Goal: Task Accomplishment & Management: Manage account settings

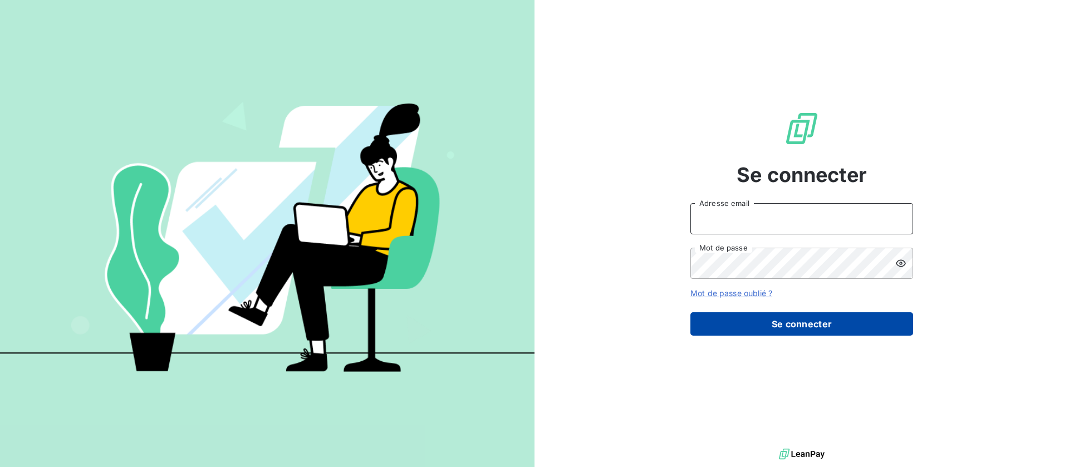
type input "[EMAIL_ADDRESS][DOMAIN_NAME]"
click at [788, 324] on button "Se connecter" at bounding box center [801, 323] width 223 height 23
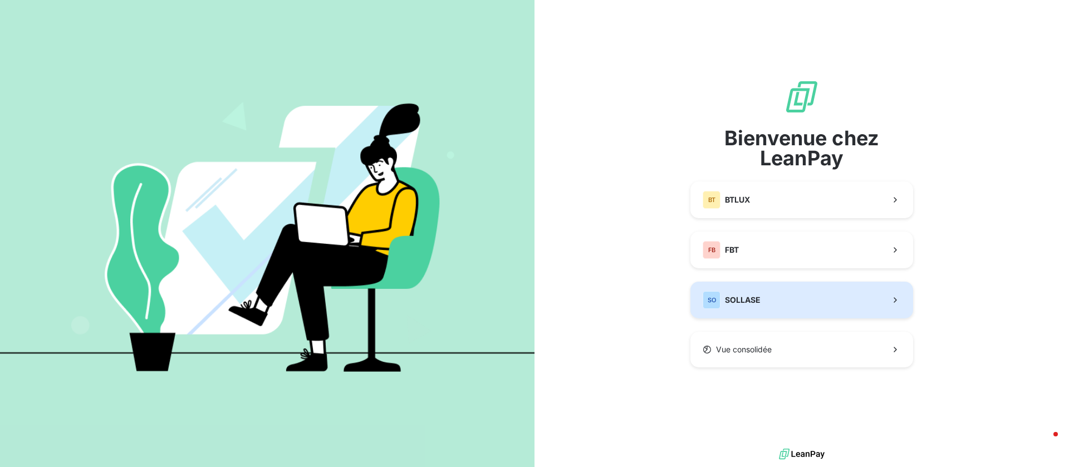
click at [754, 292] on div "SO SOLLASE" at bounding box center [731, 300] width 58 height 18
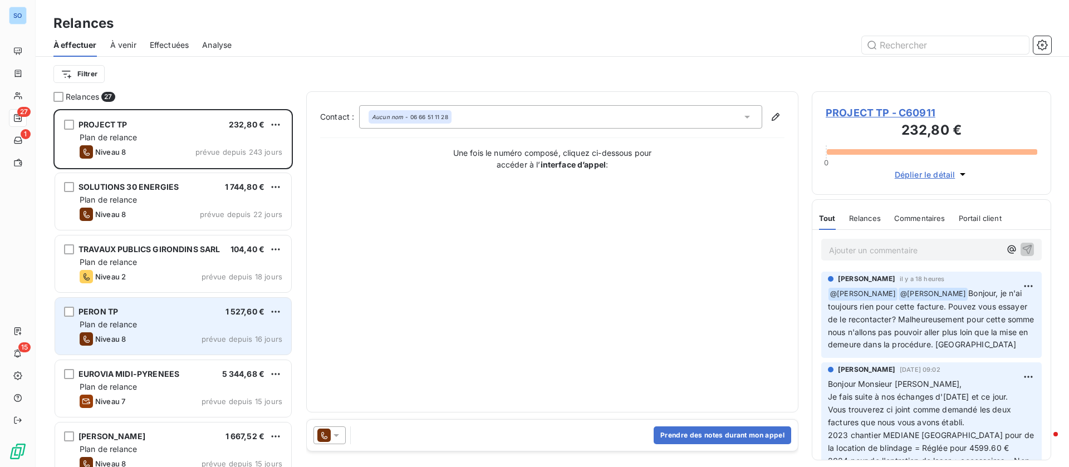
scroll to position [84, 0]
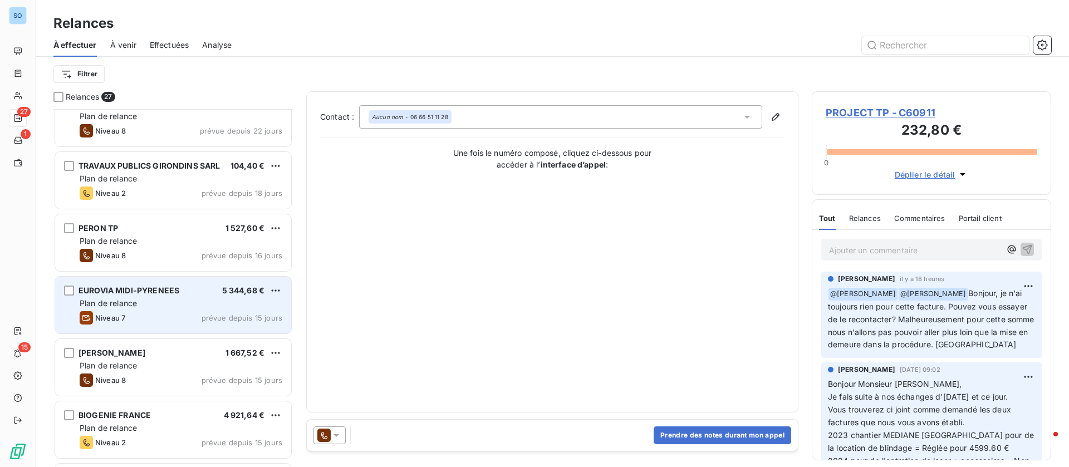
click at [209, 295] on div "EUROVIA MIDI-PYRENEES 5 344,68 €" at bounding box center [181, 291] width 203 height 10
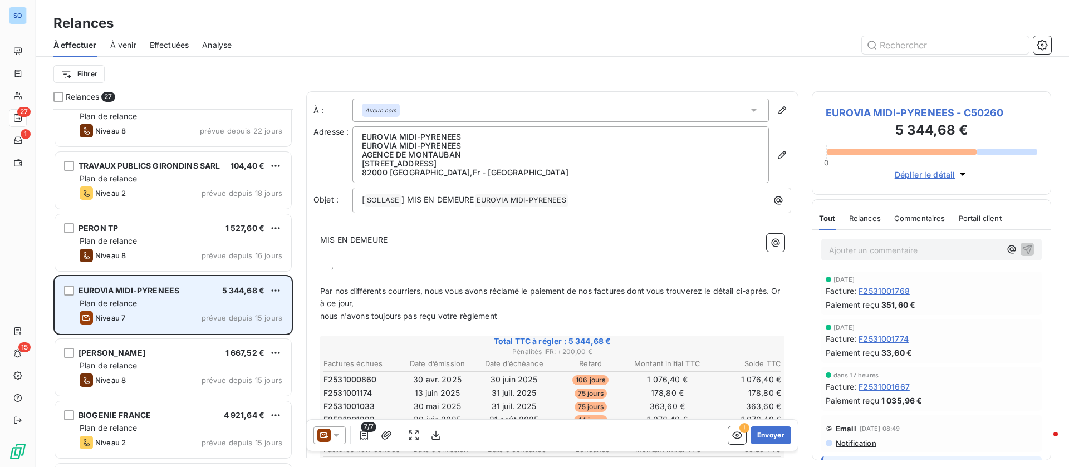
scroll to position [168, 0]
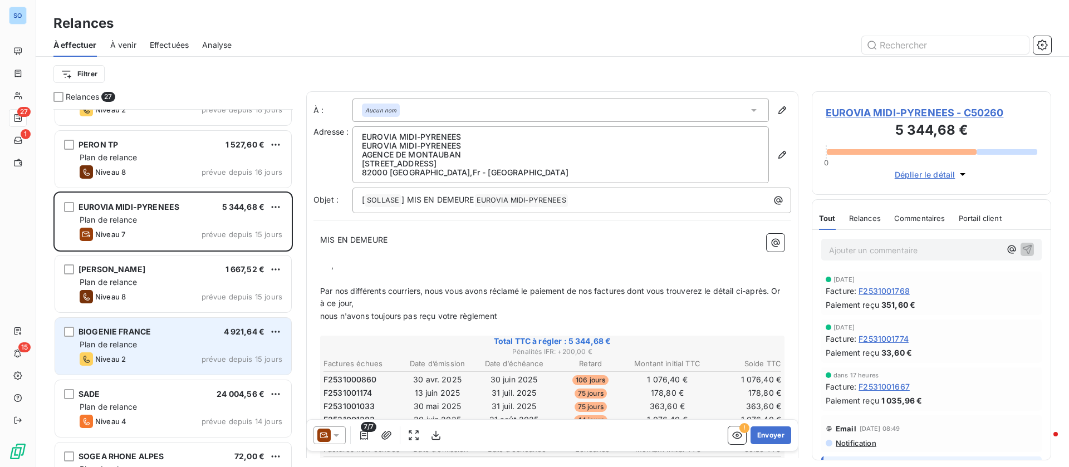
click at [223, 346] on div "Plan de relance" at bounding box center [181, 344] width 203 height 11
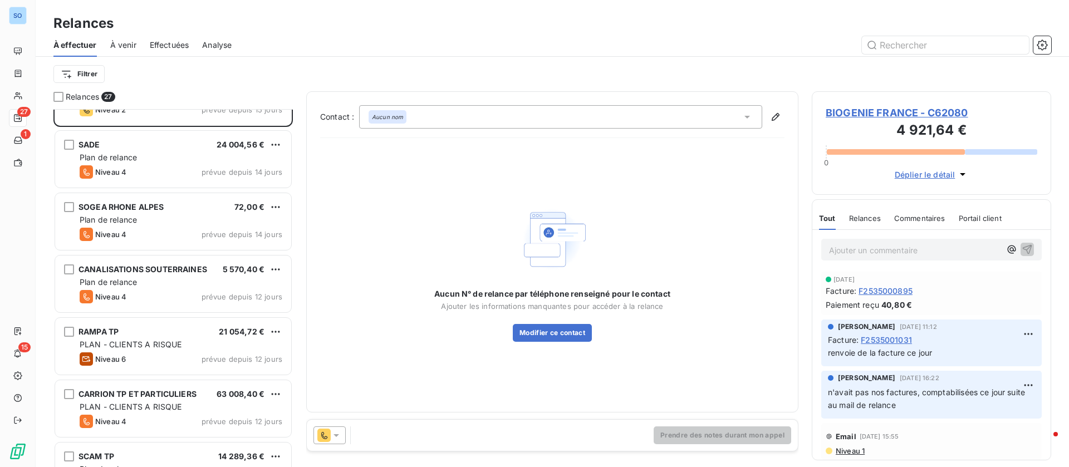
scroll to position [418, 0]
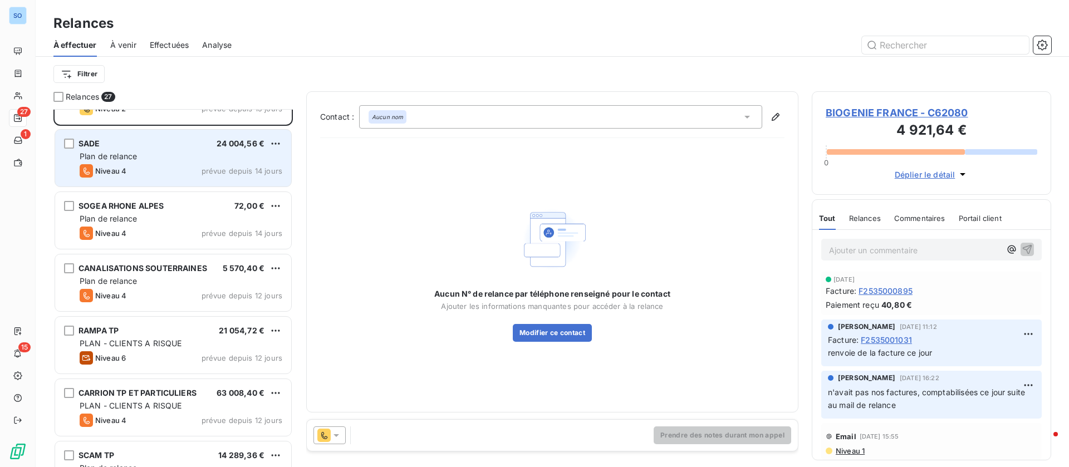
click at [150, 170] on div "Niveau 4 prévue depuis 14 jours" at bounding box center [181, 170] width 203 height 13
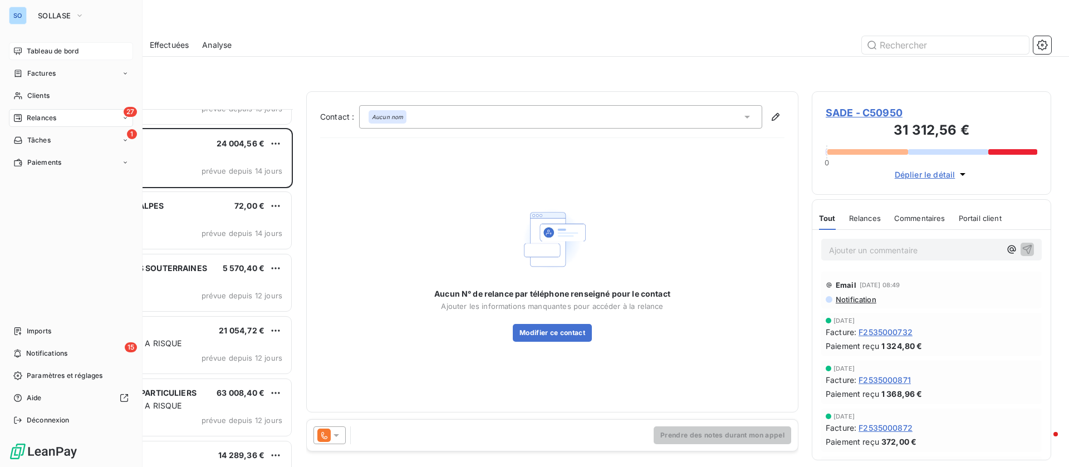
click at [29, 51] on span "Tableau de bord" at bounding box center [53, 51] width 52 height 10
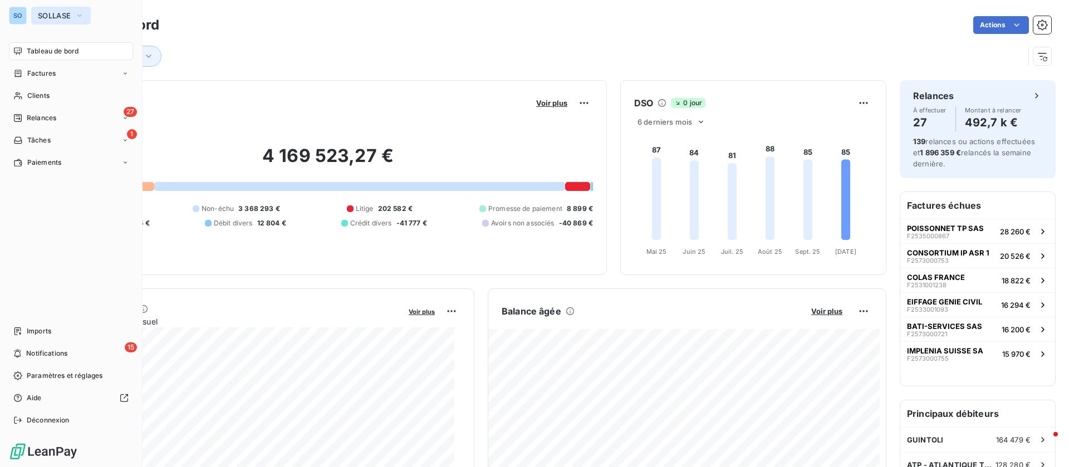
click at [80, 17] on icon "button" at bounding box center [79, 15] width 9 height 11
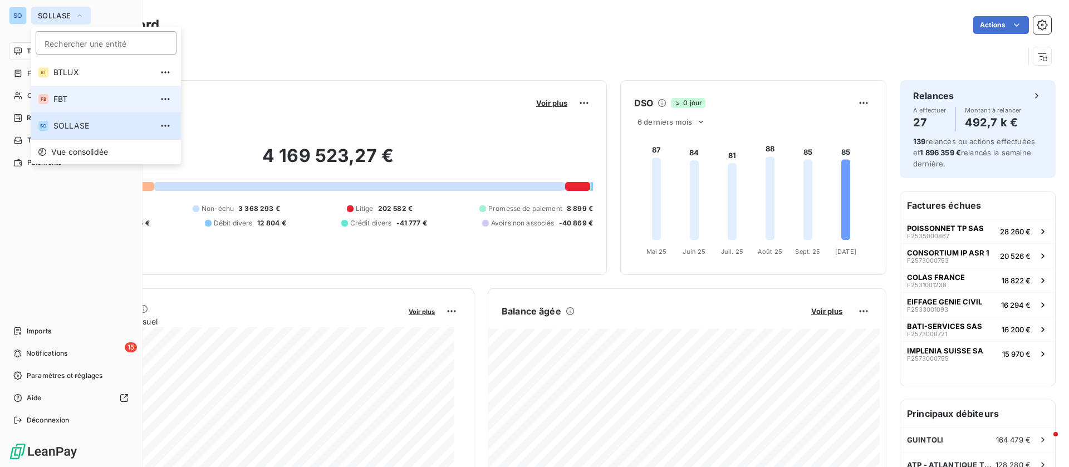
click at [60, 101] on span "FBT" at bounding box center [102, 99] width 99 height 11
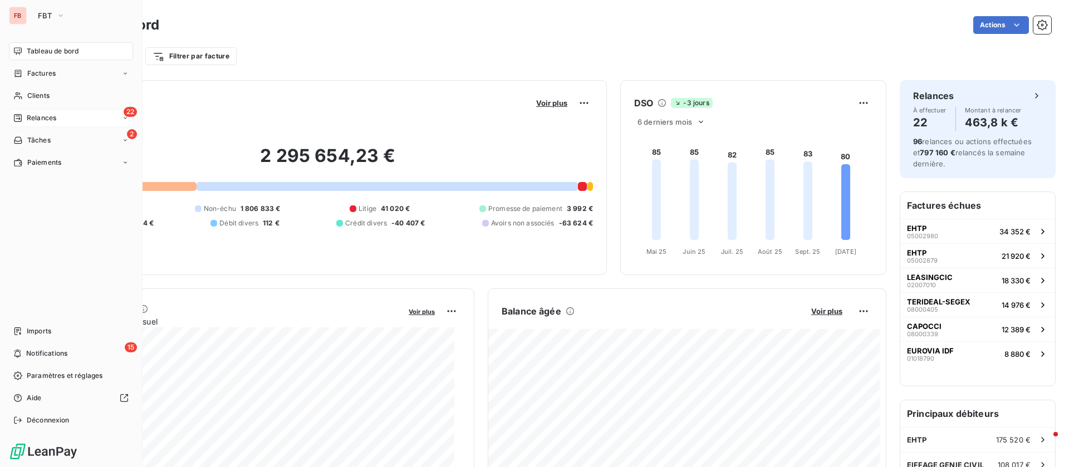
click at [54, 123] on div "22 Relances" at bounding box center [71, 118] width 124 height 18
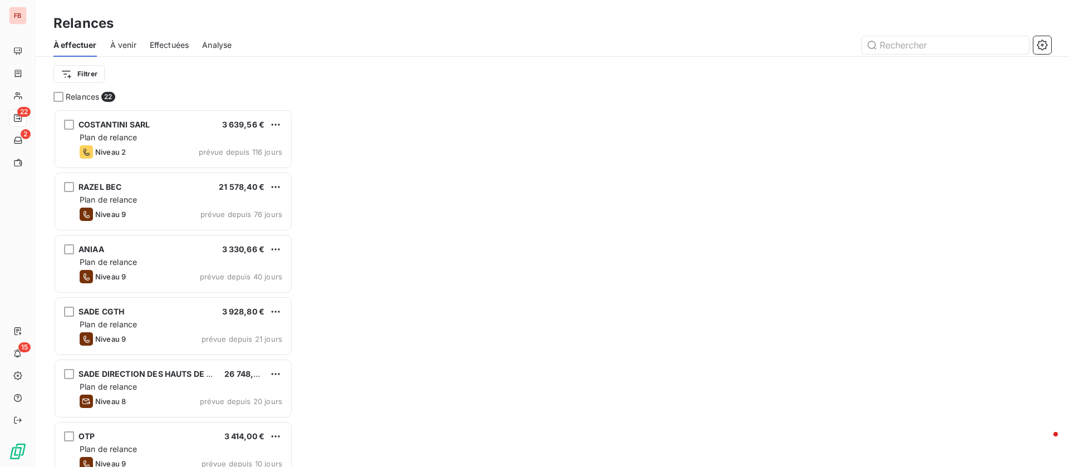
scroll to position [345, 227]
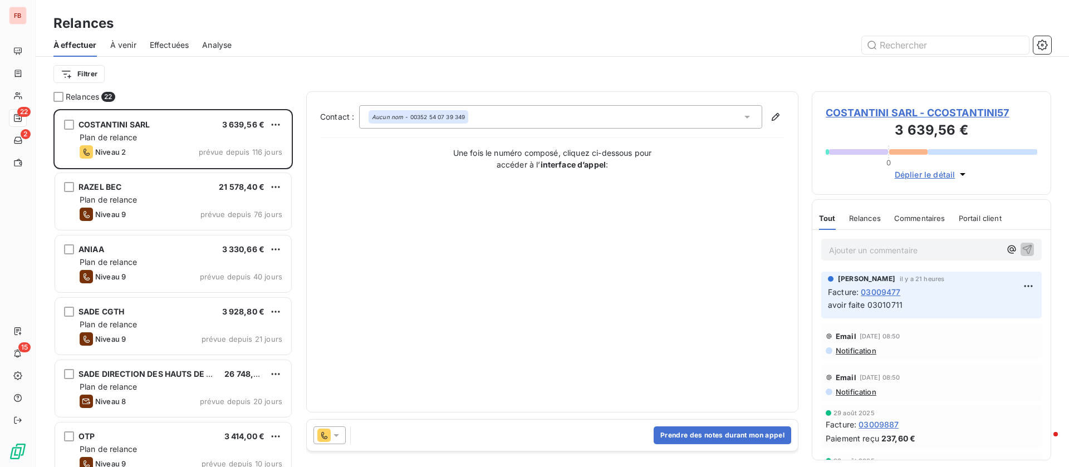
click at [914, 112] on span "COSTANTINI SARL - CCOSTANTINI57" at bounding box center [931, 112] width 212 height 15
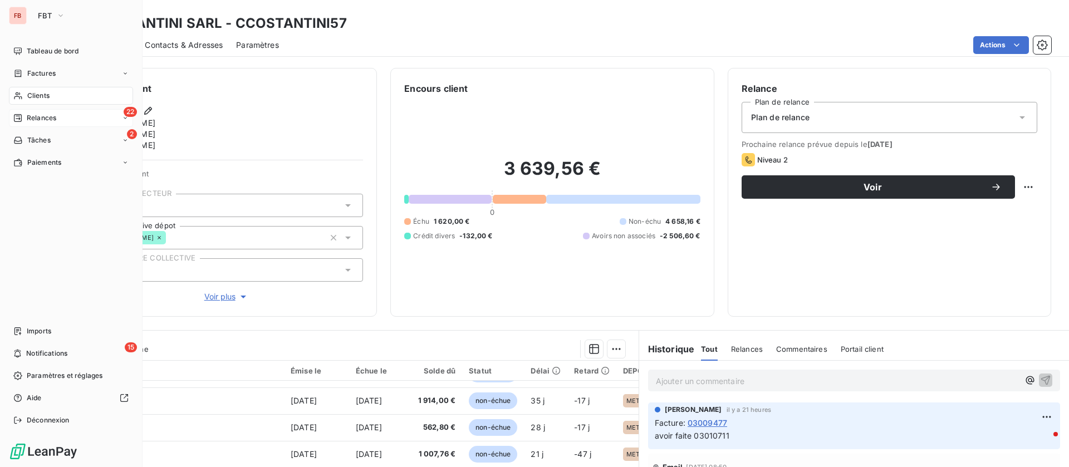
click at [37, 115] on span "Relances" at bounding box center [41, 118] width 29 height 10
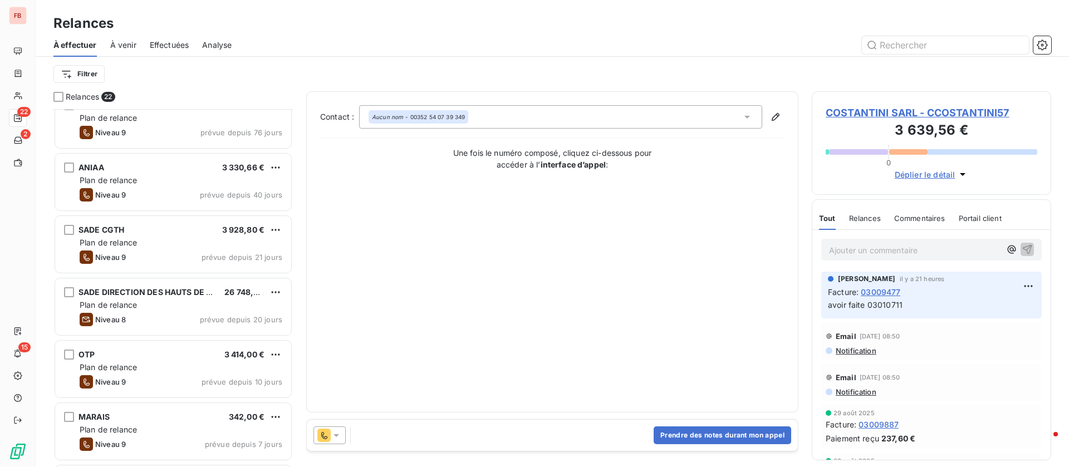
scroll to position [84, 0]
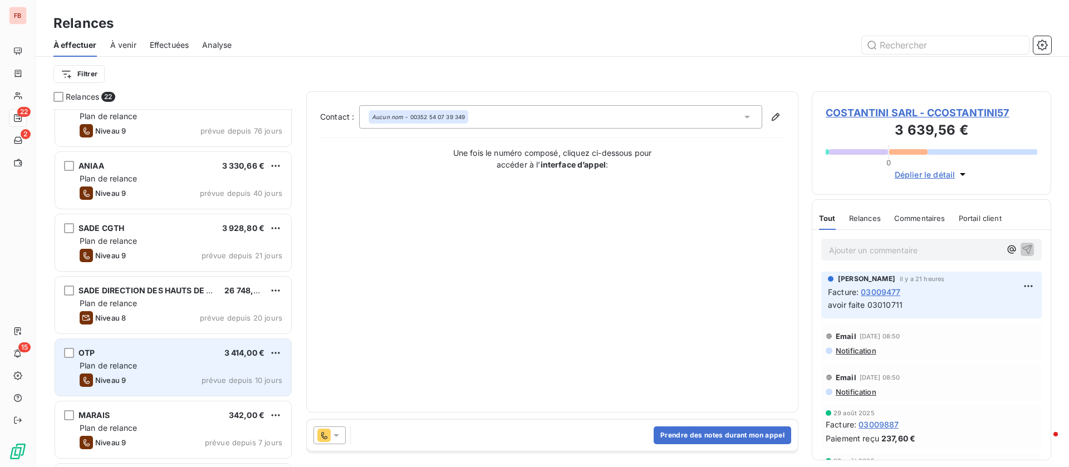
click at [193, 354] on div "OTP 3 414,00 €" at bounding box center [181, 353] width 203 height 10
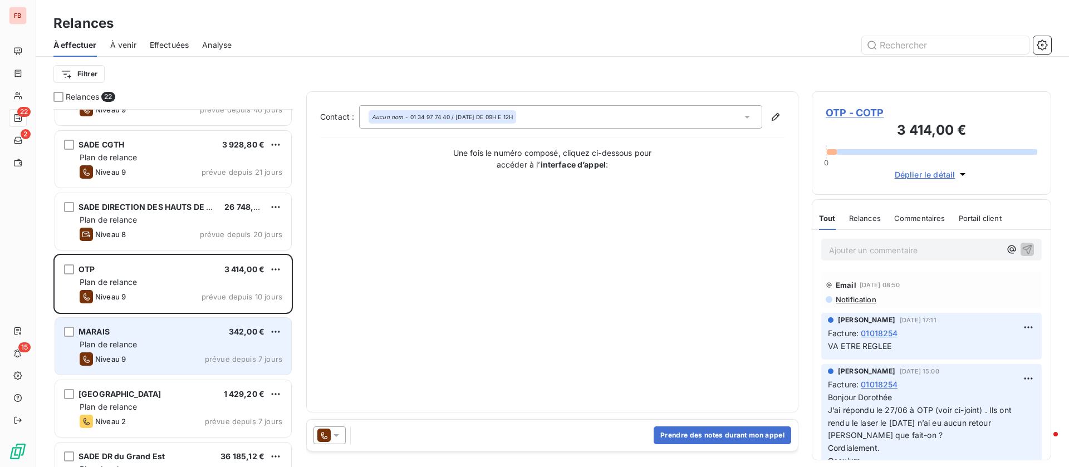
scroll to position [251, 0]
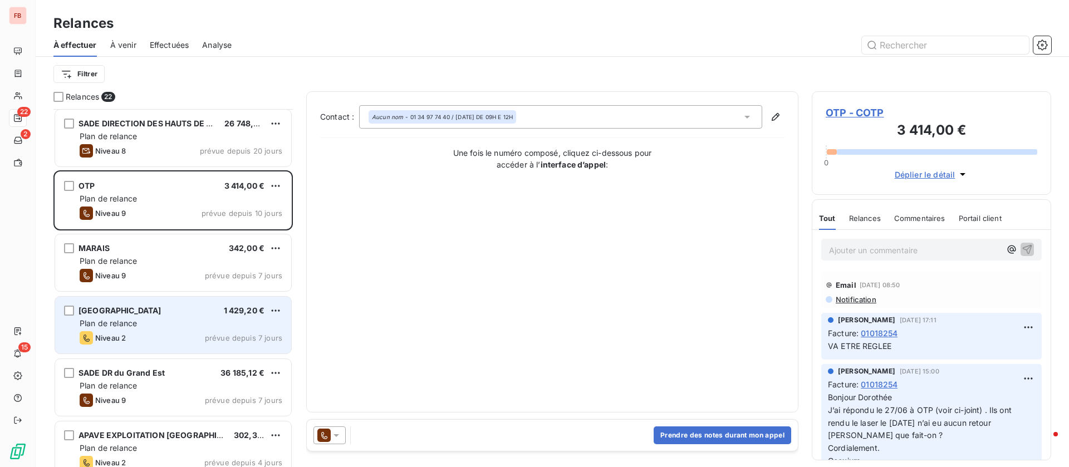
click at [176, 314] on div "EUROVIA CENTRE LOIRE 1 429,20 €" at bounding box center [181, 311] width 203 height 10
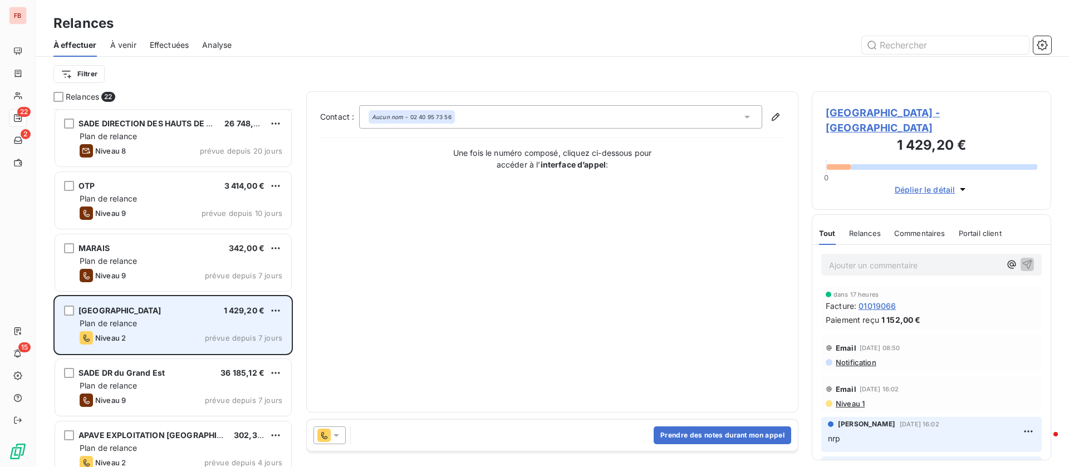
scroll to position [335, 0]
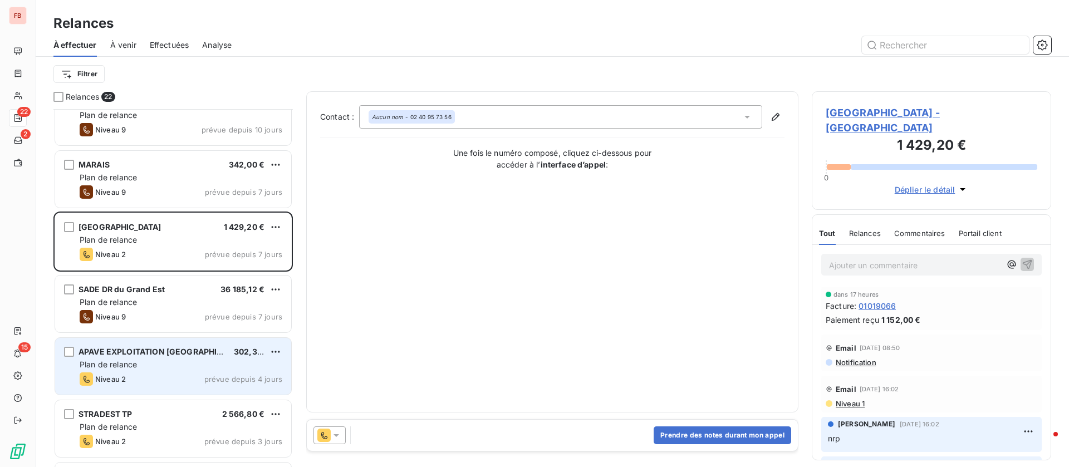
click at [196, 354] on span "APAVE EXPLOITATION [GEOGRAPHIC_DATA]" at bounding box center [163, 351] width 170 height 9
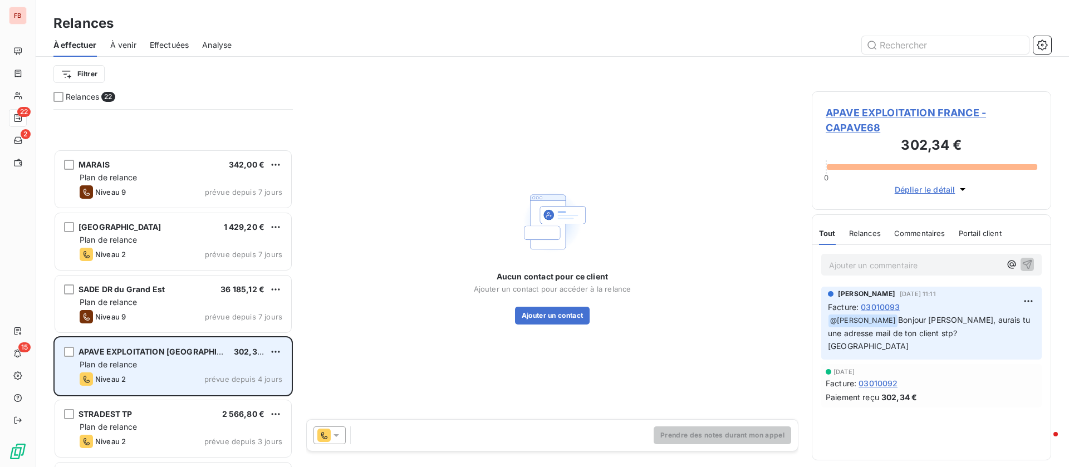
scroll to position [501, 0]
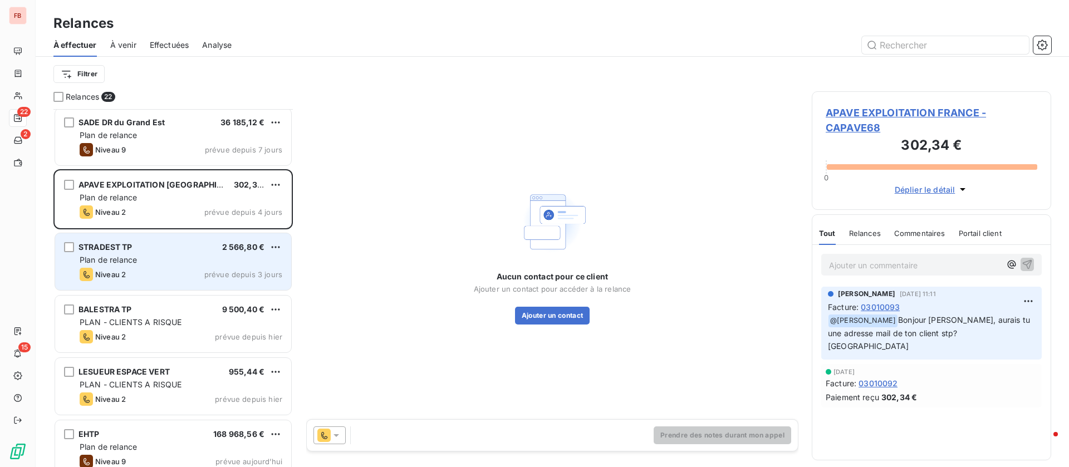
click at [190, 255] on div "Plan de relance" at bounding box center [181, 259] width 203 height 11
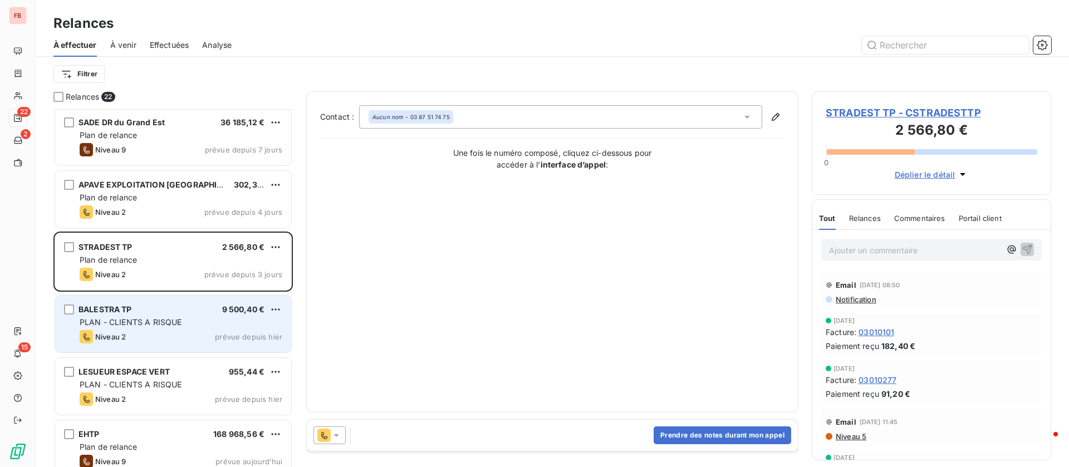
click at [149, 312] on div "BALESTRA TP 9 500,40 €" at bounding box center [181, 309] width 203 height 10
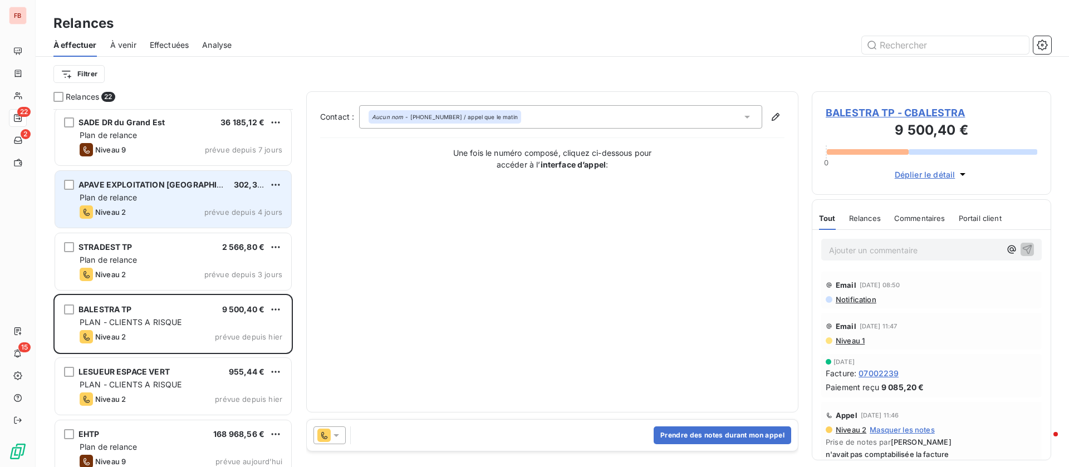
scroll to position [585, 0]
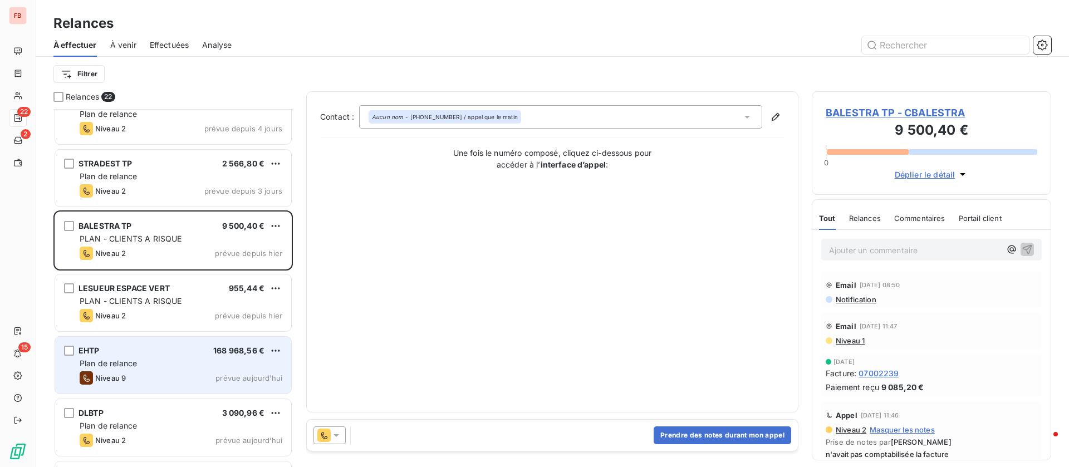
click at [172, 365] on div "Plan de relance" at bounding box center [181, 363] width 203 height 11
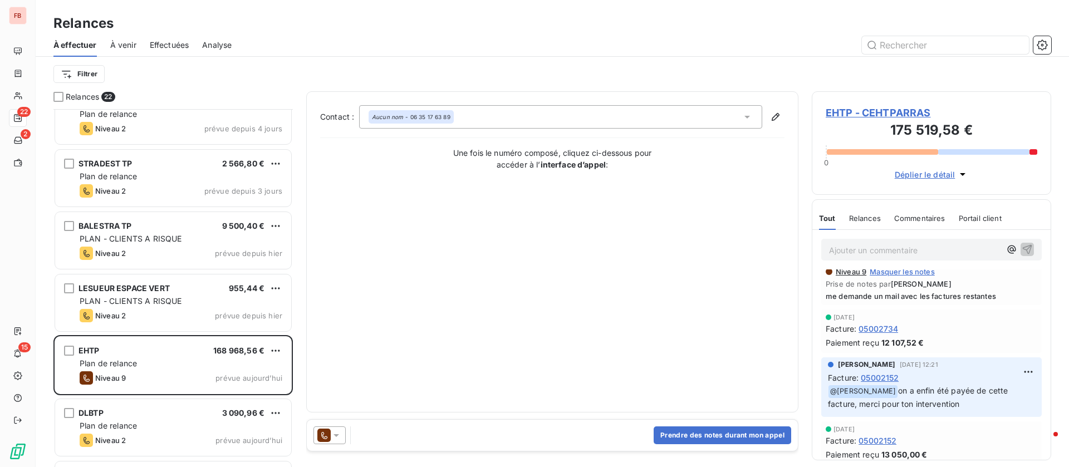
scroll to position [668, 0]
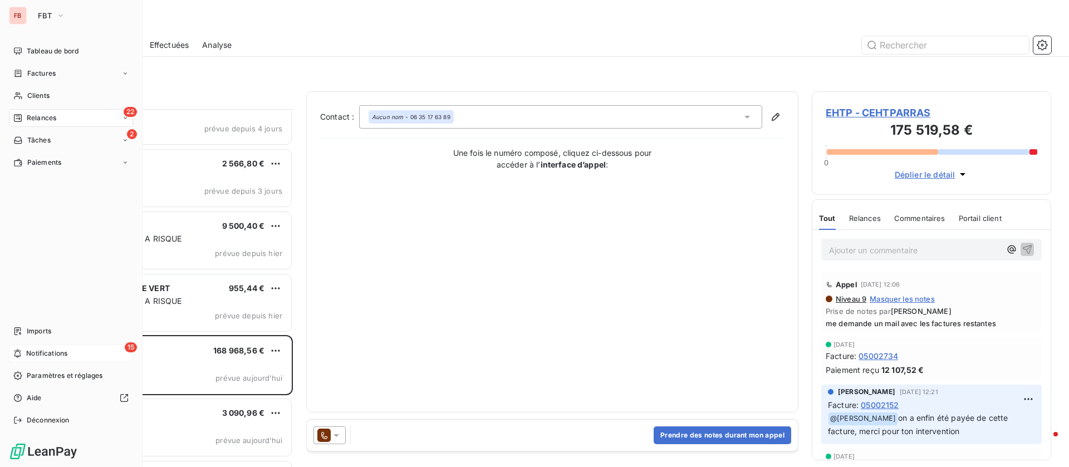
click at [23, 350] on div "15 Notifications" at bounding box center [71, 354] width 124 height 18
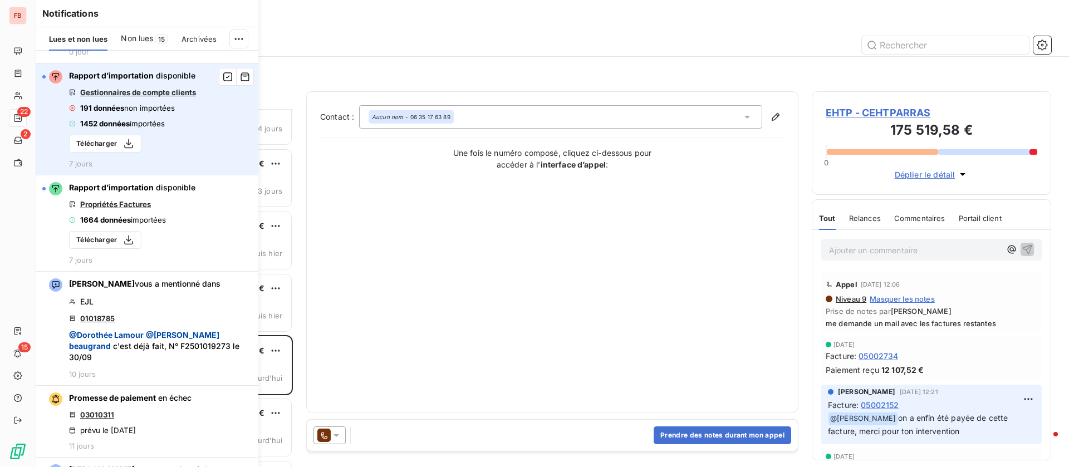
scroll to position [167, 0]
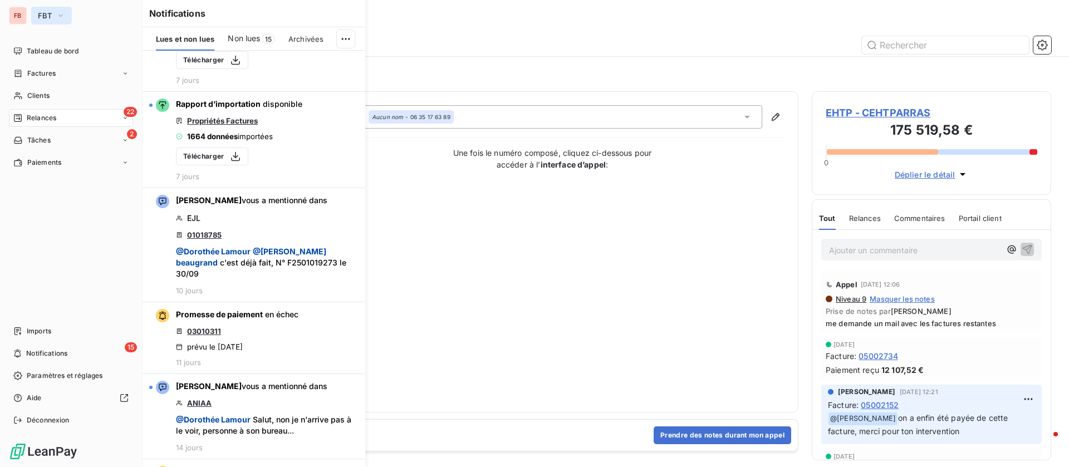
click at [63, 13] on icon "button" at bounding box center [60, 15] width 9 height 11
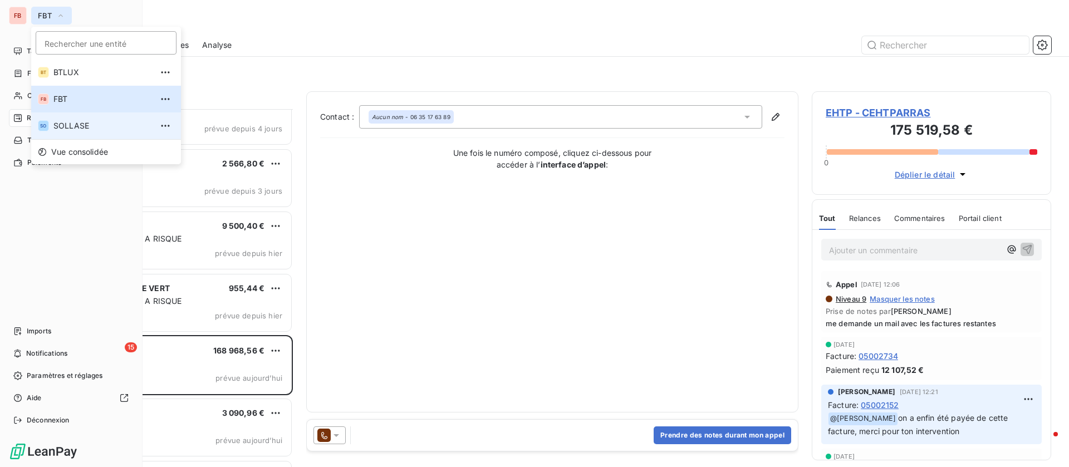
click at [78, 118] on li "SO SOLLASE" at bounding box center [106, 125] width 150 height 27
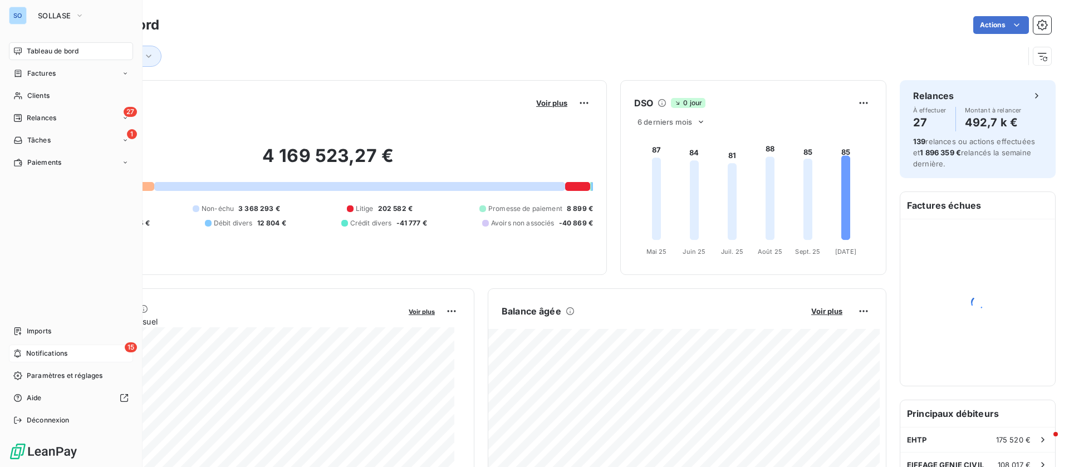
click at [40, 353] on span "Notifications" at bounding box center [46, 353] width 41 height 10
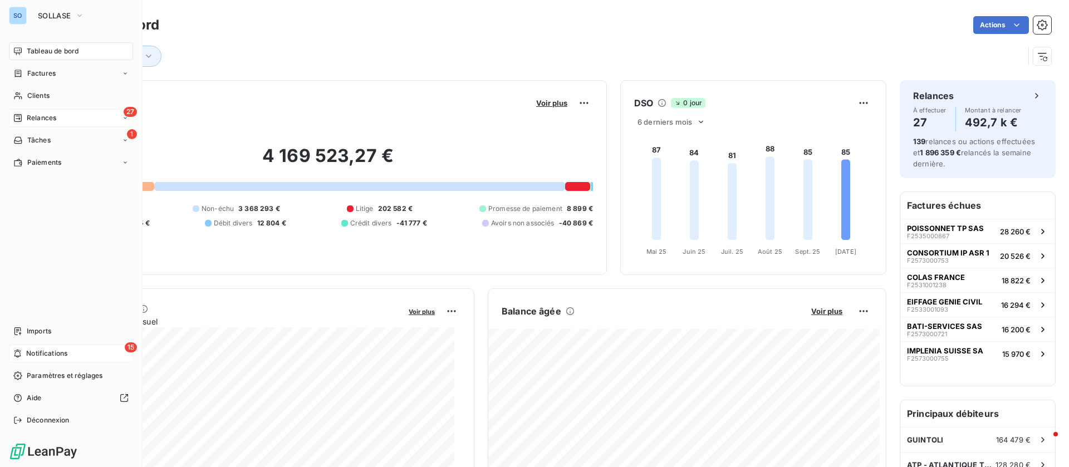
click at [40, 121] on span "Relances" at bounding box center [41, 118] width 29 height 10
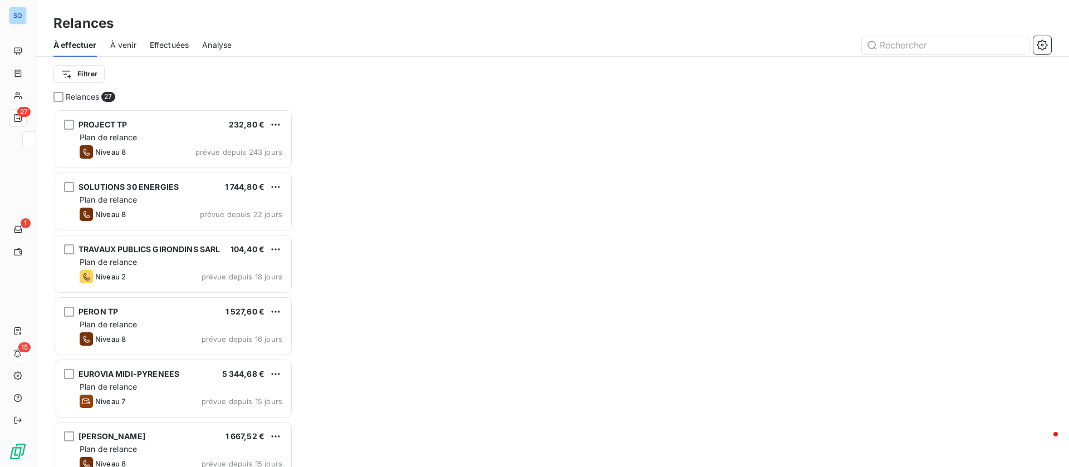
scroll to position [345, 227]
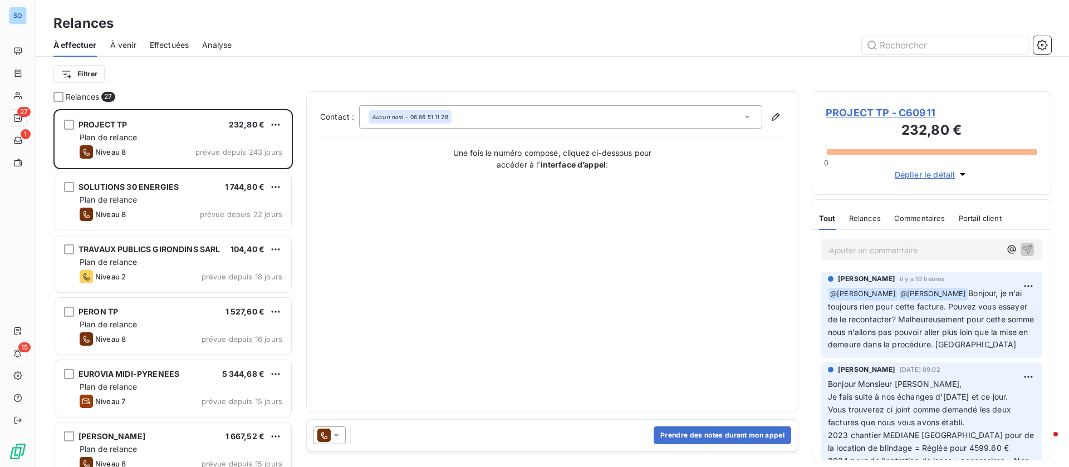
click at [180, 38] on div "Effectuées" at bounding box center [170, 44] width 40 height 23
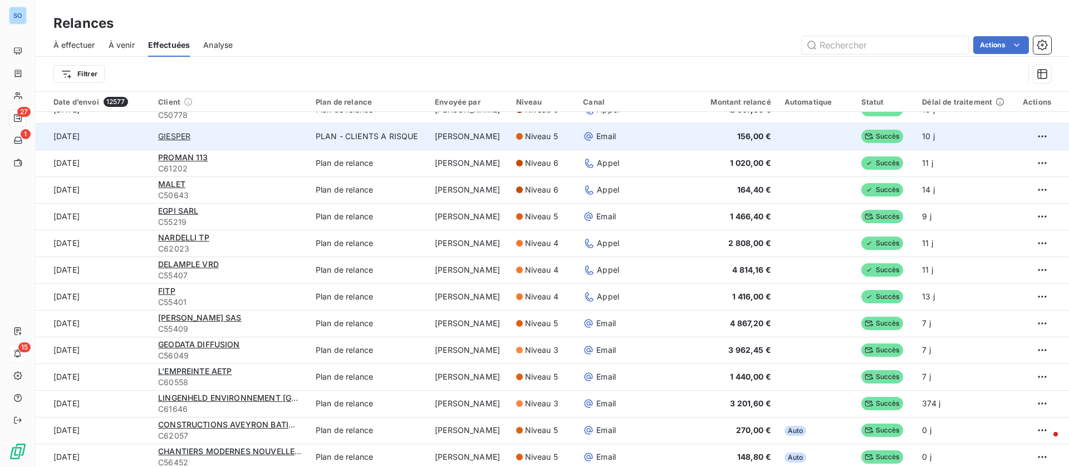
scroll to position [167, 0]
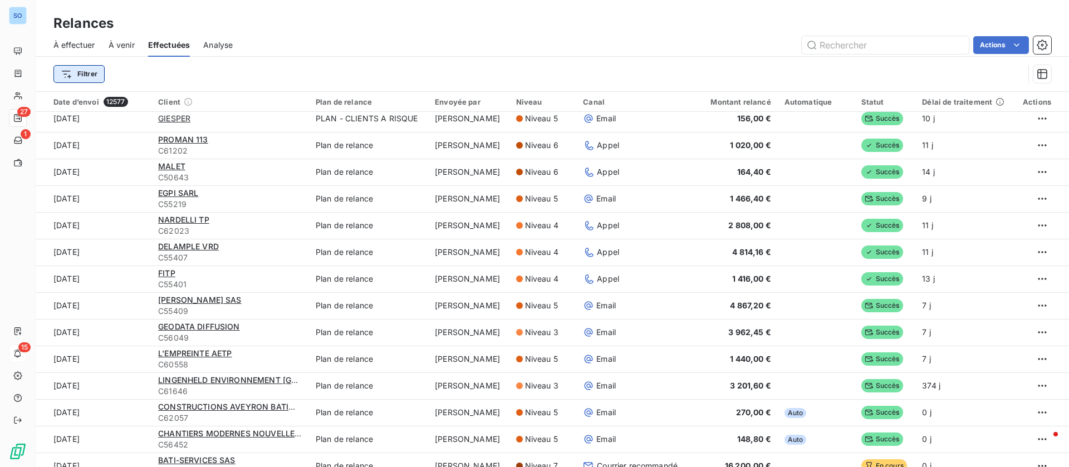
click at [80, 72] on html "SO 27 1 15 Relances À effectuer À venir Effectuées Analyse Actions Filtrer Date…" at bounding box center [534, 233] width 1069 height 467
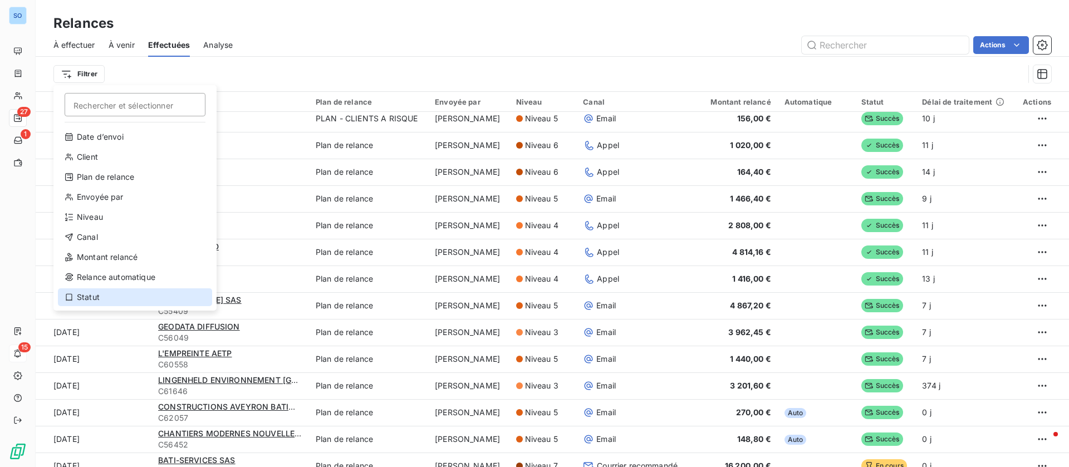
click at [89, 295] on div "Statut" at bounding box center [135, 297] width 154 height 18
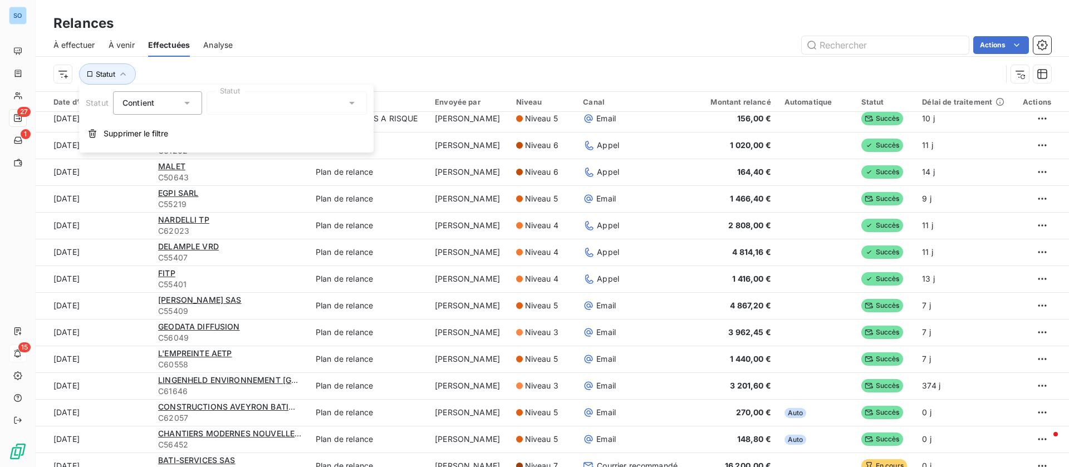
click at [280, 104] on div at bounding box center [286, 102] width 160 height 23
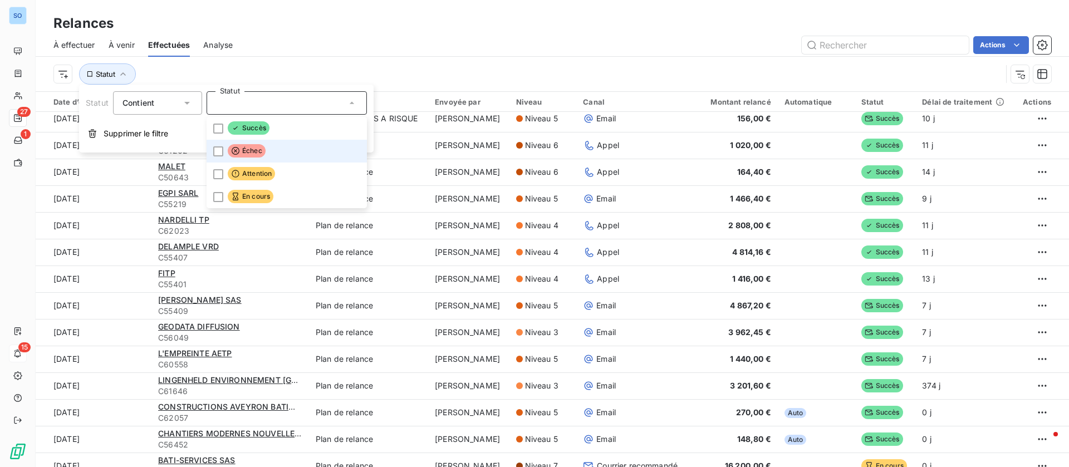
click at [255, 150] on span "Échec" at bounding box center [247, 150] width 38 height 13
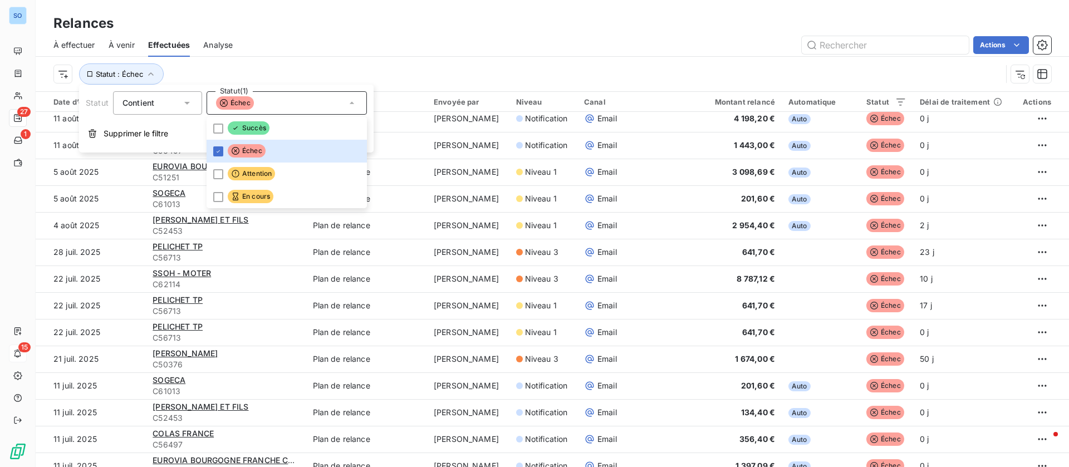
click at [616, 52] on div "Actions" at bounding box center [648, 45] width 805 height 18
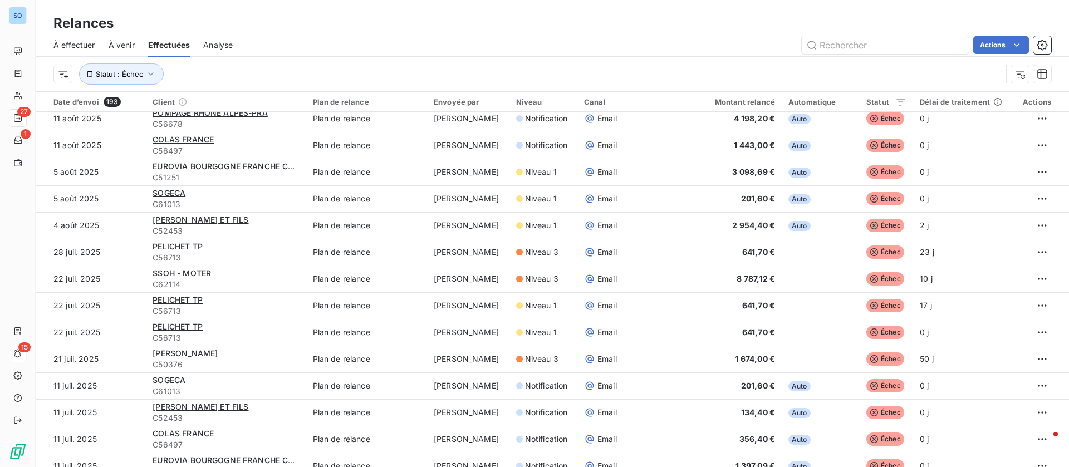
scroll to position [0, 0]
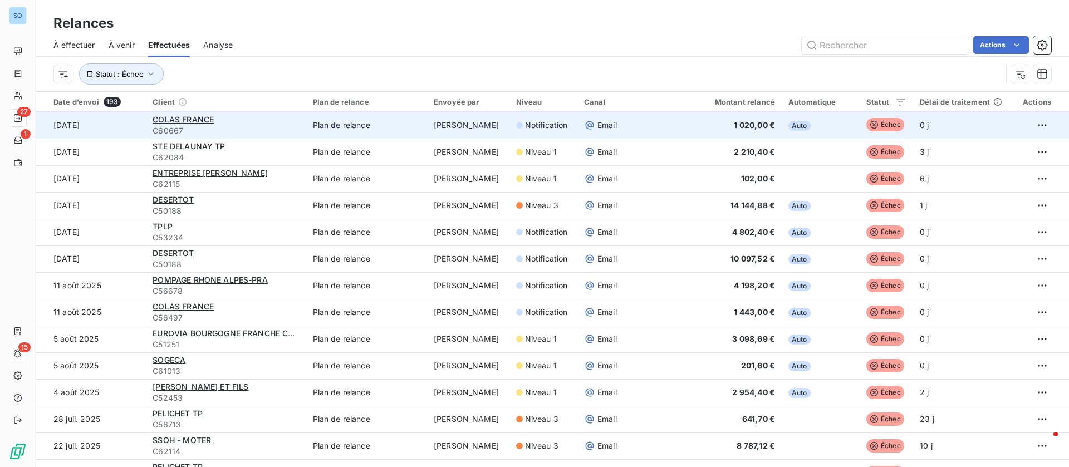
click at [306, 125] on td "Plan de relance" at bounding box center [366, 125] width 121 height 27
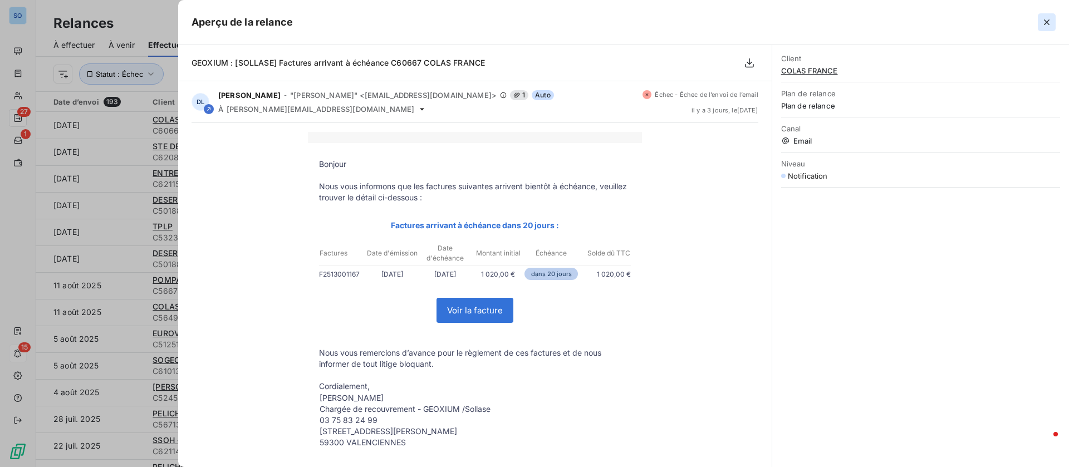
click at [1049, 20] on icon "button" at bounding box center [1046, 22] width 11 height 11
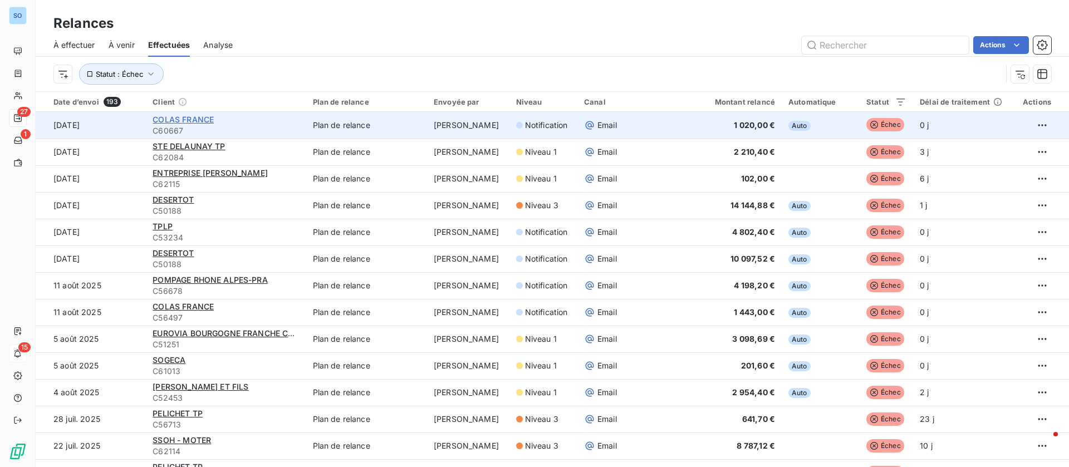
click at [181, 119] on span "COLAS FRANCE" at bounding box center [183, 119] width 61 height 9
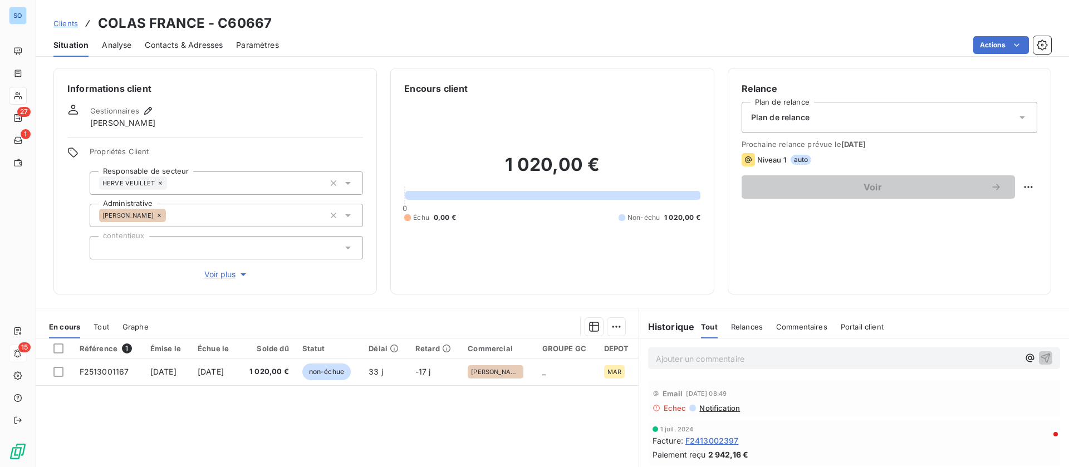
click at [203, 48] on span "Contacts & Adresses" at bounding box center [184, 45] width 78 height 11
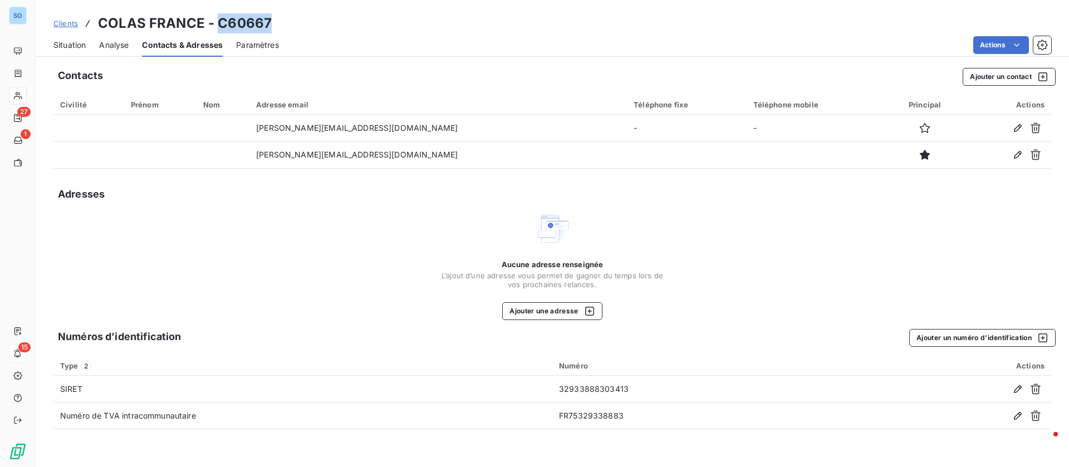
drag, startPoint x: 215, startPoint y: 21, endPoint x: 271, endPoint y: 18, distance: 55.8
click at [271, 18] on div "Clients COLAS FRANCE - C60667" at bounding box center [552, 23] width 1033 height 20
copy h3 "C60667"
click at [65, 40] on span "Situation" at bounding box center [69, 45] width 32 height 11
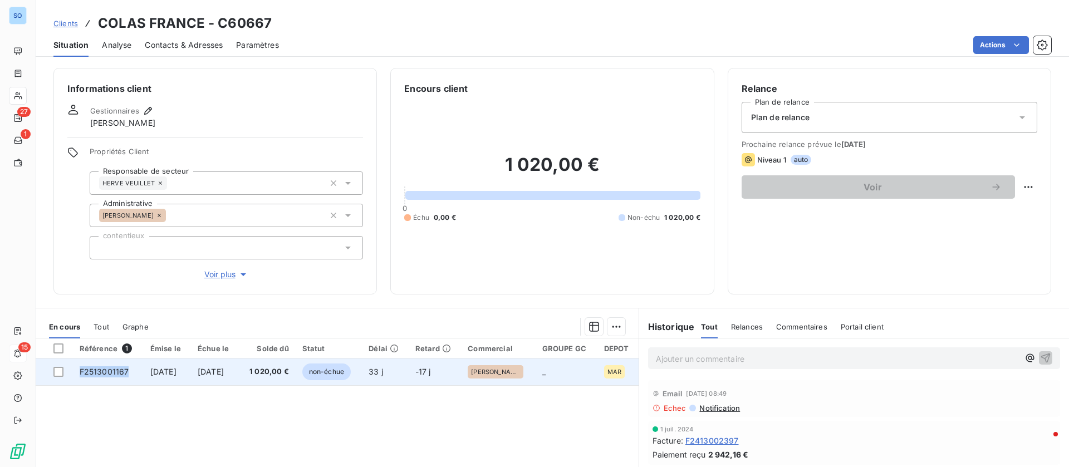
drag, startPoint x: 124, startPoint y: 371, endPoint x: 78, endPoint y: 376, distance: 45.9
click at [78, 376] on td "F2513001167" at bounding box center [108, 371] width 71 height 27
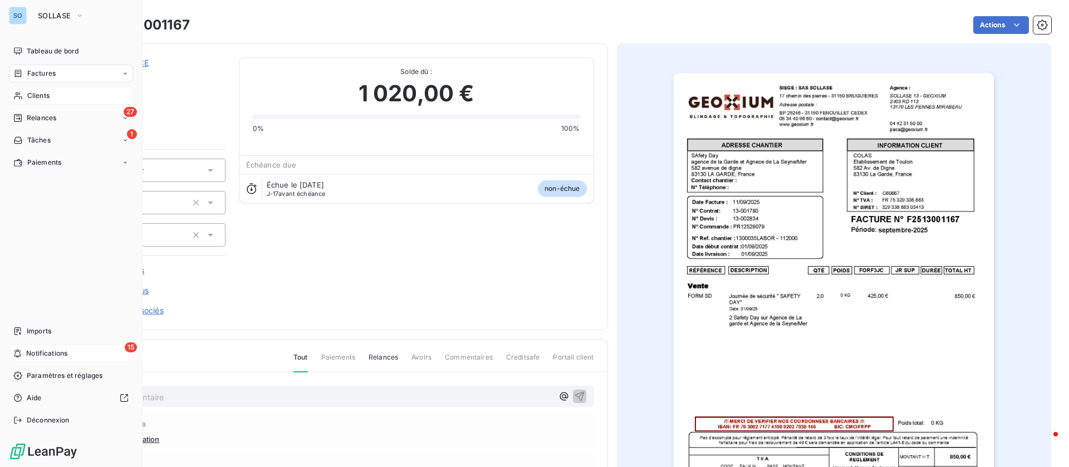
click at [61, 99] on div "Clients" at bounding box center [71, 96] width 124 height 18
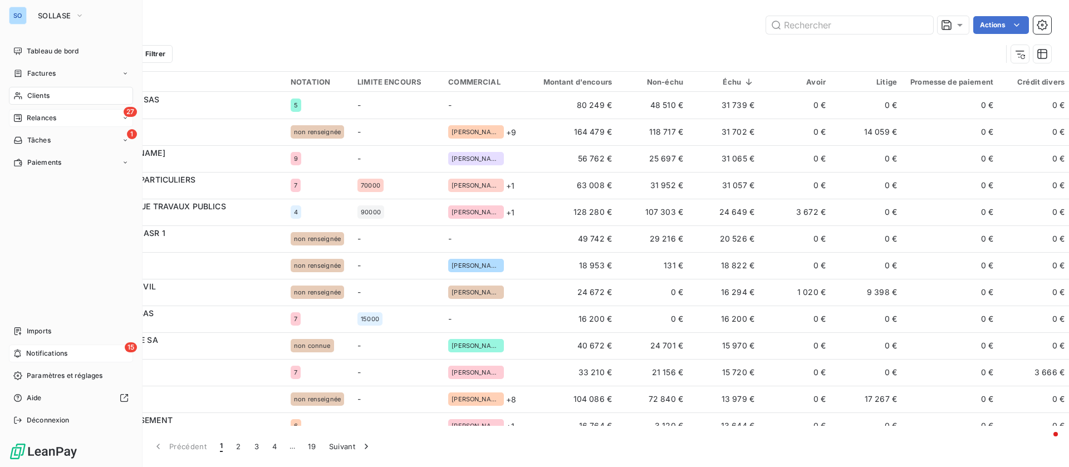
click at [22, 117] on div "Relances" at bounding box center [34, 118] width 43 height 10
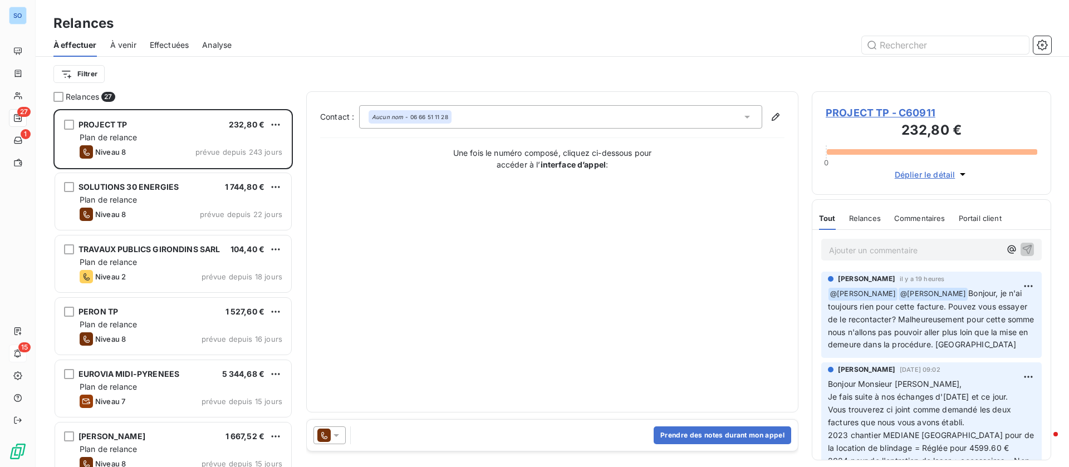
scroll to position [345, 227]
click at [169, 46] on span "Effectuées" at bounding box center [170, 45] width 40 height 11
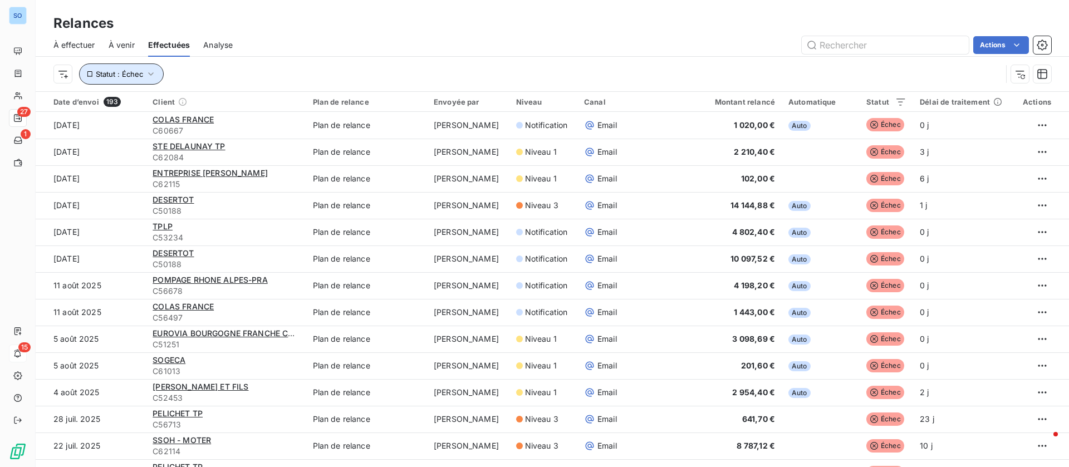
click at [139, 75] on span "Statut : Échec" at bounding box center [119, 74] width 47 height 9
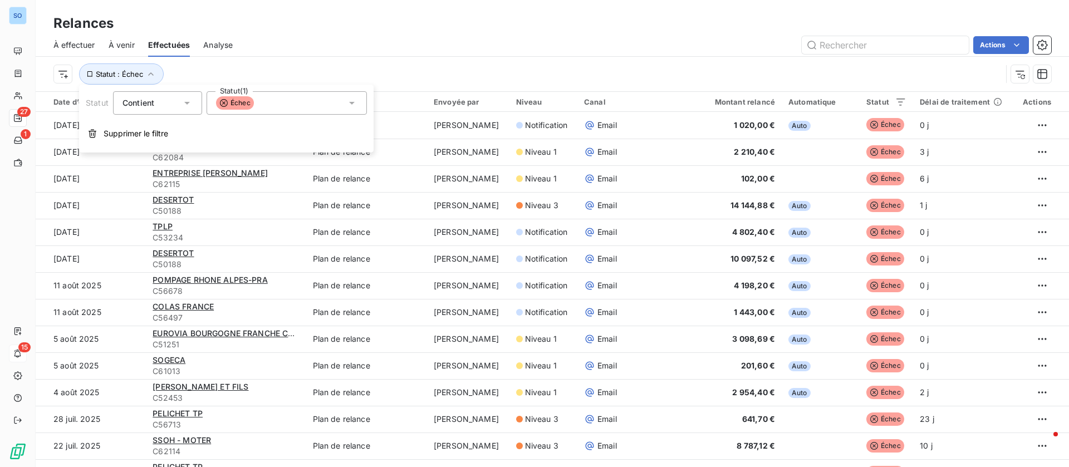
click at [136, 130] on span "Supprimer le filtre" at bounding box center [136, 133] width 65 height 11
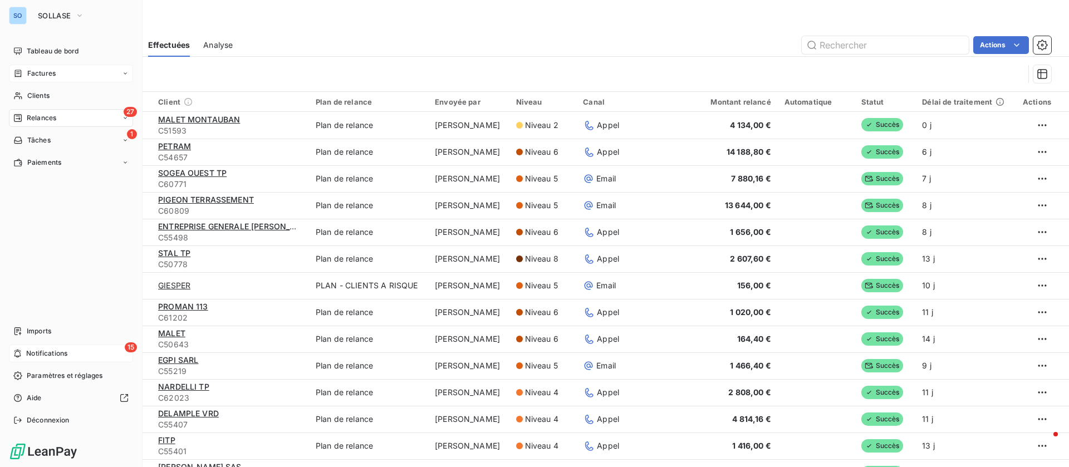
click at [44, 70] on span "Factures" at bounding box center [41, 73] width 28 height 10
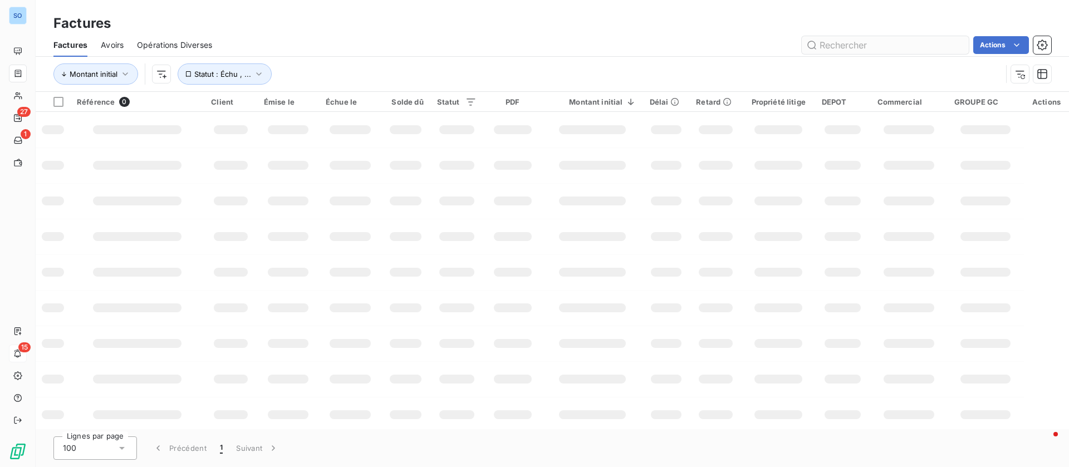
click at [853, 46] on input "text" at bounding box center [884, 45] width 167 height 18
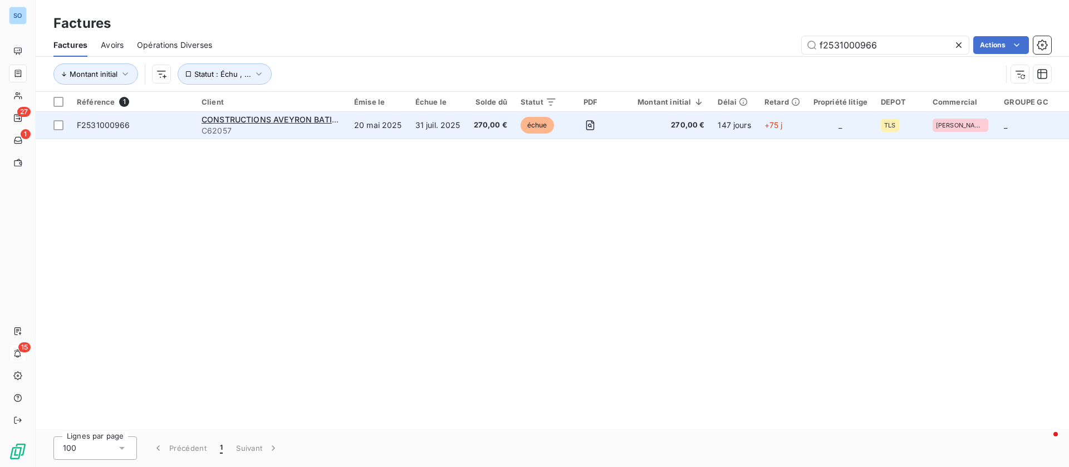
type input "f2531000966"
click at [261, 112] on td "CONSTRUCTIONS AVEYRON BATIMENT C62057" at bounding box center [271, 125] width 153 height 27
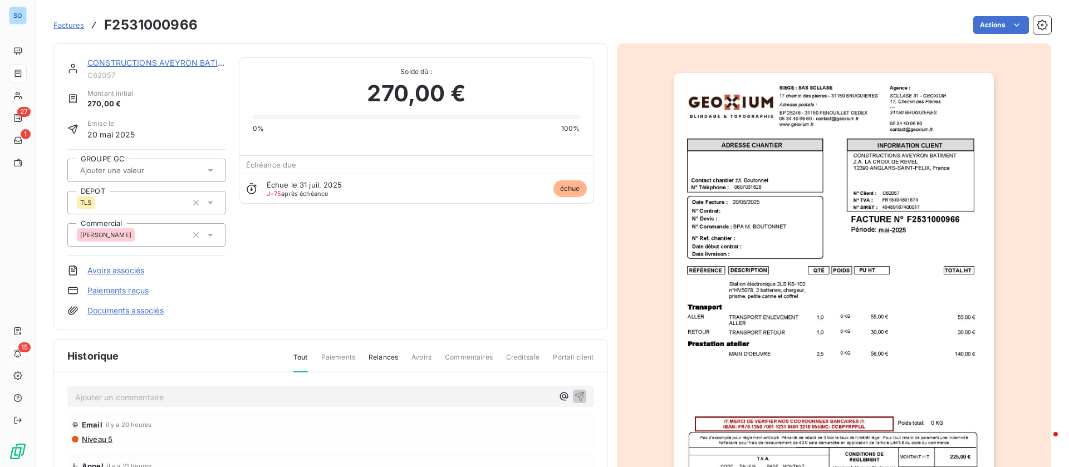
click at [117, 65] on link "CONSTRUCTIONS AVEYRON BATIMENT" at bounding box center [164, 62] width 154 height 9
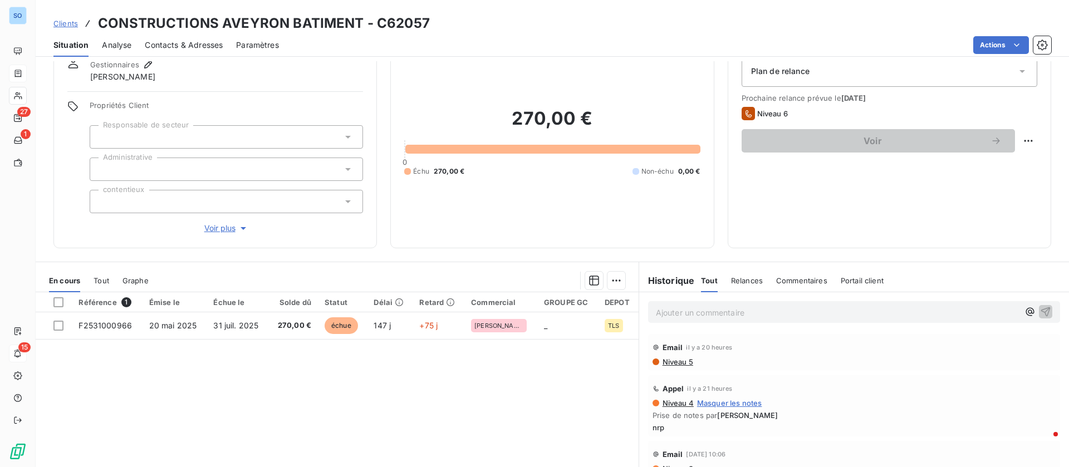
scroll to position [83, 0]
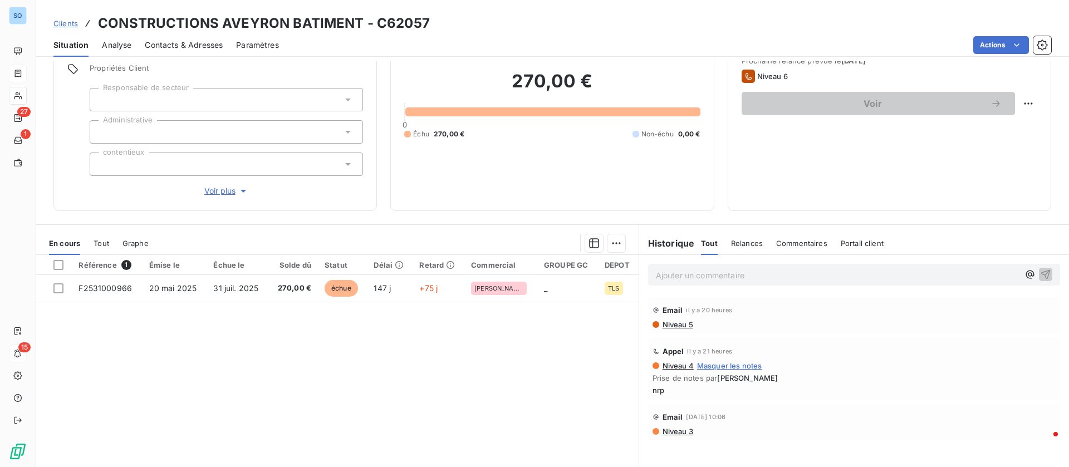
click at [727, 272] on p "Ajouter un commentaire ﻿" at bounding box center [837, 275] width 363 height 14
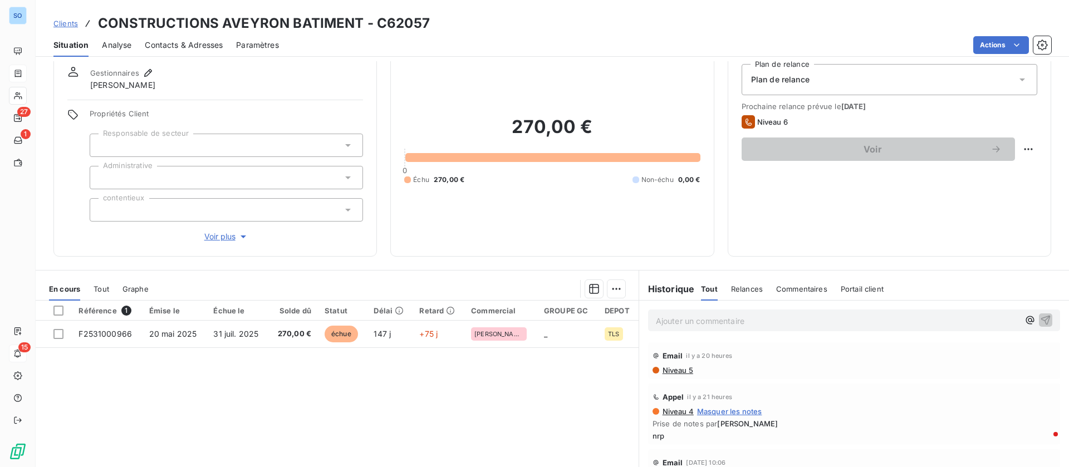
scroll to position [0, 0]
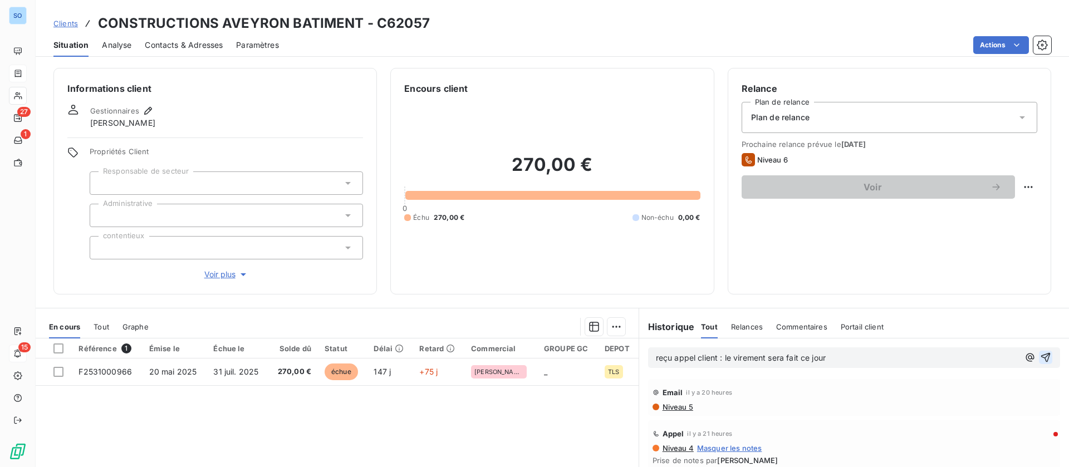
click at [1040, 356] on icon "button" at bounding box center [1045, 357] width 11 height 11
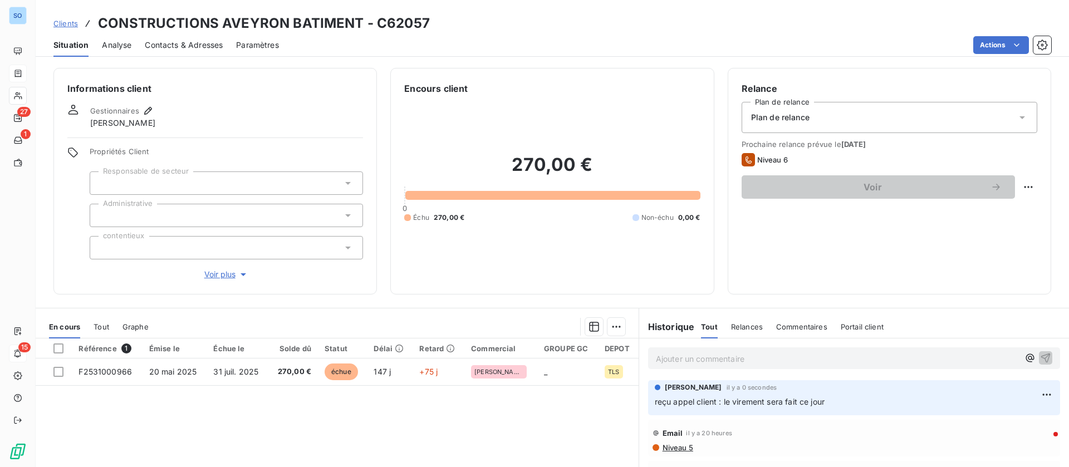
click at [210, 42] on span "Contacts & Adresses" at bounding box center [184, 45] width 78 height 11
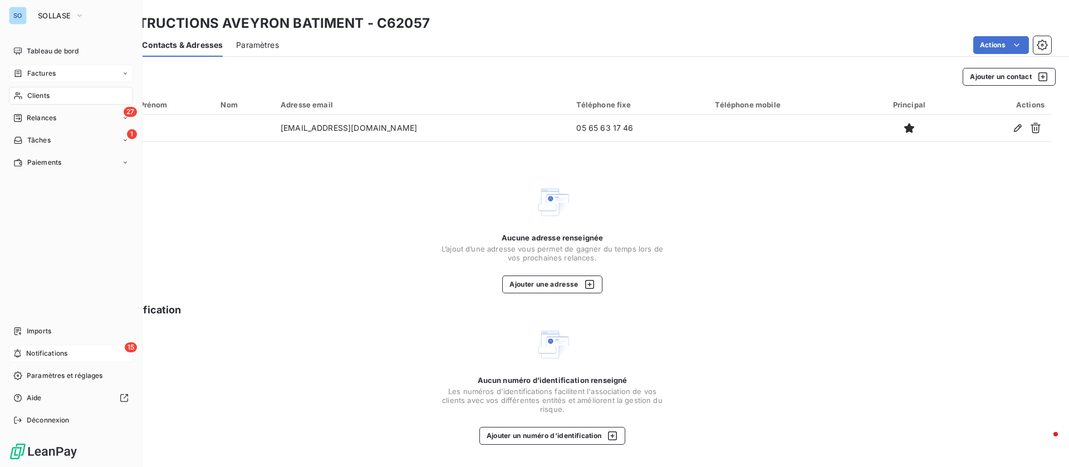
click at [46, 92] on span "Clients" at bounding box center [38, 96] width 22 height 10
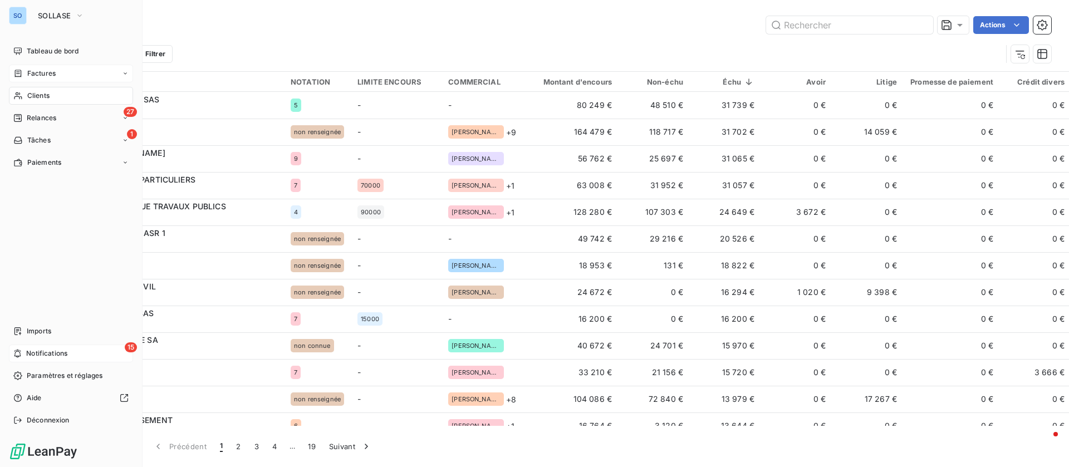
drag, startPoint x: 25, startPoint y: 69, endPoint x: 31, endPoint y: 70, distance: 5.6
click at [27, 70] on div "Factures" at bounding box center [34, 73] width 42 height 10
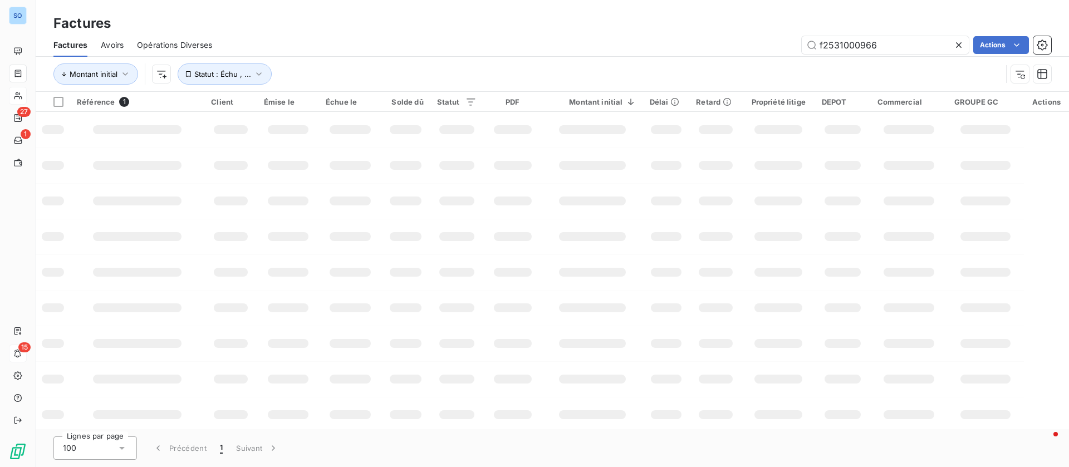
drag, startPoint x: 884, startPoint y: 43, endPoint x: 719, endPoint y: 43, distance: 165.3
click at [719, 43] on div "f2531000966 Actions" at bounding box center [637, 45] width 825 height 18
type input "F2513001167"
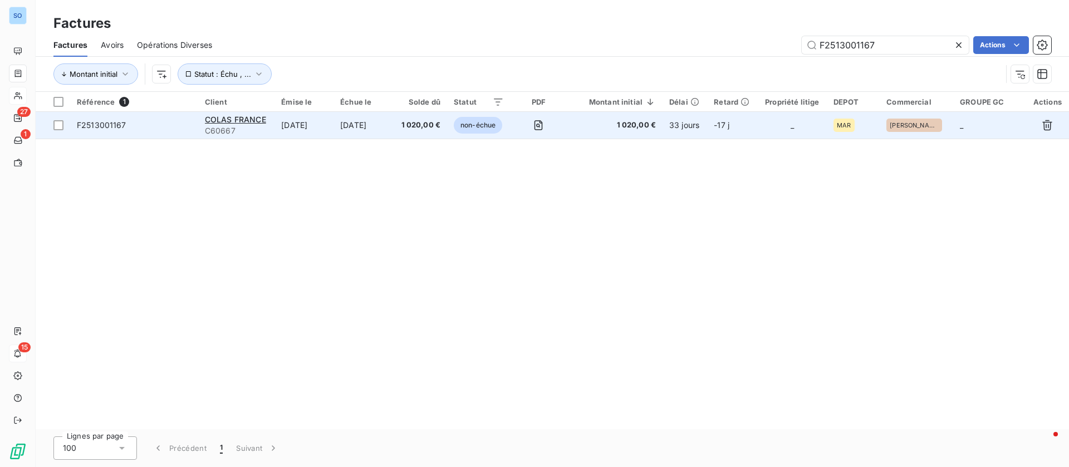
click at [238, 124] on div "COLAS FRANCE" at bounding box center [236, 119] width 63 height 11
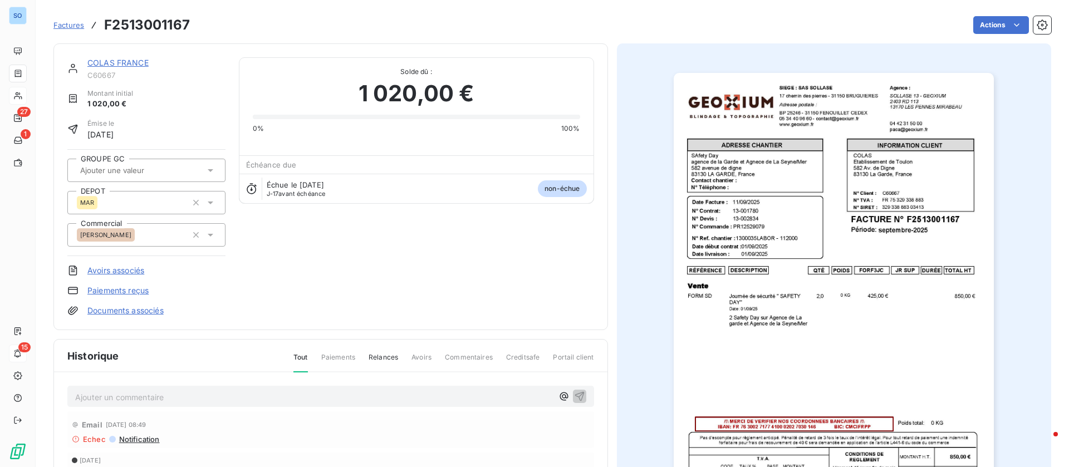
click at [141, 62] on link "COLAS FRANCE" at bounding box center [117, 62] width 61 height 9
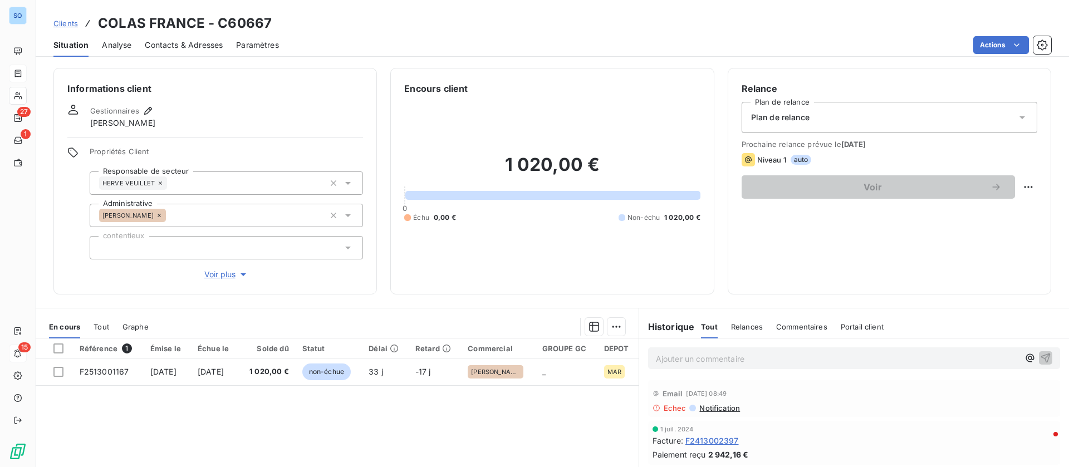
click at [209, 44] on span "Contacts & Adresses" at bounding box center [184, 45] width 78 height 11
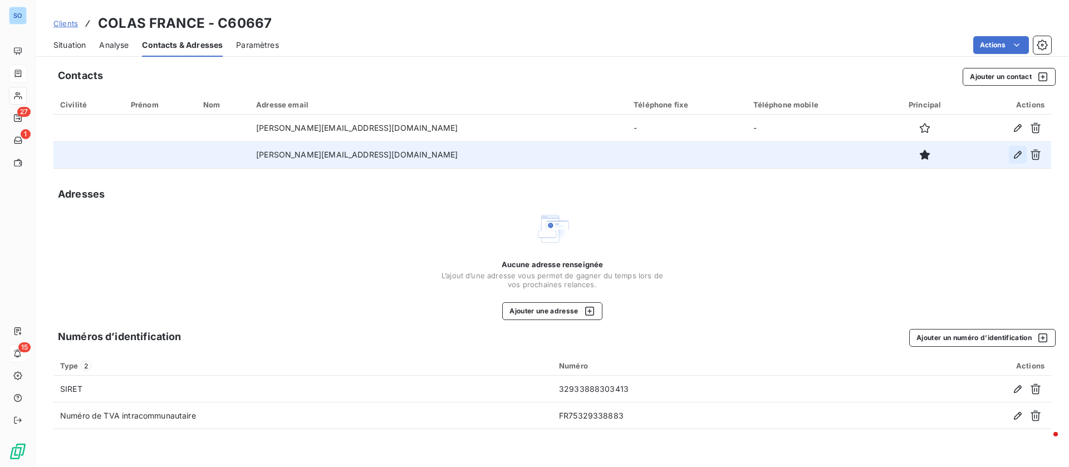
click at [1015, 159] on icon "button" at bounding box center [1017, 154] width 11 height 11
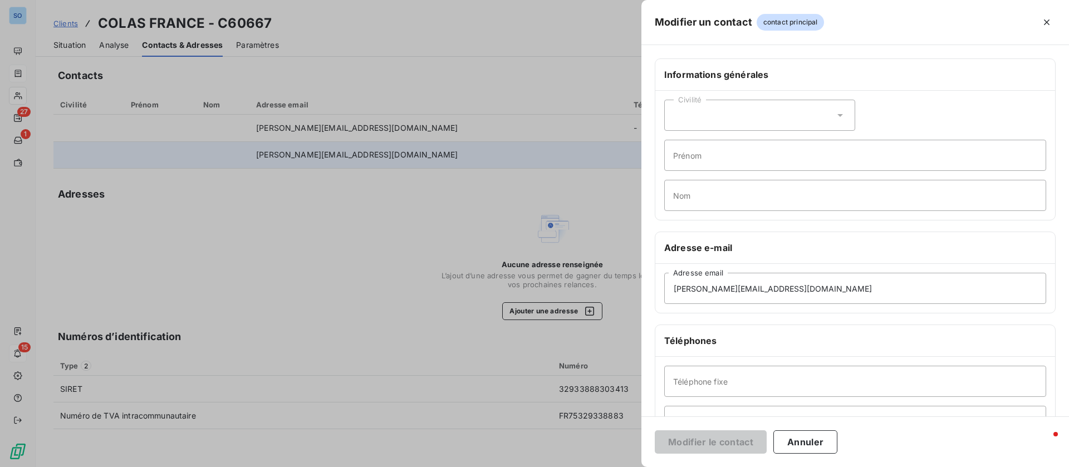
click at [626, 305] on div at bounding box center [534, 233] width 1069 height 467
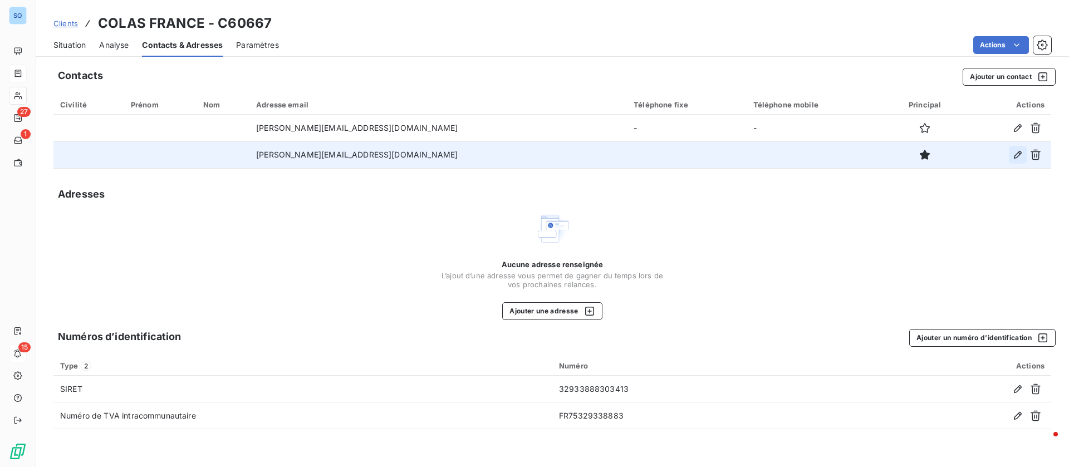
click at [1014, 155] on icon "button" at bounding box center [1017, 154] width 11 height 11
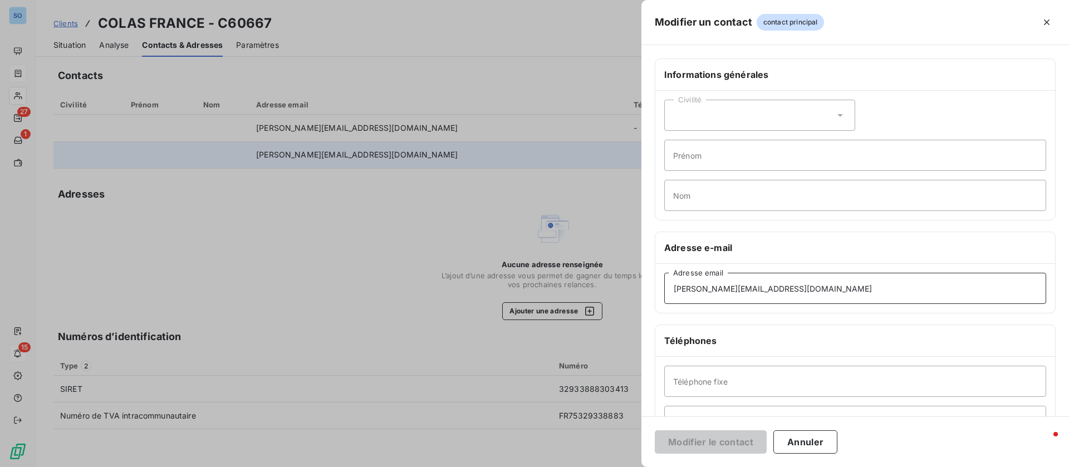
drag, startPoint x: 738, startPoint y: 289, endPoint x: 609, endPoint y: 282, distance: 128.7
click at [609, 466] on div "Modifier un contact contact principal Informations générales Civilité Prénom No…" at bounding box center [534, 467] width 1069 height 0
type input "jenny.castela@colas.com"
click at [708, 440] on button "Modifier le contact" at bounding box center [711, 441] width 112 height 23
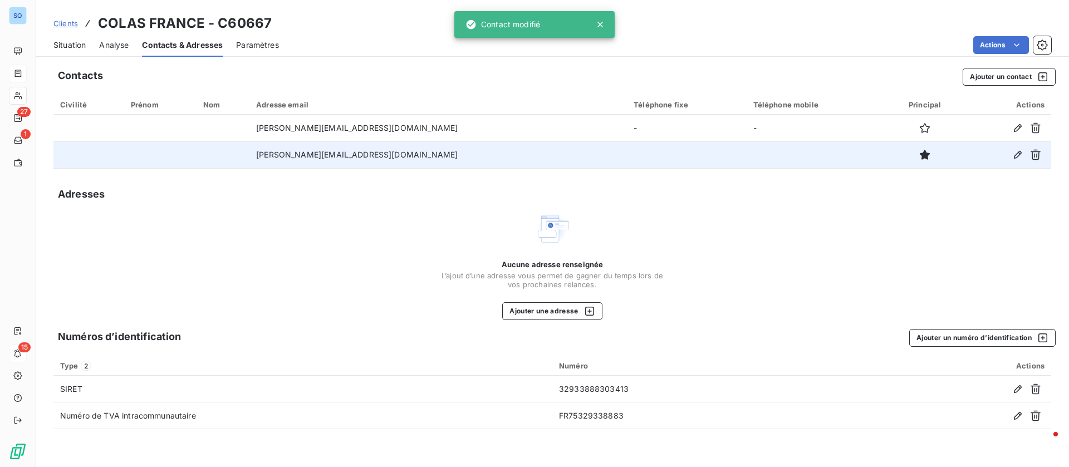
click at [73, 45] on span "Situation" at bounding box center [69, 45] width 32 height 11
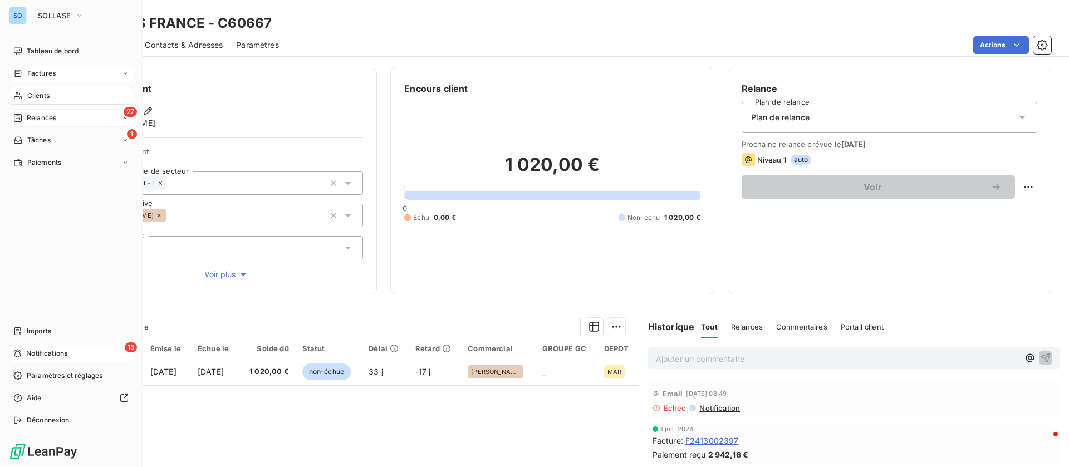
click at [39, 119] on span "Relances" at bounding box center [41, 118] width 29 height 10
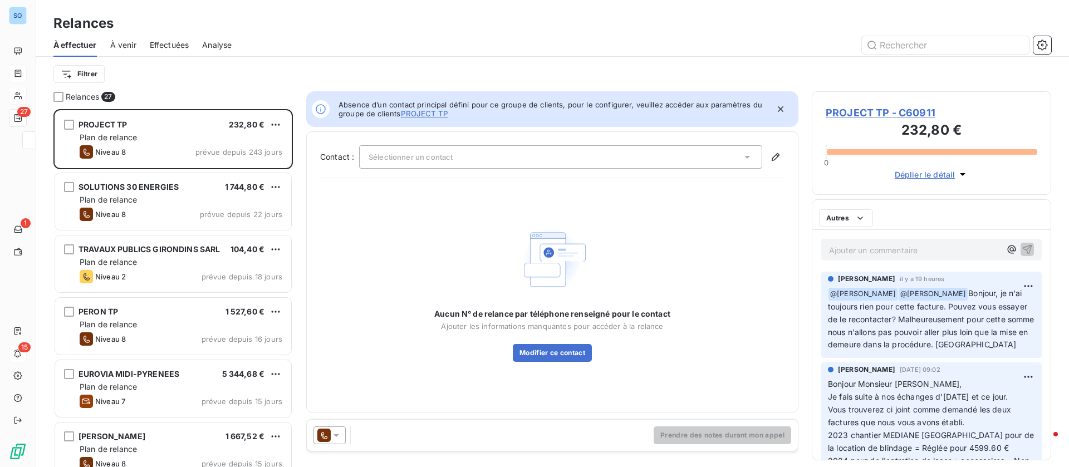
scroll to position [345, 227]
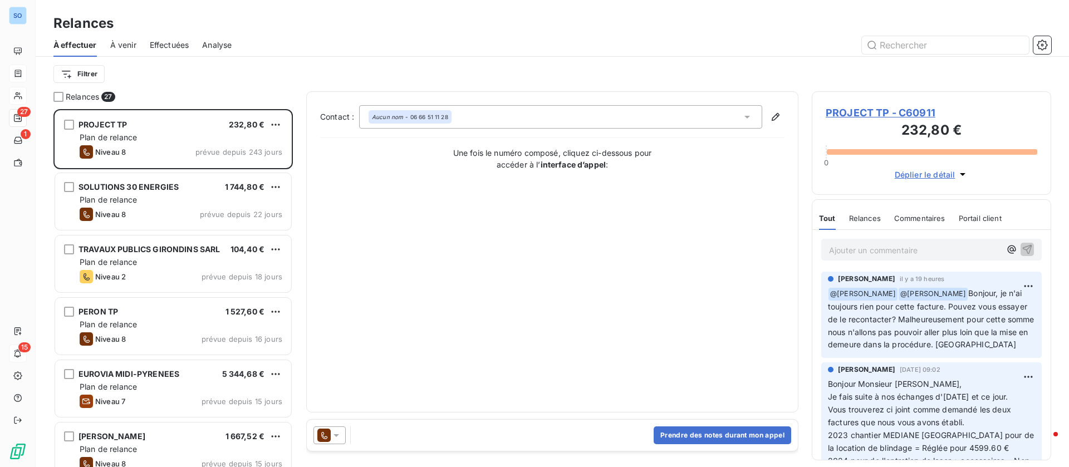
click at [175, 40] on span "Effectuées" at bounding box center [170, 45] width 40 height 11
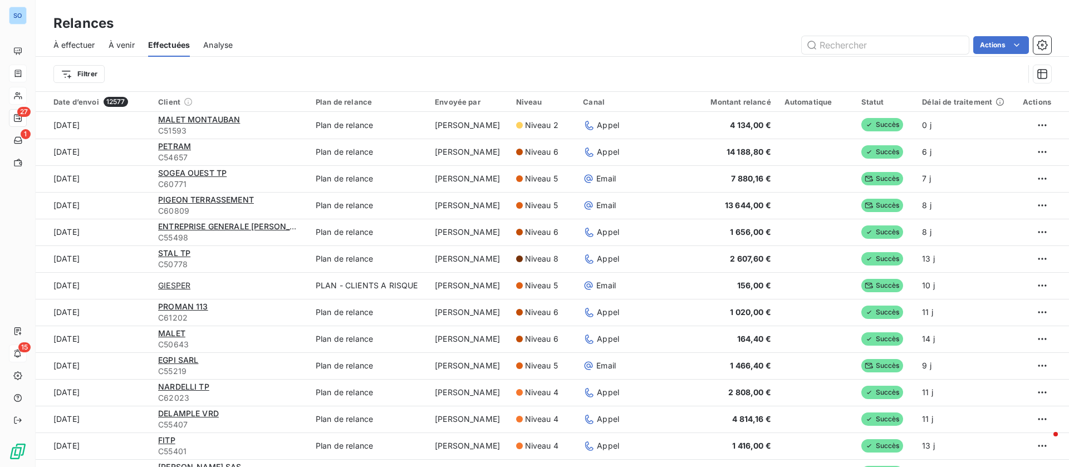
click at [65, 72] on html "SO 27 1 15 Relances À effectuer À venir Effectuées Analyse Actions Filtrer Date…" at bounding box center [534, 233] width 1069 height 467
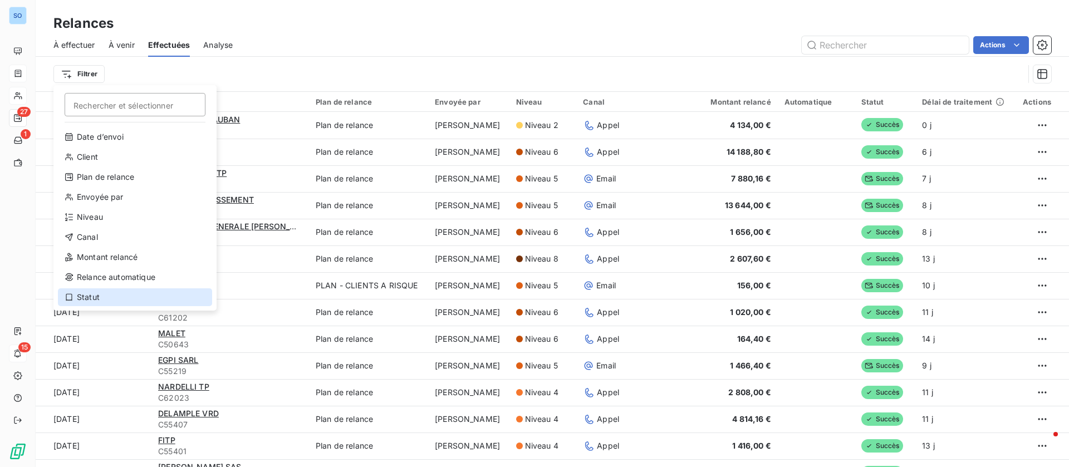
click at [89, 291] on div "Statut" at bounding box center [135, 297] width 154 height 18
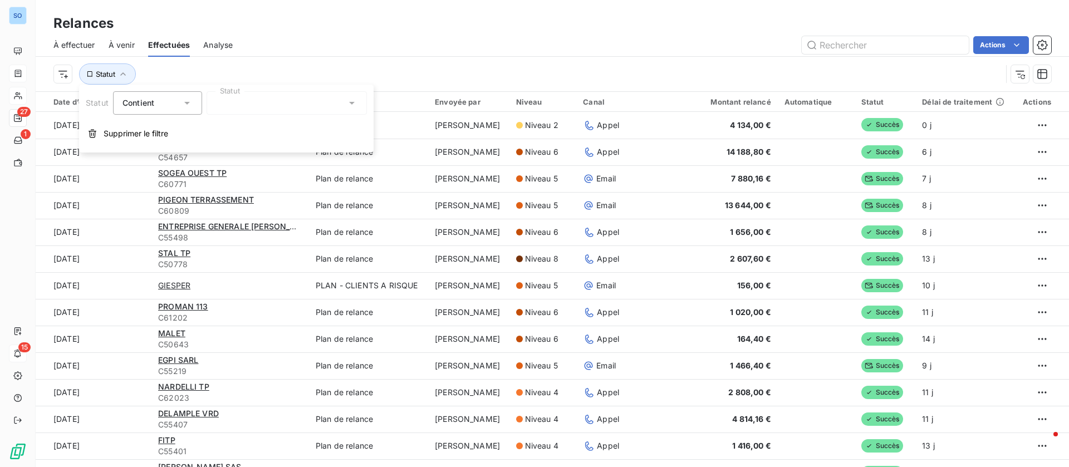
click at [218, 94] on div at bounding box center [286, 102] width 160 height 23
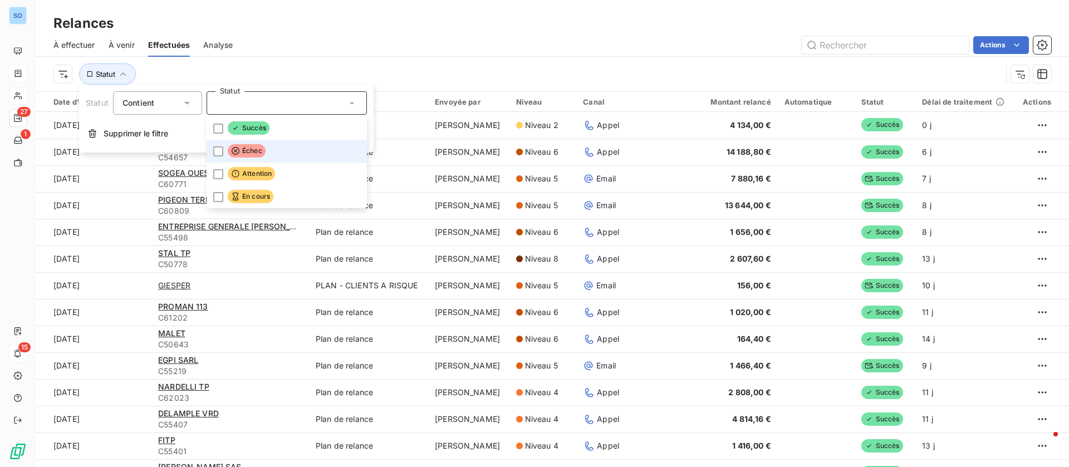
click at [252, 147] on span "Échec" at bounding box center [247, 150] width 38 height 13
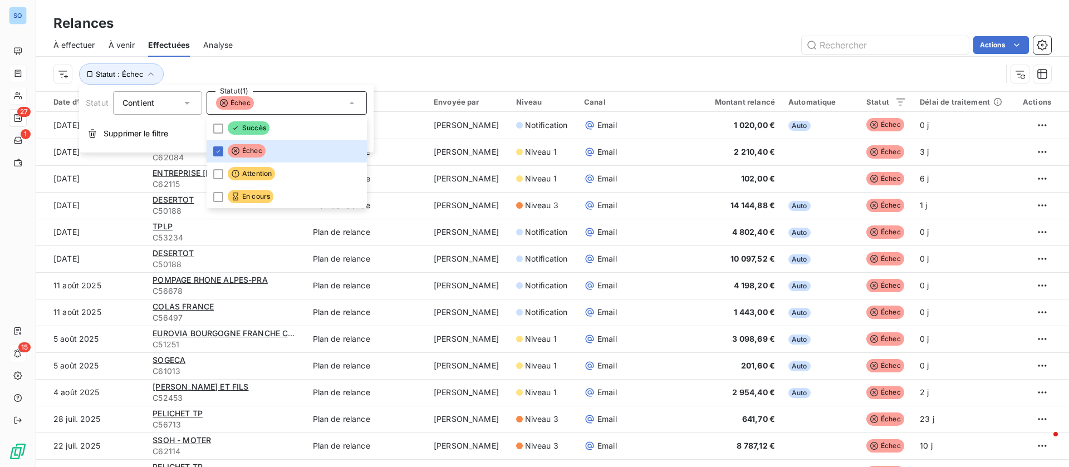
click at [567, 48] on div "Actions" at bounding box center [648, 45] width 805 height 18
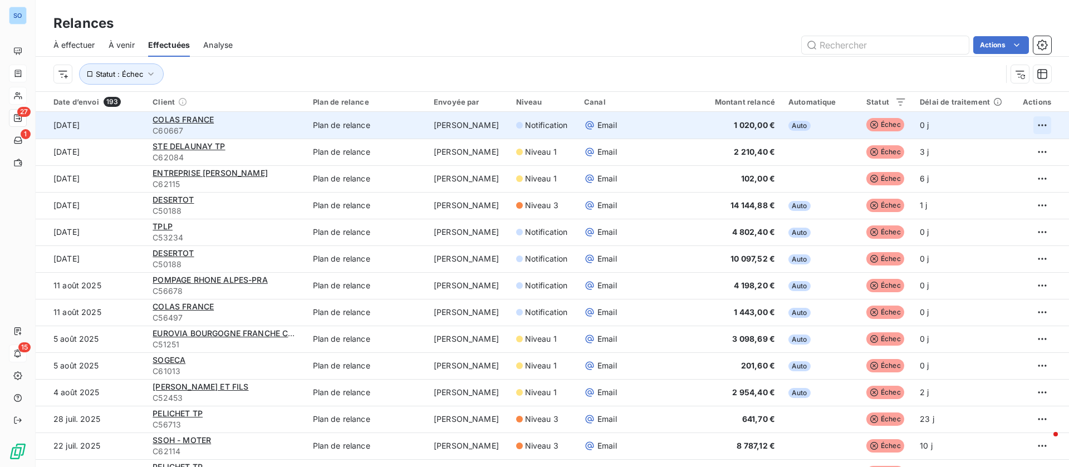
click at [1032, 125] on html "SO 27 1 15 Relances À effectuer À venir Effectuées Analyse Actions Statut : Éch…" at bounding box center [534, 233] width 1069 height 467
click at [927, 174] on div "Accéder à la relance replanifiée" at bounding box center [956, 170] width 144 height 18
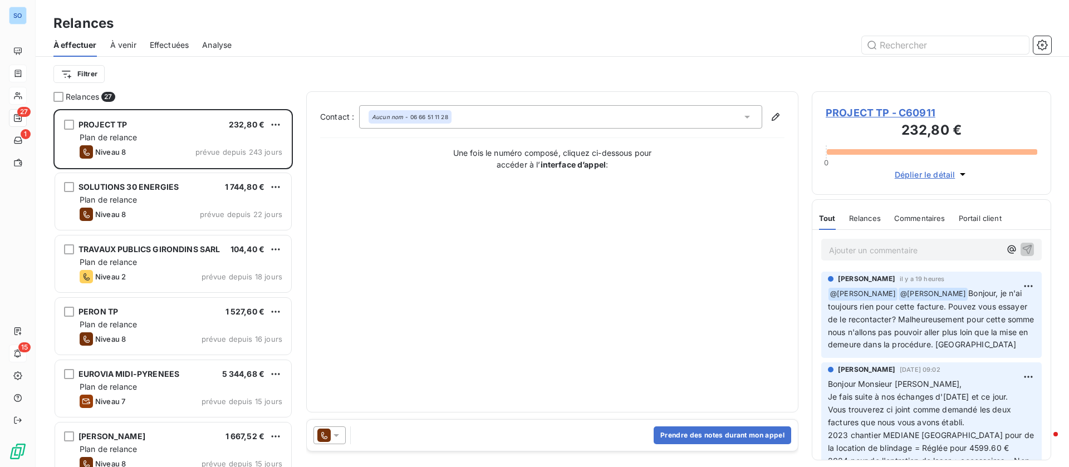
click at [394, 54] on div "À effectuer À venir Effectuées Analyse" at bounding box center [552, 44] width 1033 height 23
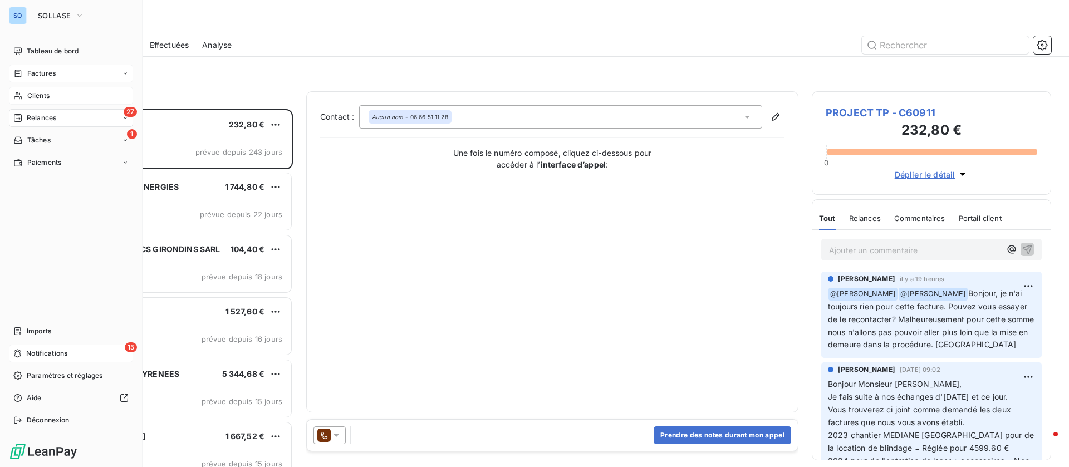
click at [23, 110] on div "27 Relances" at bounding box center [71, 118] width 124 height 18
click at [29, 47] on span "Tableau de bord" at bounding box center [53, 51] width 52 height 10
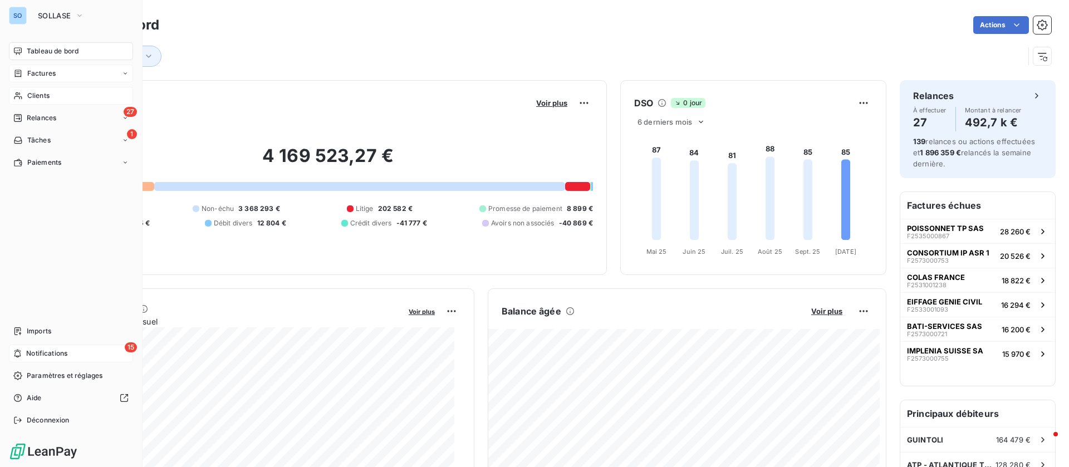
click at [43, 70] on span "Factures" at bounding box center [41, 73] width 28 height 10
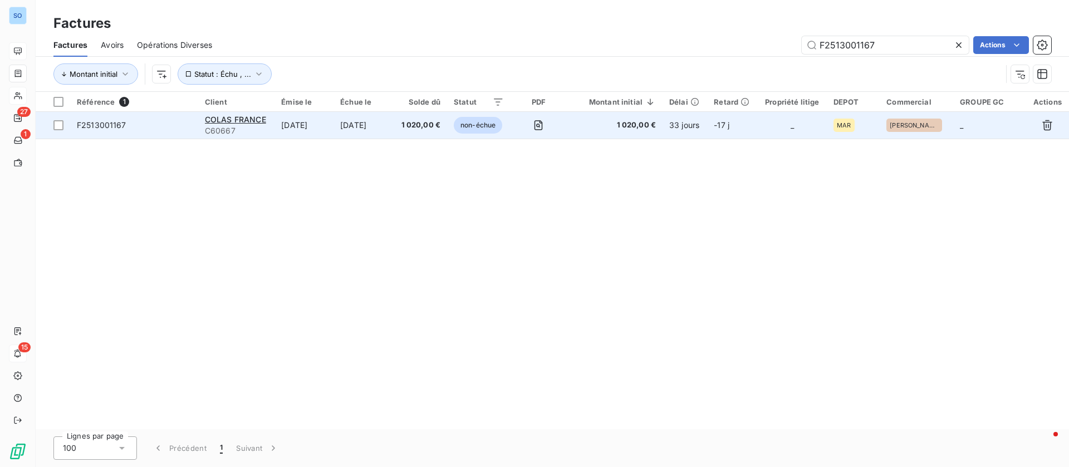
click at [357, 127] on td "[DATE]" at bounding box center [363, 125] width 60 height 27
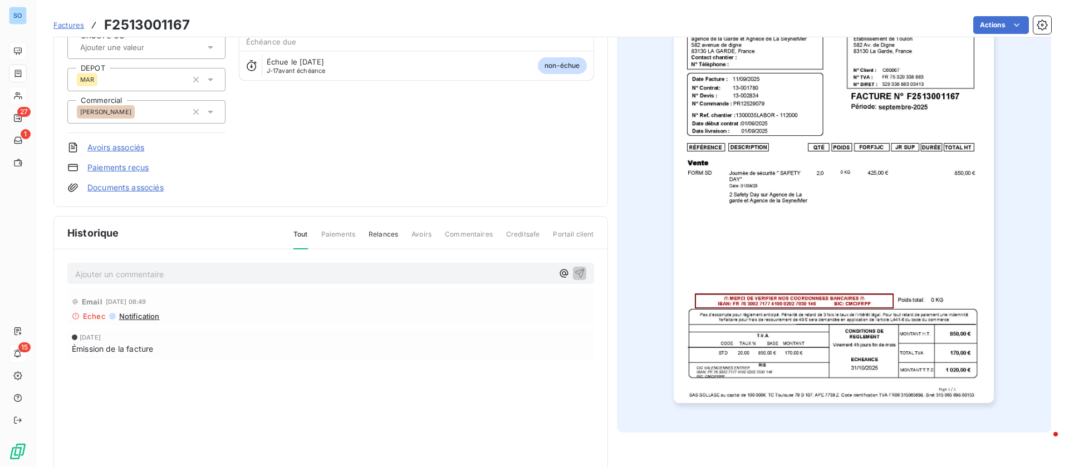
scroll to position [149, 0]
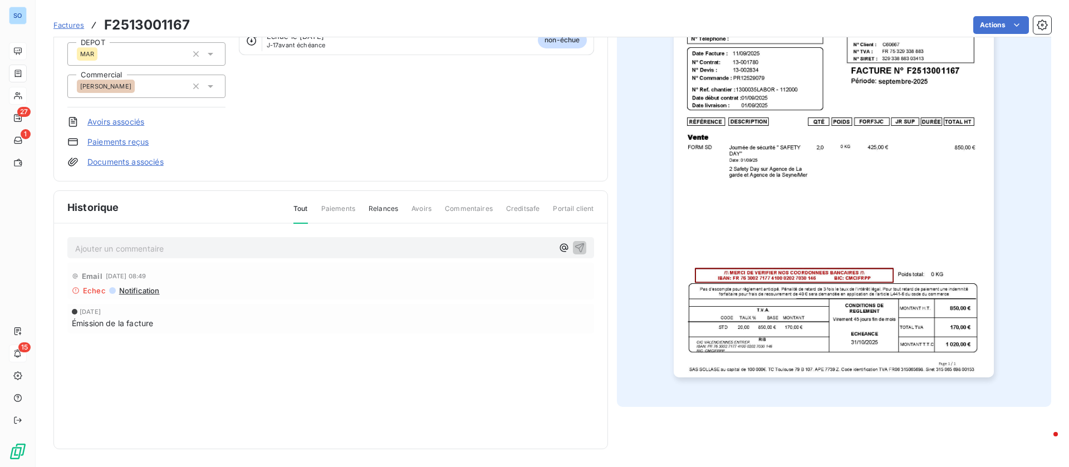
click at [179, 245] on p "Ajouter un commentaire ﻿" at bounding box center [314, 249] width 478 height 14
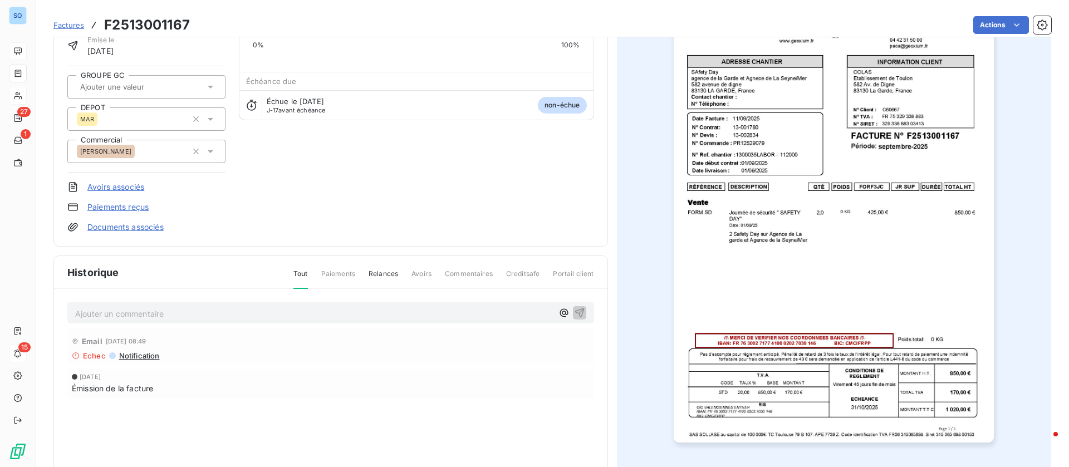
scroll to position [0, 0]
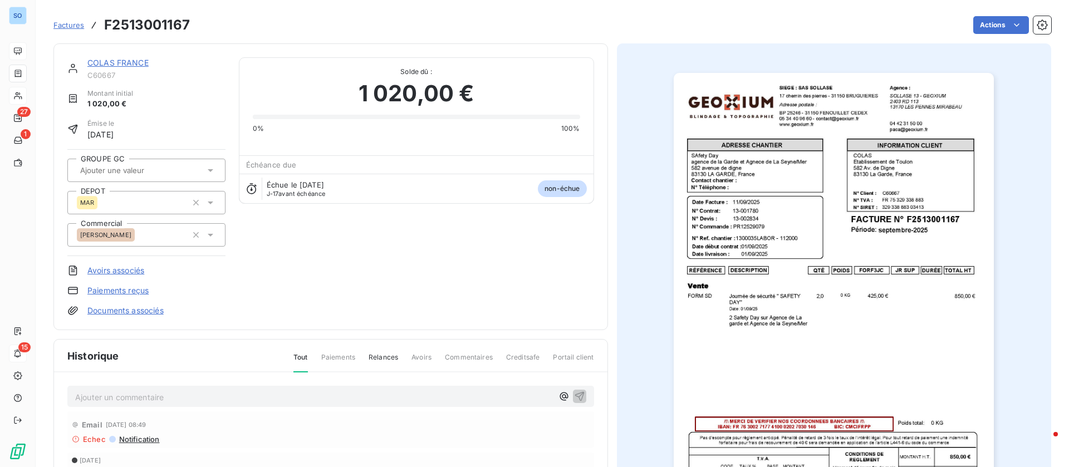
drag, startPoint x: 99, startPoint y: 399, endPoint x: 105, endPoint y: 395, distance: 7.1
click at [99, 399] on p "Ajouter un commentaire ﻿" at bounding box center [314, 397] width 478 height 14
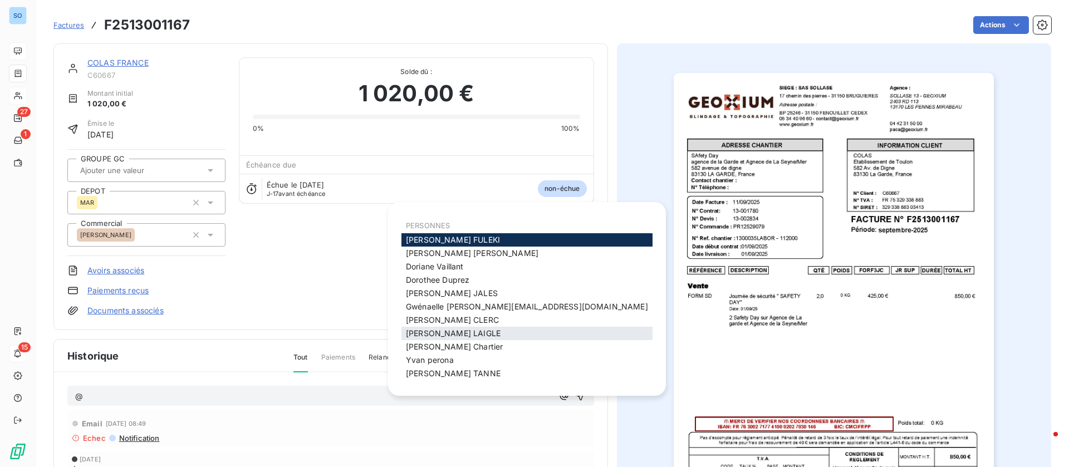
click at [446, 331] on span "Jessica LAIGLE" at bounding box center [453, 332] width 95 height 9
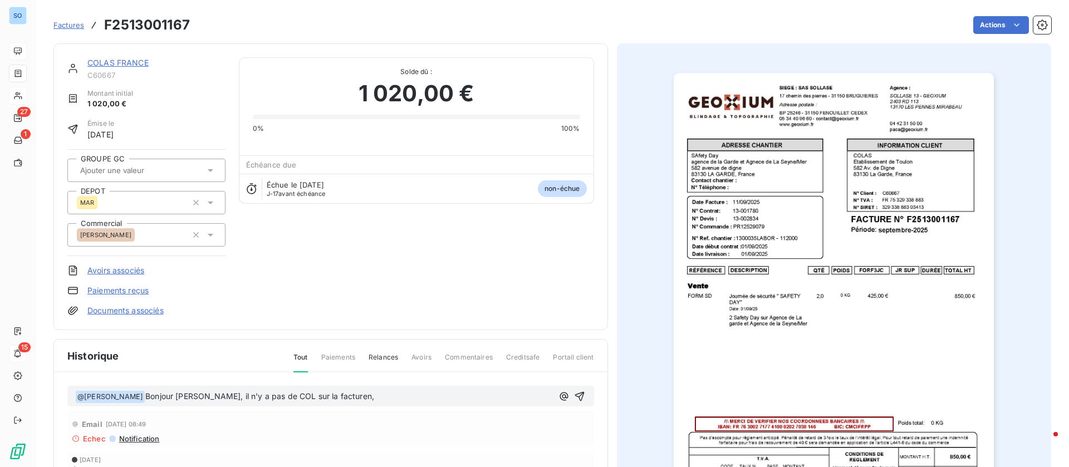
click at [350, 394] on p "﻿ @ Jessica LAIGLE ﻿ Bonjour Jessica, il n'y a pas de COL sur la facturen," at bounding box center [314, 396] width 478 height 13
click at [329, 397] on span "Bonjour Jessica, il n'y a pas de COL sur la facturen," at bounding box center [259, 395] width 229 height 9
click at [345, 400] on p "﻿ @ Jessica LAIGLE ﻿ Bonjour Jessica, il n'y a pas de COL sur la facture," at bounding box center [314, 396] width 478 height 13
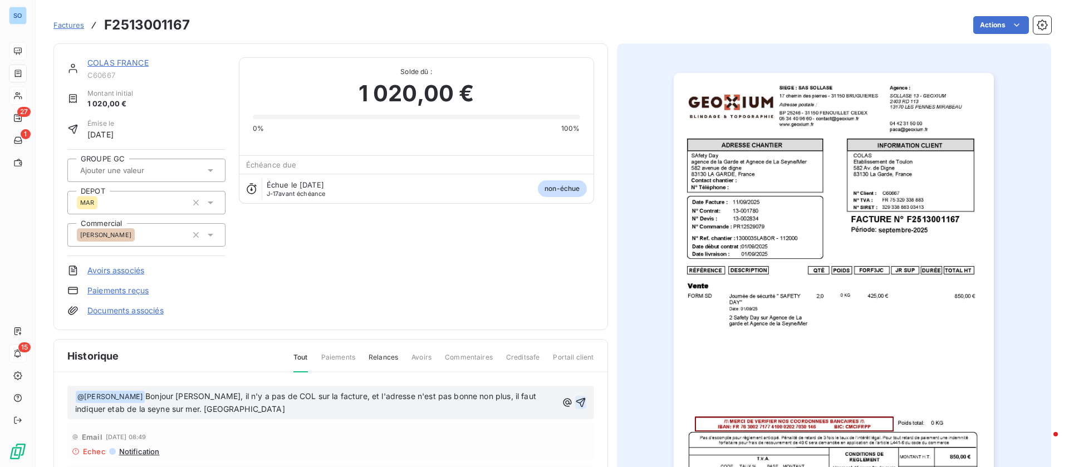
click at [578, 401] on icon "button" at bounding box center [580, 402] width 11 height 11
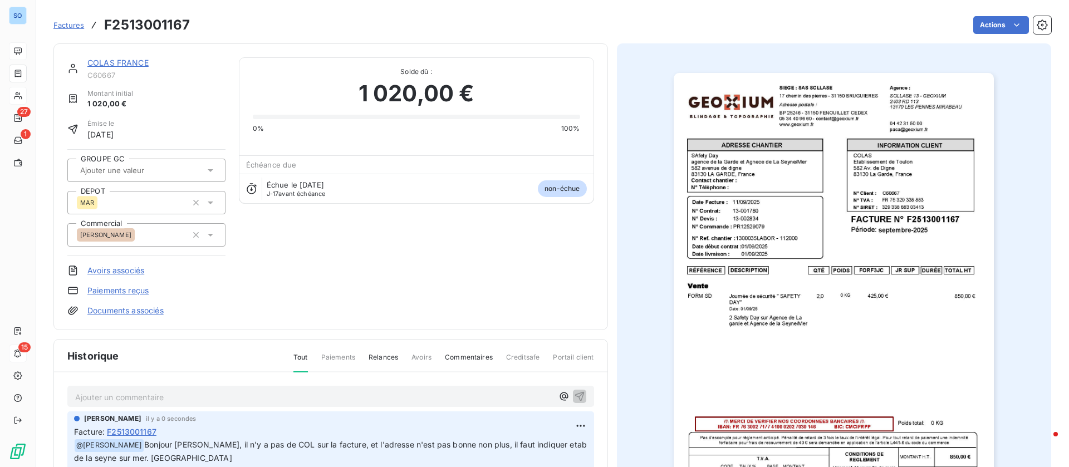
click at [986, 26] on html "SO 27 1 15 Factures F2513001167 Actions COLAS FRANCE C60667 Montant initial 1 0…" at bounding box center [534, 233] width 1069 height 467
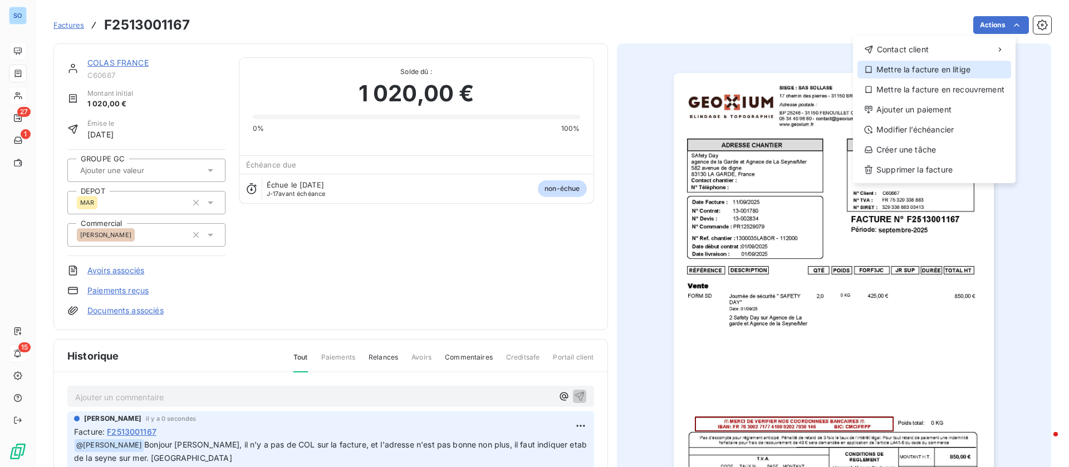
click at [916, 68] on div "Mettre la facture en litige" at bounding box center [934, 70] width 154 height 18
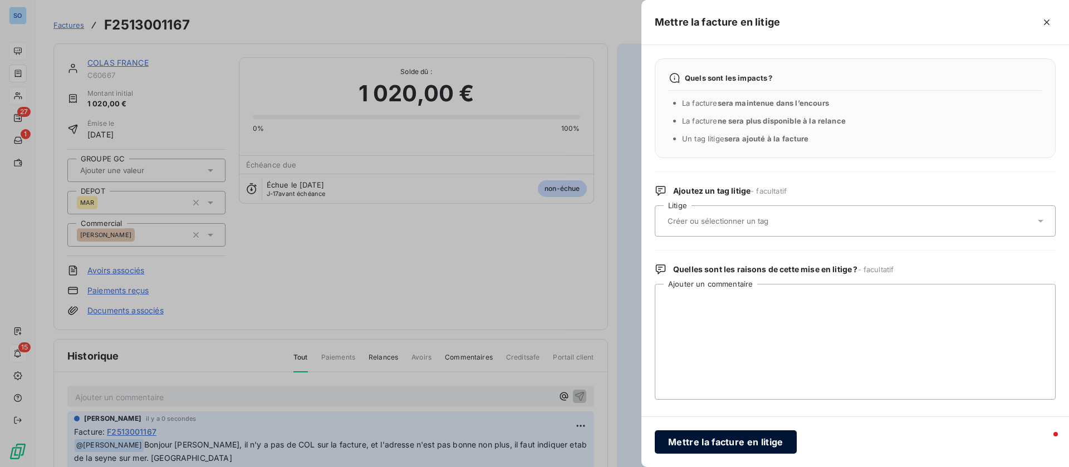
click at [722, 441] on button "Mettre la facture en litige" at bounding box center [726, 441] width 142 height 23
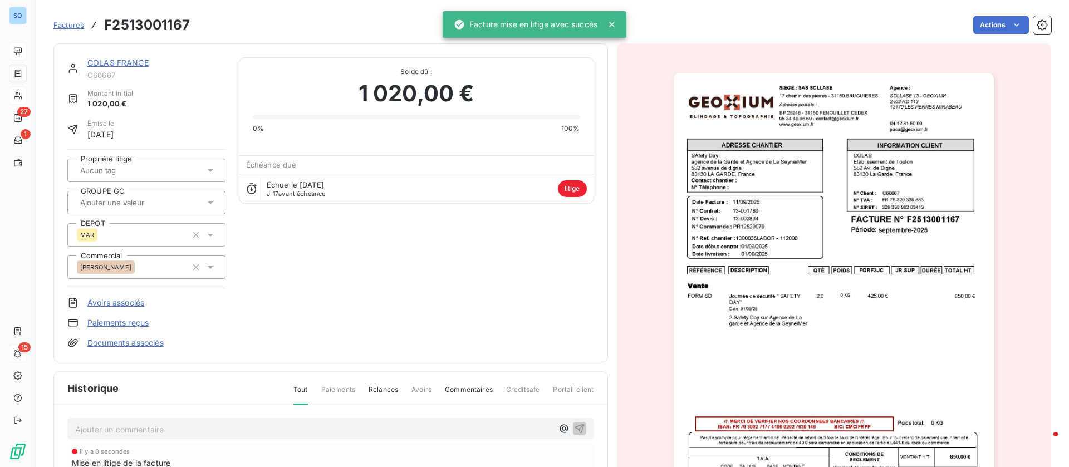
click at [126, 63] on link "COLAS FRANCE" at bounding box center [117, 62] width 61 height 9
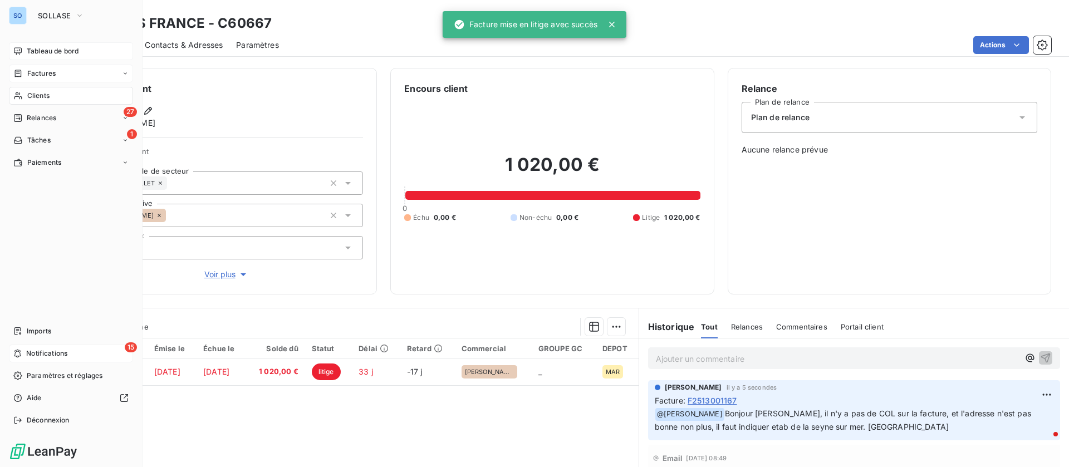
click at [40, 49] on span "Tableau de bord" at bounding box center [53, 51] width 52 height 10
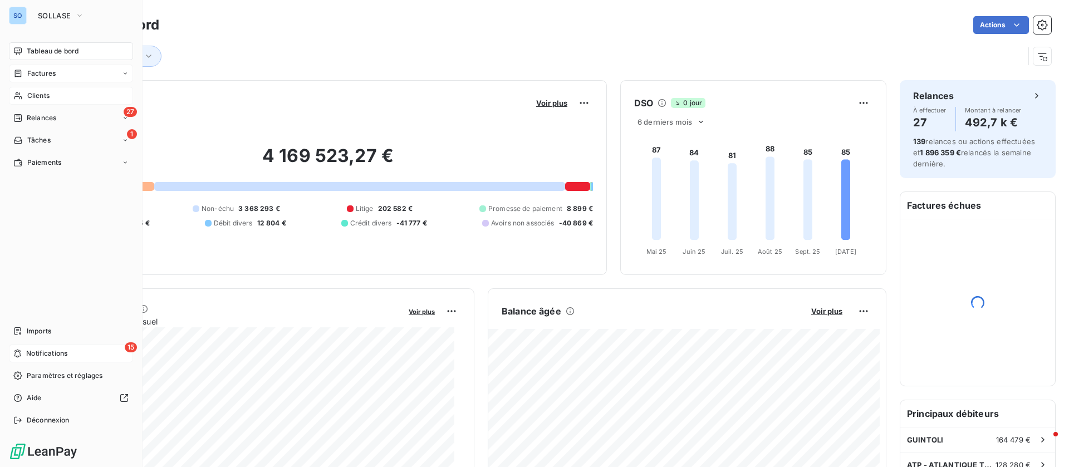
click at [30, 94] on span "Clients" at bounding box center [38, 96] width 22 height 10
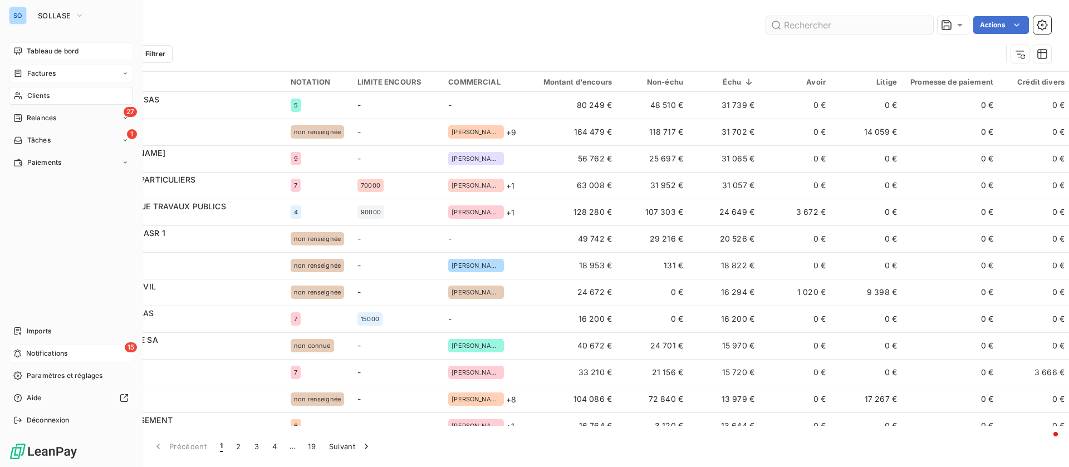
click at [815, 23] on input "text" at bounding box center [849, 25] width 167 height 18
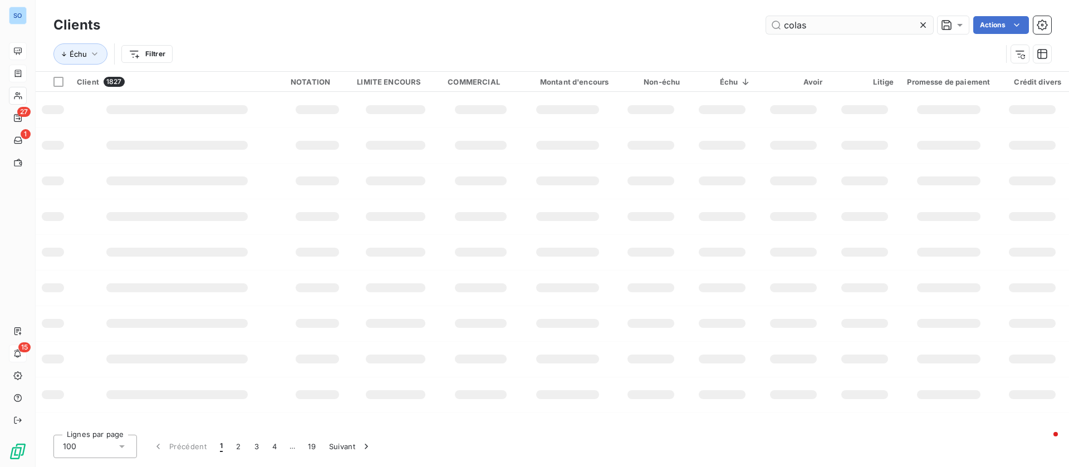
type input "colas"
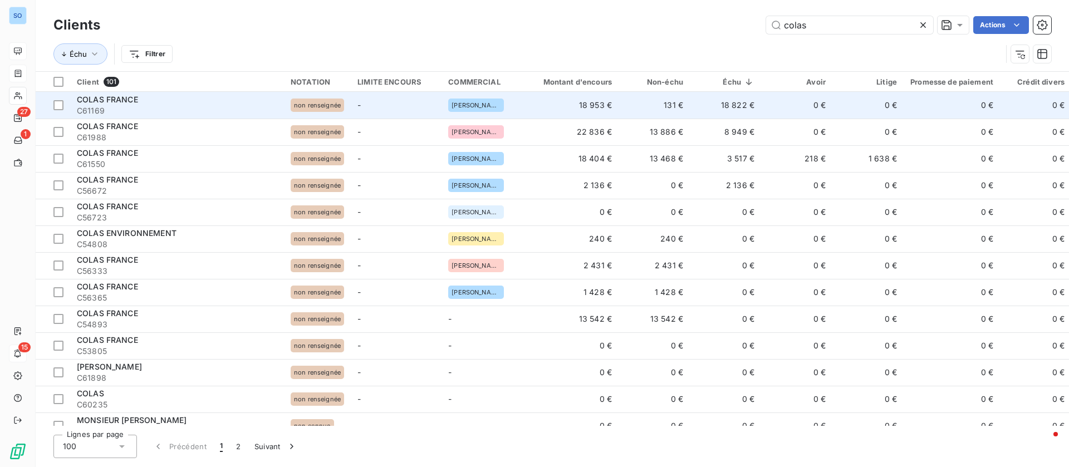
click at [754, 110] on td "18 822 €" at bounding box center [725, 105] width 71 height 27
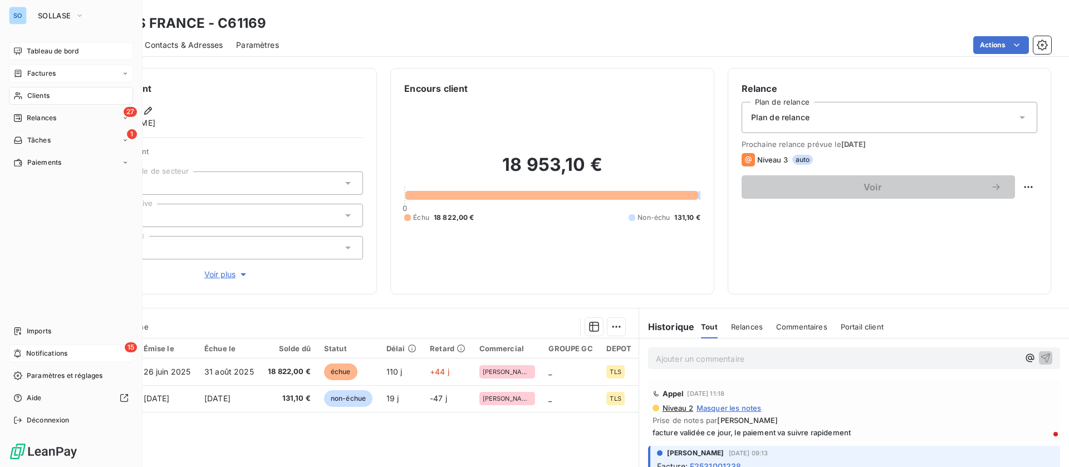
click at [39, 89] on div "Clients" at bounding box center [71, 96] width 124 height 18
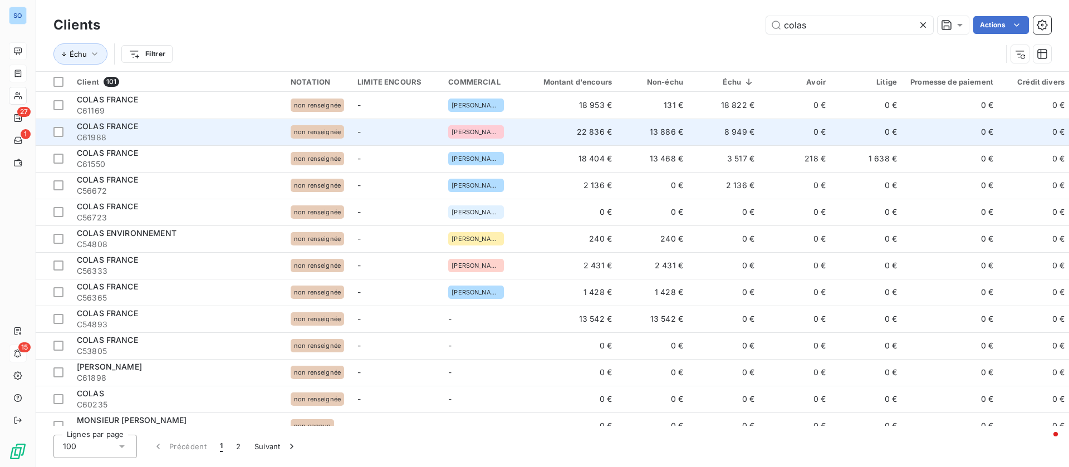
click at [692, 126] on td "8 949 €" at bounding box center [725, 132] width 71 height 27
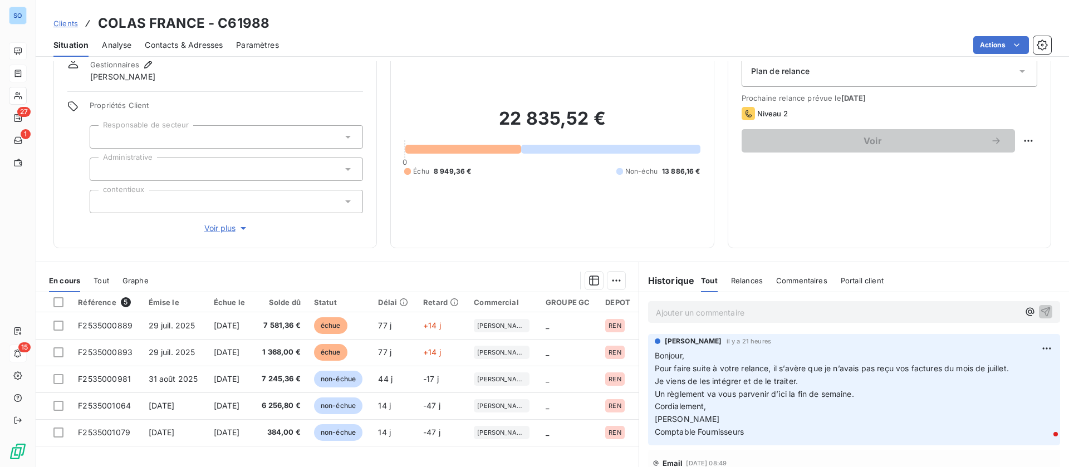
scroll to position [83, 0]
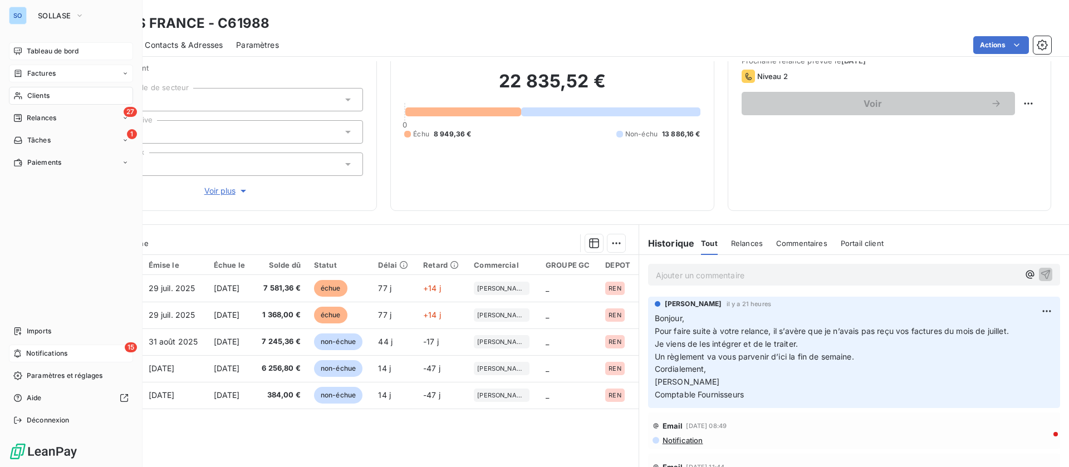
click at [16, 92] on icon at bounding box center [17, 95] width 9 height 9
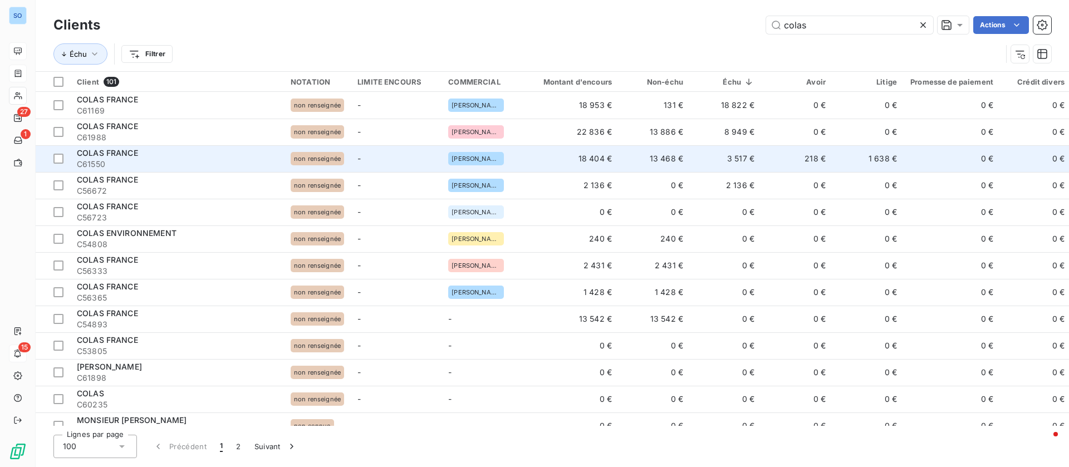
click at [692, 159] on td "3 517 €" at bounding box center [725, 158] width 71 height 27
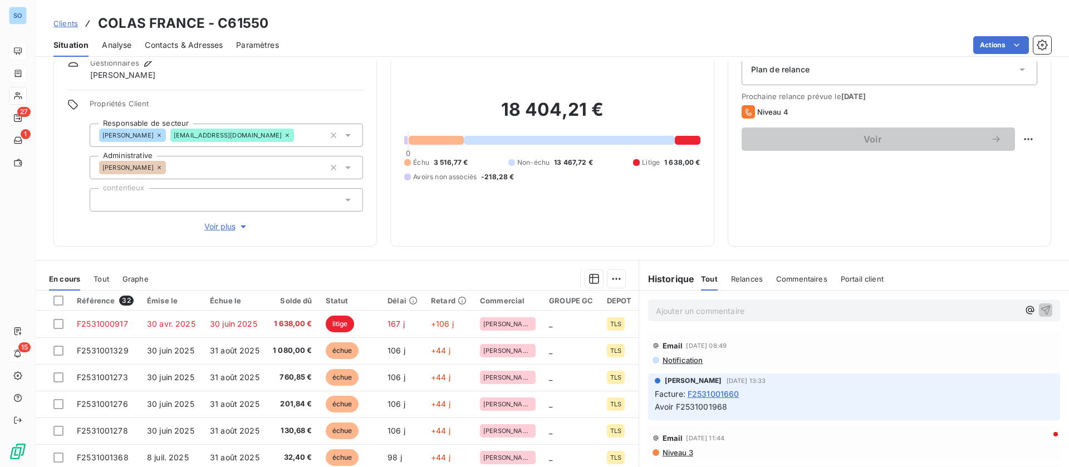
scroll to position [83, 0]
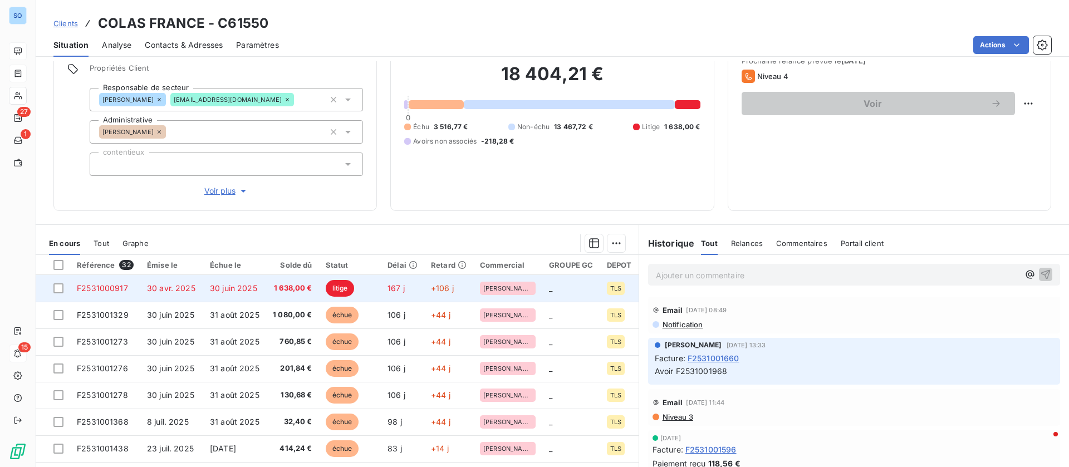
click at [306, 279] on td "1 638,00 €" at bounding box center [292, 288] width 53 height 27
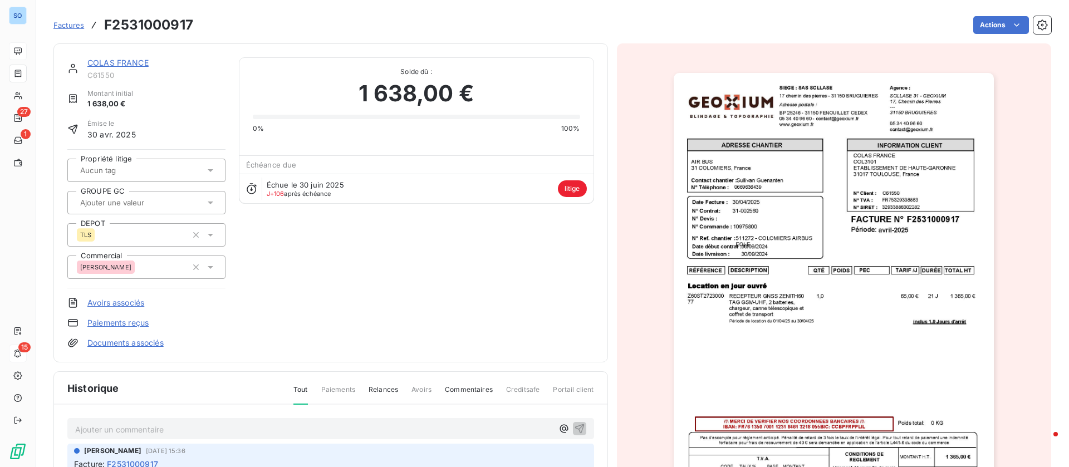
click at [119, 61] on link "COLAS FRANCE" at bounding box center [117, 62] width 61 height 9
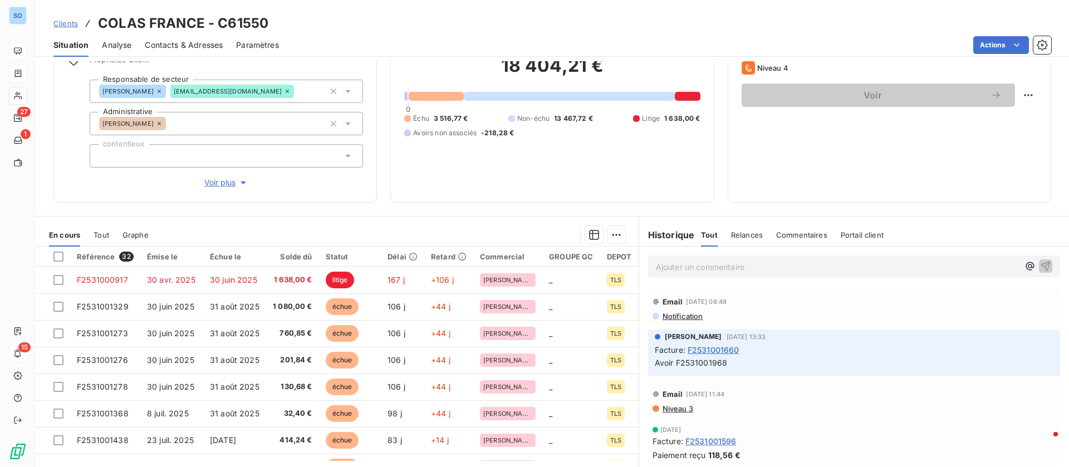
scroll to position [119, 0]
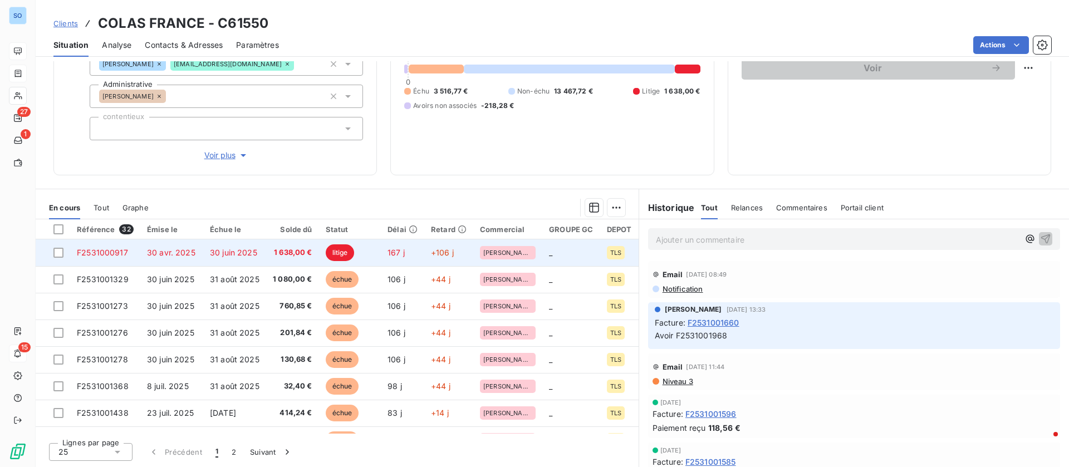
click at [257, 248] on span "30 juin 2025" at bounding box center [233, 252] width 47 height 9
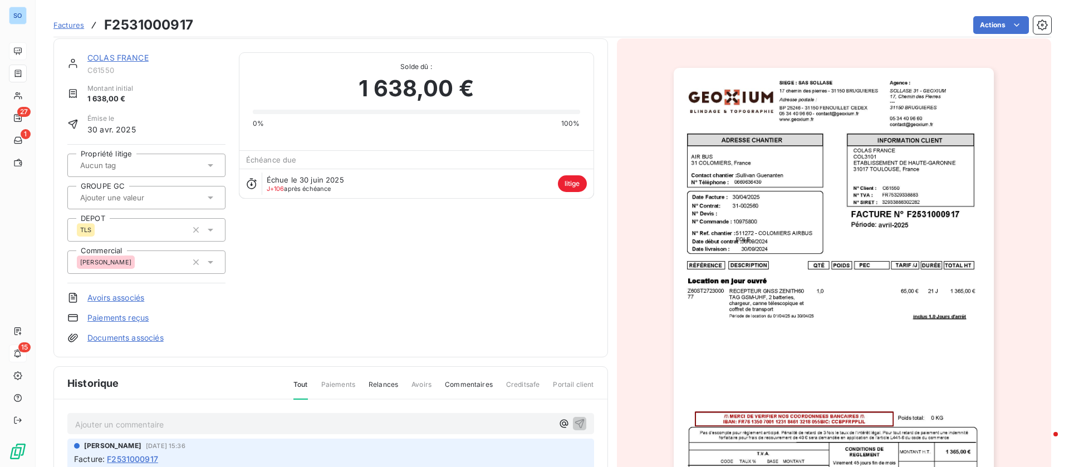
scroll to position [1, 0]
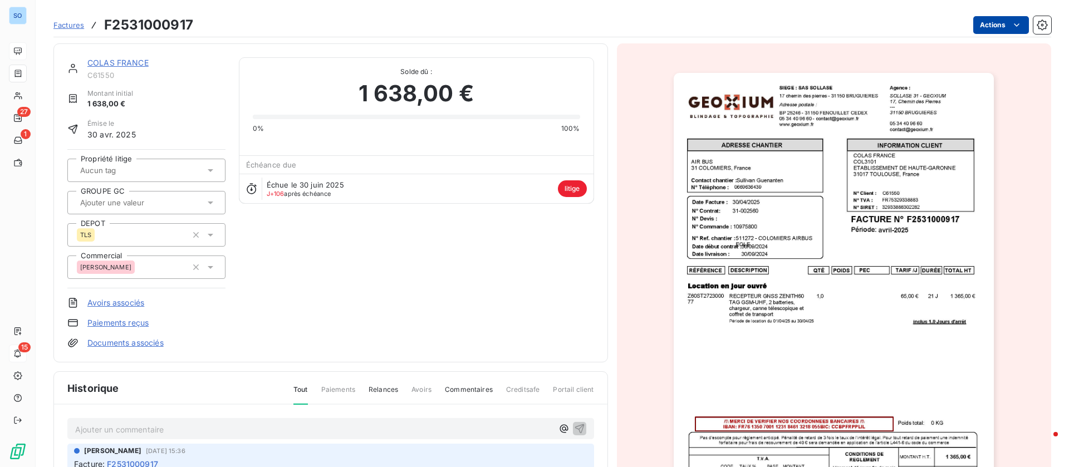
click at [1000, 17] on html "SO 27 1 15 Factures F2531000917 Actions COLAS FRANCE C61550 Montant initial 1 6…" at bounding box center [534, 233] width 1069 height 467
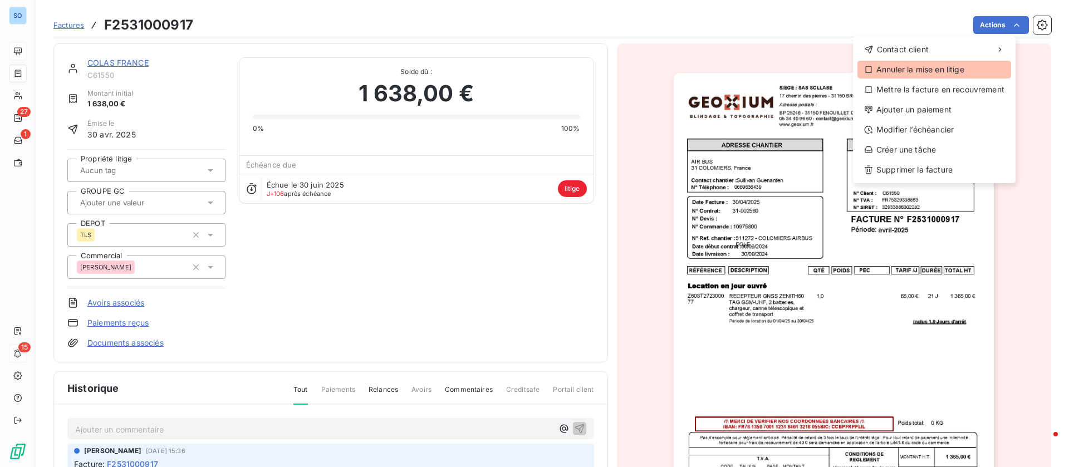
click at [909, 65] on div "Annuler la mise en litige" at bounding box center [934, 70] width 154 height 18
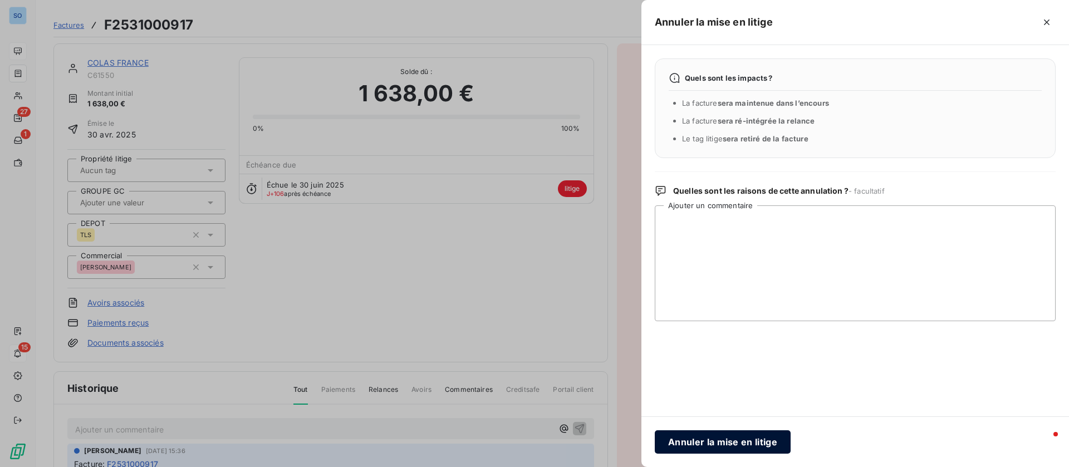
click at [704, 439] on button "Annuler la mise en litige" at bounding box center [723, 441] width 136 height 23
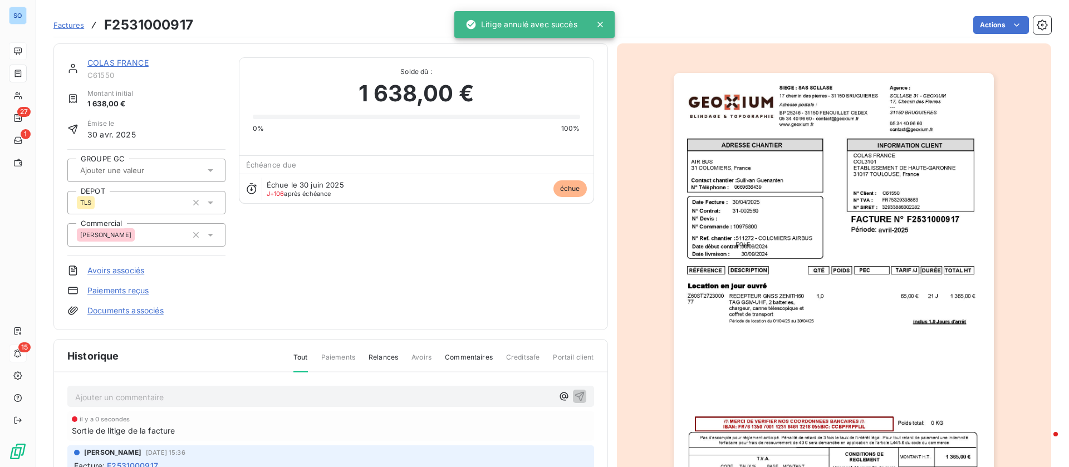
click at [118, 60] on link "COLAS FRANCE" at bounding box center [117, 62] width 61 height 9
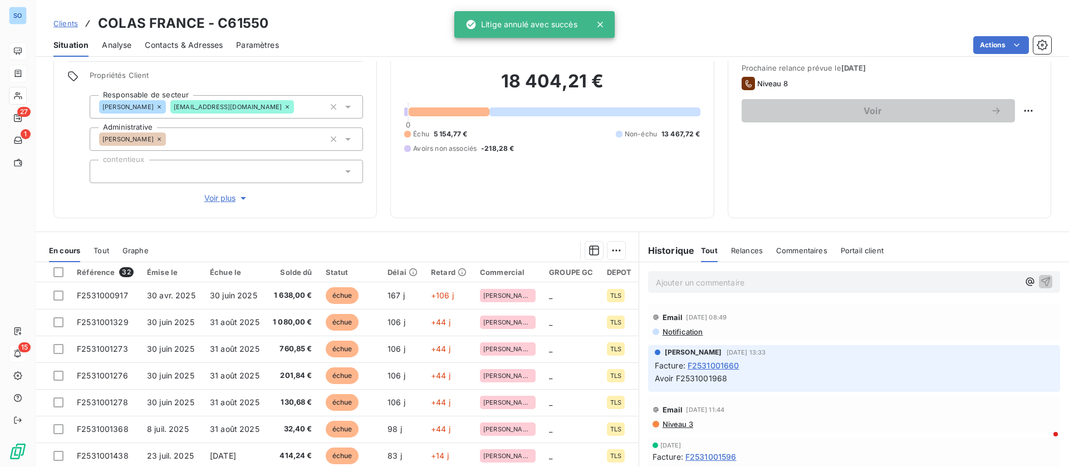
scroll to position [83, 0]
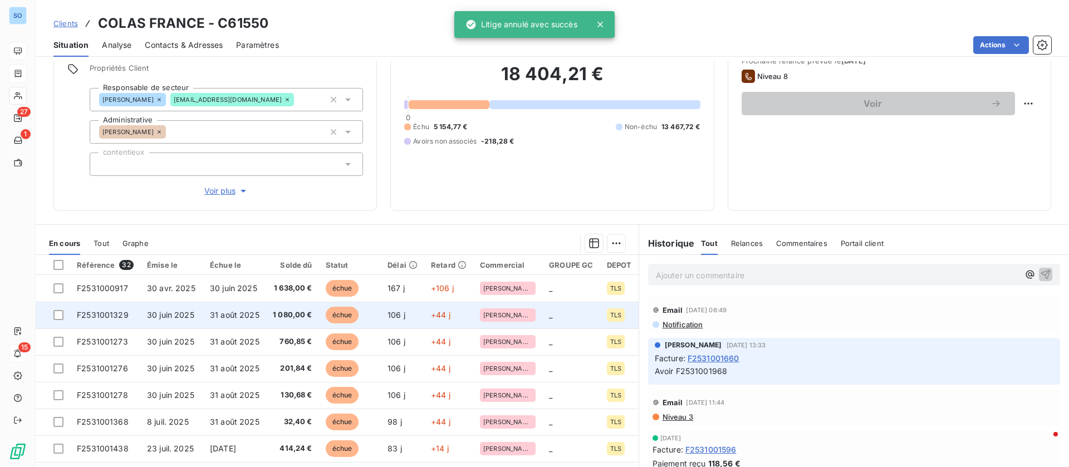
click at [263, 319] on td "31 août 2025" at bounding box center [234, 315] width 63 height 27
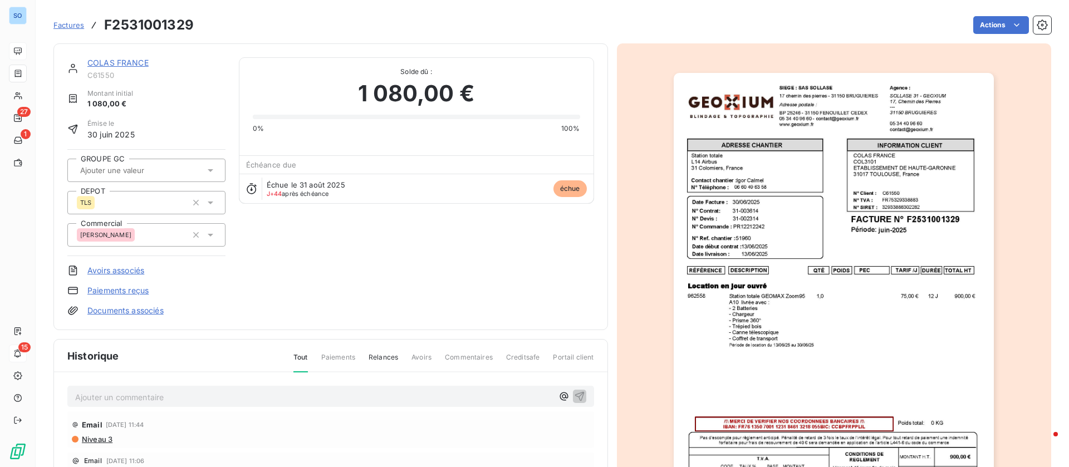
click at [121, 61] on link "COLAS FRANCE" at bounding box center [117, 62] width 61 height 9
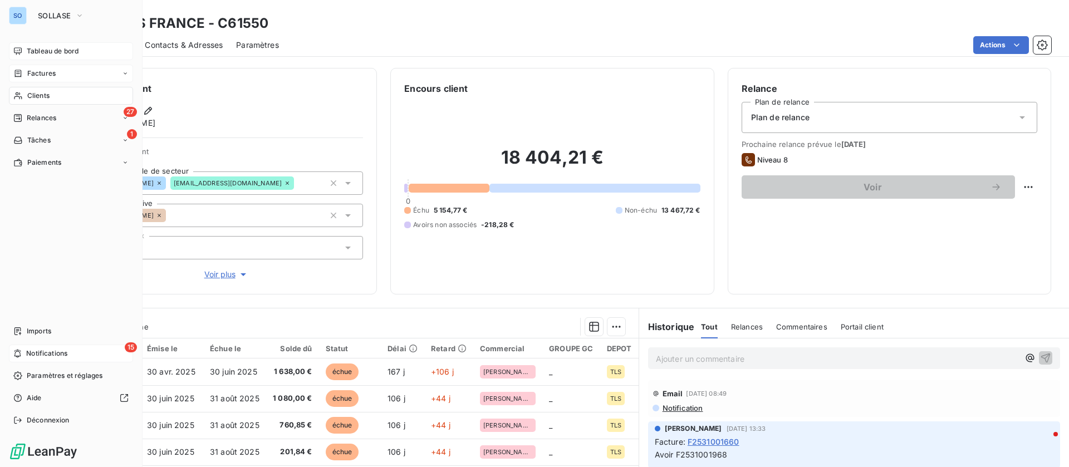
click at [25, 90] on div "Clients" at bounding box center [71, 96] width 124 height 18
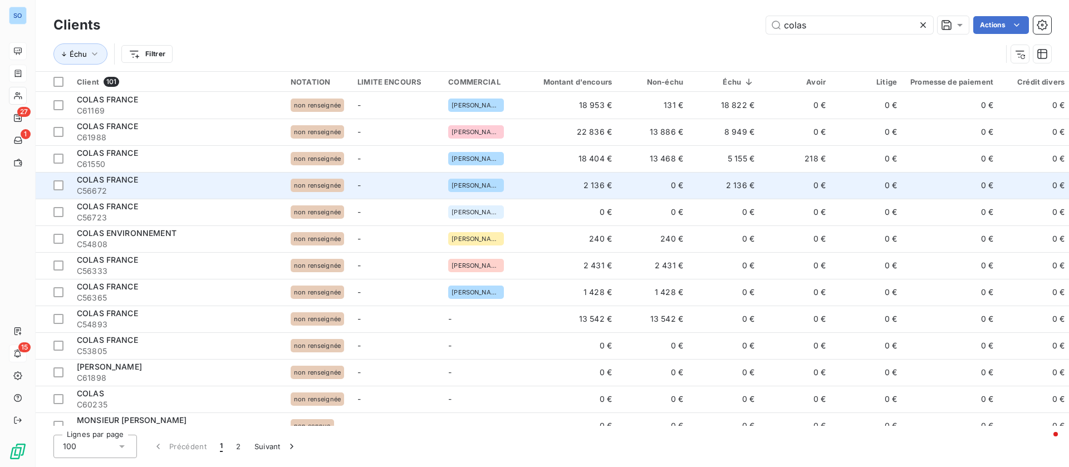
click at [569, 186] on td "2 136 €" at bounding box center [571, 185] width 96 height 27
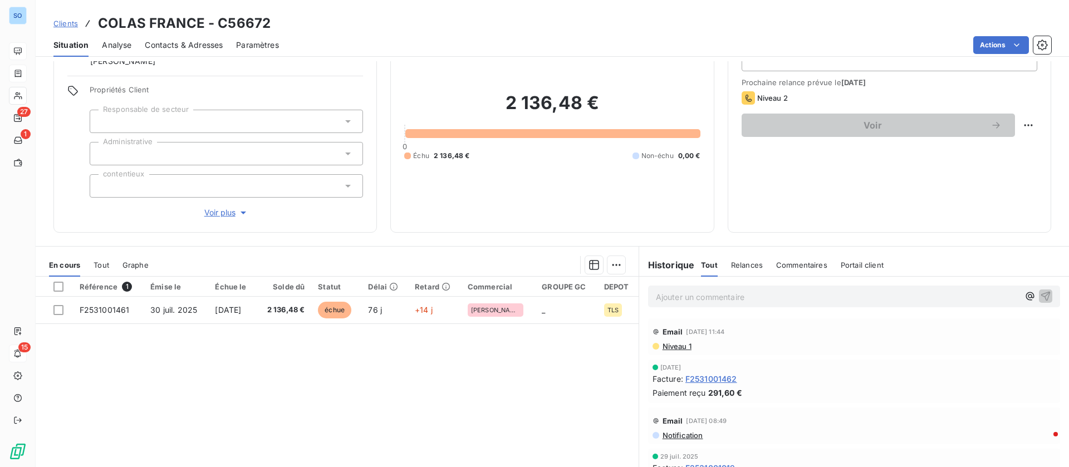
scroll to position [83, 0]
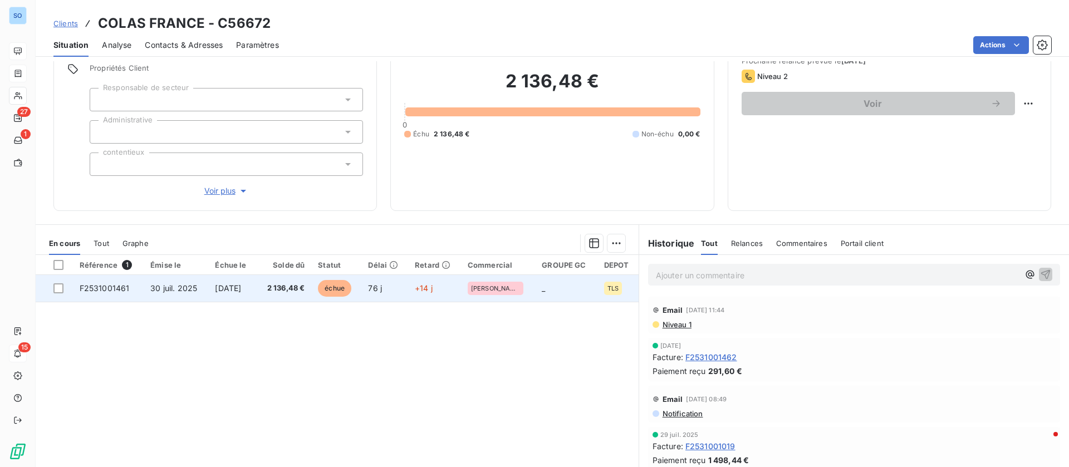
click at [222, 287] on span "[DATE]" at bounding box center [228, 287] width 26 height 9
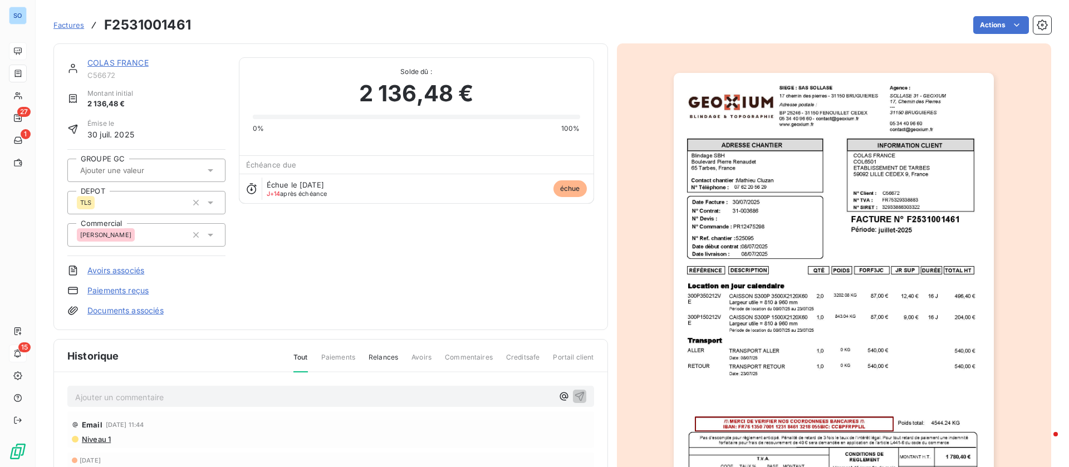
click at [128, 59] on link "COLAS FRANCE" at bounding box center [117, 62] width 61 height 9
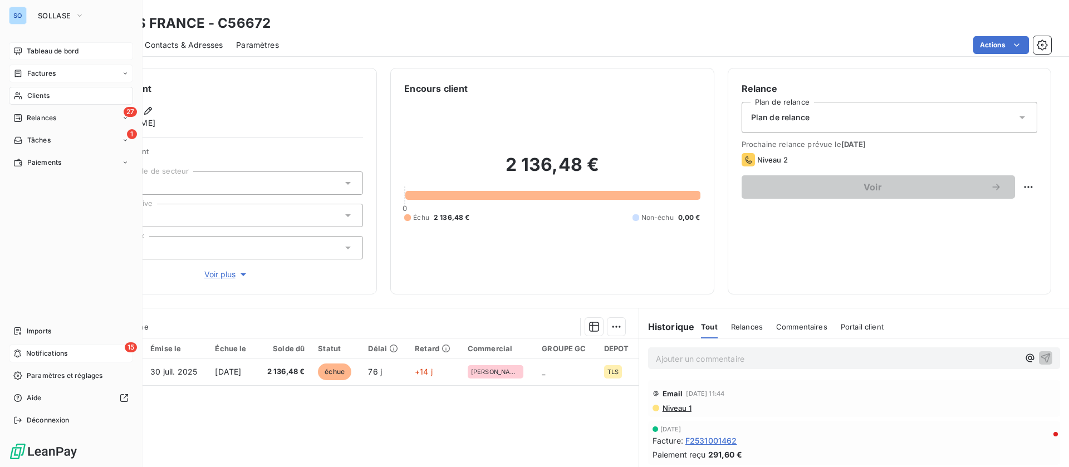
click at [22, 47] on div "Tableau de bord" at bounding box center [71, 51] width 124 height 18
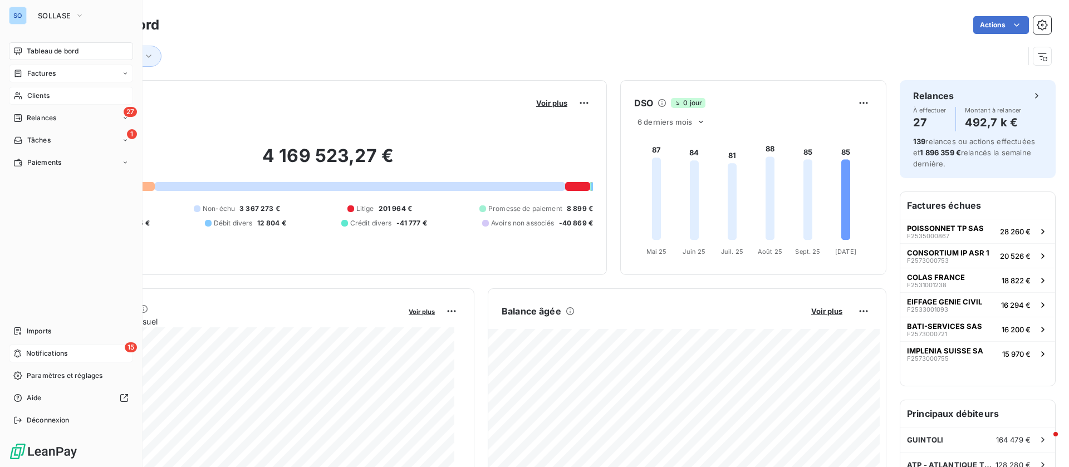
click at [24, 93] on div "Clients" at bounding box center [71, 96] width 124 height 18
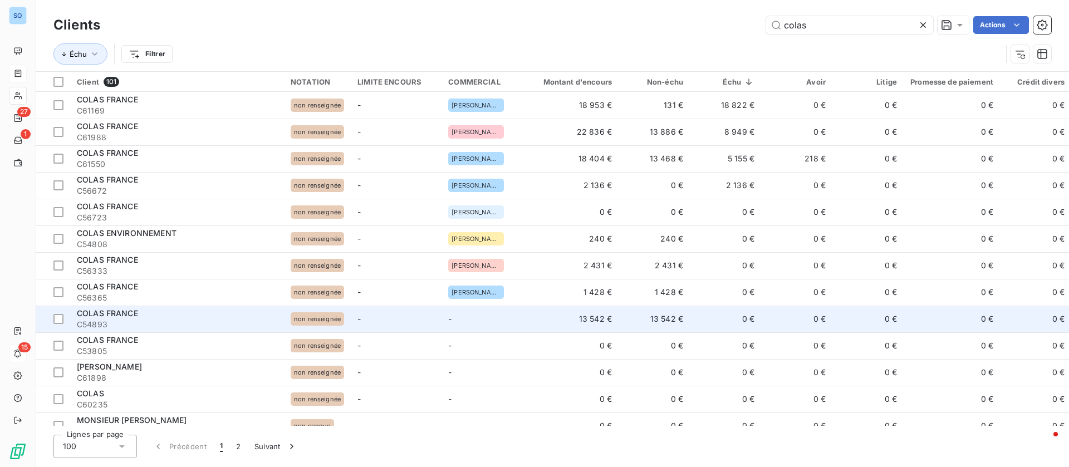
click at [518, 312] on td "-" at bounding box center [481, 319] width 81 height 27
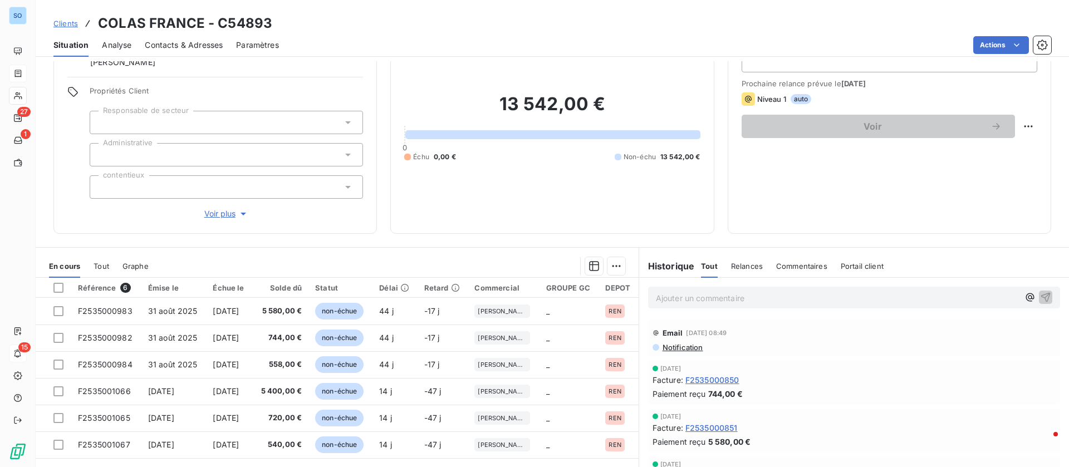
scroll to position [83, 0]
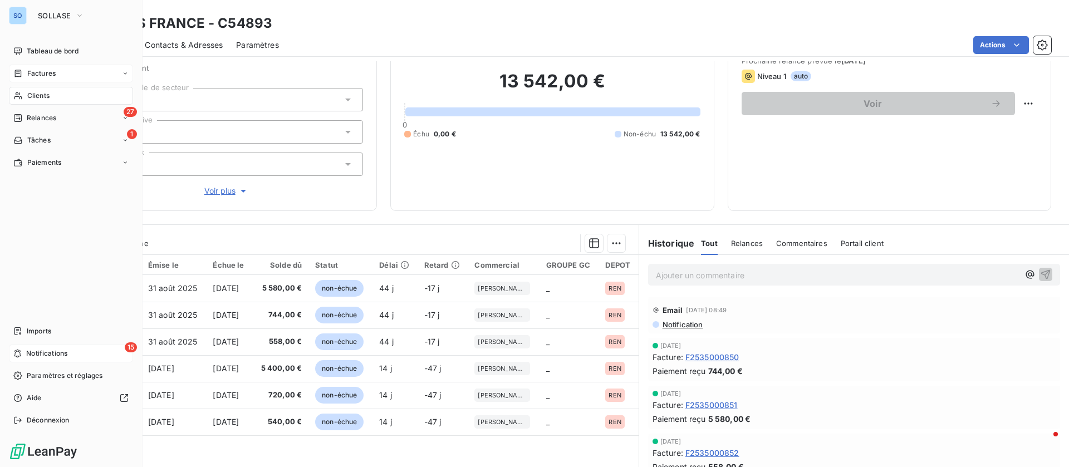
click at [33, 93] on span "Clients" at bounding box center [38, 96] width 22 height 10
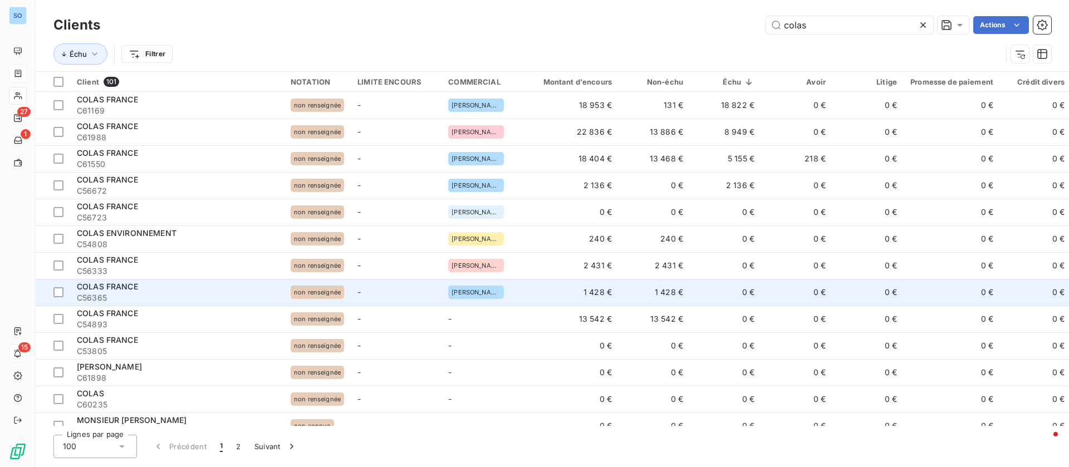
click at [682, 295] on td "1 428 €" at bounding box center [653, 292] width 71 height 27
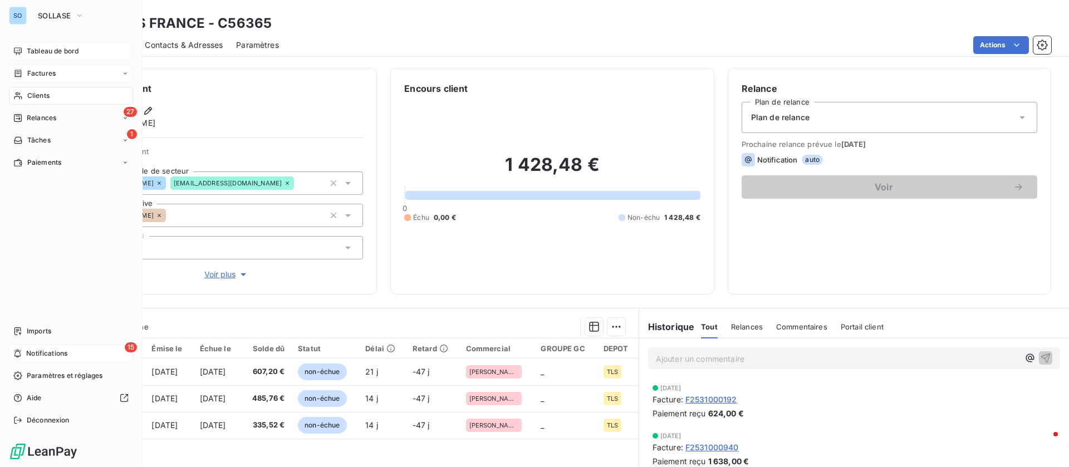
click at [34, 52] on span "Tableau de bord" at bounding box center [53, 51] width 52 height 10
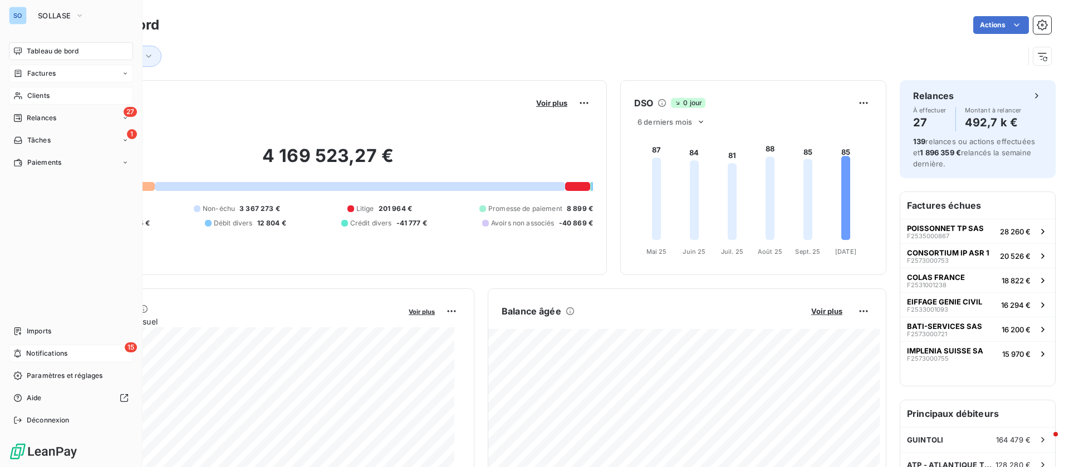
click at [41, 91] on span "Clients" at bounding box center [38, 96] width 22 height 10
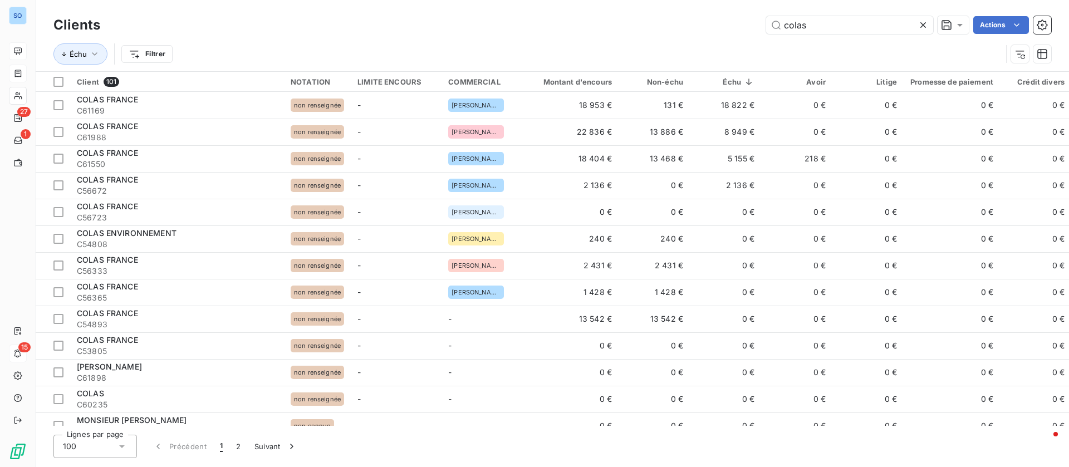
click at [923, 26] on icon at bounding box center [922, 24] width 11 height 11
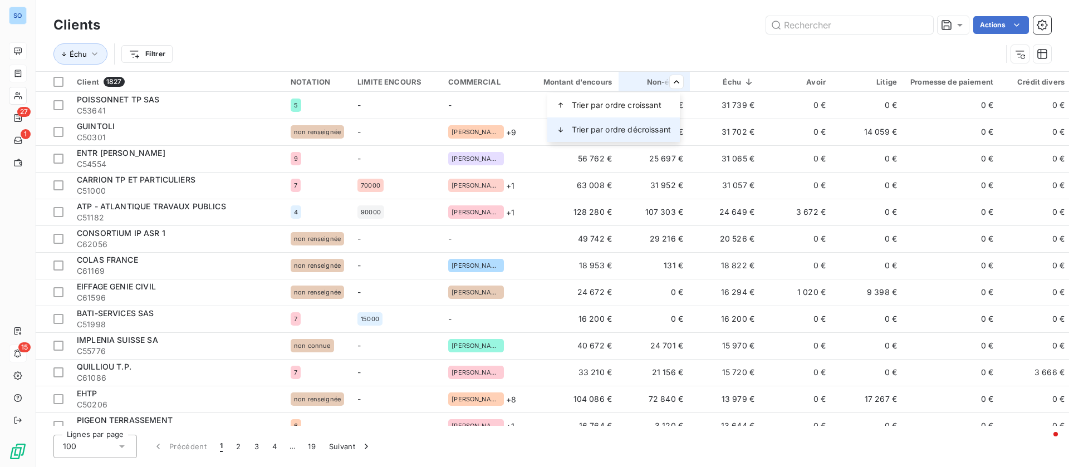
click at [632, 122] on div "Trier par ordre décroissant" at bounding box center [613, 129] width 132 height 24
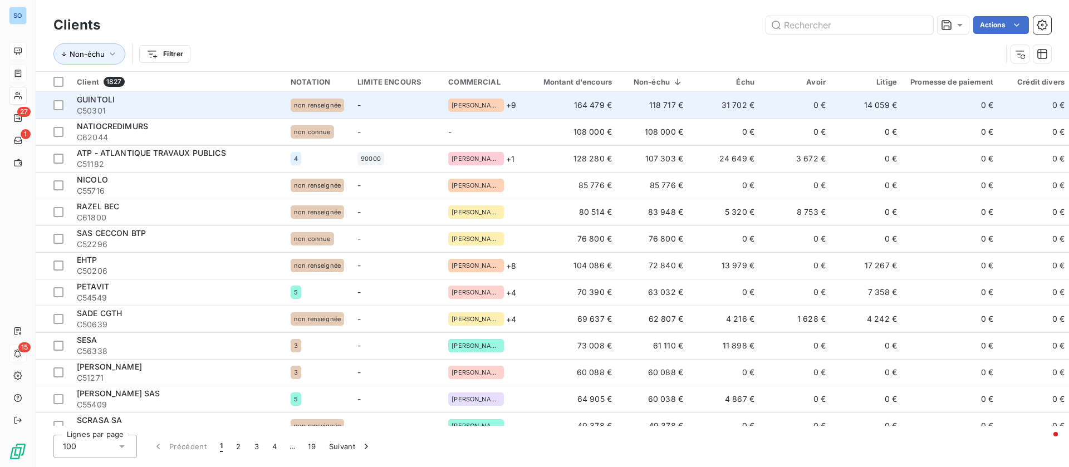
click at [628, 106] on td "118 717 €" at bounding box center [653, 105] width 71 height 27
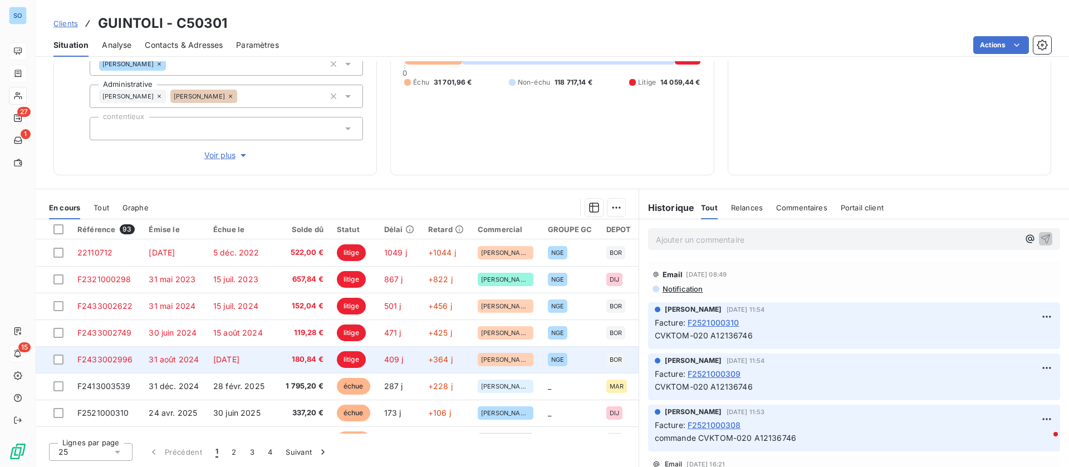
scroll to position [83, 0]
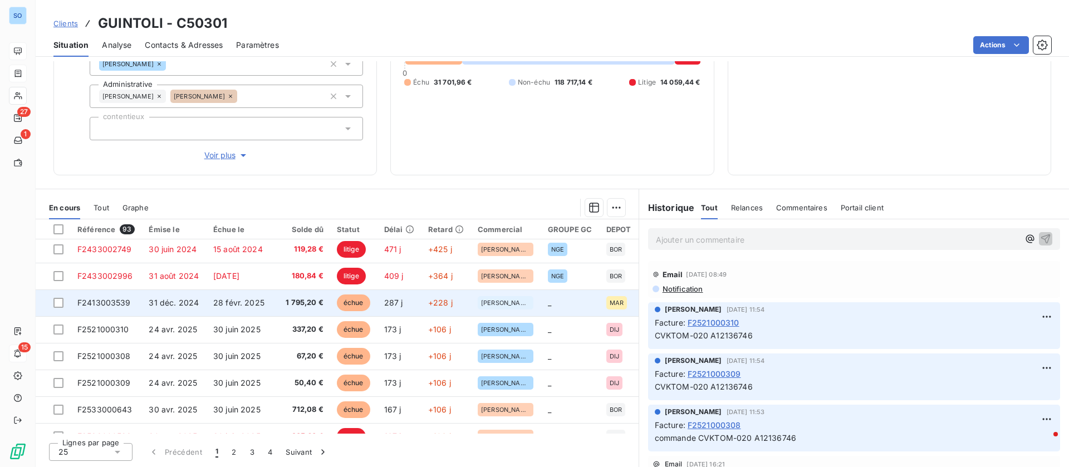
click at [249, 300] on span "28 févr. 2025" at bounding box center [238, 302] width 51 height 9
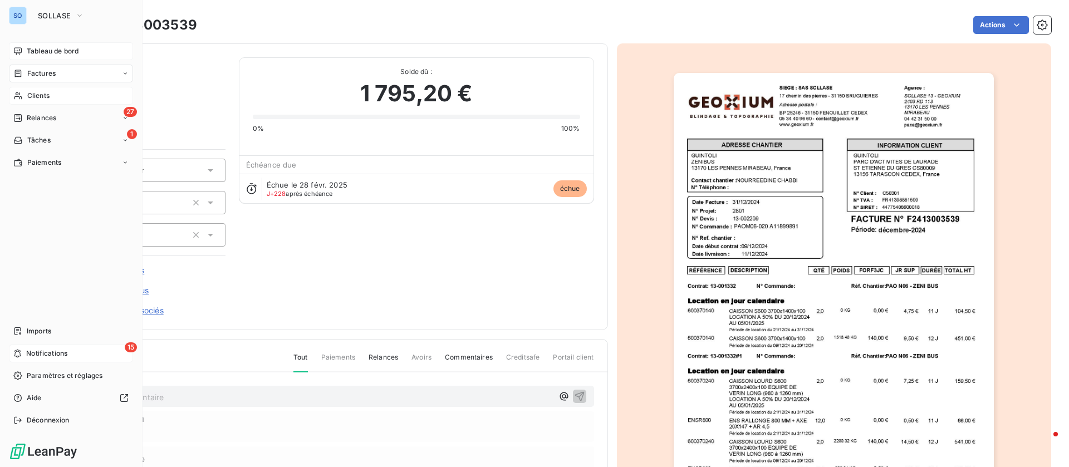
drag, startPoint x: 46, startPoint y: 50, endPoint x: 119, endPoint y: 59, distance: 73.5
click at [46, 50] on span "Tableau de bord" at bounding box center [53, 51] width 52 height 10
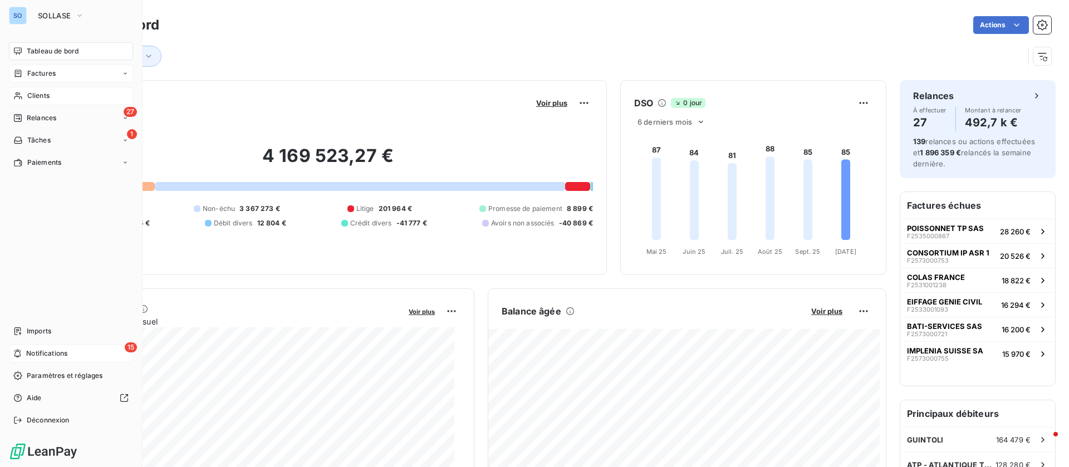
click at [39, 93] on span "Clients" at bounding box center [38, 96] width 22 height 10
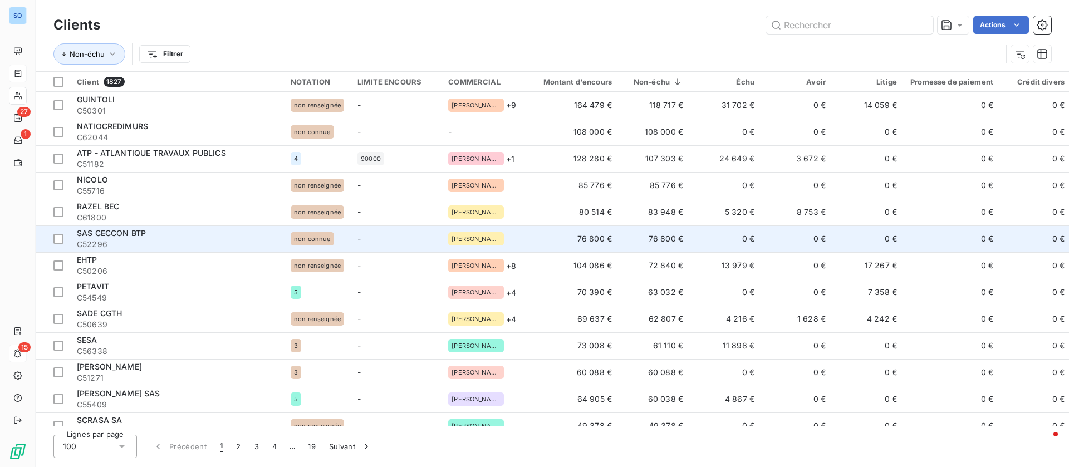
click at [700, 236] on td "0 €" at bounding box center [725, 238] width 71 height 27
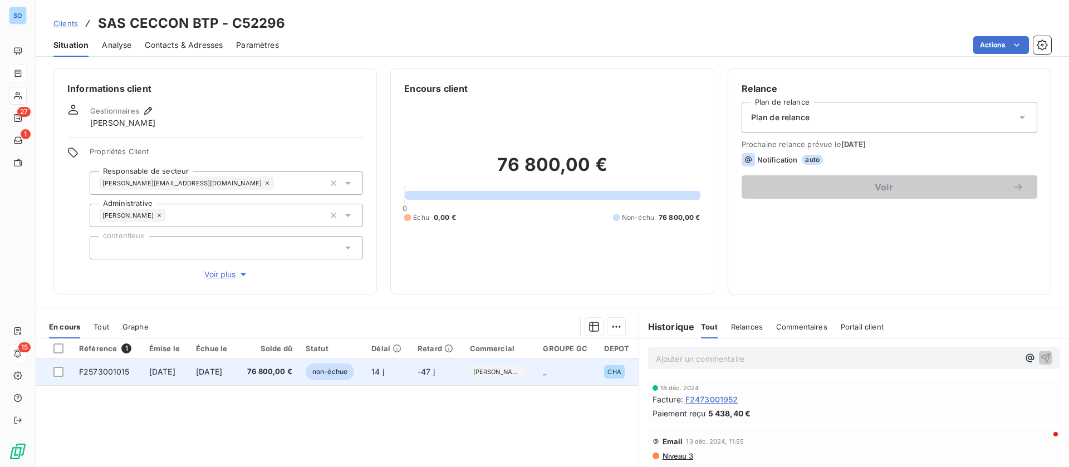
click at [222, 368] on span "[DATE]" at bounding box center [209, 371] width 26 height 9
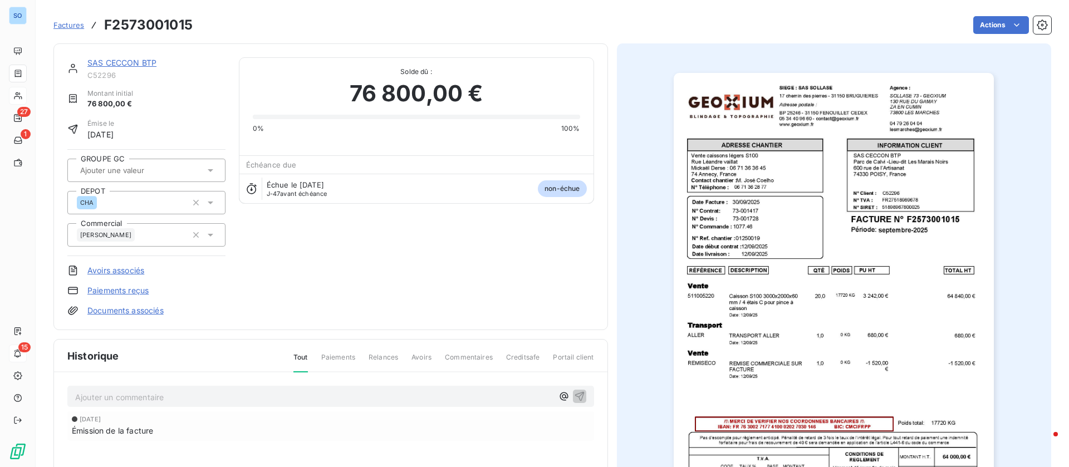
click at [109, 58] on link "SAS CECCON BTP" at bounding box center [121, 62] width 69 height 9
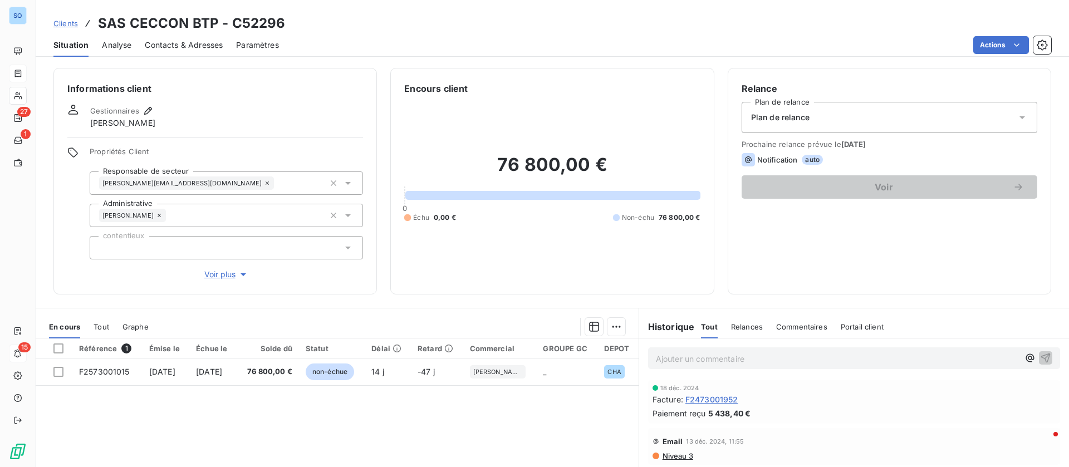
click at [170, 46] on span "Contacts & Adresses" at bounding box center [184, 45] width 78 height 11
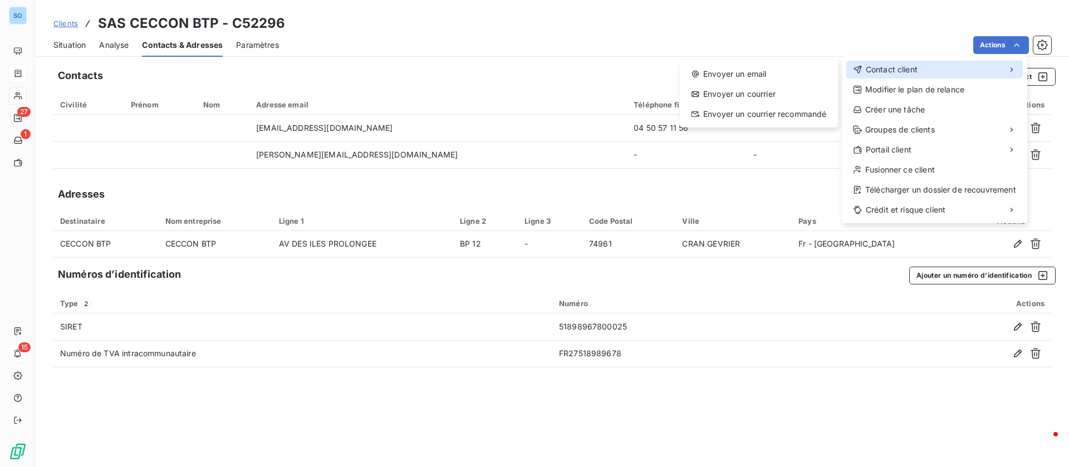
click at [946, 64] on div "Contact client" at bounding box center [934, 70] width 176 height 18
click at [764, 75] on div "Envoyer un email" at bounding box center [758, 74] width 149 height 18
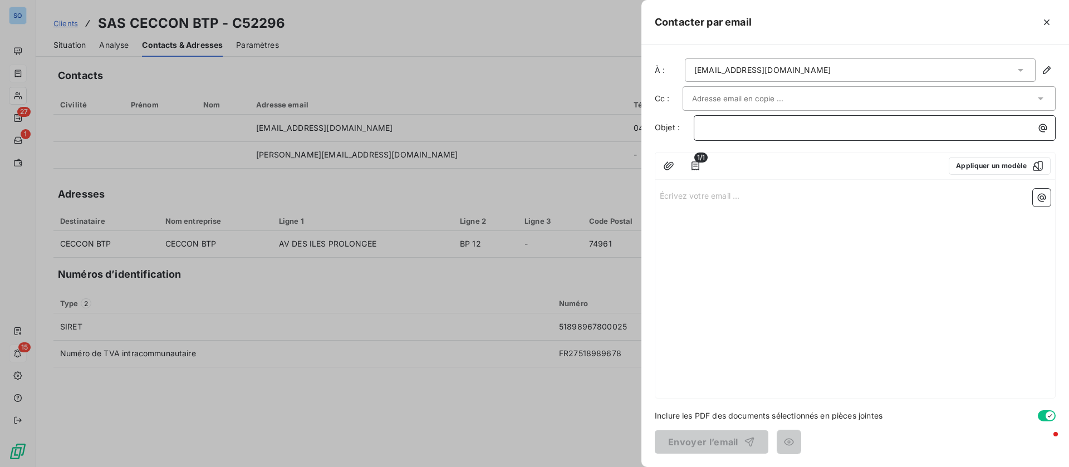
click at [745, 129] on p "﻿" at bounding box center [877, 127] width 348 height 13
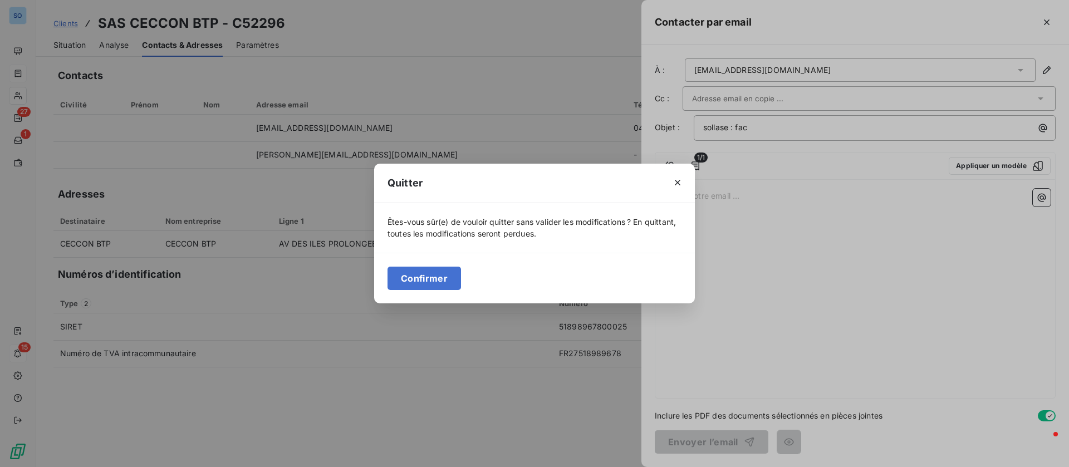
click at [808, 232] on div "Quitter Êtes-vous sûr(e) de vouloir quitter sans valider les modifications ? En…" at bounding box center [534, 233] width 1069 height 467
click at [680, 179] on icon "button" at bounding box center [677, 182] width 11 height 11
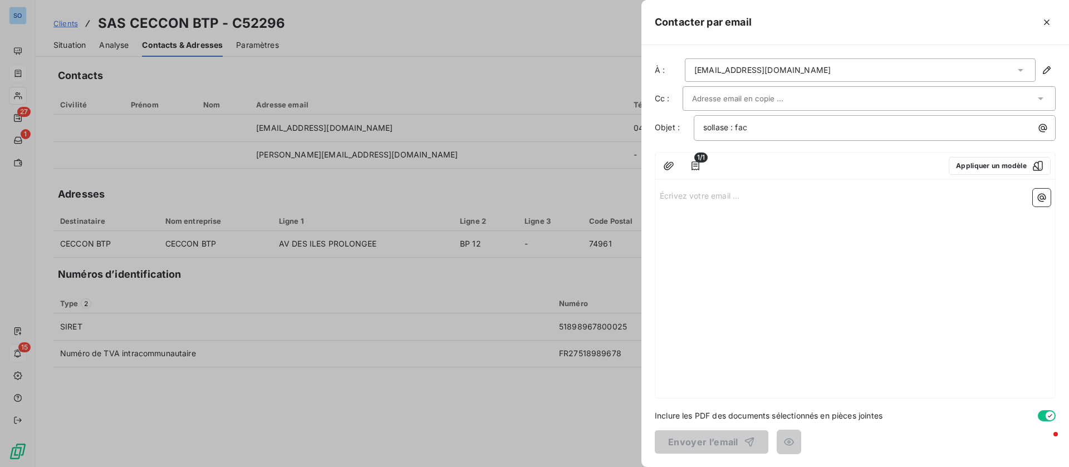
drag, startPoint x: 800, startPoint y: 206, endPoint x: 789, endPoint y: 204, distance: 11.3
click at [796, 205] on div "Écrivez votre email ... ﻿" at bounding box center [855, 291] width 400 height 214
click at [770, 199] on p "Écrivez votre email ... ﻿" at bounding box center [855, 195] width 391 height 13
click at [1041, 201] on icon "button" at bounding box center [1041, 197] width 11 height 11
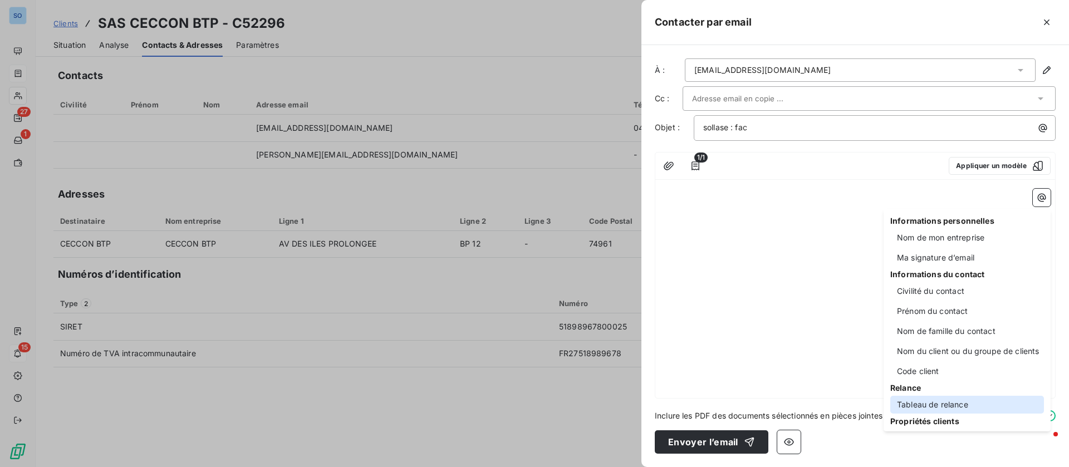
click at [950, 401] on div "Tableau de relance" at bounding box center [967, 405] width 154 height 18
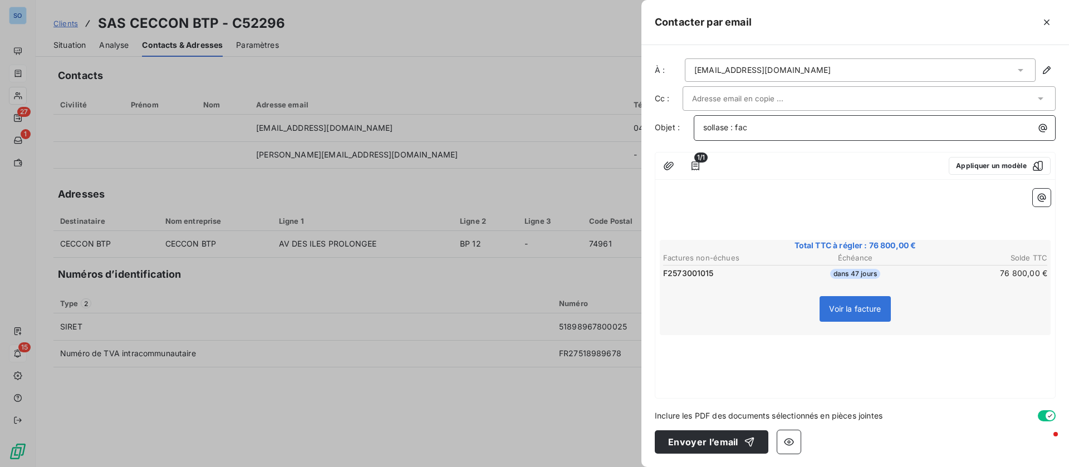
click at [781, 123] on p "sollase : fac" at bounding box center [877, 127] width 348 height 13
click at [711, 190] on p "﻿" at bounding box center [855, 195] width 391 height 13
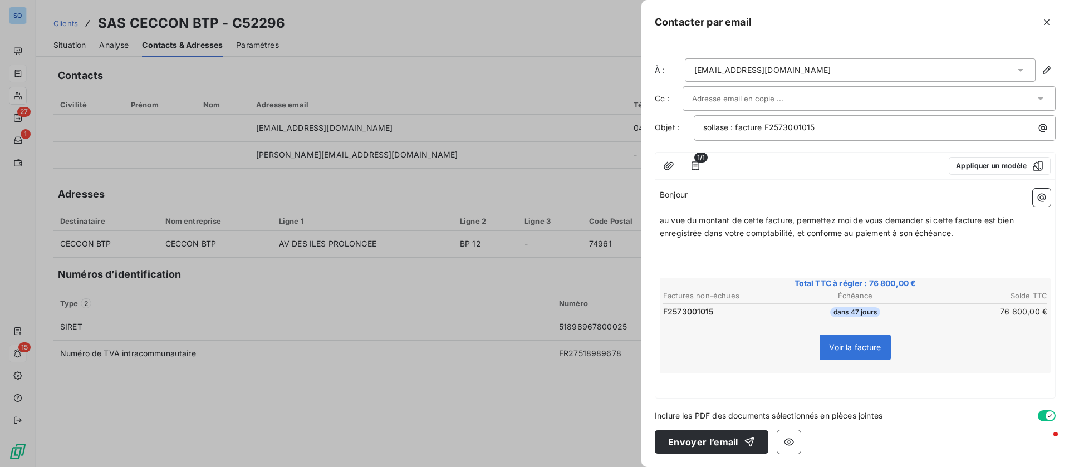
click at [757, 257] on p "﻿" at bounding box center [855, 258] width 391 height 13
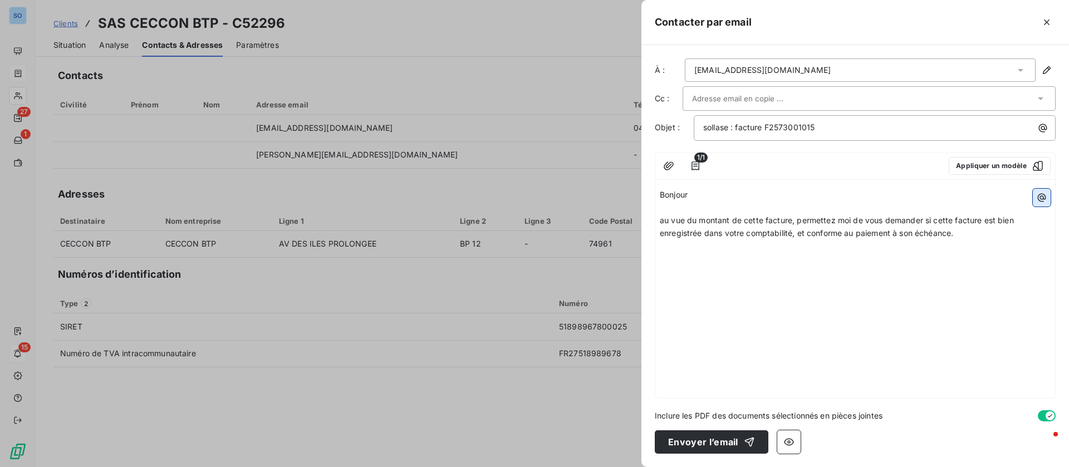
click at [1047, 196] on button "button" at bounding box center [1041, 198] width 18 height 18
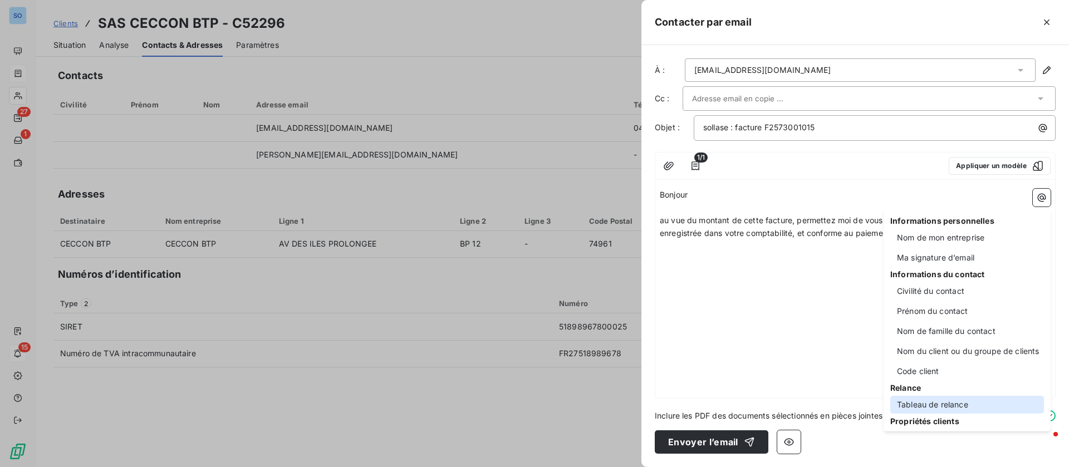
click at [938, 406] on div "Tableau de relance" at bounding box center [967, 405] width 154 height 18
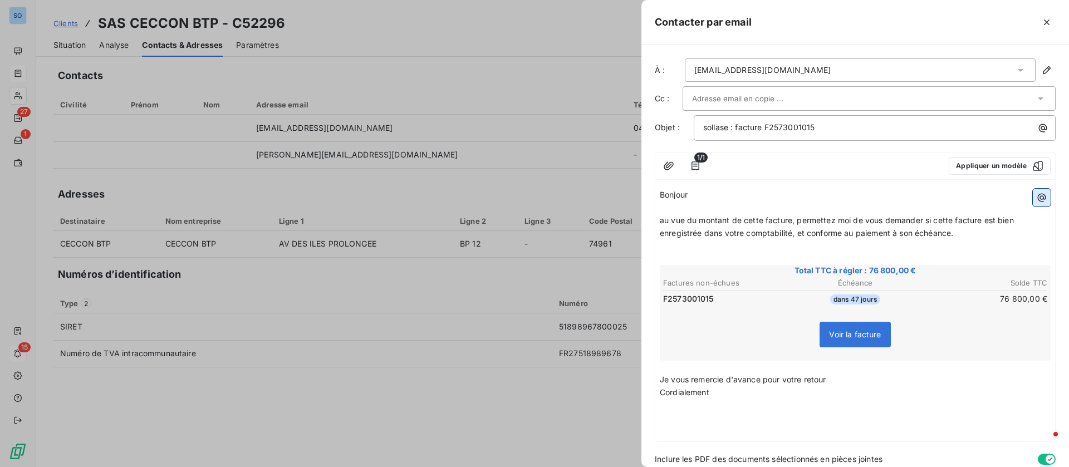
click at [1036, 195] on icon "button" at bounding box center [1041, 197] width 11 height 11
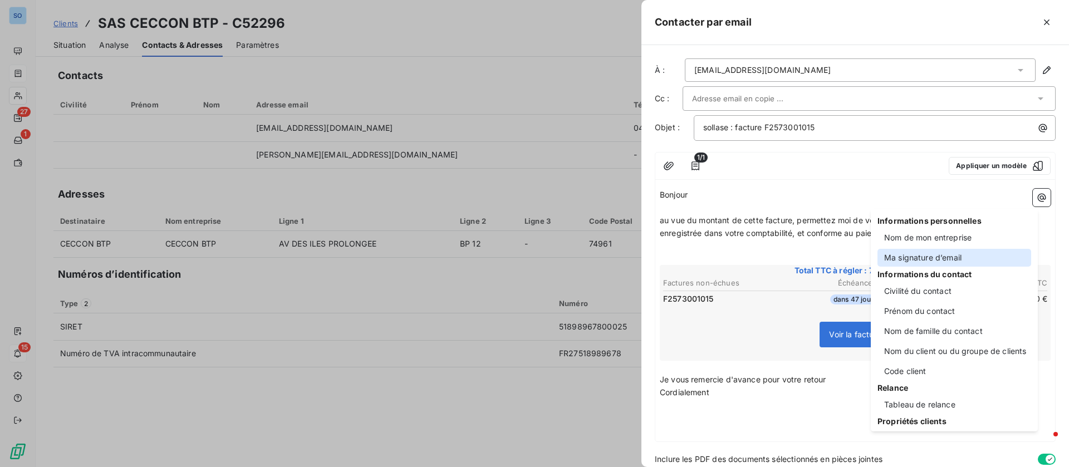
click at [960, 254] on div "Ma signature d’email" at bounding box center [954, 258] width 154 height 18
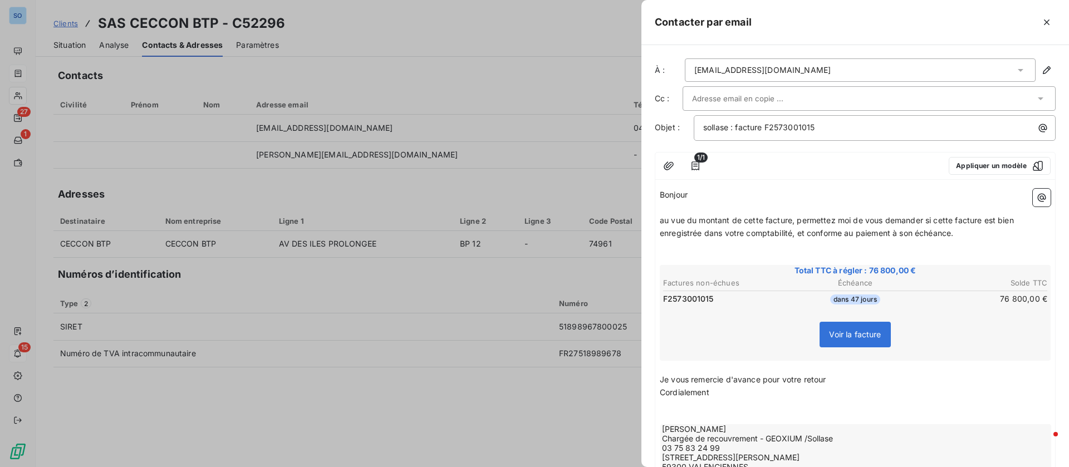
click at [964, 235] on p "au vue du montant de cette facture, permettez moi de vous demander si cette fac…" at bounding box center [855, 227] width 391 height 26
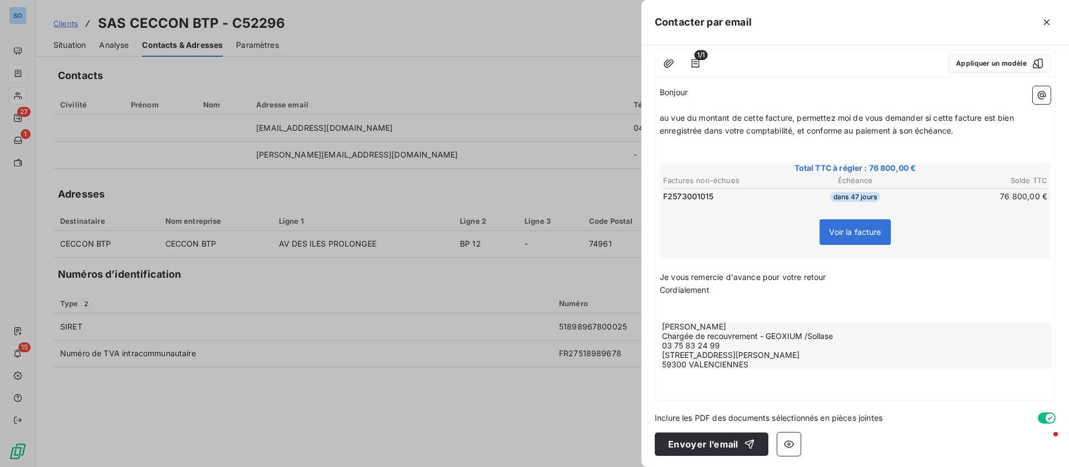
scroll to position [105, 0]
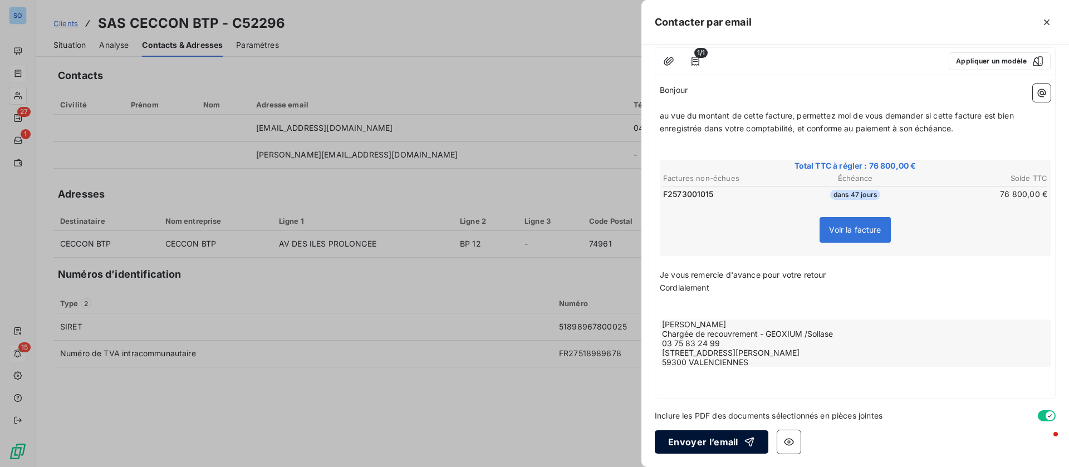
click at [690, 432] on button "Envoyer l’email" at bounding box center [712, 441] width 114 height 23
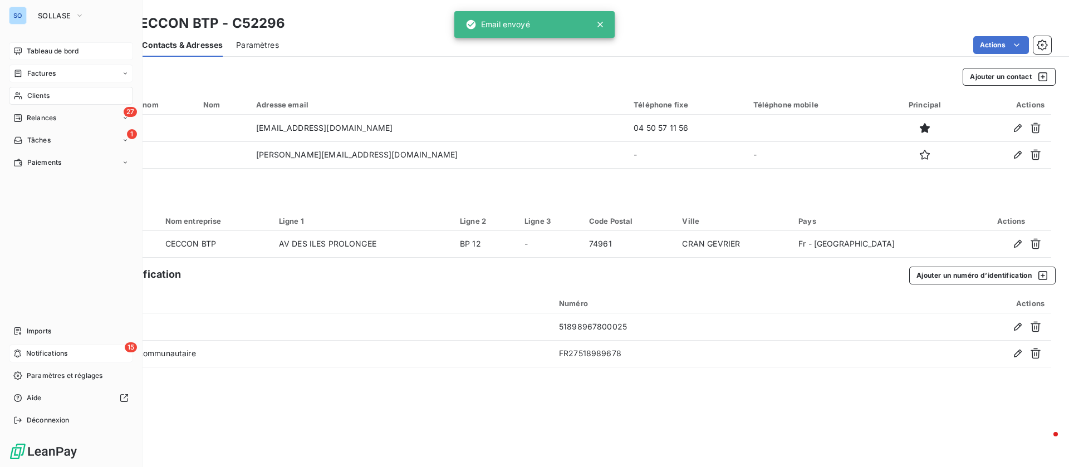
click at [27, 50] on span "Tableau de bord" at bounding box center [53, 51] width 52 height 10
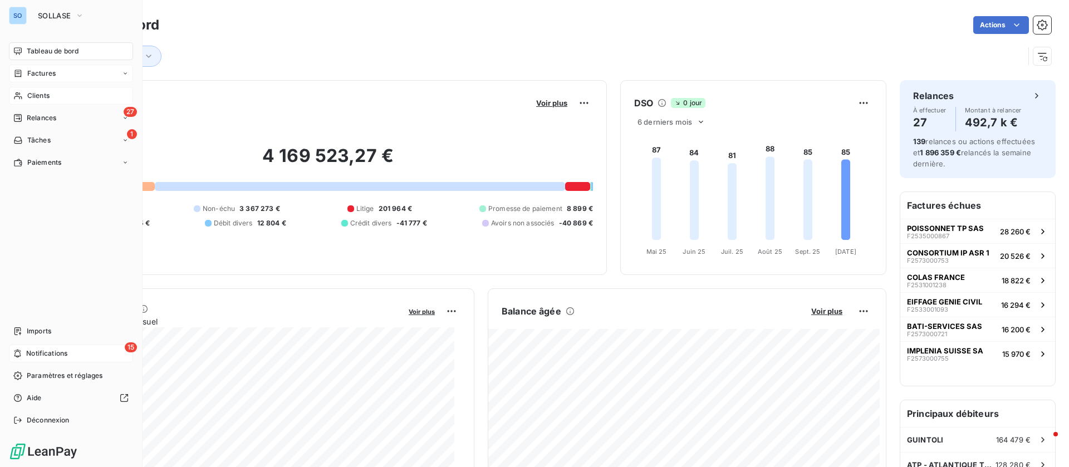
click at [36, 53] on span "Tableau de bord" at bounding box center [53, 51] width 52 height 10
click at [36, 55] on span "Tableau de bord" at bounding box center [53, 51] width 52 height 10
click at [23, 94] on div "Clients" at bounding box center [71, 96] width 124 height 18
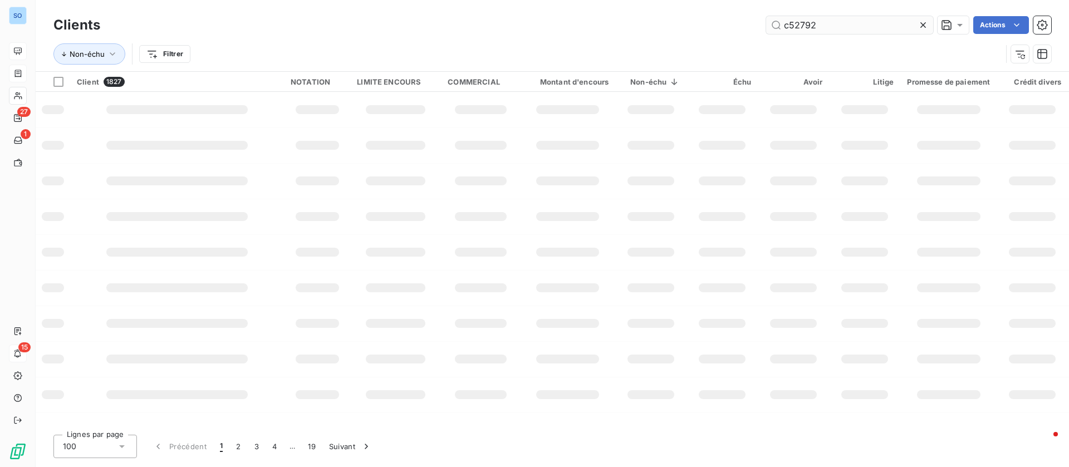
type input "c52792"
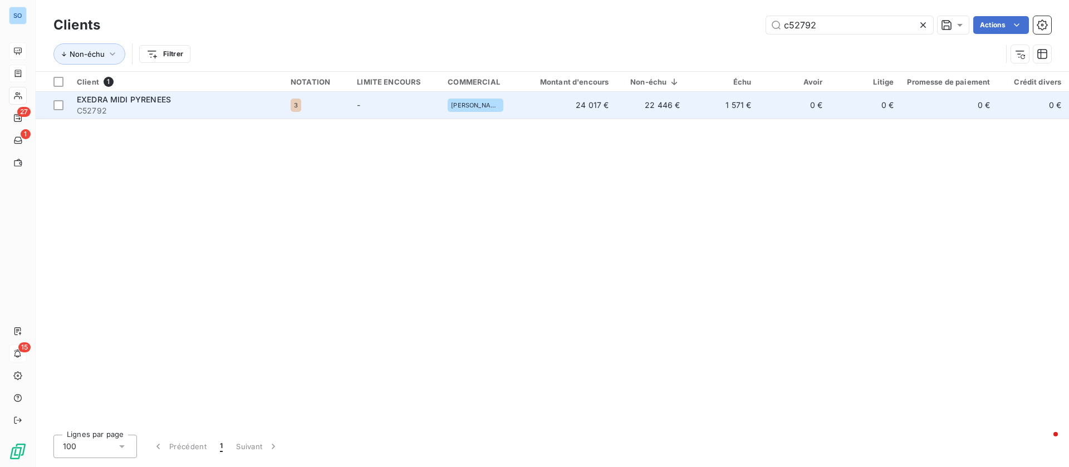
click at [224, 109] on span "C52792" at bounding box center [177, 110] width 200 height 11
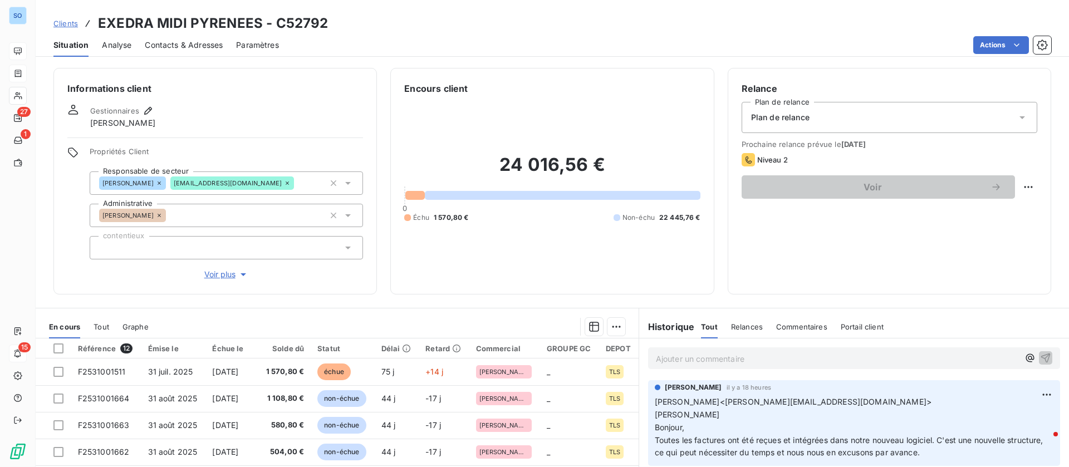
scroll to position [83, 0]
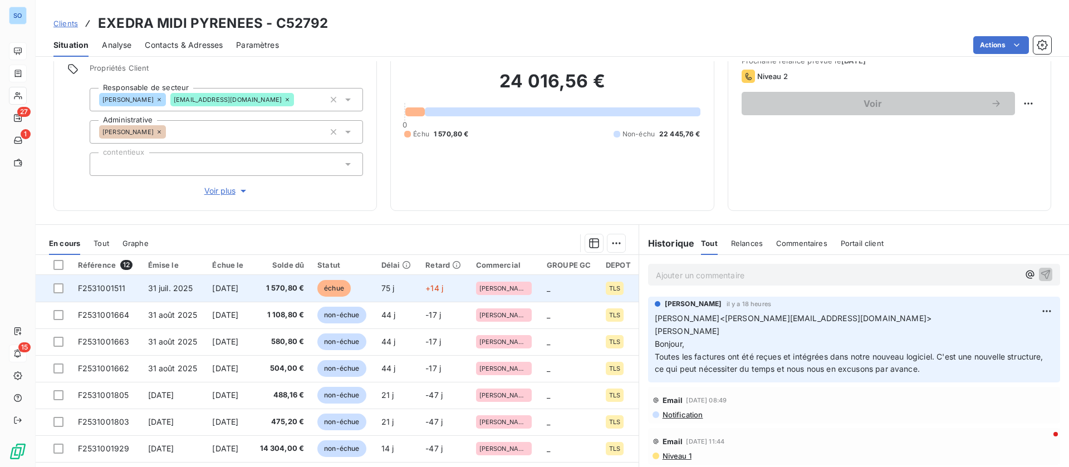
click at [224, 290] on span "[DATE]" at bounding box center [225, 287] width 26 height 9
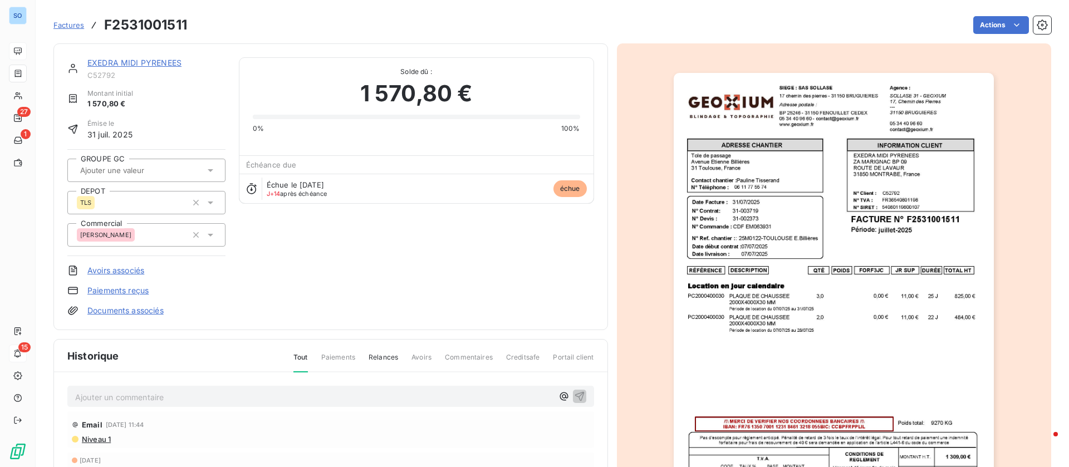
click at [808, 277] on img "button" at bounding box center [833, 299] width 320 height 453
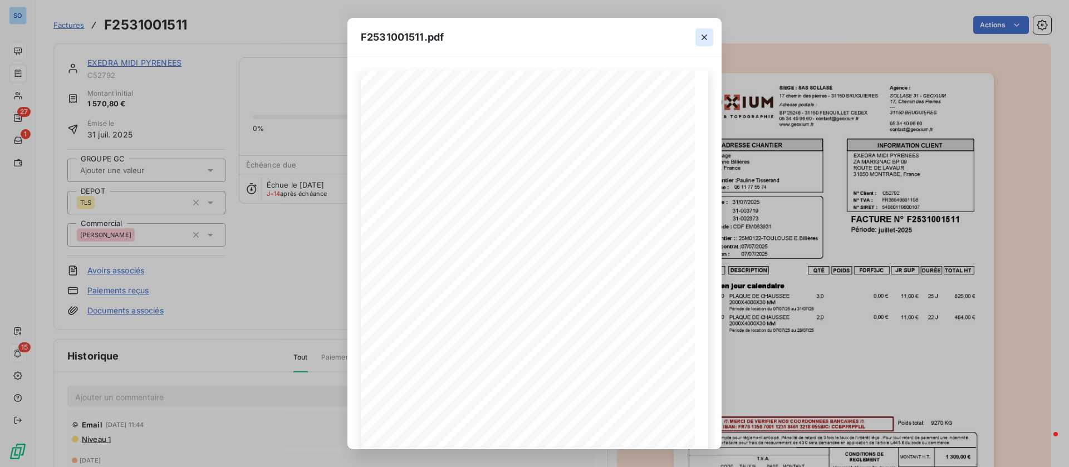
click at [706, 37] on icon "button" at bounding box center [704, 37] width 11 height 11
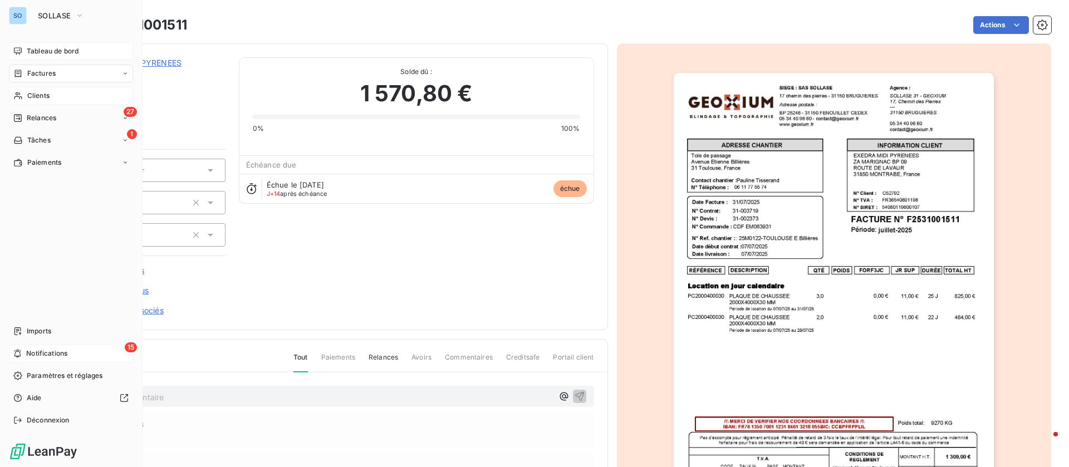
click at [31, 97] on span "Clients" at bounding box center [38, 96] width 22 height 10
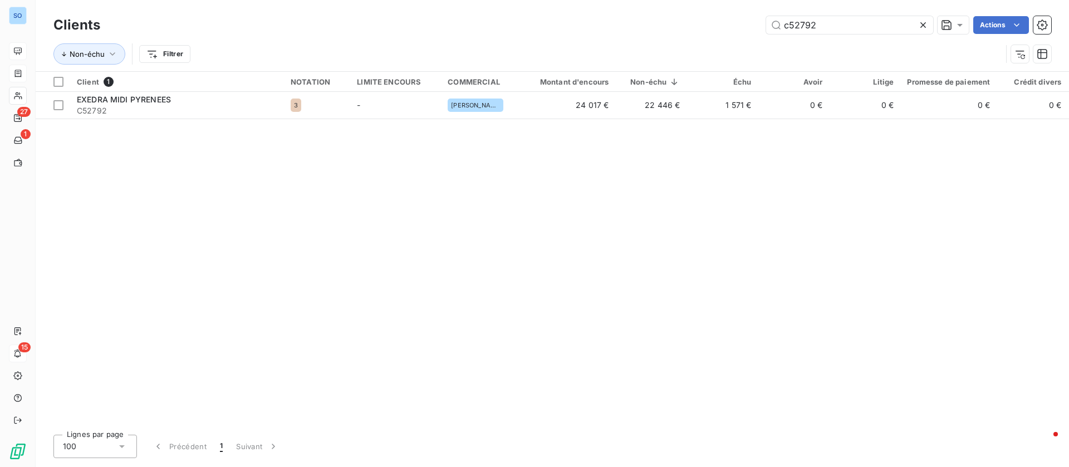
click at [925, 23] on icon at bounding box center [922, 24] width 11 height 11
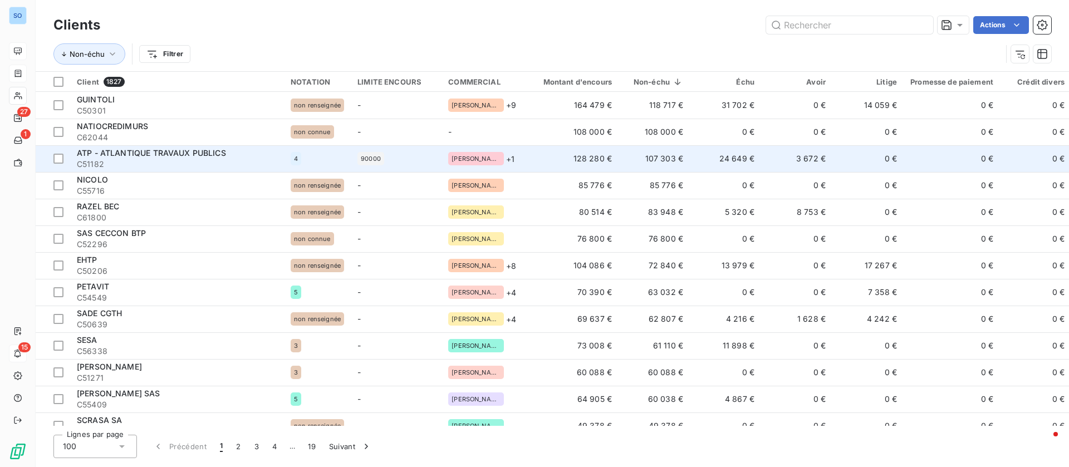
click at [708, 159] on td "24 649 €" at bounding box center [725, 158] width 71 height 27
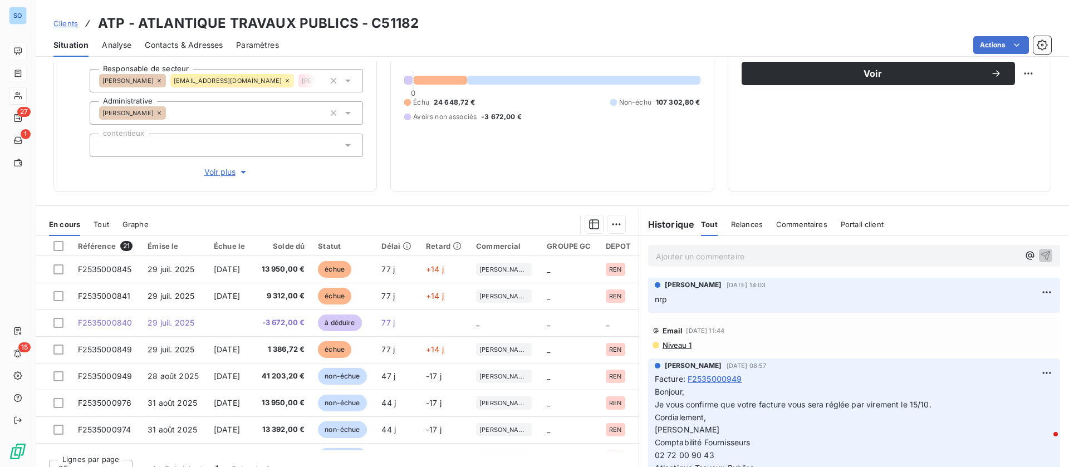
scroll to position [130, 0]
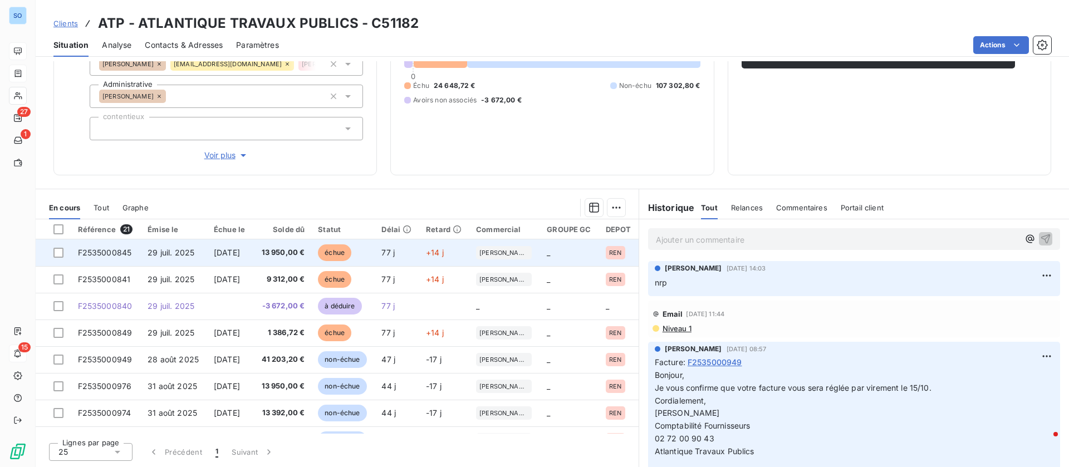
click at [274, 254] on td "13 950,00 €" at bounding box center [282, 252] width 58 height 27
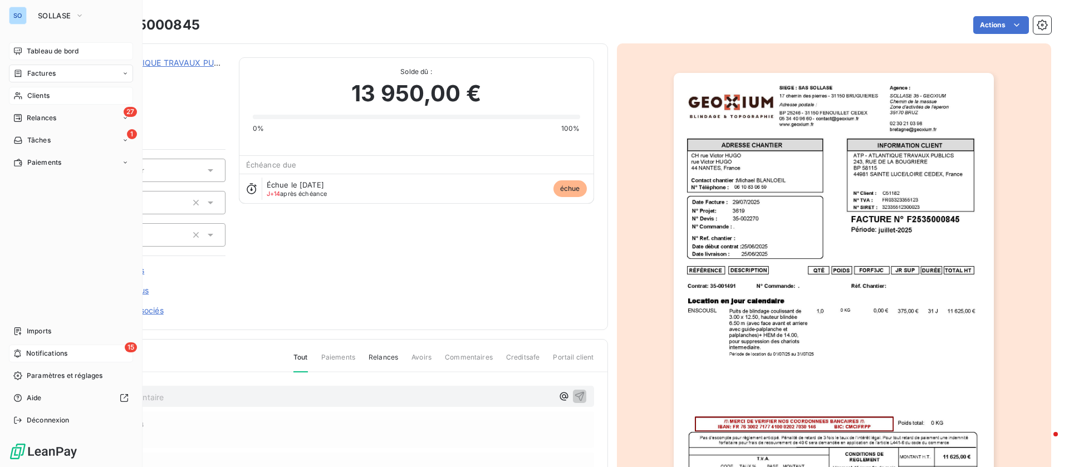
click at [47, 92] on span "Clients" at bounding box center [38, 96] width 22 height 10
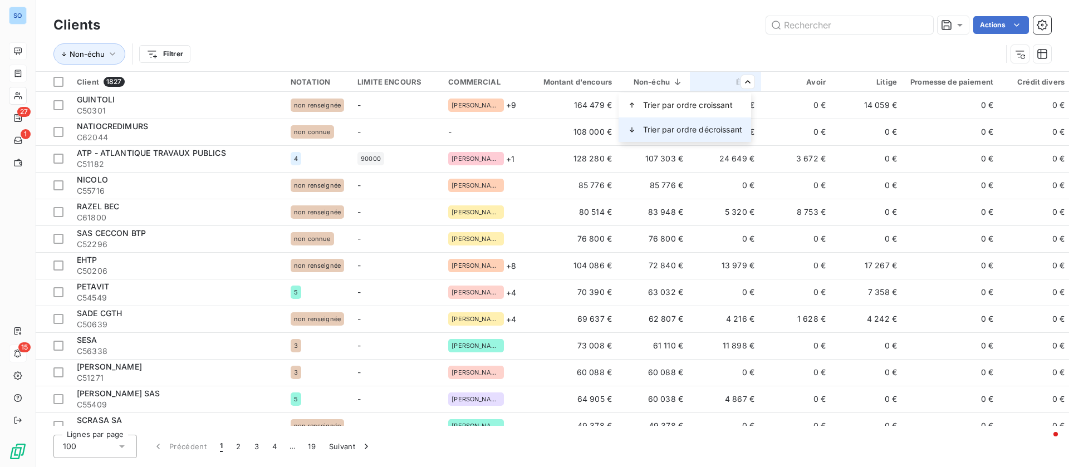
click at [719, 124] on span "Trier par ordre décroissant" at bounding box center [692, 129] width 99 height 11
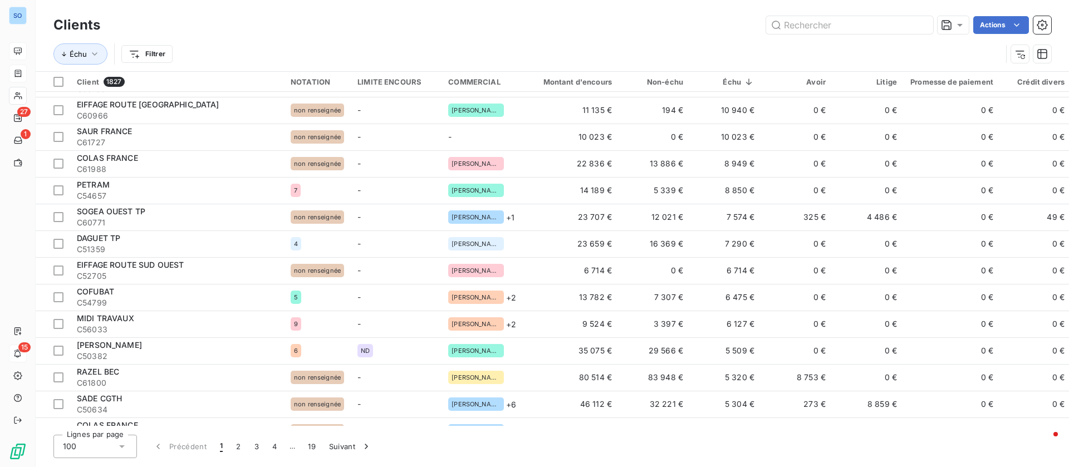
scroll to position [506, 0]
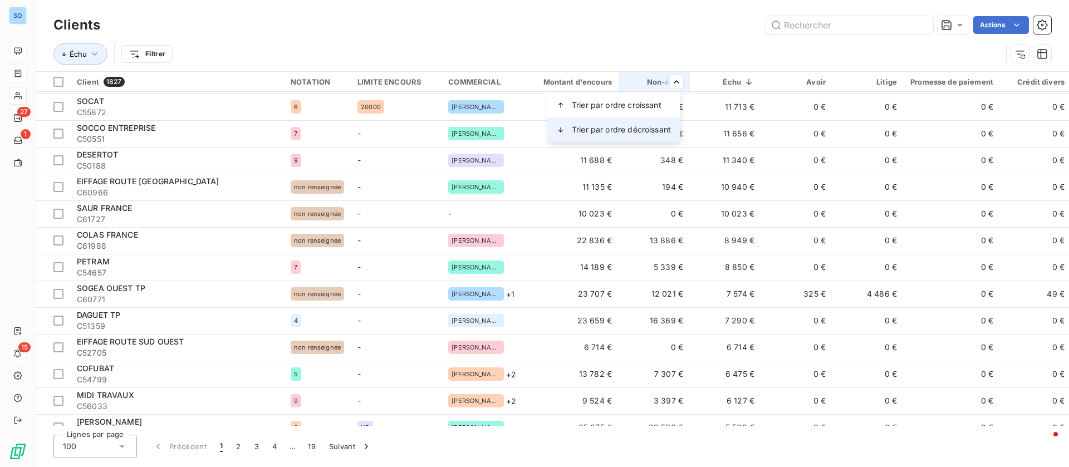
click at [592, 126] on span "Trier par ordre décroissant" at bounding box center [621, 129] width 99 height 11
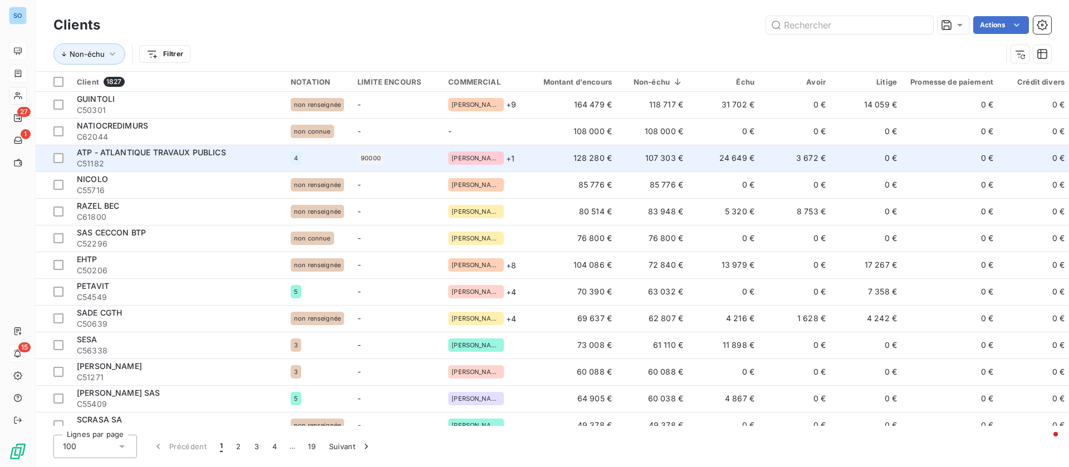
scroll to position [0, 0]
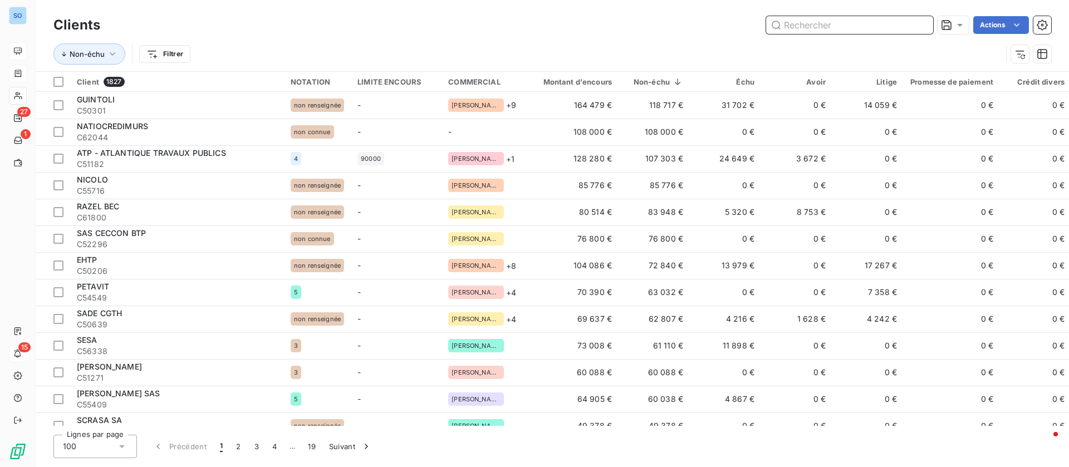
click at [829, 22] on input "text" at bounding box center [849, 25] width 167 height 18
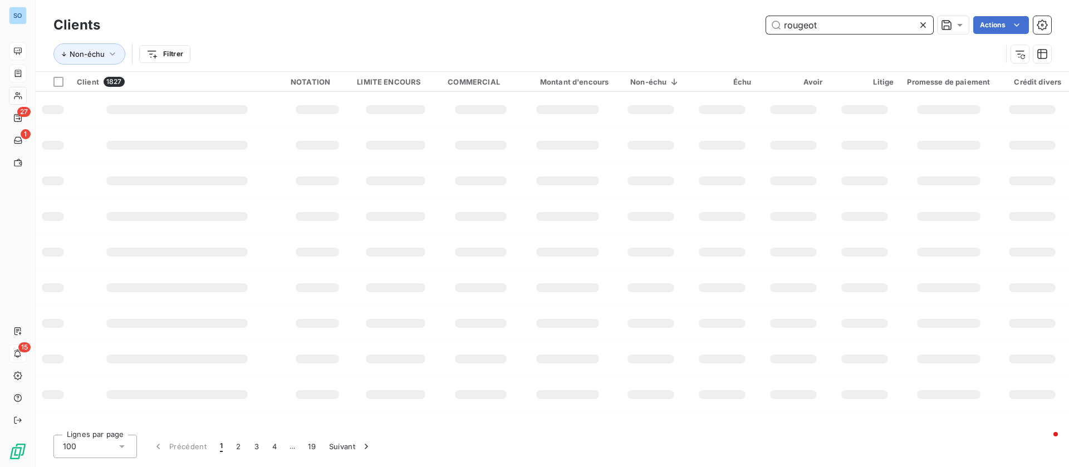
type input "rougeot"
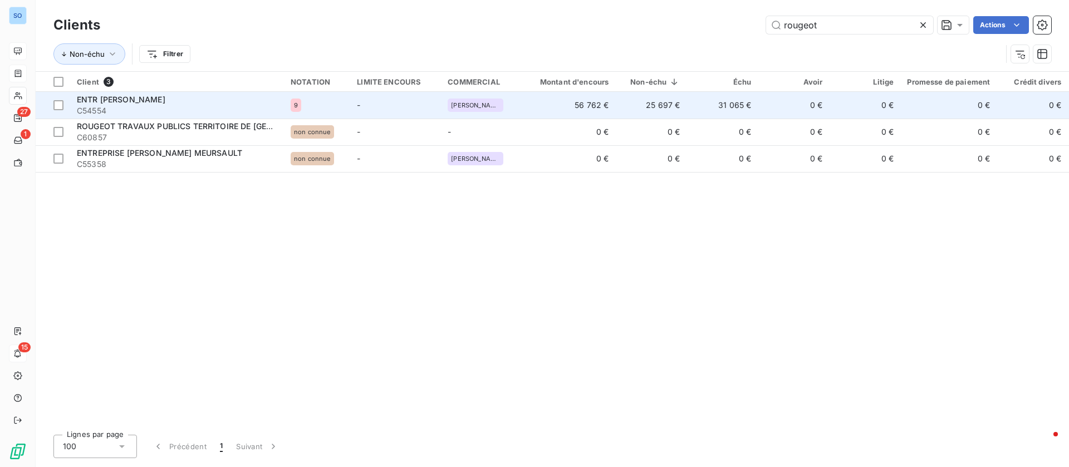
click at [717, 106] on td "31 065 €" at bounding box center [721, 105] width 71 height 27
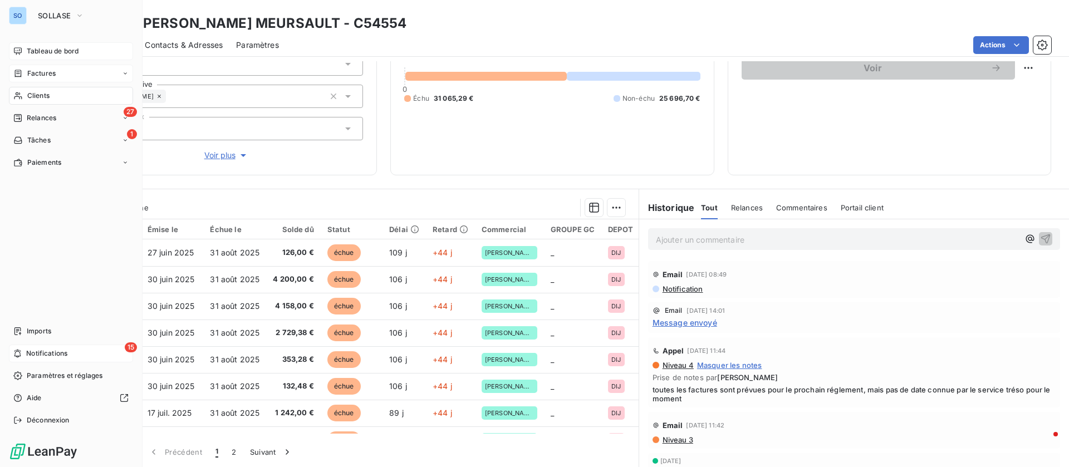
drag, startPoint x: 24, startPoint y: 95, endPoint x: 36, endPoint y: 92, distance: 12.0
click at [25, 95] on div "Clients" at bounding box center [71, 96] width 124 height 18
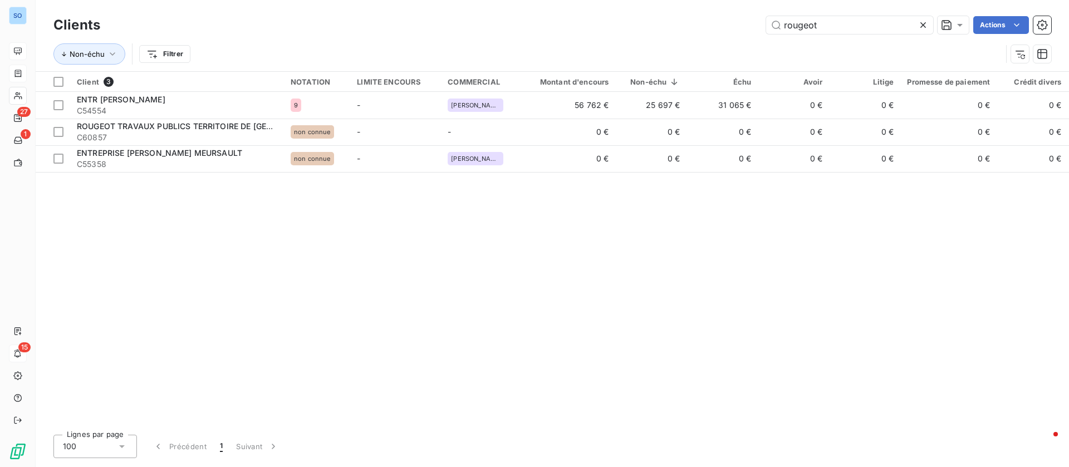
drag, startPoint x: 826, startPoint y: 33, endPoint x: 660, endPoint y: 24, distance: 166.7
click at [660, 24] on div "rougeot Actions" at bounding box center [582, 25] width 937 height 18
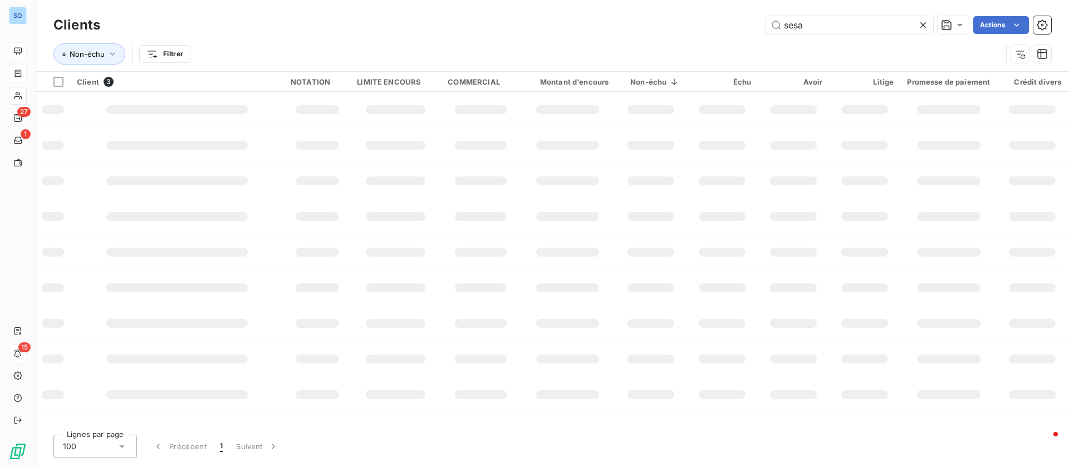
type input "sesa"
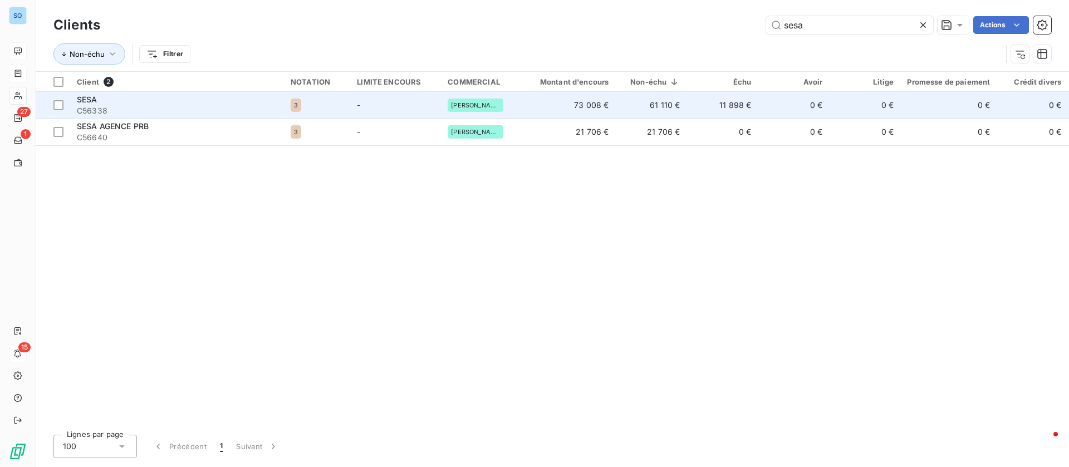
click at [686, 101] on td "11 898 €" at bounding box center [721, 105] width 71 height 27
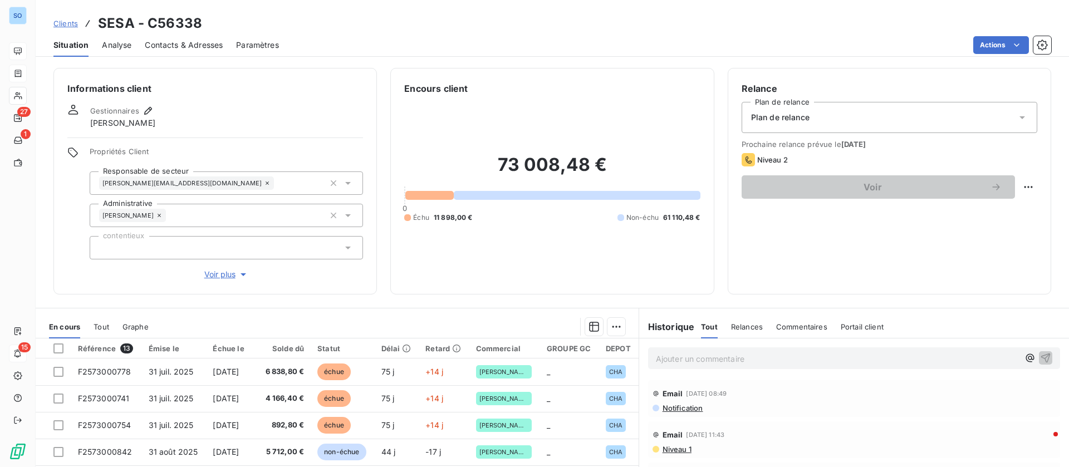
scroll to position [83, 0]
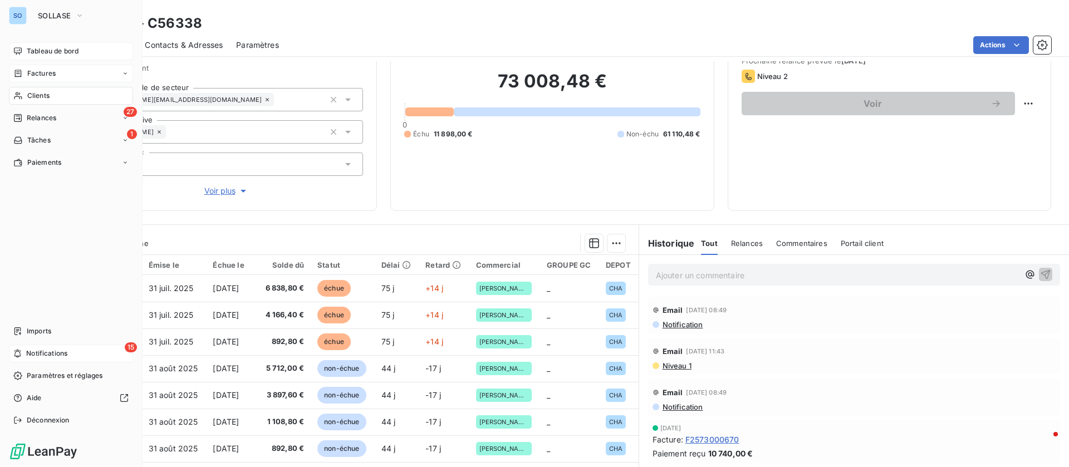
click at [25, 94] on div "Clients" at bounding box center [71, 96] width 124 height 18
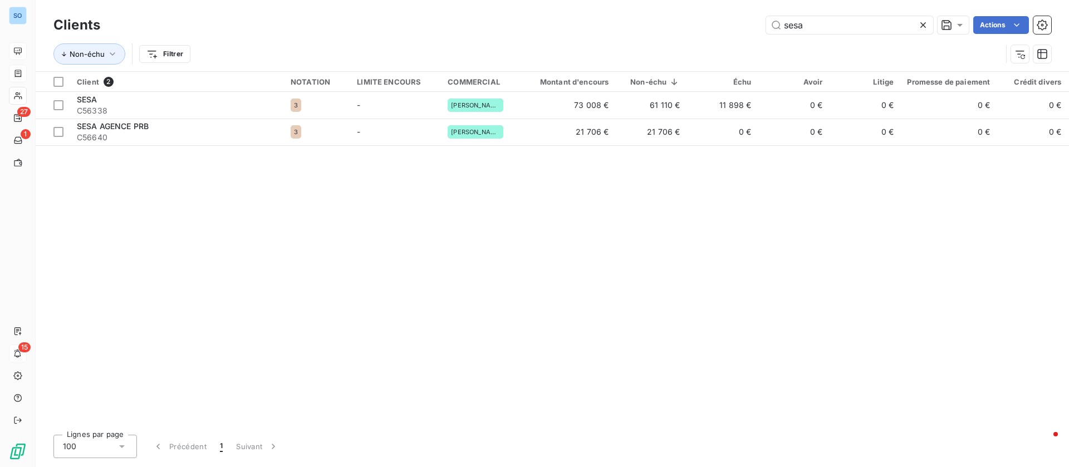
drag, startPoint x: 785, startPoint y: 24, endPoint x: 682, endPoint y: 17, distance: 103.2
click at [682, 17] on div "sesa Actions" at bounding box center [582, 25] width 937 height 18
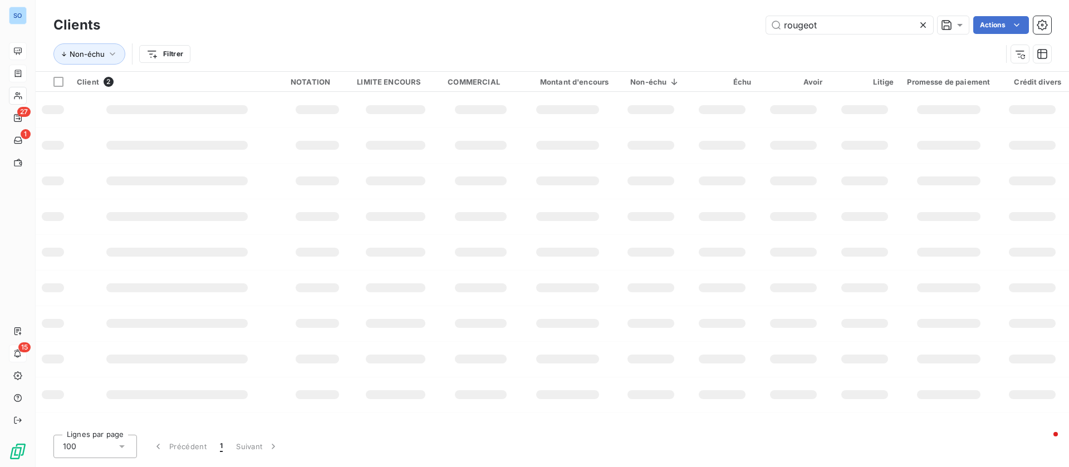
type input "rougeot"
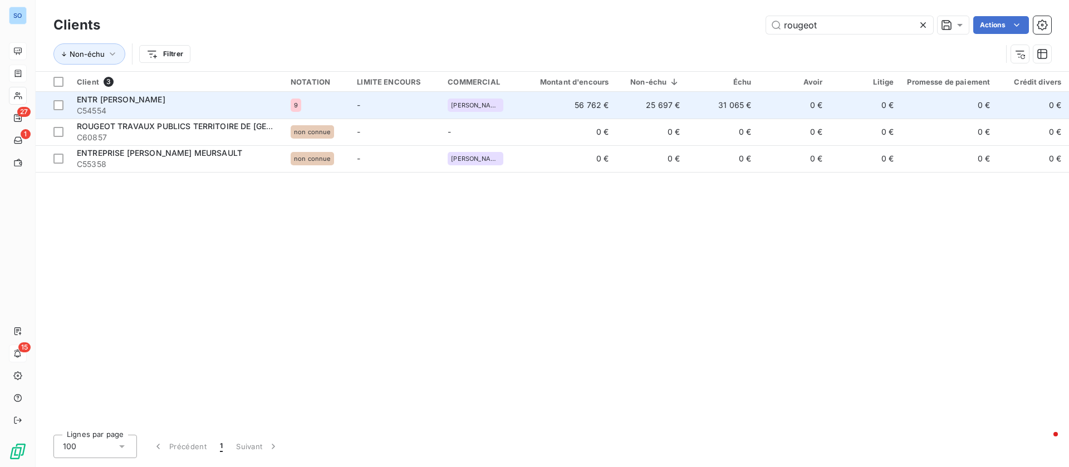
click at [245, 100] on div "ENTR [PERSON_NAME]" at bounding box center [177, 99] width 200 height 11
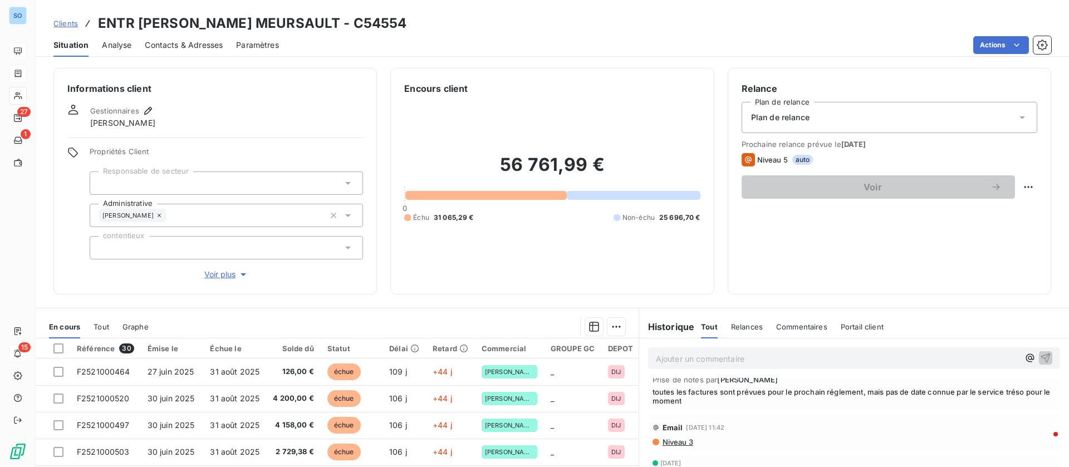
scroll to position [83, 0]
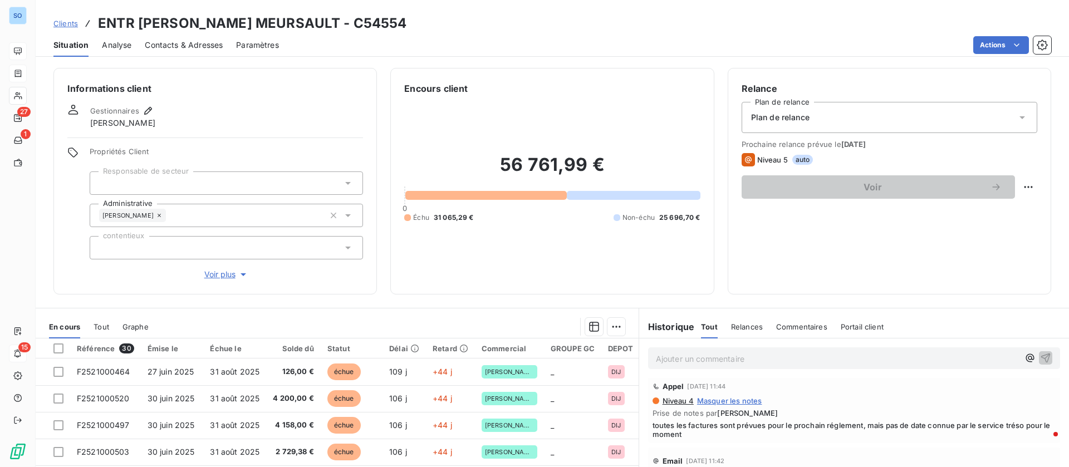
click at [176, 45] on span "Contacts & Adresses" at bounding box center [184, 45] width 78 height 11
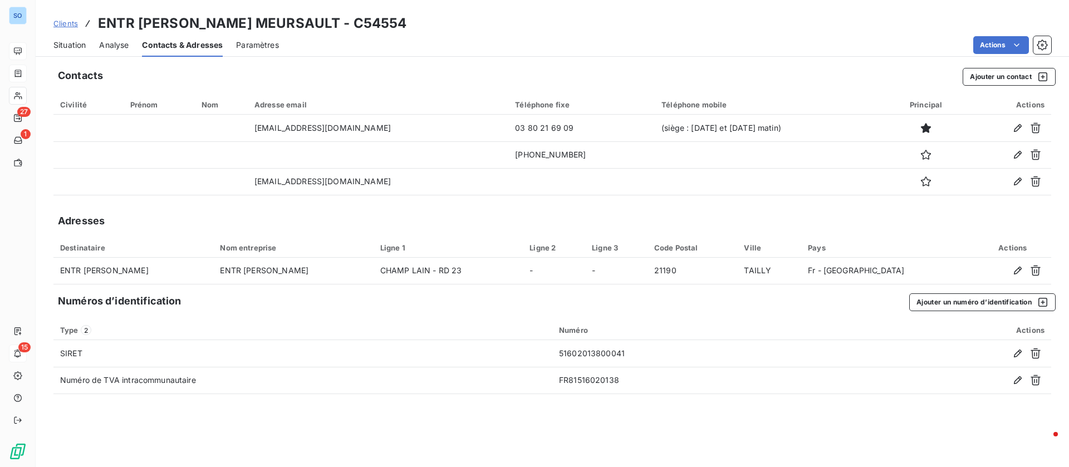
click at [76, 42] on span "Situation" at bounding box center [69, 45] width 32 height 11
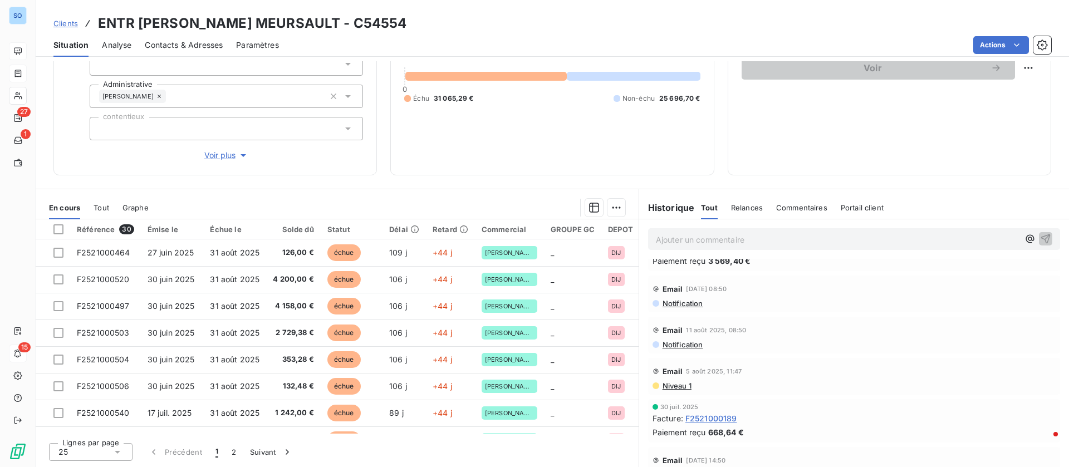
scroll to position [250, 0]
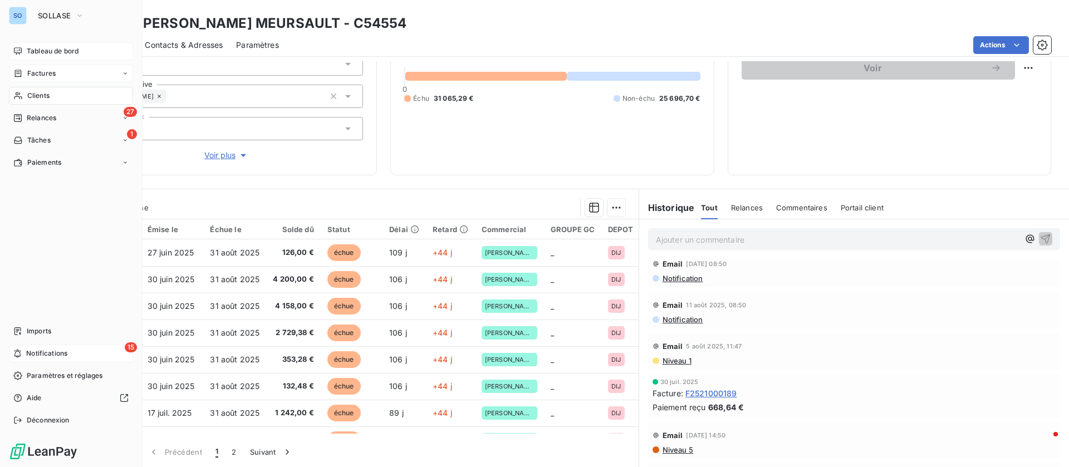
click at [55, 95] on div "Clients" at bounding box center [71, 96] width 124 height 18
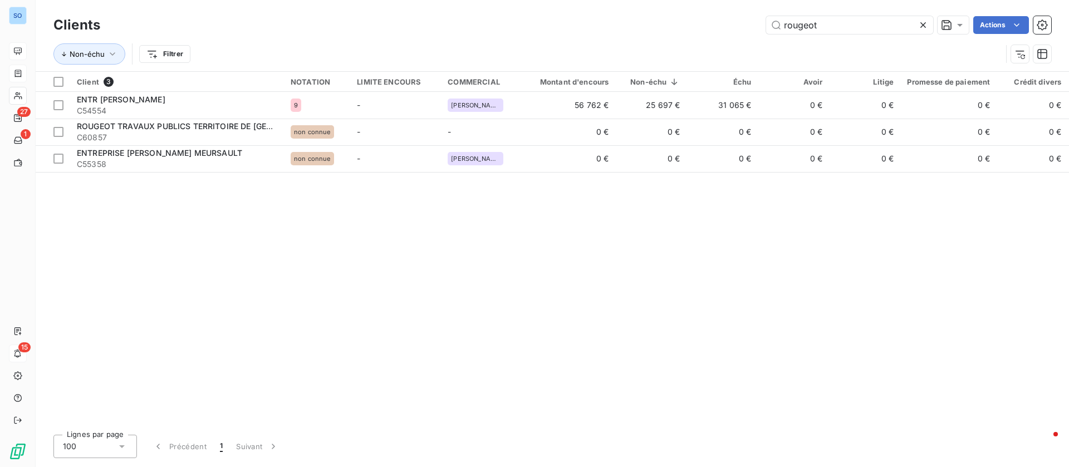
drag, startPoint x: 805, startPoint y: 27, endPoint x: 661, endPoint y: 23, distance: 143.7
click at [661, 23] on div "rougeot Actions" at bounding box center [582, 25] width 937 height 18
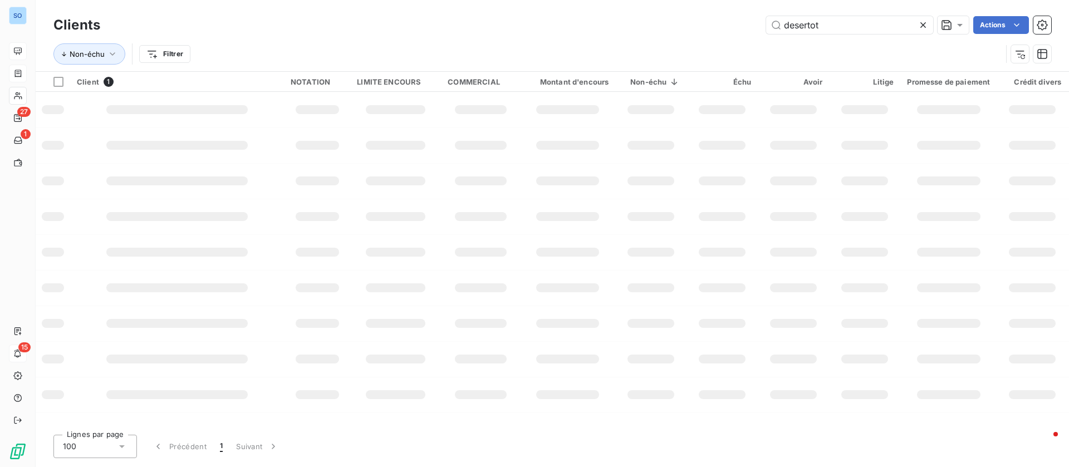
type input "desertot"
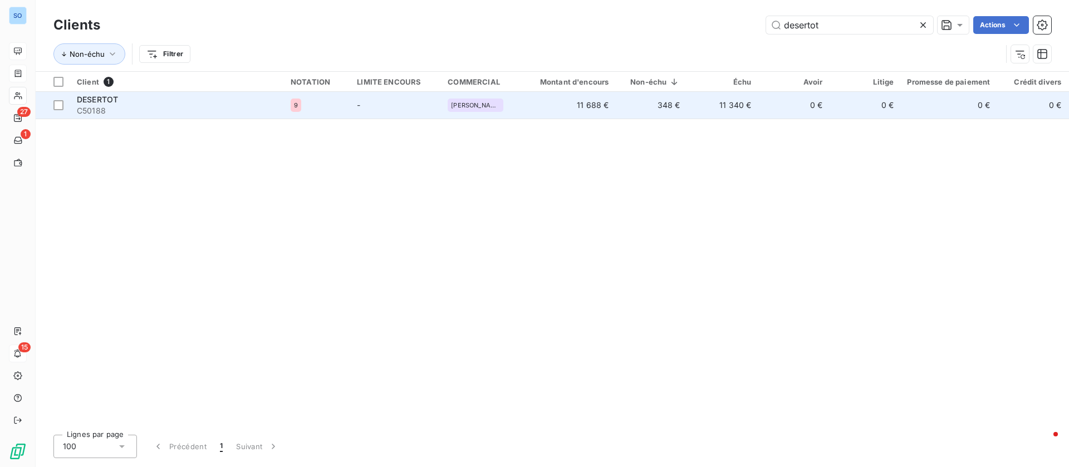
click at [628, 100] on td "348 €" at bounding box center [650, 105] width 71 height 27
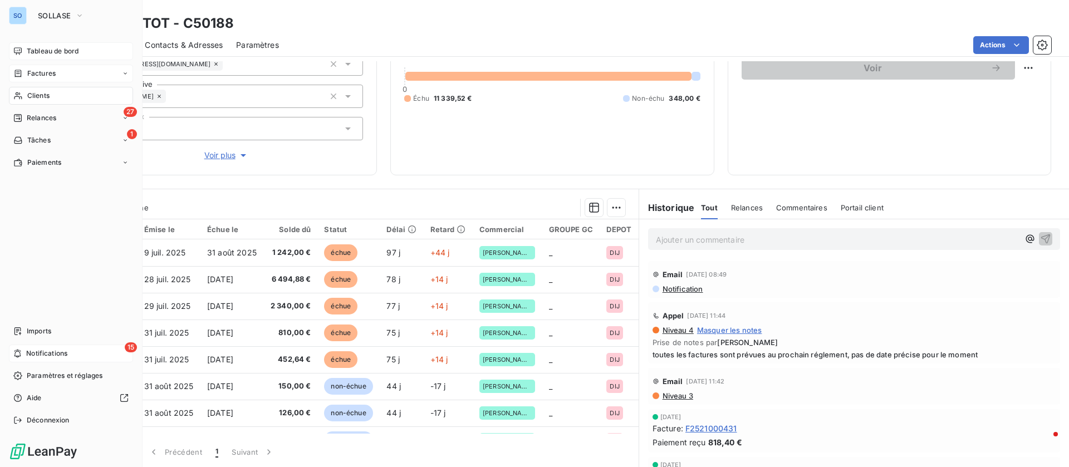
drag, startPoint x: 37, startPoint y: 94, endPoint x: 57, endPoint y: 91, distance: 20.2
click at [37, 94] on span "Clients" at bounding box center [38, 96] width 22 height 10
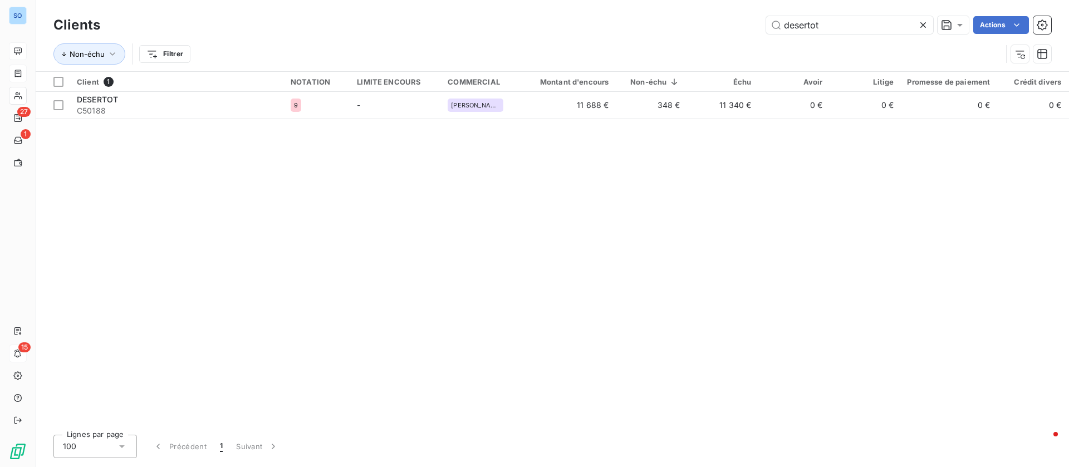
drag, startPoint x: 832, startPoint y: 26, endPoint x: 635, endPoint y: 9, distance: 197.7
click at [638, 8] on div "Clients desertot Actions Non-échu Filtrer" at bounding box center [552, 35] width 1033 height 71
drag, startPoint x: 823, startPoint y: 25, endPoint x: 741, endPoint y: 21, distance: 81.9
click at [741, 21] on div "km Actions" at bounding box center [582, 25] width 937 height 18
drag, startPoint x: 824, startPoint y: 28, endPoint x: 649, endPoint y: 19, distance: 175.5
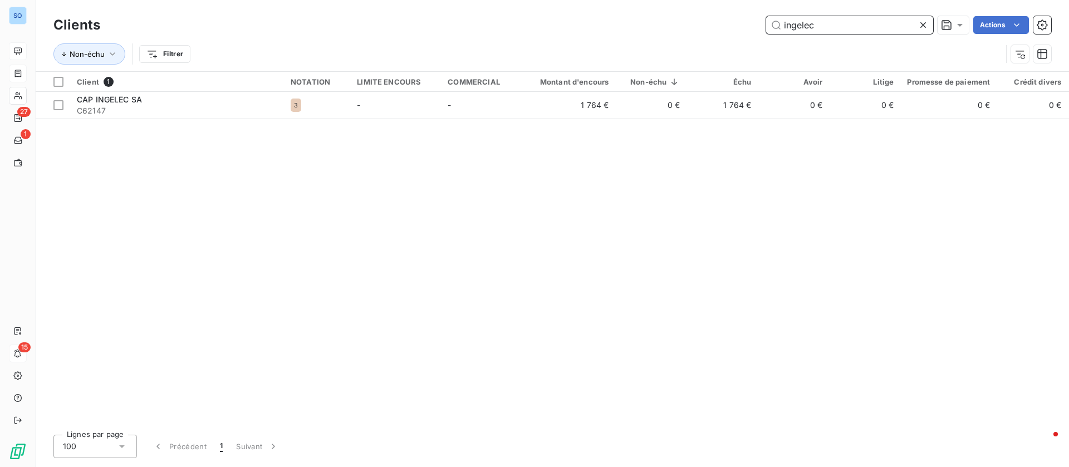
click at [649, 19] on div "ingelec Actions" at bounding box center [582, 25] width 937 height 18
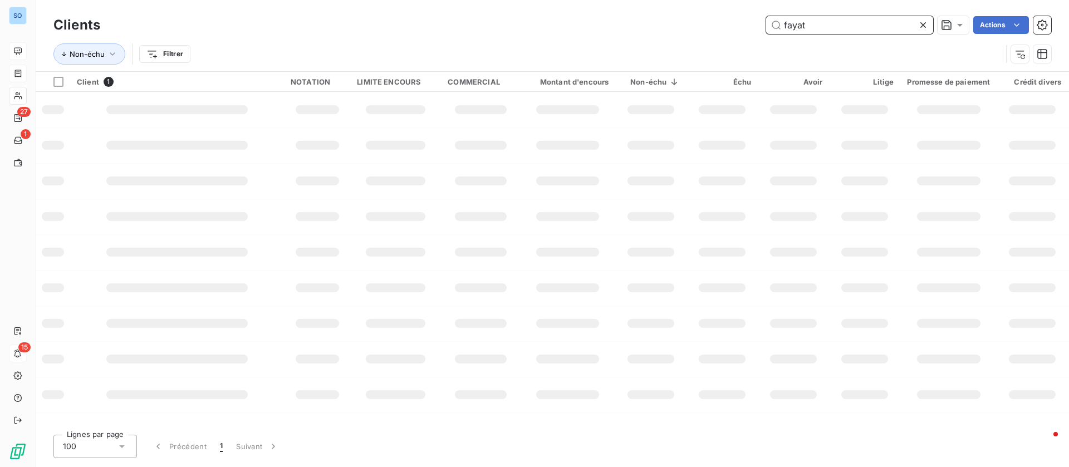
type input "fayat"
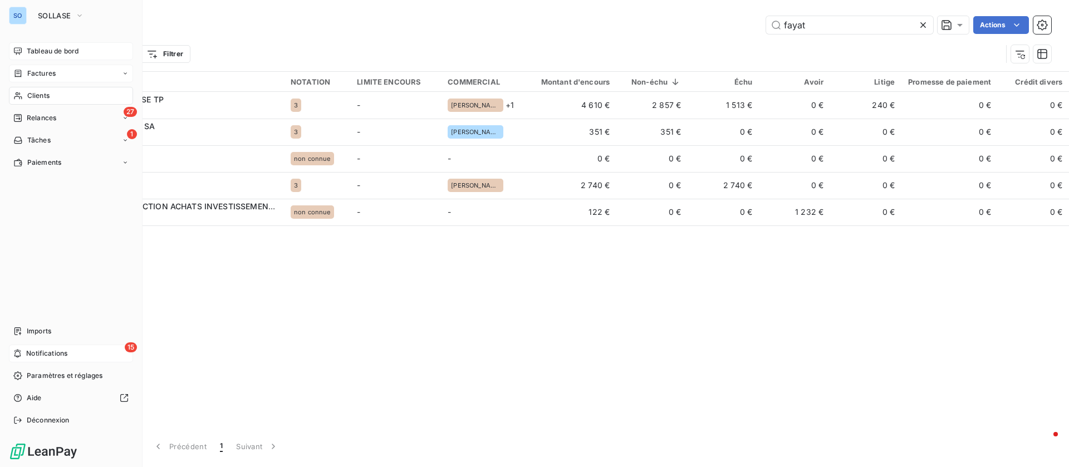
click at [46, 69] on span "Factures" at bounding box center [41, 73] width 28 height 10
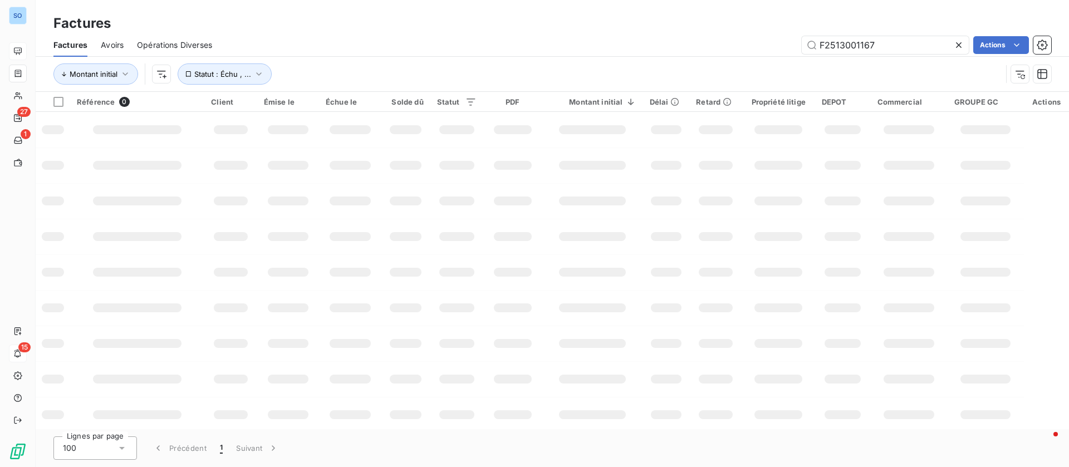
drag, startPoint x: 894, startPoint y: 41, endPoint x: 717, endPoint y: 19, distance: 178.3
click at [721, 29] on div "Factures Factures Avoirs Opérations Diverses F2513001167 Actions Montant initia…" at bounding box center [552, 46] width 1033 height 92
type input "2533001099"
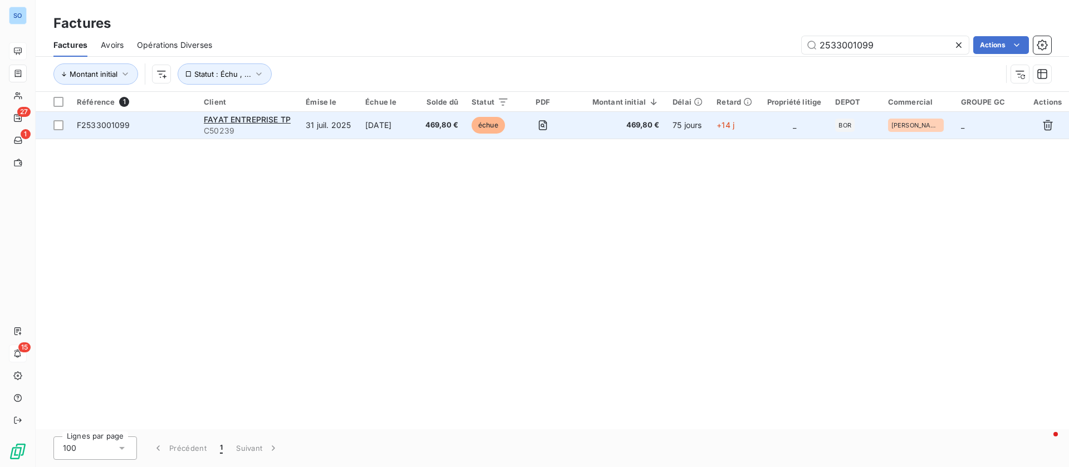
click at [286, 134] on span "C50239" at bounding box center [248, 130] width 88 height 11
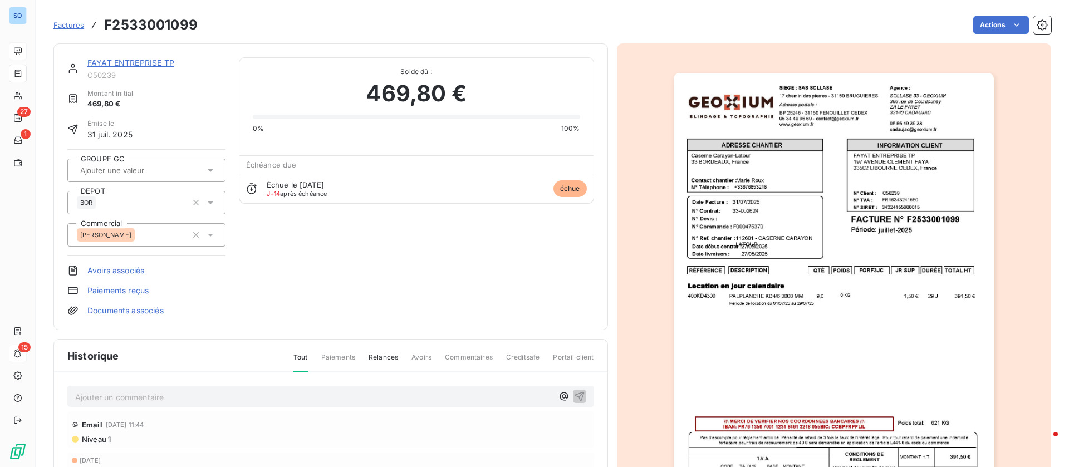
click at [319, 294] on div "FAYAT ENTREPRISE TP C50239 Montant initial 469,80 € Émise le 31 juil. 2025 GROU…" at bounding box center [330, 186] width 527 height 259
click at [142, 58] on link "FAYAT ENTREPRISE TP" at bounding box center [130, 62] width 87 height 9
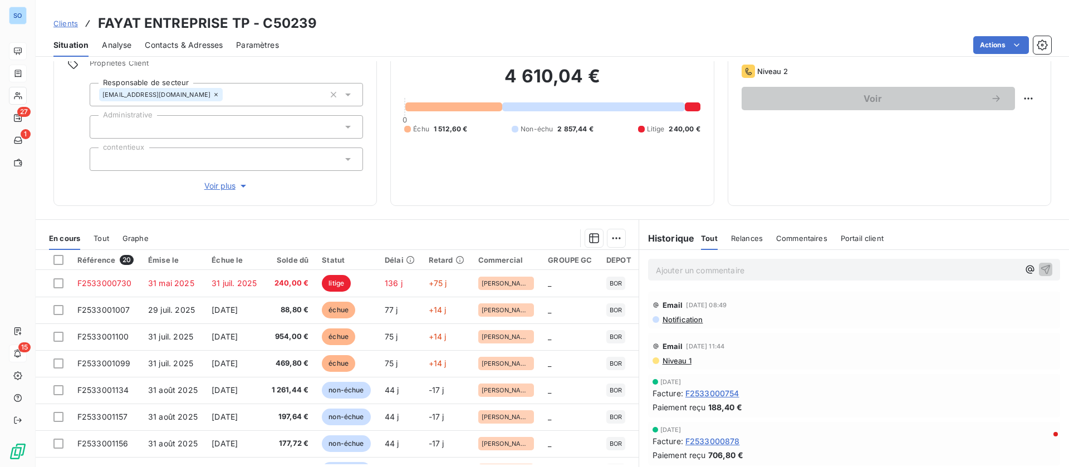
scroll to position [119, 0]
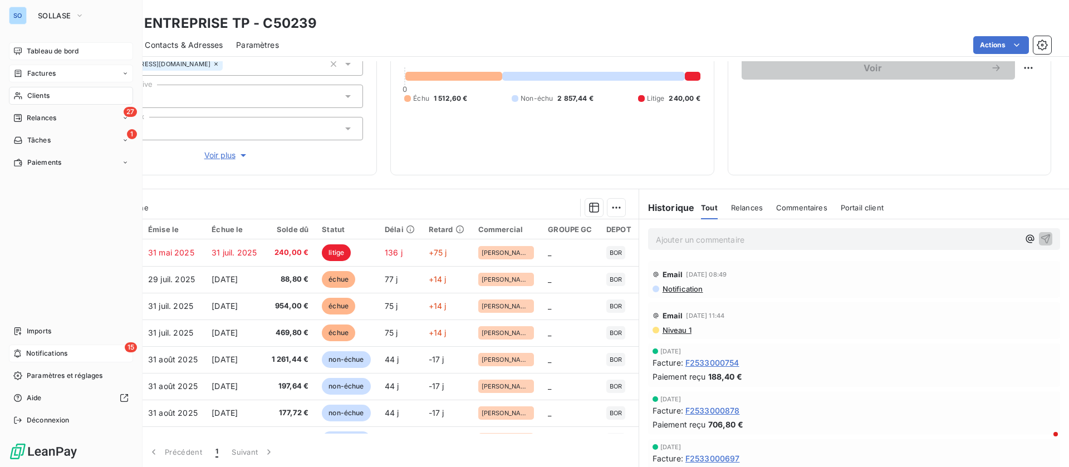
drag, startPoint x: 39, startPoint y: 90, endPoint x: 60, endPoint y: 88, distance: 21.2
click at [39, 91] on span "Clients" at bounding box center [38, 96] width 22 height 10
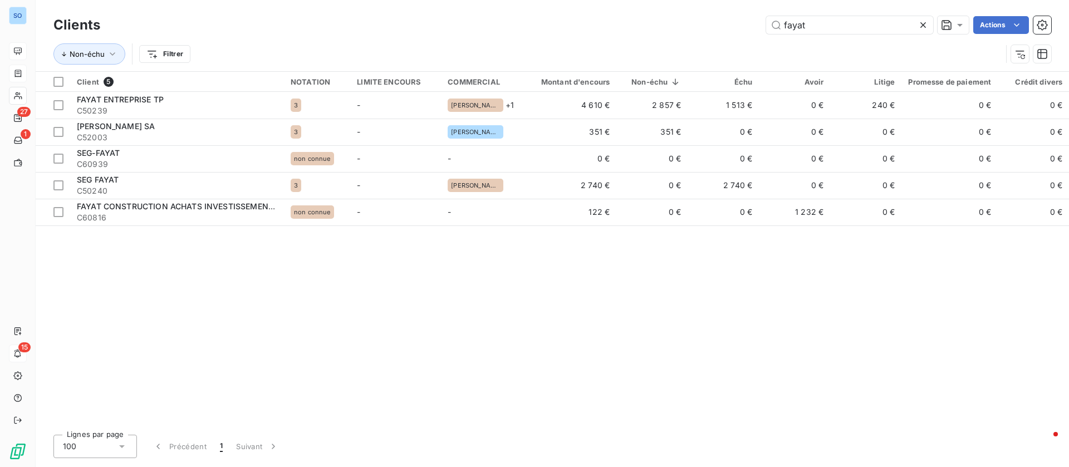
drag, startPoint x: 822, startPoint y: 27, endPoint x: 667, endPoint y: 17, distance: 155.6
click at [670, 19] on div "fayat Actions" at bounding box center [582, 25] width 937 height 18
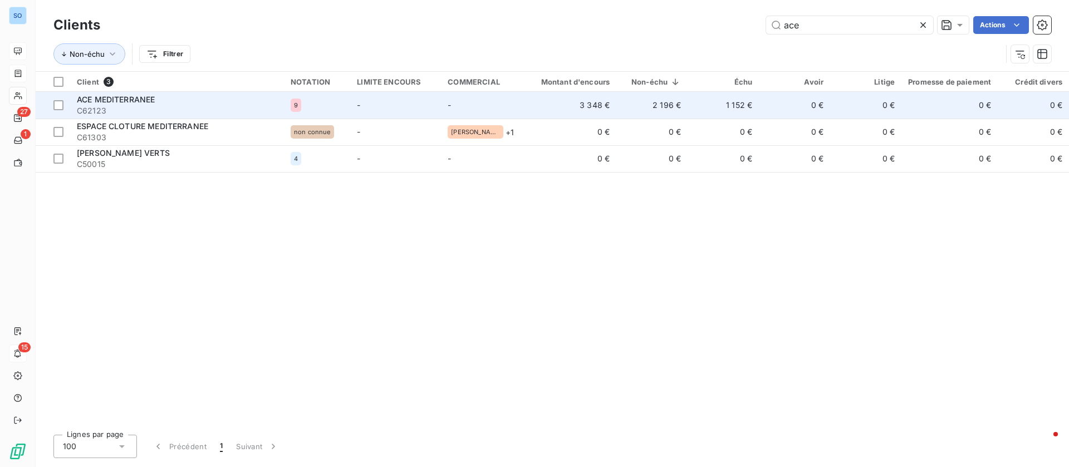
type input "ace"
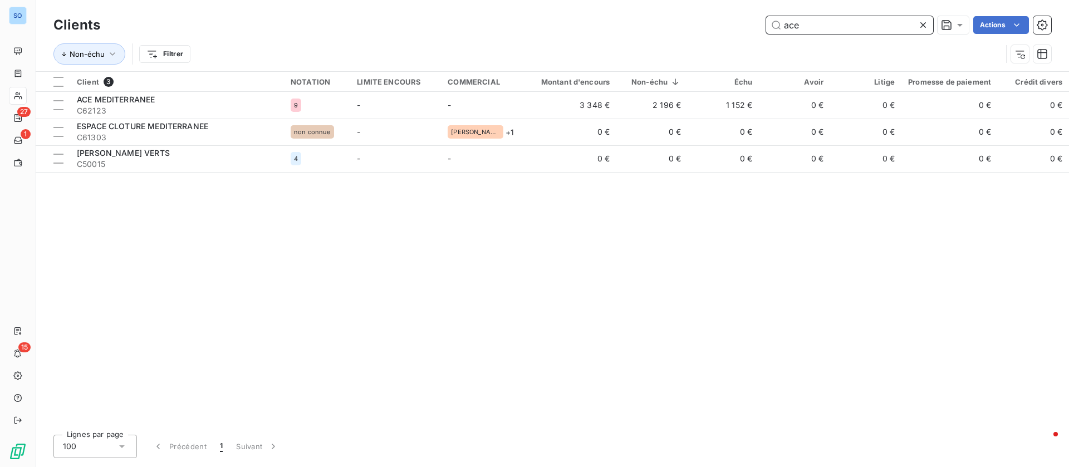
drag, startPoint x: 867, startPoint y: 29, endPoint x: 602, endPoint y: 30, distance: 264.9
click at [602, 30] on div "ace Actions" at bounding box center [582, 25] width 937 height 18
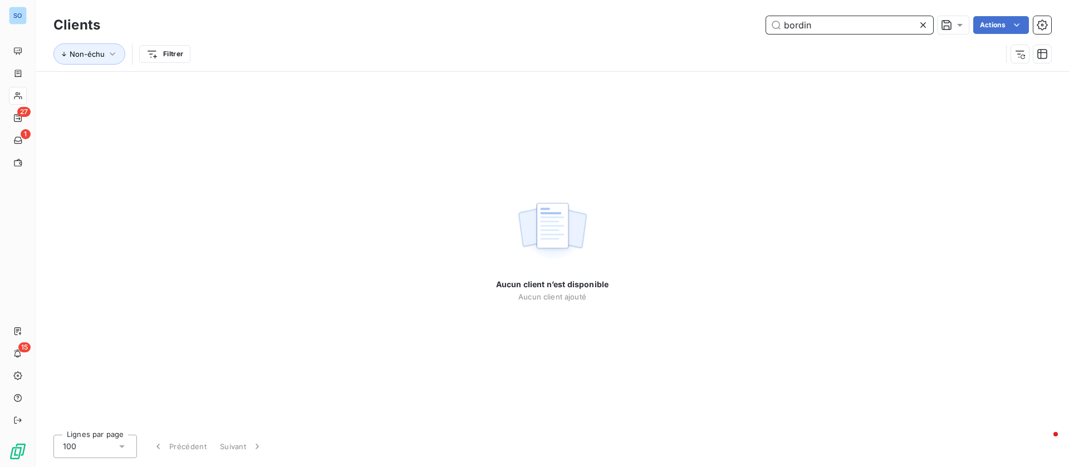
drag, startPoint x: 797, startPoint y: 14, endPoint x: 600, endPoint y: 13, distance: 197.0
click at [600, 13] on div "Clients bordin Actions" at bounding box center [551, 24] width 997 height 23
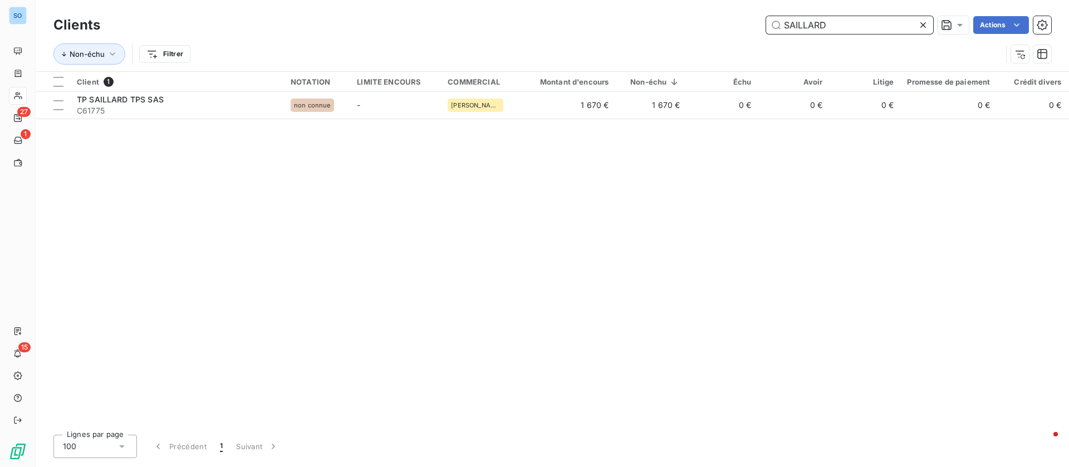
drag, startPoint x: 829, startPoint y: 28, endPoint x: 636, endPoint y: 28, distance: 193.7
click at [636, 28] on div "SAILLARD Actions" at bounding box center [582, 25] width 937 height 18
drag, startPoint x: 835, startPoint y: 23, endPoint x: 694, endPoint y: 15, distance: 142.2
click at [687, 20] on div "ABRACHY Actions" at bounding box center [582, 25] width 937 height 18
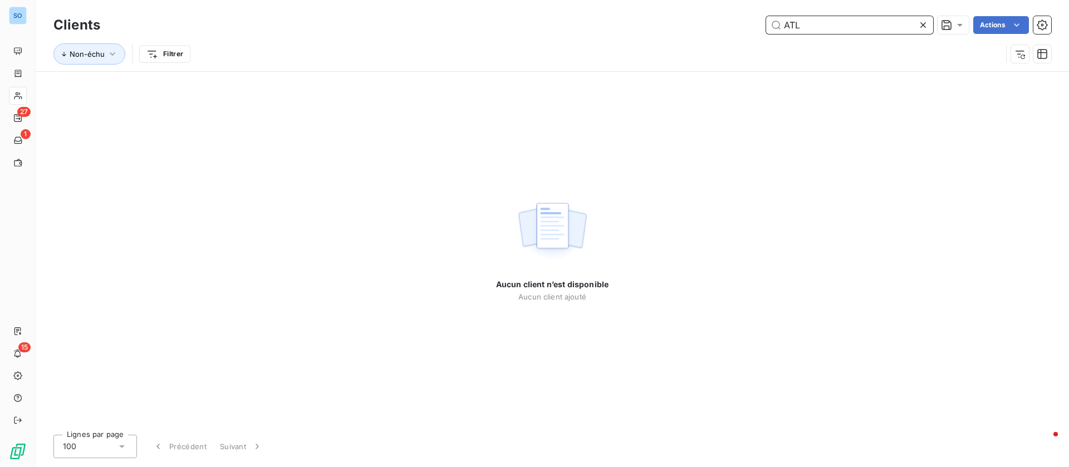
type input "ATL"
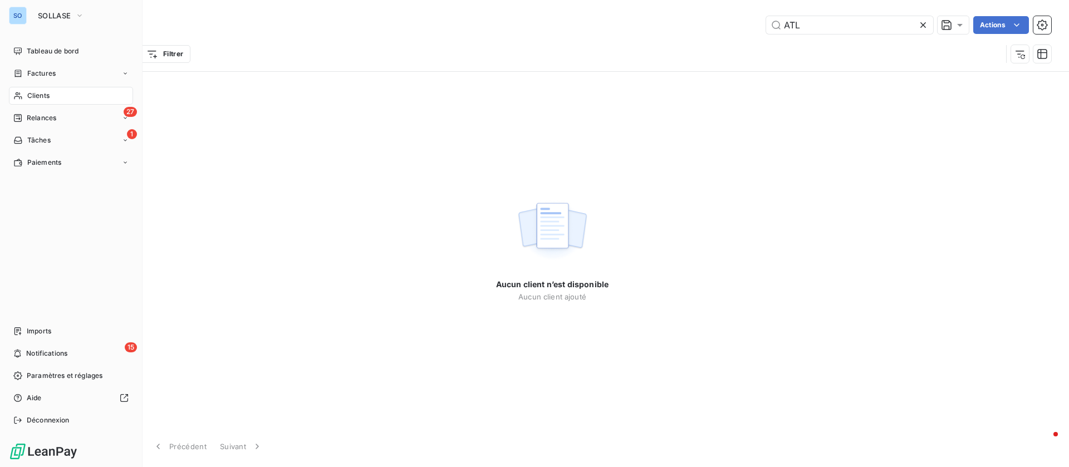
drag, startPoint x: 29, startPoint y: 73, endPoint x: 124, endPoint y: 61, distance: 95.4
click at [29, 73] on span "Factures" at bounding box center [41, 73] width 28 height 10
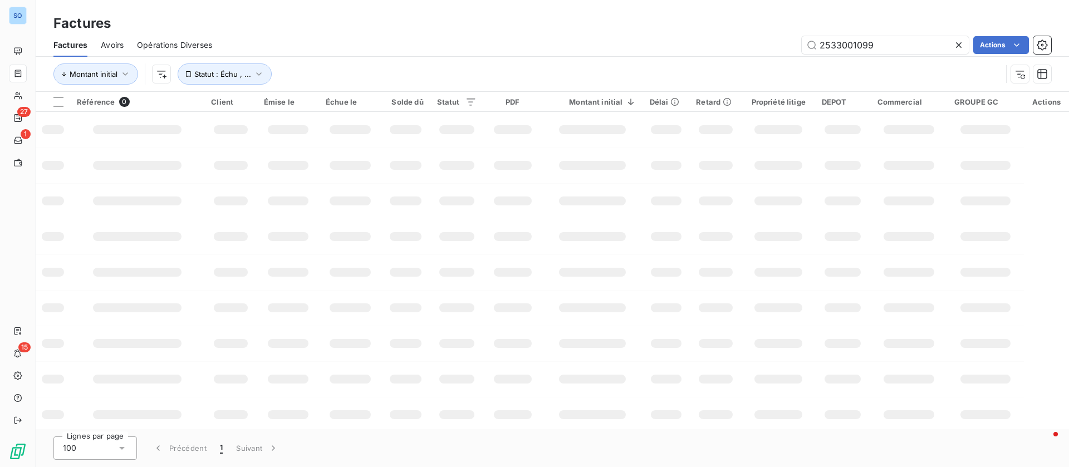
drag, startPoint x: 900, startPoint y: 44, endPoint x: 696, endPoint y: 42, distance: 203.7
click at [699, 44] on div "2533001099 Actions" at bounding box center [637, 45] width 825 height 18
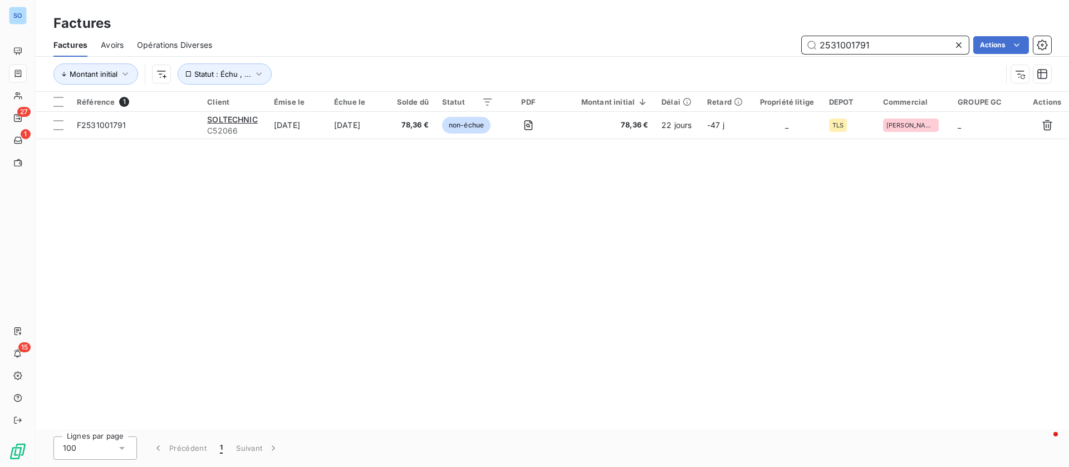
drag, startPoint x: 883, startPoint y: 40, endPoint x: 722, endPoint y: 18, distance: 162.9
click at [719, 36] on div "2531001791 Actions" at bounding box center [637, 45] width 825 height 18
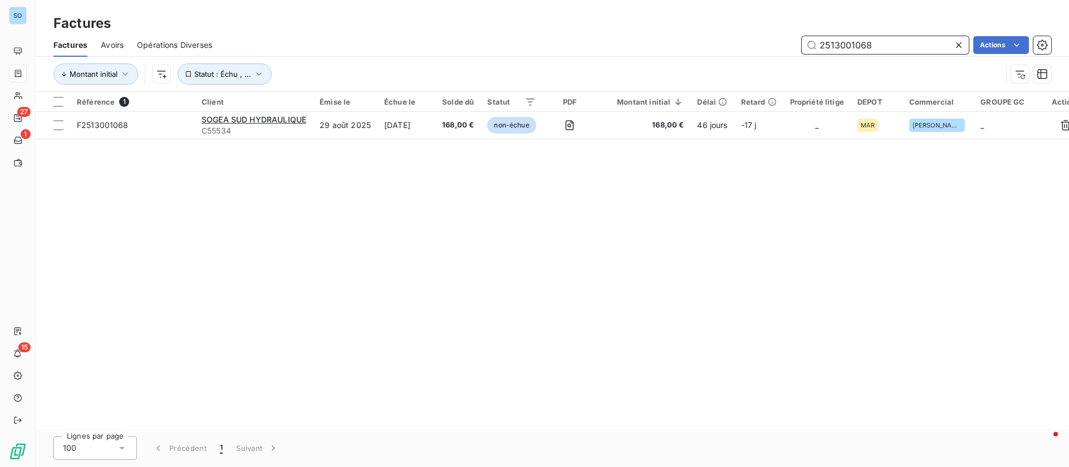
drag, startPoint x: 878, startPoint y: 40, endPoint x: 739, endPoint y: 31, distance: 140.0
click at [739, 45] on div "2513001068 Actions" at bounding box center [637, 45] width 825 height 18
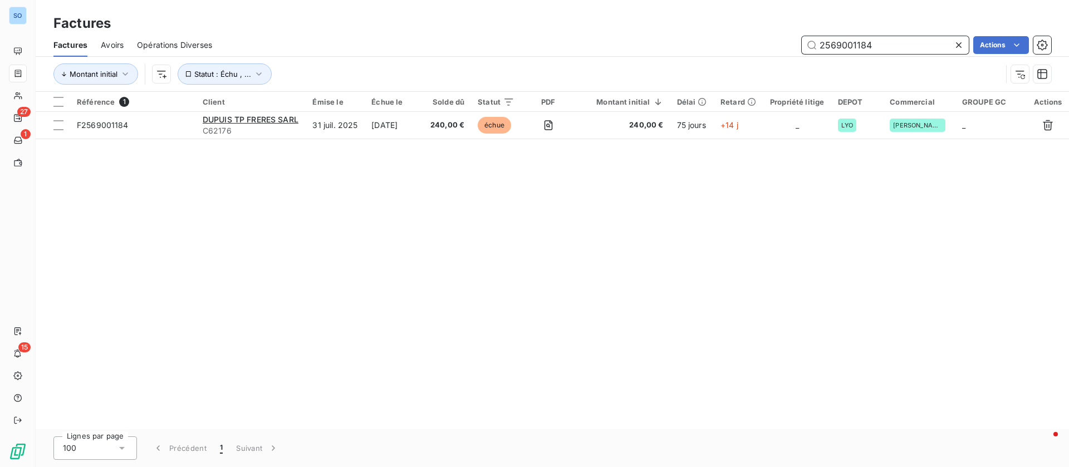
drag, startPoint x: 913, startPoint y: 41, endPoint x: 716, endPoint y: 42, distance: 197.6
click at [716, 42] on div "2569001184 Actions" at bounding box center [637, 45] width 825 height 18
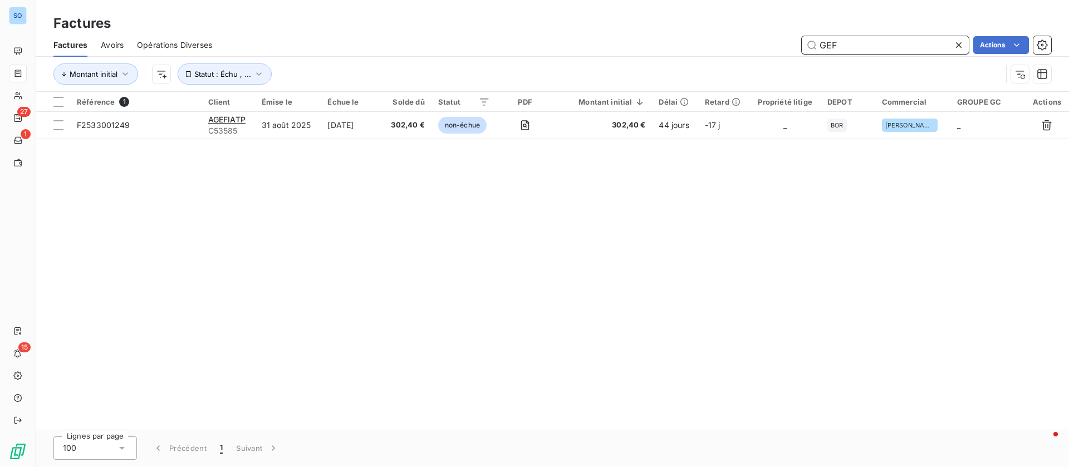
drag, startPoint x: 857, startPoint y: 43, endPoint x: 797, endPoint y: 44, distance: 59.6
click at [797, 44] on div "GEF Actions" at bounding box center [637, 45] width 825 height 18
drag, startPoint x: 886, startPoint y: 48, endPoint x: 684, endPoint y: 40, distance: 202.2
click at [684, 40] on div "2563000300 Actions" at bounding box center [637, 45] width 825 height 18
paste input "F2533000777"
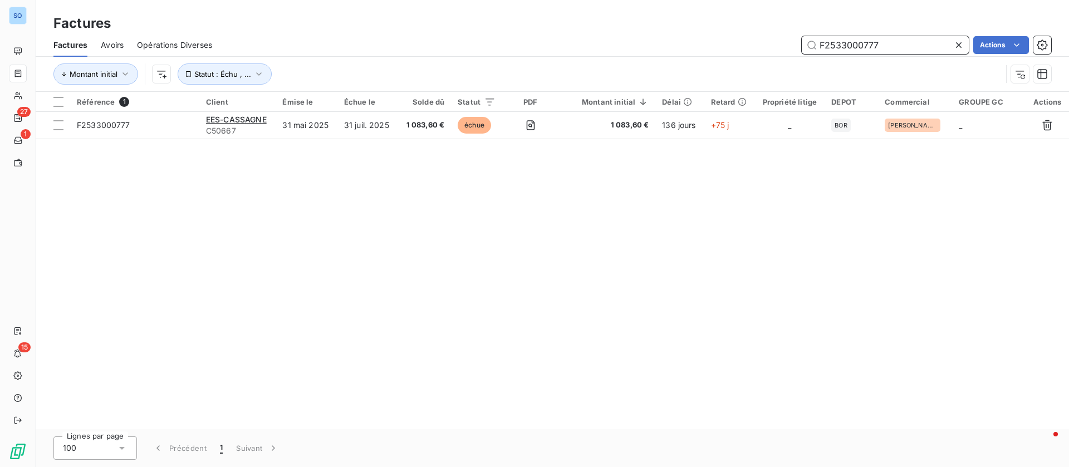
drag, startPoint x: 847, startPoint y: 42, endPoint x: 696, endPoint y: 40, distance: 150.3
click at [696, 40] on div "F2533000777 Actions" at bounding box center [637, 45] width 825 height 18
paste input "500071"
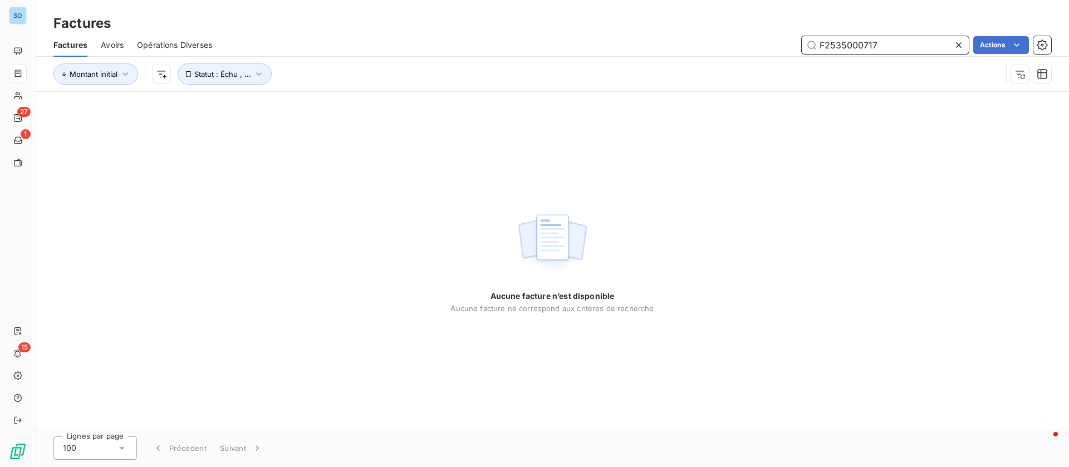
type input "F2535000717"
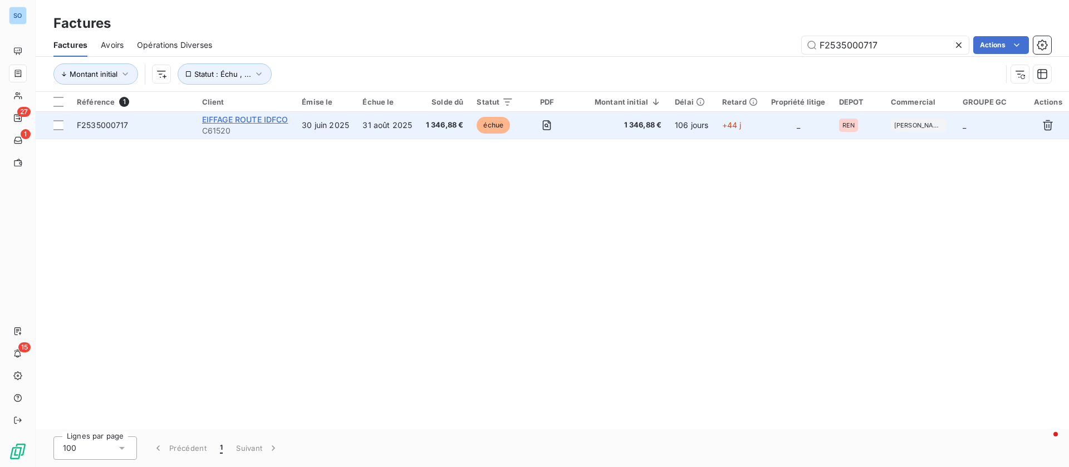
click at [244, 116] on span "EIFFAGE ROUTE IDFCO" at bounding box center [245, 119] width 86 height 9
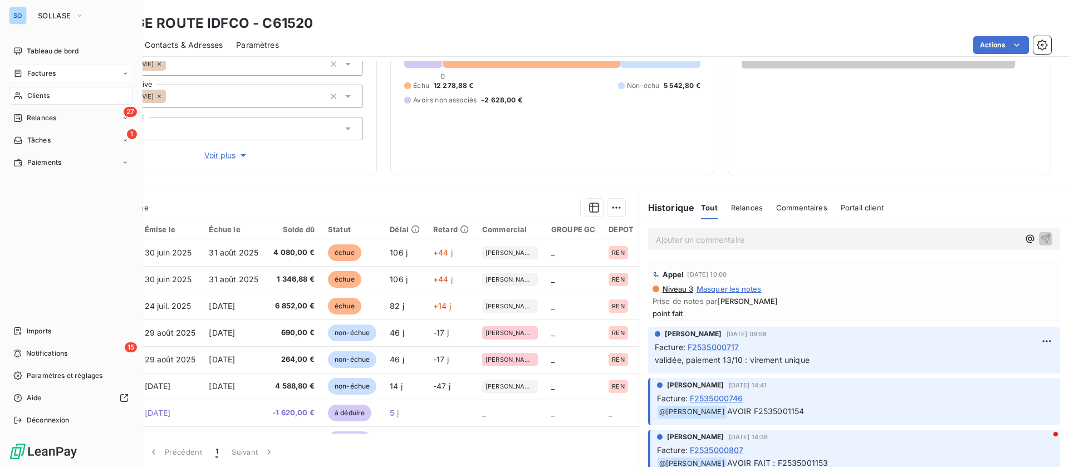
click at [29, 74] on span "Factures" at bounding box center [41, 73] width 28 height 10
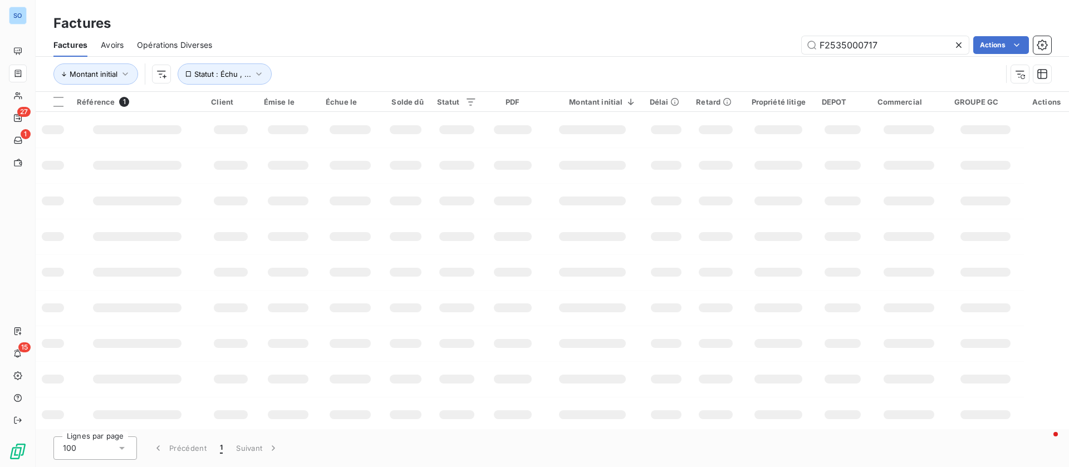
drag, startPoint x: 889, startPoint y: 40, endPoint x: 759, endPoint y: 42, distance: 130.8
click at [759, 42] on div "F2535000717 Actions" at bounding box center [637, 45] width 825 height 18
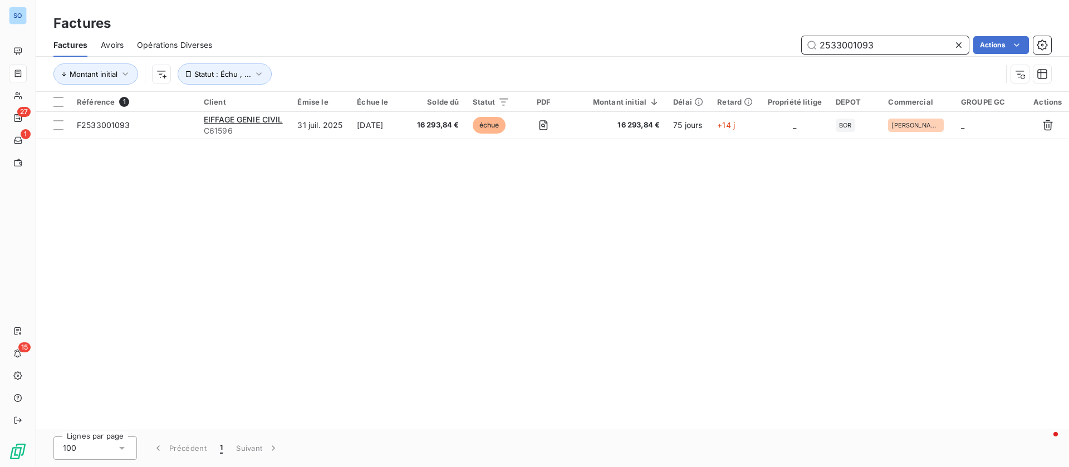
drag, startPoint x: 873, startPoint y: 49, endPoint x: 750, endPoint y: 38, distance: 123.5
click at [750, 38] on div "2533001093 Actions" at bounding box center [637, 45] width 825 height 18
paste input "F2513001039"
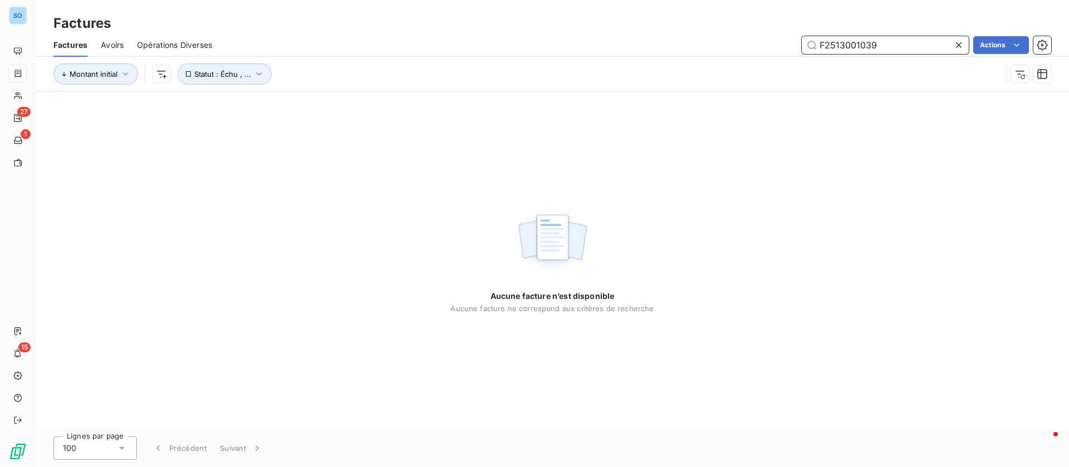
type input "F2513001039"
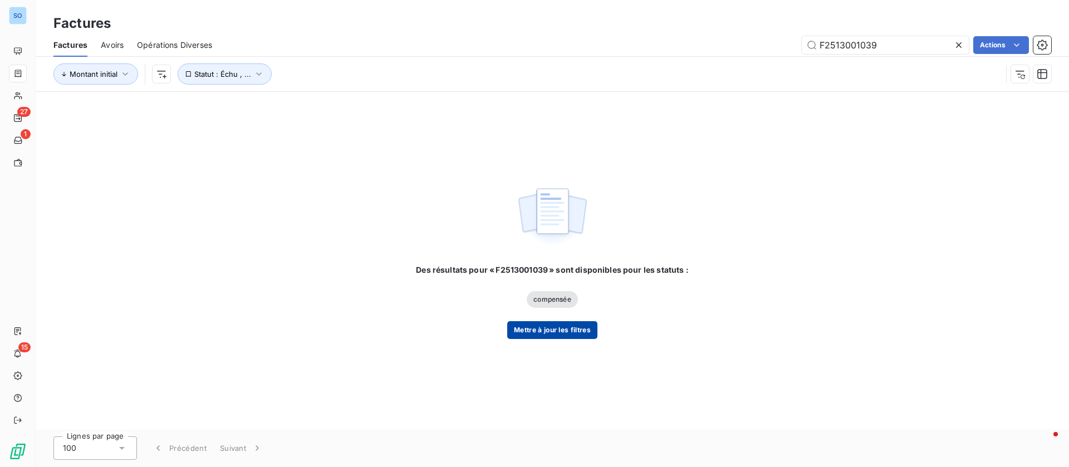
click at [580, 331] on button "Mettre à jour les filtres" at bounding box center [552, 330] width 90 height 18
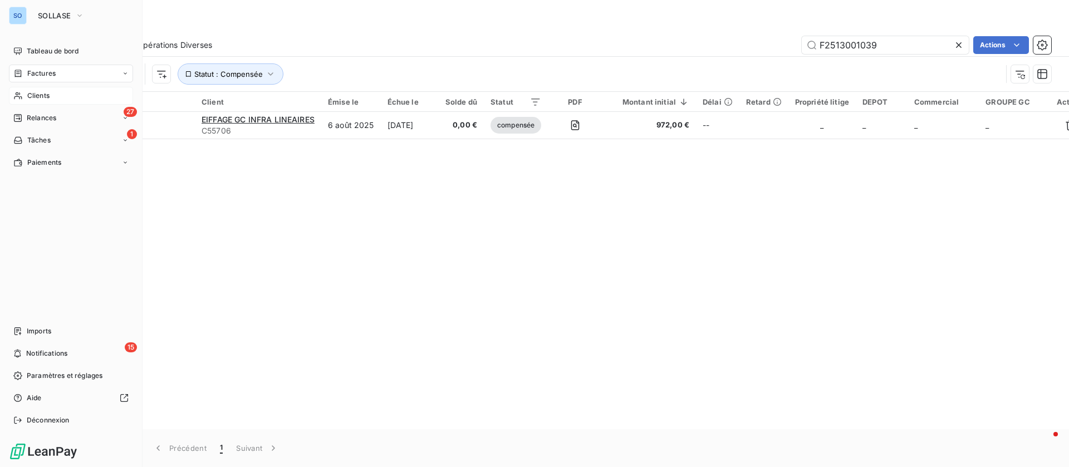
drag, startPoint x: 24, startPoint y: 96, endPoint x: 33, endPoint y: 98, distance: 8.6
click at [24, 96] on div "Clients" at bounding box center [71, 96] width 124 height 18
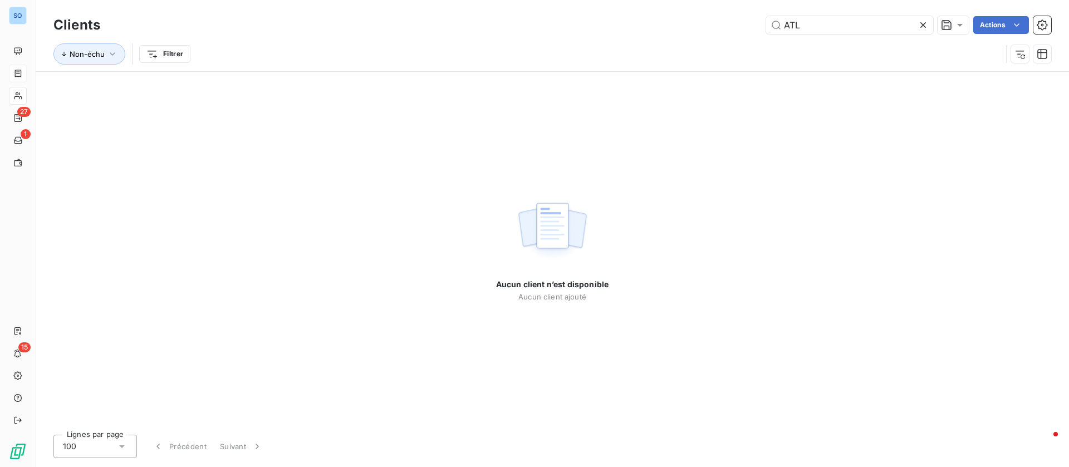
drag, startPoint x: 848, startPoint y: 29, endPoint x: 731, endPoint y: 21, distance: 116.6
click at [731, 21] on div "ATL Actions" at bounding box center [582, 25] width 937 height 18
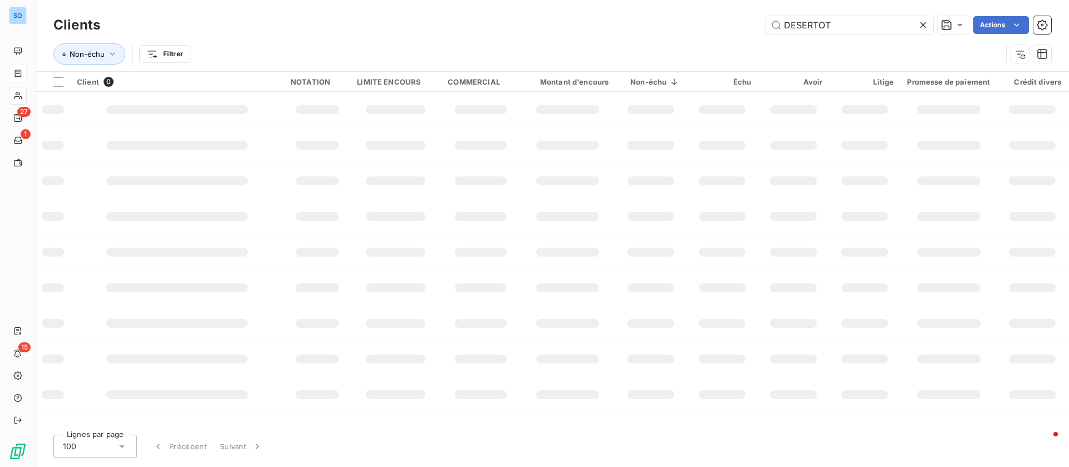
type input "DESERTOT"
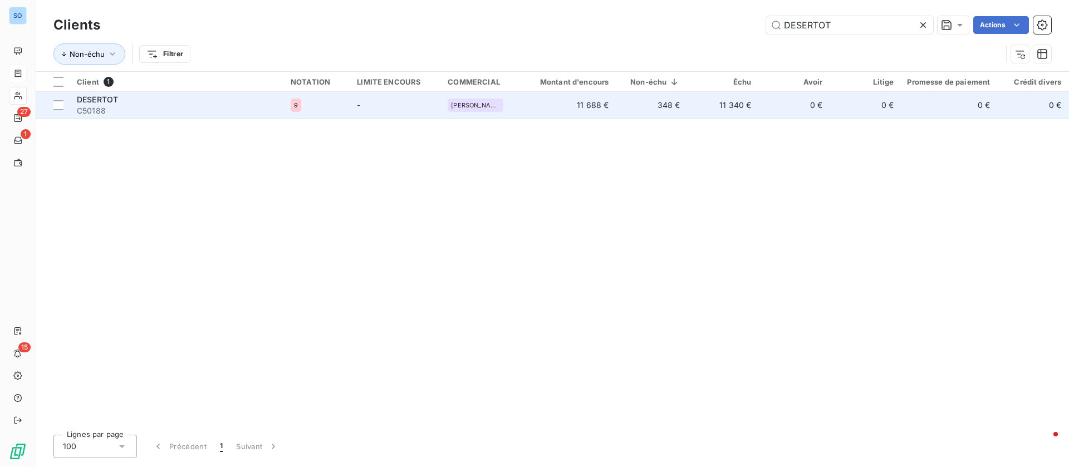
click at [703, 111] on td "11 340 €" at bounding box center [721, 105] width 71 height 27
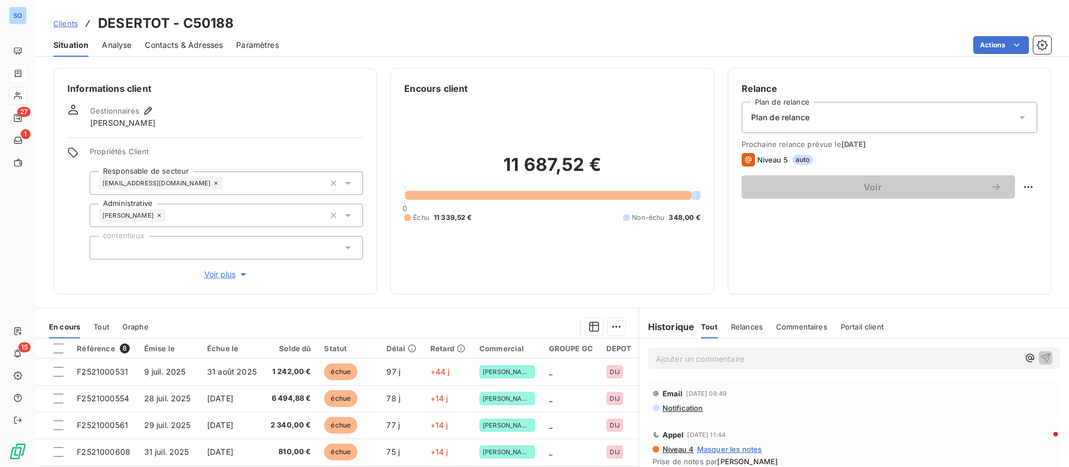
click at [163, 41] on span "Contacts & Adresses" at bounding box center [184, 45] width 78 height 11
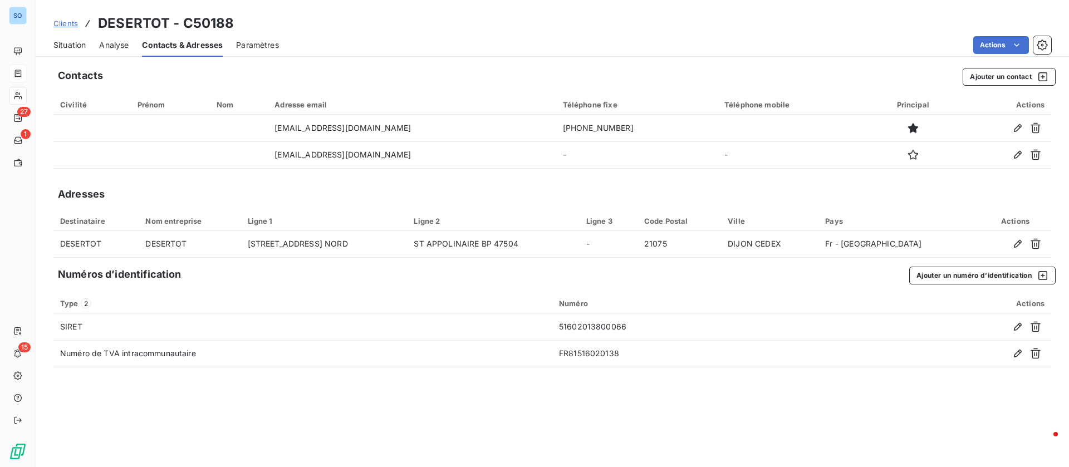
click at [69, 44] on span "Situation" at bounding box center [69, 45] width 32 height 11
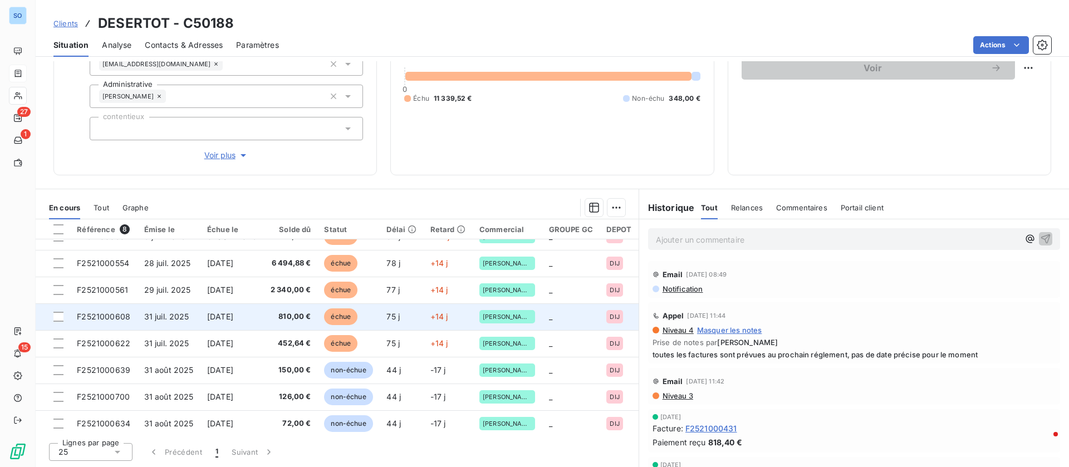
scroll to position [24, 0]
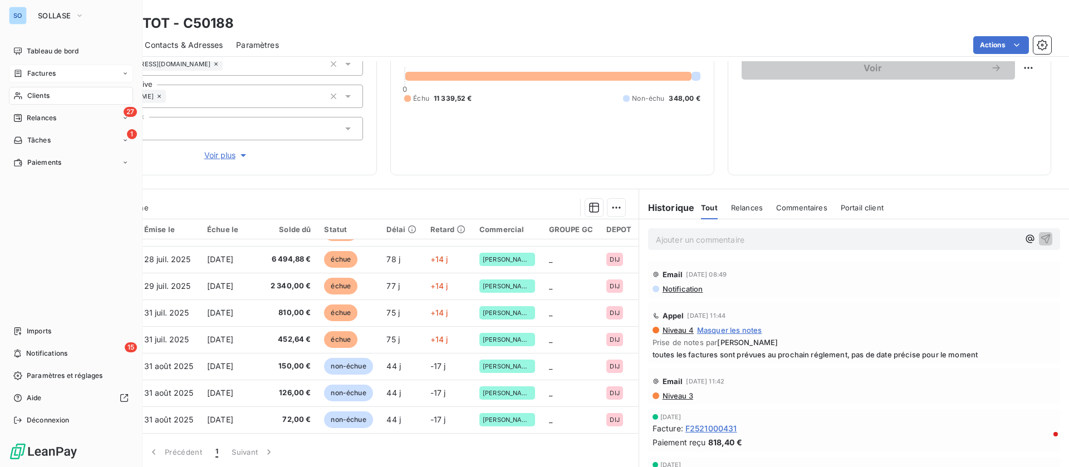
click at [65, 94] on div "Clients" at bounding box center [71, 96] width 124 height 18
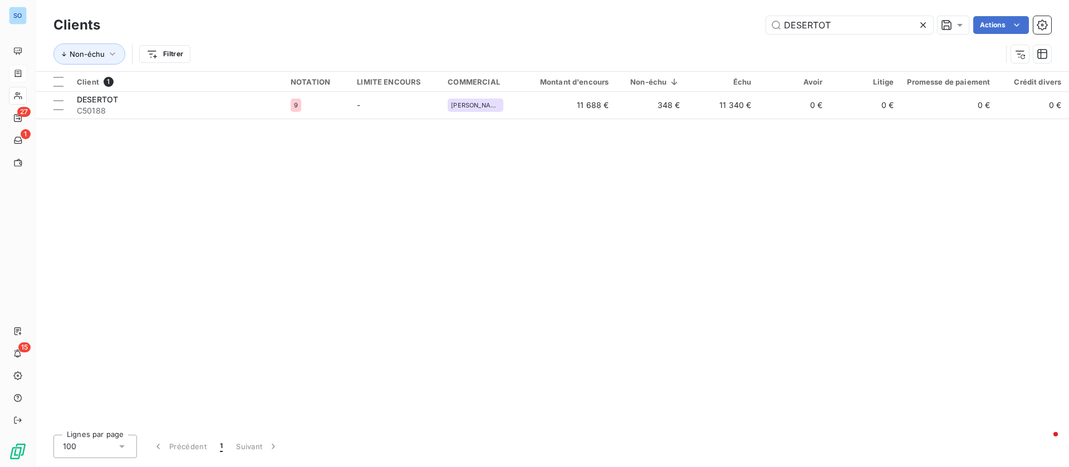
click at [926, 26] on icon at bounding box center [922, 24] width 11 height 11
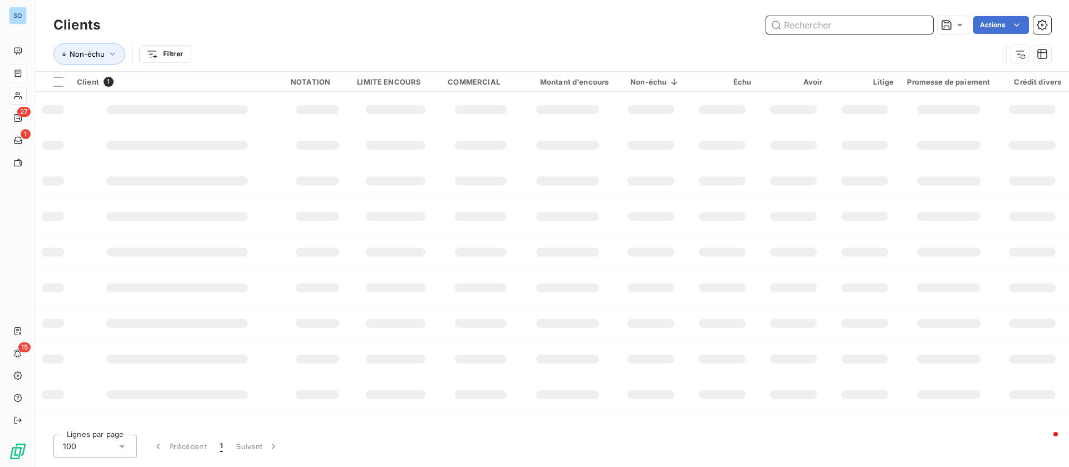
click at [860, 28] on input "text" at bounding box center [849, 25] width 167 height 18
type input "ROUGEOT"
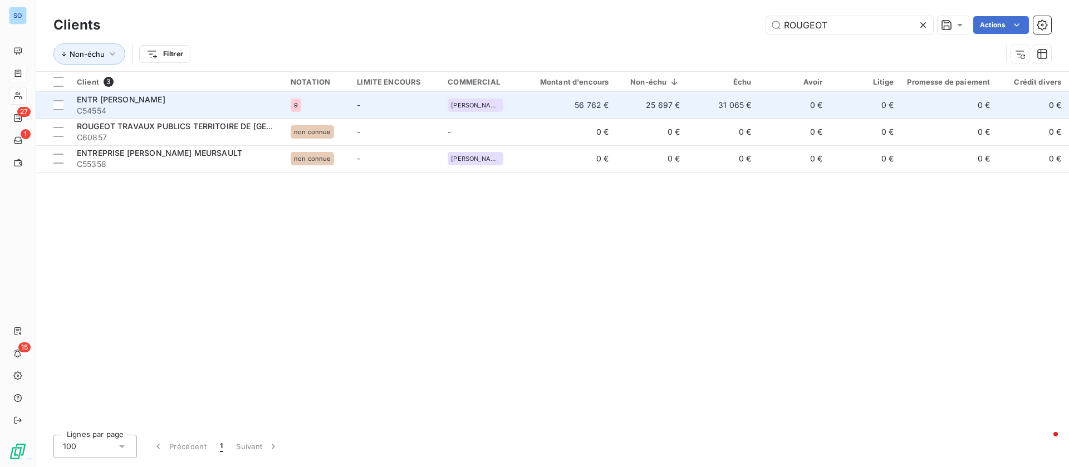
click at [386, 106] on td "-" at bounding box center [395, 105] width 91 height 27
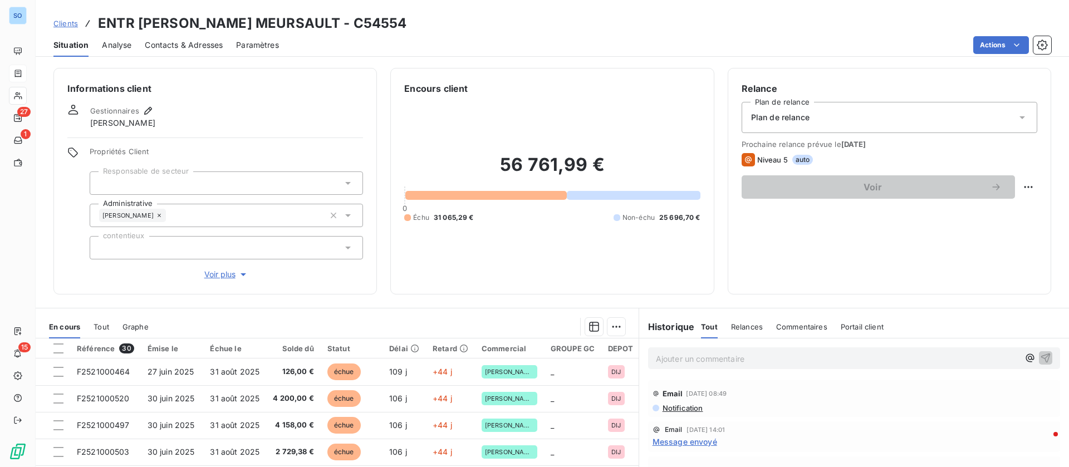
drag, startPoint x: 360, startPoint y: 20, endPoint x: 436, endPoint y: 25, distance: 76.4
click at [436, 25] on div "Clients ENTR [PERSON_NAME] MEURSAULT - C54554" at bounding box center [552, 23] width 1033 height 20
copy h3 "C54554"
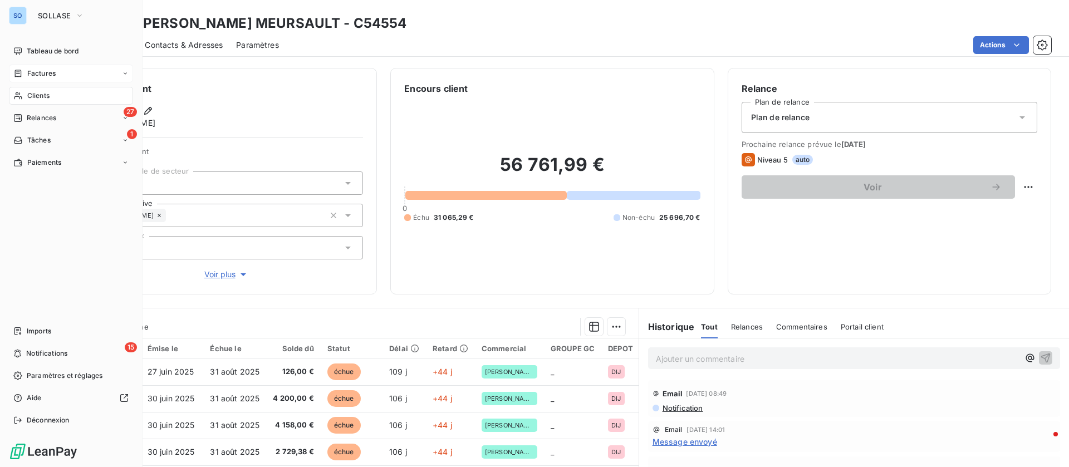
click at [47, 68] on span "Factures" at bounding box center [41, 73] width 28 height 10
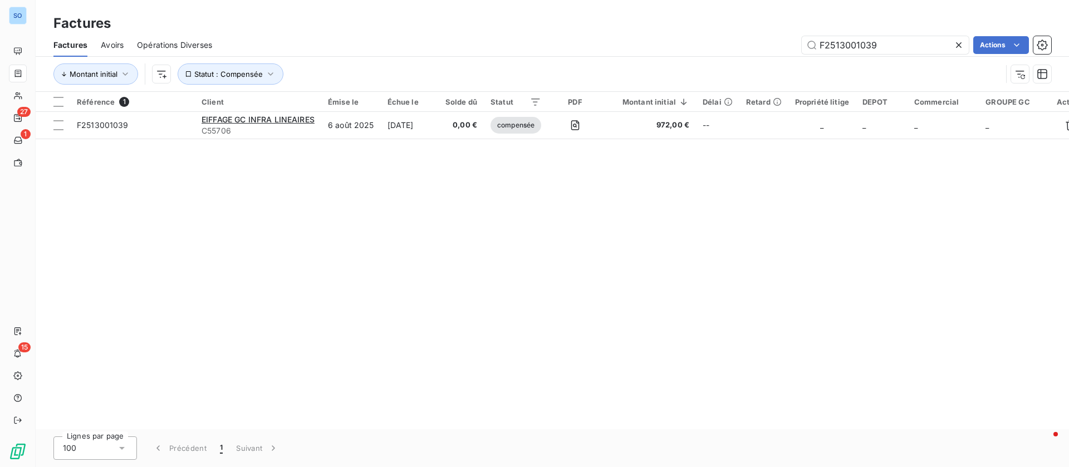
drag, startPoint x: 891, startPoint y: 47, endPoint x: 688, endPoint y: 46, distance: 202.6
click at [688, 46] on div "F2513001039 Actions" at bounding box center [637, 45] width 825 height 18
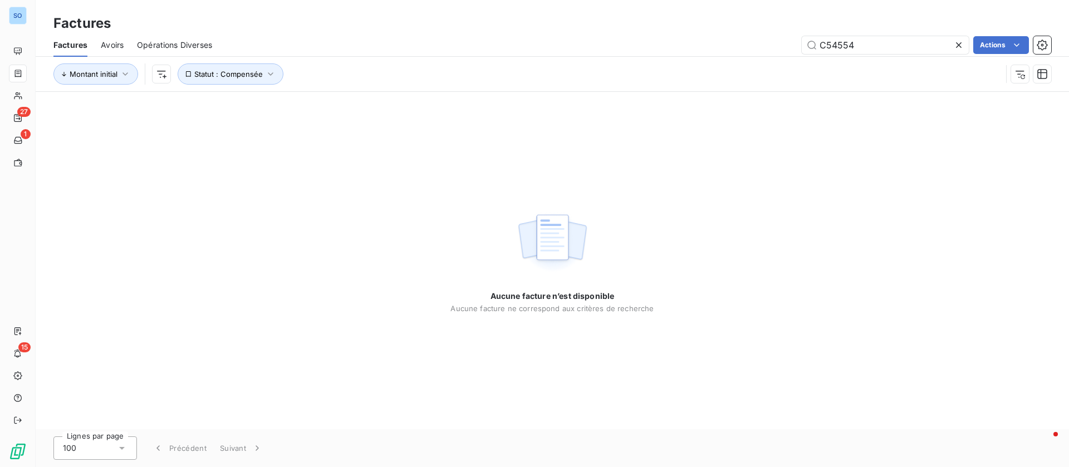
type input "C54554"
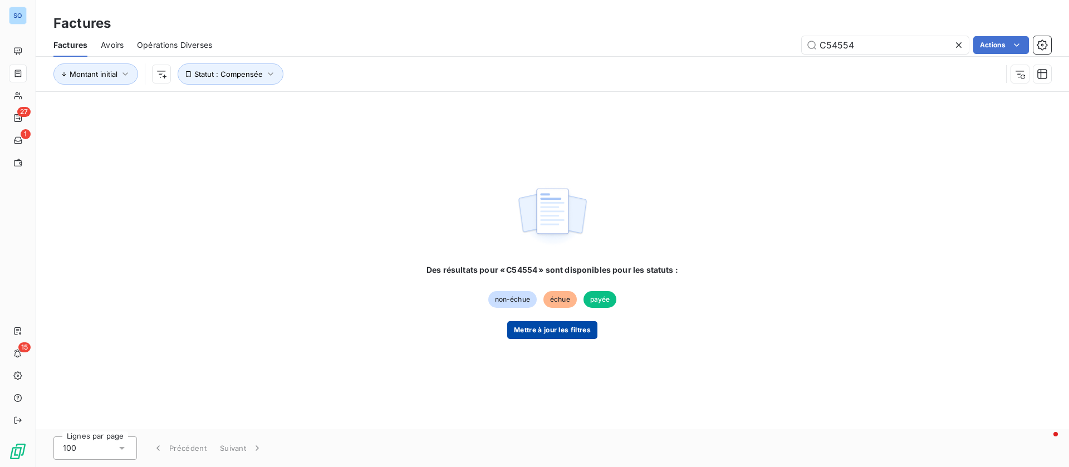
click at [573, 328] on button "Mettre à jour les filtres" at bounding box center [552, 330] width 90 height 18
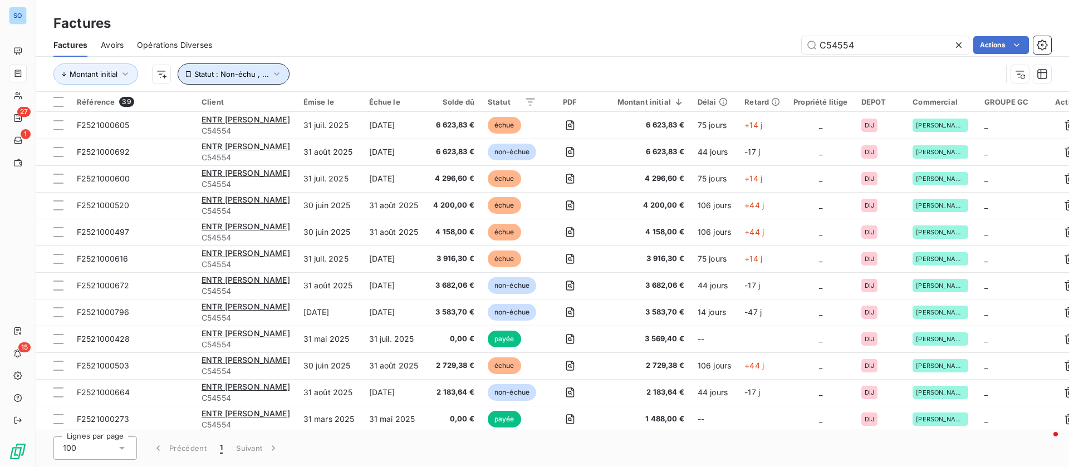
click at [274, 73] on icon "button" at bounding box center [277, 73] width 6 height 3
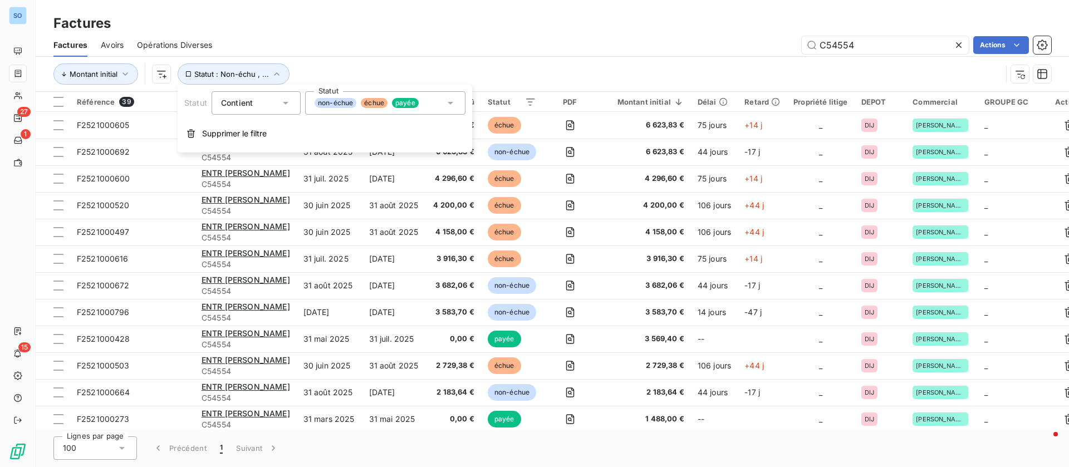
click at [439, 99] on div "non-échue échue payée" at bounding box center [385, 102] width 160 height 23
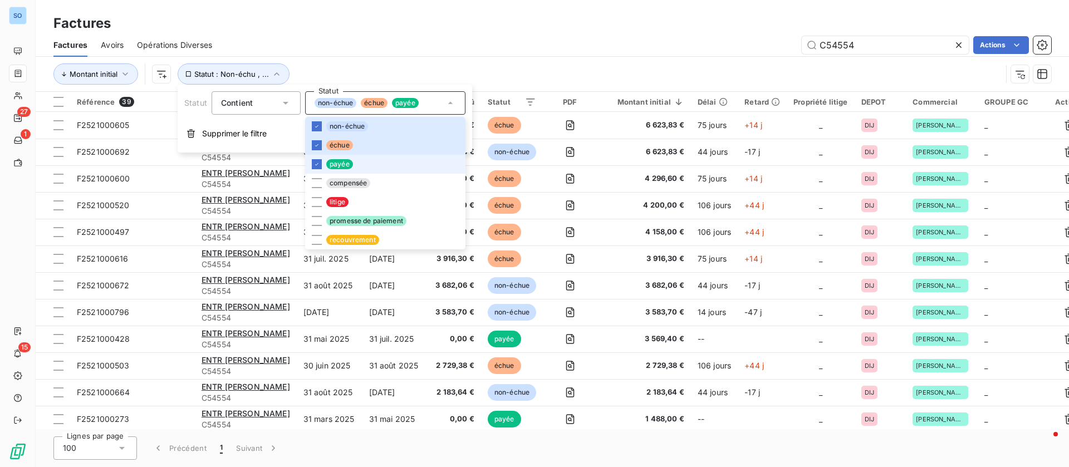
click at [338, 163] on span "payée" at bounding box center [339, 164] width 27 height 10
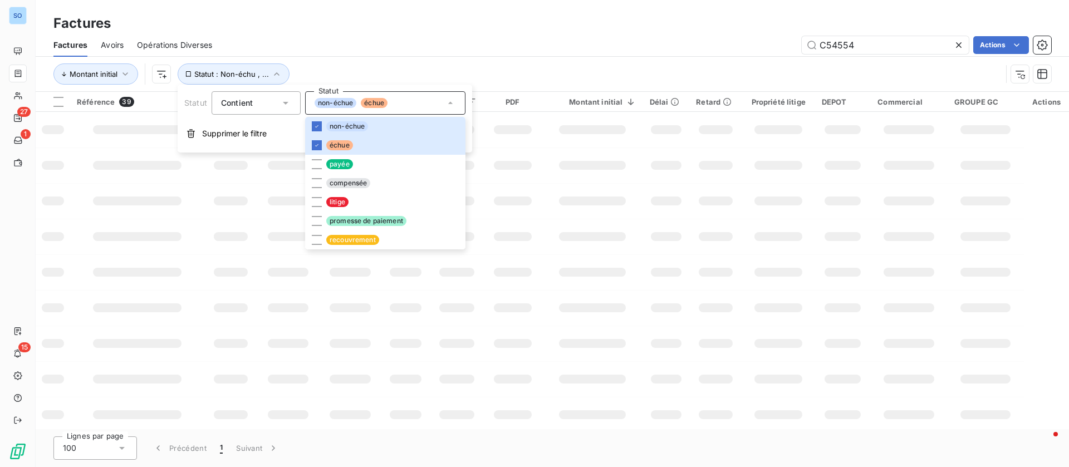
click at [620, 68] on div "Montant initial Statut : Non-échu , ..." at bounding box center [527, 73] width 948 height 21
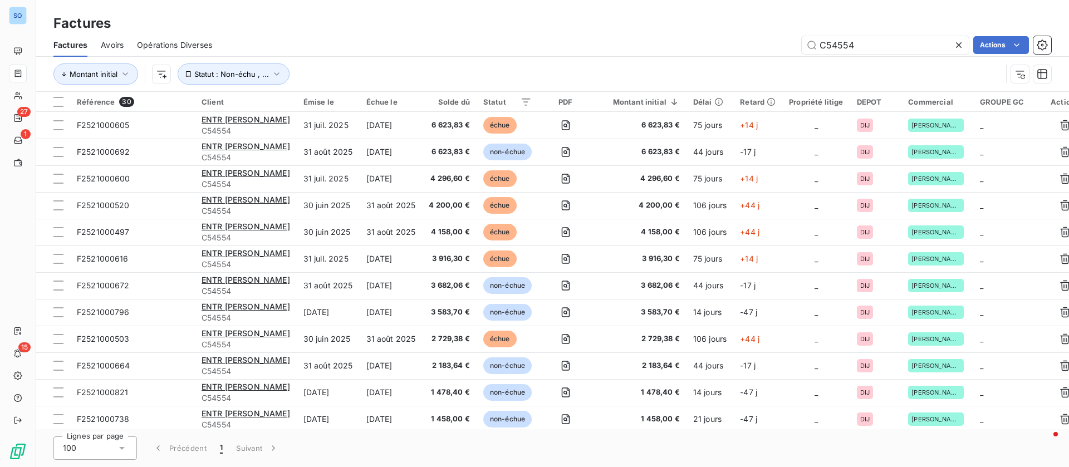
click at [1004, 41] on html "SO 27 1 15 Factures Factures Avoirs Opérations Diverses C54554 Actions Montant …" at bounding box center [534, 233] width 1069 height 467
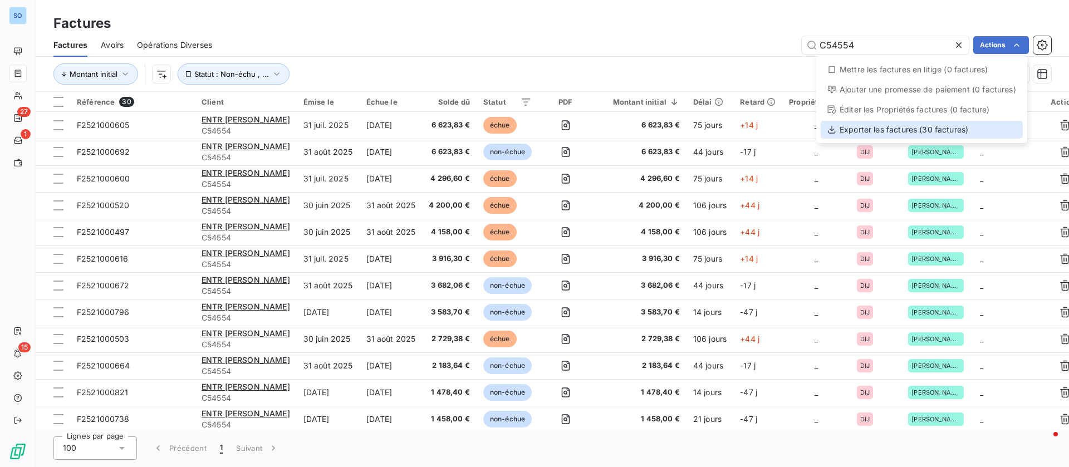
click at [895, 124] on div "Exporter les factures (30 factures)" at bounding box center [921, 130] width 202 height 18
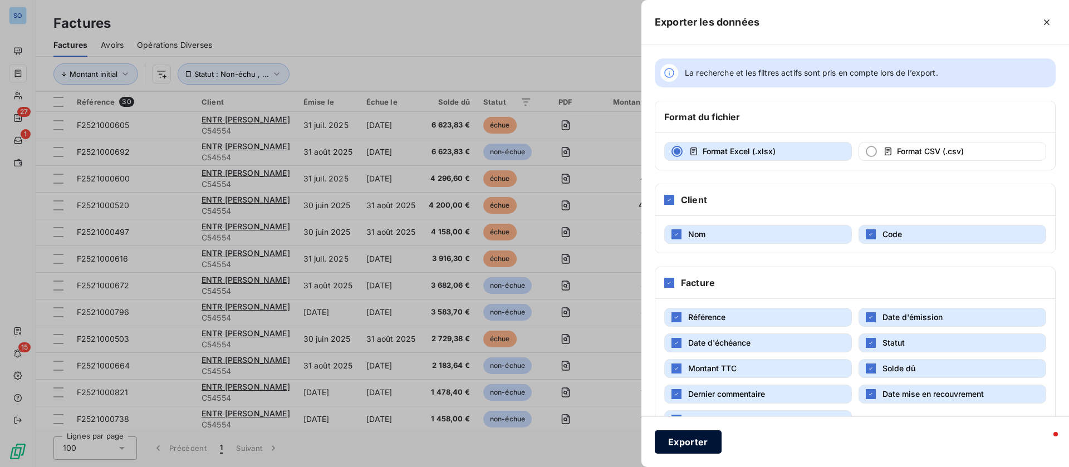
click at [680, 442] on button "Exporter" at bounding box center [688, 441] width 67 height 23
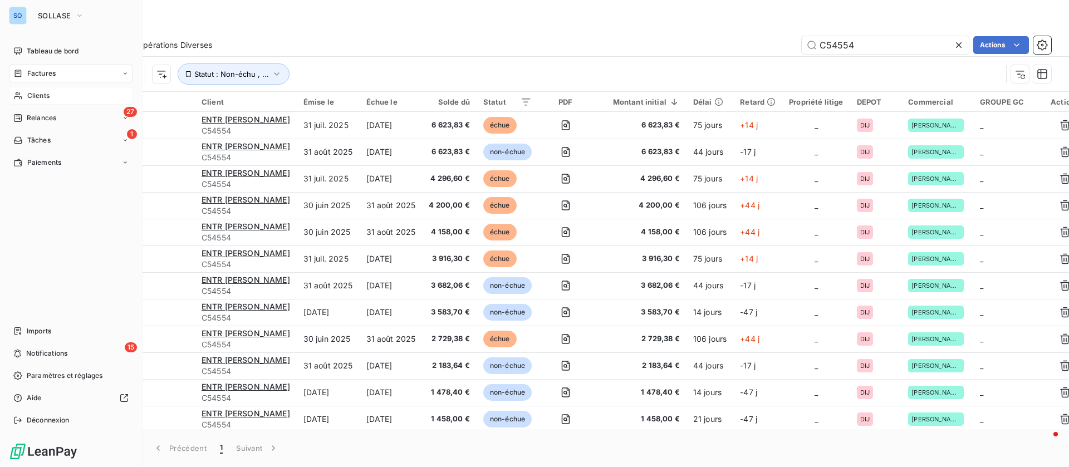
drag, startPoint x: 27, startPoint y: 96, endPoint x: 50, endPoint y: 93, distance: 23.5
click at [27, 96] on span "Clients" at bounding box center [38, 96] width 22 height 10
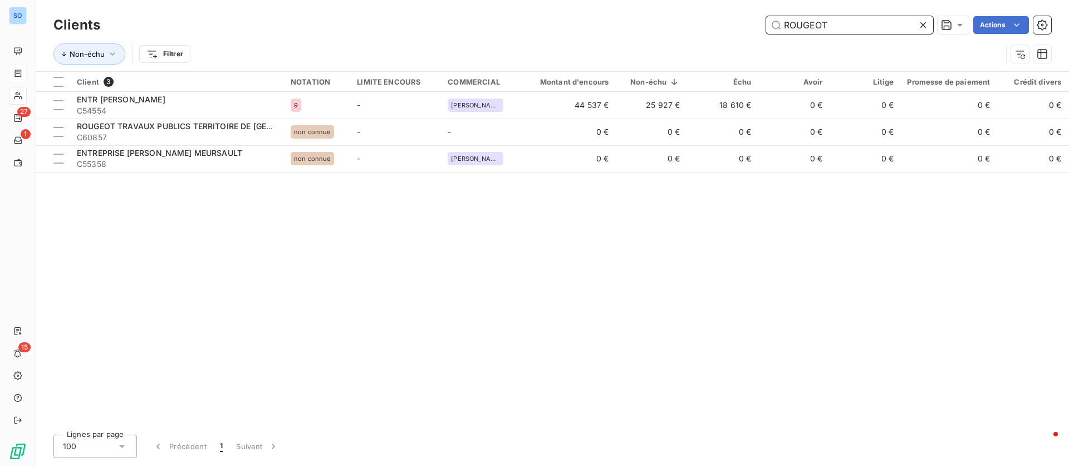
drag, startPoint x: 844, startPoint y: 29, endPoint x: 712, endPoint y: 19, distance: 132.8
click at [712, 19] on div "ROUGEOT Actions" at bounding box center [582, 25] width 937 height 18
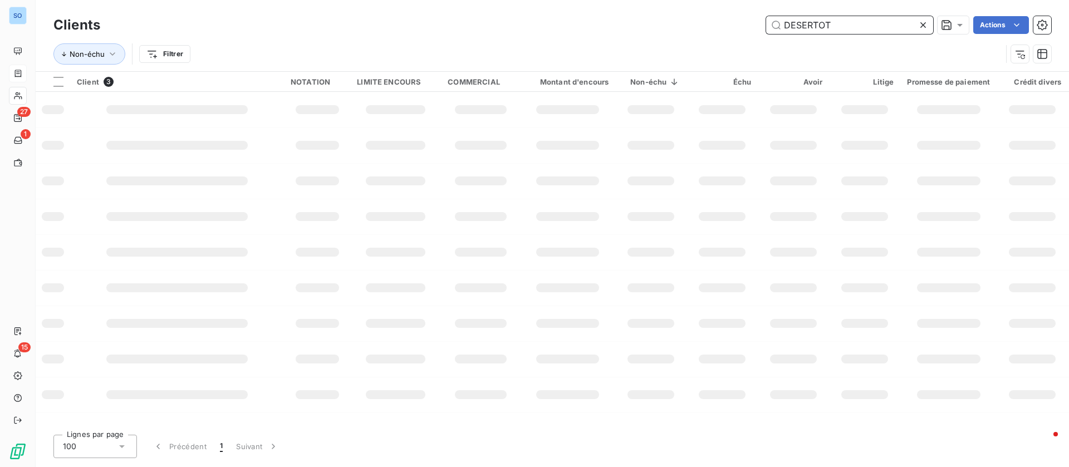
type input "DESERTOT"
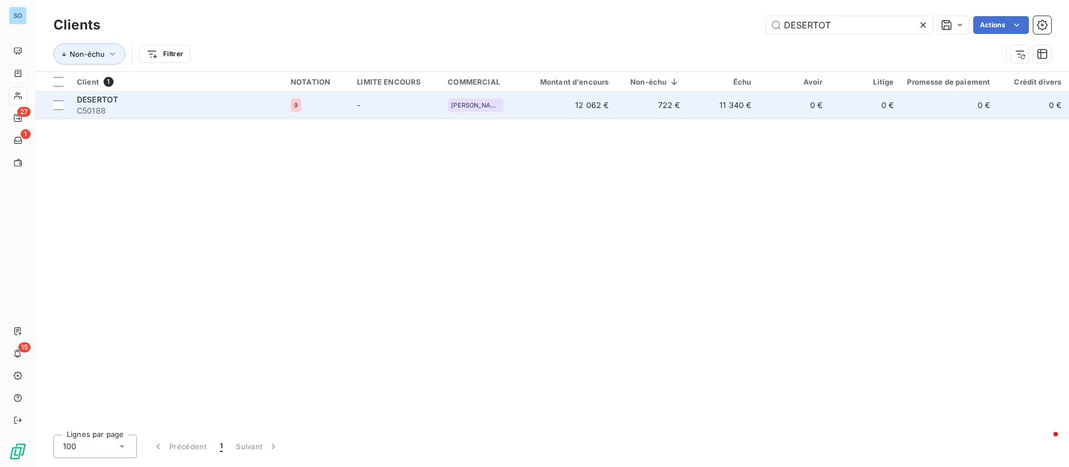
click at [120, 105] on span "C50188" at bounding box center [177, 110] width 200 height 11
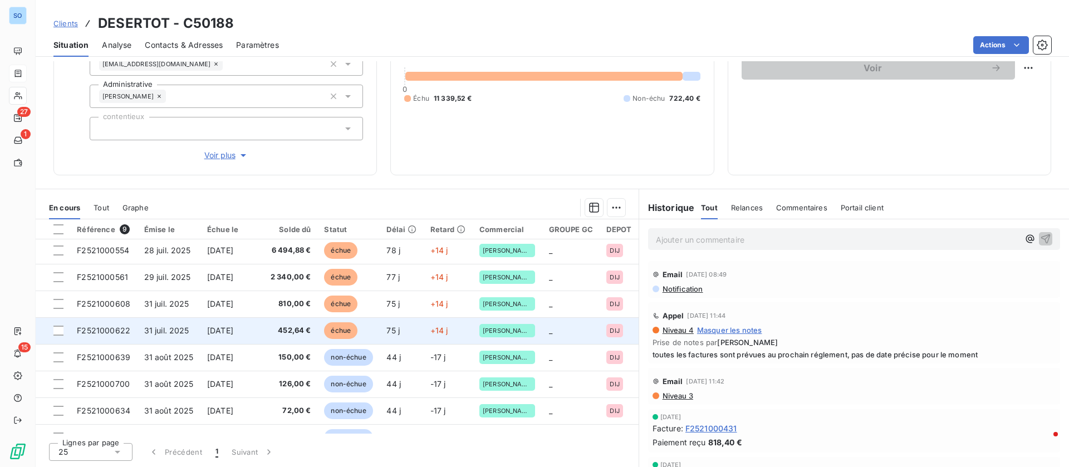
scroll to position [51, 0]
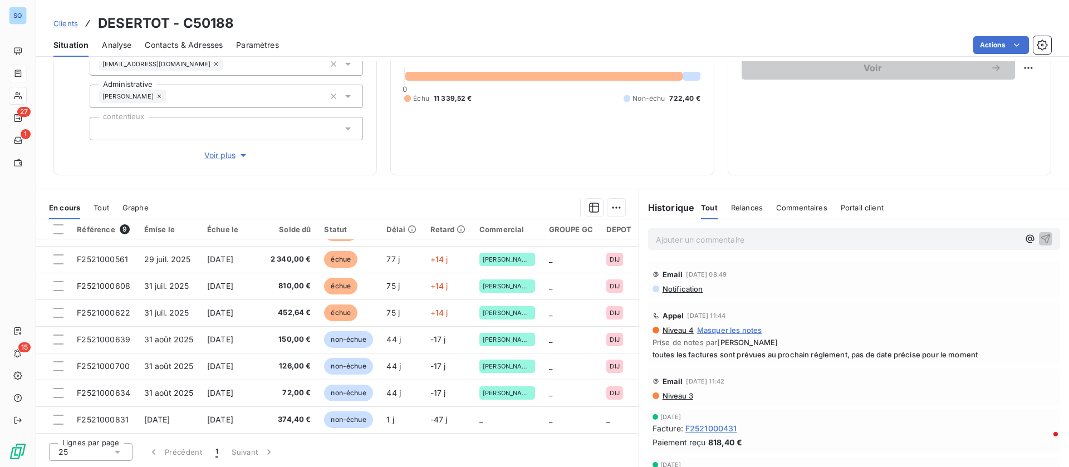
click at [195, 45] on span "Contacts & Adresses" at bounding box center [184, 45] width 78 height 11
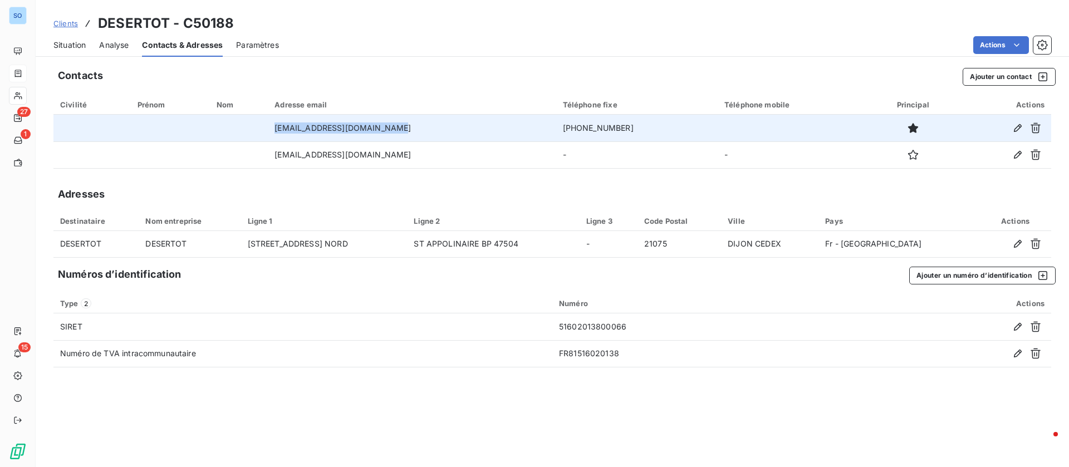
drag, startPoint x: 409, startPoint y: 125, endPoint x: 281, endPoint y: 123, distance: 128.0
click at [281, 123] on tr "[EMAIL_ADDRESS][DOMAIN_NAME] [PHONE_NUMBER]" at bounding box center [551, 128] width 997 height 27
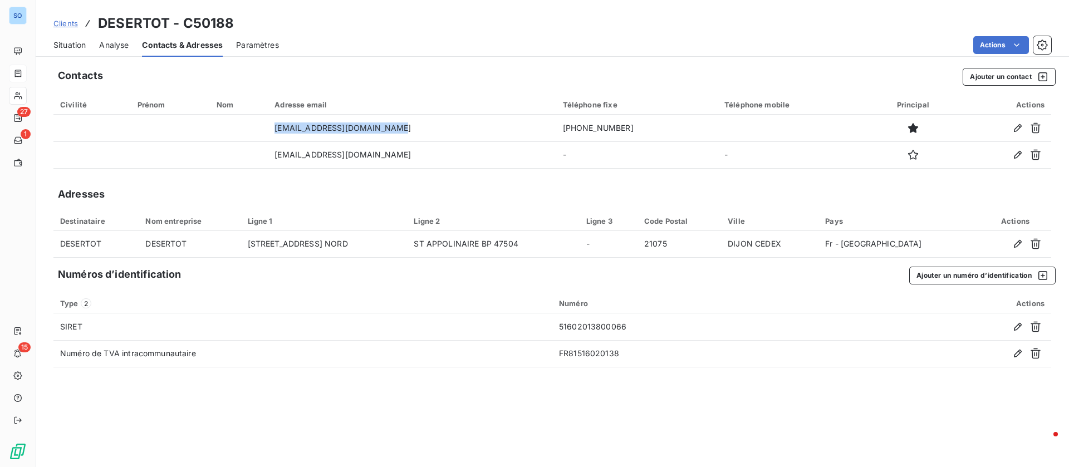
copy tr "[EMAIL_ADDRESS][DOMAIN_NAME]"
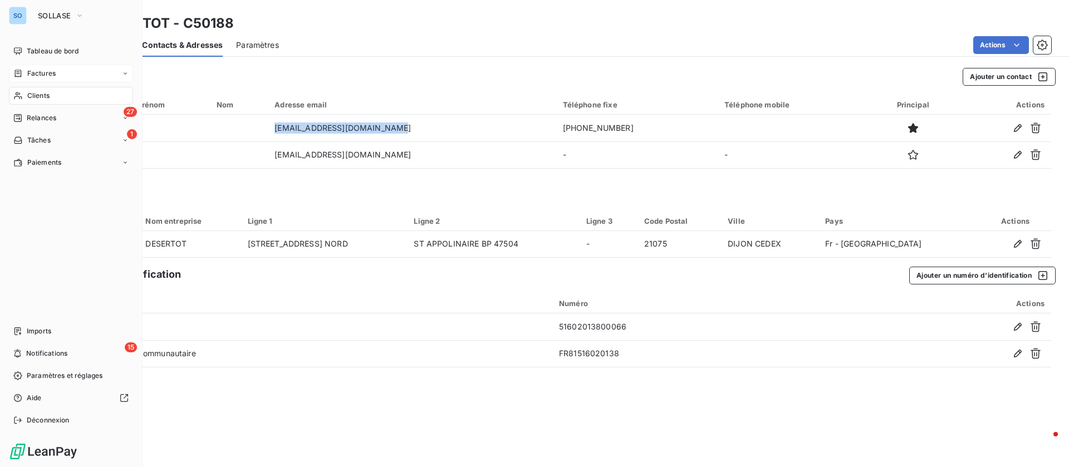
click at [21, 70] on icon at bounding box center [18, 73] width 7 height 7
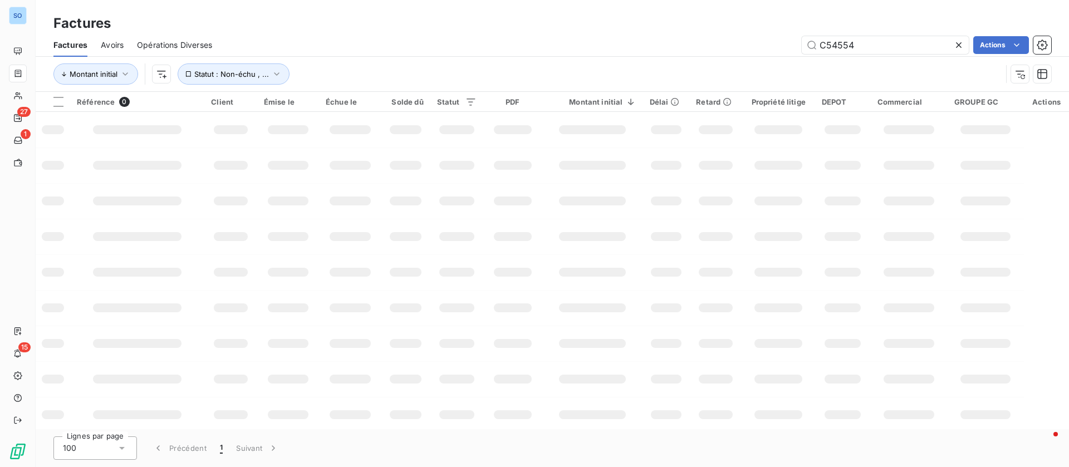
drag, startPoint x: 871, startPoint y: 41, endPoint x: 749, endPoint y: 36, distance: 122.6
click at [749, 36] on div "C54554 Actions" at bounding box center [637, 45] width 825 height 18
type input "F2563000364"
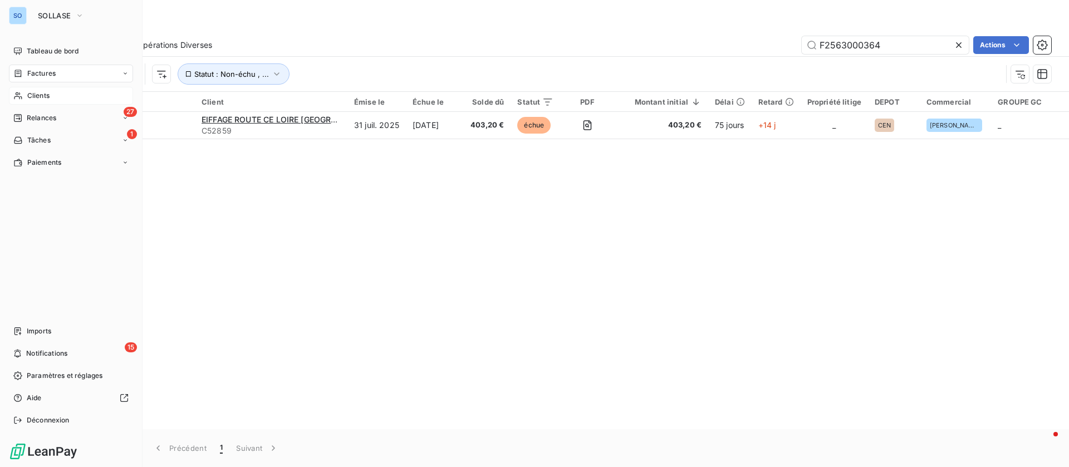
click at [32, 96] on span "Clients" at bounding box center [38, 96] width 22 height 10
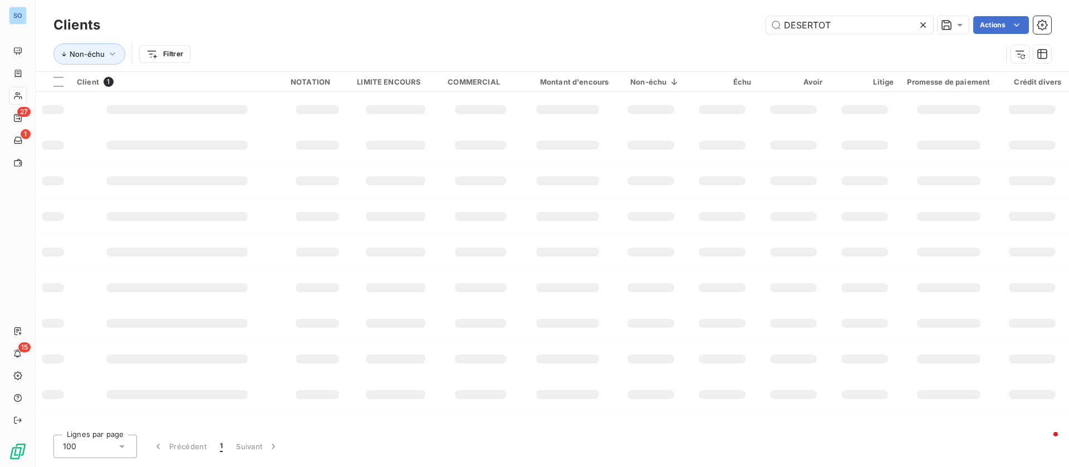
drag, startPoint x: 734, startPoint y: 13, endPoint x: 582, endPoint y: 9, distance: 152.0
click at [606, 23] on div "DESERTOT Actions" at bounding box center [582, 25] width 937 height 18
type input "gagneraud"
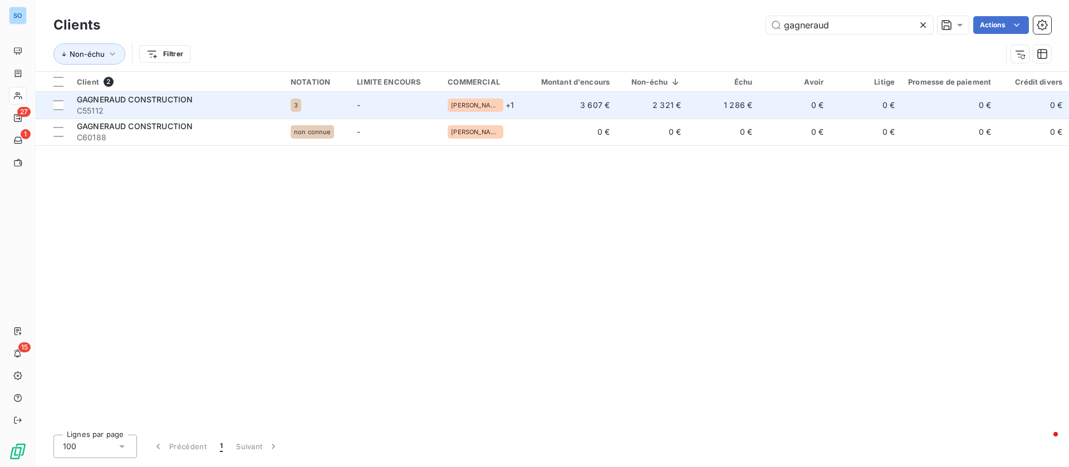
click at [681, 113] on td "2 321 €" at bounding box center [651, 105] width 71 height 27
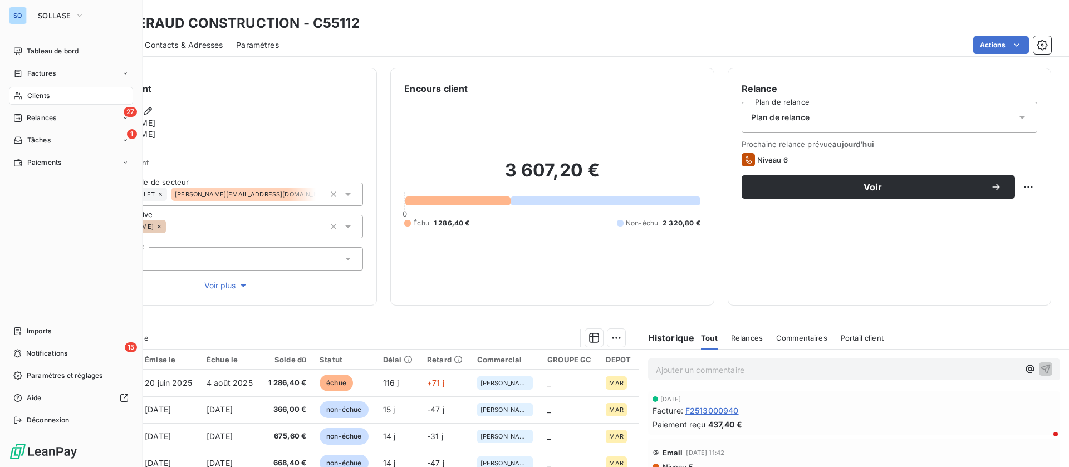
click at [23, 94] on div "Clients" at bounding box center [71, 96] width 124 height 18
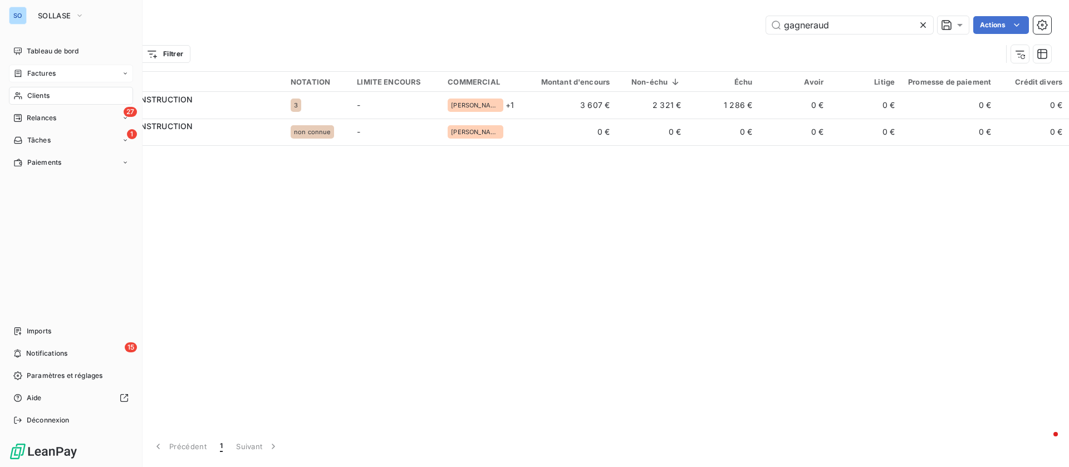
click at [30, 73] on span "Factures" at bounding box center [41, 73] width 28 height 10
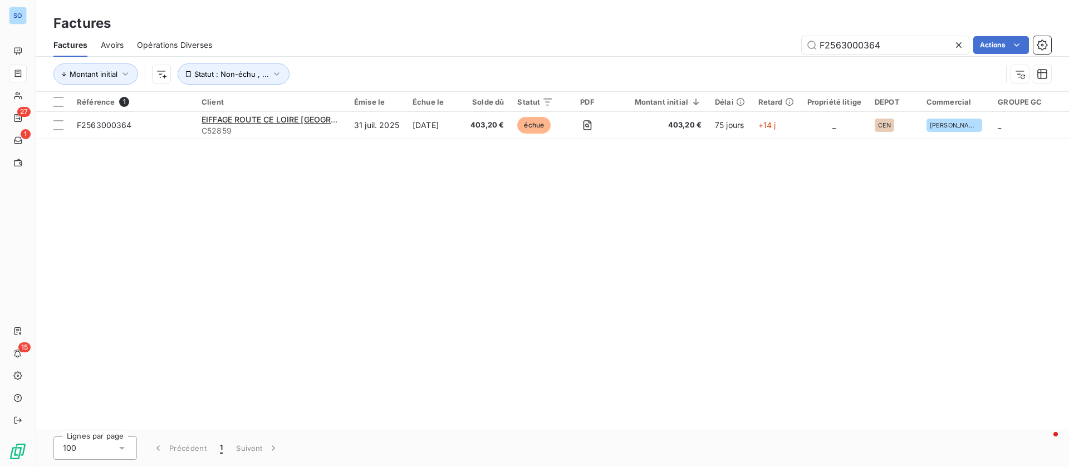
drag, startPoint x: 878, startPoint y: 44, endPoint x: 704, endPoint y: 38, distance: 174.3
click at [704, 38] on div "F2563000364 Actions" at bounding box center [637, 45] width 825 height 18
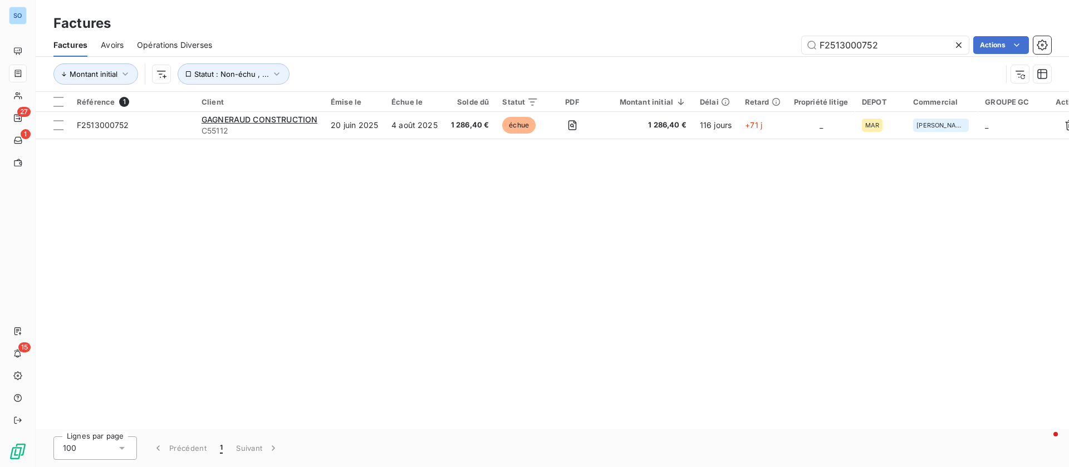
type input "F2513000752"
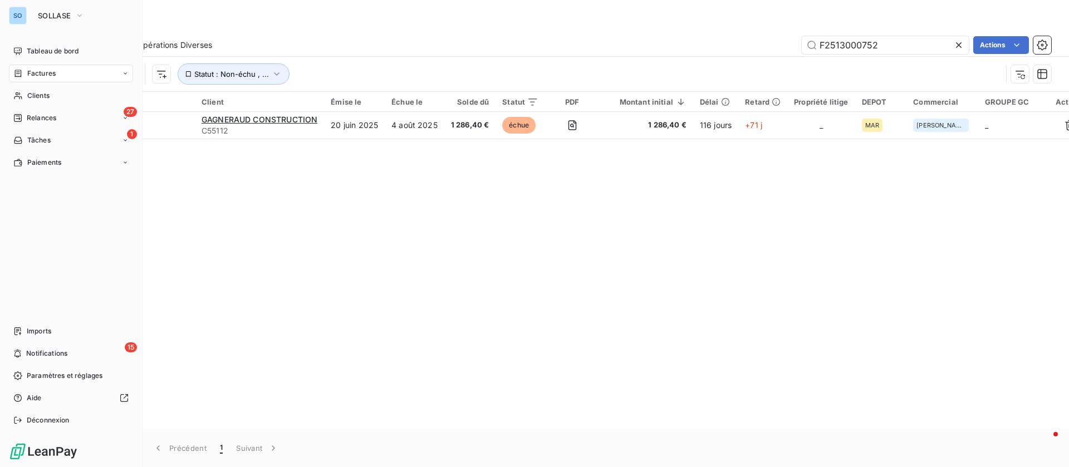
click at [49, 16] on span "SOLLASE" at bounding box center [54, 15] width 33 height 9
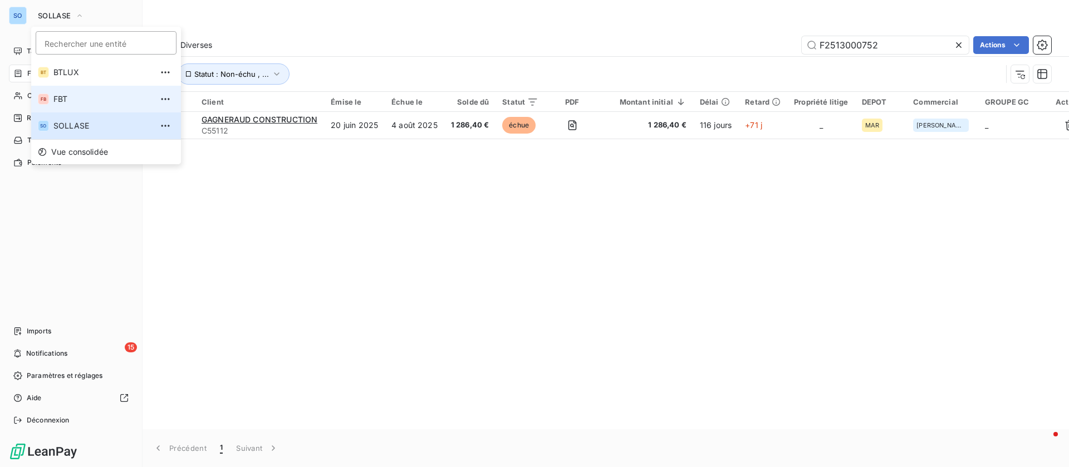
click at [78, 105] on li "FB FBT" at bounding box center [106, 99] width 150 height 27
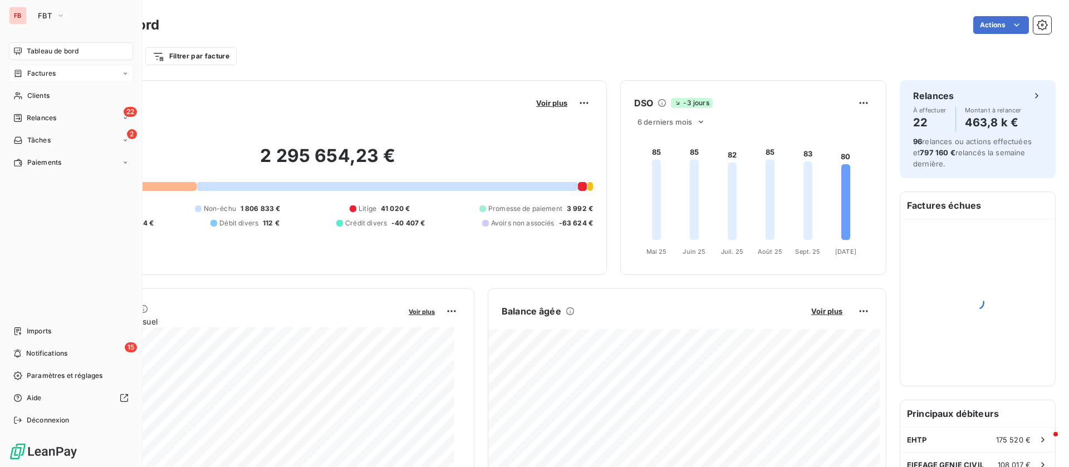
click at [61, 77] on div "Factures" at bounding box center [71, 74] width 124 height 18
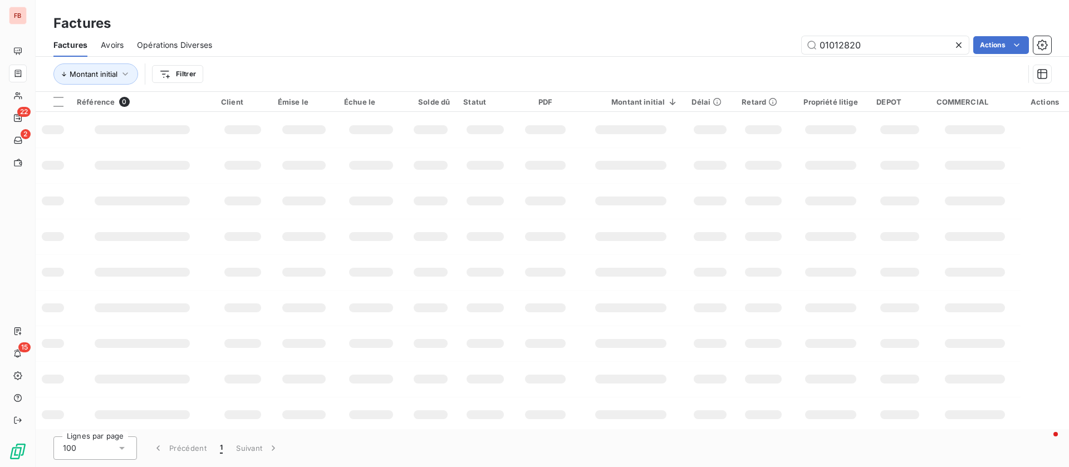
drag, startPoint x: 828, startPoint y: 40, endPoint x: 709, endPoint y: 22, distance: 120.4
click at [714, 36] on div "01012820 Actions" at bounding box center [637, 45] width 825 height 18
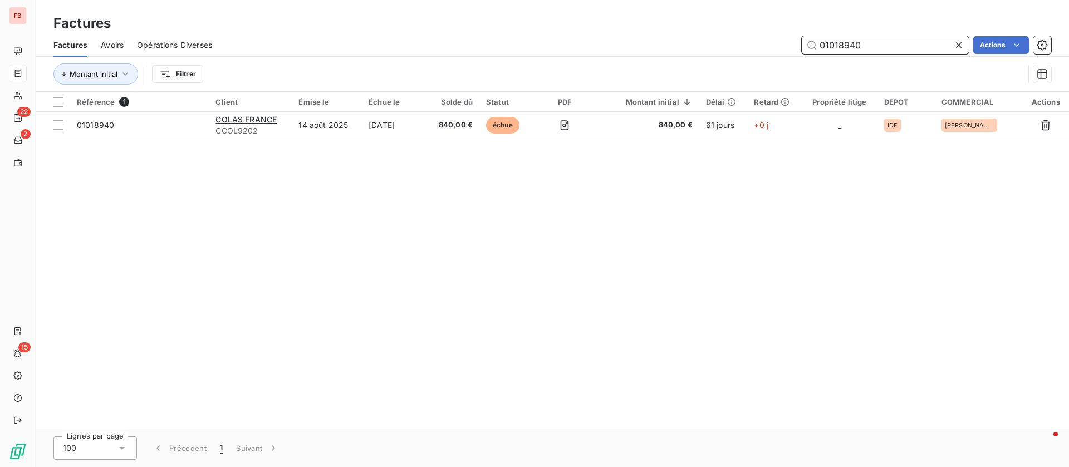
drag, startPoint x: 828, startPoint y: 42, endPoint x: 744, endPoint y: 33, distance: 85.1
click at [744, 33] on div "Factures Avoirs Opérations Diverses 01018940 Actions" at bounding box center [552, 44] width 1033 height 23
drag, startPoint x: 872, startPoint y: 51, endPoint x: 777, endPoint y: 46, distance: 95.3
click at [777, 46] on div "07002451 Actions" at bounding box center [637, 45] width 825 height 18
type input "01017134"
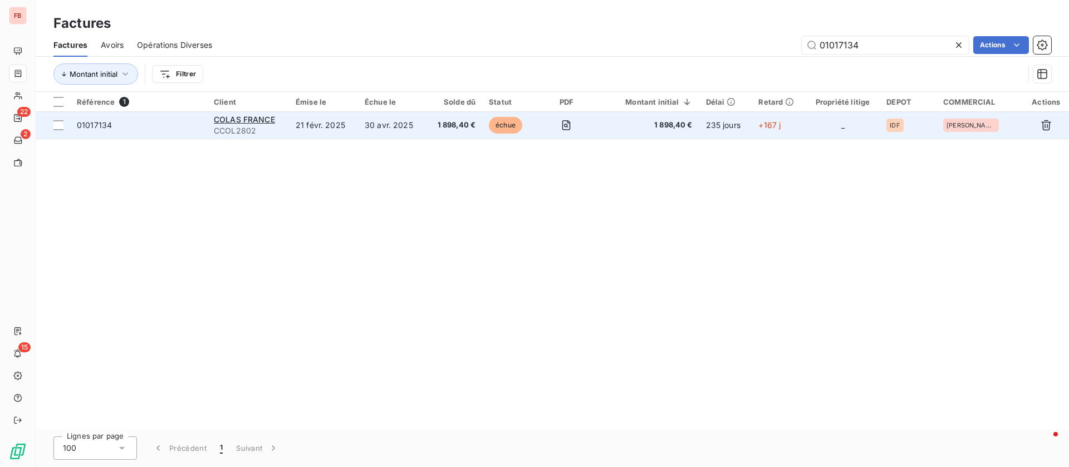
click at [371, 129] on td "30 avr. 2025" at bounding box center [392, 125] width 68 height 27
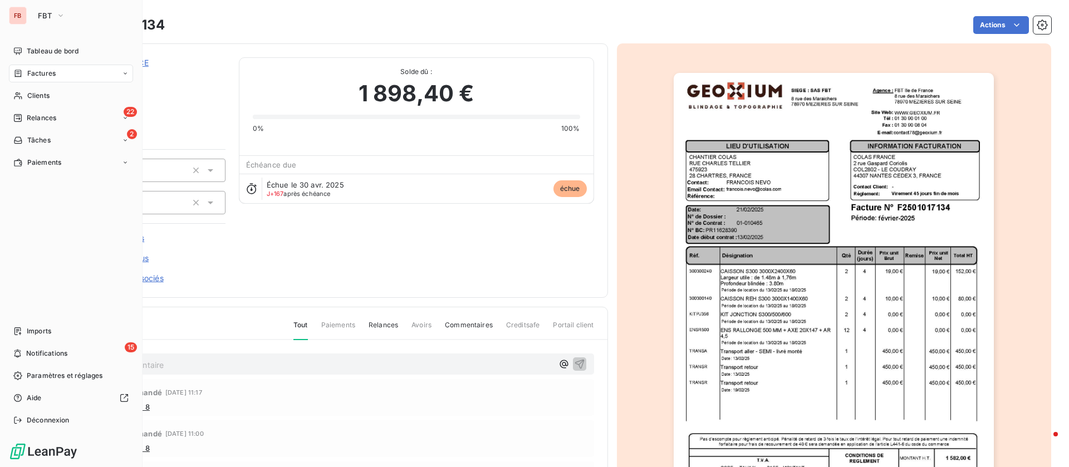
click at [39, 74] on span "Factures" at bounding box center [41, 73] width 28 height 10
click at [51, 75] on span "Factures" at bounding box center [41, 73] width 28 height 10
click at [78, 73] on div "Factures" at bounding box center [71, 74] width 124 height 18
click at [72, 92] on div "Factures" at bounding box center [77, 96] width 111 height 18
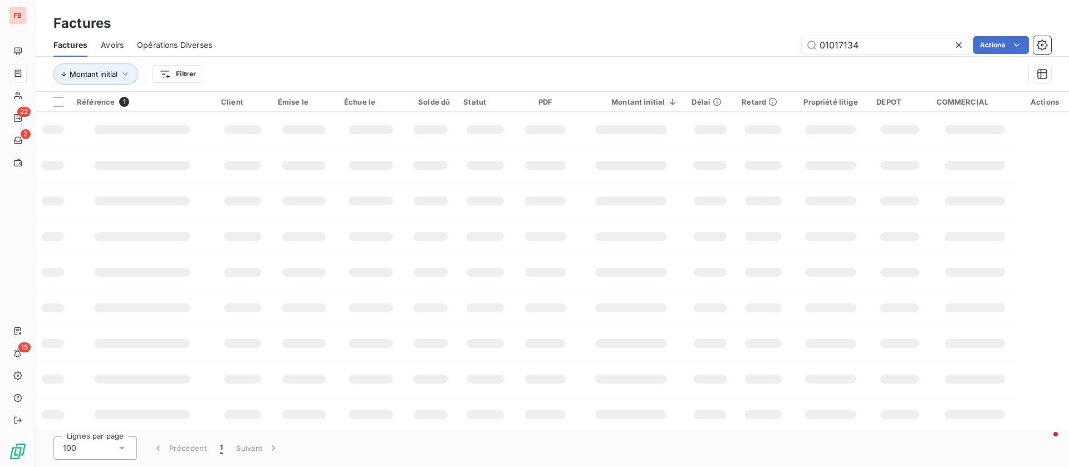
drag, startPoint x: 865, startPoint y: 49, endPoint x: 758, endPoint y: 45, distance: 107.5
click at [758, 45] on div "01017134 Actions" at bounding box center [637, 45] width 825 height 18
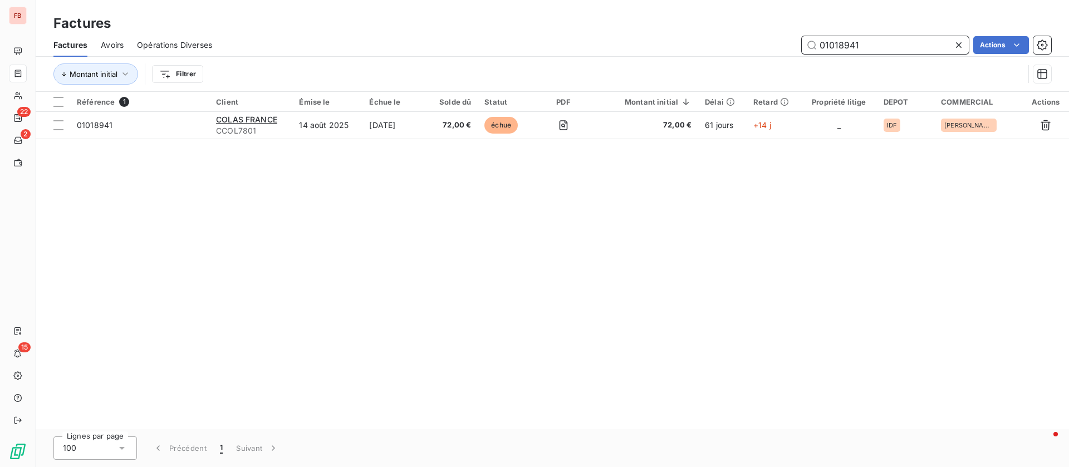
drag, startPoint x: 894, startPoint y: 46, endPoint x: 716, endPoint y: 42, distance: 177.6
click at [716, 42] on div "01018941 Actions" at bounding box center [637, 45] width 825 height 18
click at [854, 30] on div "Factures" at bounding box center [552, 23] width 1033 height 20
click at [871, 44] on input "01018941" at bounding box center [884, 45] width 167 height 18
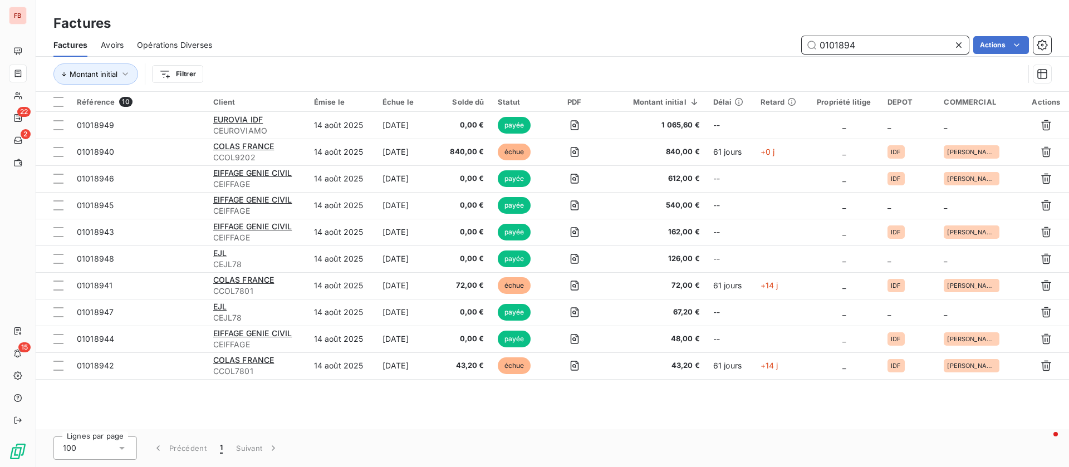
type input "01018942"
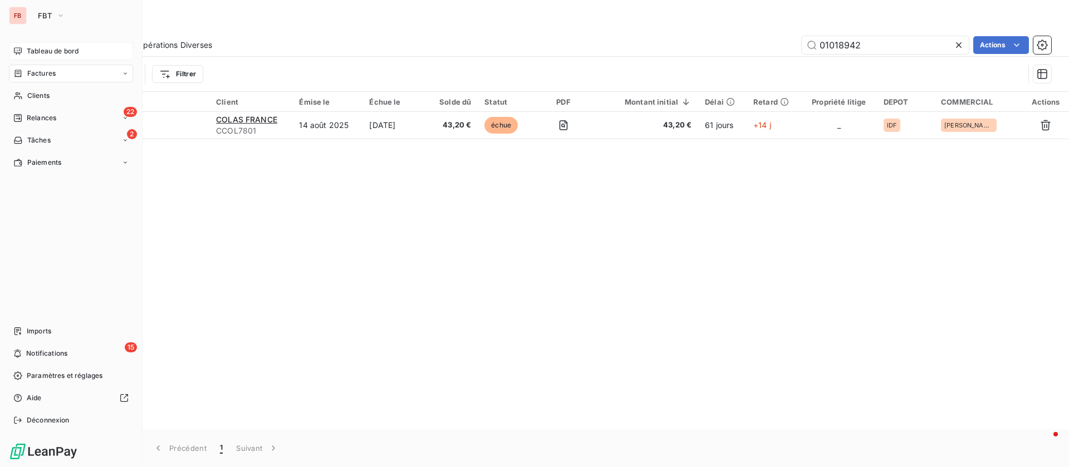
click at [37, 52] on span "Tableau de bord" at bounding box center [53, 51] width 52 height 10
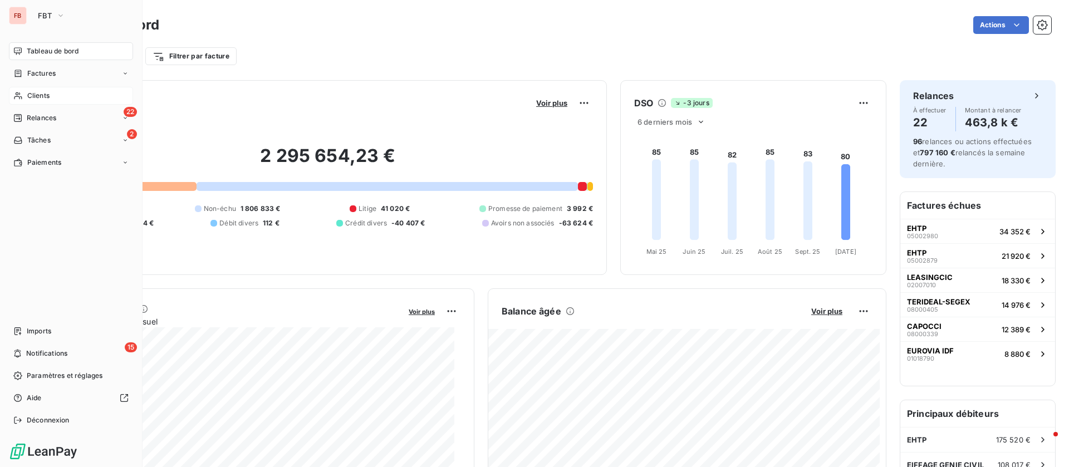
click at [23, 92] on div "Clients" at bounding box center [71, 96] width 124 height 18
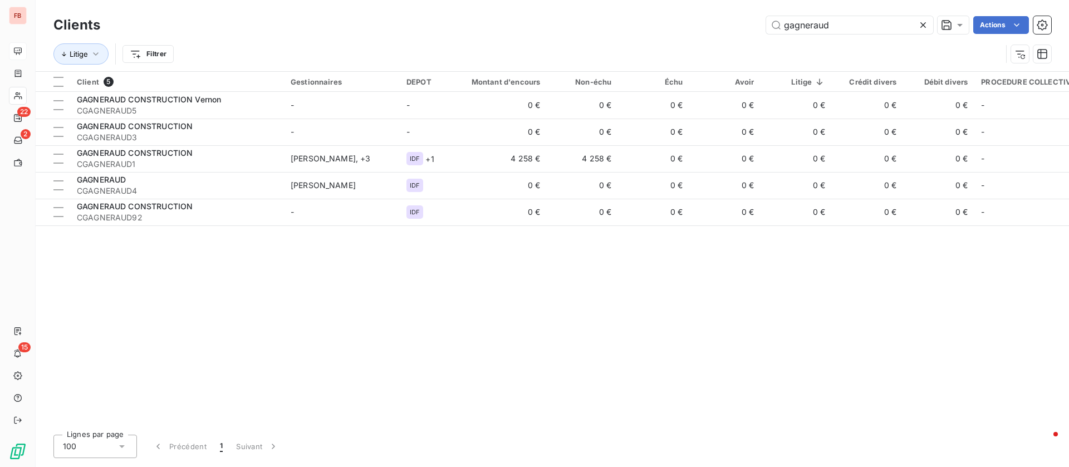
drag, startPoint x: 815, startPoint y: 18, endPoint x: 636, endPoint y: 7, distance: 179.5
click at [637, 9] on div "Clients gagneraud Actions Litige Filtrer" at bounding box center [552, 35] width 1033 height 71
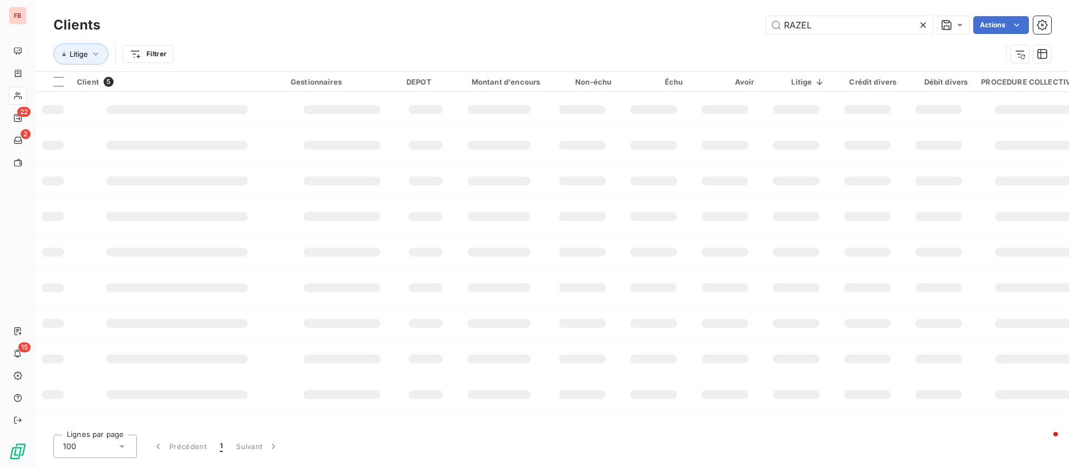
type input "RAZEL"
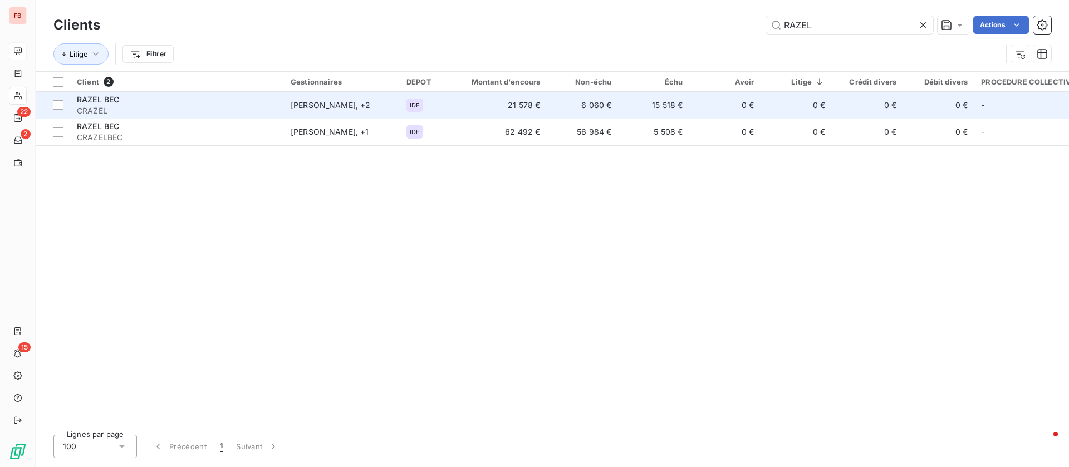
click at [646, 110] on td "15 518 €" at bounding box center [653, 105] width 71 height 27
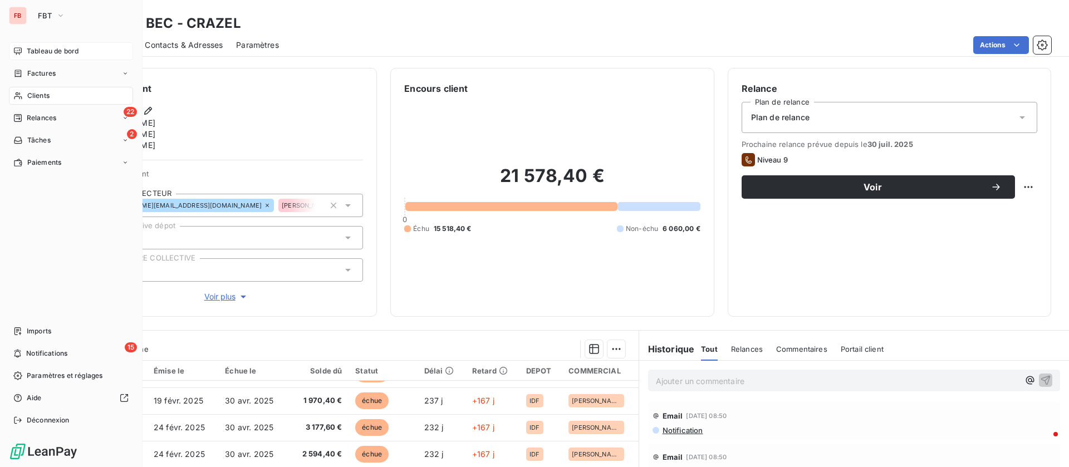
click at [30, 47] on span "Tableau de bord" at bounding box center [53, 51] width 52 height 10
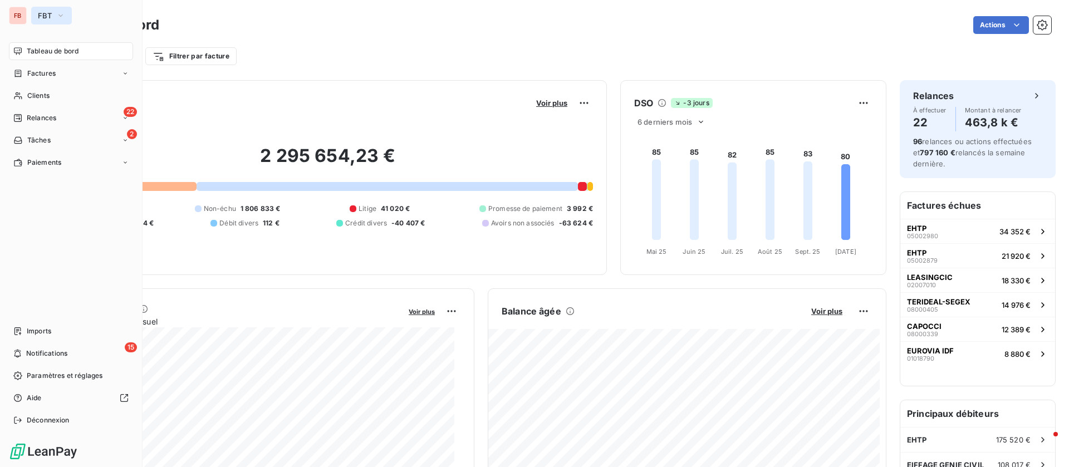
click at [60, 13] on icon "button" at bounding box center [60, 15] width 9 height 11
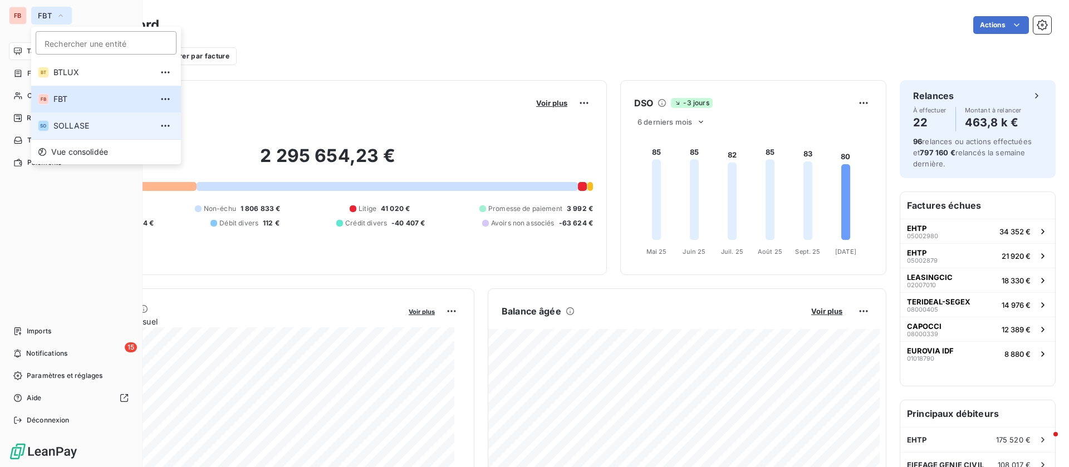
click at [78, 127] on span "SOLLASE" at bounding box center [102, 125] width 99 height 11
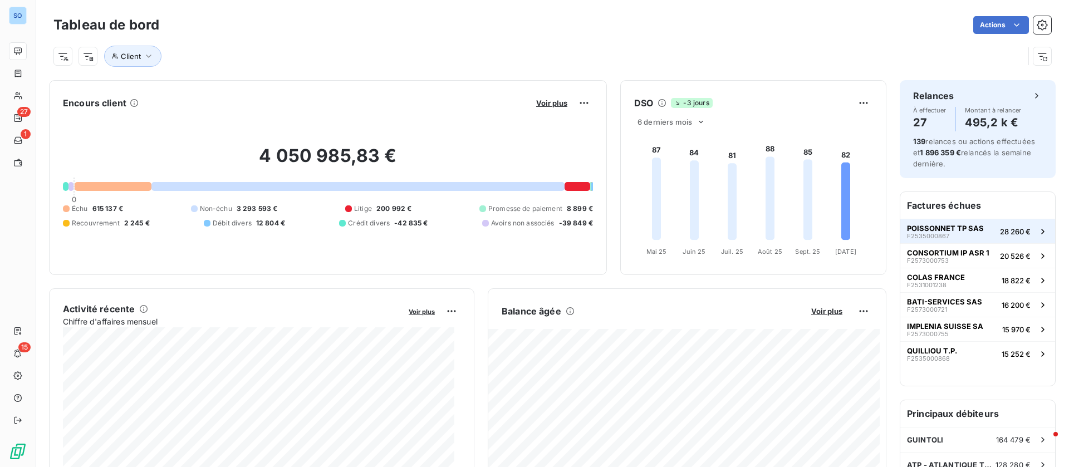
click at [943, 227] on span "POISSONNET TP SAS" at bounding box center [945, 228] width 77 height 9
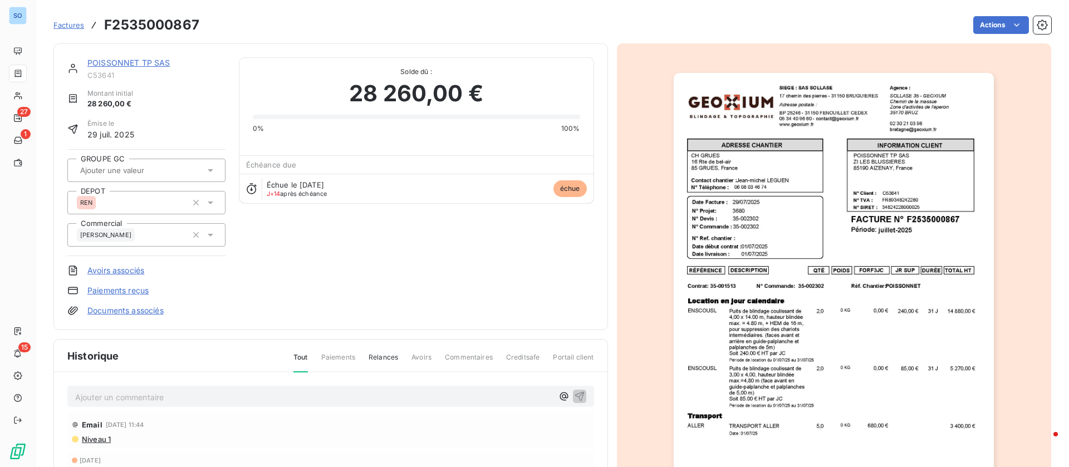
click at [140, 62] on link "POISSONNET TP SAS" at bounding box center [128, 62] width 83 height 9
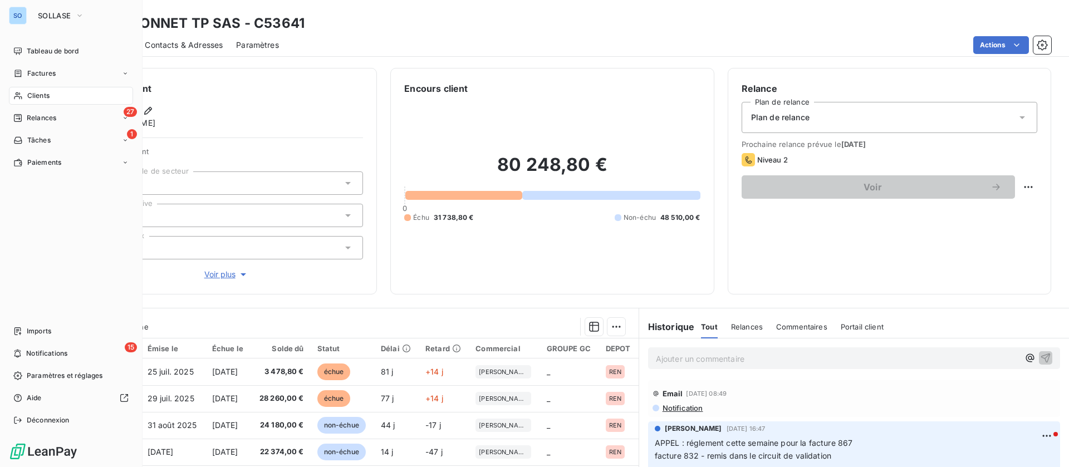
click at [35, 92] on span "Clients" at bounding box center [38, 96] width 22 height 10
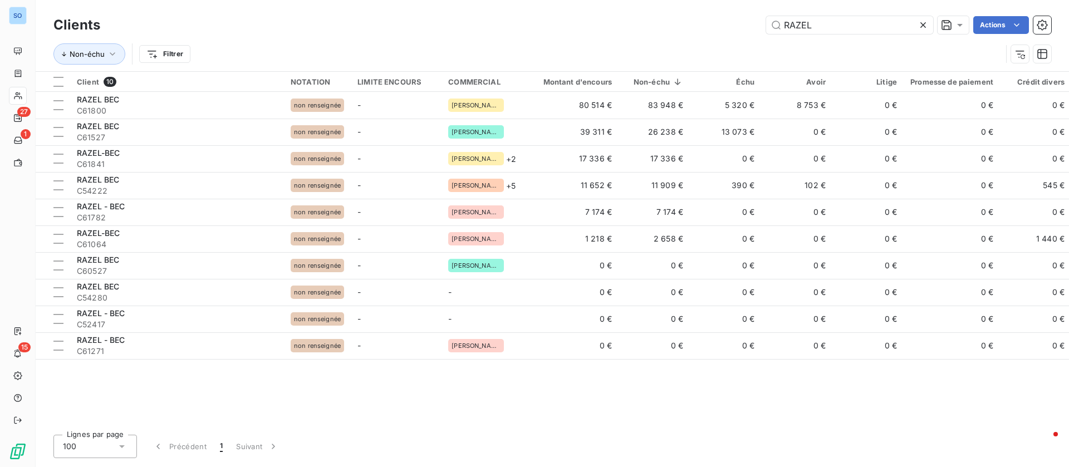
click at [923, 26] on icon at bounding box center [923, 25] width 6 height 6
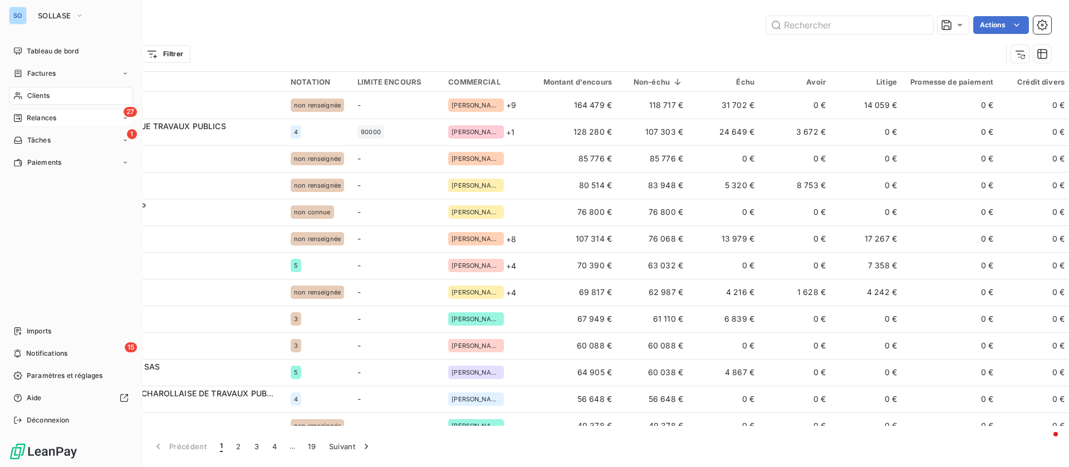
click at [83, 115] on div "27 Relances" at bounding box center [71, 118] width 124 height 18
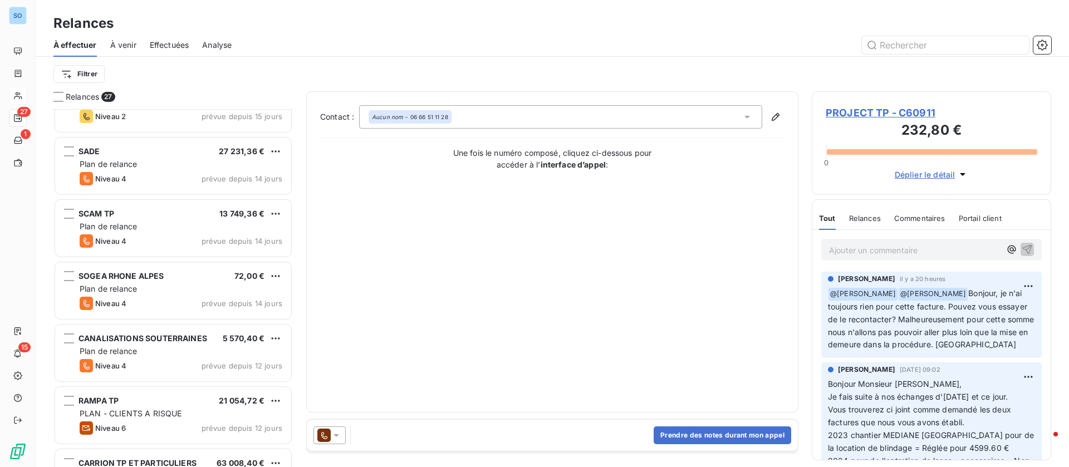
scroll to position [418, 0]
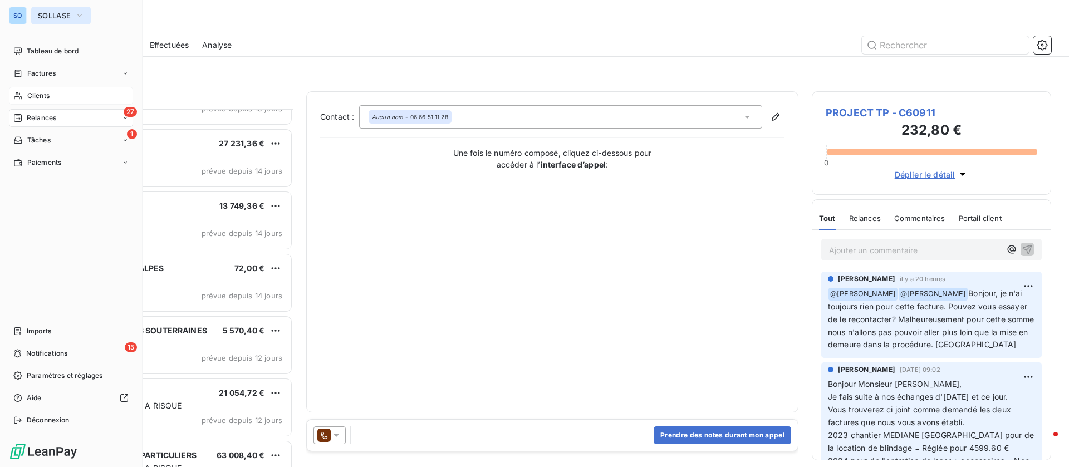
click at [59, 13] on span "SOLLASE" at bounding box center [54, 15] width 33 height 9
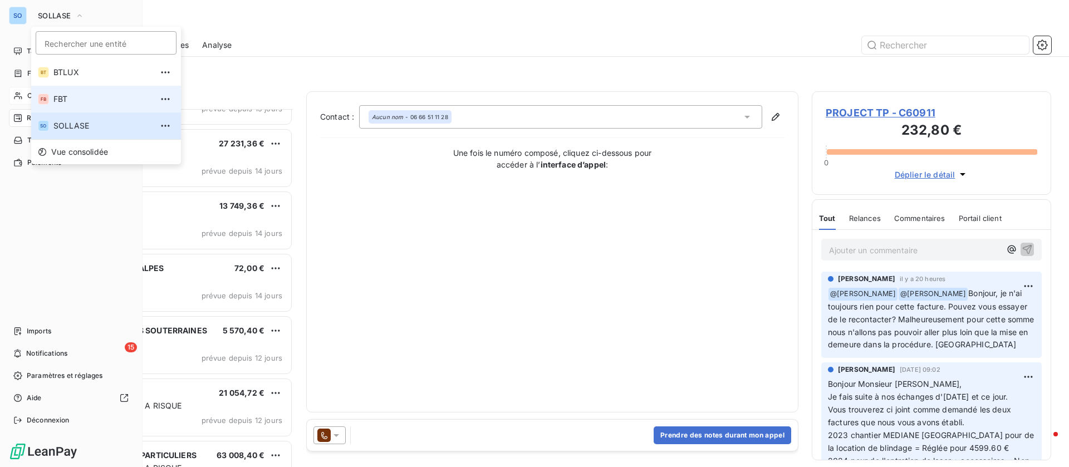
click at [104, 95] on span "FBT" at bounding box center [102, 99] width 99 height 11
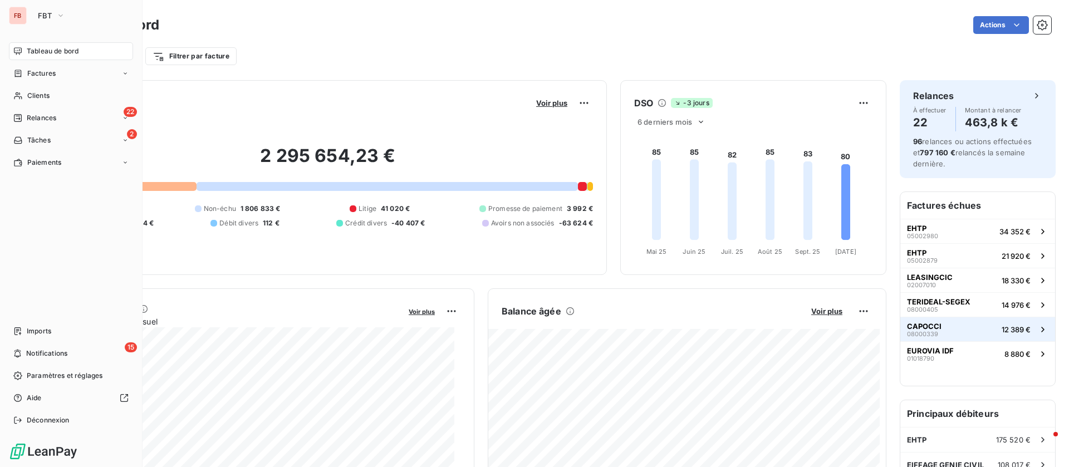
click at [961, 326] on button "CAPOCCI 08000339 12 389 €" at bounding box center [977, 329] width 155 height 24
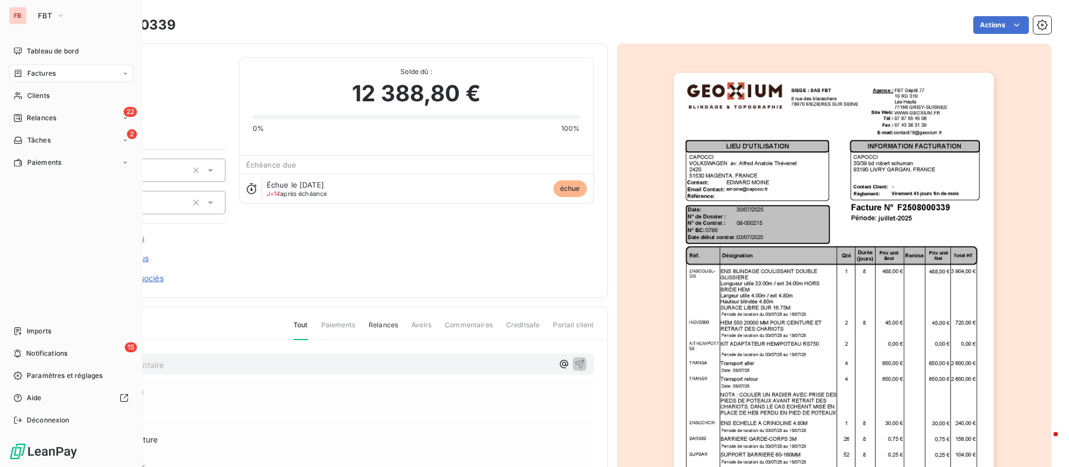
click at [253, 274] on div "CAPOCCI CCAPOCCI Montant initial 12 388,80 € Émise le [DATE] DEPOT IDF COMMERCI…" at bounding box center [330, 170] width 527 height 227
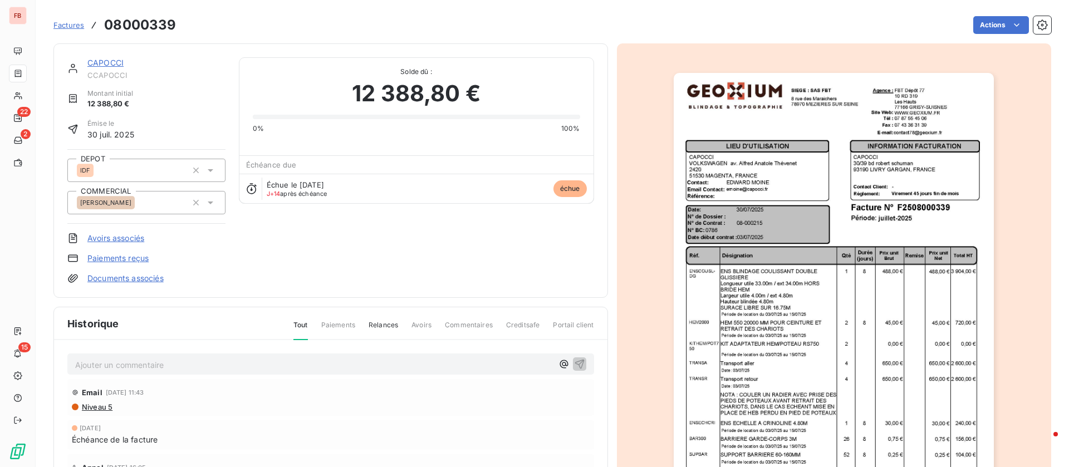
click at [100, 66] on link "CAPOCCI" at bounding box center [105, 62] width 36 height 9
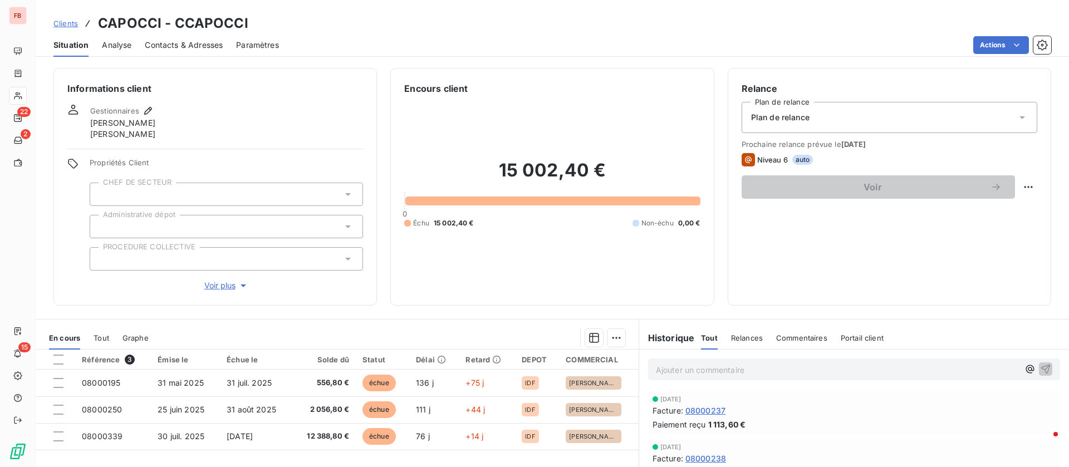
click at [170, 43] on span "Contacts & Adresses" at bounding box center [184, 45] width 78 height 11
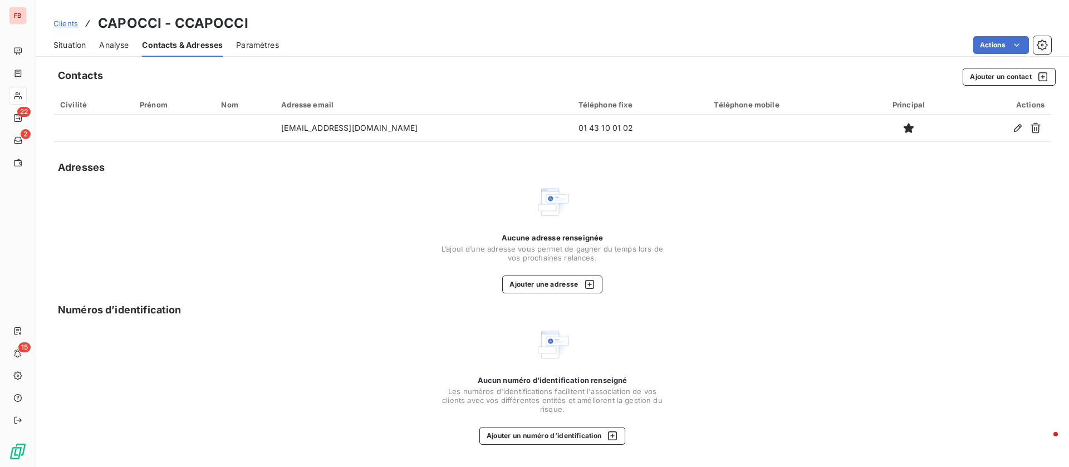
click at [62, 41] on span "Situation" at bounding box center [69, 45] width 32 height 11
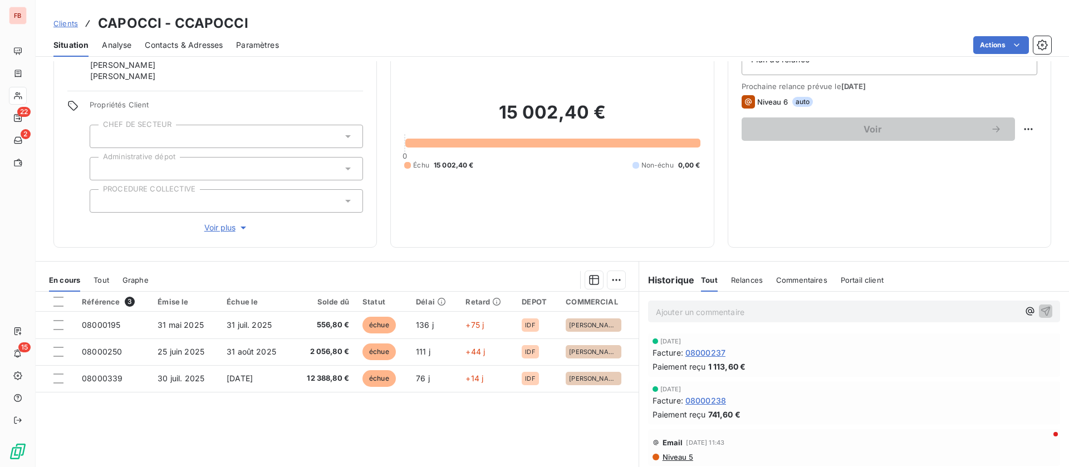
scroll to position [83, 0]
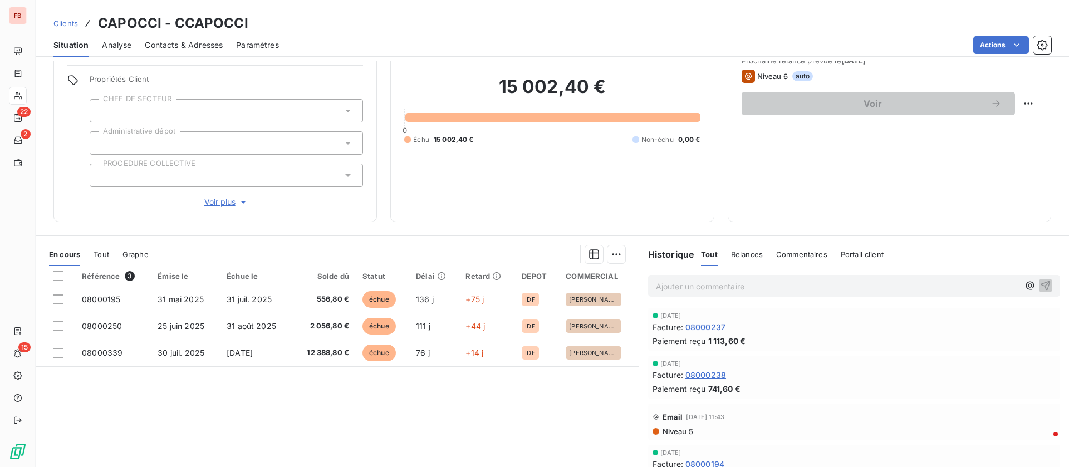
click at [709, 292] on p "Ajouter un commentaire ﻿" at bounding box center [837, 286] width 363 height 14
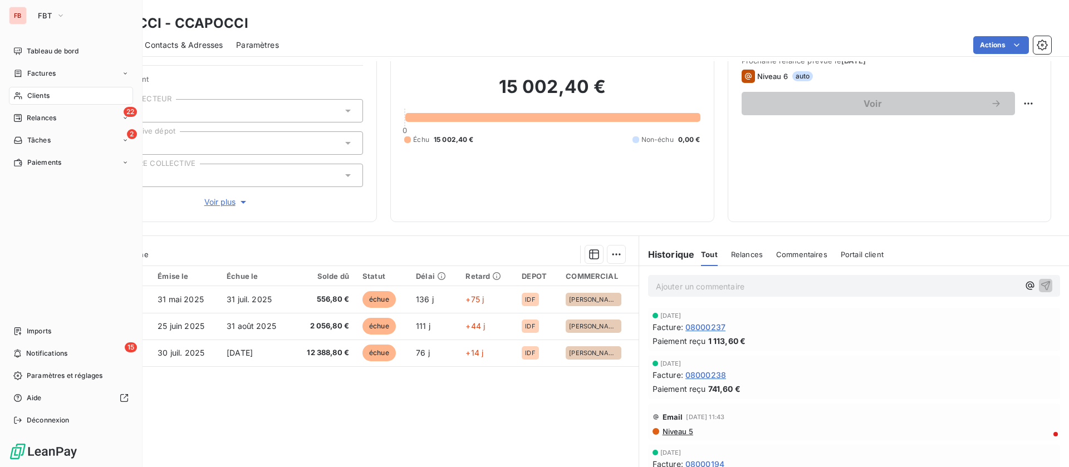
click at [57, 96] on div "Clients" at bounding box center [71, 96] width 124 height 18
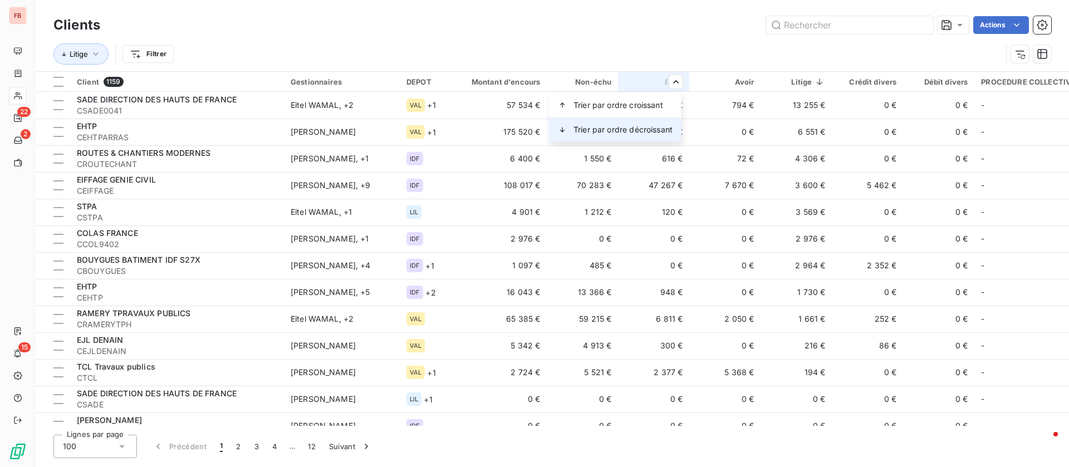
click at [638, 126] on span "Trier par ordre décroissant" at bounding box center [622, 129] width 99 height 11
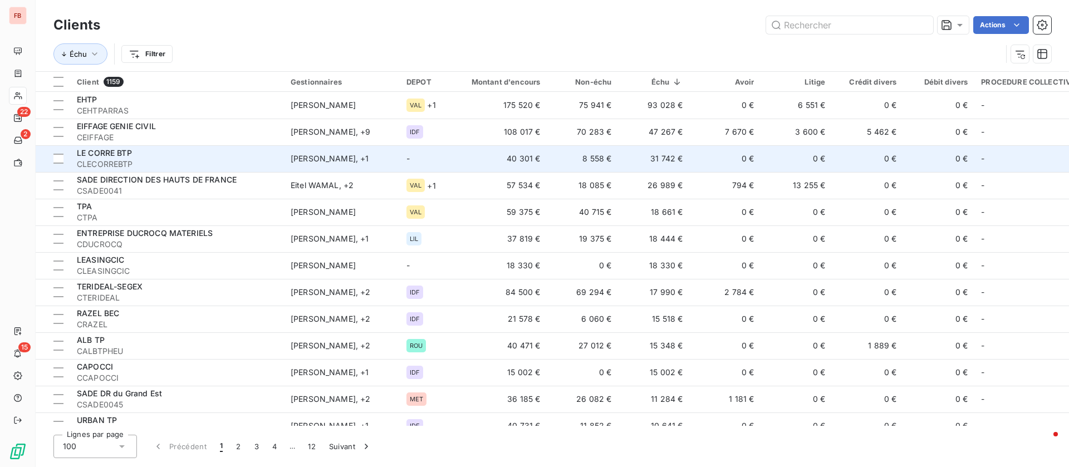
click at [684, 159] on td "31 742 €" at bounding box center [653, 158] width 71 height 27
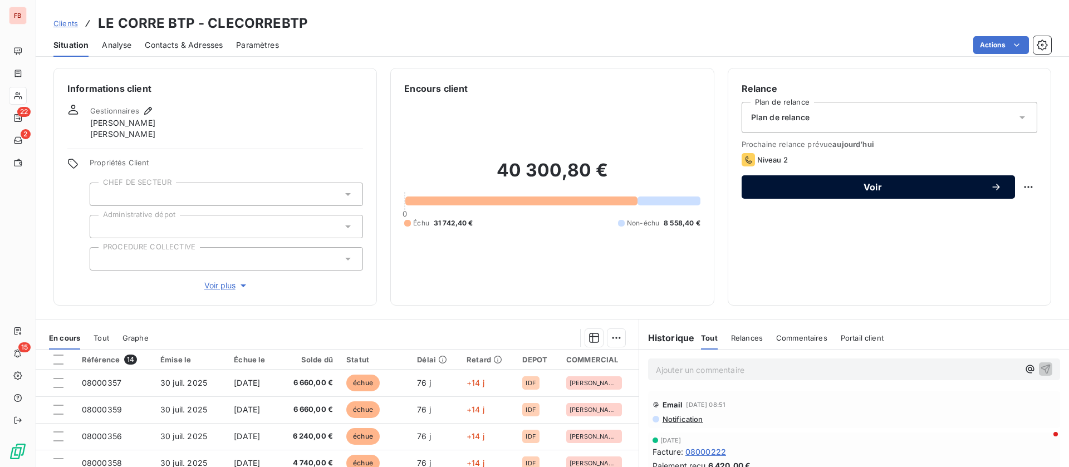
click at [897, 180] on button "Voir" at bounding box center [877, 186] width 273 height 23
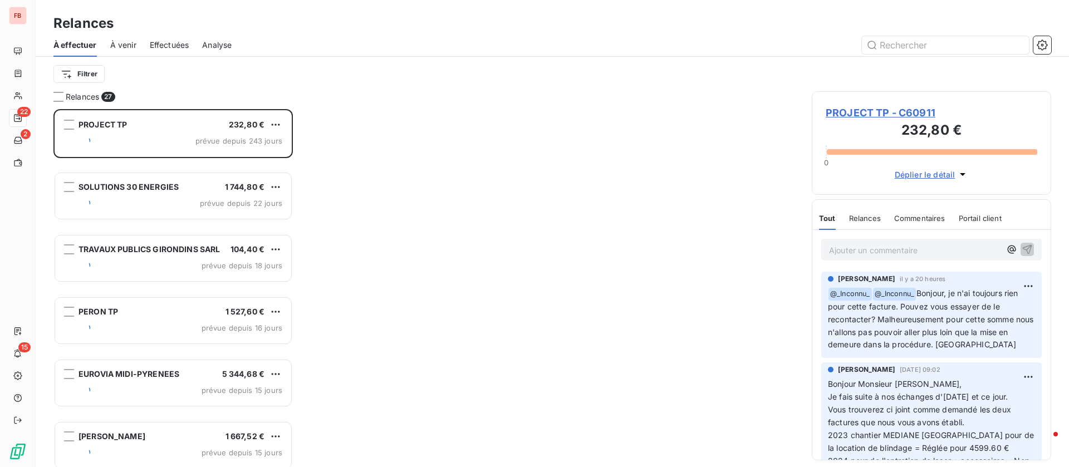
scroll to position [345, 227]
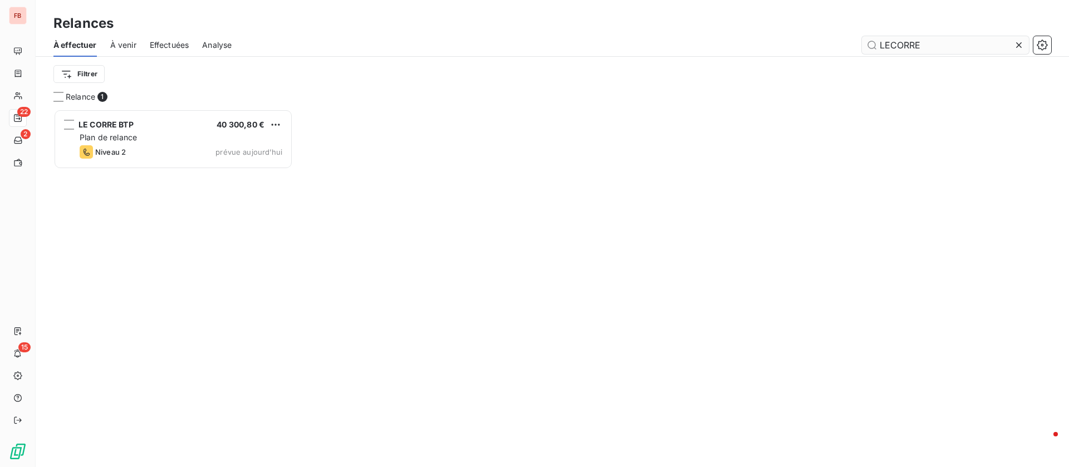
scroll to position [345, 227]
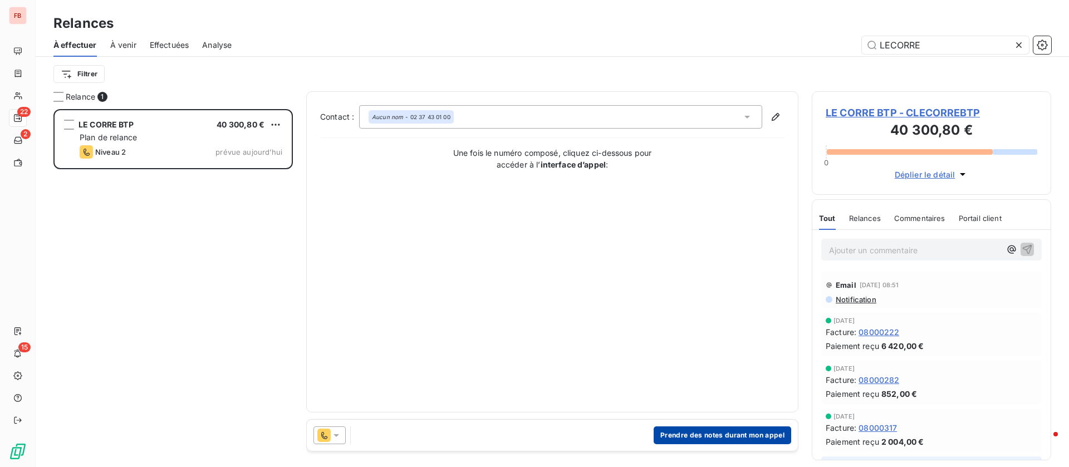
type input "LECORRE"
click at [722, 430] on button "Prendre des notes durant mon appel" at bounding box center [721, 435] width 137 height 18
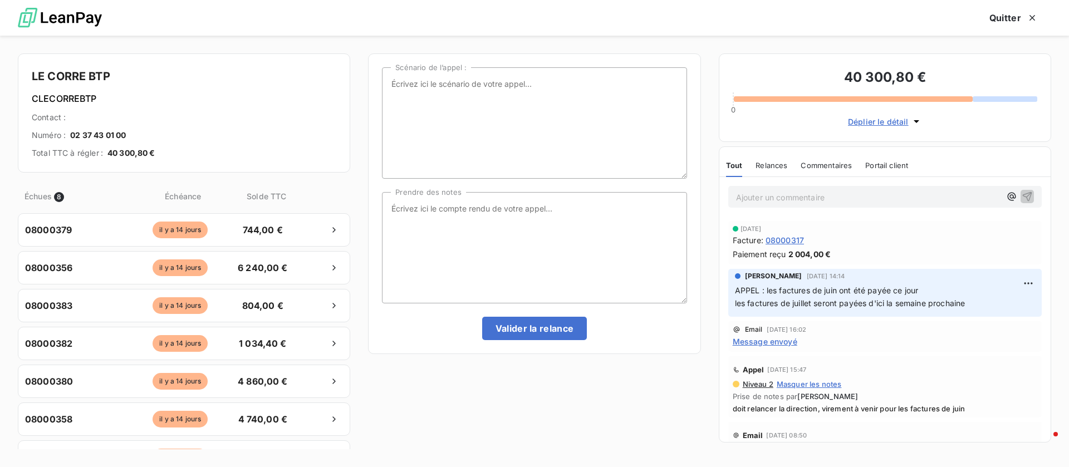
scroll to position [167, 0]
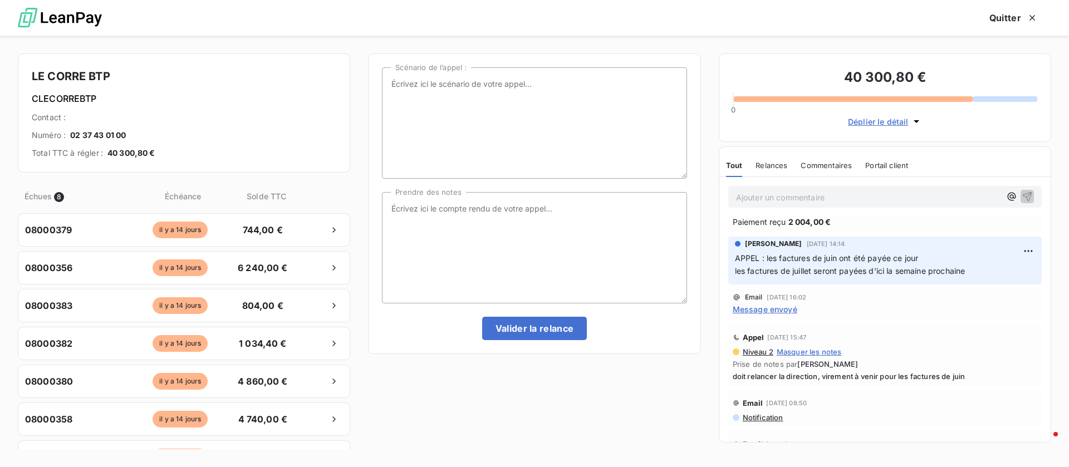
click at [869, 126] on span "Déplier le détail" at bounding box center [878, 122] width 61 height 12
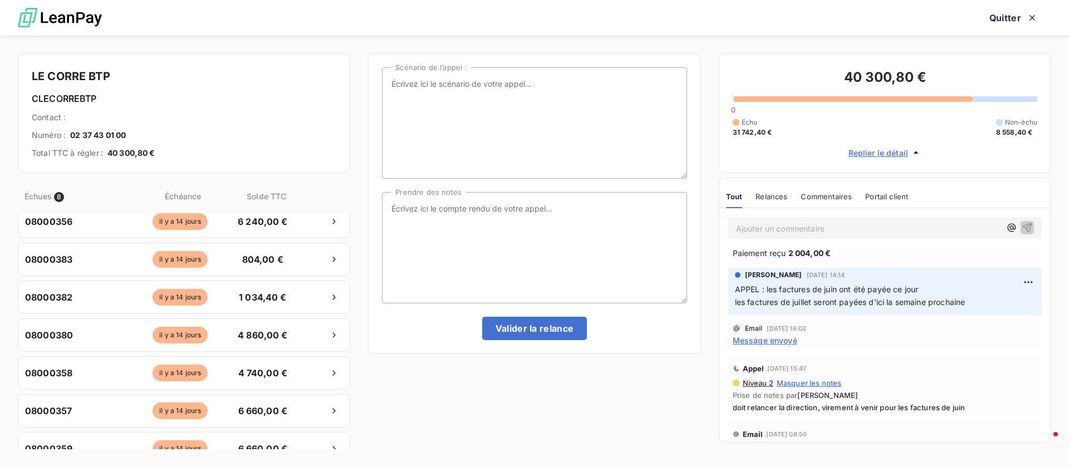
scroll to position [0, 0]
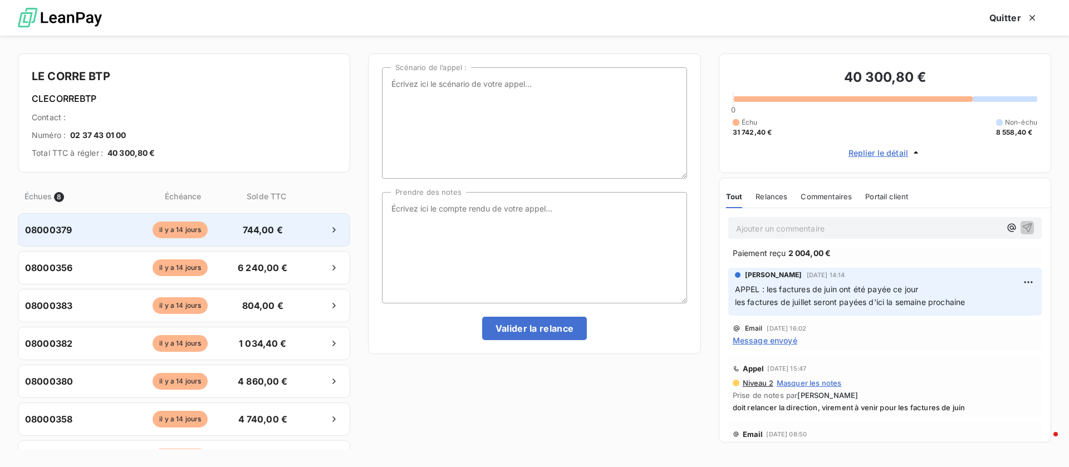
click at [226, 238] on div "08000379 [DATE] 744,00 €" at bounding box center [184, 229] width 332 height 33
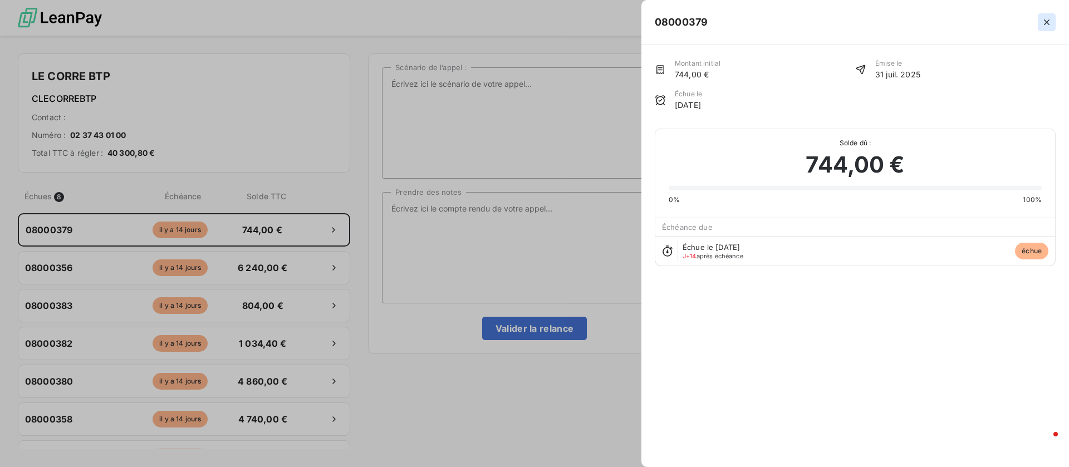
click at [1045, 21] on icon "button" at bounding box center [1047, 22] width 6 height 6
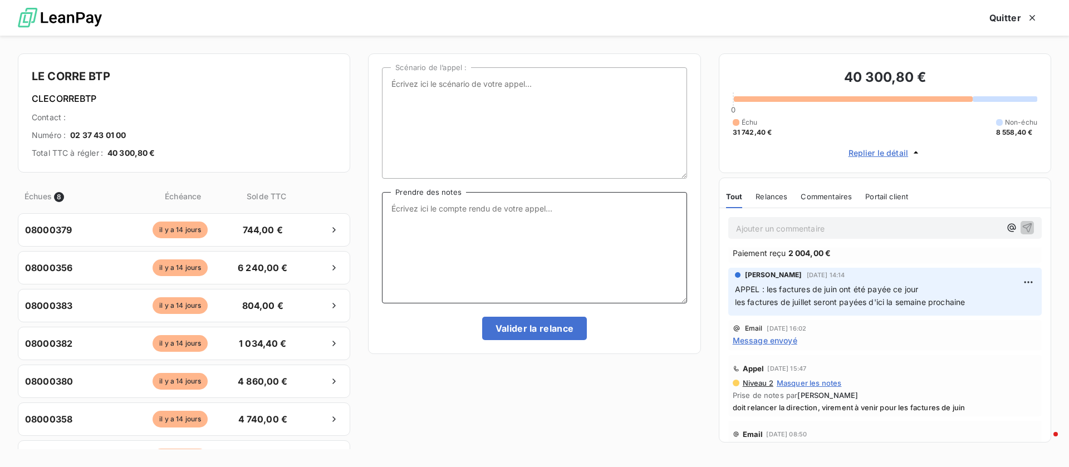
click at [514, 223] on textarea "Prendre des notes" at bounding box center [534, 247] width 304 height 111
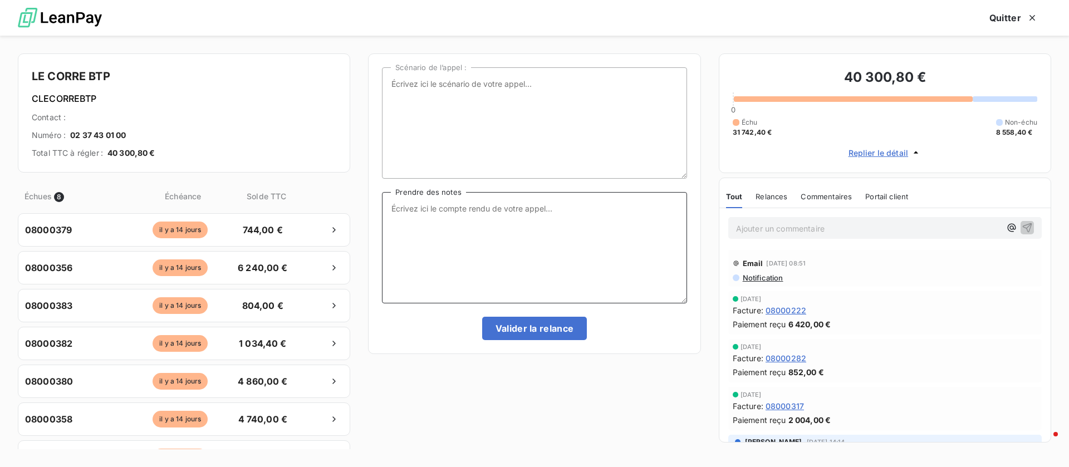
click at [447, 262] on textarea "Prendre des notes" at bounding box center [534, 247] width 304 height 111
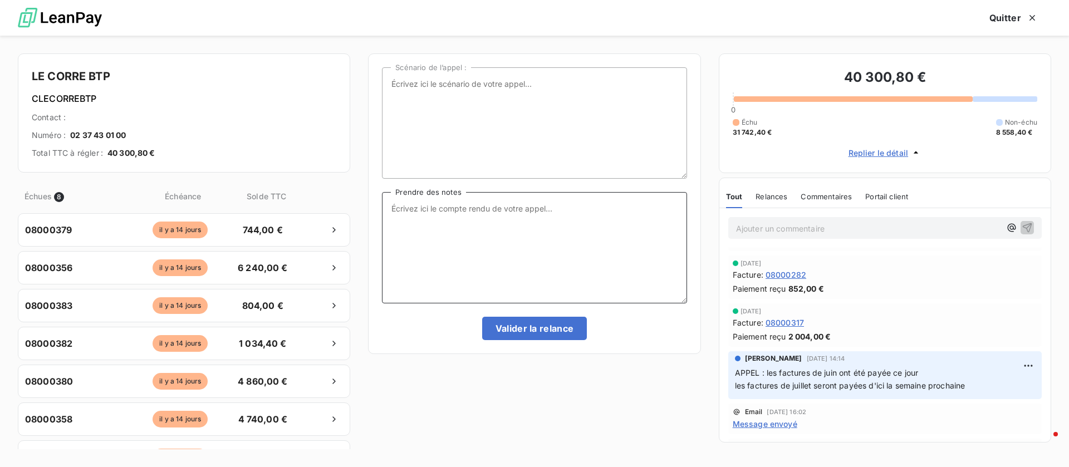
click at [501, 222] on textarea "Prendre des notes" at bounding box center [534, 247] width 304 height 111
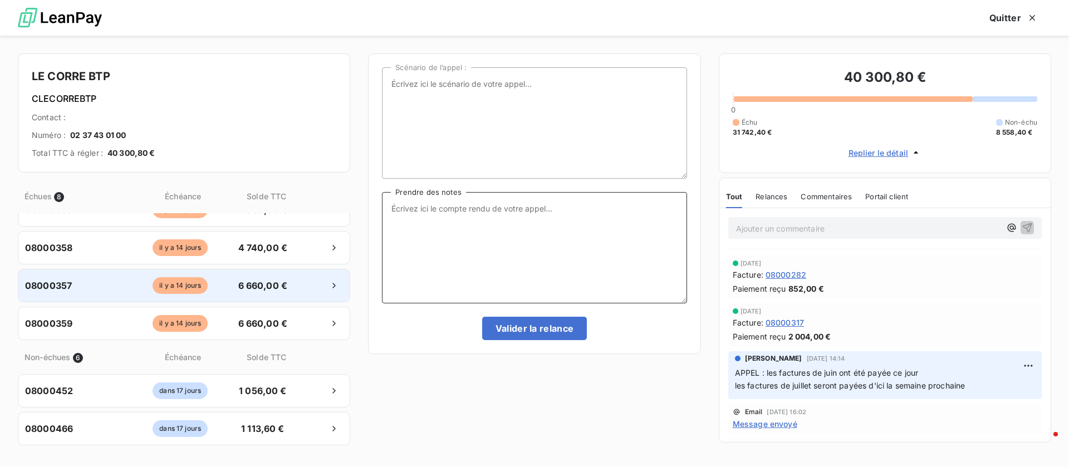
scroll to position [250, 0]
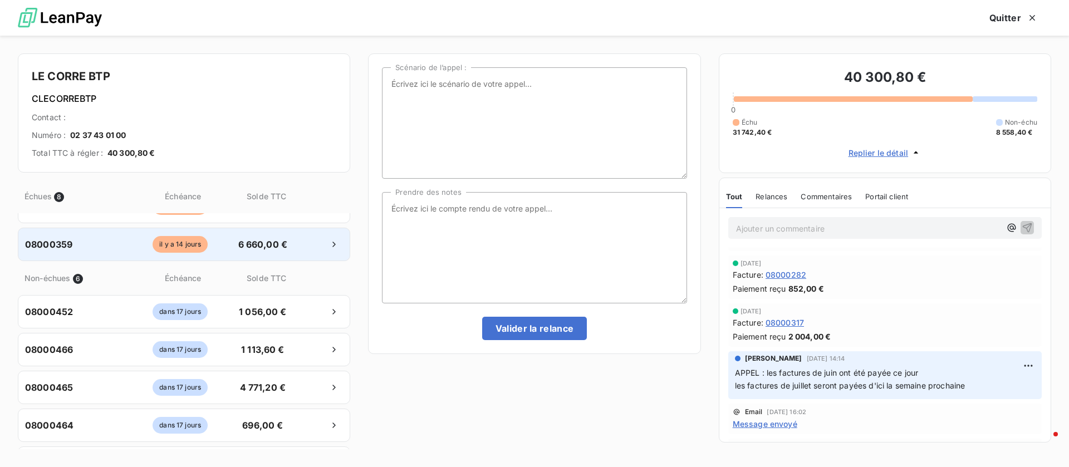
click at [243, 247] on span "6 660,00 €" at bounding box center [262, 244] width 58 height 13
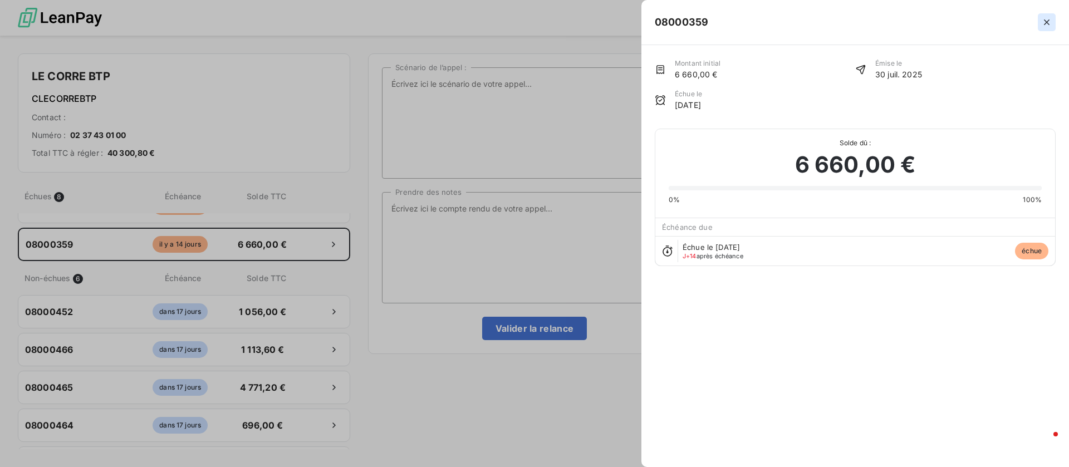
click at [1049, 24] on icon "button" at bounding box center [1047, 22] width 6 height 6
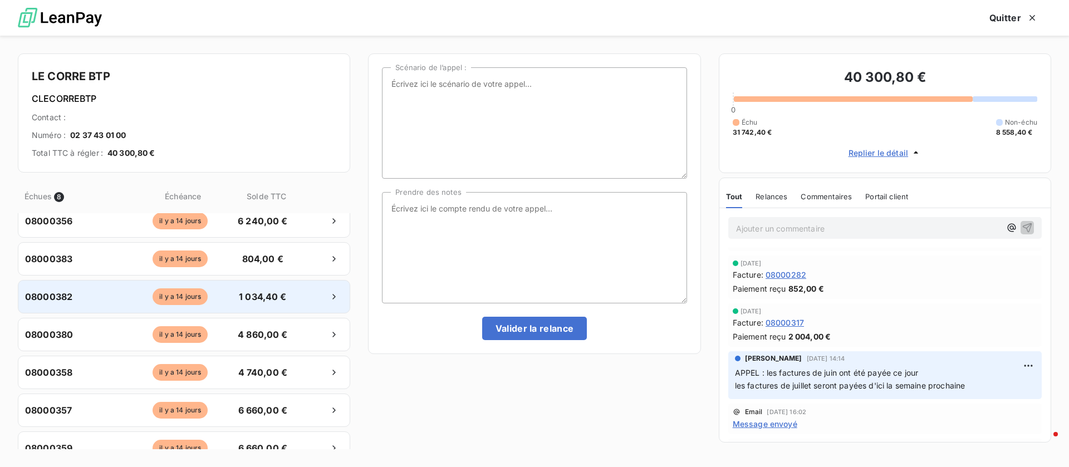
scroll to position [83, 0]
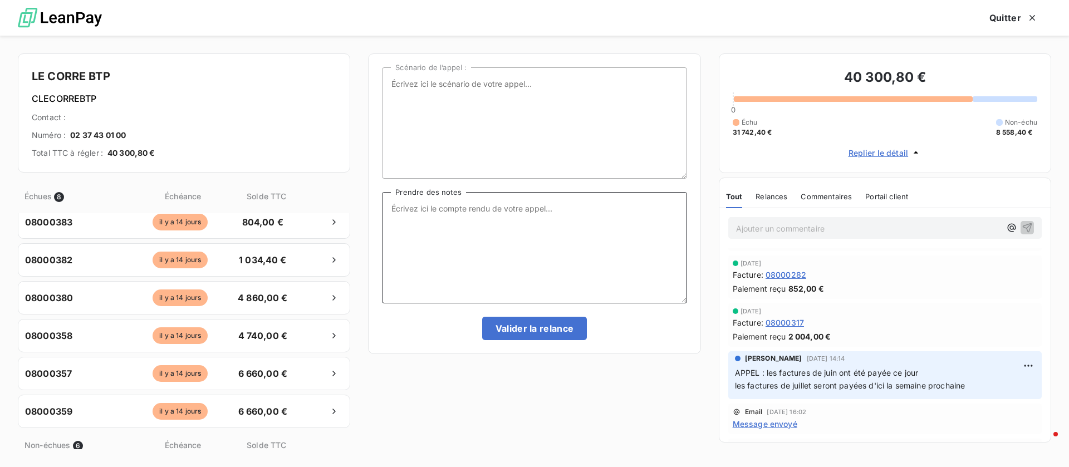
click at [583, 240] on textarea "Prendre des notes" at bounding box center [534, 247] width 304 height 111
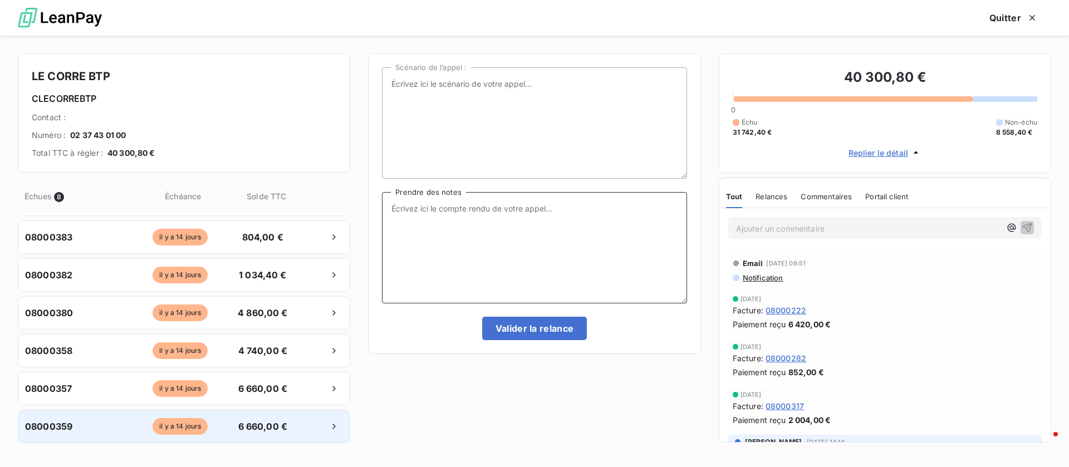
scroll to position [319, 0]
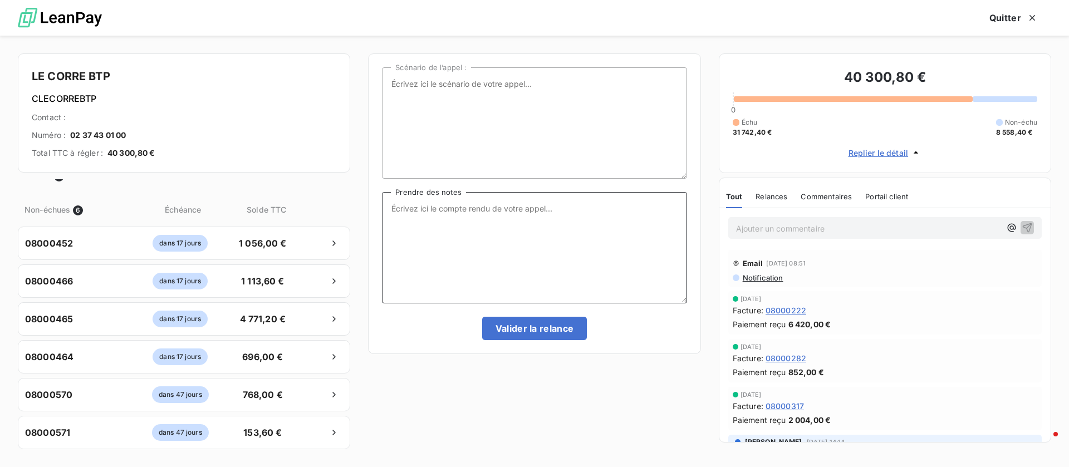
click at [426, 249] on textarea "Prendre des notes" at bounding box center [534, 247] width 304 height 111
type textarea "L"
type textarea "les factures de juillet => en cours de réglement les factures de septembre => p…"
click at [536, 329] on button "Valider la relance" at bounding box center [534, 328] width 105 height 23
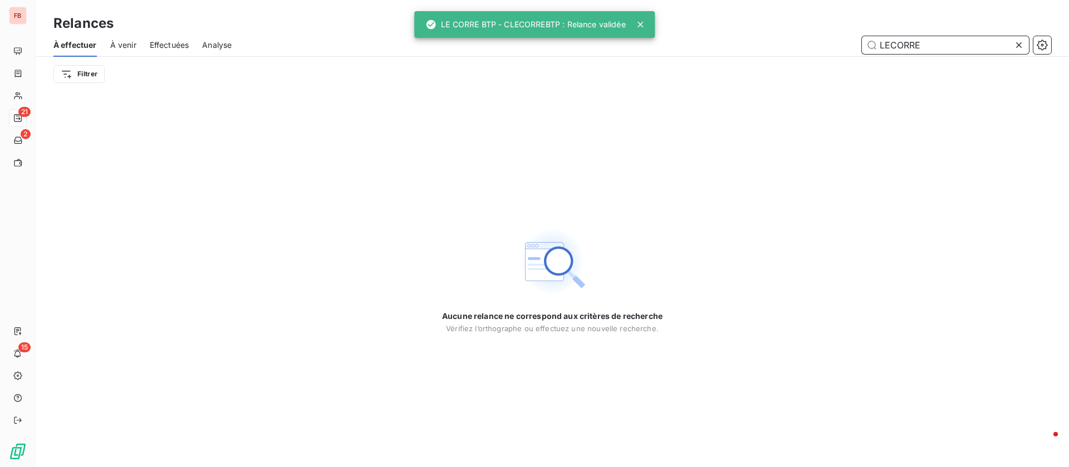
click at [164, 41] on span "Effectuées" at bounding box center [170, 45] width 40 height 11
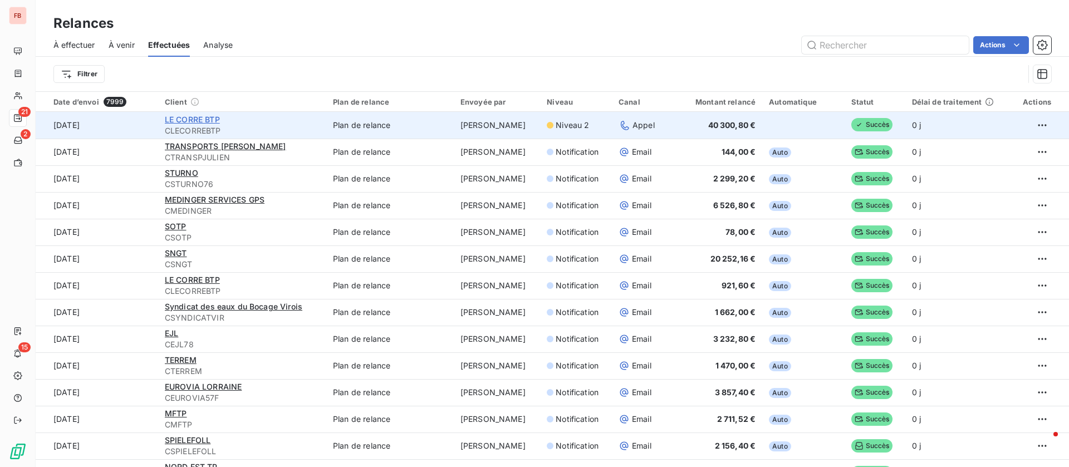
click at [179, 122] on span "LE CORRE BTP" at bounding box center [192, 119] width 55 height 9
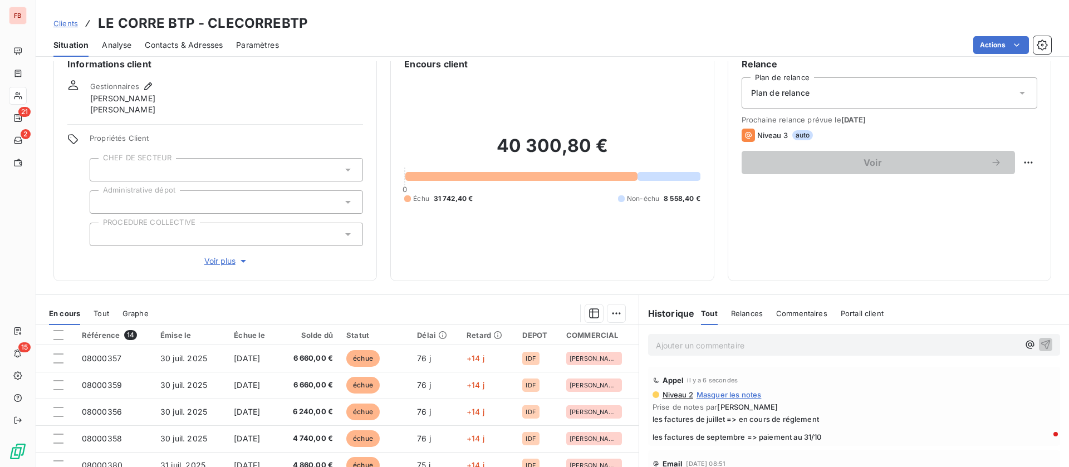
scroll to position [83, 0]
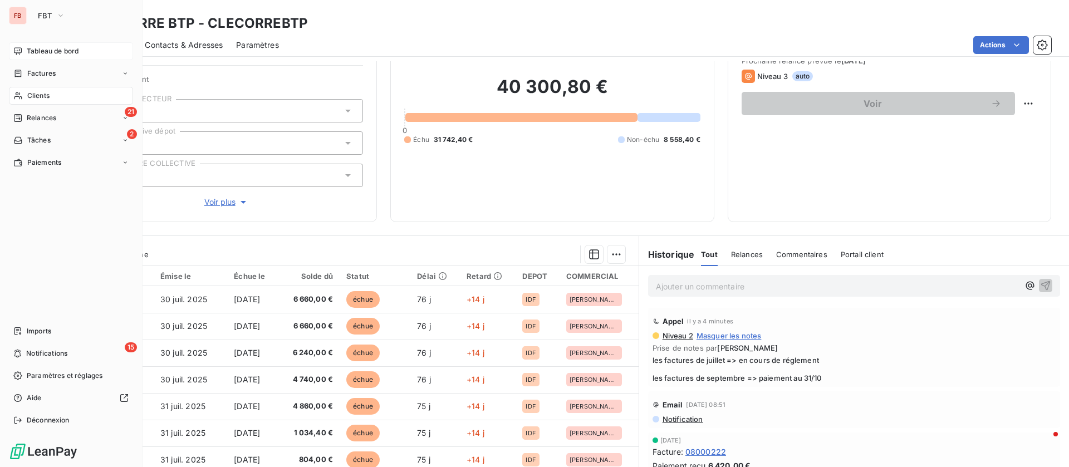
click at [35, 43] on div "Tableau de bord" at bounding box center [71, 51] width 124 height 18
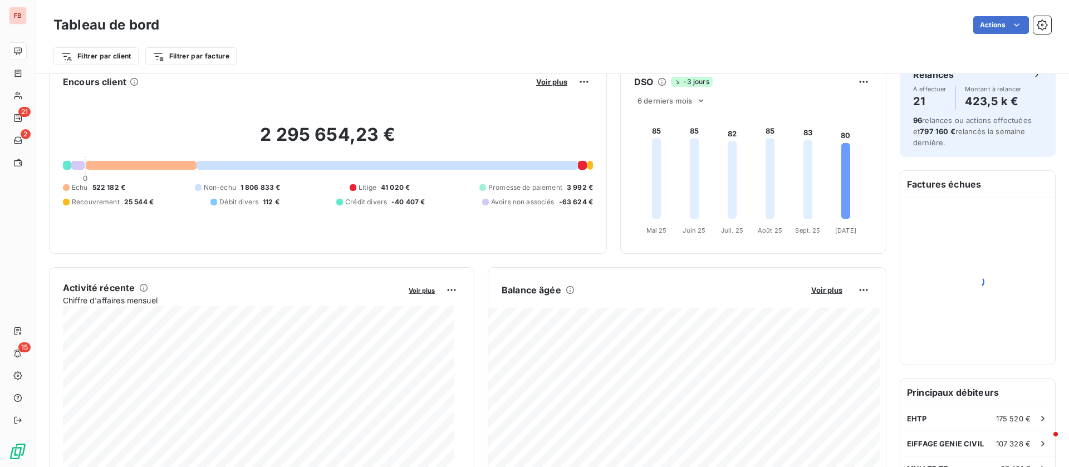
scroll to position [84, 0]
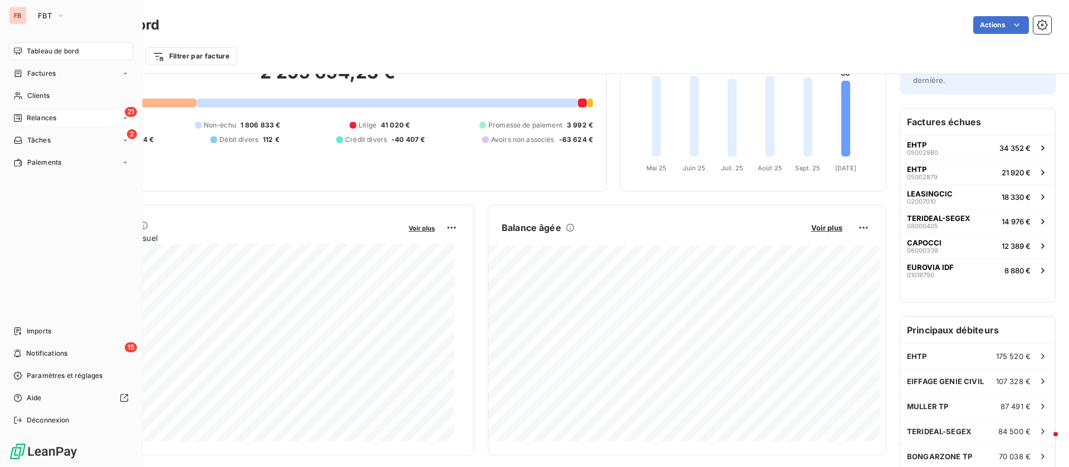
click at [44, 122] on span "Relances" at bounding box center [41, 118] width 29 height 10
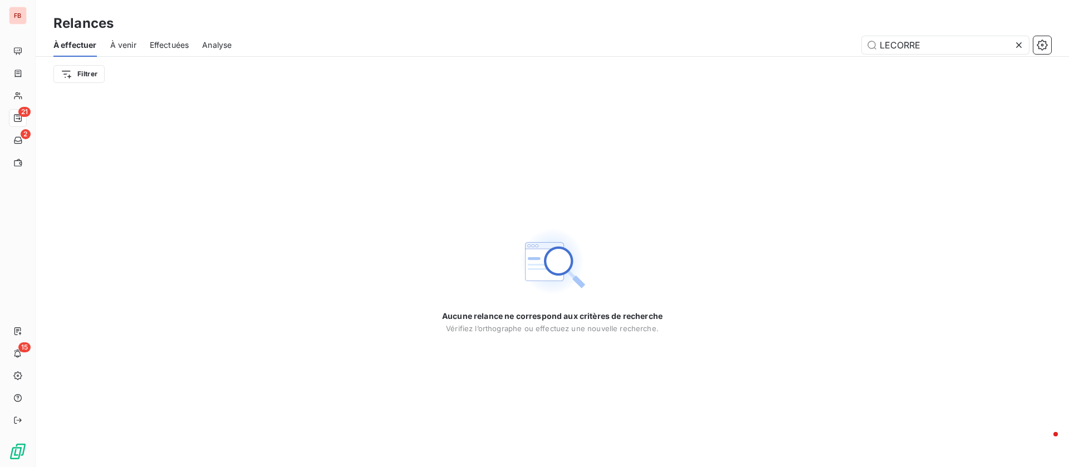
click at [1020, 45] on icon at bounding box center [1018, 45] width 11 height 11
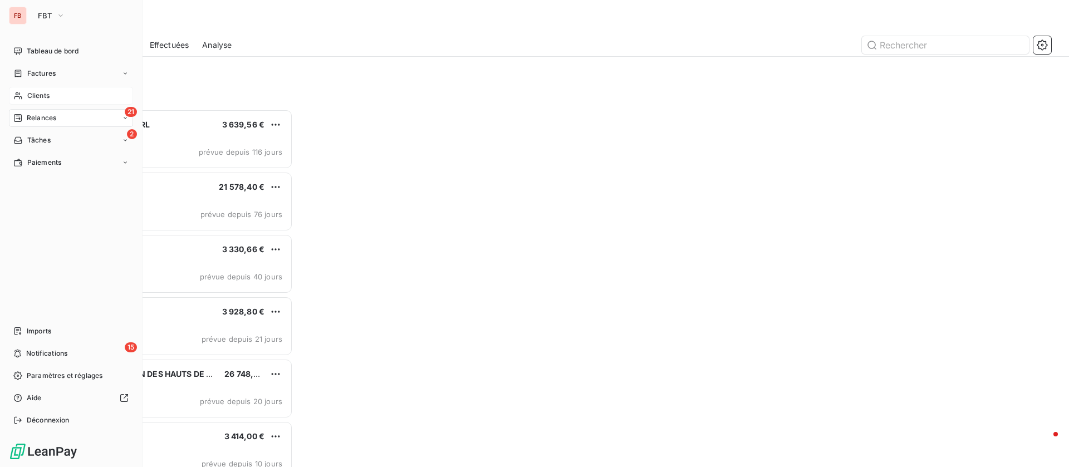
scroll to position [345, 227]
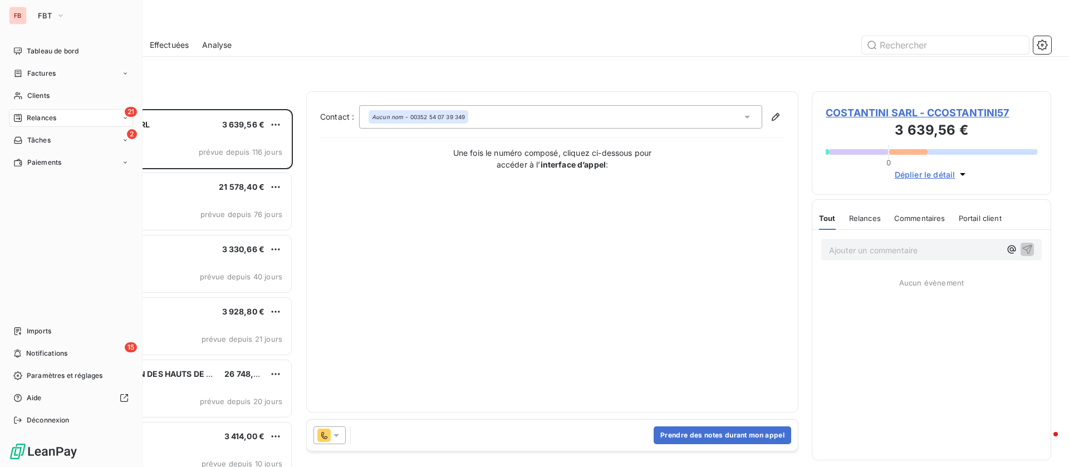
drag, startPoint x: 40, startPoint y: 88, endPoint x: 468, endPoint y: 85, distance: 428.6
click at [41, 88] on div "Clients" at bounding box center [71, 96] width 124 height 18
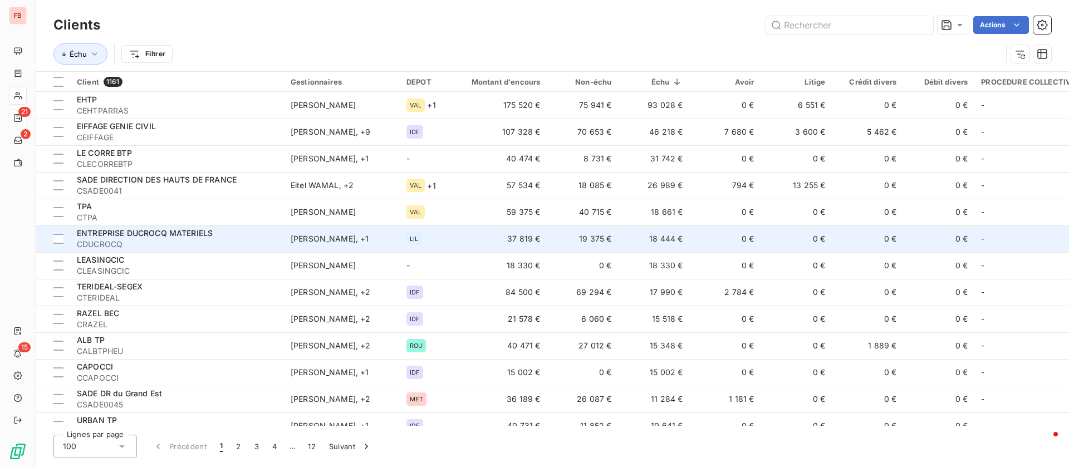
click at [686, 230] on td "18 444 €" at bounding box center [653, 238] width 71 height 27
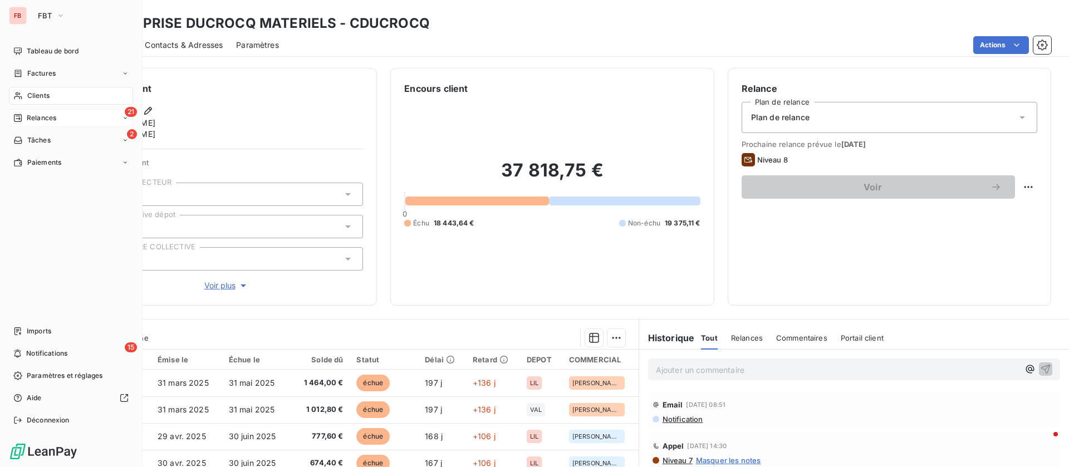
click at [58, 99] on div "Clients" at bounding box center [71, 96] width 124 height 18
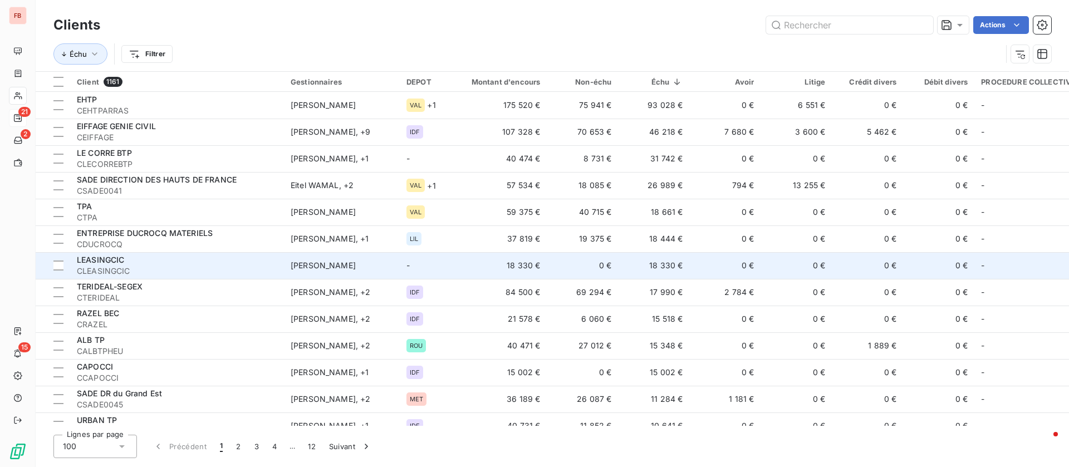
click at [675, 265] on td "18 330 €" at bounding box center [653, 265] width 71 height 27
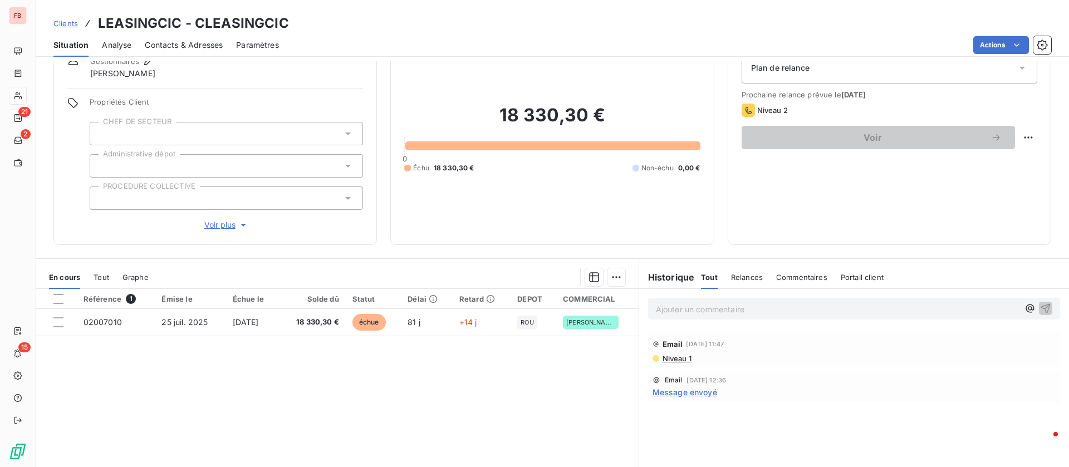
scroll to position [83, 0]
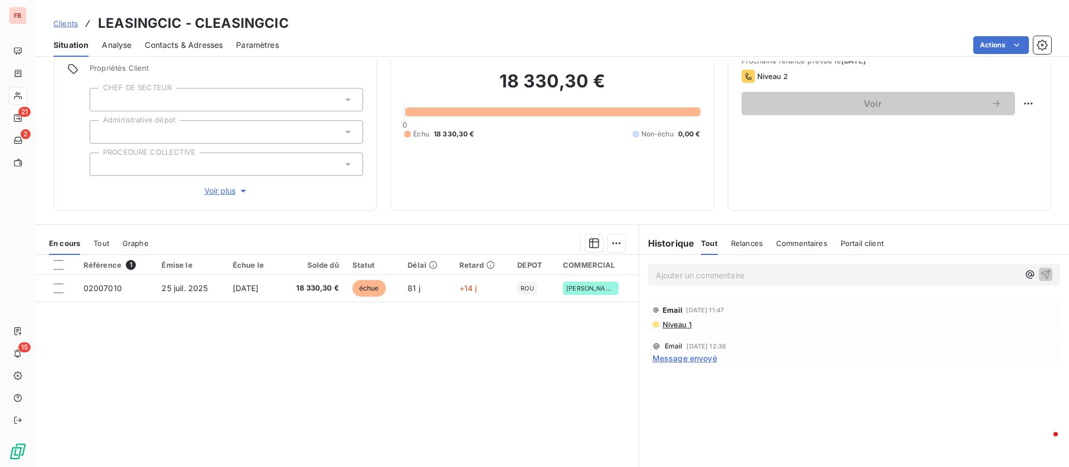
click at [677, 322] on span "Niveau 1" at bounding box center [676, 324] width 30 height 9
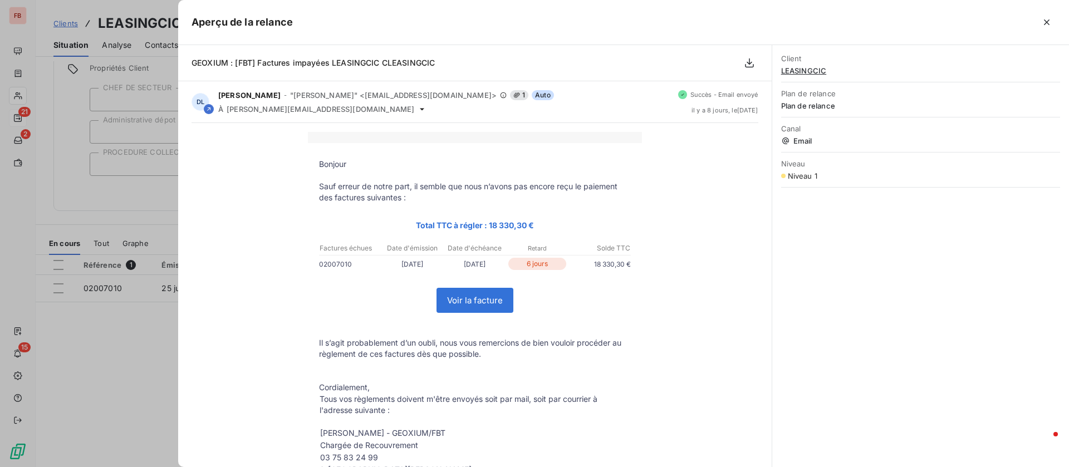
click at [1043, 20] on icon "button" at bounding box center [1046, 22] width 11 height 11
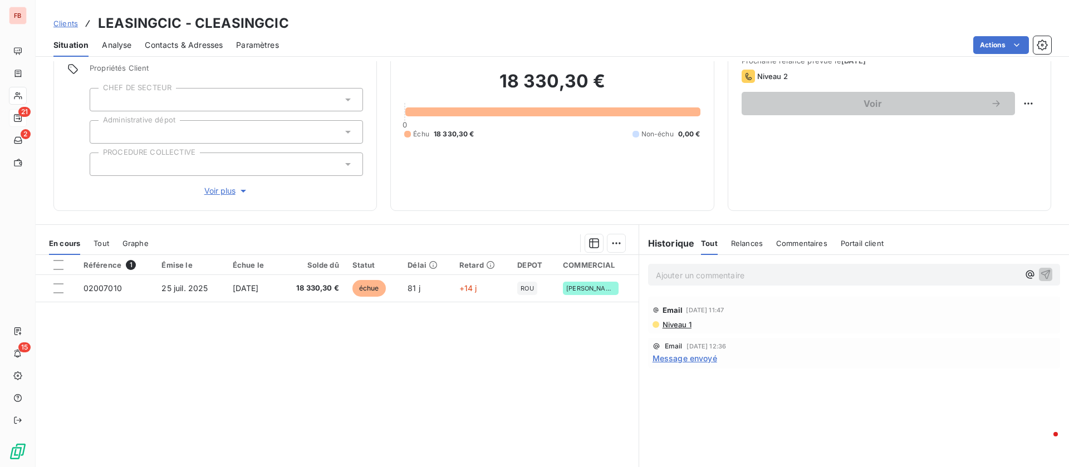
click at [190, 38] on div "Contacts & Adresses" at bounding box center [184, 44] width 78 height 23
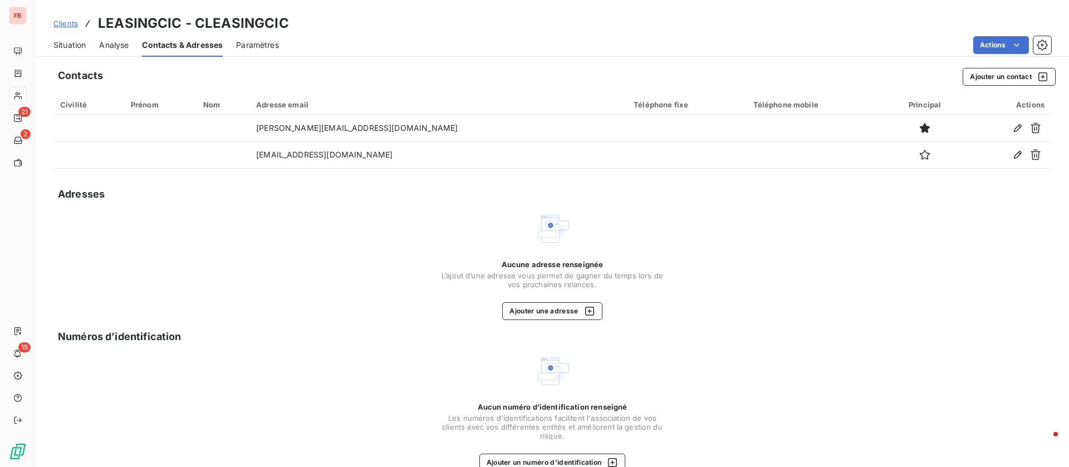
click at [76, 42] on span "Situation" at bounding box center [69, 45] width 32 height 11
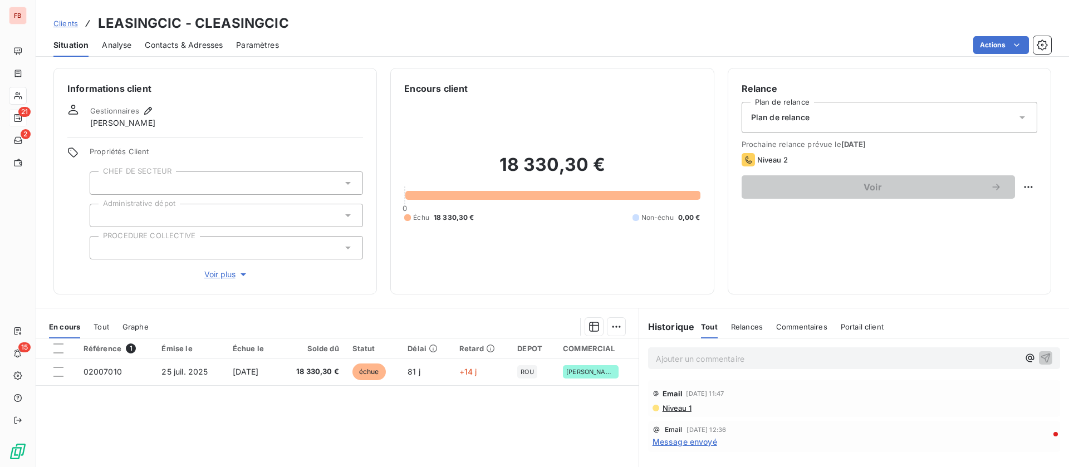
click at [182, 43] on span "Contacts & Adresses" at bounding box center [184, 45] width 78 height 11
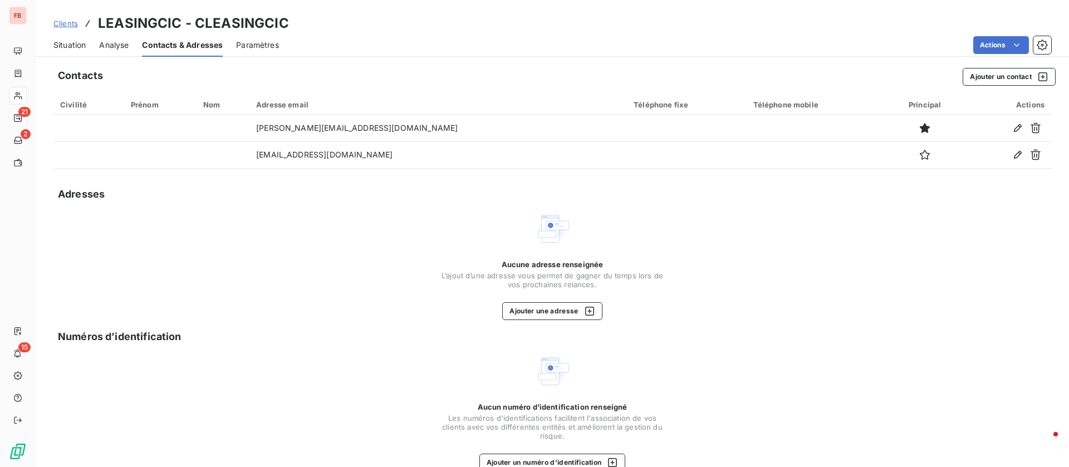
click at [81, 47] on span "Situation" at bounding box center [69, 45] width 32 height 11
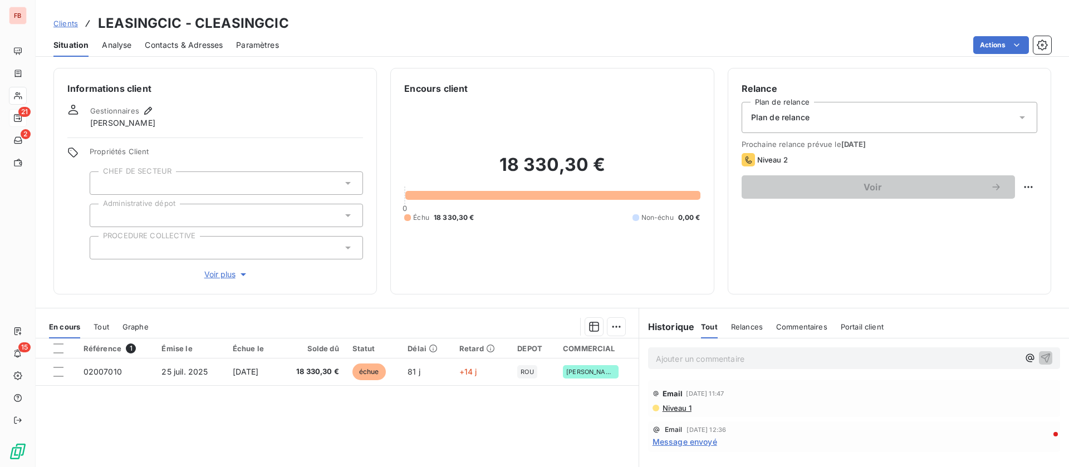
click at [673, 441] on span "Message envoyé" at bounding box center [684, 442] width 65 height 12
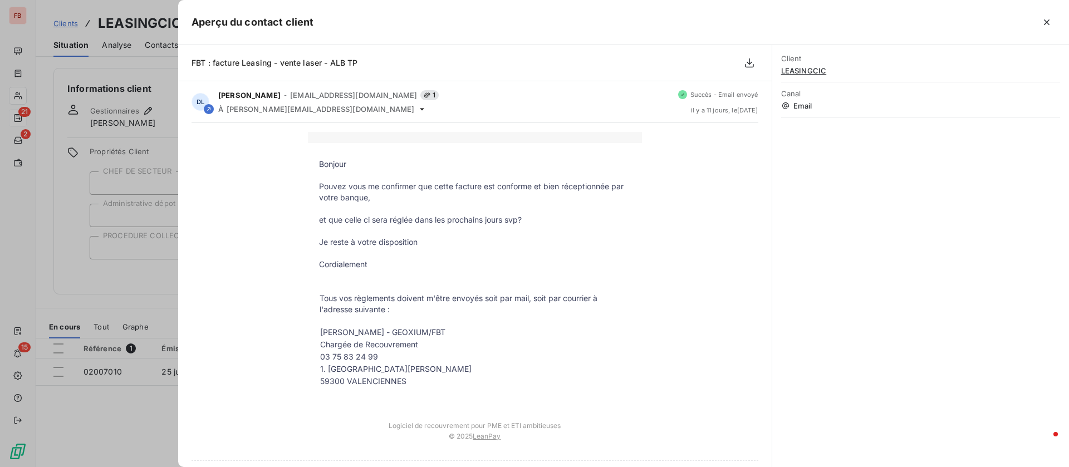
click at [124, 261] on div at bounding box center [534, 233] width 1069 height 467
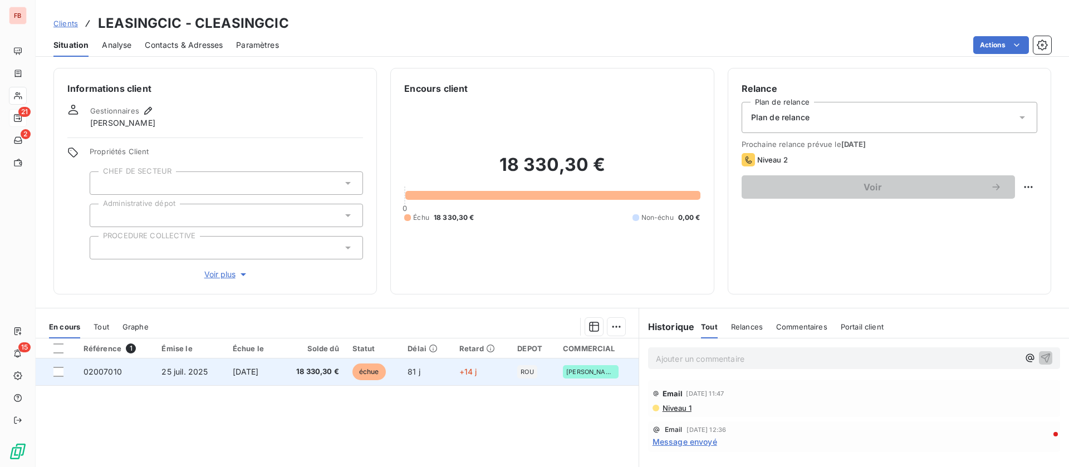
click at [321, 365] on td "18 330,30 €" at bounding box center [312, 371] width 67 height 27
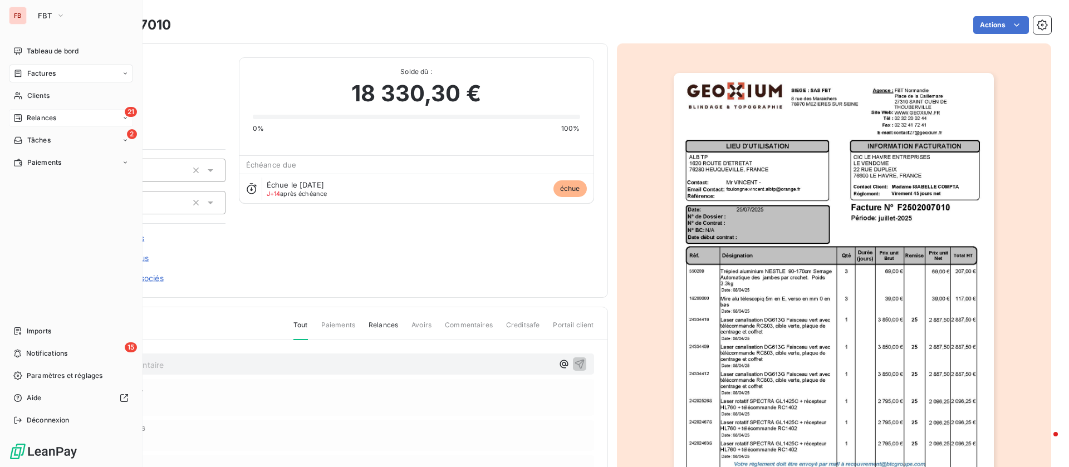
click at [28, 105] on nav "Tableau de bord Factures Clients 21 Relances 2 Tâches Paiements" at bounding box center [71, 106] width 124 height 129
click at [42, 94] on span "Clients" at bounding box center [38, 96] width 22 height 10
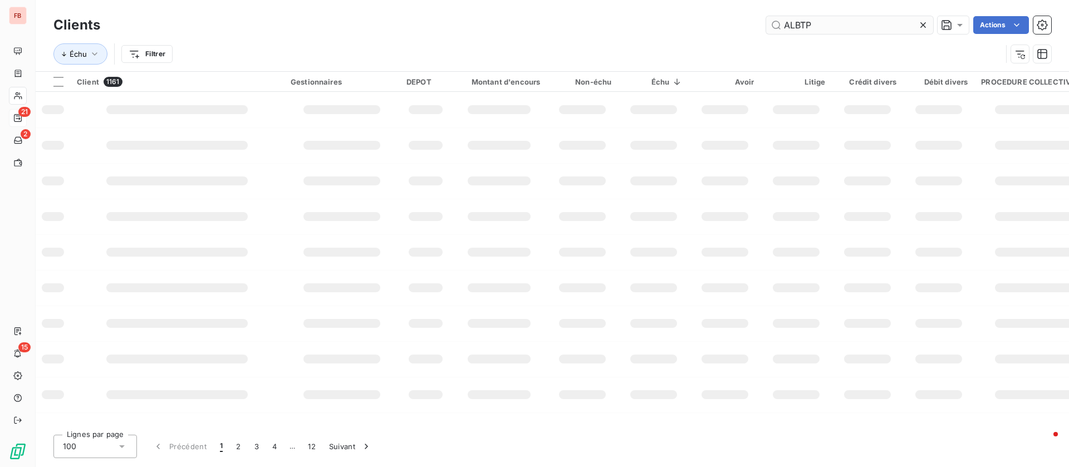
type input "ALBTP"
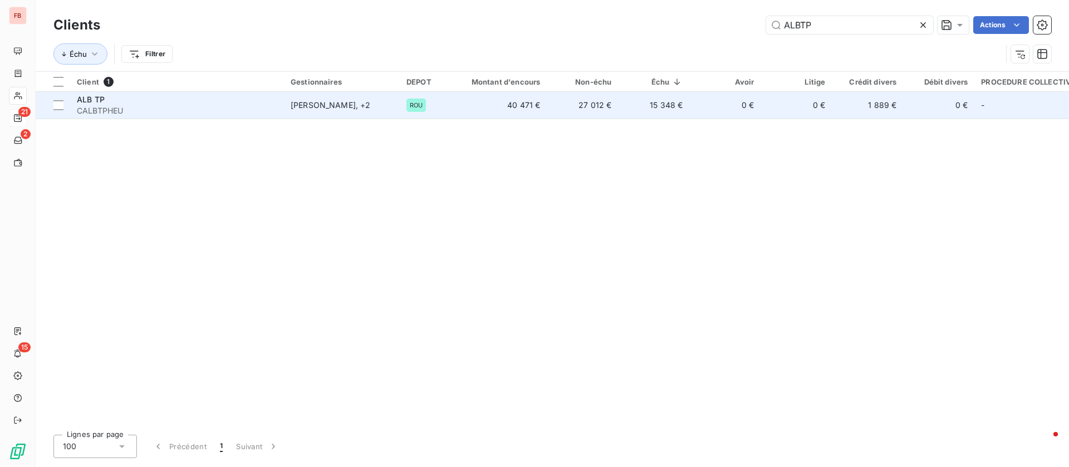
click at [563, 107] on td "27 012 €" at bounding box center [582, 105] width 71 height 27
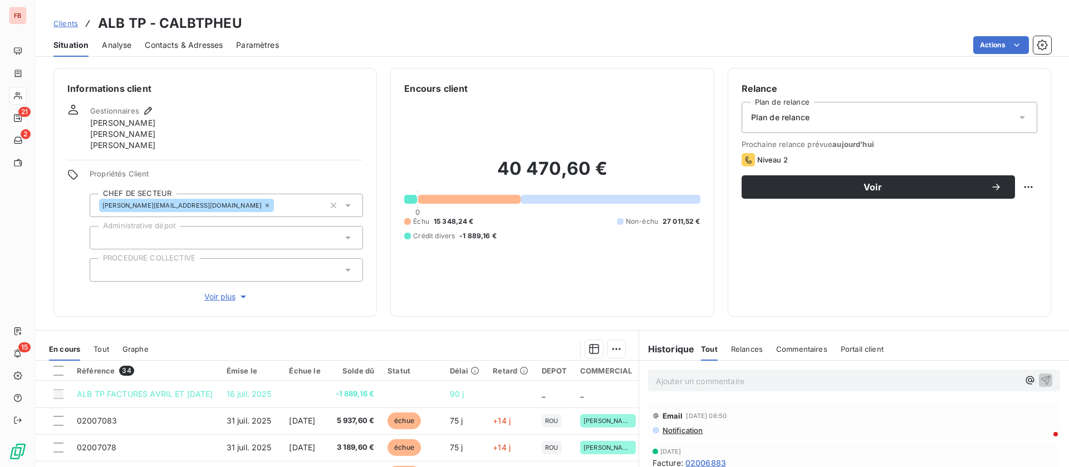
click at [200, 43] on span "Contacts & Adresses" at bounding box center [184, 45] width 78 height 11
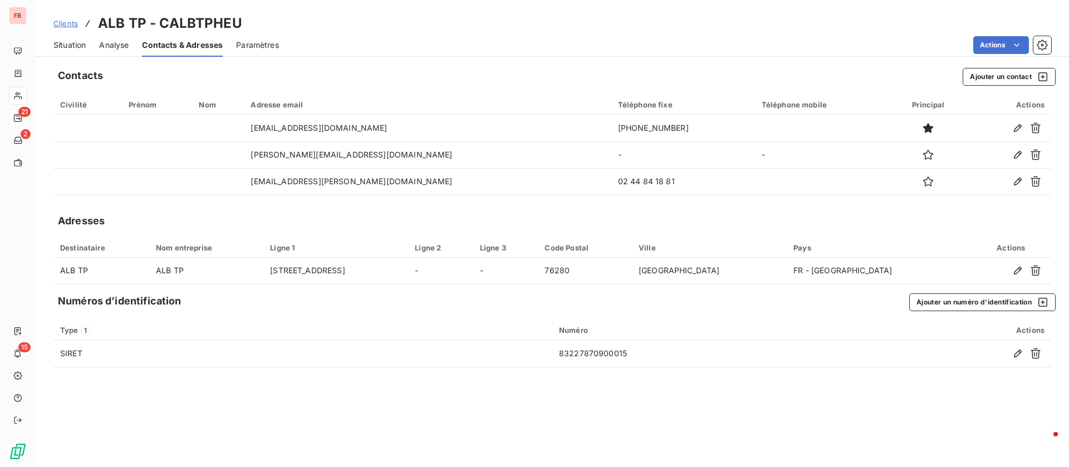
click at [65, 39] on div "Situation" at bounding box center [69, 44] width 32 height 23
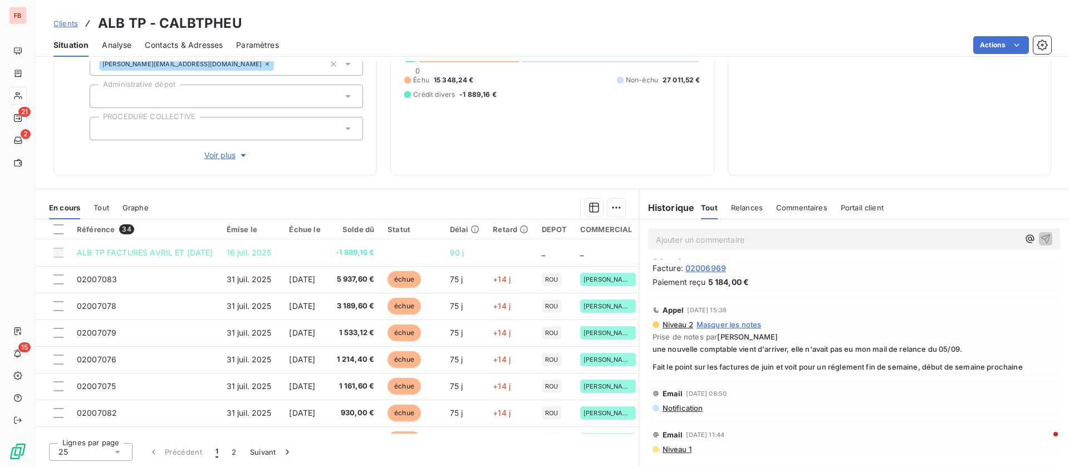
scroll to position [417, 0]
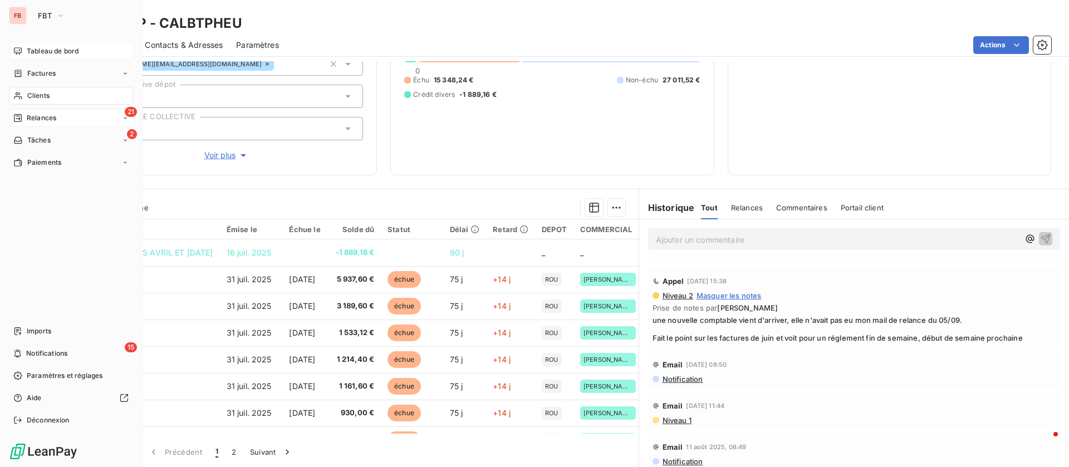
click at [57, 48] on span "Tableau de bord" at bounding box center [53, 51] width 52 height 10
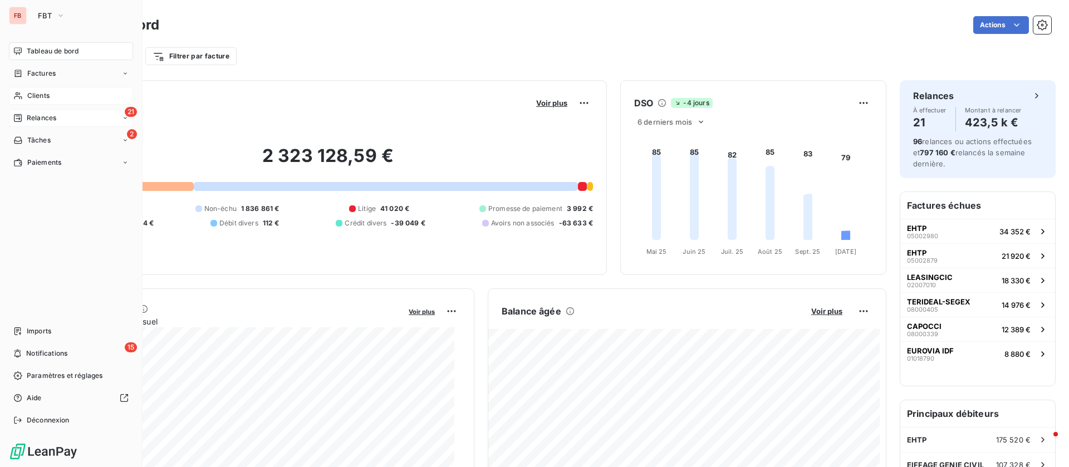
click at [53, 92] on div "Clients" at bounding box center [71, 96] width 124 height 18
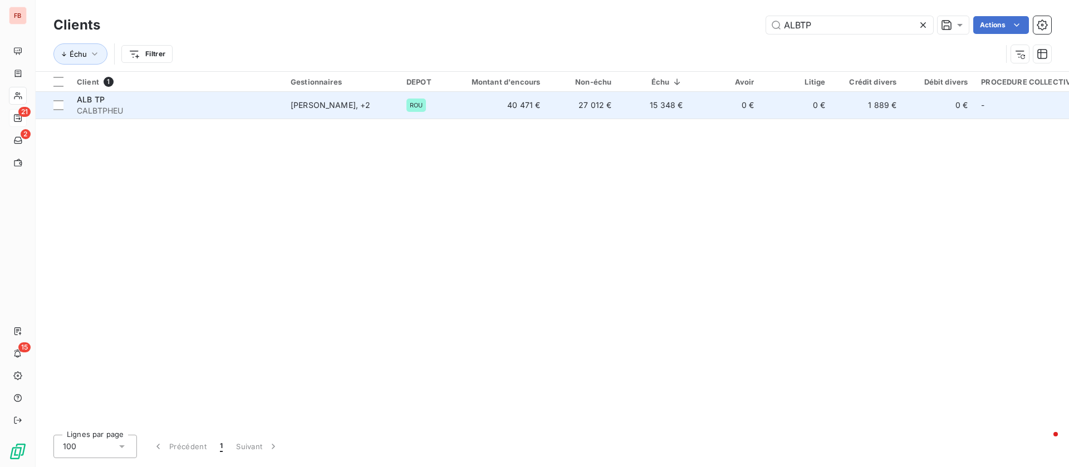
click at [310, 104] on div "[PERSON_NAME] , + 2" at bounding box center [342, 105] width 102 height 11
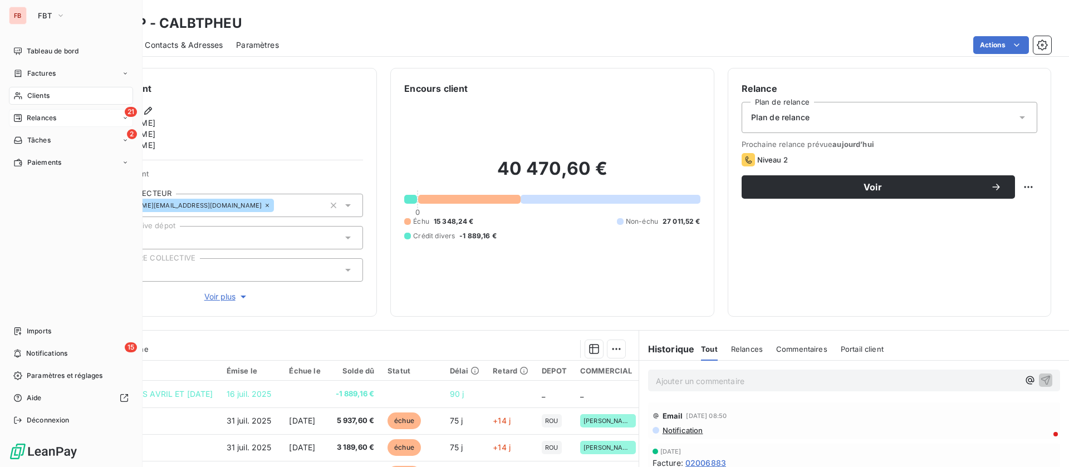
click at [36, 96] on span "Clients" at bounding box center [38, 96] width 22 height 10
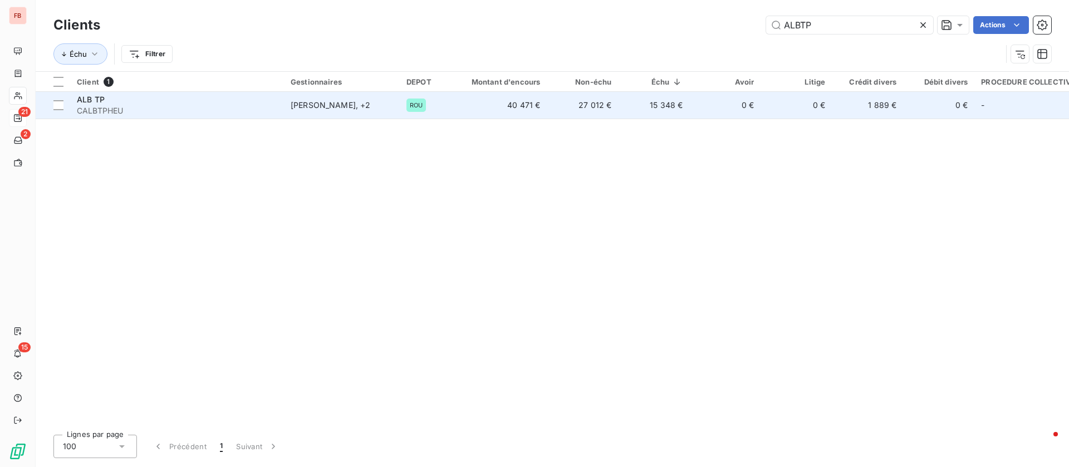
click at [208, 97] on div "ALB TP" at bounding box center [177, 99] width 200 height 11
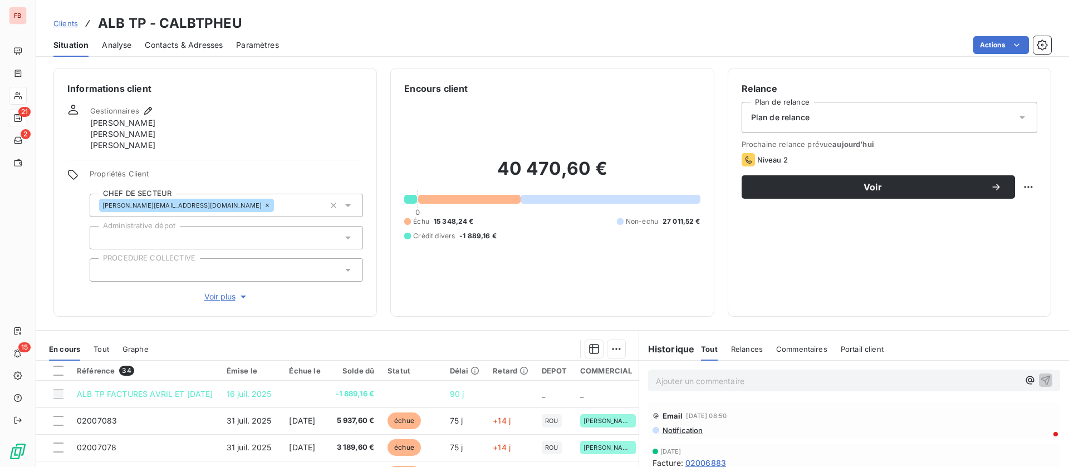
click at [171, 46] on span "Contacts & Adresses" at bounding box center [184, 45] width 78 height 11
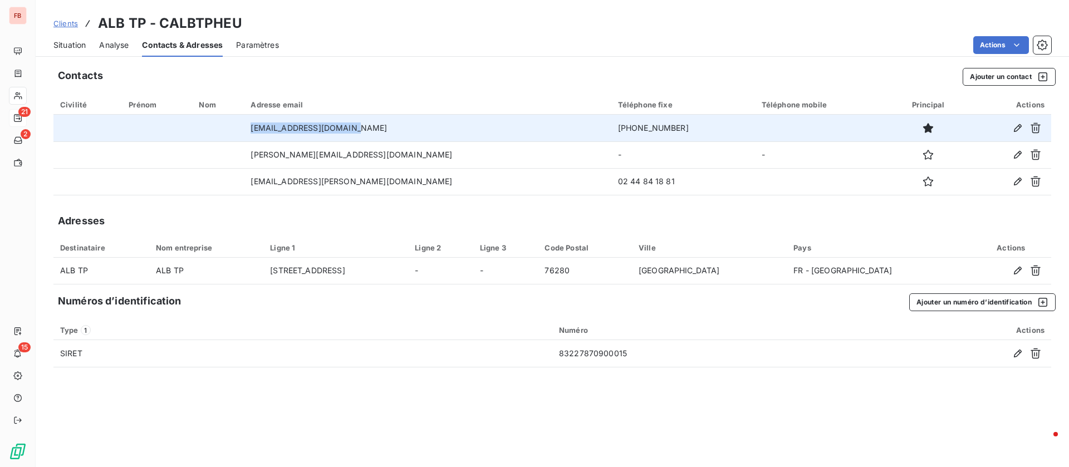
drag, startPoint x: 377, startPoint y: 128, endPoint x: 246, endPoint y: 123, distance: 131.4
click at [248, 124] on tr "[EMAIL_ADDRESS][DOMAIN_NAME] [PHONE_NUMBER]" at bounding box center [551, 128] width 997 height 27
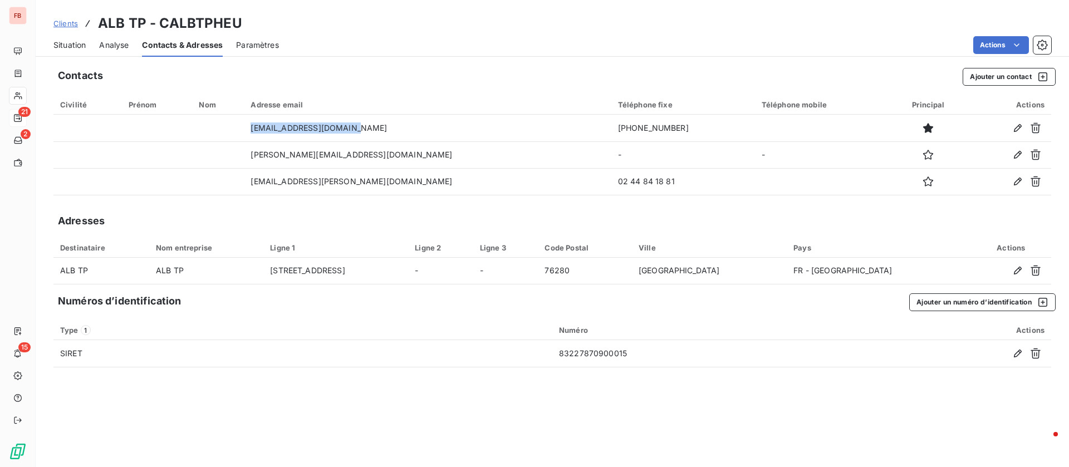
copy tr "[EMAIL_ADDRESS][DOMAIN_NAME]"
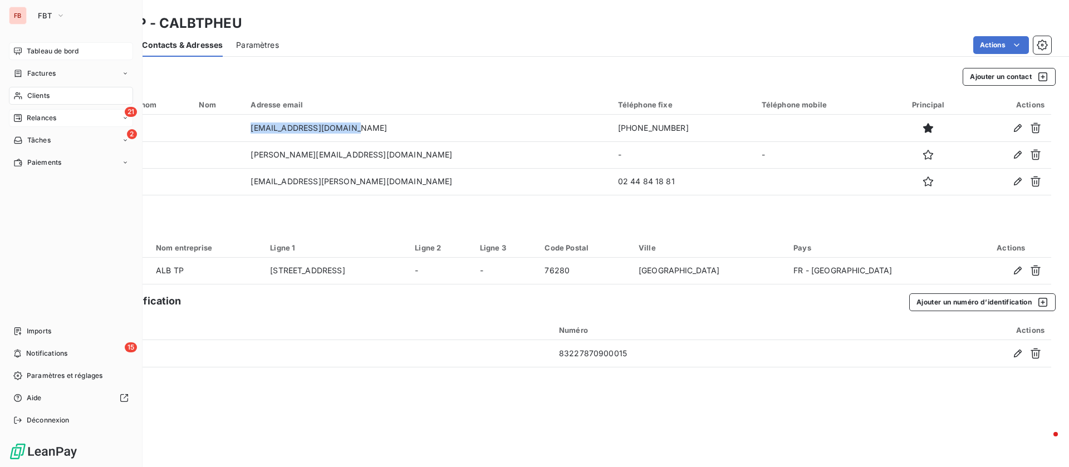
click at [60, 53] on span "Tableau de bord" at bounding box center [53, 51] width 52 height 10
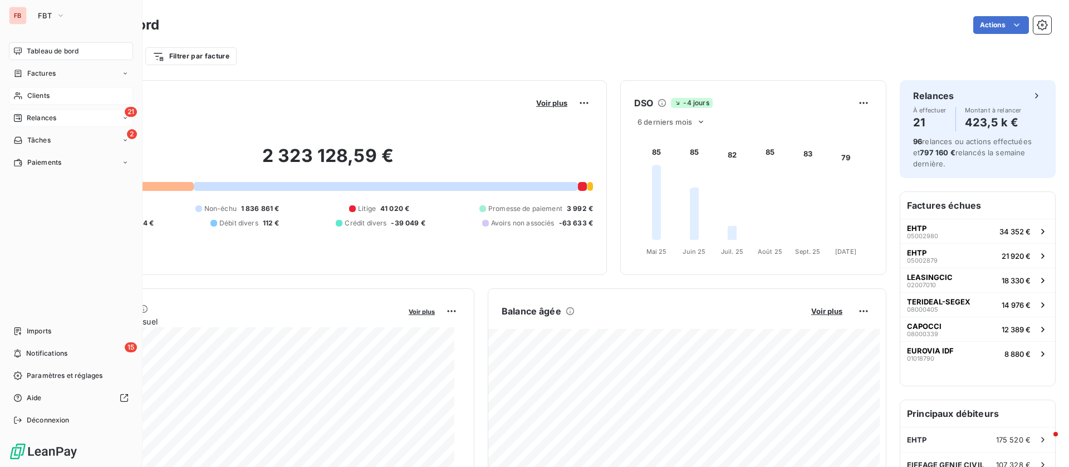
click at [65, 90] on div "Clients" at bounding box center [71, 96] width 124 height 18
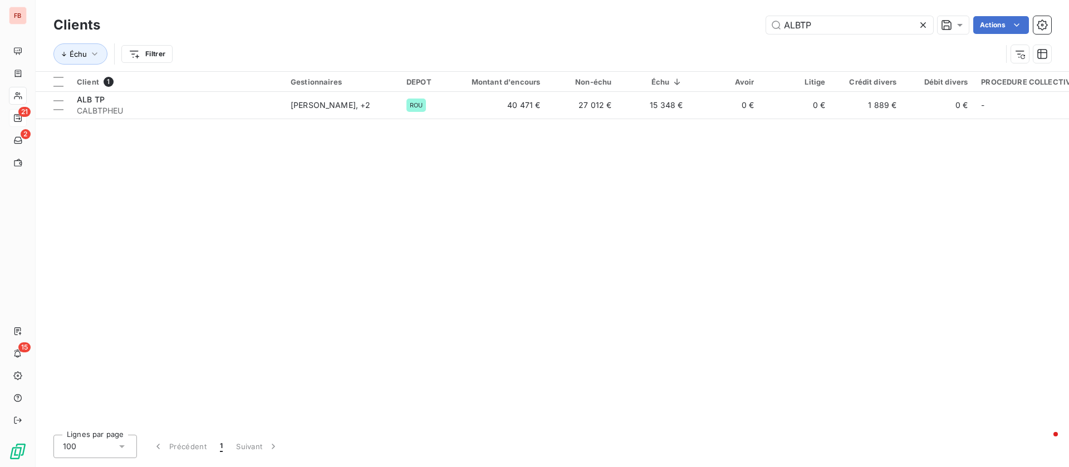
click at [924, 27] on icon at bounding box center [923, 25] width 6 height 6
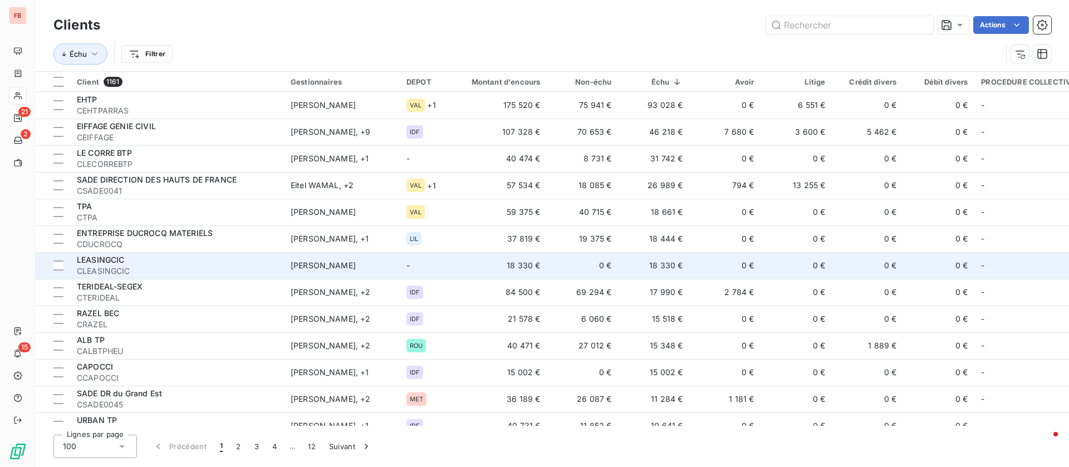
click at [164, 269] on span "CLEASINGCIC" at bounding box center [177, 270] width 200 height 11
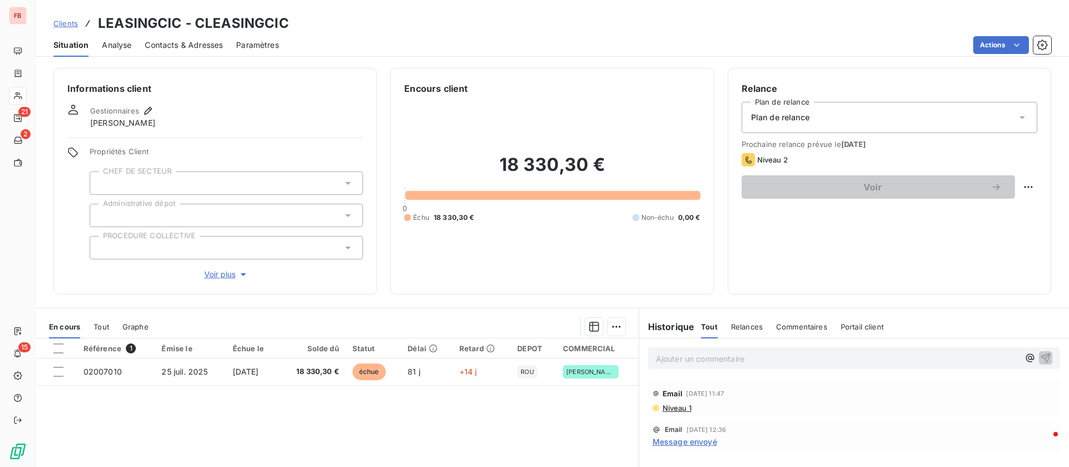
click at [166, 45] on span "Contacts & Adresses" at bounding box center [184, 45] width 78 height 11
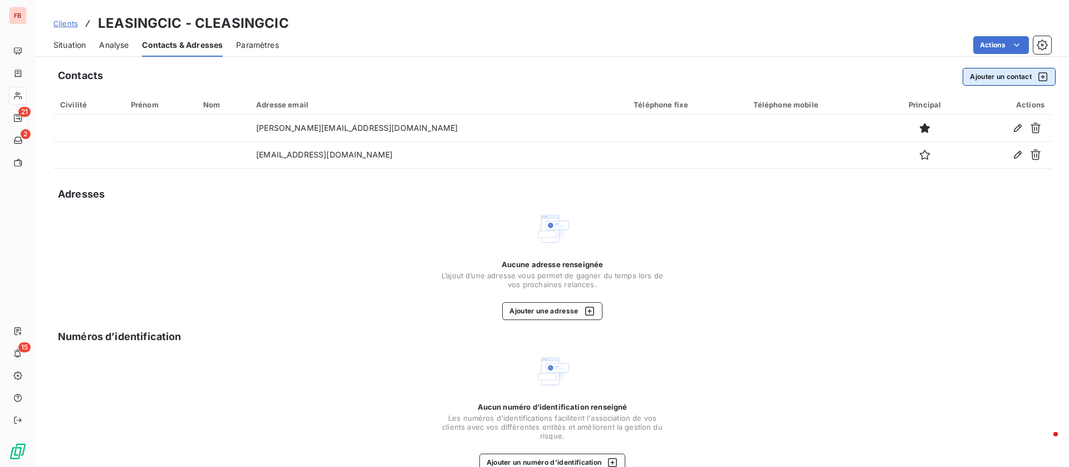
click at [1000, 73] on button "Ajouter un contact" at bounding box center [1008, 77] width 93 height 18
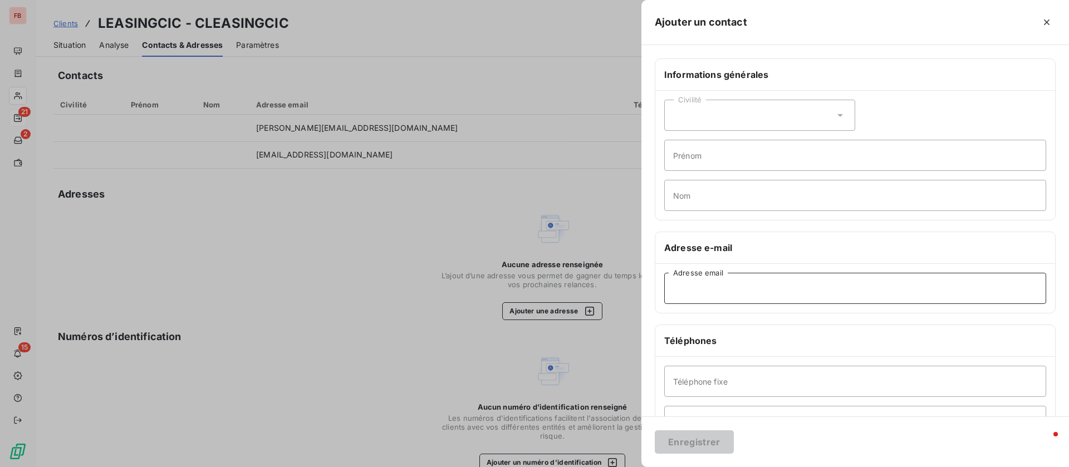
click at [749, 291] on input "Adresse email" at bounding box center [855, 288] width 382 height 31
paste input "[EMAIL_ADDRESS][DOMAIN_NAME]"
drag, startPoint x: 692, startPoint y: 283, endPoint x: 555, endPoint y: 272, distance: 136.8
click at [557, 466] on div "Ajouter un contact Informations générales Civilité Prénom Nom Adresse e-mail [E…" at bounding box center [534, 467] width 1069 height 0
type input "[EMAIL_ADDRESS][DOMAIN_NAME]"
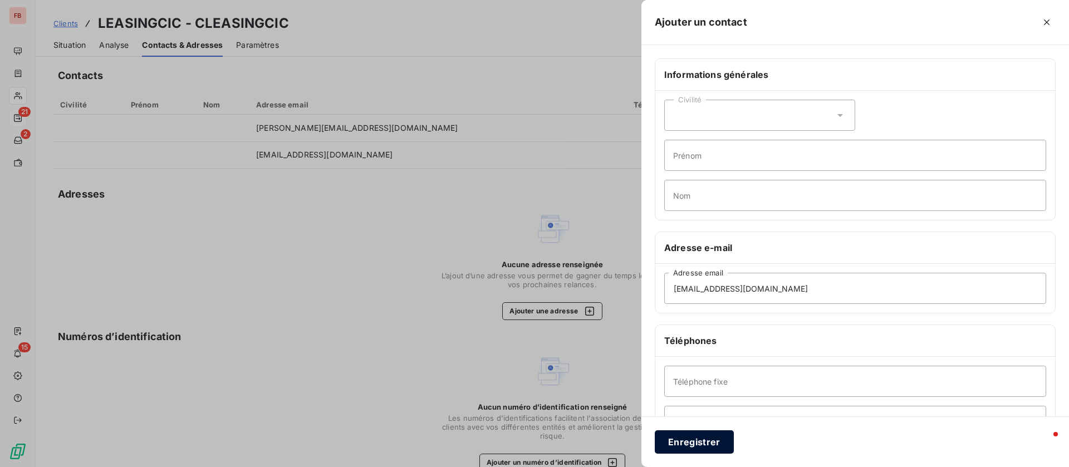
click at [686, 447] on button "Enregistrer" at bounding box center [694, 441] width 79 height 23
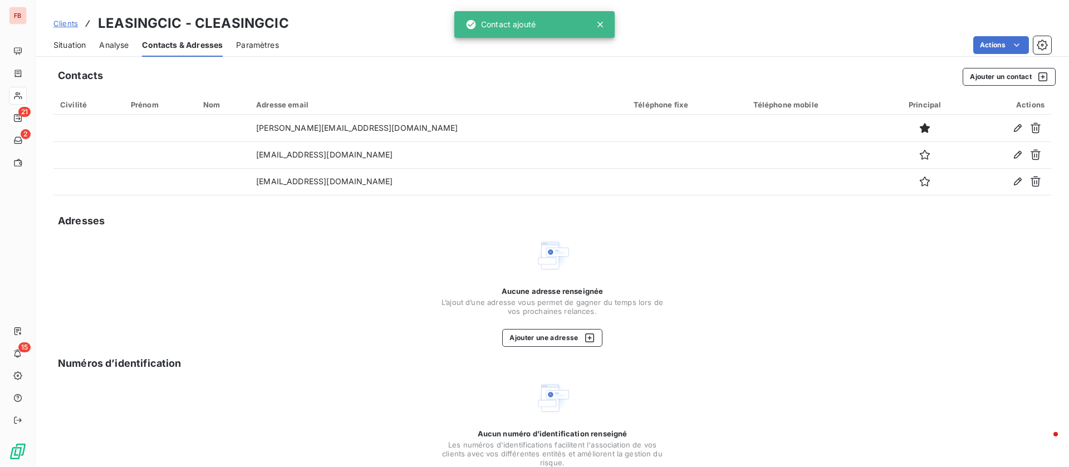
click at [59, 40] on span "Situation" at bounding box center [69, 45] width 32 height 11
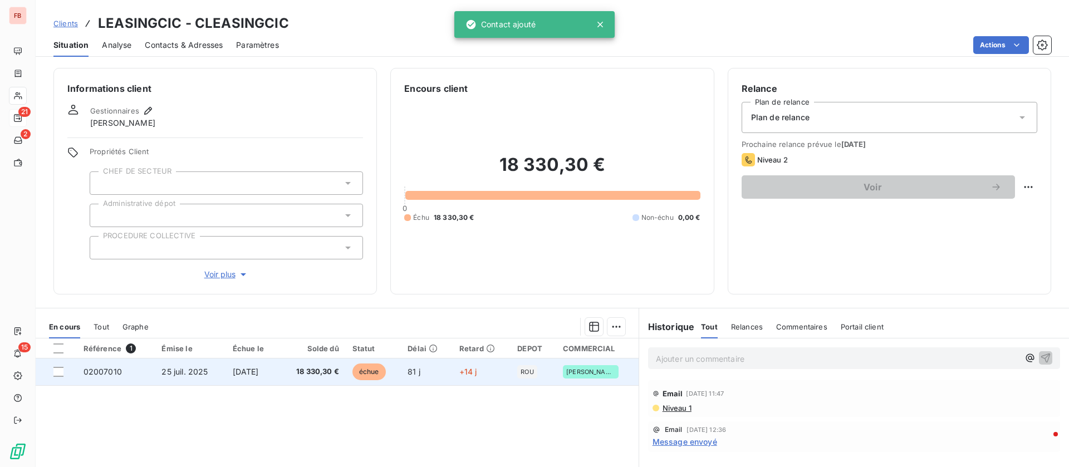
click at [212, 370] on td "25 juil. 2025" at bounding box center [190, 371] width 71 height 27
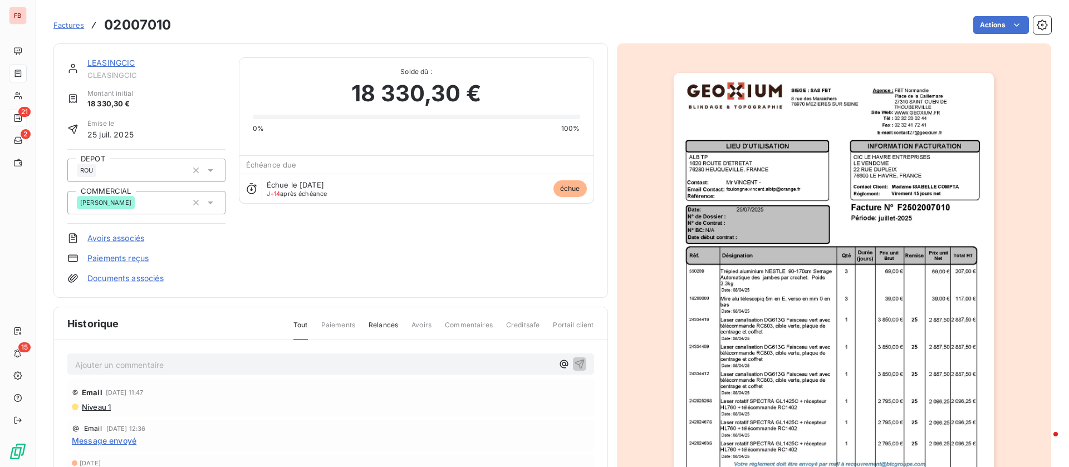
click at [107, 61] on link "LEASINGCIC" at bounding box center [111, 62] width 48 height 9
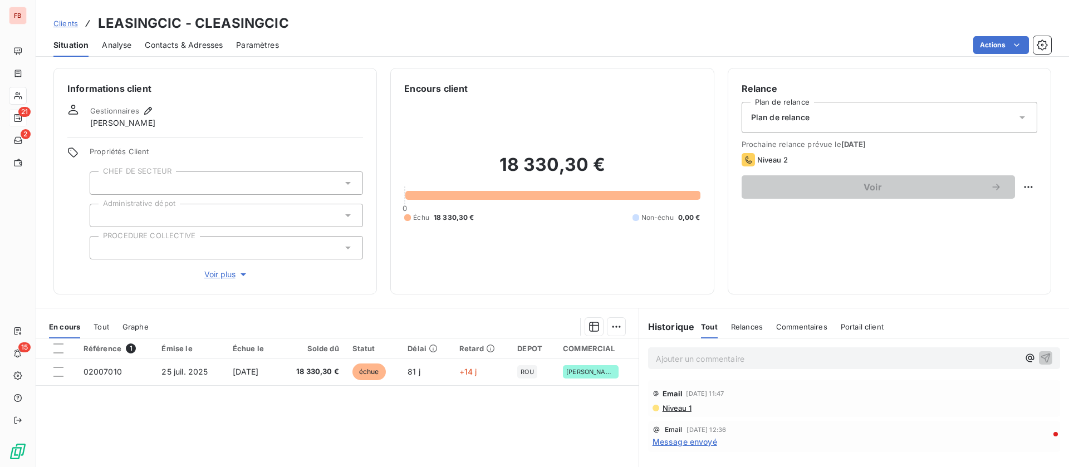
click at [691, 442] on span "Message envoyé" at bounding box center [684, 442] width 65 height 12
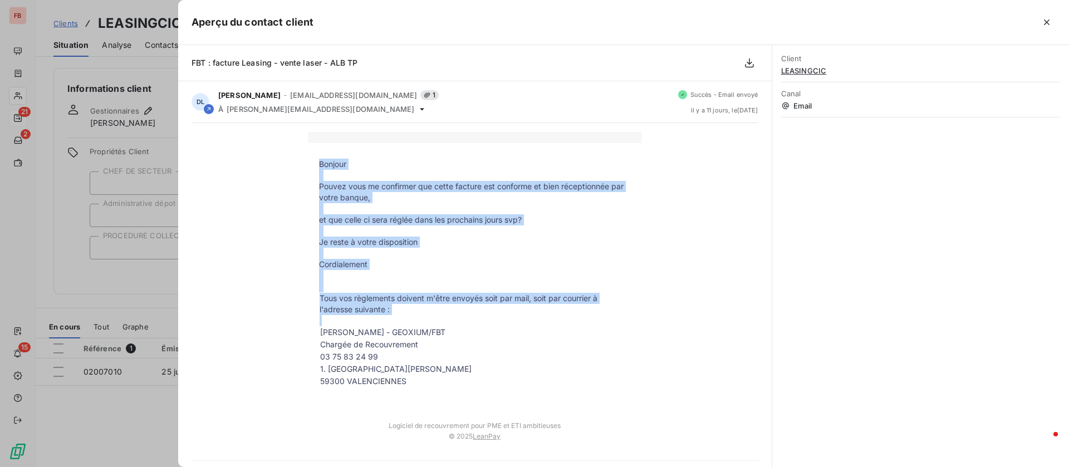
drag, startPoint x: 313, startPoint y: 163, endPoint x: 552, endPoint y: 359, distance: 309.2
click at [552, 359] on tbody "Bonjour Pouvez vous me confirmer que cette facture est conforme et bien récepti…" at bounding box center [475, 279] width 334 height 240
copy tbody "Bonjour Pouvez vous me confirmer que cette facture est conforme et bien récepti…"
drag, startPoint x: 1049, startPoint y: 22, endPoint x: 1033, endPoint y: 19, distance: 16.5
click at [1049, 23] on icon "button" at bounding box center [1046, 22] width 11 height 11
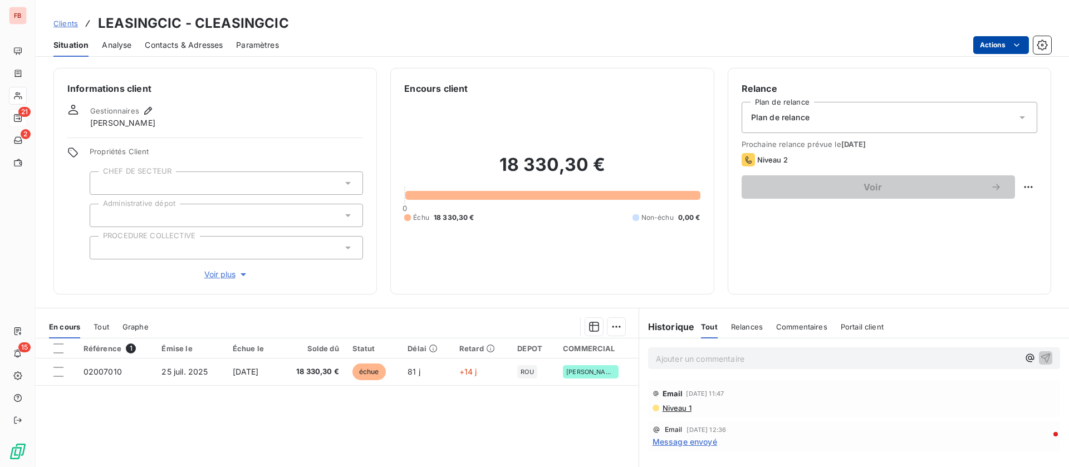
click at [1005, 47] on html "FB 21 2 15 Clients LEASINGCIC - CLEASINGCIC Situation Analyse Contacts & Adress…" at bounding box center [534, 233] width 1069 height 467
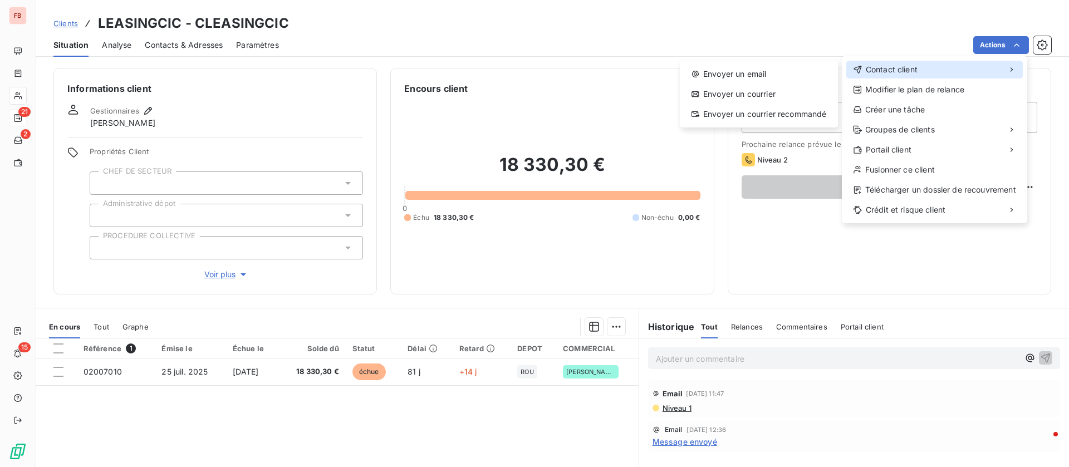
click at [917, 65] on span "Contact client" at bounding box center [891, 69] width 52 height 11
click at [727, 70] on div "Envoyer un email" at bounding box center [758, 74] width 149 height 18
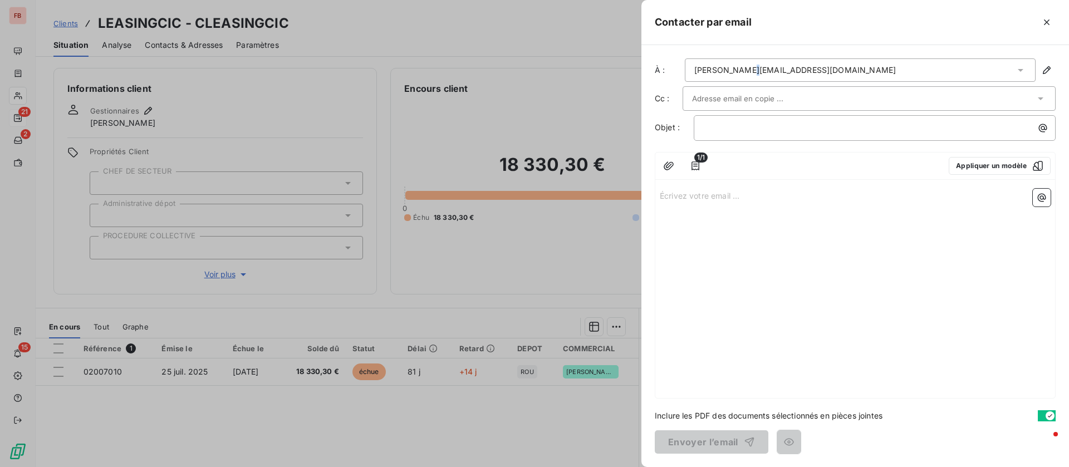
click at [739, 61] on div "[PERSON_NAME][EMAIL_ADDRESS][DOMAIN_NAME]" at bounding box center [860, 69] width 351 height 23
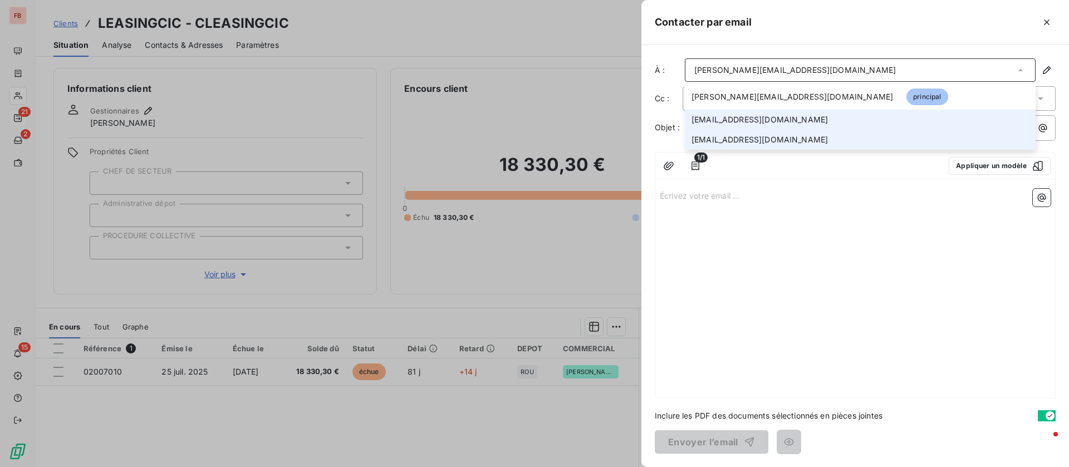
click at [731, 136] on span "[EMAIL_ADDRESS][DOMAIN_NAME]" at bounding box center [759, 139] width 136 height 11
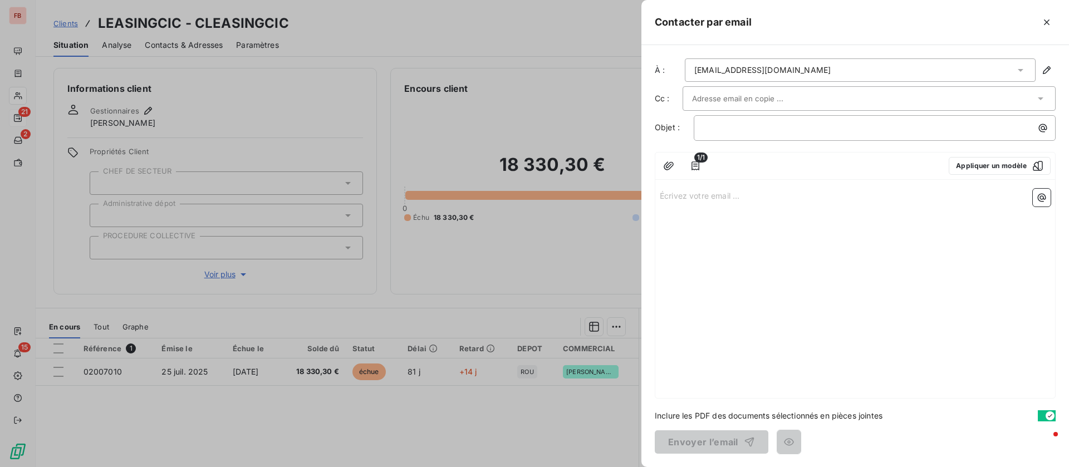
click at [745, 94] on input "text" at bounding box center [752, 98] width 120 height 17
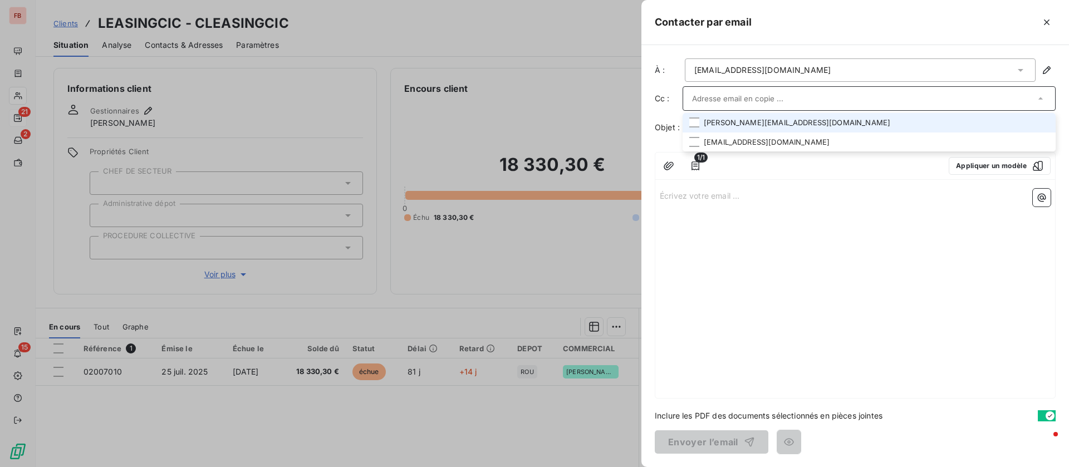
click at [1053, 98] on div at bounding box center [868, 98] width 373 height 24
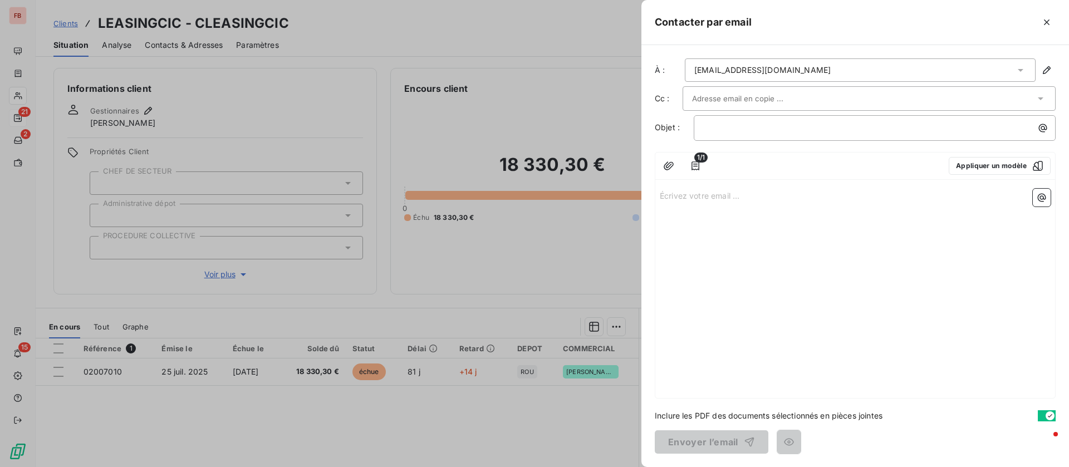
click at [1045, 99] on icon at bounding box center [1040, 98] width 11 height 11
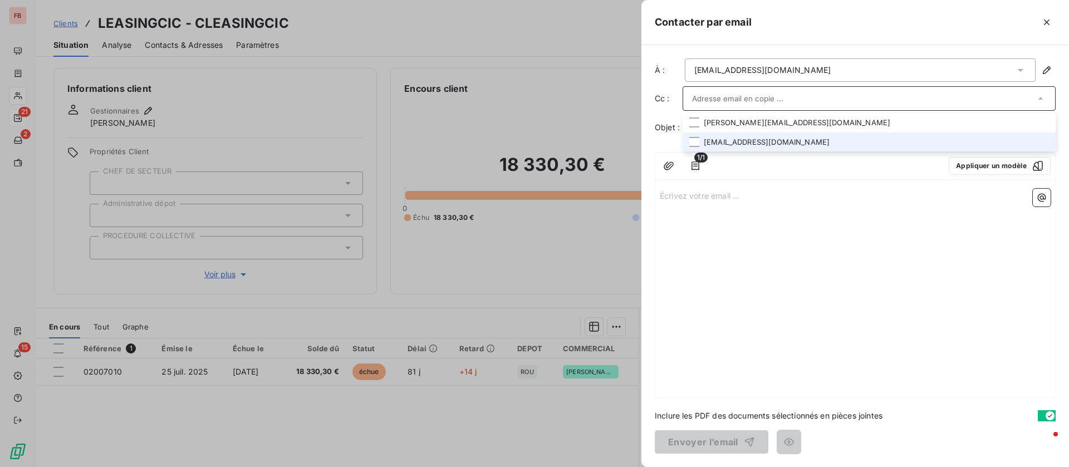
click at [795, 140] on li "[EMAIL_ADDRESS][DOMAIN_NAME]" at bounding box center [868, 141] width 373 height 19
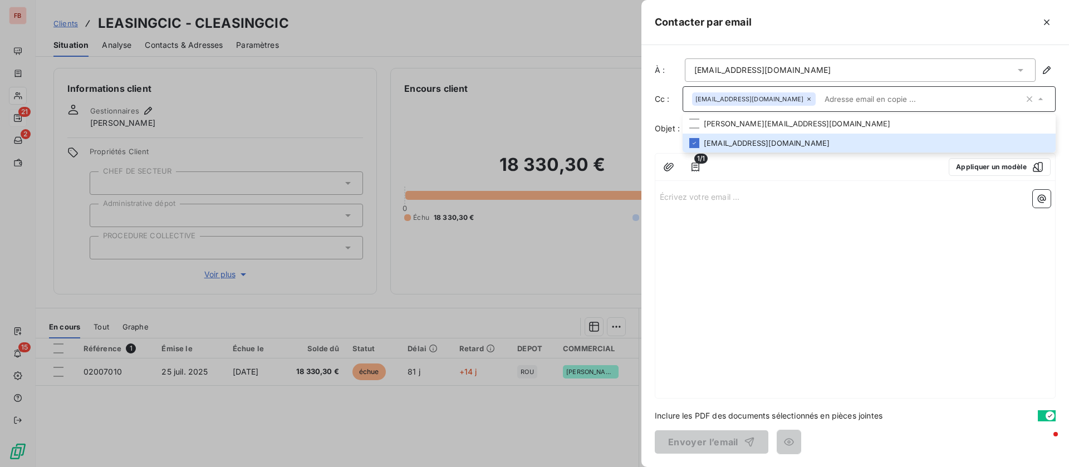
click at [745, 212] on div "Écrivez votre email ... ﻿" at bounding box center [855, 291] width 400 height 213
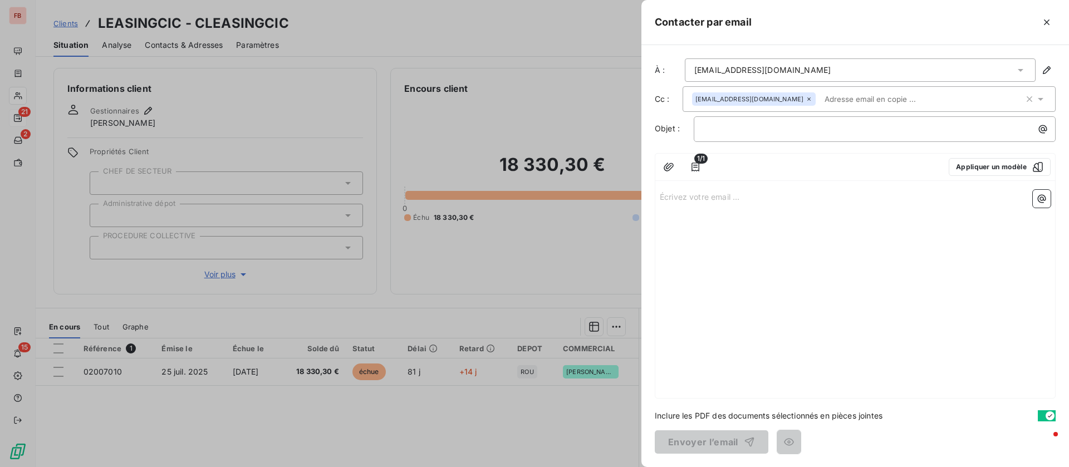
click at [713, 196] on p "Écrivez votre email ... ﻿" at bounding box center [855, 196] width 391 height 13
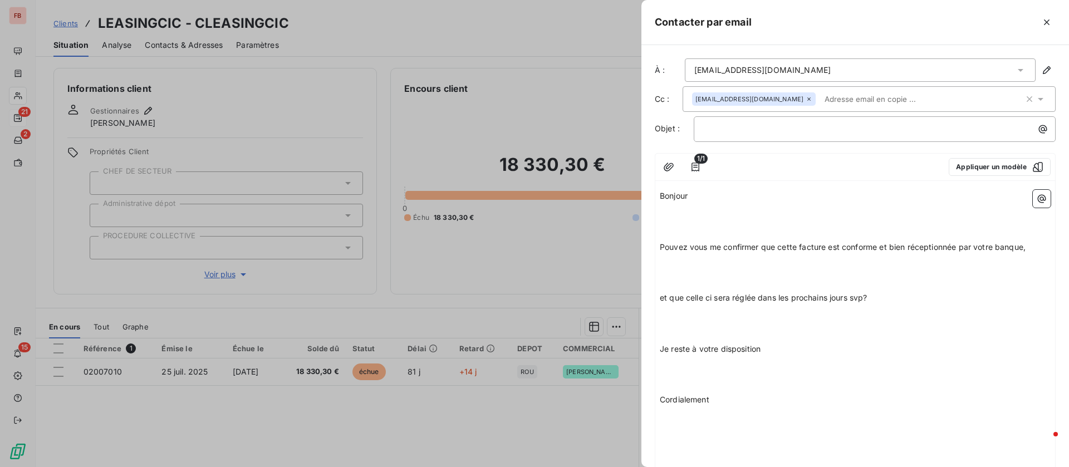
click at [715, 212] on p "﻿" at bounding box center [855, 209] width 391 height 13
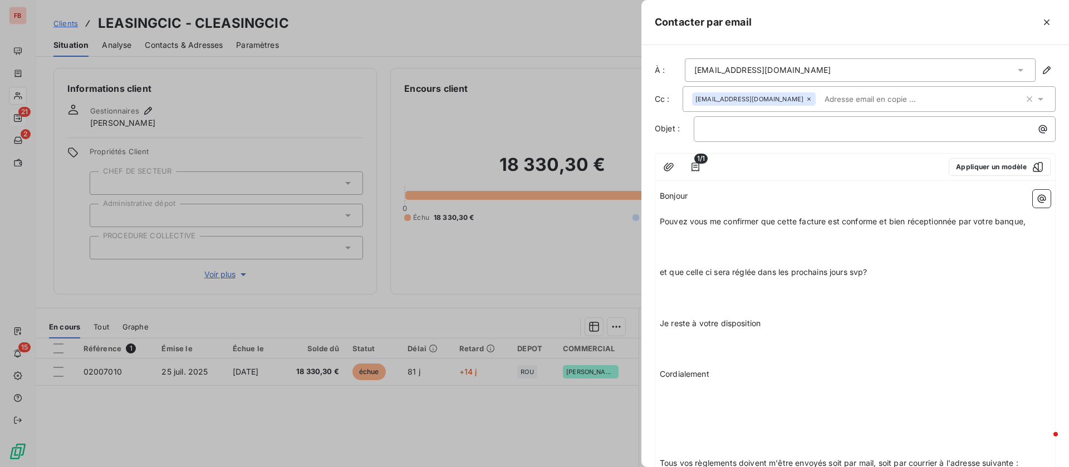
click at [710, 243] on p at bounding box center [855, 247] width 391 height 13
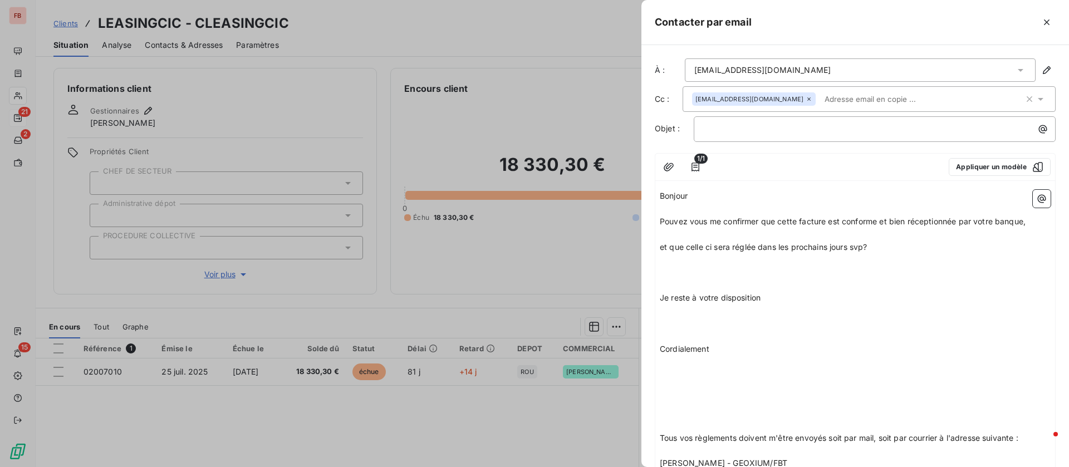
click at [696, 270] on p at bounding box center [855, 272] width 391 height 13
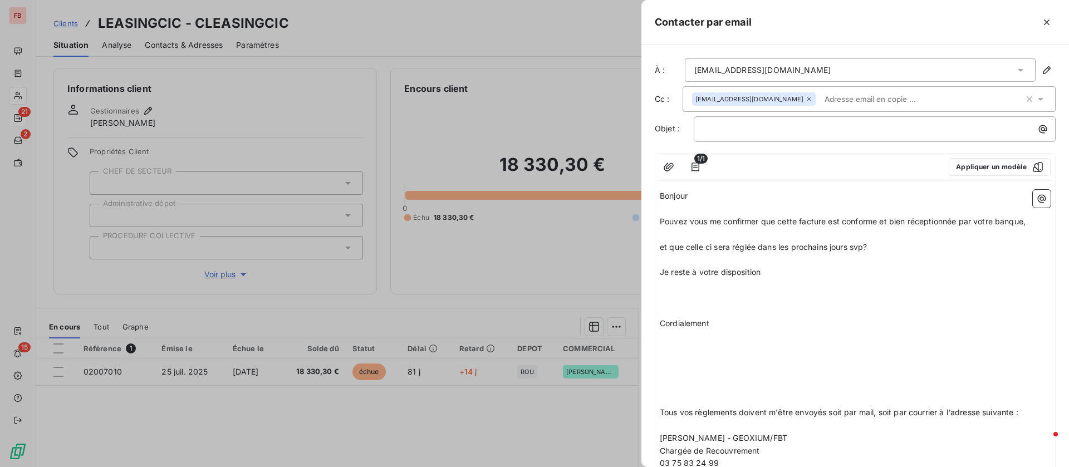
click at [692, 287] on p "﻿" at bounding box center [855, 285] width 391 height 13
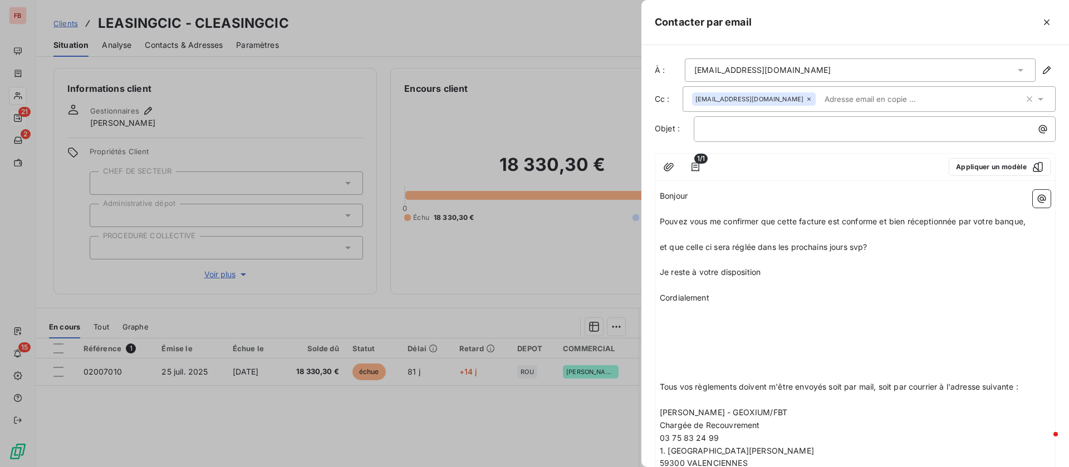
click at [685, 321] on p at bounding box center [855, 323] width 391 height 13
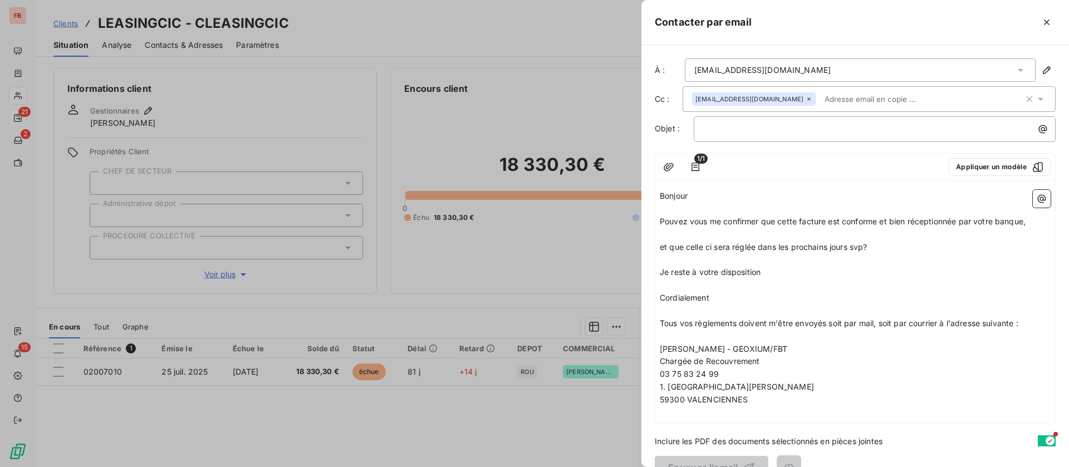
drag, startPoint x: 741, startPoint y: 117, endPoint x: 744, endPoint y: 124, distance: 7.2
click at [742, 119] on div "﻿" at bounding box center [875, 129] width 362 height 26
click at [752, 133] on p "﻿" at bounding box center [877, 128] width 348 height 13
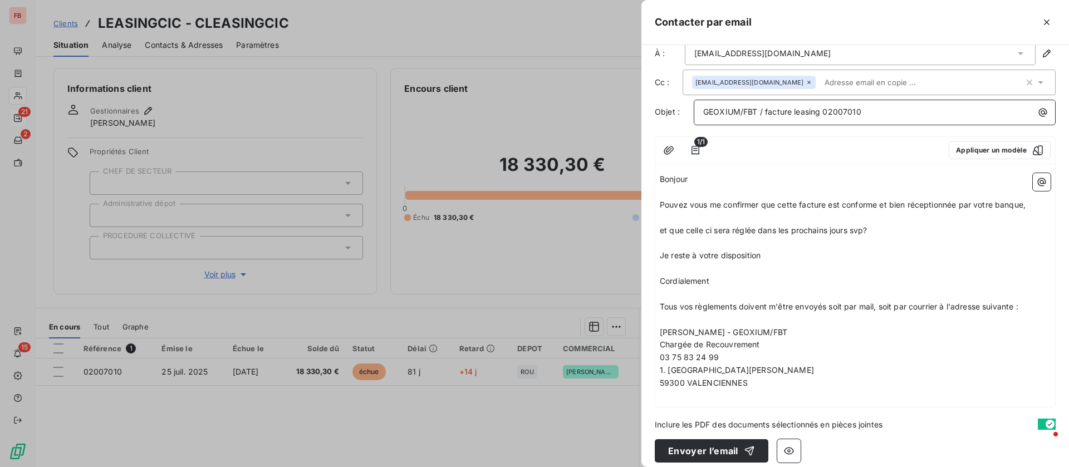
scroll to position [26, 0]
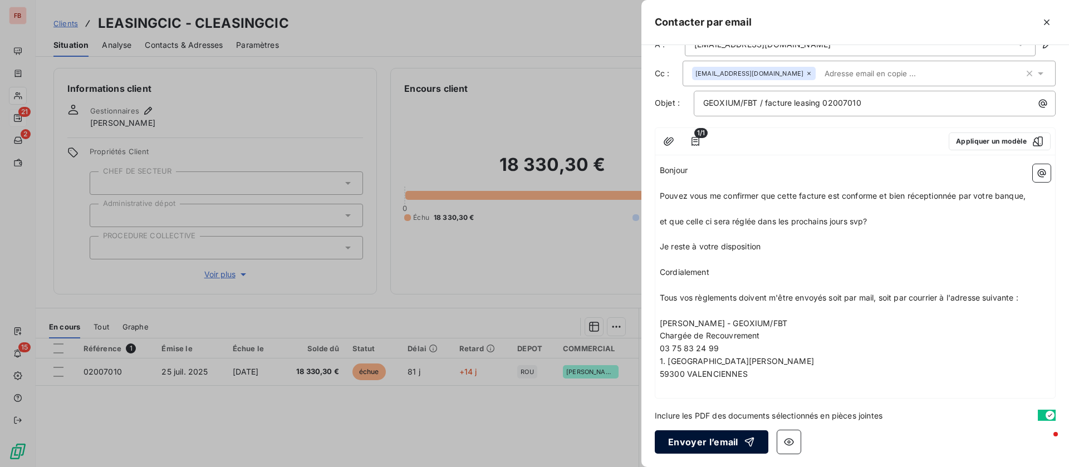
click at [705, 434] on button "Envoyer l’email" at bounding box center [712, 441] width 114 height 23
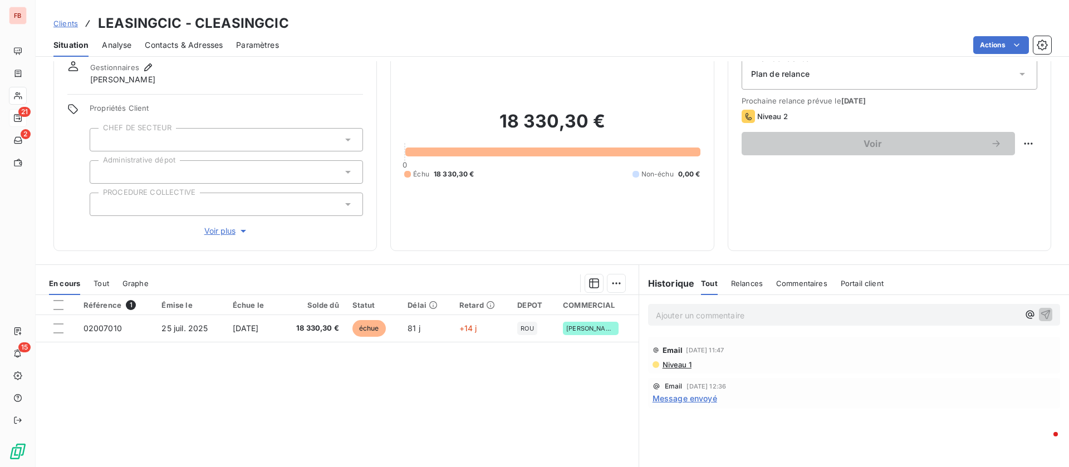
scroll to position [0, 0]
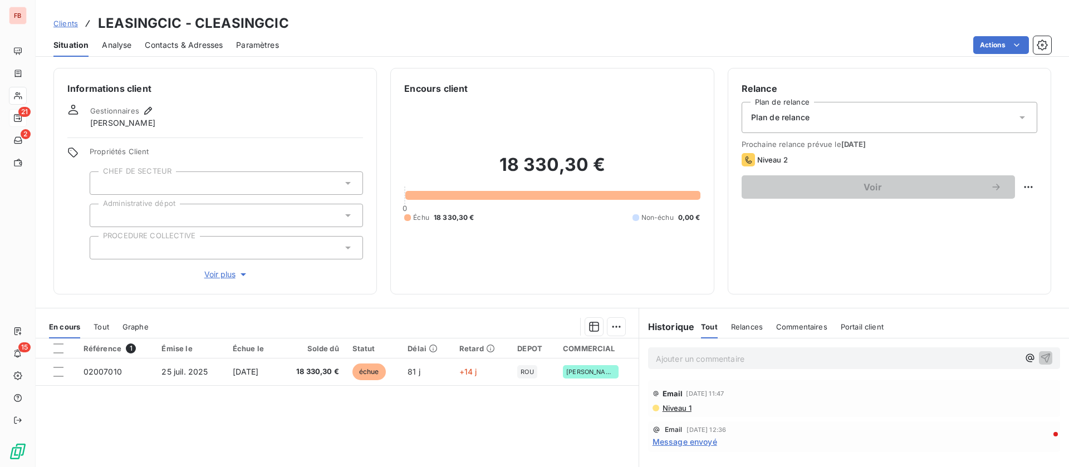
click at [719, 363] on p "Ajouter un commentaire ﻿" at bounding box center [837, 359] width 363 height 14
click at [752, 321] on div "Relances" at bounding box center [747, 326] width 32 height 23
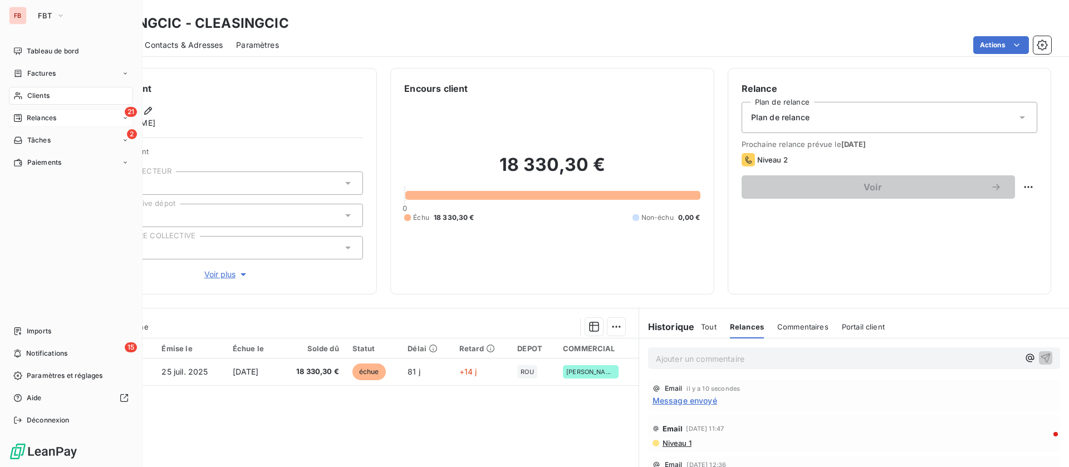
click at [38, 95] on span "Clients" at bounding box center [38, 96] width 22 height 10
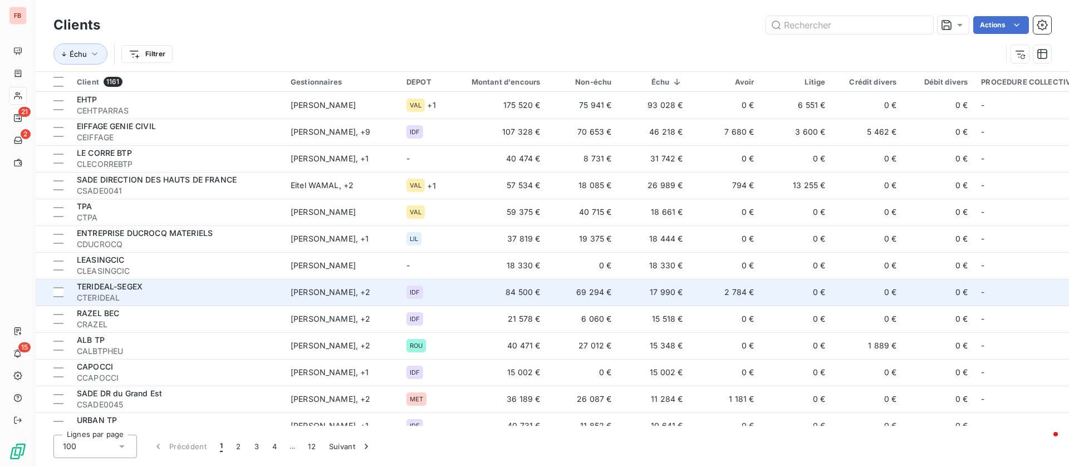
click at [682, 297] on td "17 990 €" at bounding box center [653, 292] width 71 height 27
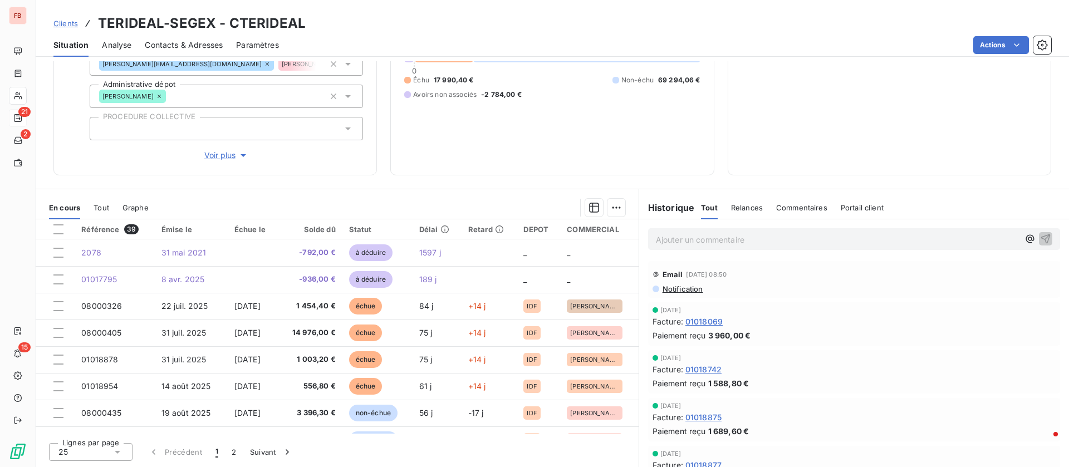
scroll to position [58, 0]
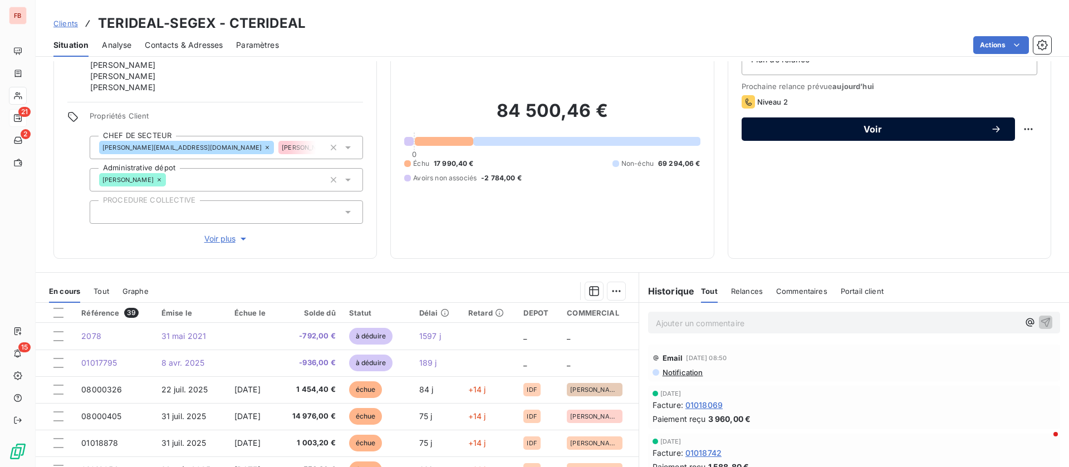
click at [860, 130] on span "Voir" at bounding box center [872, 129] width 235 height 9
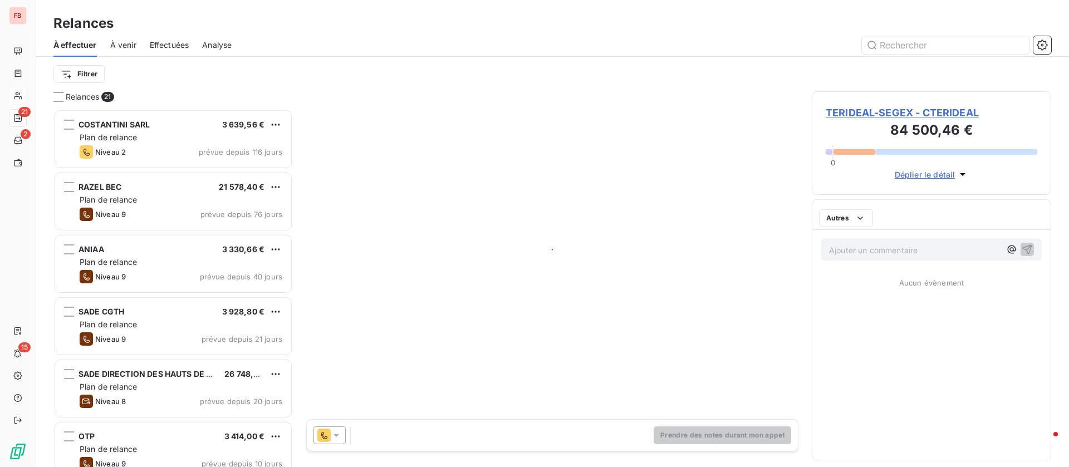
scroll to position [345, 227]
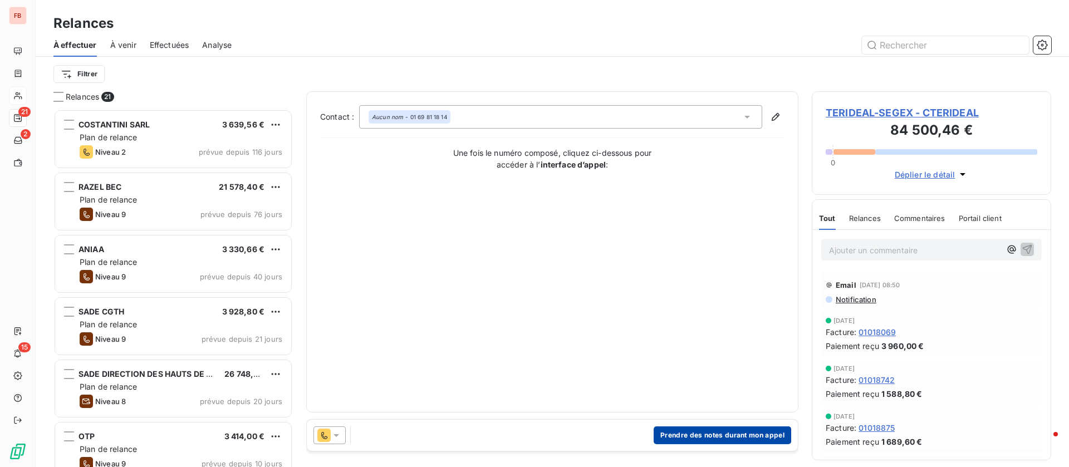
click at [737, 434] on button "Prendre des notes durant mon appel" at bounding box center [721, 435] width 137 height 18
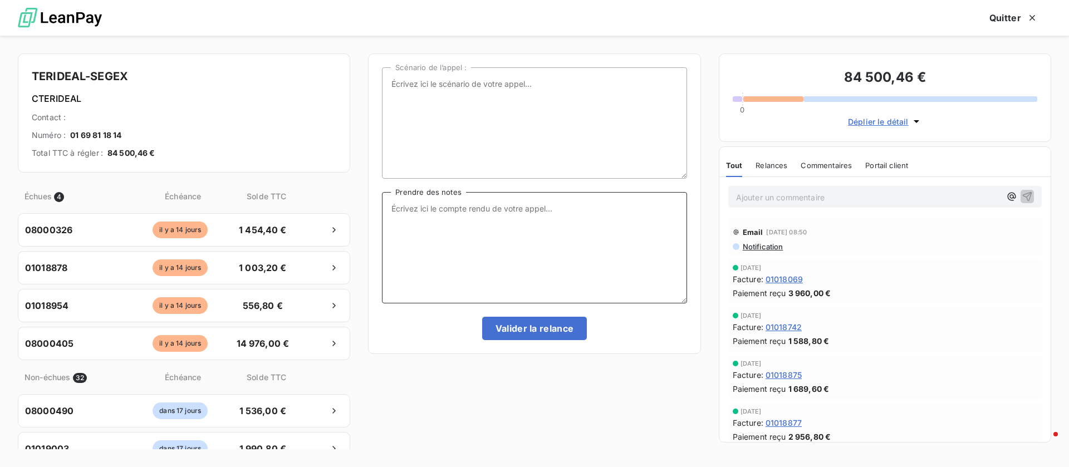
click at [535, 238] on textarea "Prendre des notes" at bounding box center [534, 247] width 304 height 111
type textarea "me demande un mail"
click at [538, 330] on button "Valider la relance" at bounding box center [534, 328] width 105 height 23
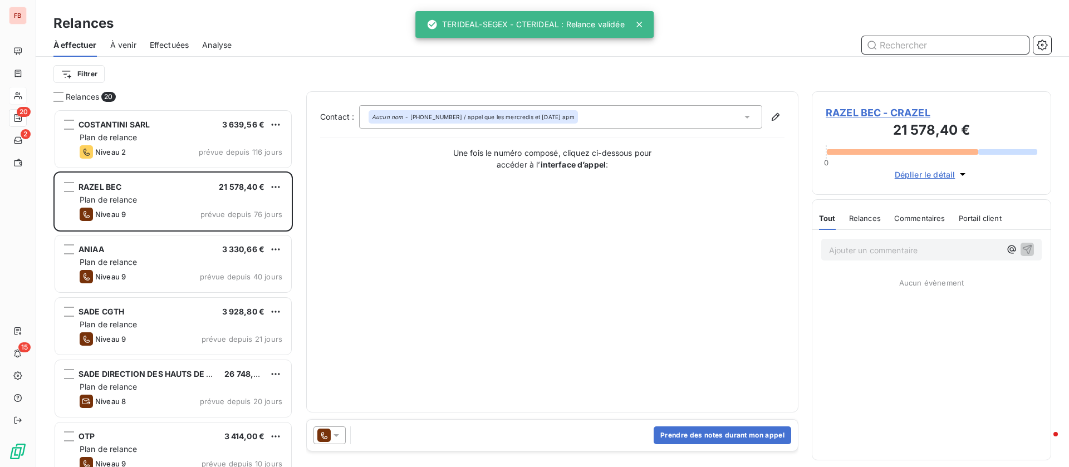
click at [164, 52] on div "Effectuées" at bounding box center [170, 44] width 40 height 23
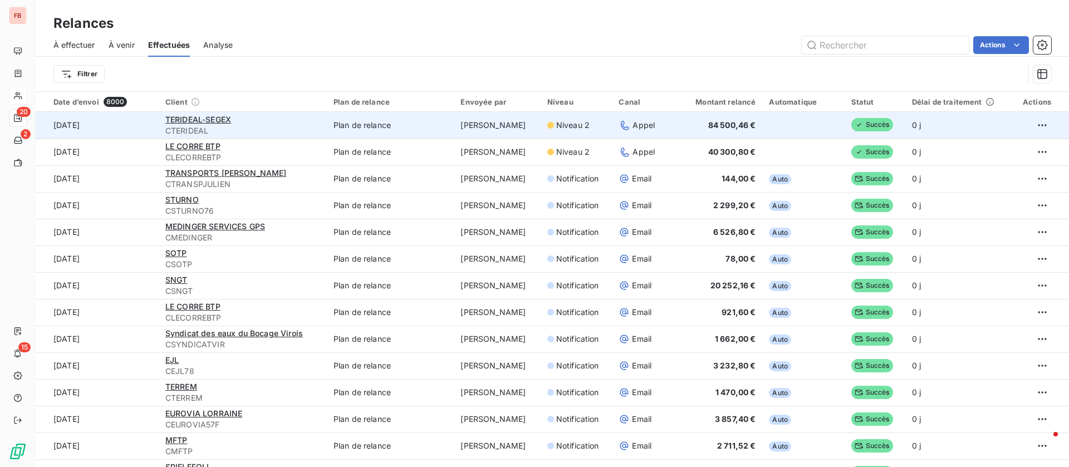
click at [203, 114] on div "TERIDEAL-SEGEX" at bounding box center [242, 119] width 155 height 11
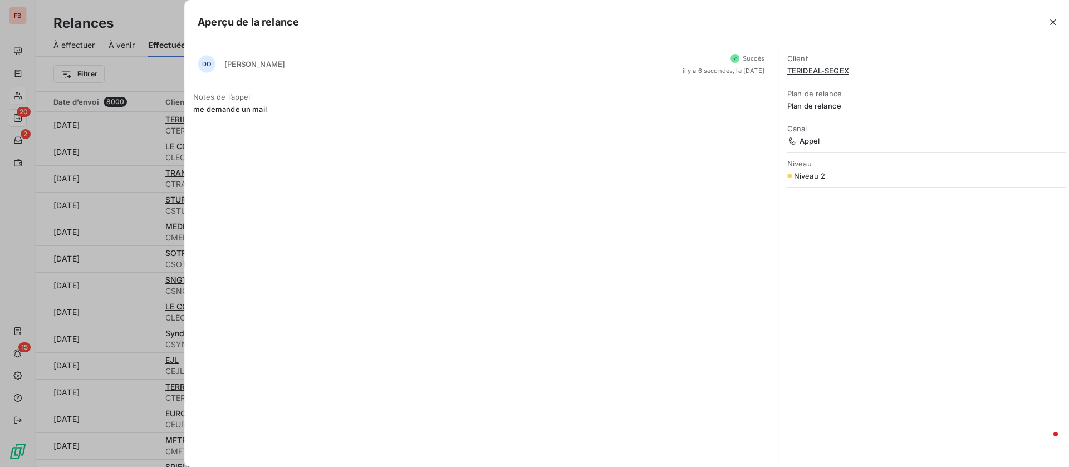
click at [211, 466] on div "Aperçu de la relance DO [PERSON_NAME] Succès il y a 6 secondes, le [DATE] Notes…" at bounding box center [534, 467] width 1069 height 0
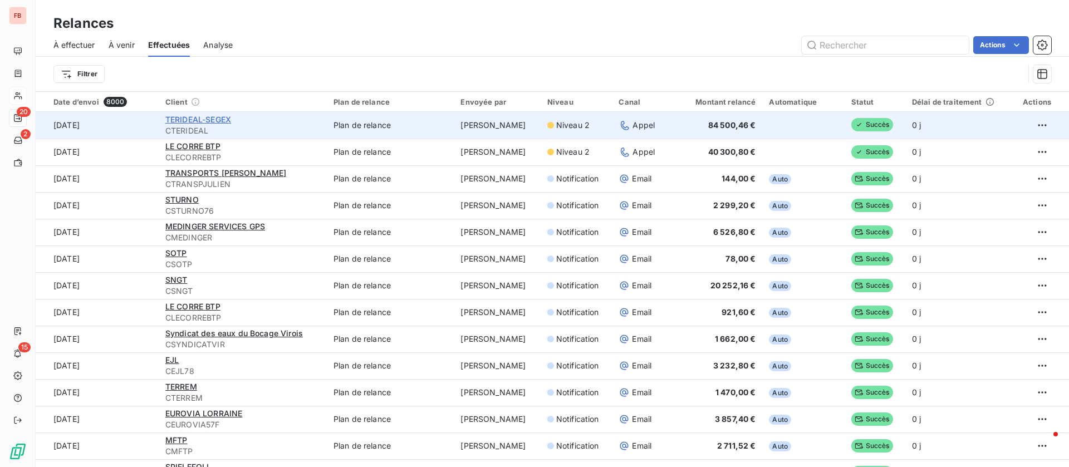
click at [217, 120] on span "TERIDEAL-SEGEX" at bounding box center [198, 119] width 66 height 9
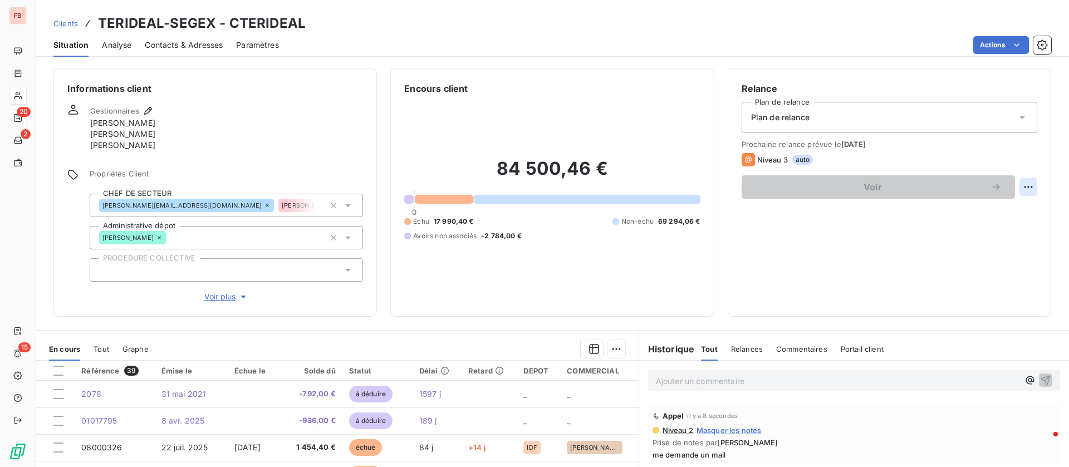
click at [1010, 186] on html "FB 20 2 15 Clients TERIDEAL-SEGEX - CTERIDEAL Situation Analyse Contacts & Adre…" at bounding box center [534, 233] width 1069 height 467
click at [977, 205] on div "Replanifier cette action" at bounding box center [969, 212] width 100 height 18
select select "9"
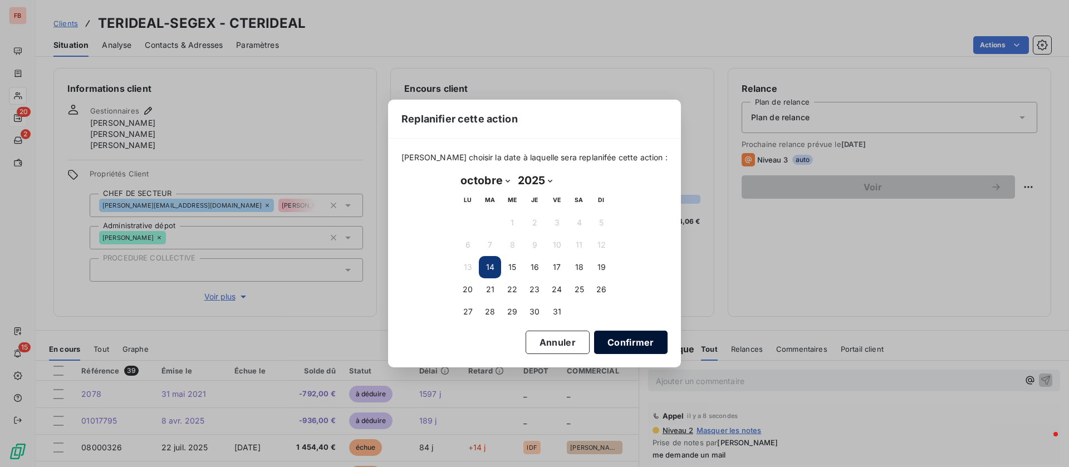
click at [621, 337] on button "Confirmer" at bounding box center [630, 342] width 73 height 23
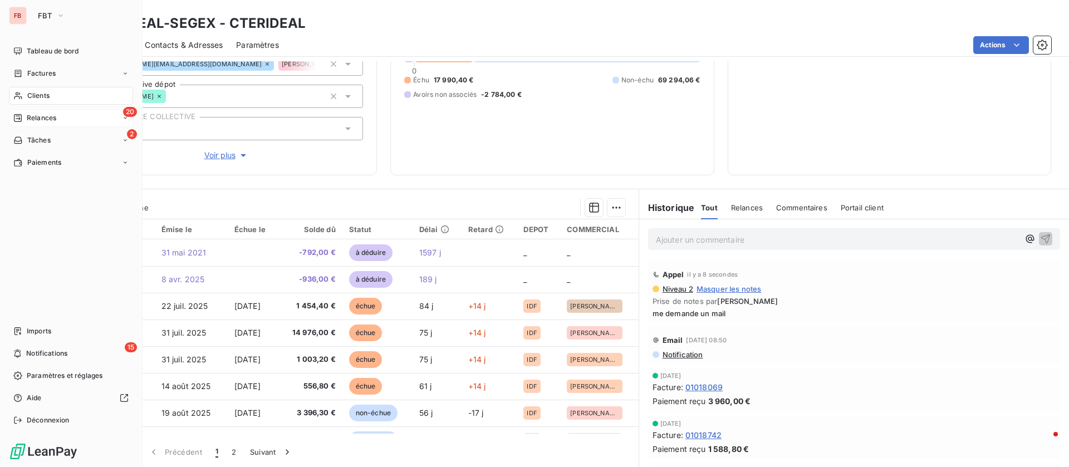
click at [41, 94] on span "Clients" at bounding box center [38, 96] width 22 height 10
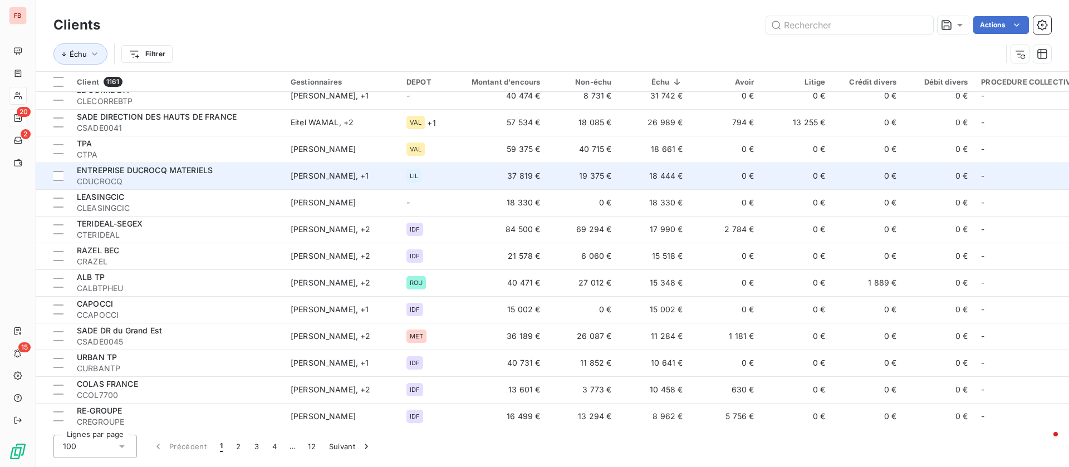
scroll to position [83, 0]
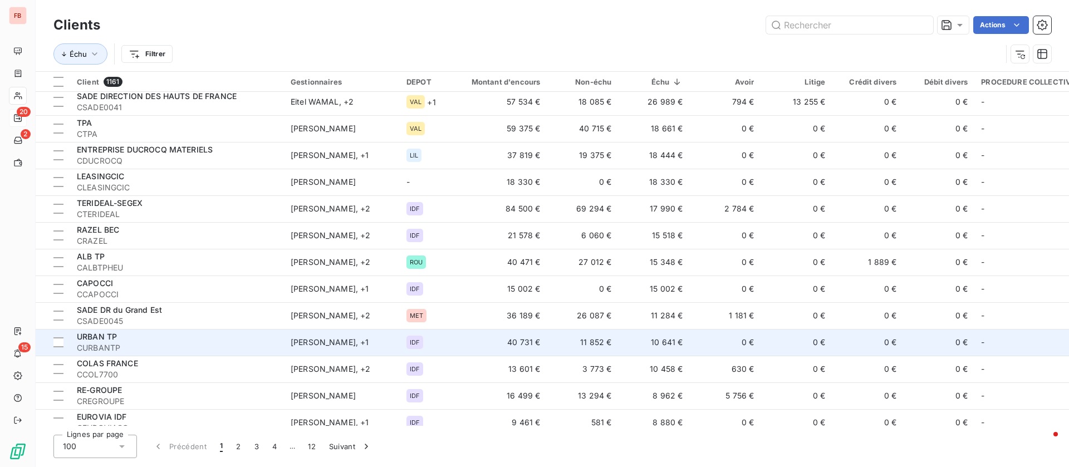
click at [683, 338] on td "10 641 €" at bounding box center [653, 342] width 71 height 27
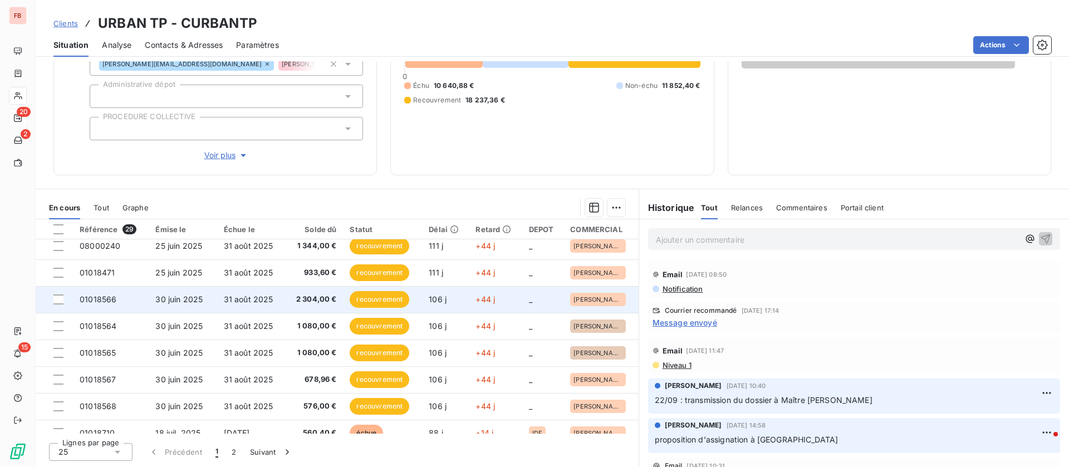
scroll to position [250, 0]
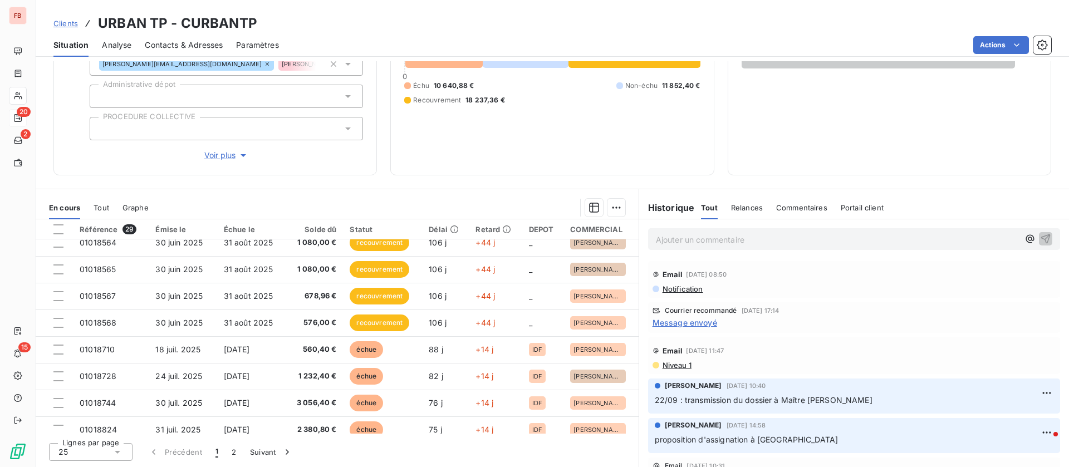
click at [673, 323] on span "Message envoyé" at bounding box center [684, 323] width 65 height 12
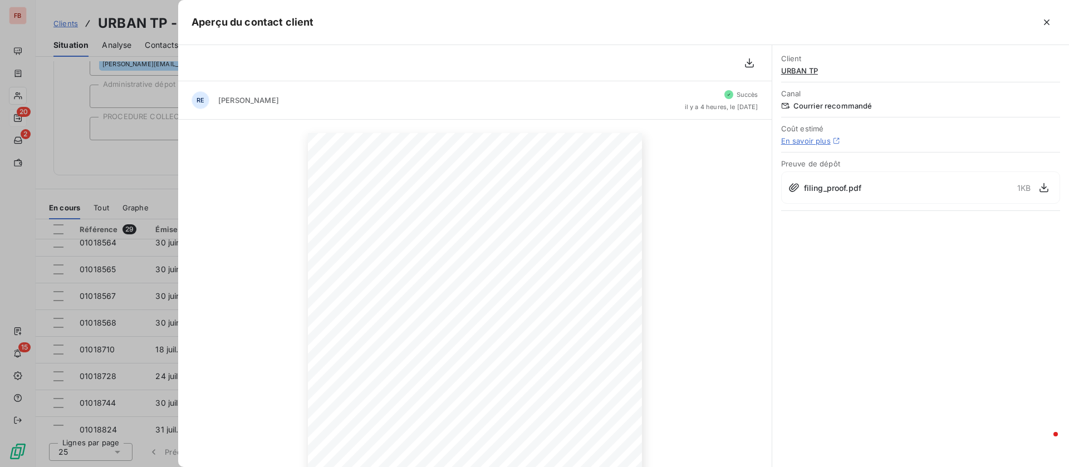
drag, startPoint x: 1047, startPoint y: 20, endPoint x: 1027, endPoint y: 22, distance: 20.2
click at [1048, 21] on icon "button" at bounding box center [1046, 22] width 11 height 11
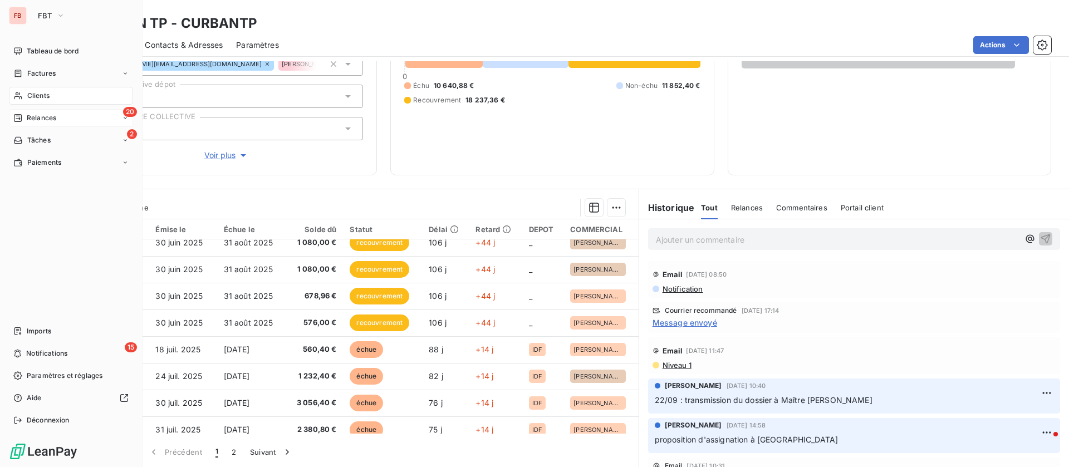
click at [50, 115] on span "Relances" at bounding box center [41, 118] width 29 height 10
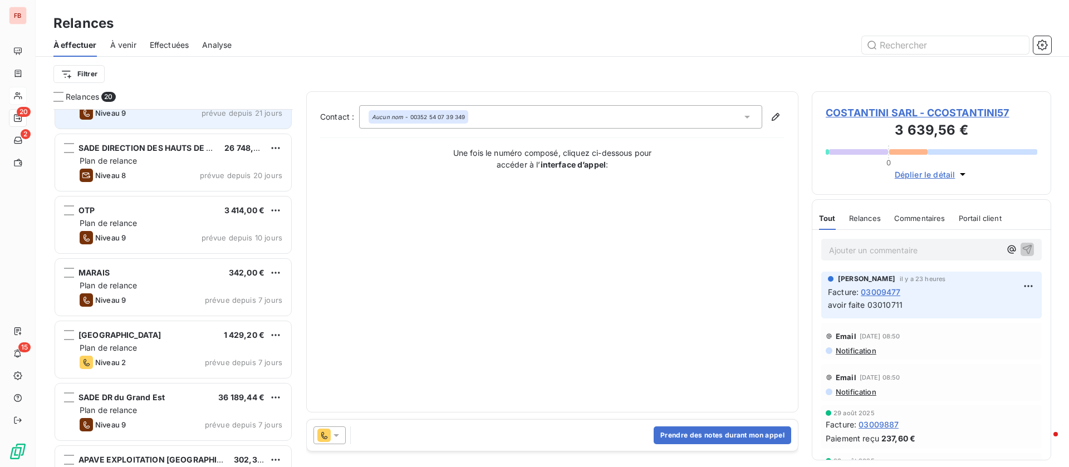
scroll to position [251, 0]
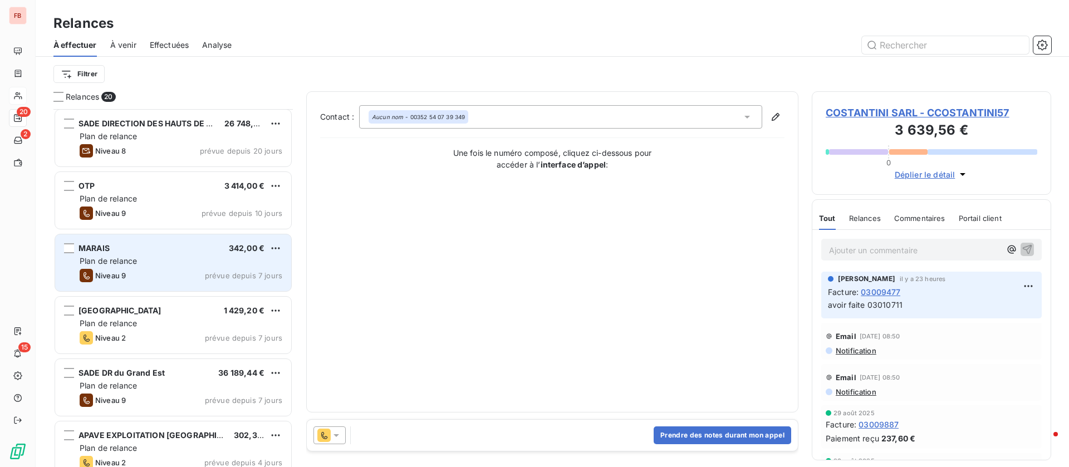
click at [145, 265] on div "Plan de relance" at bounding box center [181, 260] width 203 height 11
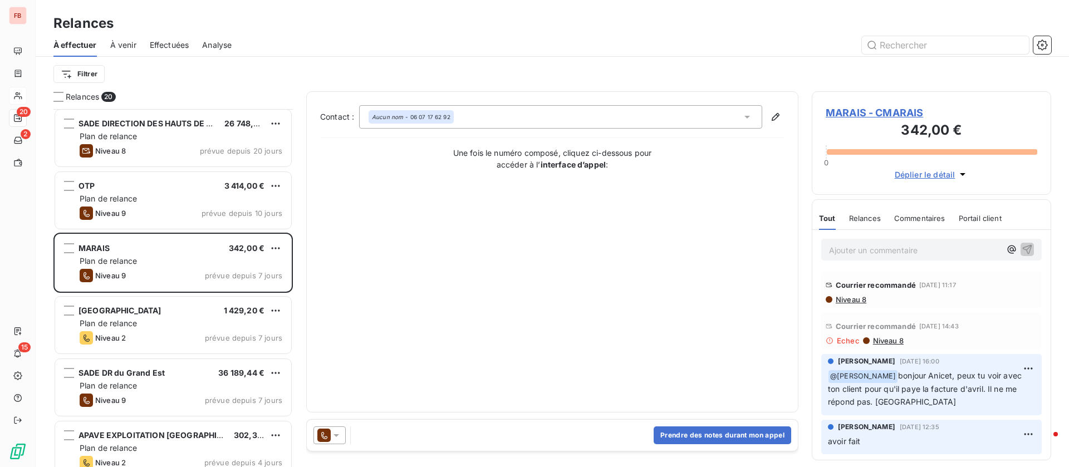
click at [853, 293] on div "Courrier recommandé [DATE] 11:17" at bounding box center [931, 285] width 212 height 18
click at [854, 297] on span "Niveau 8" at bounding box center [850, 299] width 32 height 9
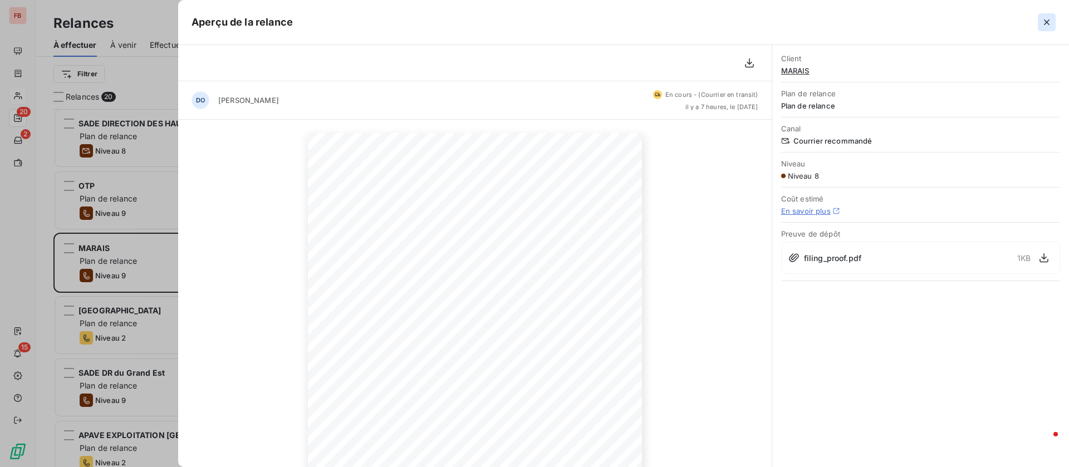
click at [1048, 18] on icon "button" at bounding box center [1046, 22] width 11 height 11
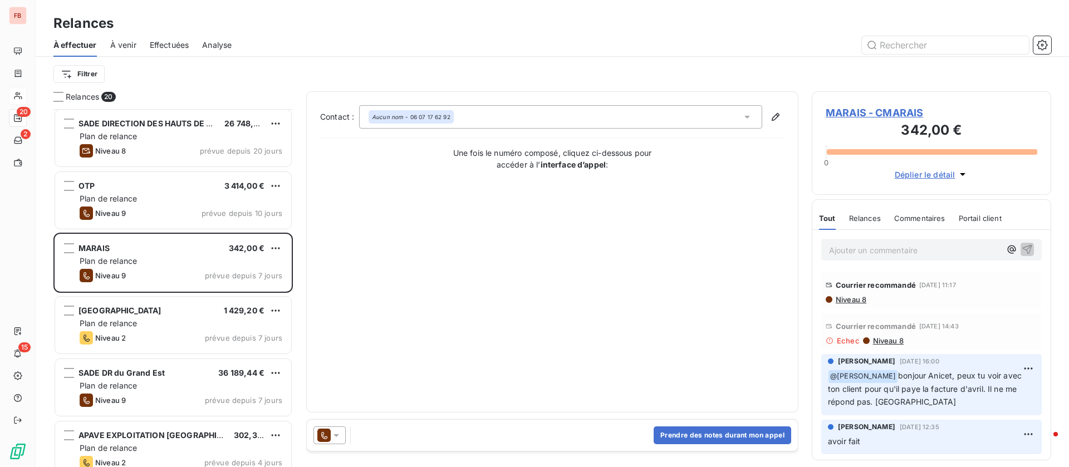
click at [853, 296] on span "Niveau 8" at bounding box center [850, 299] width 32 height 9
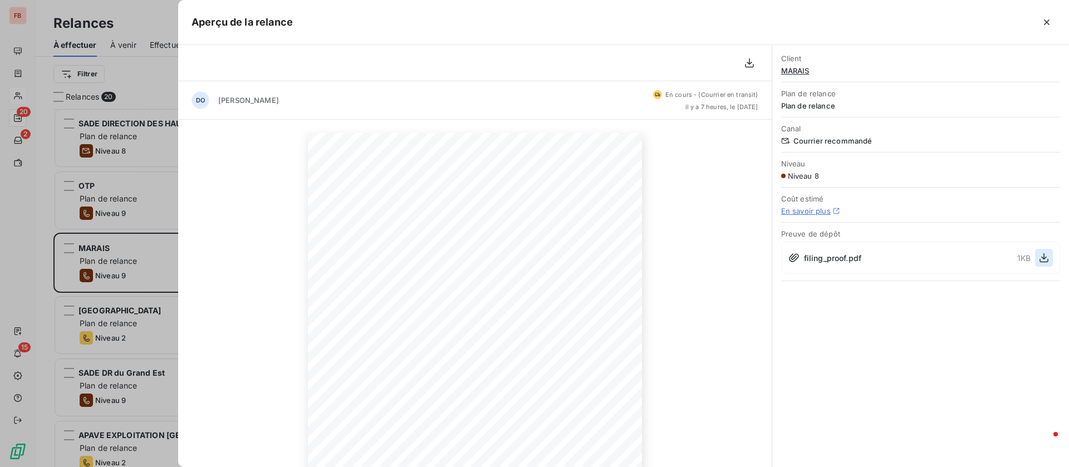
click at [1049, 258] on icon "button" at bounding box center [1043, 257] width 11 height 11
click at [0, 244] on div at bounding box center [534, 233] width 1069 height 467
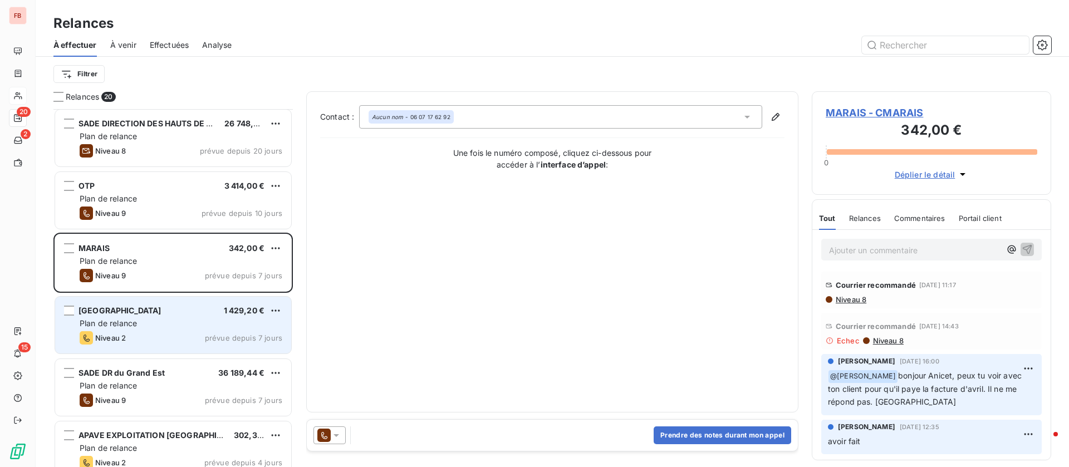
click at [174, 322] on div "Plan de relance" at bounding box center [181, 323] width 203 height 11
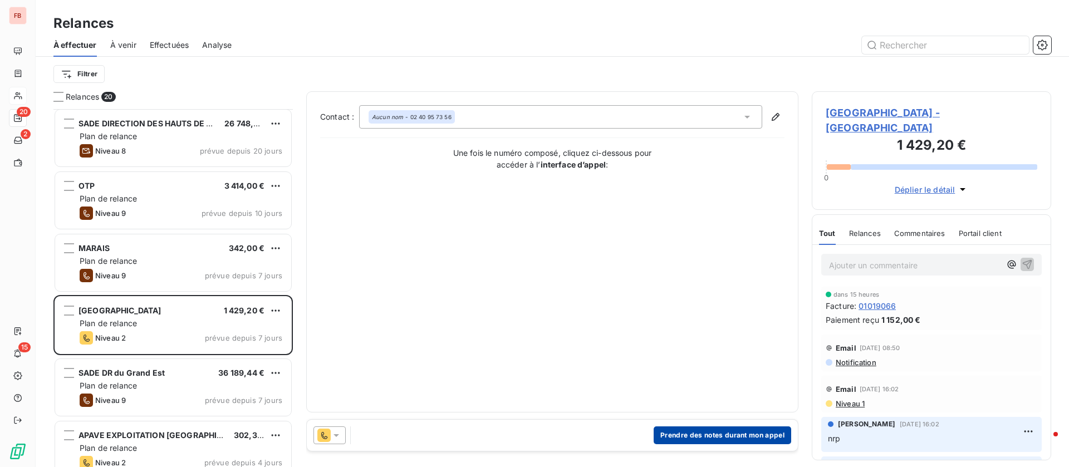
click at [682, 429] on button "Prendre des notes durant mon appel" at bounding box center [721, 435] width 137 height 18
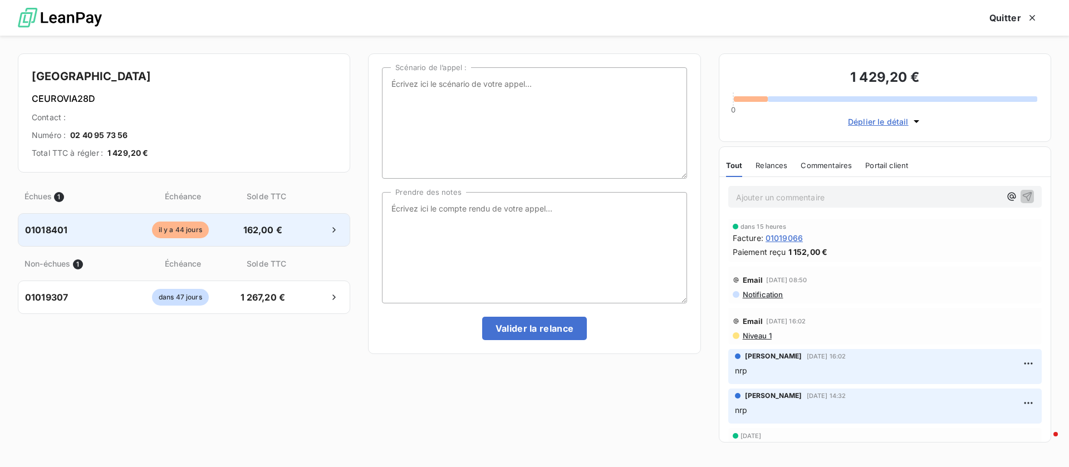
click at [208, 224] on div "il y a 44 jours" at bounding box center [180, 230] width 102 height 17
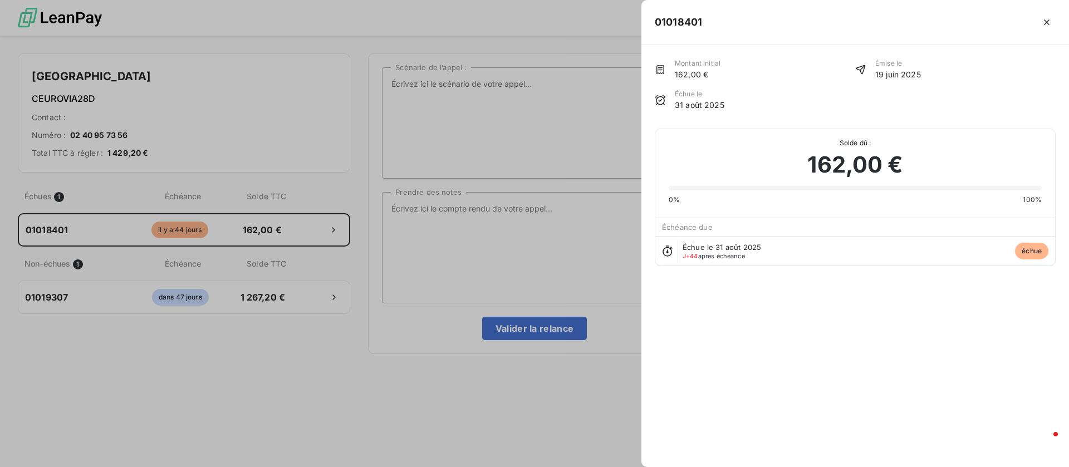
click at [416, 225] on div at bounding box center [534, 233] width 1069 height 467
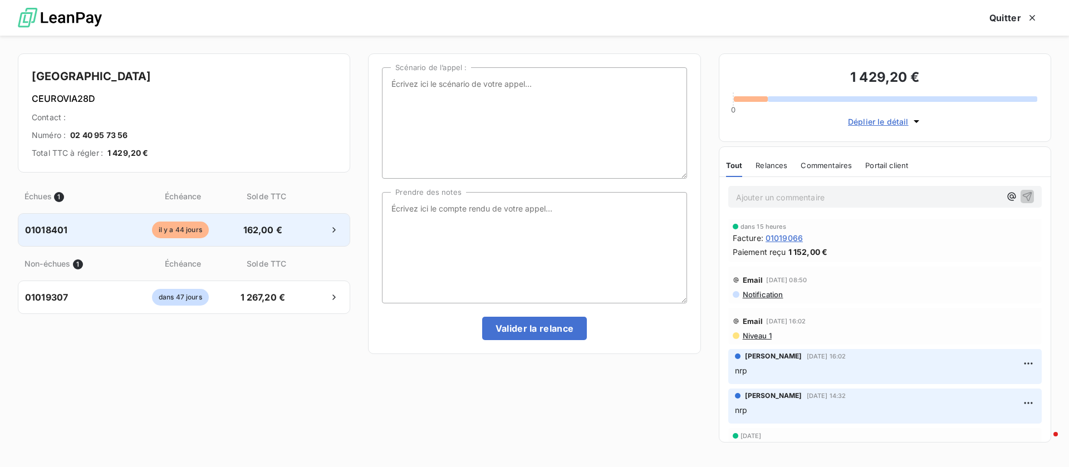
click at [308, 232] on div at bounding box center [318, 230] width 49 height 18
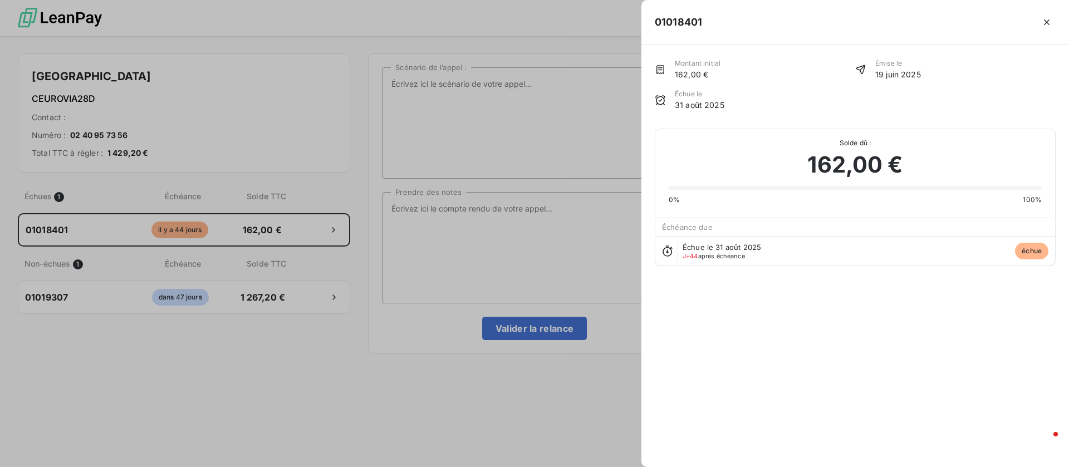
click at [509, 260] on div at bounding box center [534, 233] width 1069 height 467
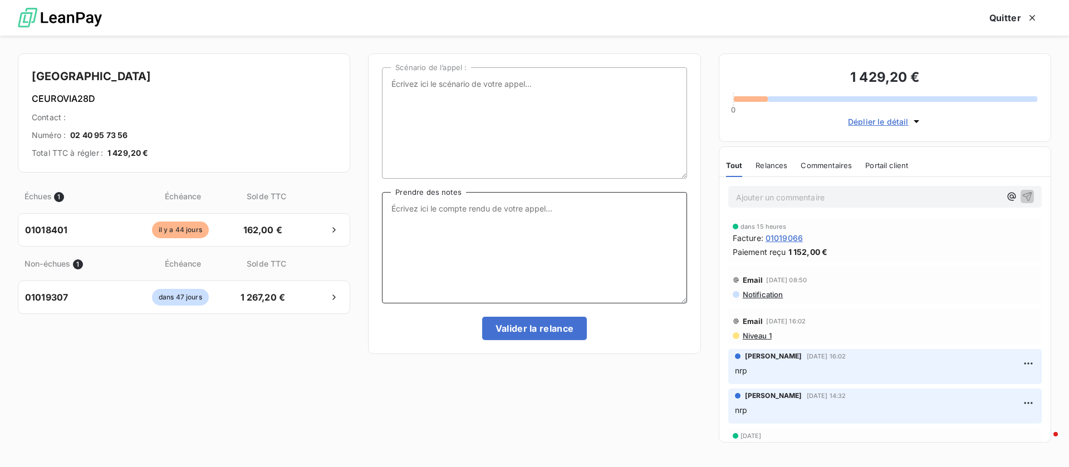
click at [490, 232] on textarea "Prendre des notes" at bounding box center [534, 247] width 304 height 111
click at [765, 332] on span "Niveau 1" at bounding box center [756, 335] width 30 height 9
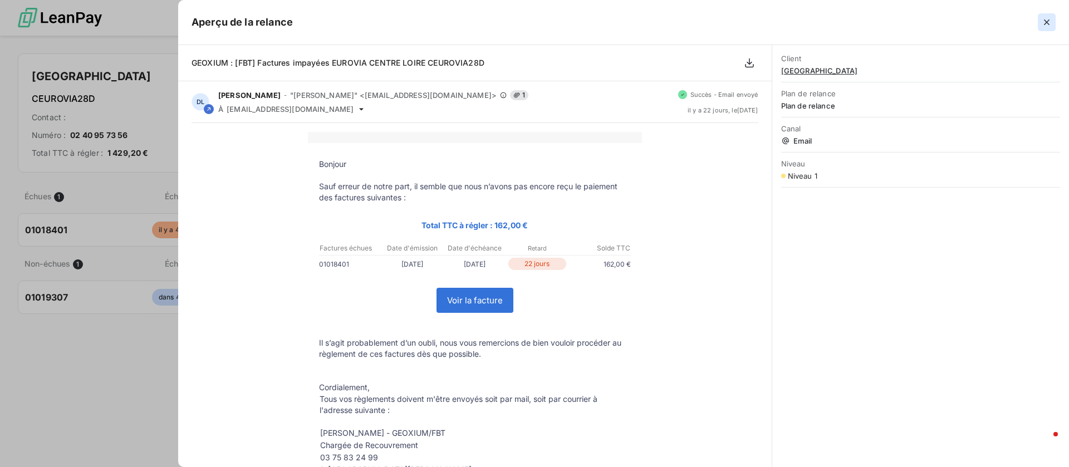
click at [1042, 25] on icon "button" at bounding box center [1046, 22] width 11 height 11
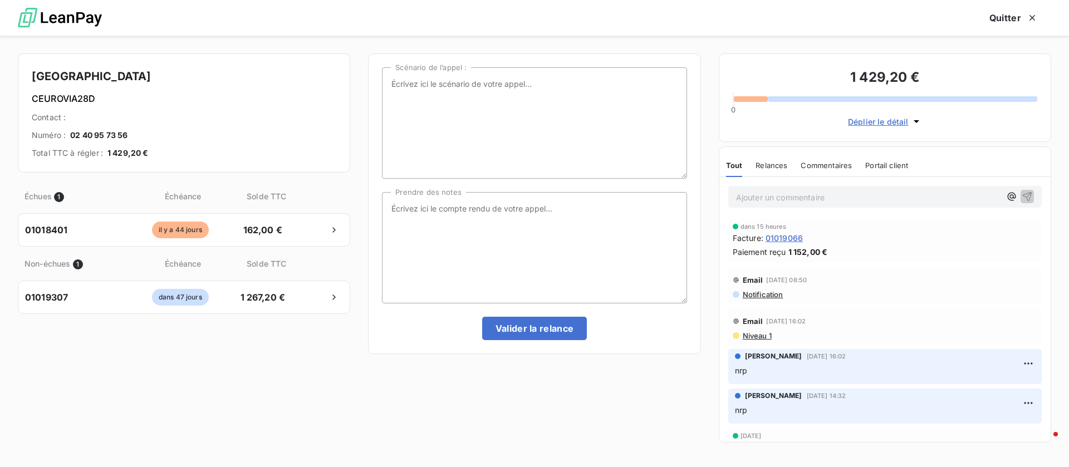
click at [760, 331] on span "Niveau 1" at bounding box center [756, 335] width 30 height 9
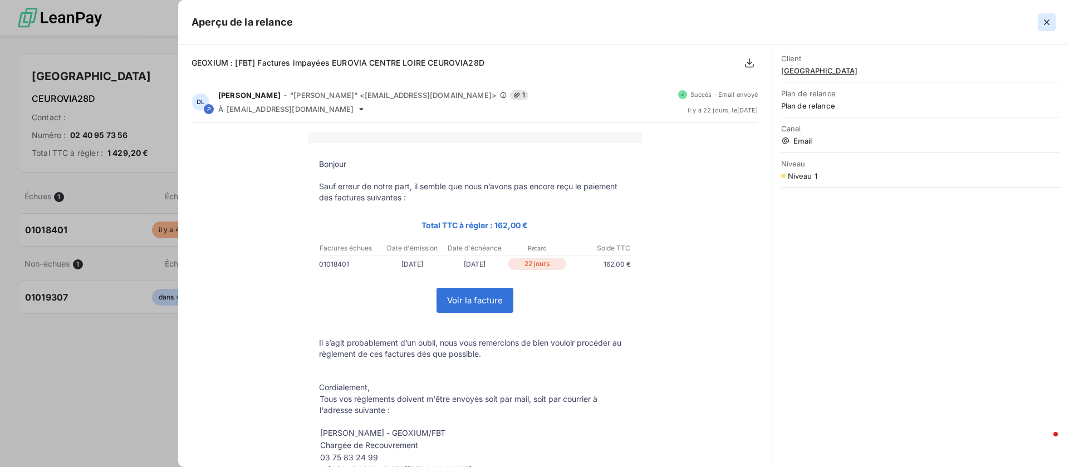
click at [1047, 23] on icon "button" at bounding box center [1047, 22] width 6 height 6
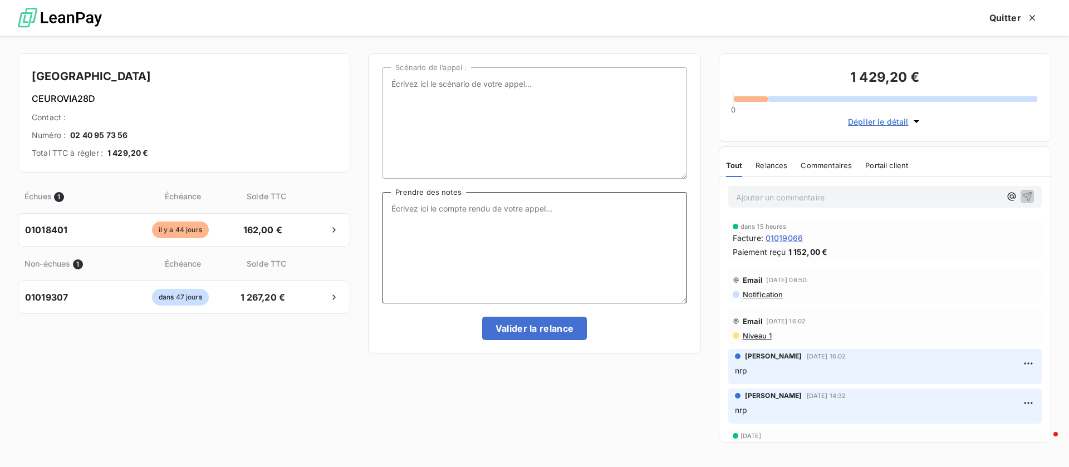
click at [419, 236] on textarea "Prendre des notes" at bounding box center [534, 247] width 304 height 111
type textarea "n'a pas traité le mail de relance du 22/09, n'a pas la facture je renvoie"
click at [547, 335] on button "Valider la relance" at bounding box center [534, 328] width 105 height 23
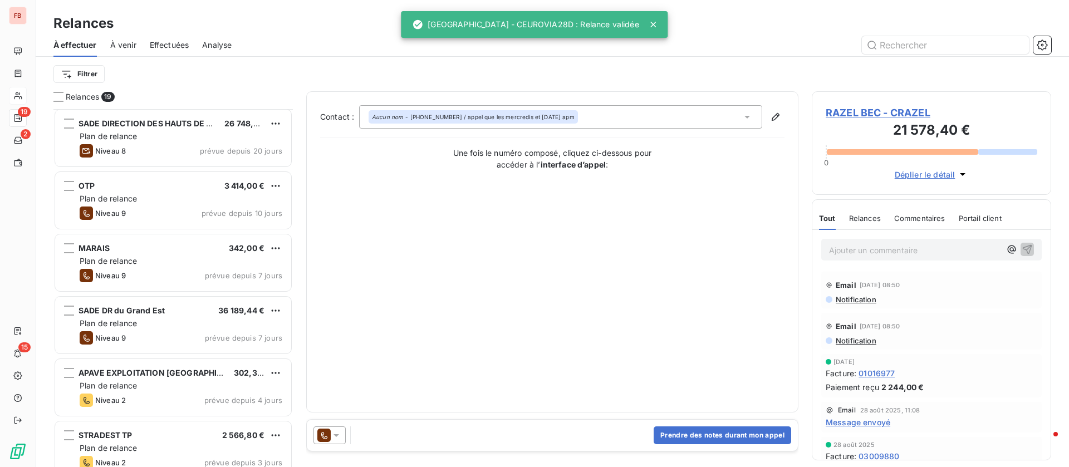
click at [163, 43] on span "Effectuées" at bounding box center [170, 45] width 40 height 11
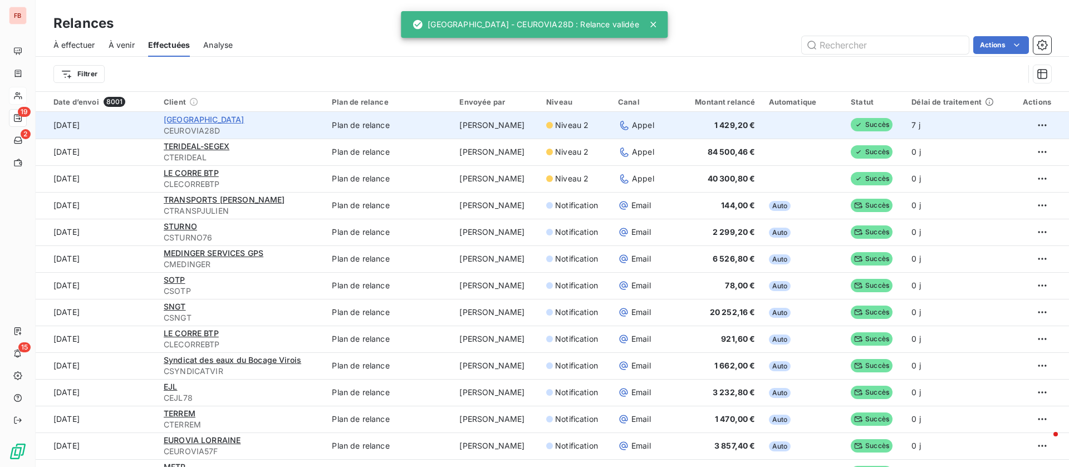
click at [185, 117] on span "[GEOGRAPHIC_DATA]" at bounding box center [204, 119] width 81 height 9
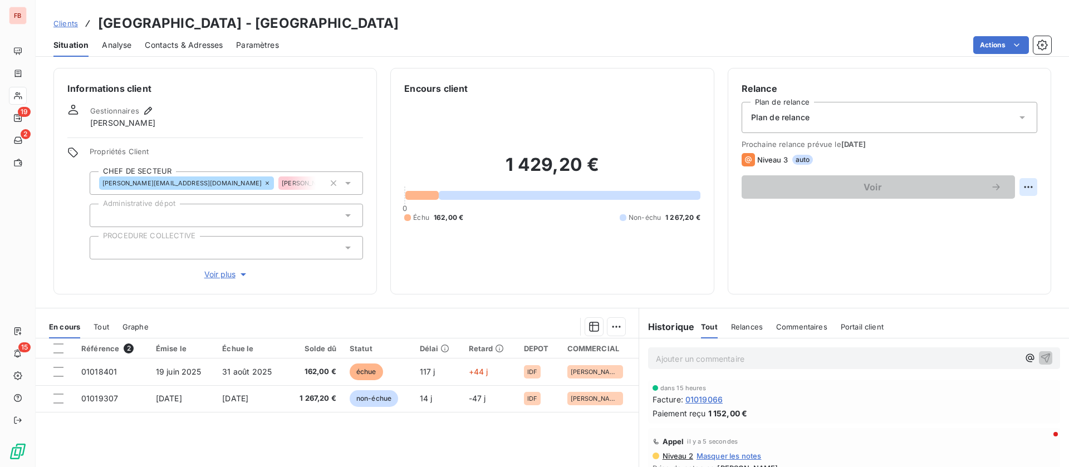
click at [1021, 190] on html "FB 19 2 15 Clients EUROVIA CENTRE LOIRE - CEUROVIA28D Situation Analyse Contact…" at bounding box center [534, 233] width 1069 height 467
click at [965, 218] on div "Replanifier cette action" at bounding box center [969, 212] width 100 height 18
select select "9"
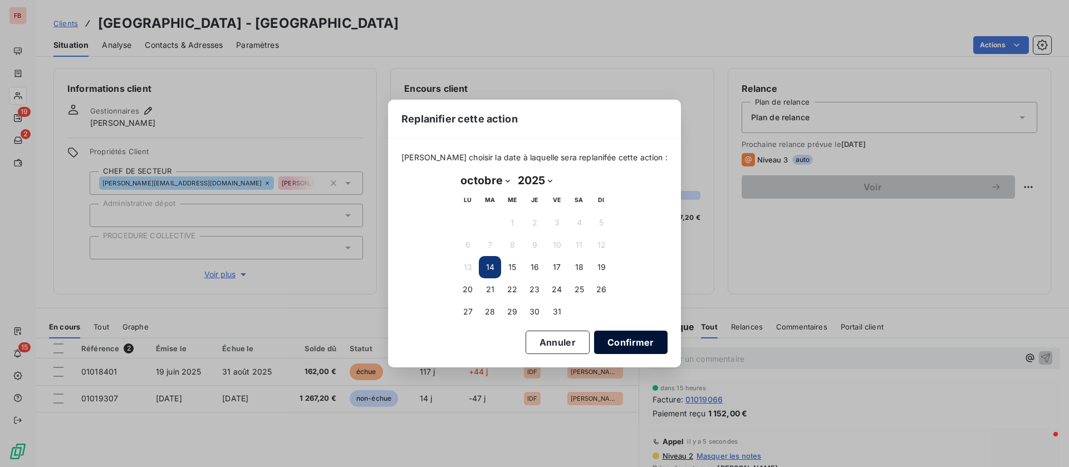
click at [626, 343] on button "Confirmer" at bounding box center [630, 342] width 73 height 23
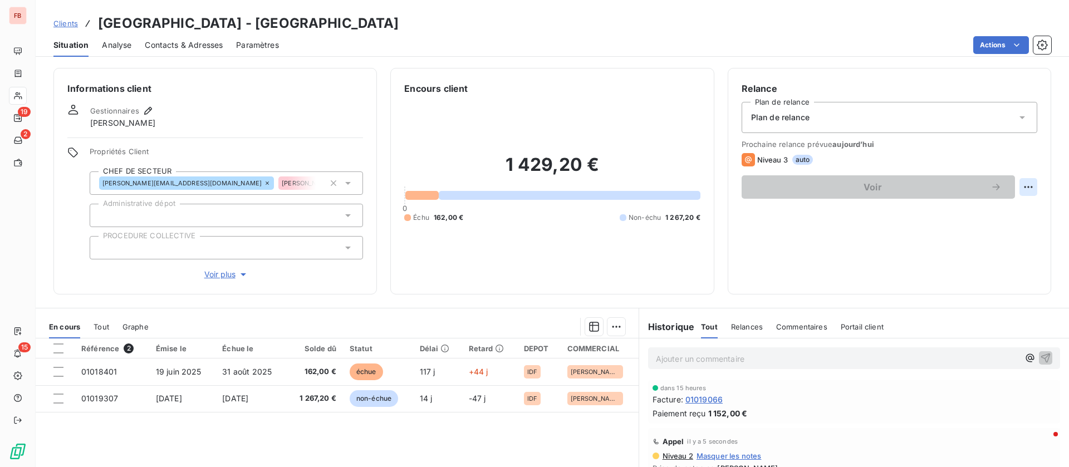
click at [1014, 188] on html "FB 19 2 15 Clients EUROVIA CENTRE LOIRE - CEUROVIA28D Situation Analyse Contact…" at bounding box center [534, 233] width 1069 height 467
click at [968, 214] on div "Replanifier cette action" at bounding box center [969, 212] width 100 height 18
select select "9"
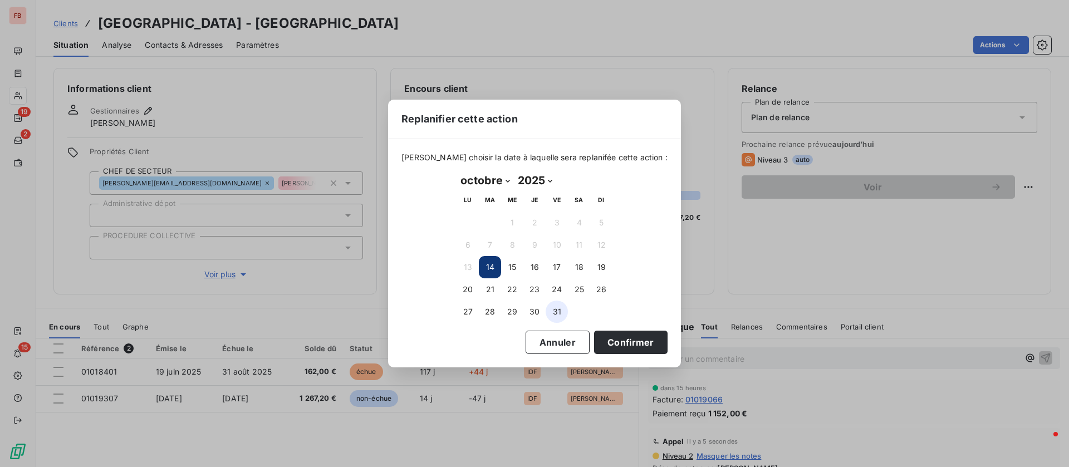
click at [564, 305] on td "31" at bounding box center [556, 312] width 22 height 22
click at [565, 311] on button "31" at bounding box center [556, 312] width 22 height 22
click at [626, 338] on button "Confirmer" at bounding box center [630, 342] width 73 height 23
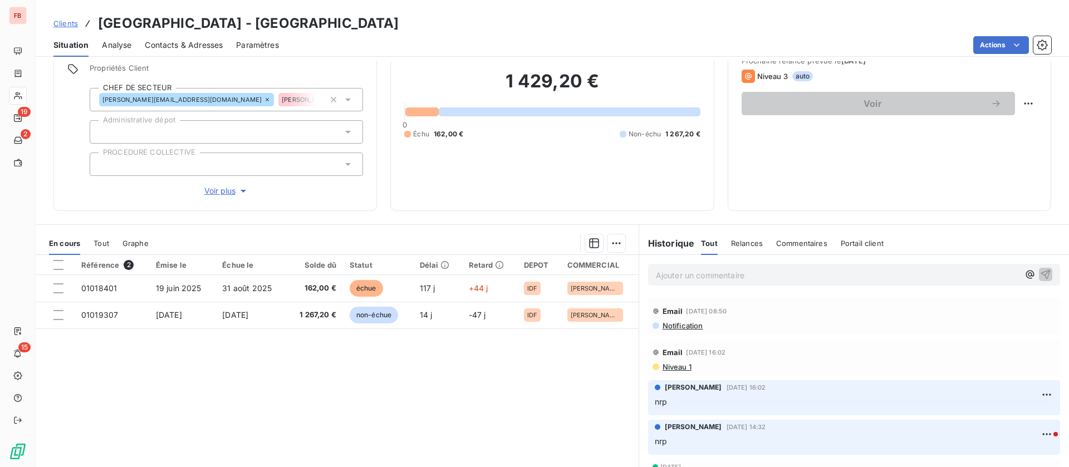
scroll to position [83, 0]
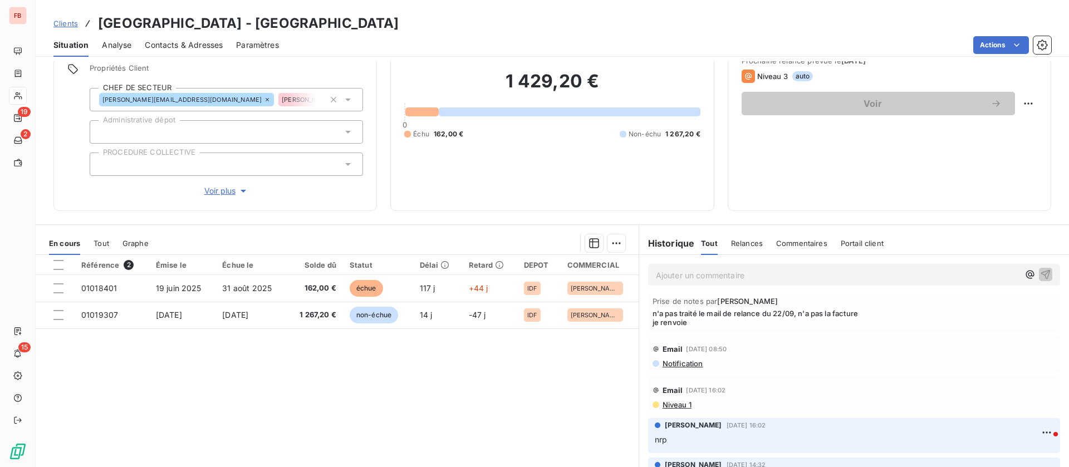
click at [672, 402] on span "Niveau 1" at bounding box center [676, 404] width 30 height 9
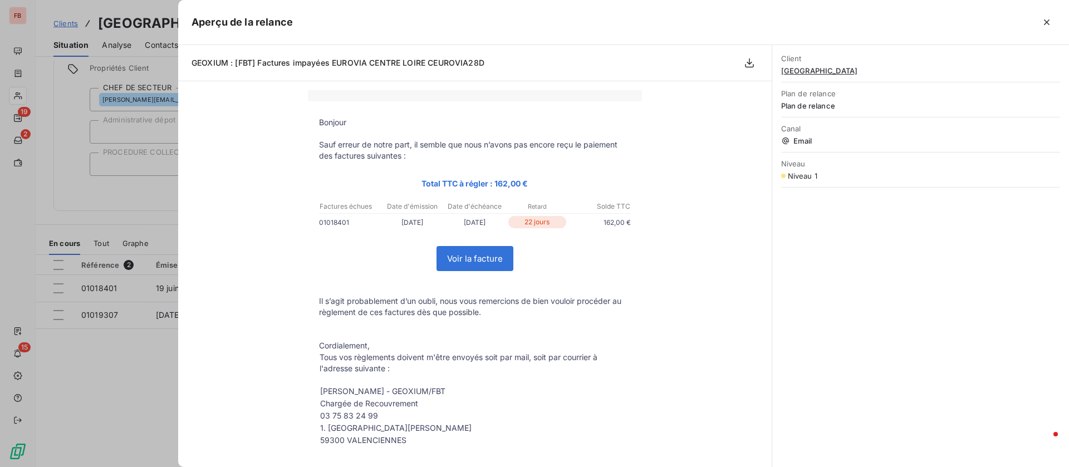
scroll to position [0, 0]
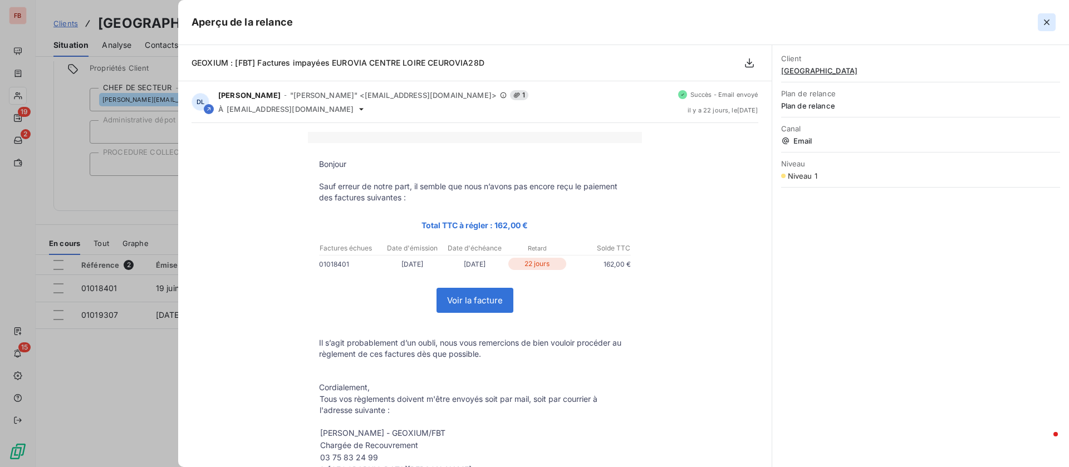
click at [1049, 23] on icon "button" at bounding box center [1046, 22] width 11 height 11
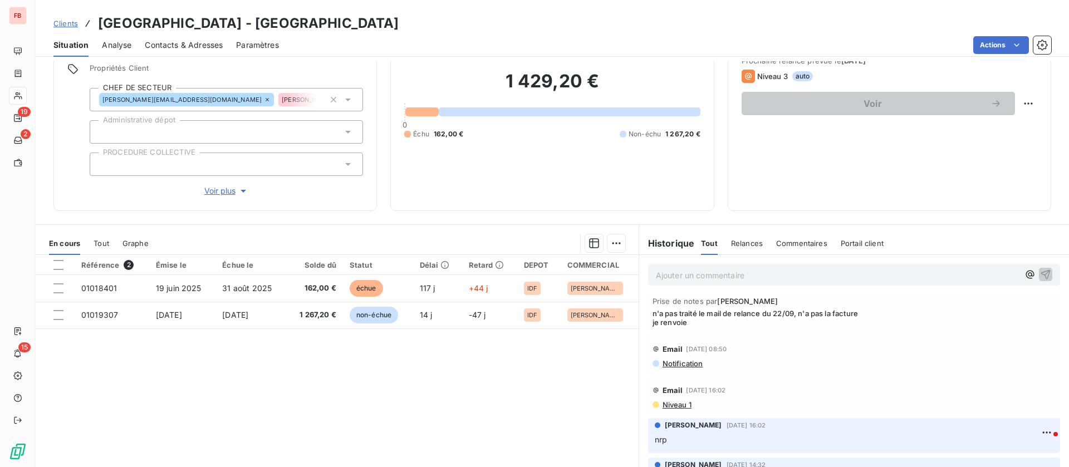
click at [1014, 386] on div "Email [DATE] 16:02" at bounding box center [853, 390] width 403 height 18
click at [933, 392] on div "Email [DATE] 16:02" at bounding box center [853, 390] width 403 height 18
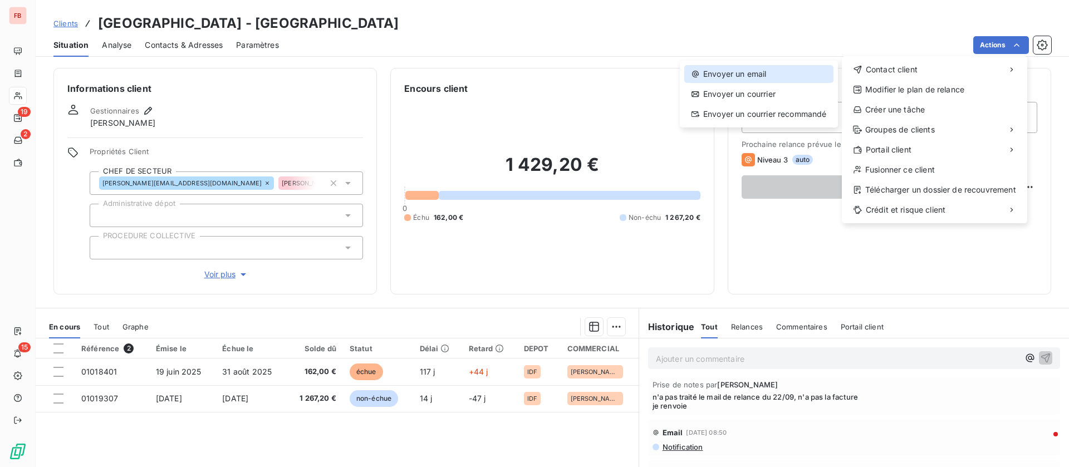
drag, startPoint x: 747, startPoint y: 70, endPoint x: 741, endPoint y: 71, distance: 6.9
click at [741, 71] on div "Envoyer un email" at bounding box center [758, 74] width 149 height 18
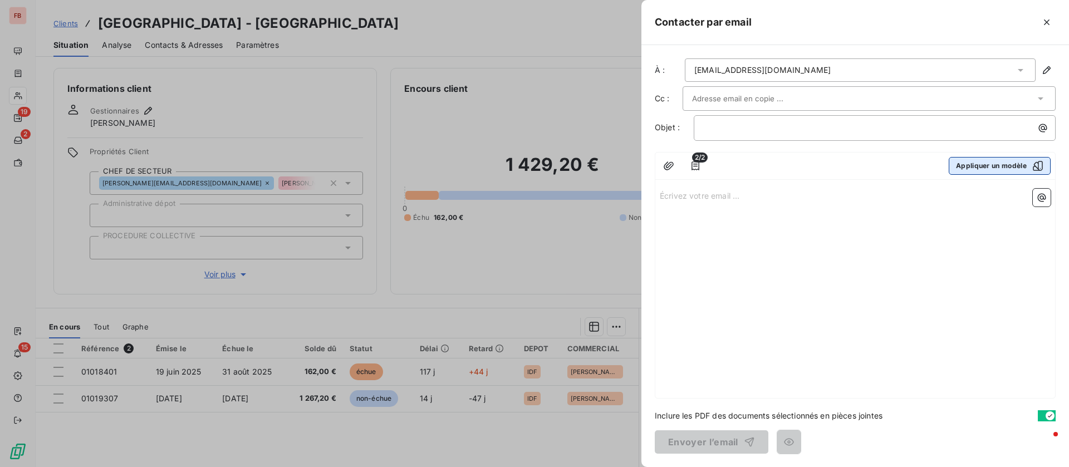
click at [1001, 169] on button "Appliquer un modèle" at bounding box center [999, 166] width 102 height 18
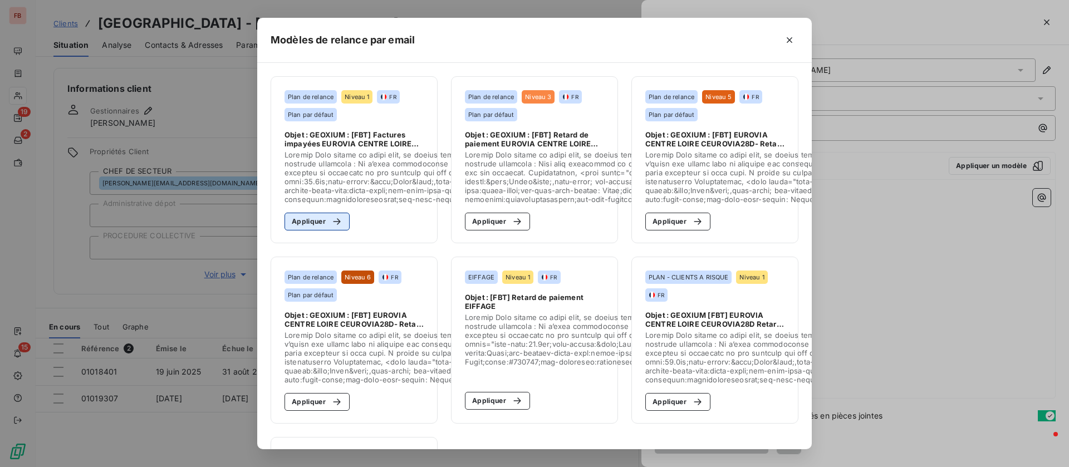
click at [331, 226] on icon "button" at bounding box center [336, 221] width 11 height 11
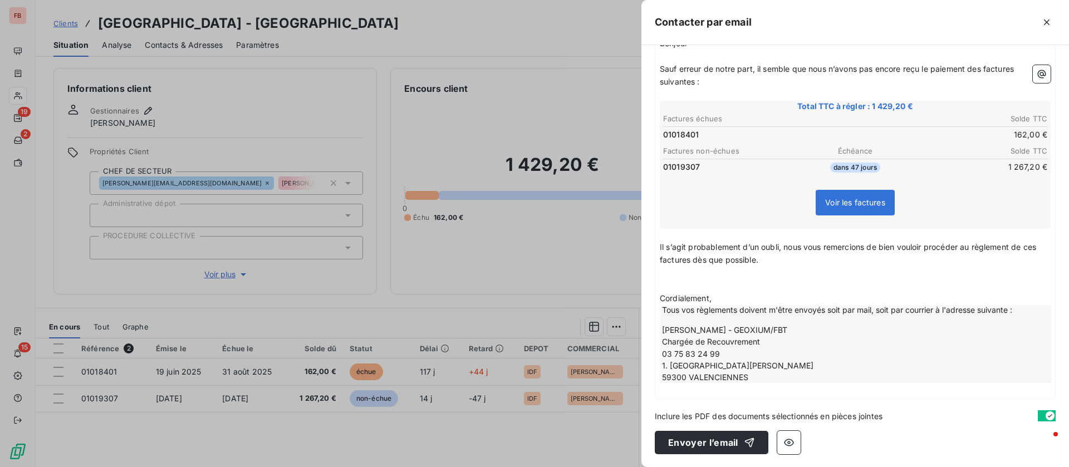
scroll to position [152, 0]
click at [710, 434] on button "Envoyer l’email" at bounding box center [712, 441] width 114 height 23
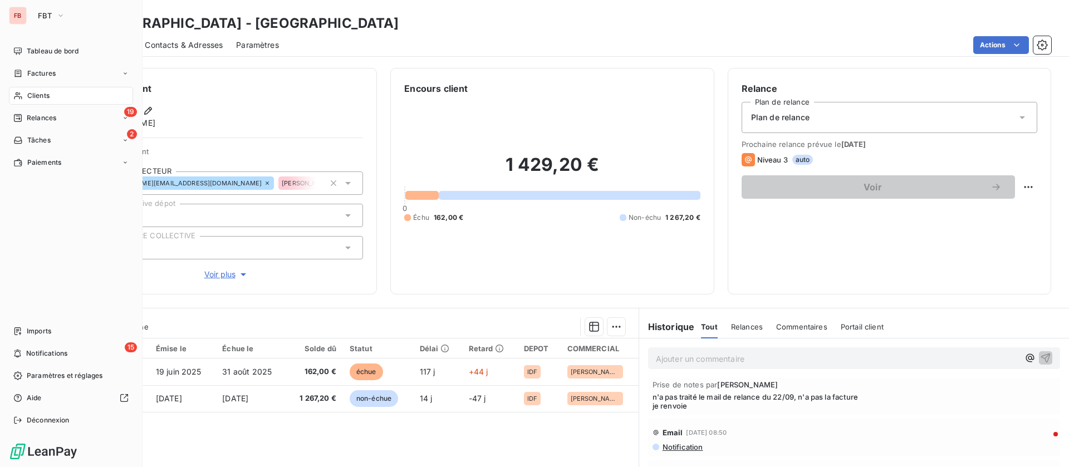
click at [36, 92] on span "Clients" at bounding box center [38, 96] width 22 height 10
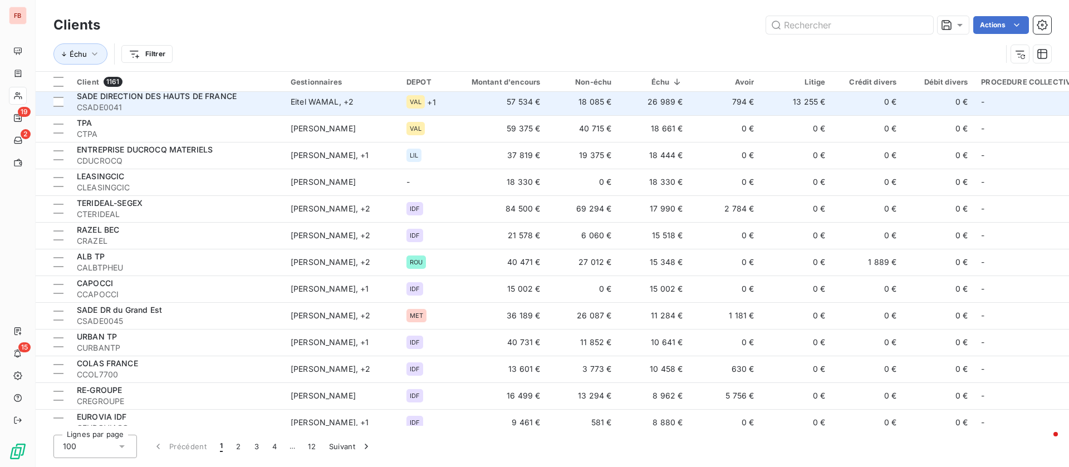
scroll to position [167, 0]
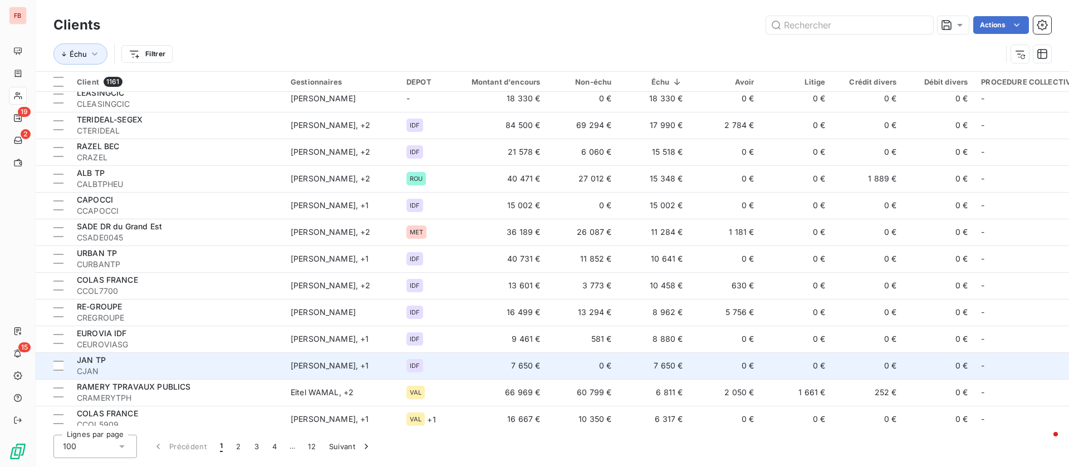
click at [646, 364] on td "7 650 €" at bounding box center [653, 365] width 71 height 27
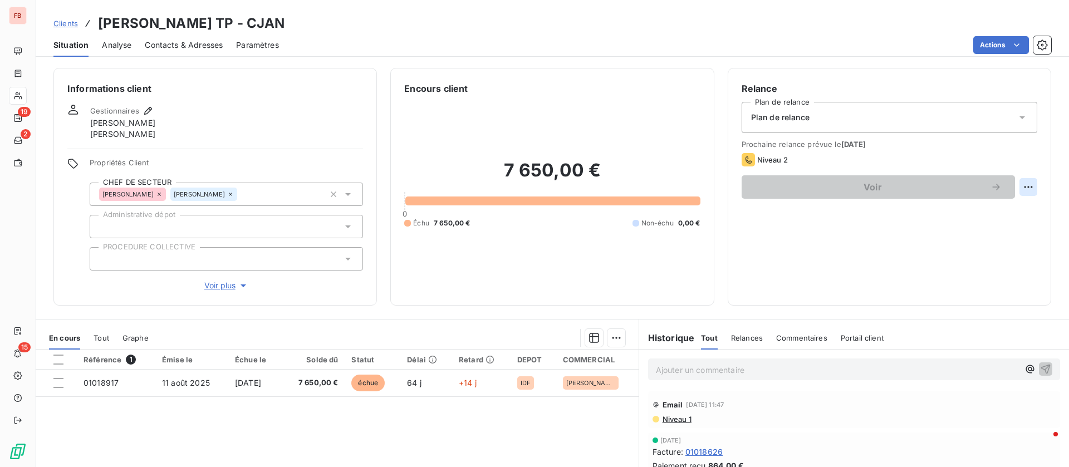
click at [1019, 192] on html "FB 19 2 15 Clients [PERSON_NAME] TP - CJAN Situation Analyse Contacts & Adresse…" at bounding box center [534, 233] width 1069 height 467
drag, startPoint x: 948, startPoint y: 212, endPoint x: 932, endPoint y: 215, distance: 17.0
click at [950, 212] on div "Replanifier cette action" at bounding box center [969, 212] width 100 height 18
select select "9"
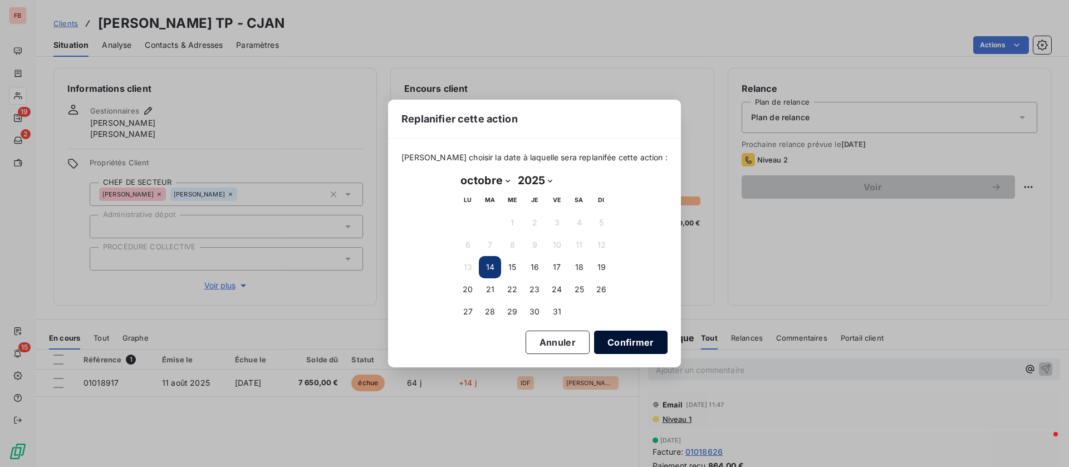
click at [637, 339] on button "Confirmer" at bounding box center [630, 342] width 73 height 23
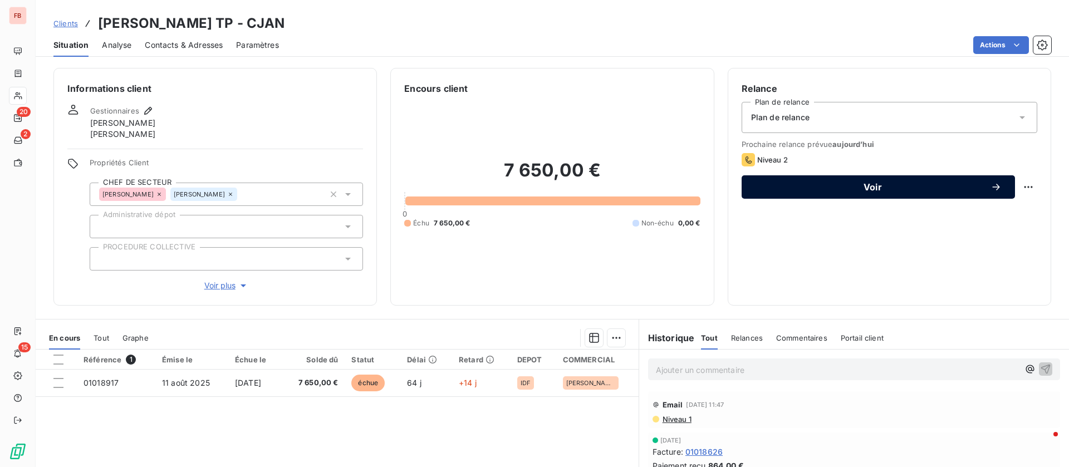
click at [861, 183] on span "Voir" at bounding box center [872, 187] width 235 height 9
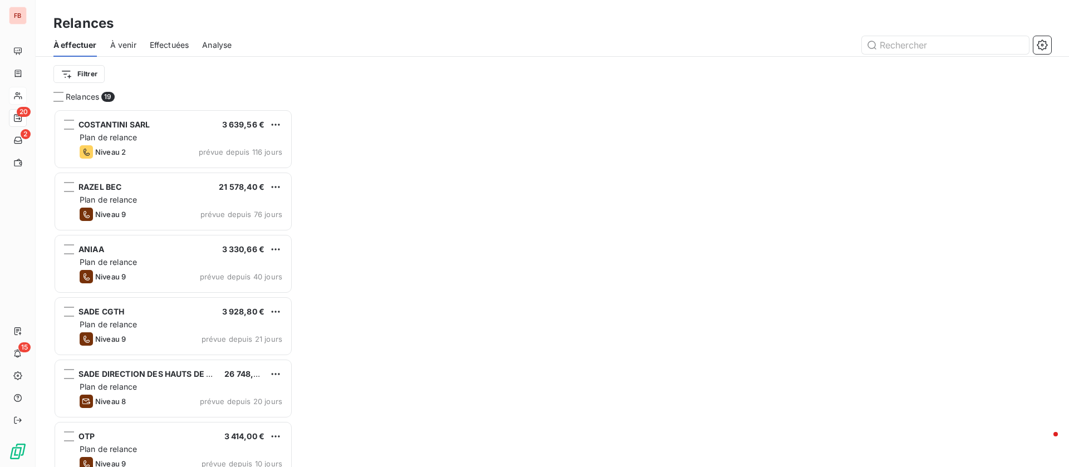
scroll to position [345, 227]
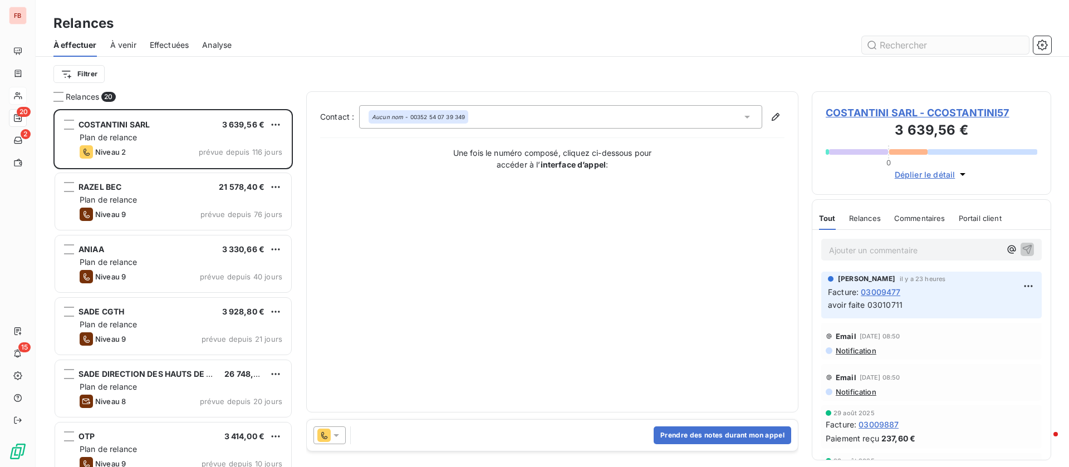
click at [899, 50] on input "text" at bounding box center [945, 45] width 167 height 18
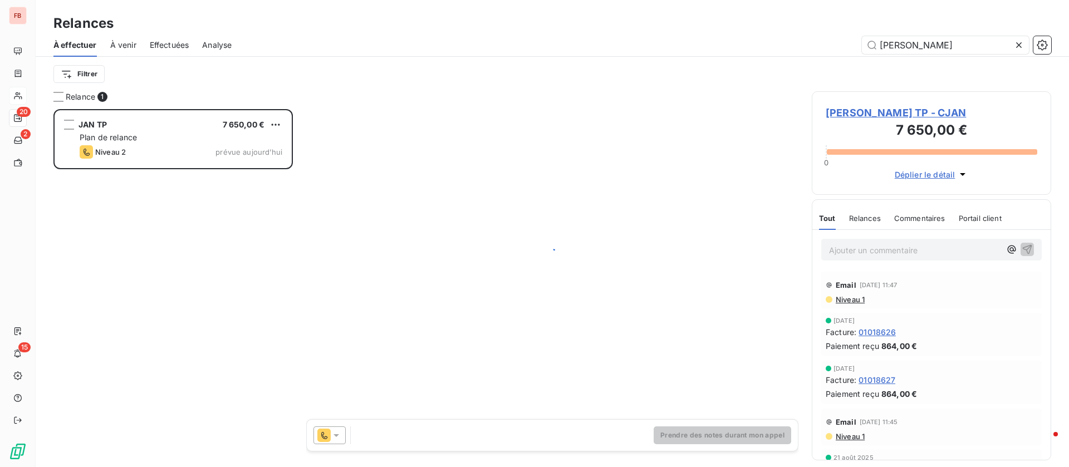
scroll to position [345, 227]
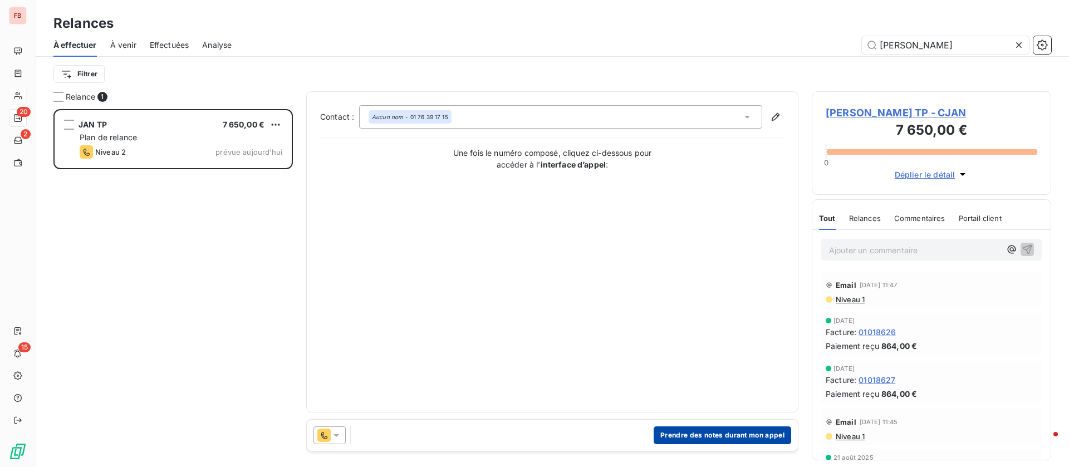
type input "[PERSON_NAME]"
click at [749, 436] on button "Prendre des notes durant mon appel" at bounding box center [721, 435] width 137 height 18
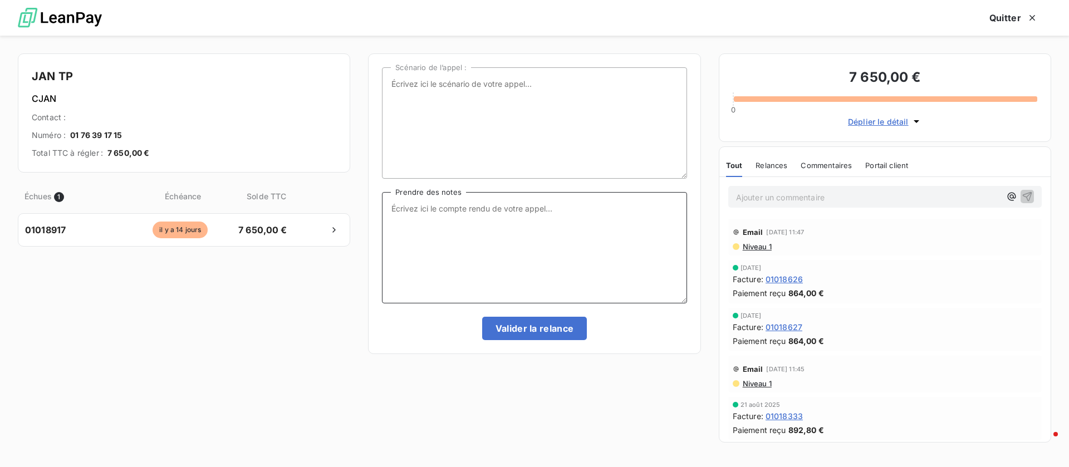
click at [538, 222] on textarea "Prendre des notes" at bounding box center [534, 247] width 304 height 111
type textarea "devrait pouvoir nous régler la semaine prochaine, il attend des réglements clie…"
click at [515, 321] on button "Valider la relance" at bounding box center [534, 328] width 105 height 23
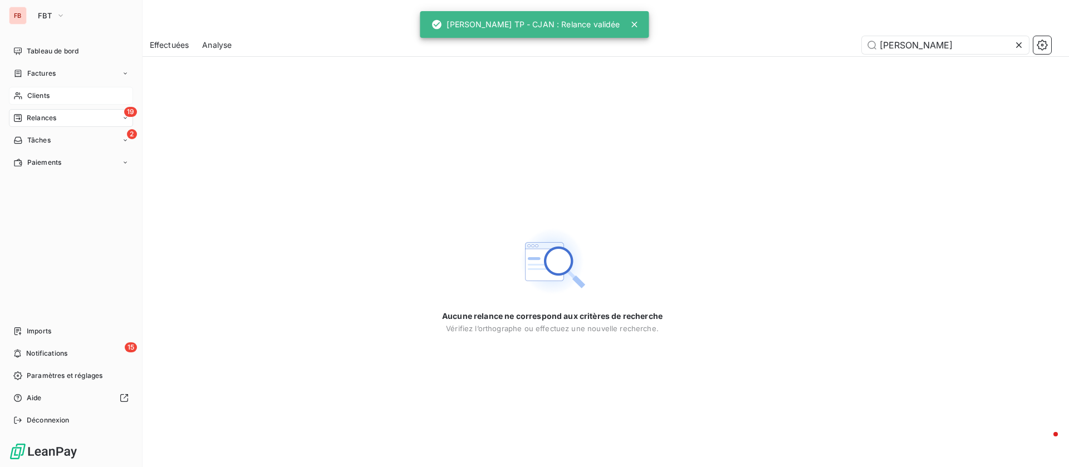
click at [29, 108] on nav "Tableau de bord Factures Clients 19 Relances 2 Tâches Paiements" at bounding box center [71, 106] width 124 height 129
click at [50, 118] on span "Relances" at bounding box center [41, 118] width 29 height 10
click at [23, 50] on div "Tableau de bord" at bounding box center [71, 51] width 124 height 18
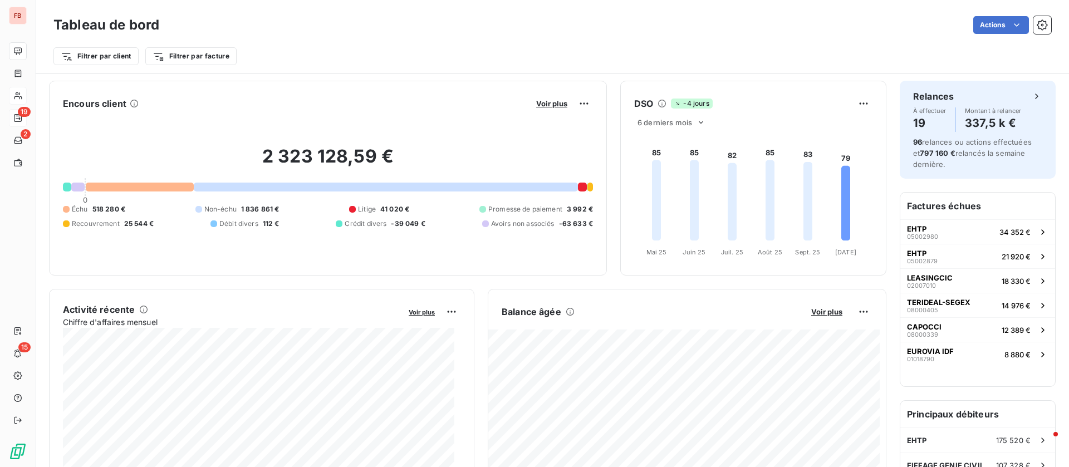
scroll to position [84, 0]
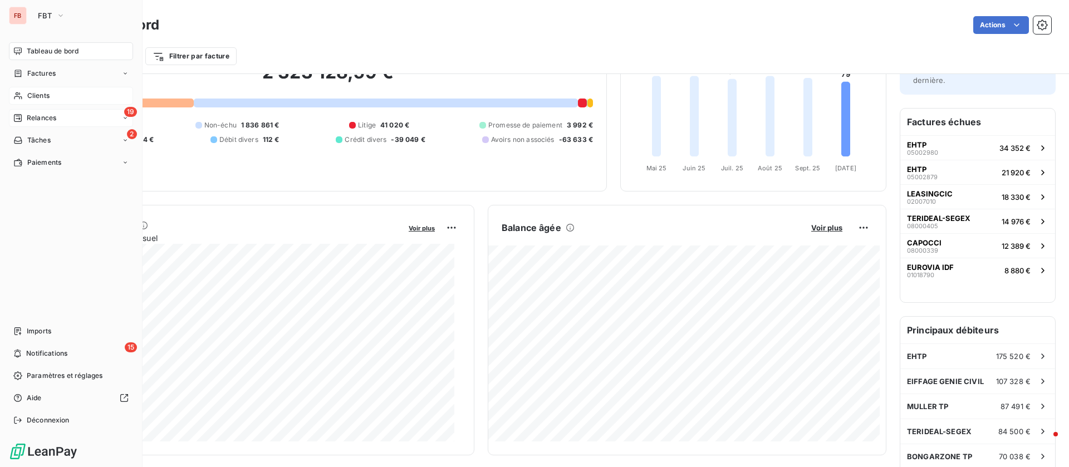
click at [29, 113] on span "Relances" at bounding box center [41, 118] width 29 height 10
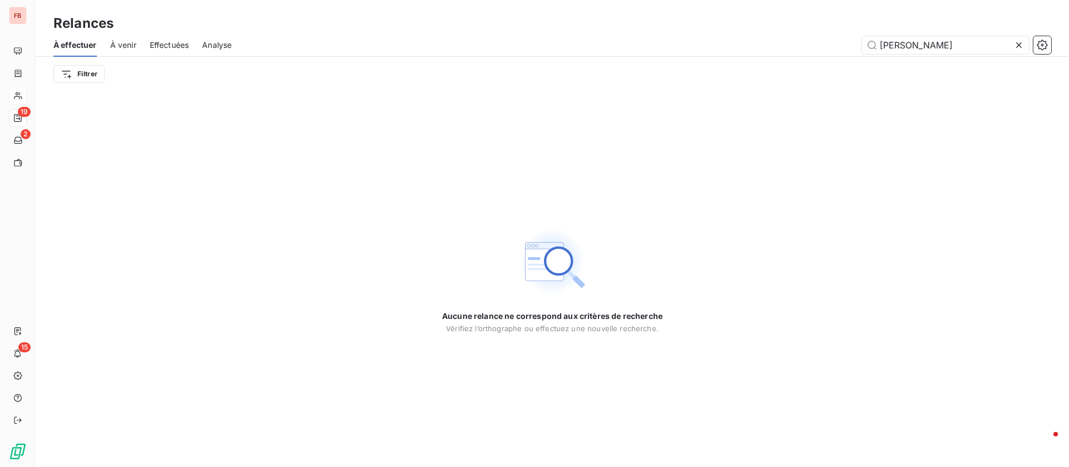
click at [1016, 46] on icon at bounding box center [1018, 45] width 11 height 11
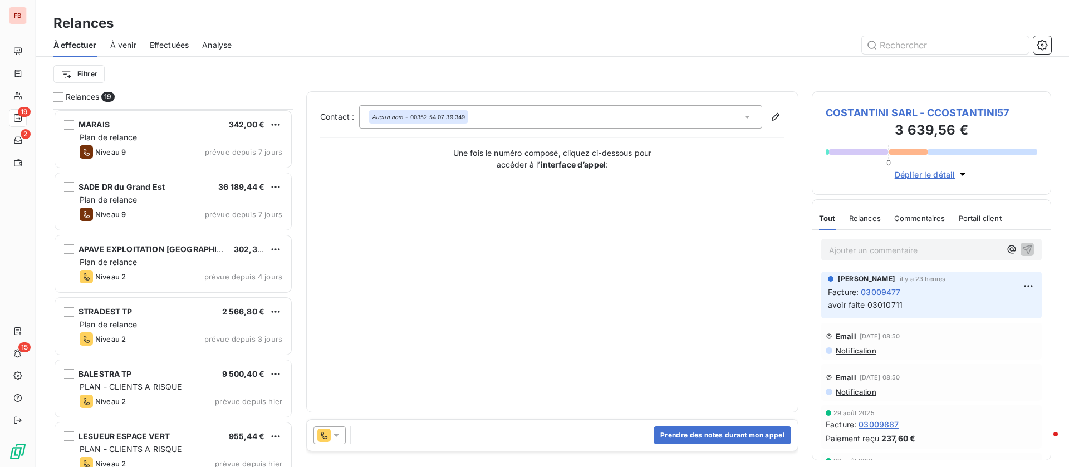
scroll to position [418, 0]
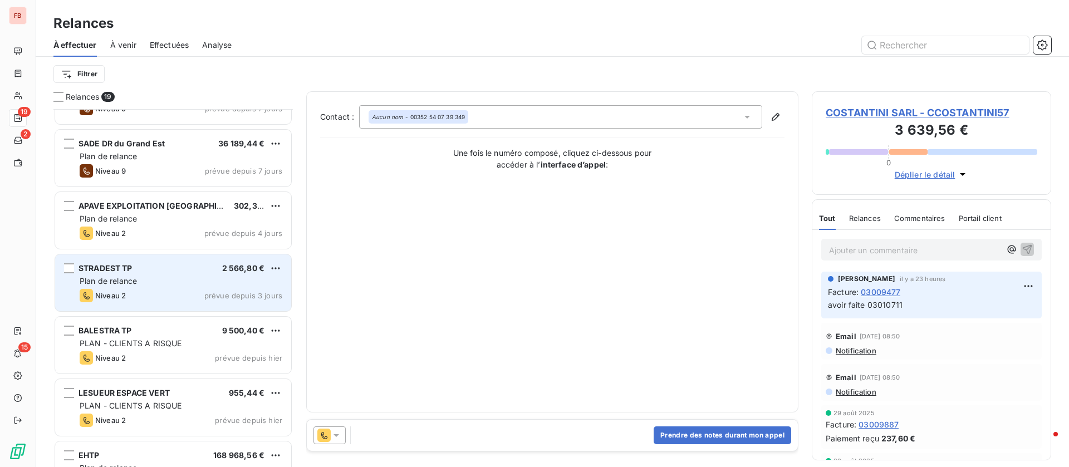
click at [146, 265] on div "STRADEST TP 2 566,80 €" at bounding box center [181, 268] width 203 height 10
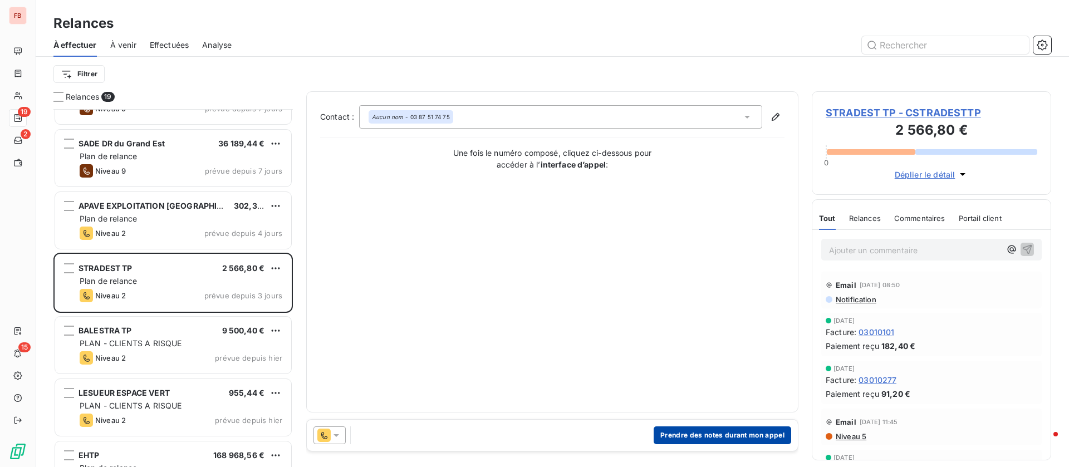
click at [729, 440] on button "Prendre des notes durant mon appel" at bounding box center [721, 435] width 137 height 18
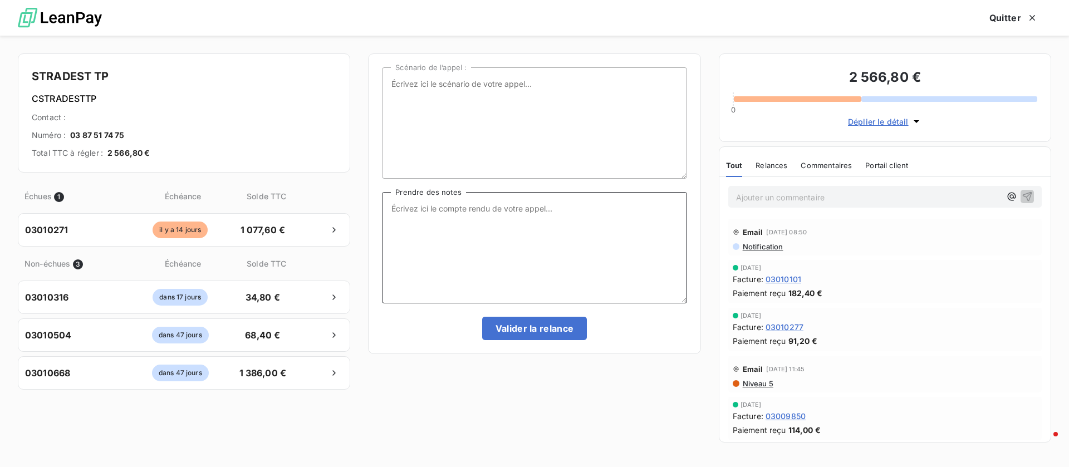
click at [441, 248] on textarea "Prendre des notes" at bounding box center [534, 247] width 304 height 111
type textarea "réglement prévu le 15/10"
click at [532, 323] on button "Valider la relance" at bounding box center [534, 328] width 105 height 23
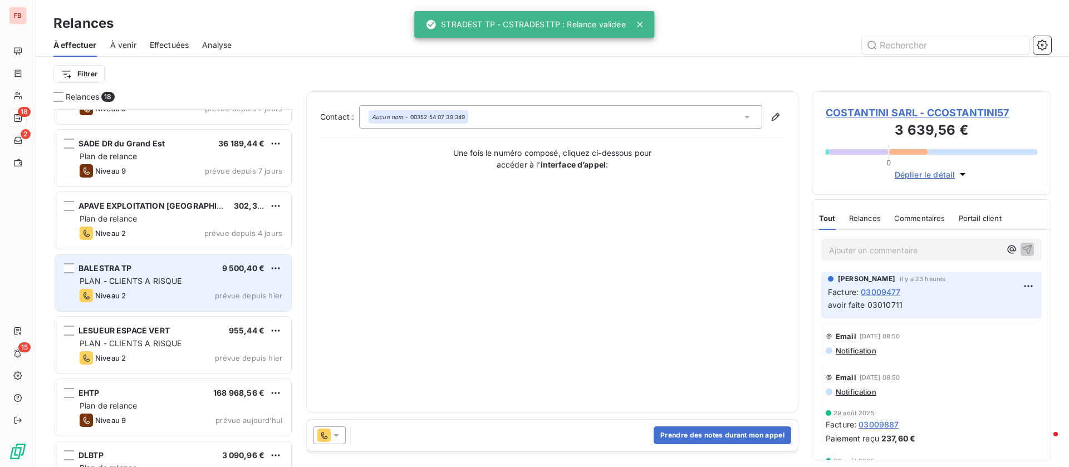
click at [168, 255] on div "BALESTRA TP 9 500,40 € PLAN - CLIENTS A RISQUE Niveau 2 prévue depuis [DATE]" at bounding box center [173, 282] width 236 height 57
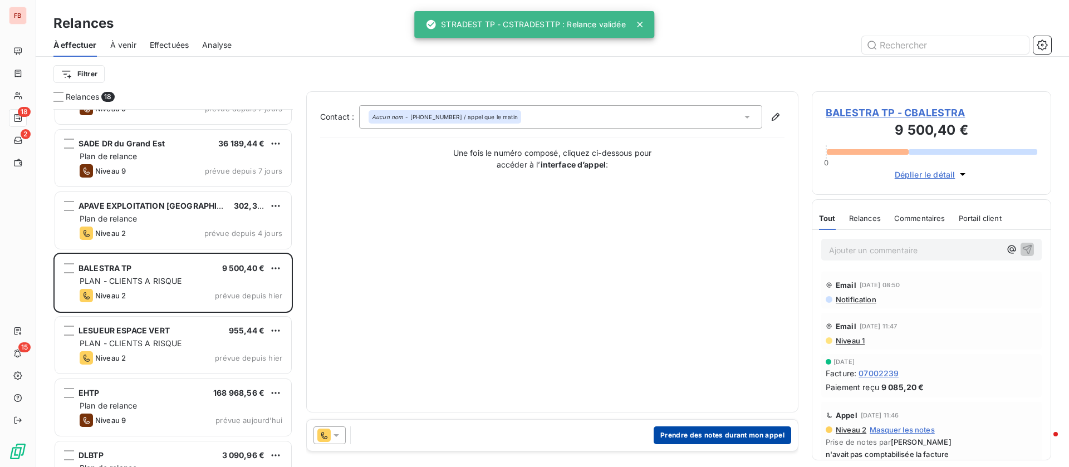
click at [716, 433] on button "Prendre des notes durant mon appel" at bounding box center [721, 435] width 137 height 18
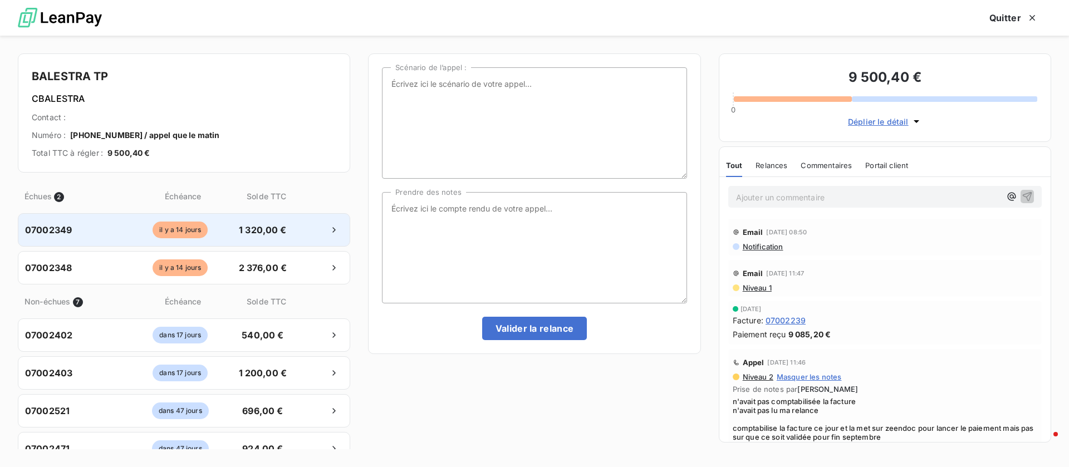
click at [263, 225] on span "1 320,00 €" at bounding box center [262, 229] width 58 height 13
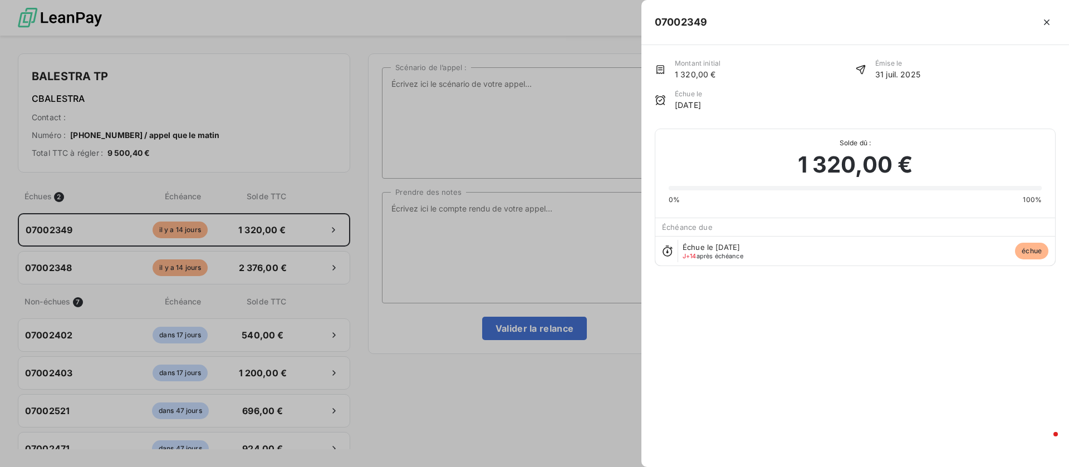
click at [594, 233] on div at bounding box center [534, 233] width 1069 height 467
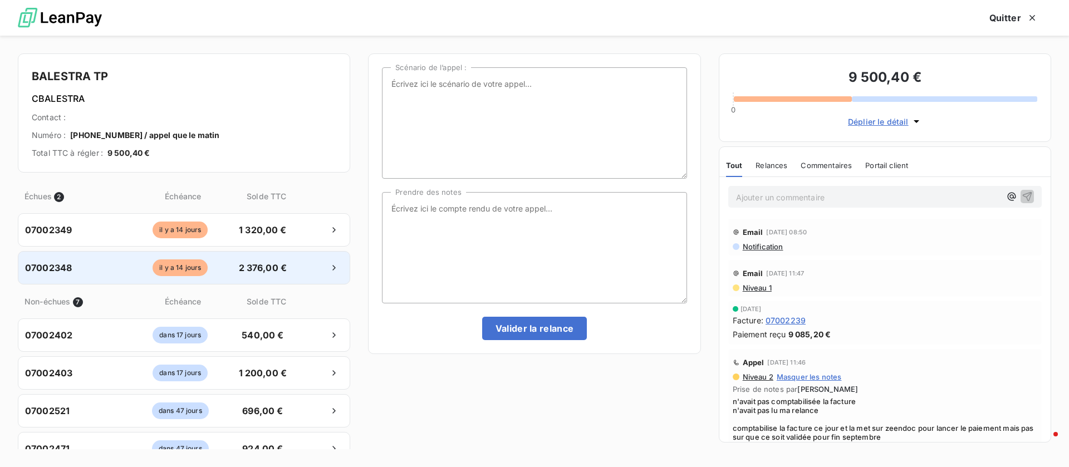
click at [233, 264] on span "2 376,00 €" at bounding box center [262, 267] width 58 height 13
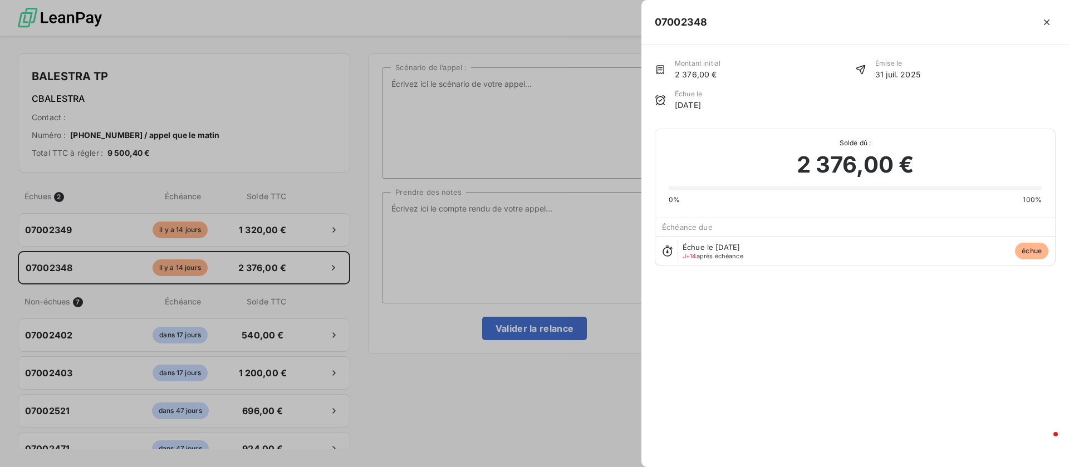
click at [550, 204] on div at bounding box center [534, 233] width 1069 height 467
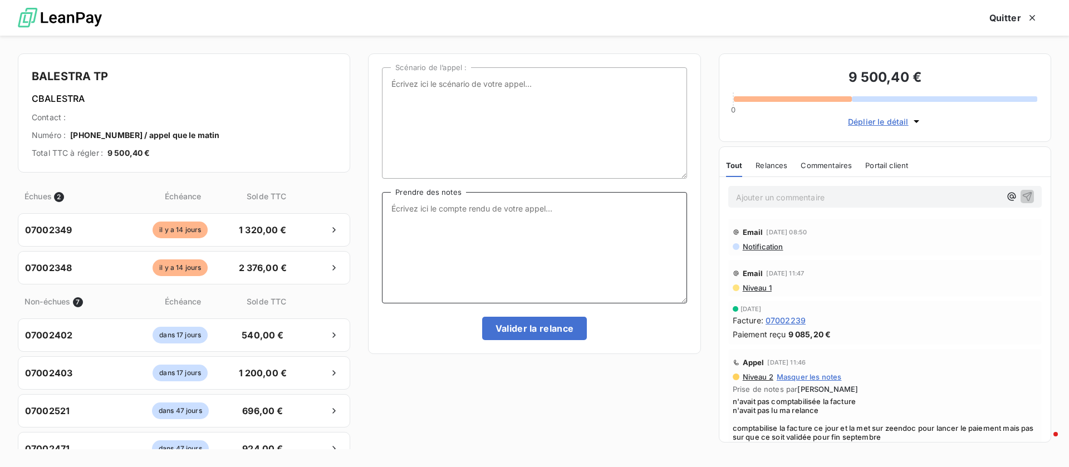
click at [524, 205] on textarea "Prendre des notes" at bounding box center [534, 247] width 304 height 111
click at [885, 119] on span "Déplier le détail" at bounding box center [878, 122] width 61 height 12
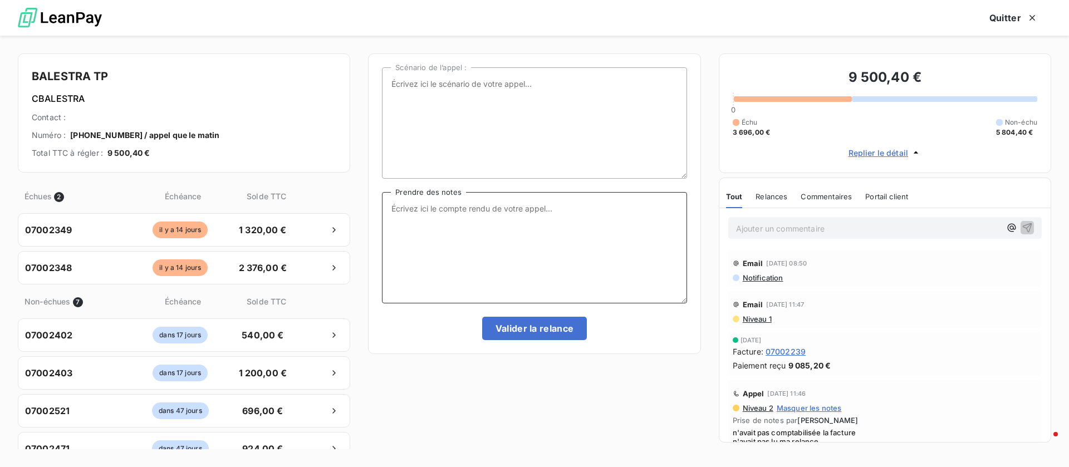
click at [510, 273] on textarea "Prendre des notes" at bounding box center [534, 247] width 304 height 111
click at [480, 249] on textarea "Prendre des notes" at bounding box center [534, 247] width 304 height 111
type textarea "le virement de 3696€ sera fait [DATE]"
click at [532, 325] on button "Valider la relance" at bounding box center [534, 328] width 105 height 23
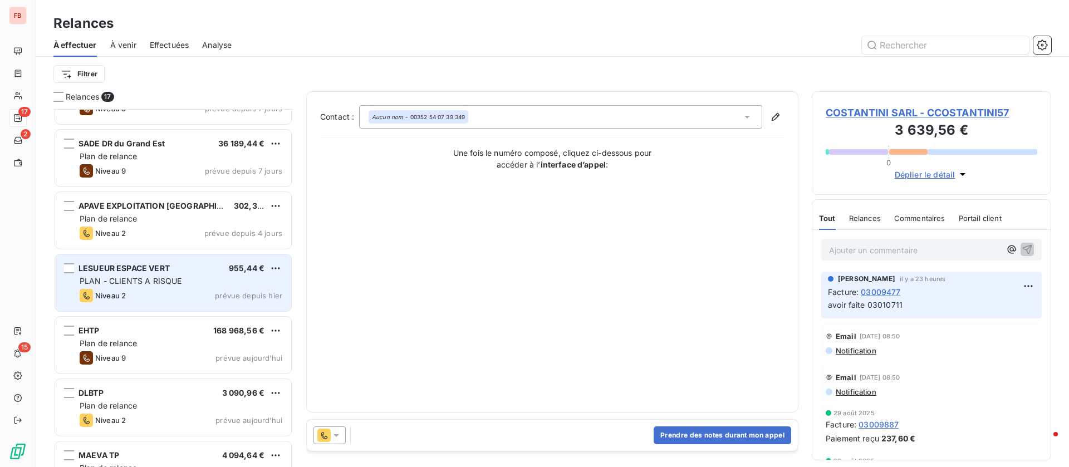
click at [166, 271] on span "LESUEUR ESPACE VERT" at bounding box center [123, 267] width 91 height 9
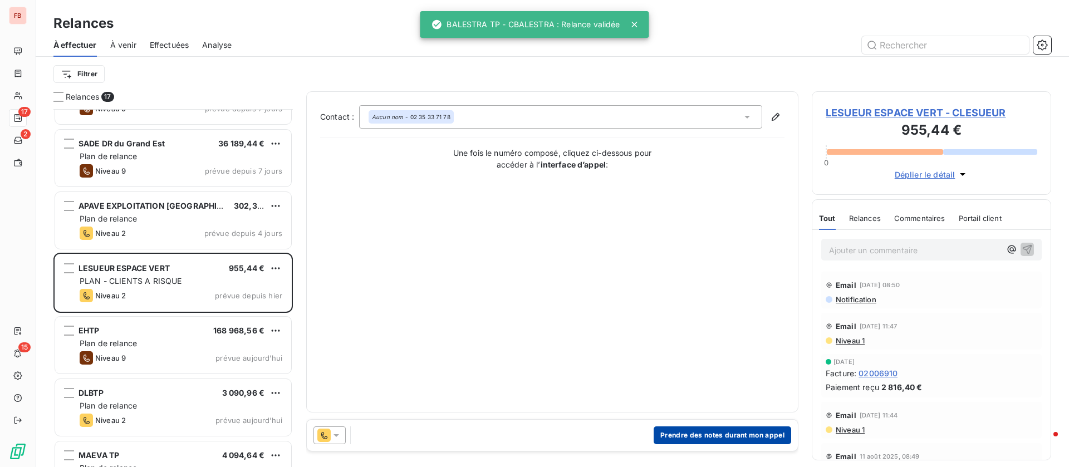
click at [715, 431] on button "Prendre des notes durant mon appel" at bounding box center [721, 435] width 137 height 18
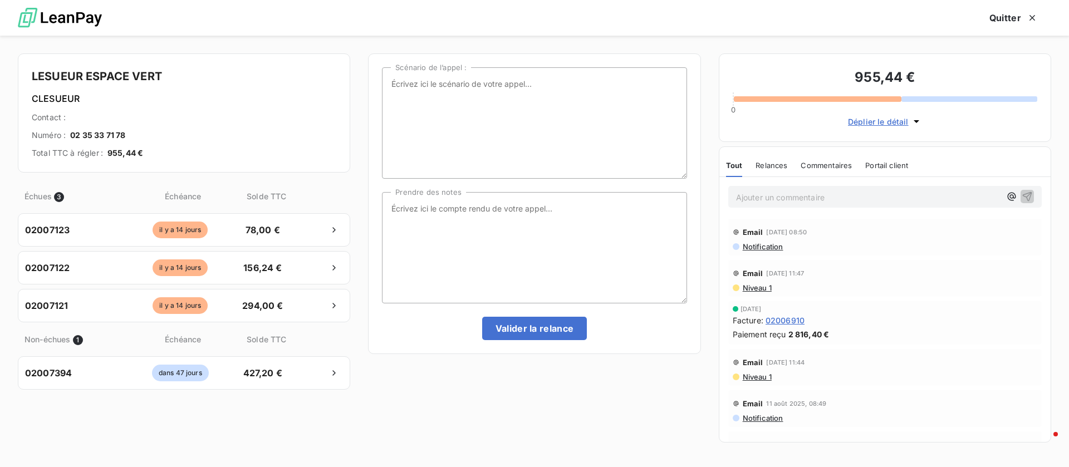
click at [881, 125] on span "Déplier le détail" at bounding box center [878, 122] width 61 height 12
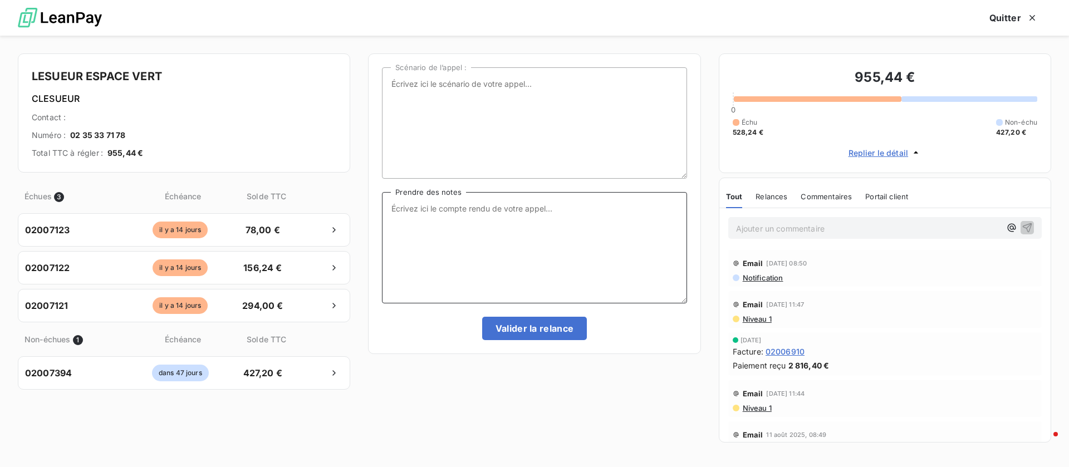
click at [567, 228] on textarea "Prendre des notes" at bounding box center [534, 247] width 304 height 111
type textarea "réglement sera fait [DATE]"
click at [505, 321] on button "Valider la relance" at bounding box center [534, 328] width 105 height 23
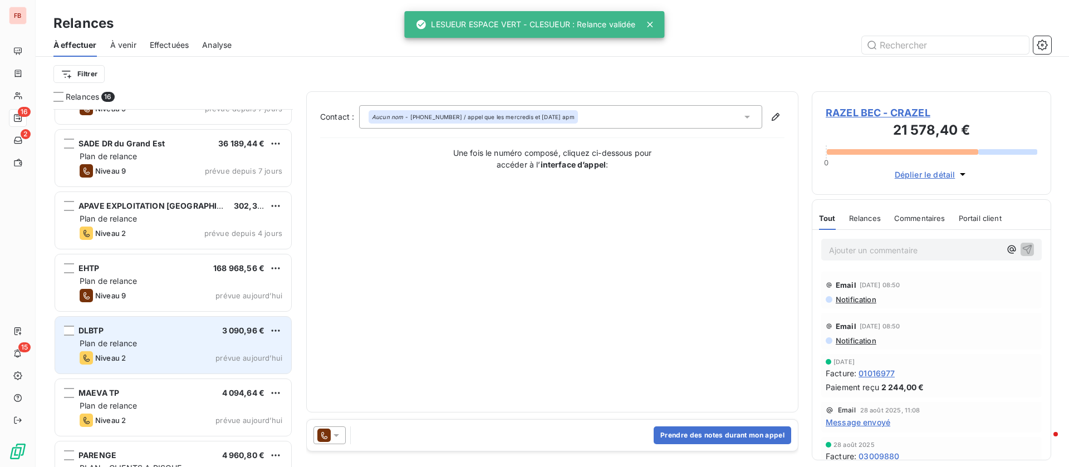
click at [175, 348] on div "Plan de relance" at bounding box center [181, 343] width 203 height 11
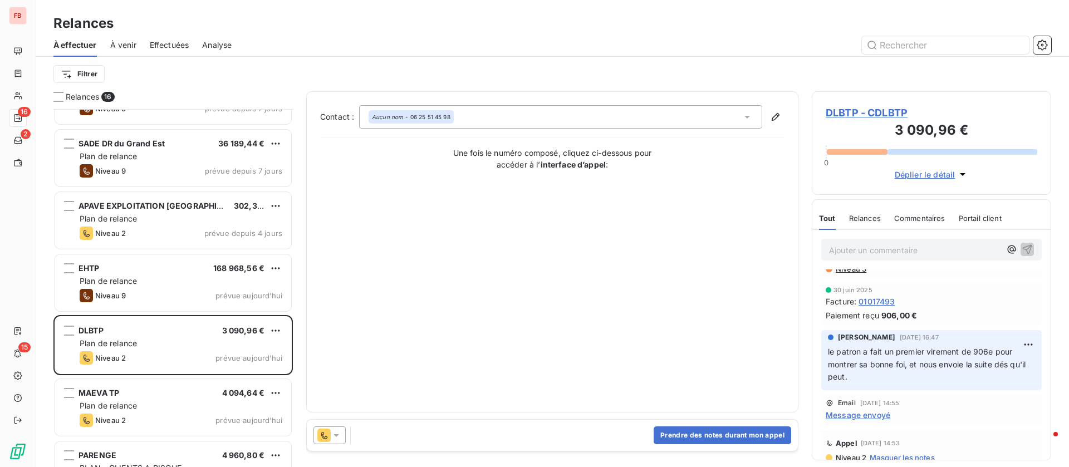
scroll to position [1085, 0]
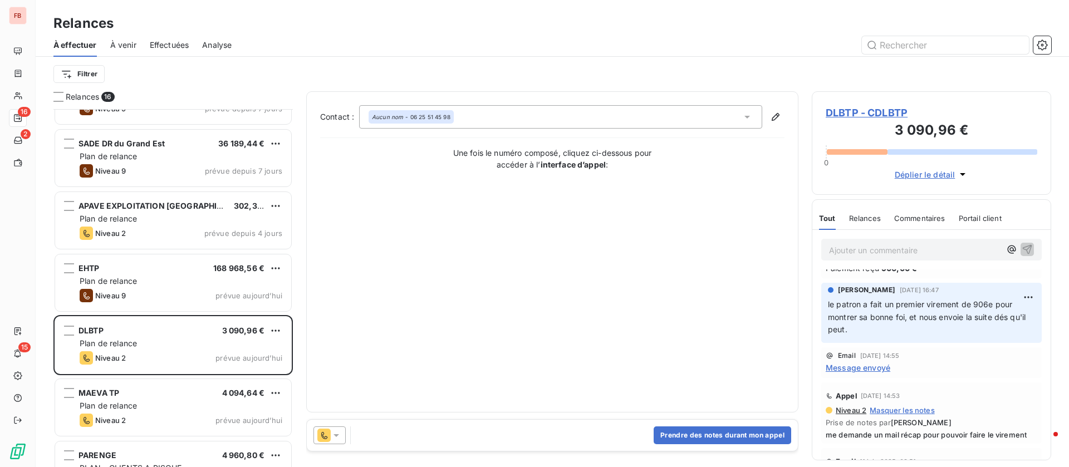
click at [854, 109] on span "DLBTP - CDLBTP" at bounding box center [931, 112] width 212 height 15
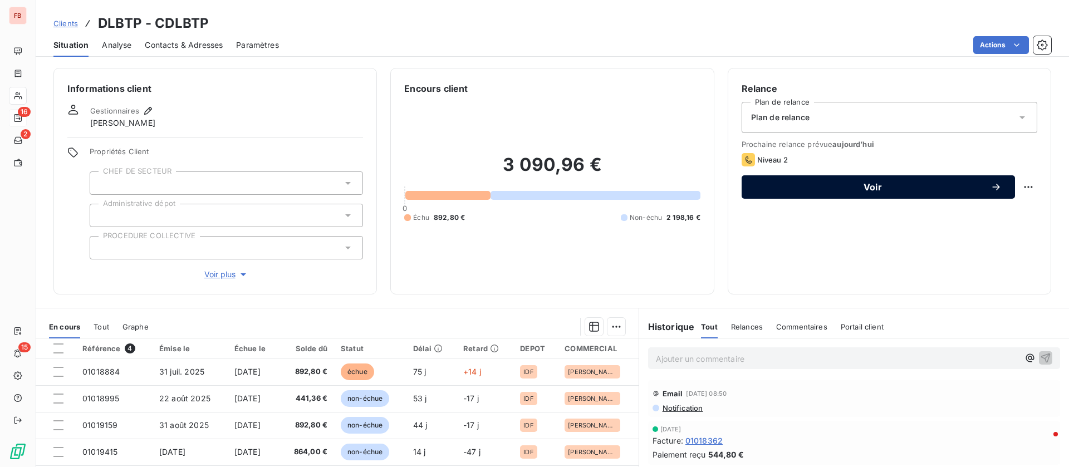
drag, startPoint x: 872, startPoint y: 185, endPoint x: 837, endPoint y: 185, distance: 35.1
click at [868, 184] on span "Voir" at bounding box center [872, 187] width 235 height 9
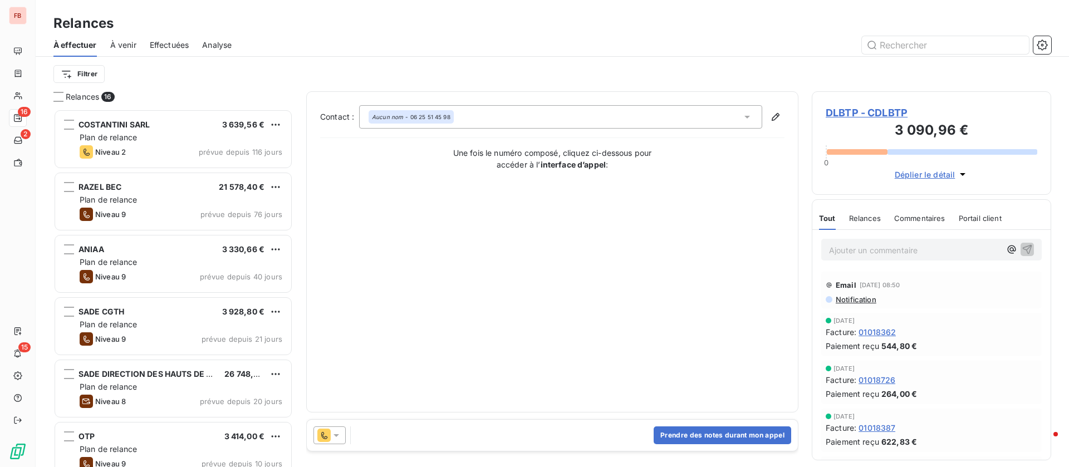
scroll to position [345, 227]
click at [704, 436] on button "Prendre des notes durant mon appel" at bounding box center [721, 435] width 137 height 18
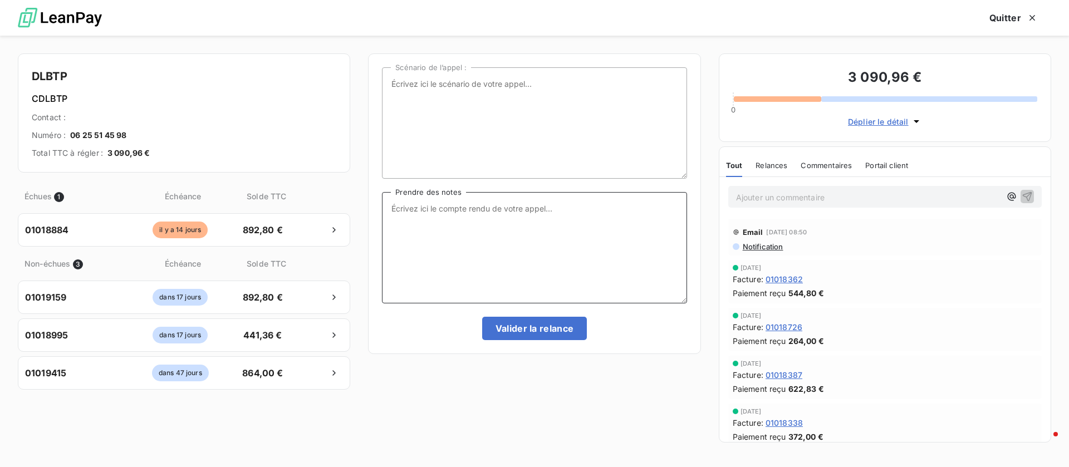
click at [543, 231] on textarea "Prendre des notes" at bounding box center [534, 247] width 304 height 111
type textarea "NRP"
click at [537, 326] on button "Valider la relance" at bounding box center [534, 328] width 105 height 23
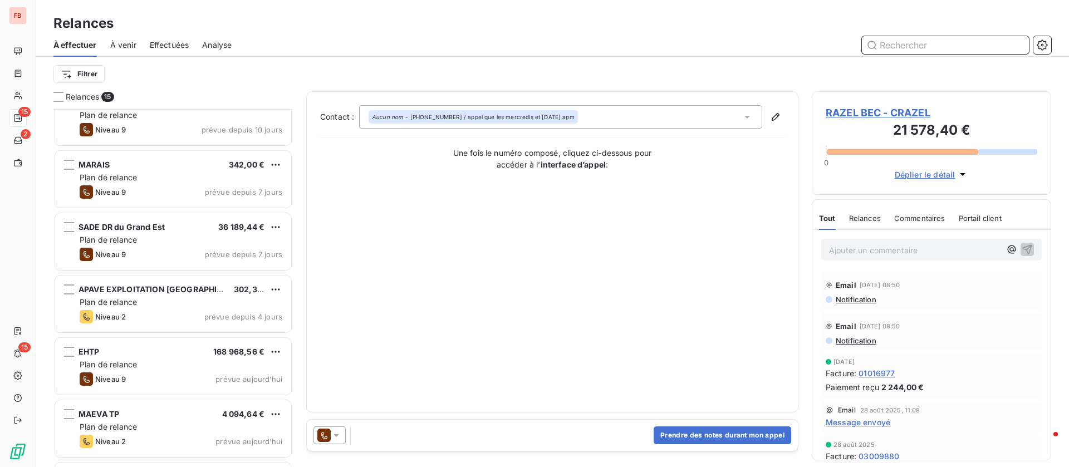
scroll to position [418, 0]
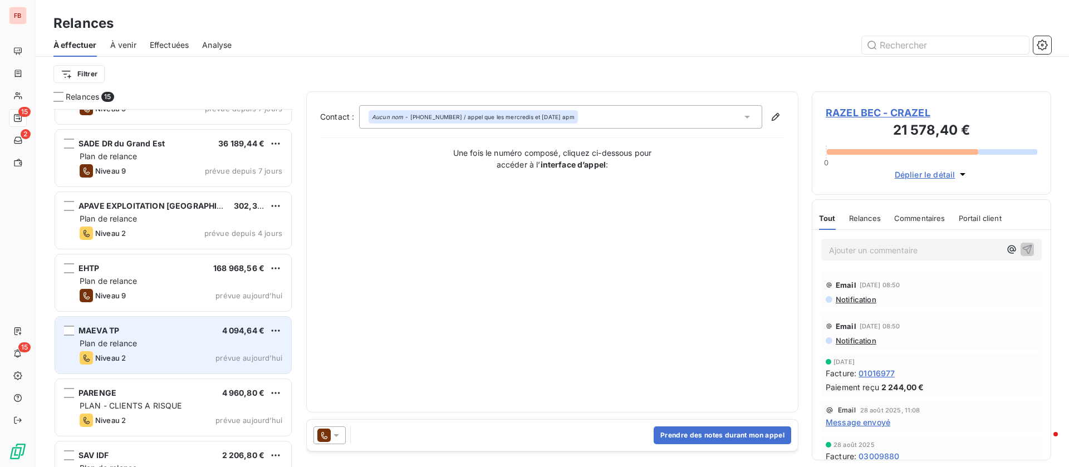
click at [168, 346] on div "Plan de relance" at bounding box center [181, 343] width 203 height 11
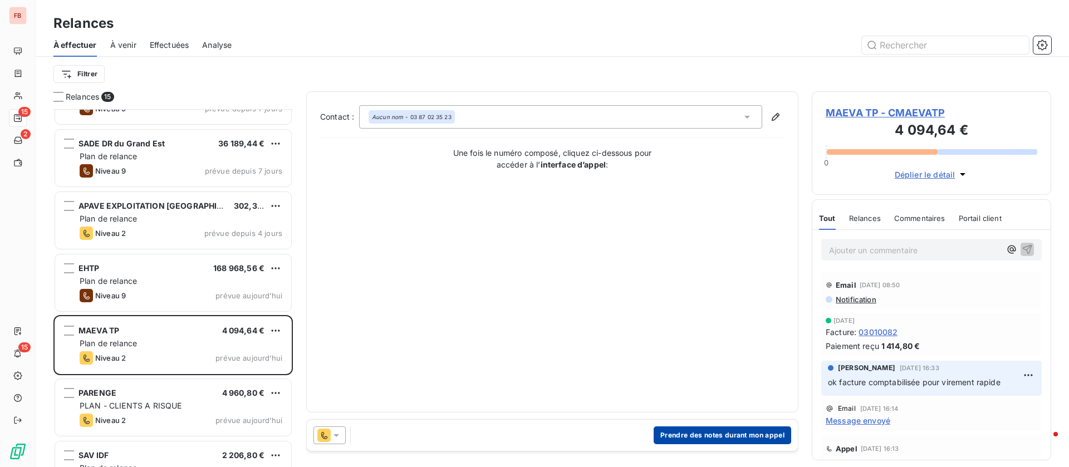
click at [699, 435] on button "Prendre des notes durant mon appel" at bounding box center [721, 435] width 137 height 18
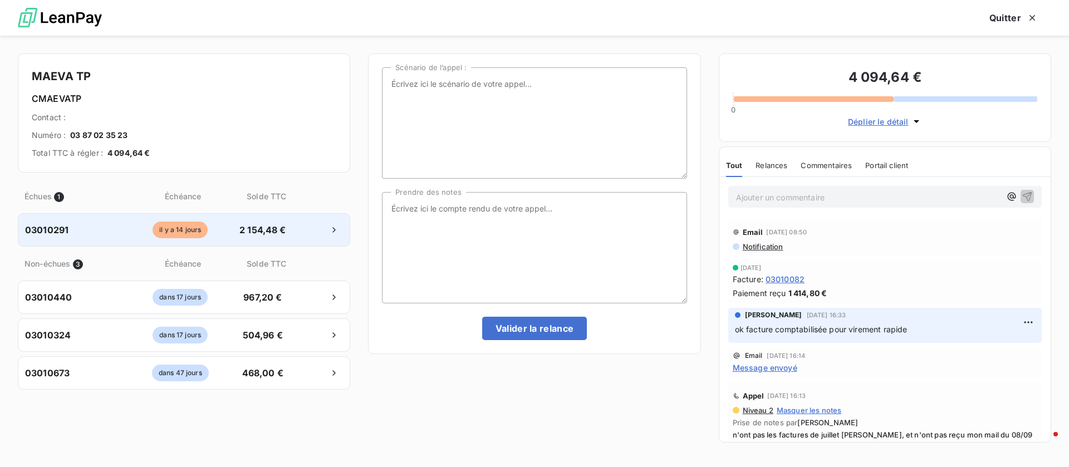
click at [307, 235] on div at bounding box center [318, 230] width 49 height 18
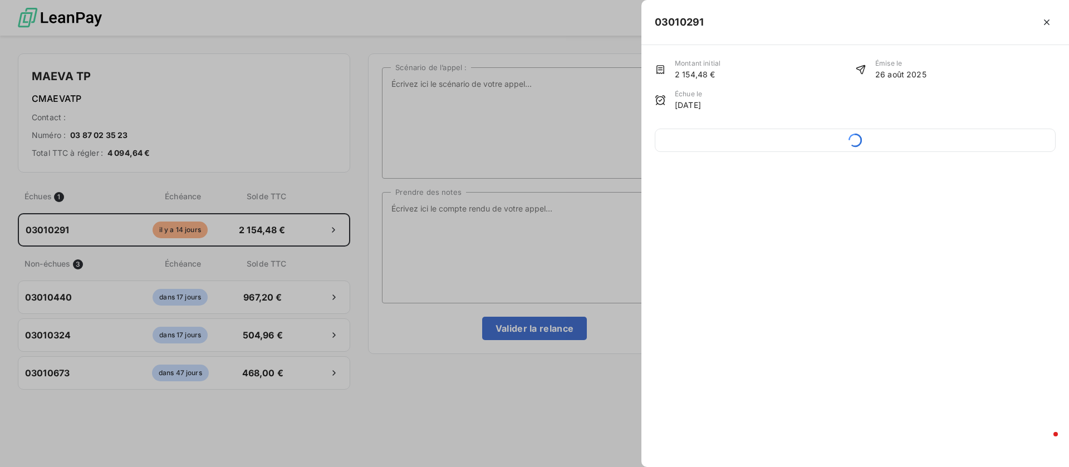
click at [507, 248] on div at bounding box center [534, 233] width 1069 height 467
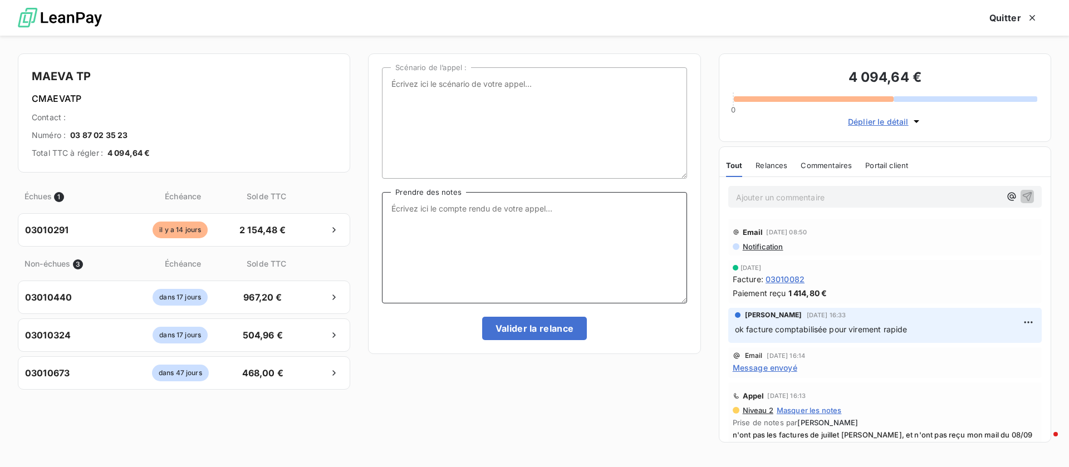
click at [509, 226] on textarea "Prendre des notes" at bounding box center [534, 247] width 304 height 111
type textarea "R"
type textarea "réglement cette semaine"
click at [525, 321] on button "Valider la relance" at bounding box center [534, 328] width 105 height 23
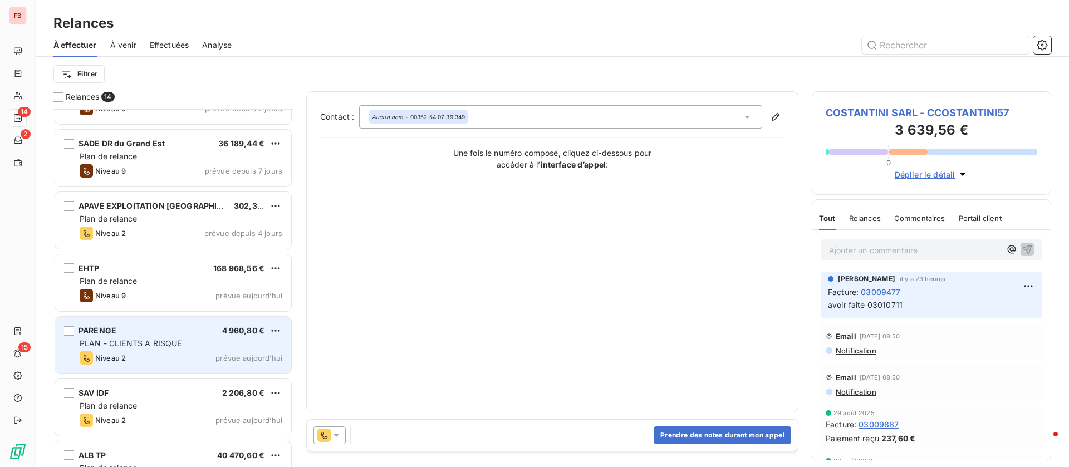
click at [149, 331] on div "PARENGE 4 960,80 €" at bounding box center [181, 331] width 203 height 10
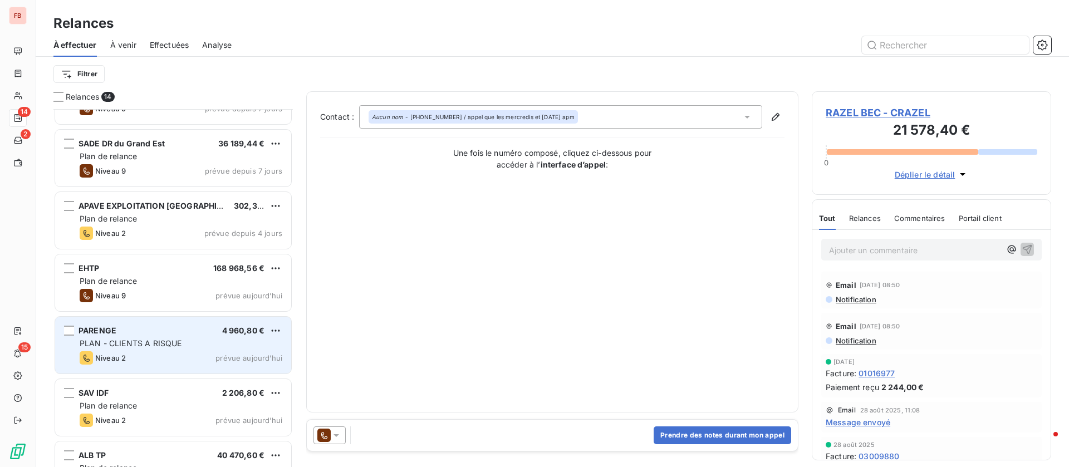
click at [125, 347] on span "PLAN - CLIENTS A RISQUE" at bounding box center [131, 342] width 102 height 9
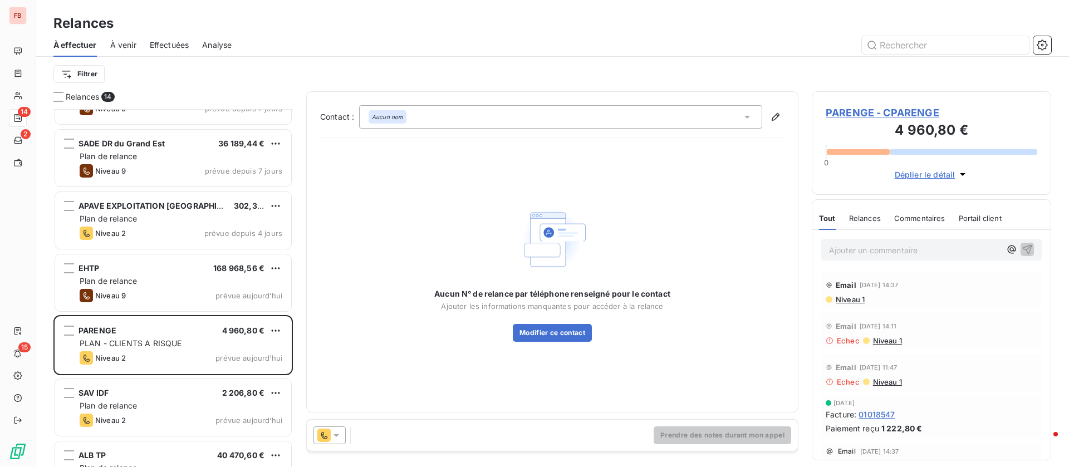
click at [745, 114] on icon at bounding box center [746, 116] width 11 height 11
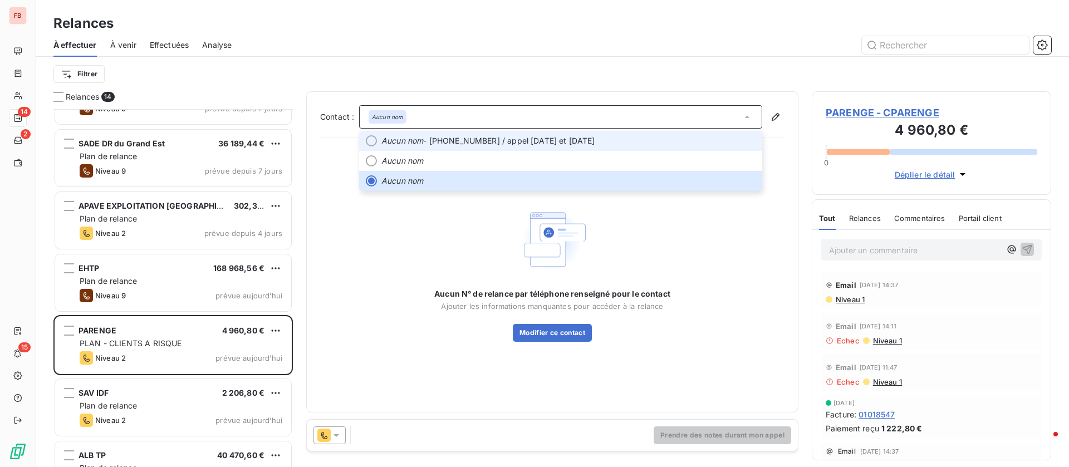
click at [580, 141] on span "Aucun nom - [PHONE_NUMBER] / appel [DATE] et [DATE]" at bounding box center [568, 140] width 374 height 11
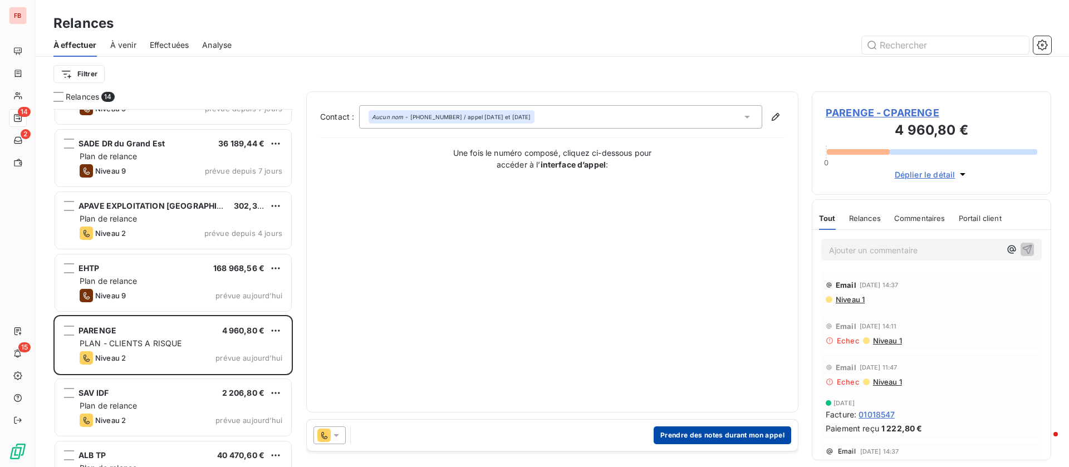
click at [728, 432] on button "Prendre des notes durant mon appel" at bounding box center [721, 435] width 137 height 18
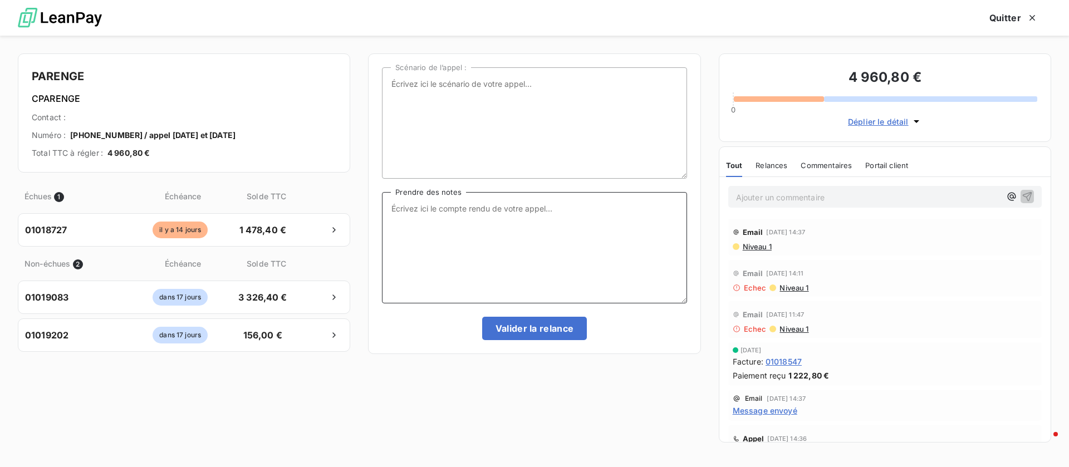
click at [418, 255] on textarea "Prendre des notes" at bounding box center [534, 247] width 304 height 111
type textarea "virement fait ce jour"
click at [559, 322] on button "Valider la relance" at bounding box center [534, 328] width 105 height 23
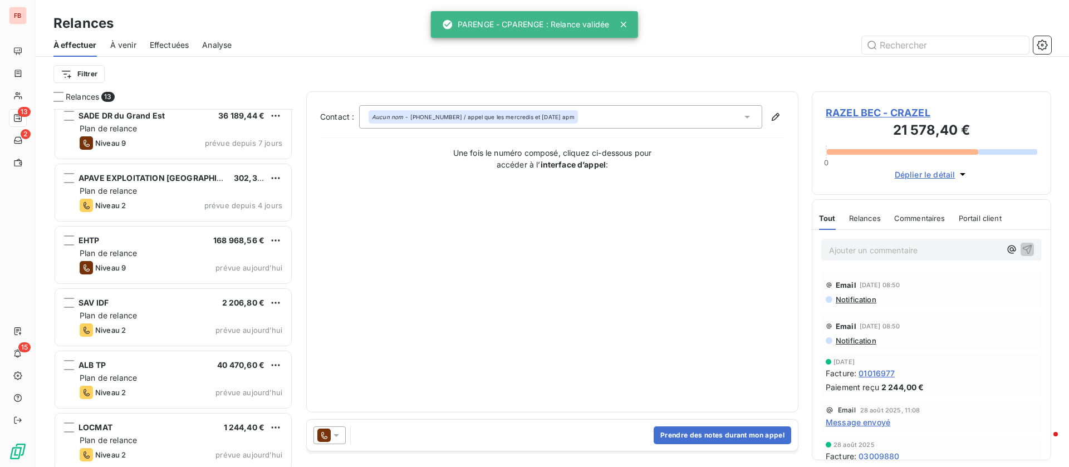
scroll to position [453, 0]
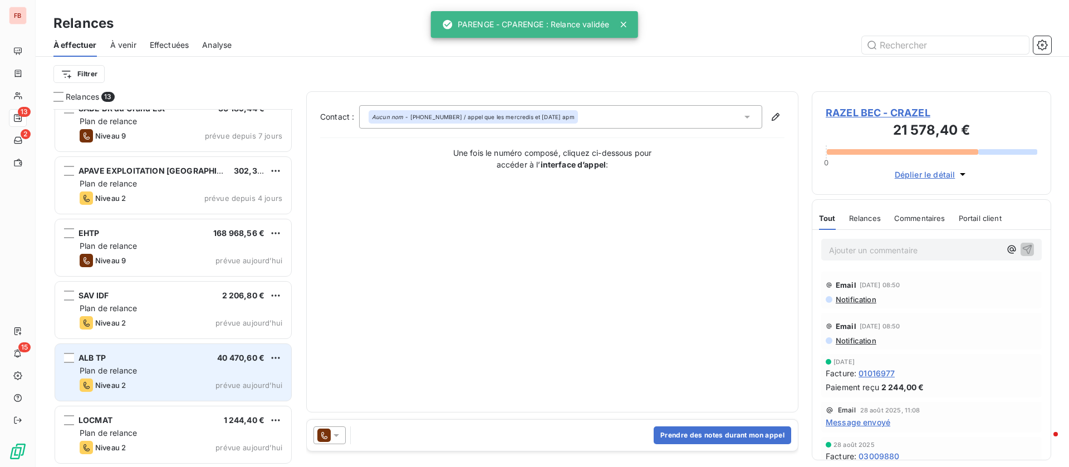
click at [174, 364] on div "ALB TP 40 470,60 € Plan de relance Niveau 2 prévue [DATE]" at bounding box center [173, 372] width 236 height 57
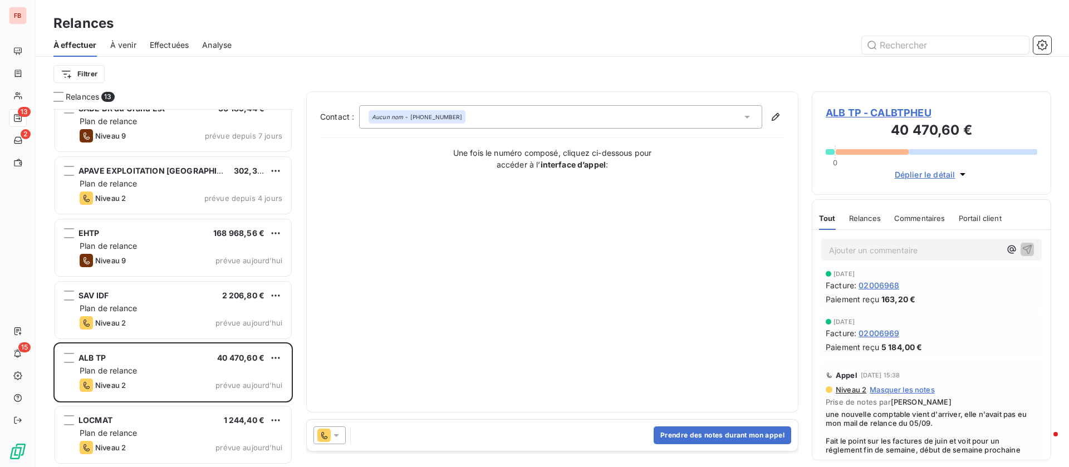
scroll to position [417, 0]
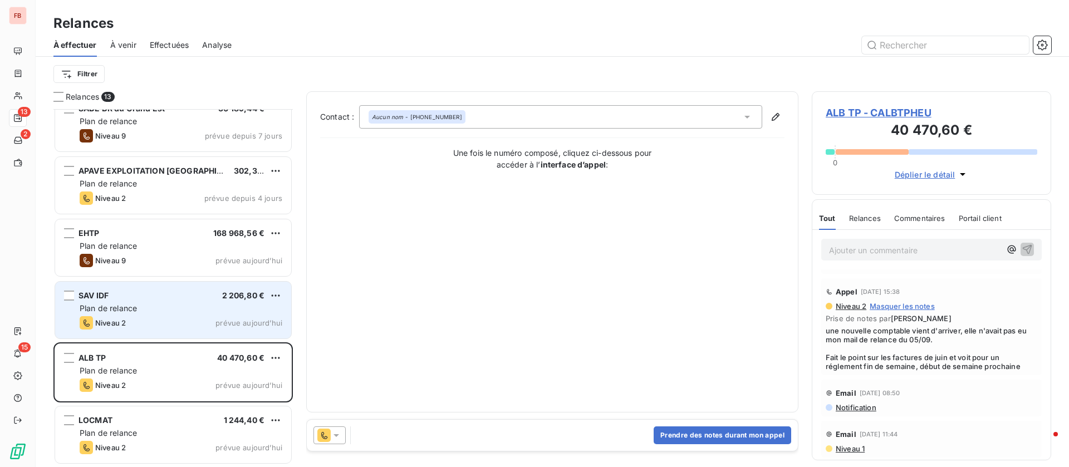
click at [161, 303] on div "Plan de relance" at bounding box center [181, 308] width 203 height 11
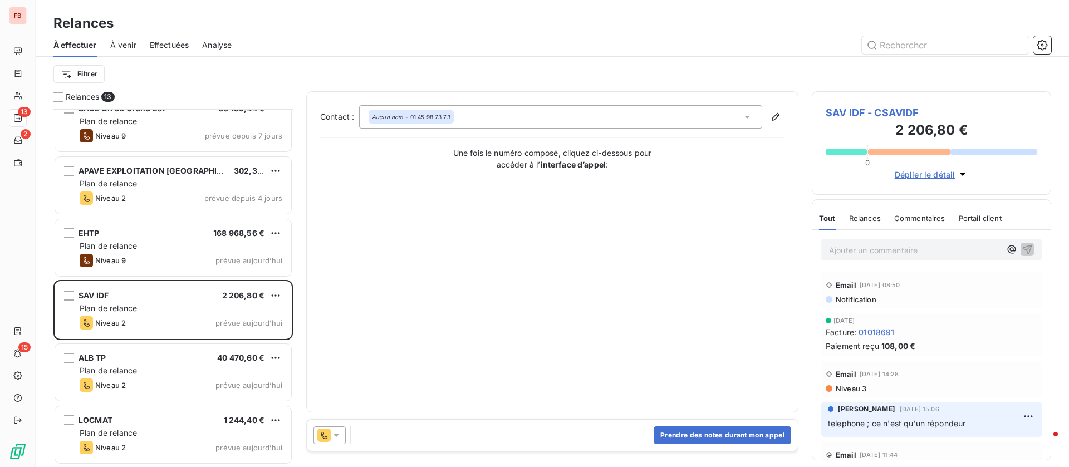
click at [335, 432] on icon at bounding box center [336, 435] width 11 height 11
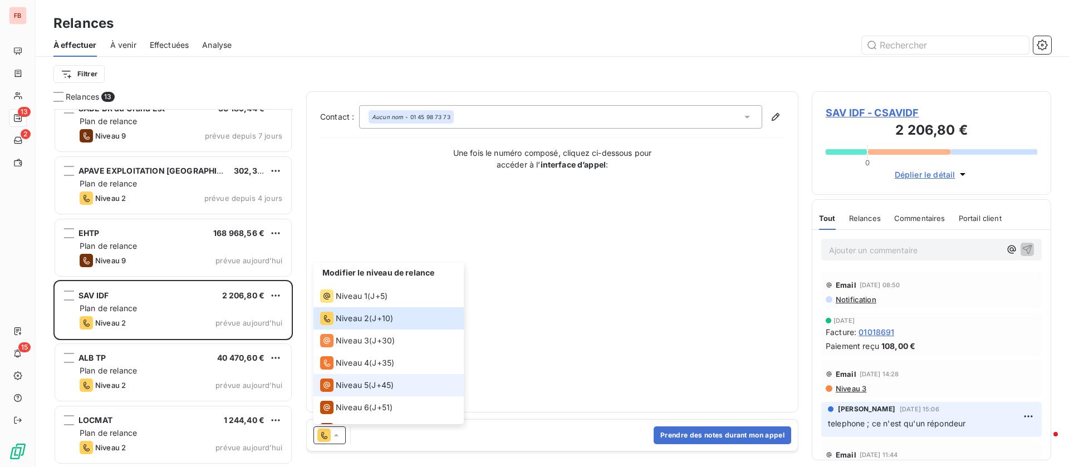
click at [356, 380] on span "Niveau 5" at bounding box center [352, 385] width 33 height 11
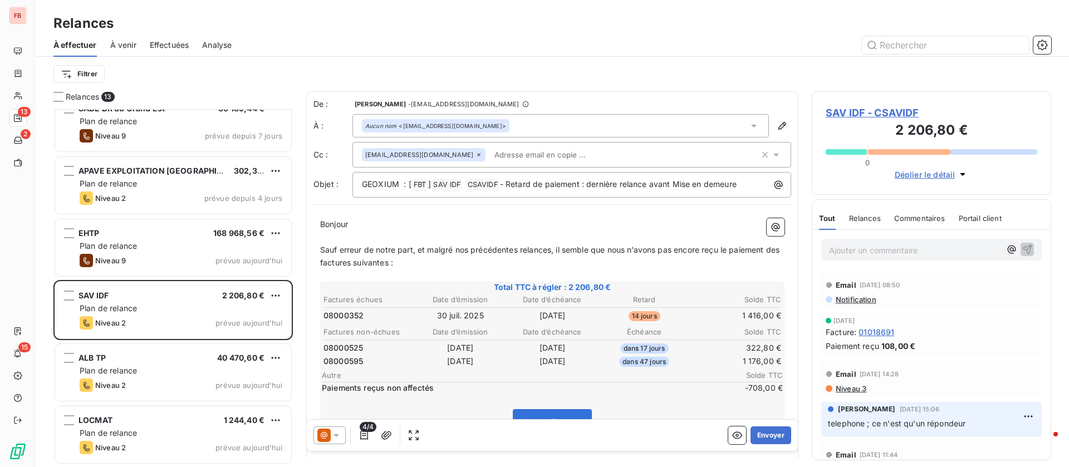
click at [335, 433] on icon at bounding box center [336, 435] width 11 height 11
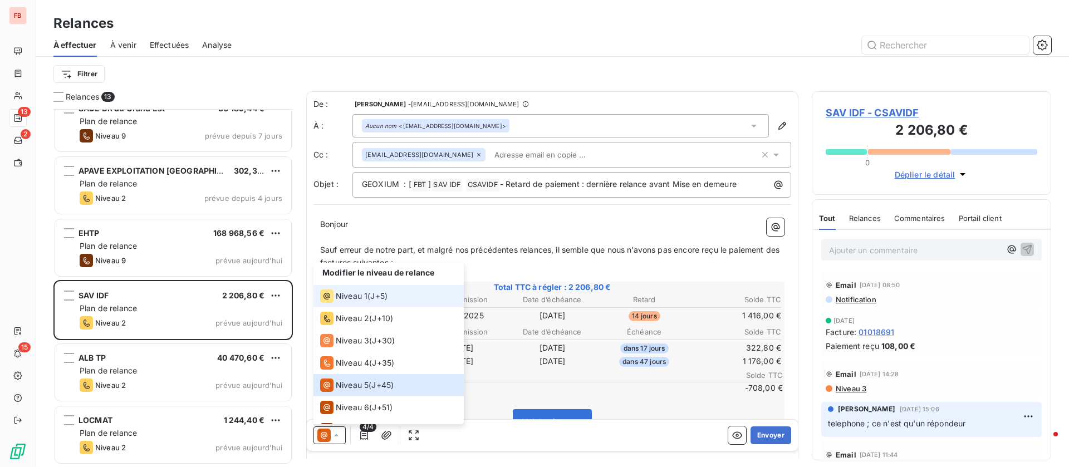
click at [368, 297] on div "Niveau 1 ( J+5 )" at bounding box center [353, 295] width 67 height 13
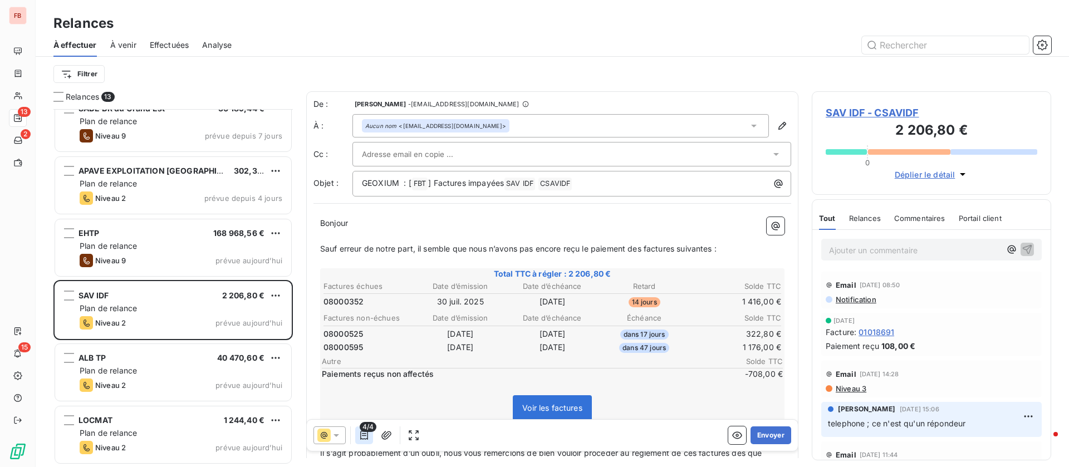
click at [364, 435] on icon "button" at bounding box center [363, 435] width 11 height 11
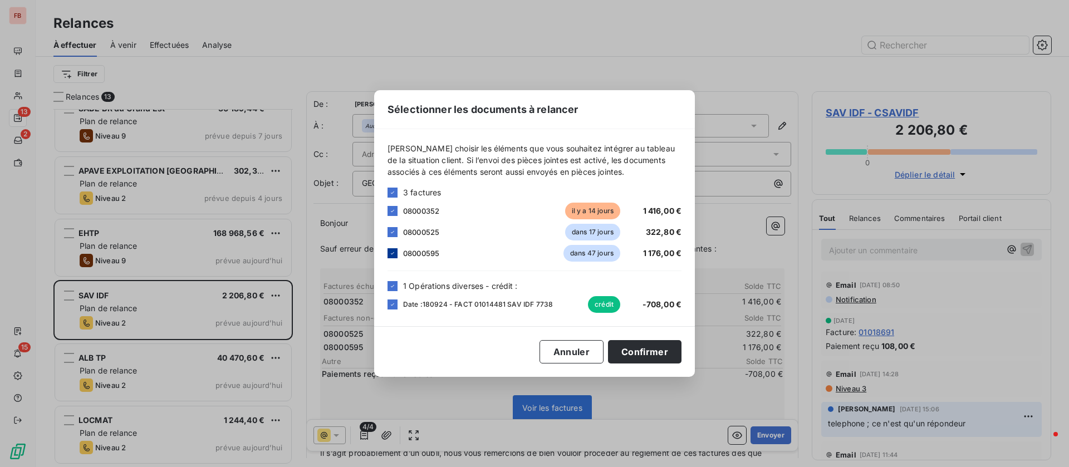
click at [391, 250] on icon at bounding box center [392, 253] width 7 height 7
click at [392, 304] on icon at bounding box center [392, 304] width 7 height 7
click at [660, 350] on button "Confirmer" at bounding box center [644, 351] width 73 height 23
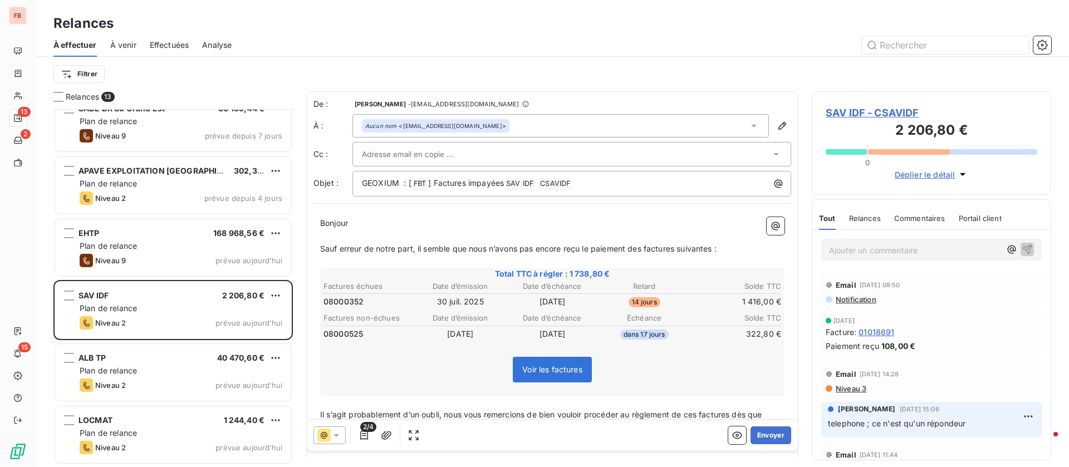
click at [748, 124] on icon at bounding box center [753, 125] width 11 height 11
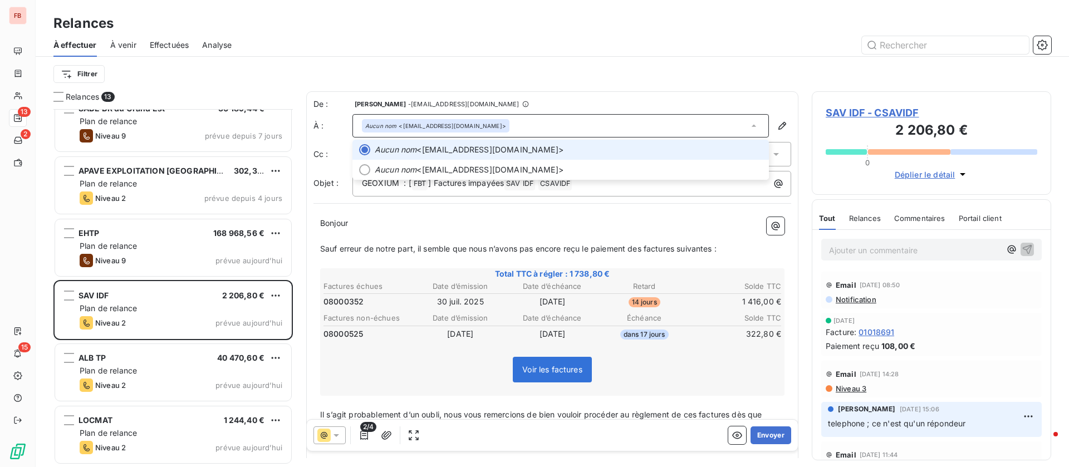
click at [748, 125] on icon at bounding box center [753, 125] width 11 height 11
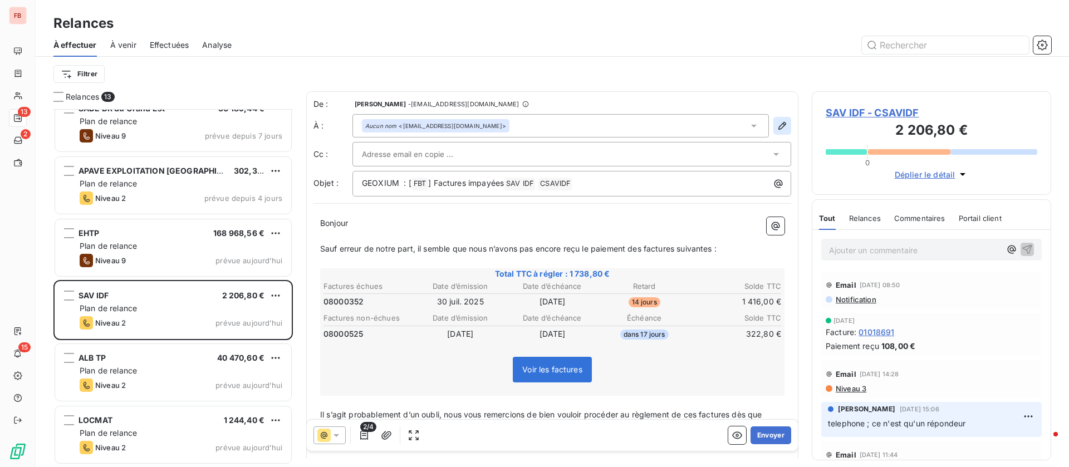
click at [775, 124] on button "button" at bounding box center [782, 126] width 18 height 18
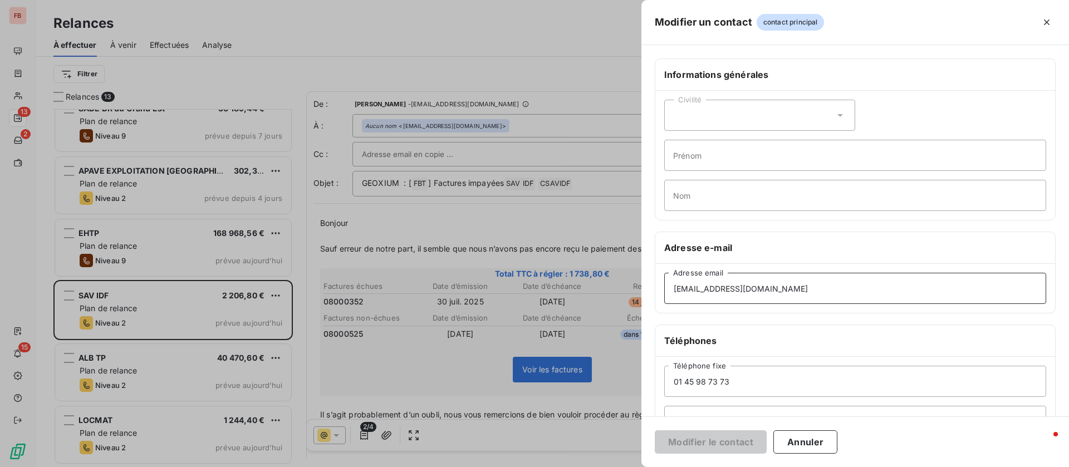
drag, startPoint x: 843, startPoint y: 291, endPoint x: 609, endPoint y: 282, distance: 233.9
click at [609, 466] on div "Modifier un contact contact principal Informations générales Civilité Prénom No…" at bounding box center [534, 467] width 1069 height 0
paste input "[EMAIL_ADDRESS][DOMAIN_NAME]"
type input "[EMAIL_ADDRESS][DOMAIN_NAME]"
click at [724, 436] on button "Modifier le contact" at bounding box center [711, 441] width 112 height 23
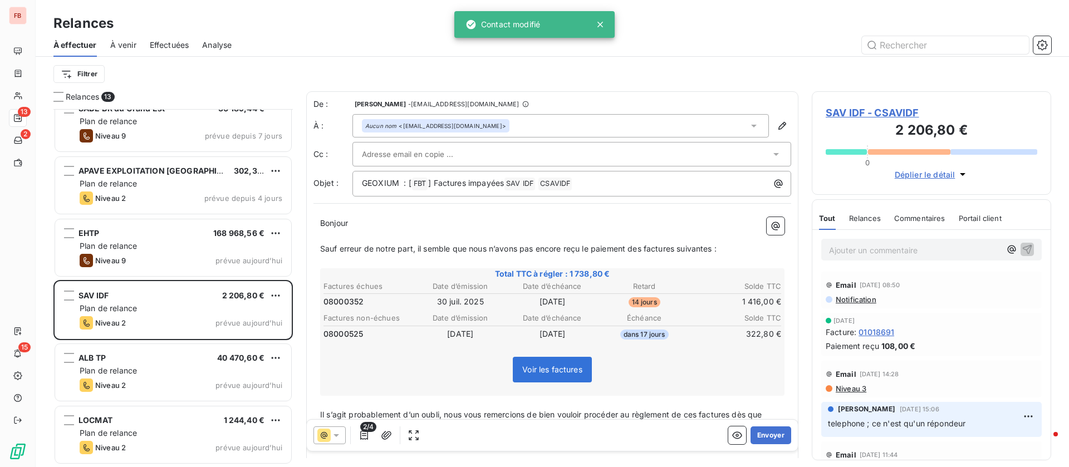
click at [738, 118] on div "Aucun nom <[EMAIL_ADDRESS][DOMAIN_NAME]>" at bounding box center [560, 125] width 416 height 23
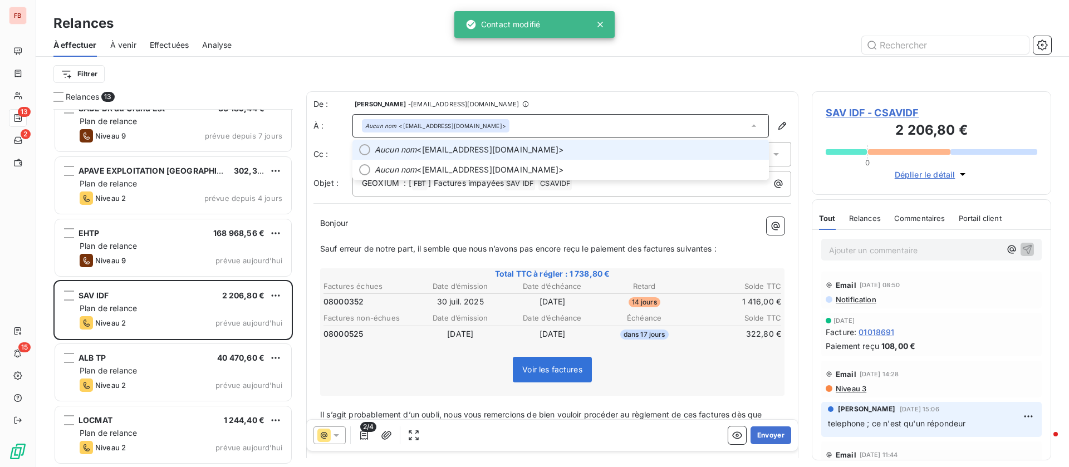
click at [538, 145] on span "Aucun nom <[EMAIL_ADDRESS][DOMAIN_NAME]>" at bounding box center [568, 149] width 387 height 11
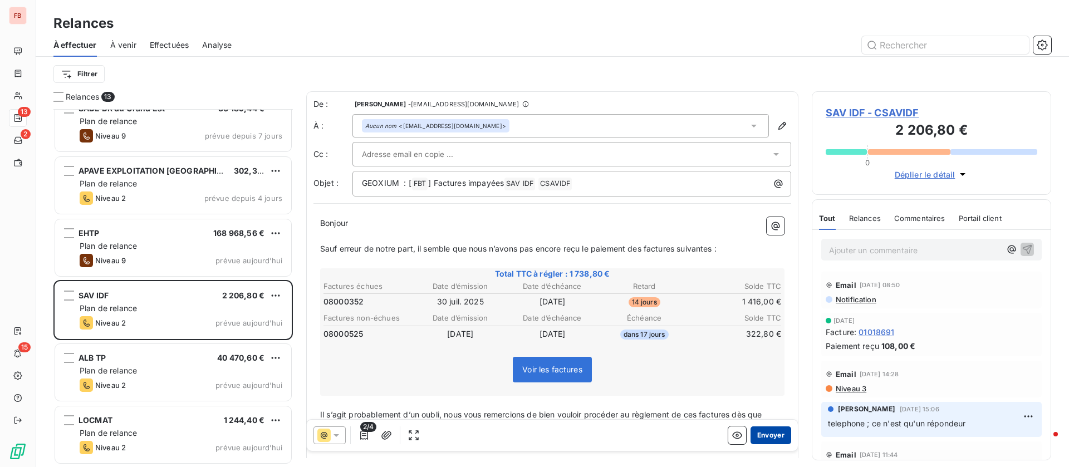
click at [759, 436] on button "Envoyer" at bounding box center [770, 435] width 41 height 18
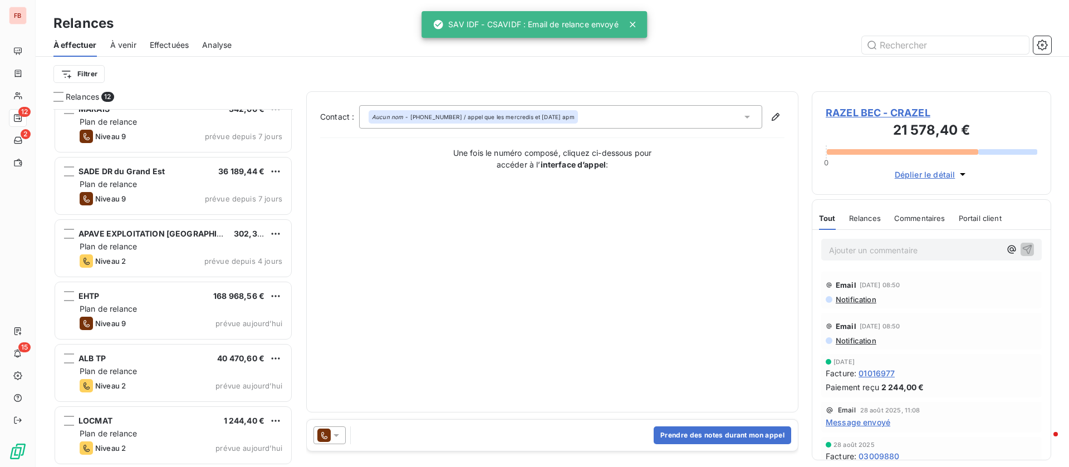
scroll to position [391, 0]
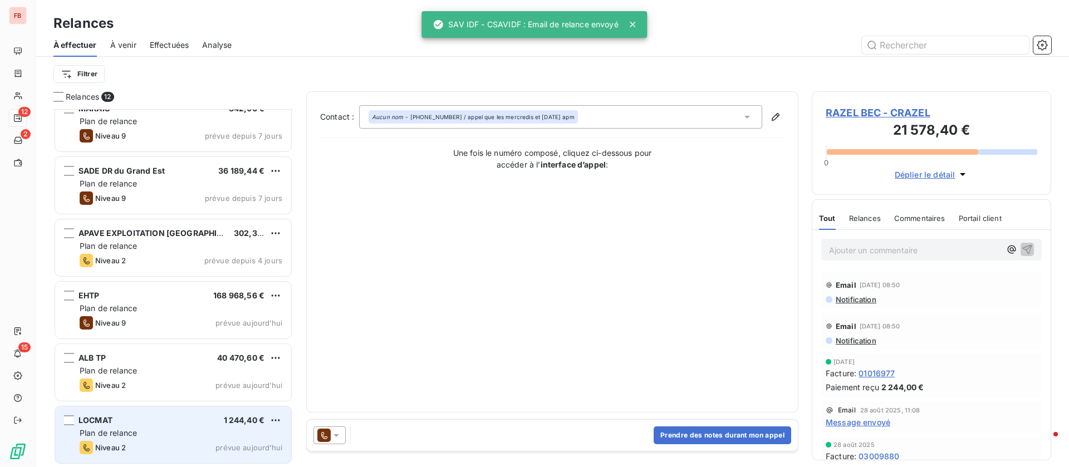
click at [146, 420] on div "LOCMAT 1 244,40 €" at bounding box center [181, 420] width 203 height 10
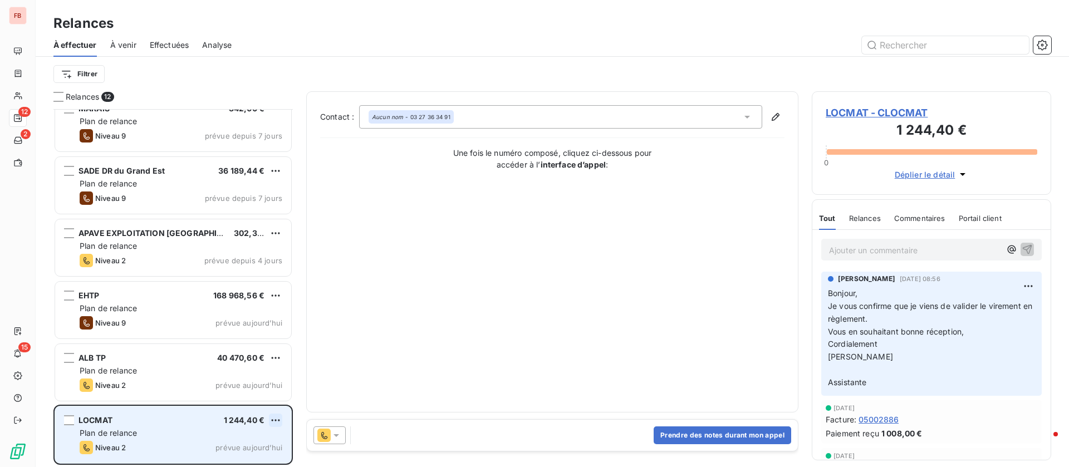
click at [281, 419] on html "FB 12 2 15 Relances À effectuer À venir Effectuées Analyse Filtrer Relances 12 …" at bounding box center [534, 233] width 1069 height 467
click at [254, 380] on div "Replanifier cette action" at bounding box center [228, 378] width 100 height 18
select select "9"
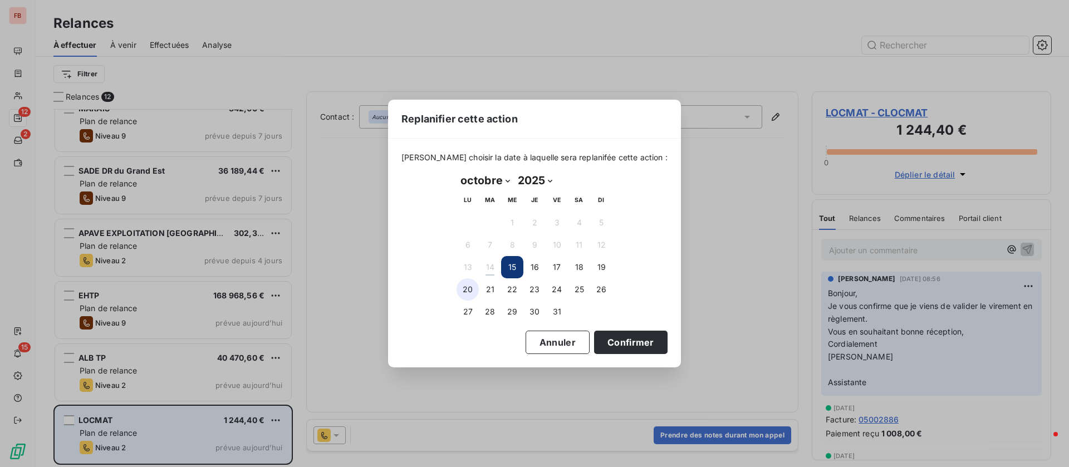
click at [469, 286] on button "20" at bounding box center [467, 289] width 22 height 22
click at [624, 341] on button "Confirmer" at bounding box center [630, 342] width 73 height 23
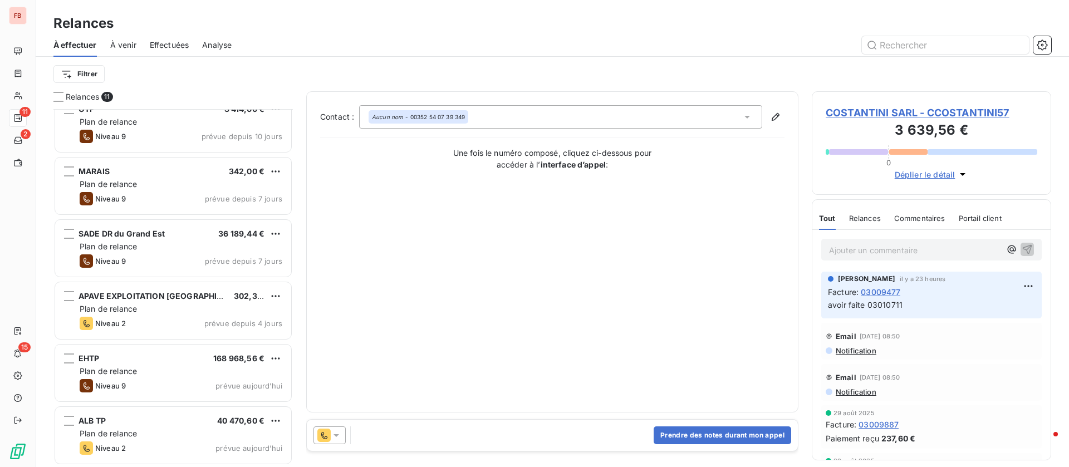
scroll to position [328, 0]
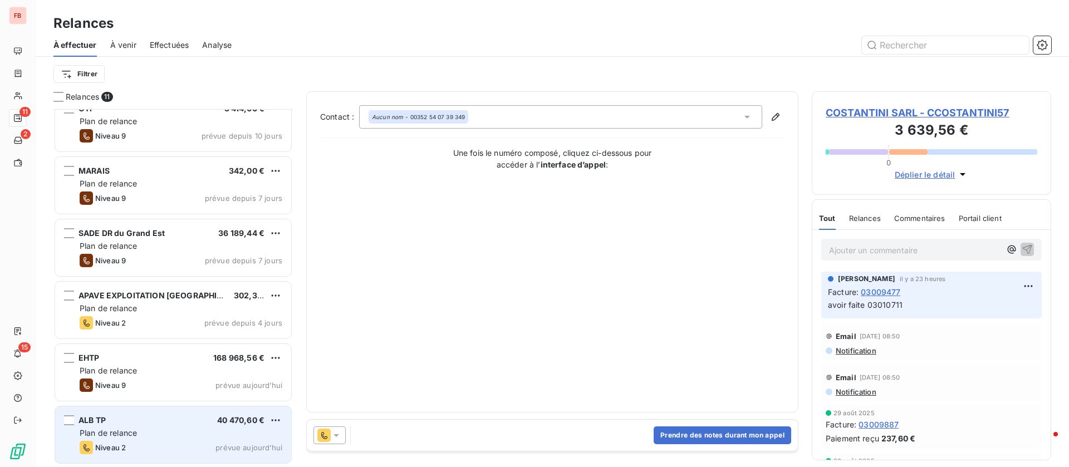
click at [165, 421] on div "ALB TP 40 470,60 €" at bounding box center [181, 420] width 203 height 10
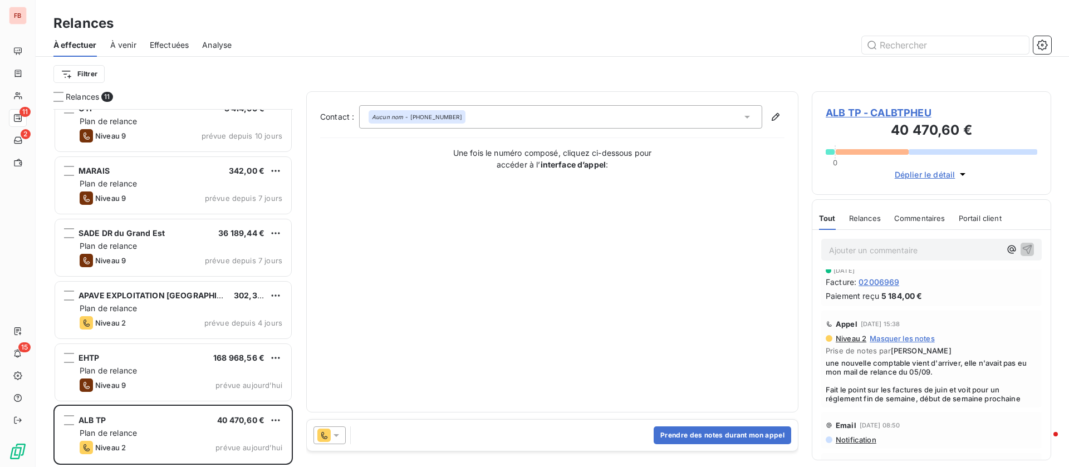
scroll to position [417, 0]
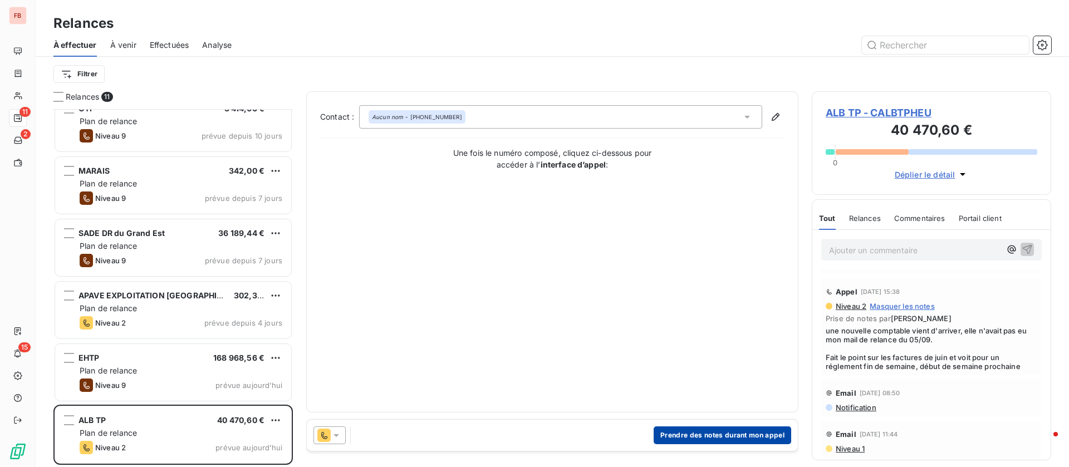
click at [706, 432] on button "Prendre des notes durant mon appel" at bounding box center [721, 435] width 137 height 18
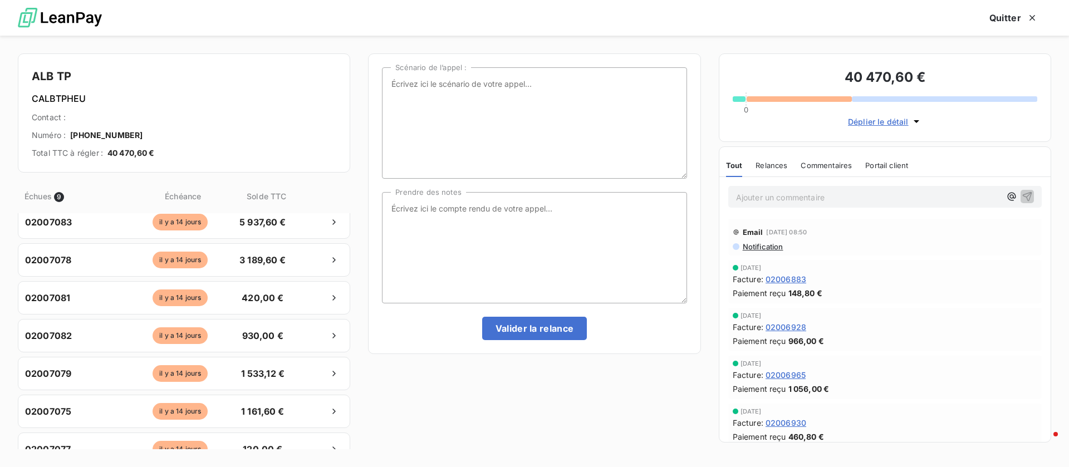
scroll to position [0, 0]
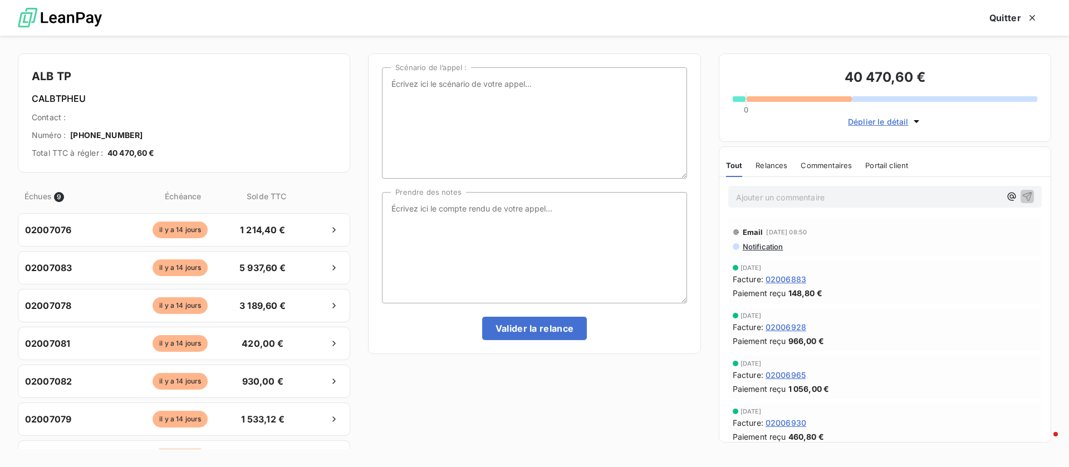
click at [873, 121] on span "Déplier le détail" at bounding box center [878, 122] width 61 height 12
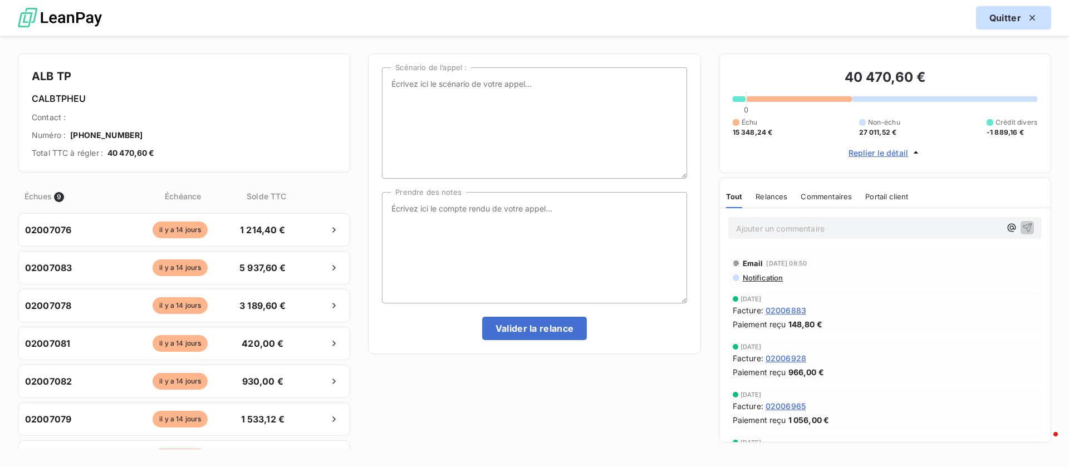
click at [1020, 24] on button "Quitter" at bounding box center [1013, 17] width 75 height 23
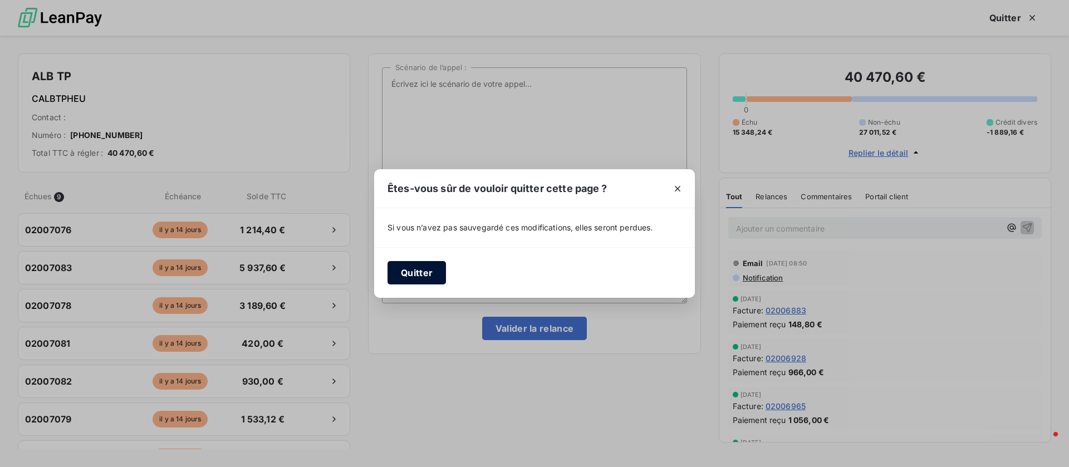
click at [422, 276] on button "Quitter" at bounding box center [416, 272] width 58 height 23
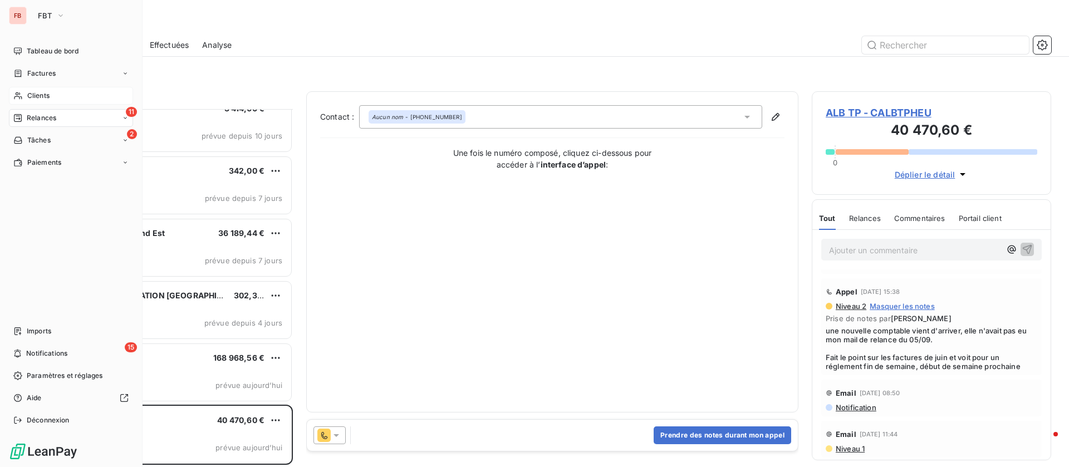
click at [48, 92] on span "Clients" at bounding box center [38, 96] width 22 height 10
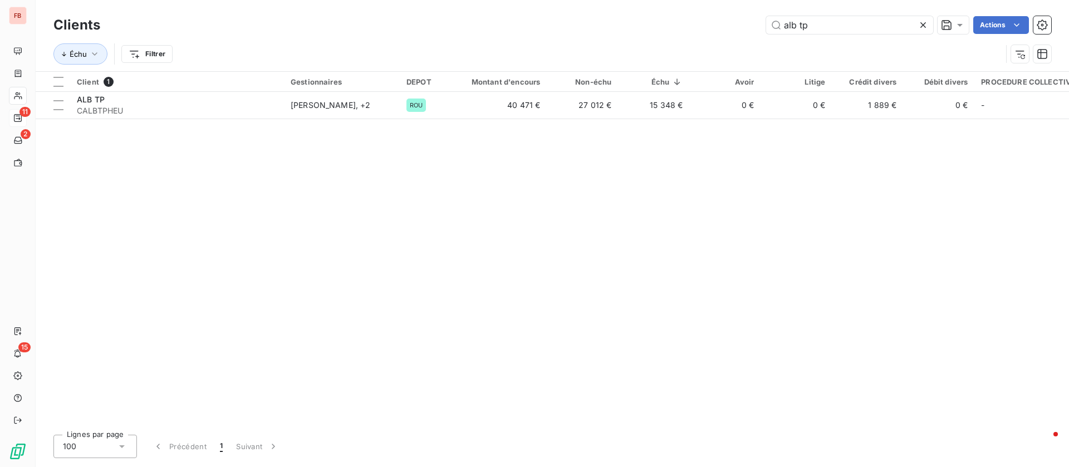
drag, startPoint x: 793, startPoint y: 14, endPoint x: 631, endPoint y: 13, distance: 161.4
click at [631, 13] on div "Clients alb tp Actions" at bounding box center [551, 24] width 997 height 23
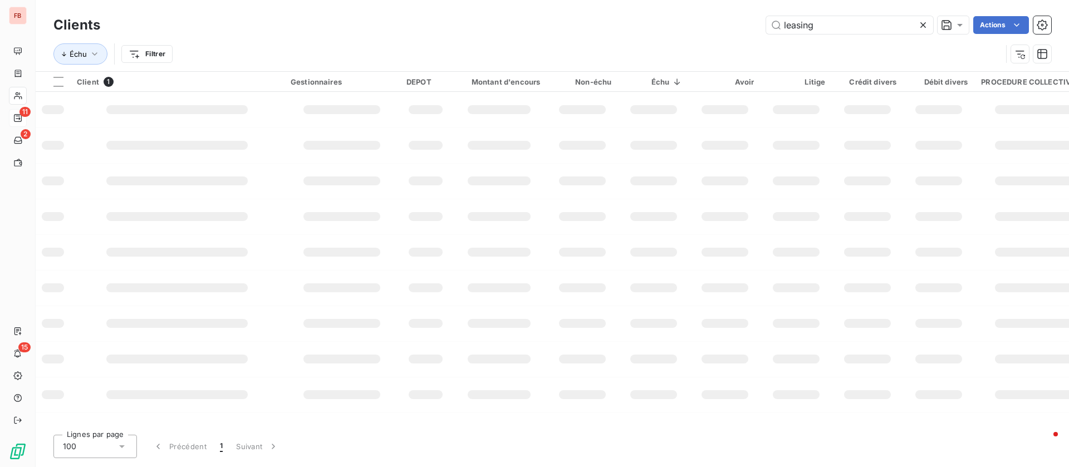
type input "leasing"
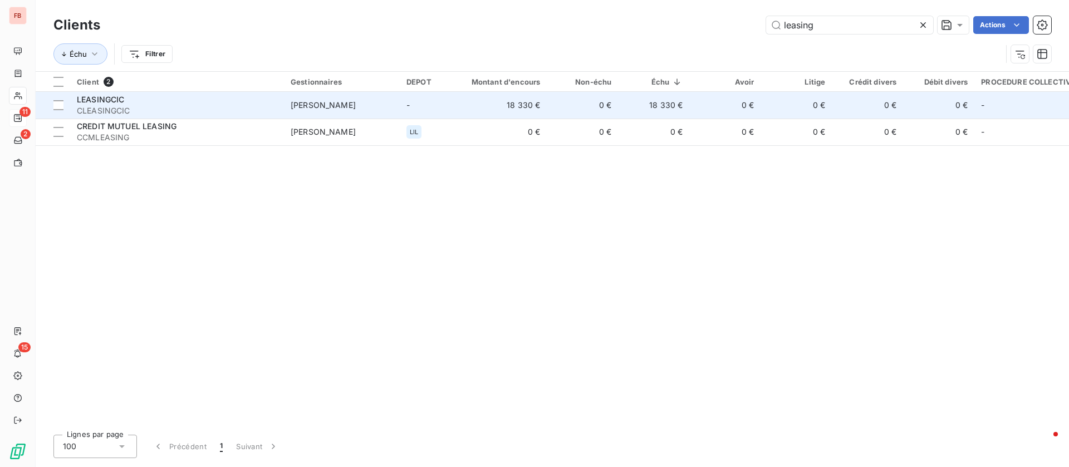
click at [200, 102] on div "LEASINGCIC" at bounding box center [177, 99] width 200 height 11
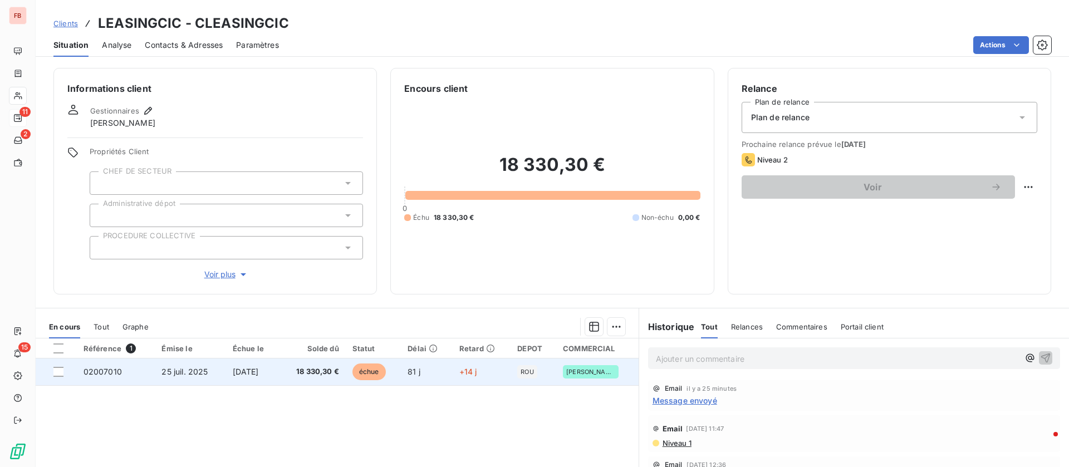
click at [259, 372] on span "[DATE]" at bounding box center [246, 371] width 26 height 9
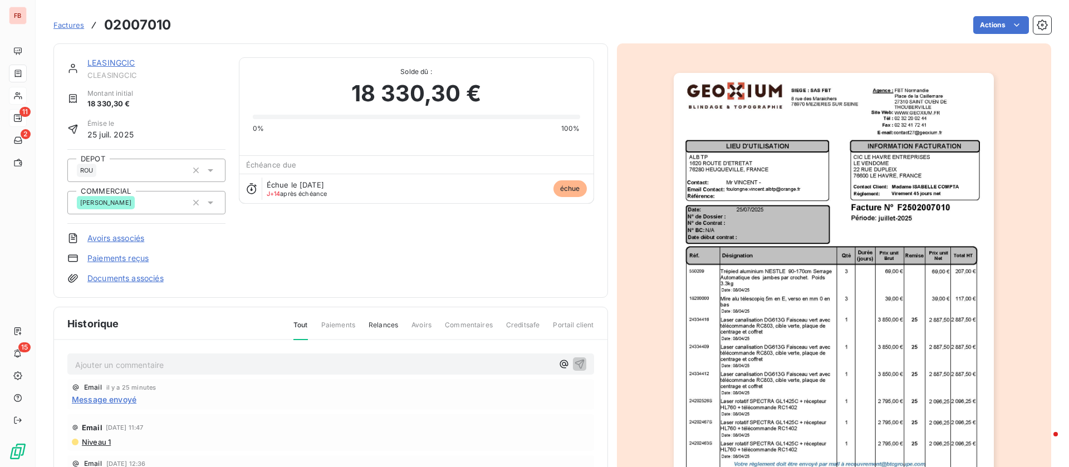
click at [117, 397] on span "Message envoyé" at bounding box center [104, 400] width 65 height 12
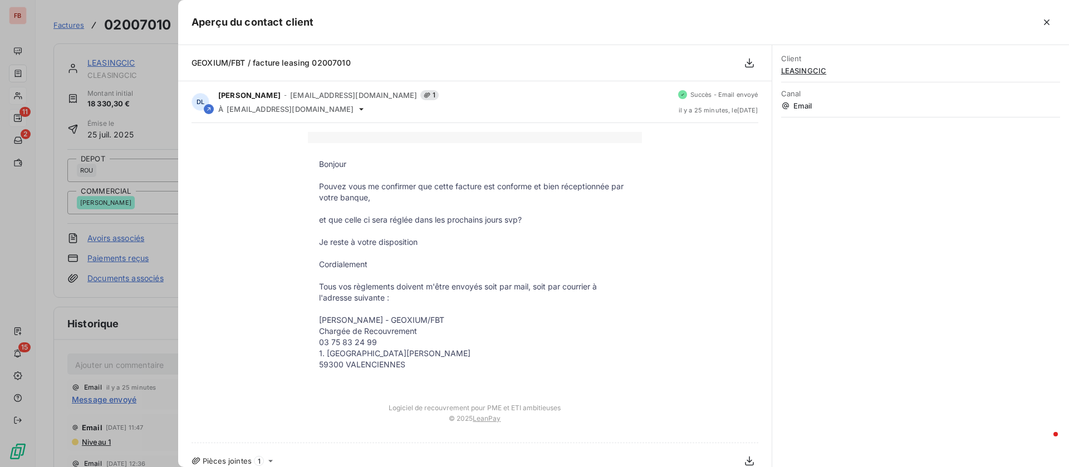
click at [133, 331] on div at bounding box center [534, 233] width 1069 height 467
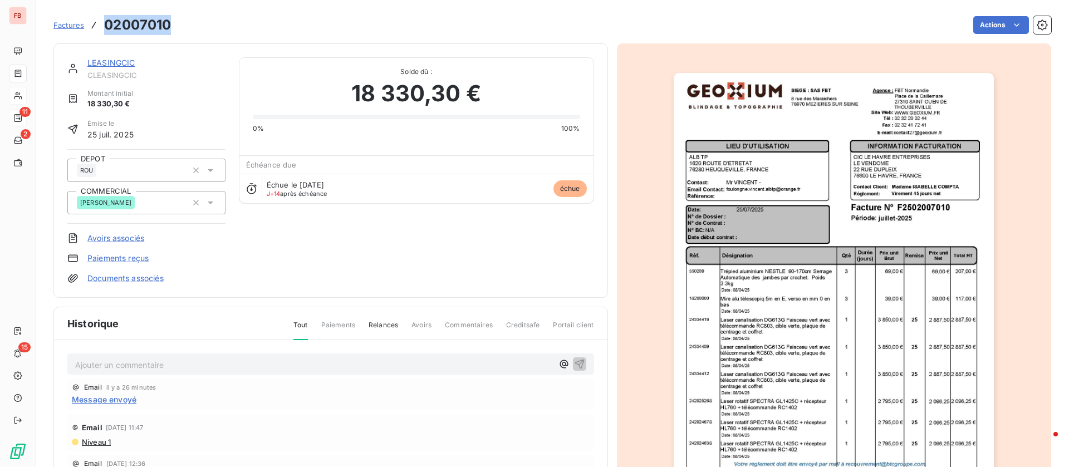
drag, startPoint x: 173, startPoint y: 24, endPoint x: 284, endPoint y: 45, distance: 113.2
click at [107, 22] on div "Factures 02007010 Actions" at bounding box center [551, 24] width 997 height 23
copy h3 "02007010"
click at [103, 398] on span "Message envoyé" at bounding box center [104, 400] width 65 height 12
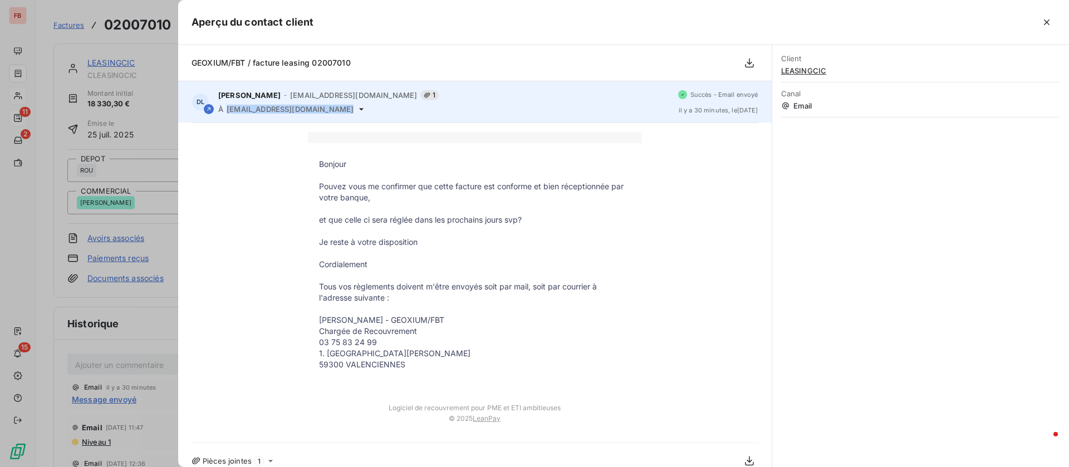
drag, startPoint x: 322, startPoint y: 109, endPoint x: 227, endPoint y: 111, distance: 94.6
click at [227, 111] on div "À [EMAIL_ADDRESS][DOMAIN_NAME]" at bounding box center [443, 109] width 451 height 9
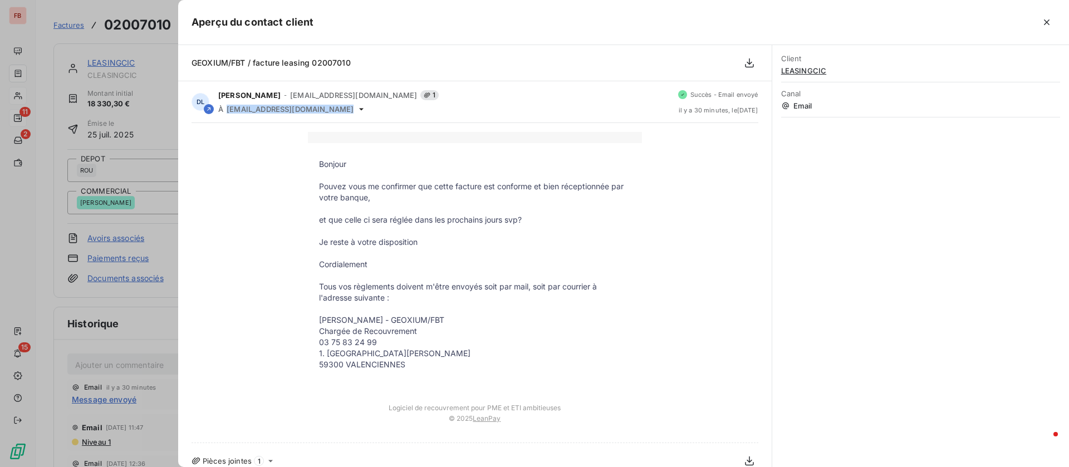
copy div "[EMAIL_ADDRESS][DOMAIN_NAME]"
click at [1046, 28] on button "button" at bounding box center [1046, 22] width 18 height 18
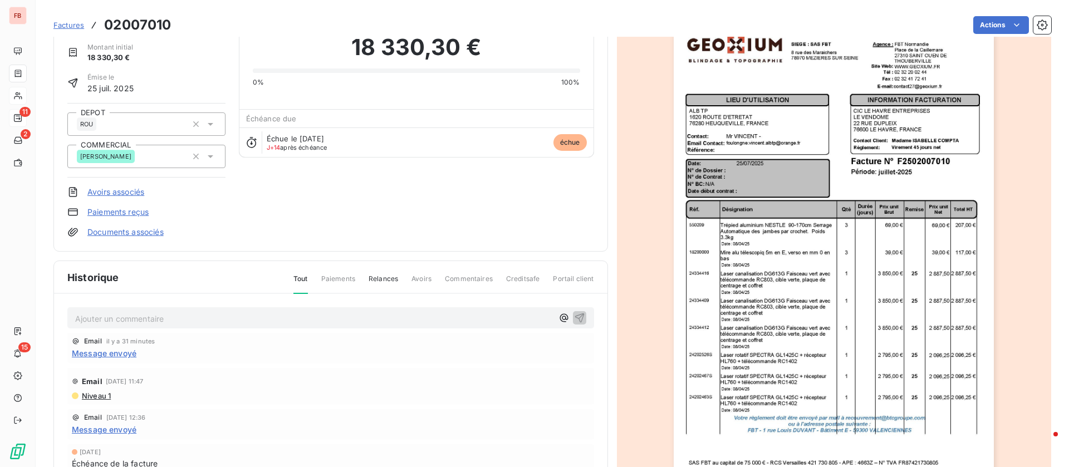
scroll to position [84, 0]
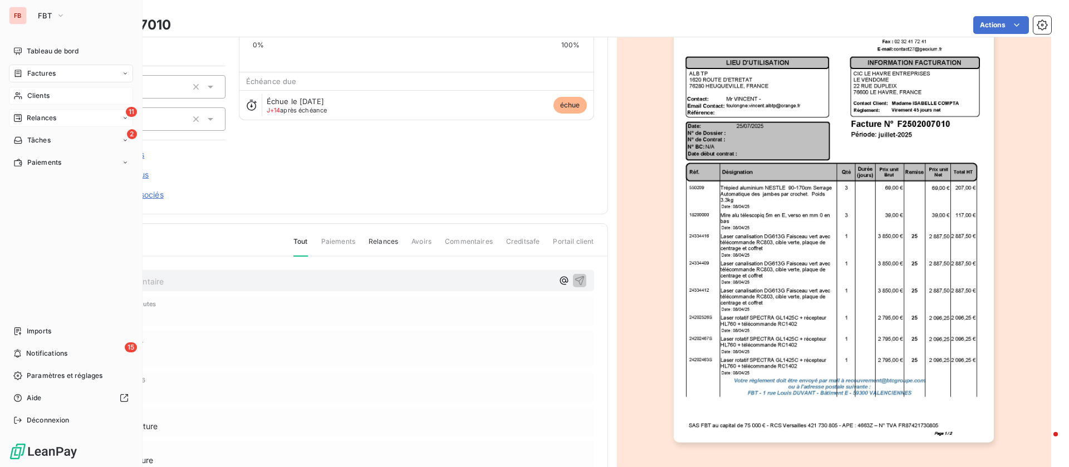
click at [63, 118] on div "11 Relances" at bounding box center [71, 118] width 124 height 18
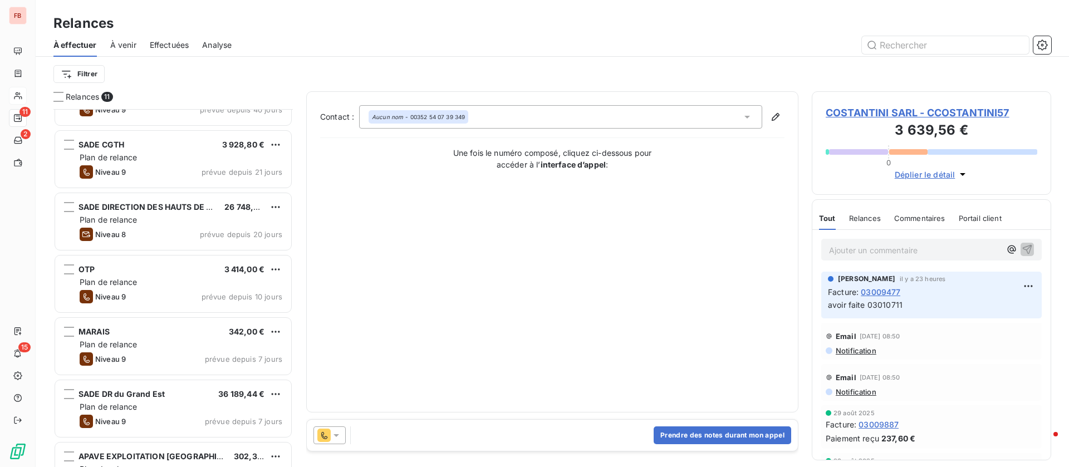
scroll to position [251, 0]
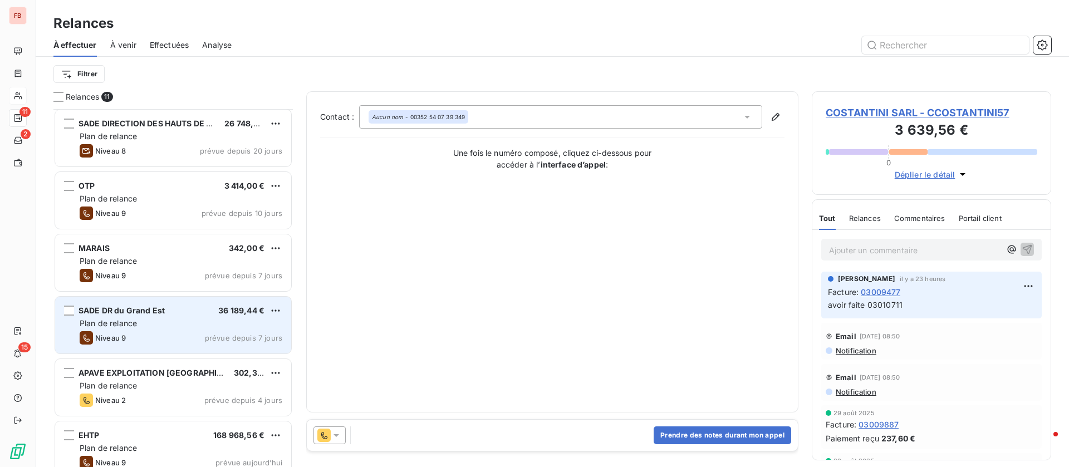
click at [188, 320] on div "Plan de relance" at bounding box center [181, 323] width 203 height 11
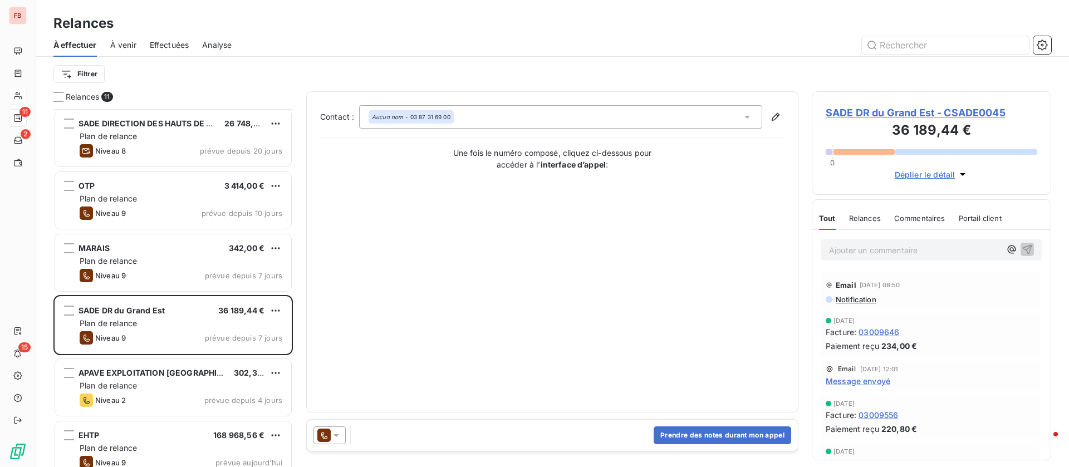
click at [857, 383] on span "Message envoyé" at bounding box center [857, 381] width 65 height 12
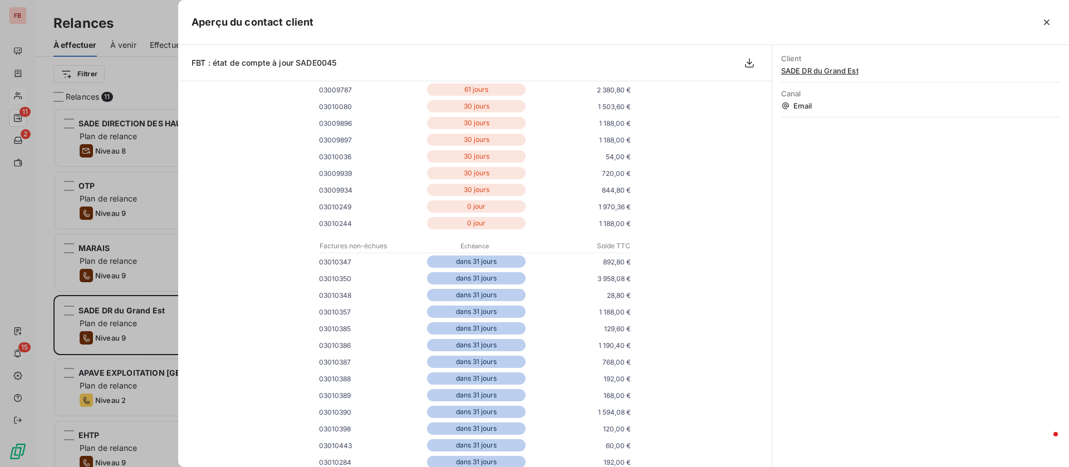
scroll to position [250, 0]
click at [1046, 19] on icon "button" at bounding box center [1046, 22] width 11 height 11
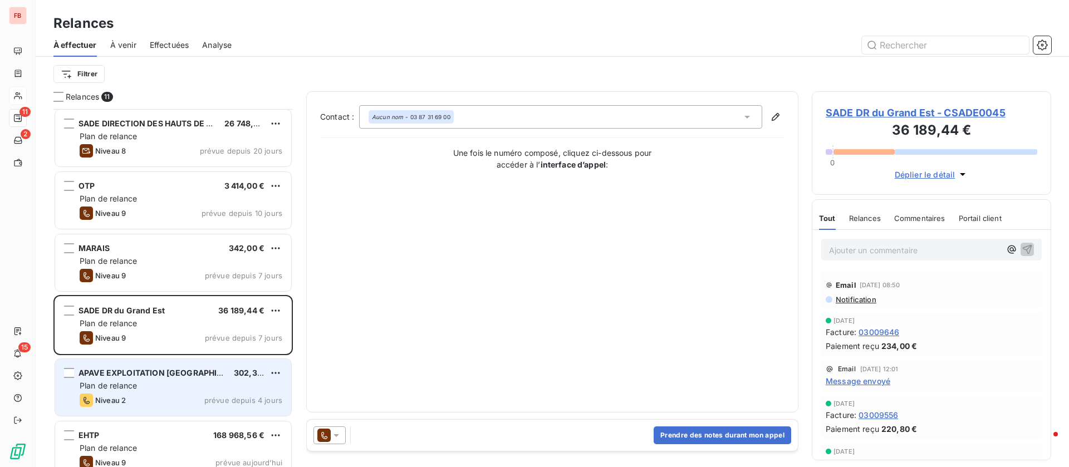
click at [209, 391] on div "Plan de relance" at bounding box center [181, 385] width 203 height 11
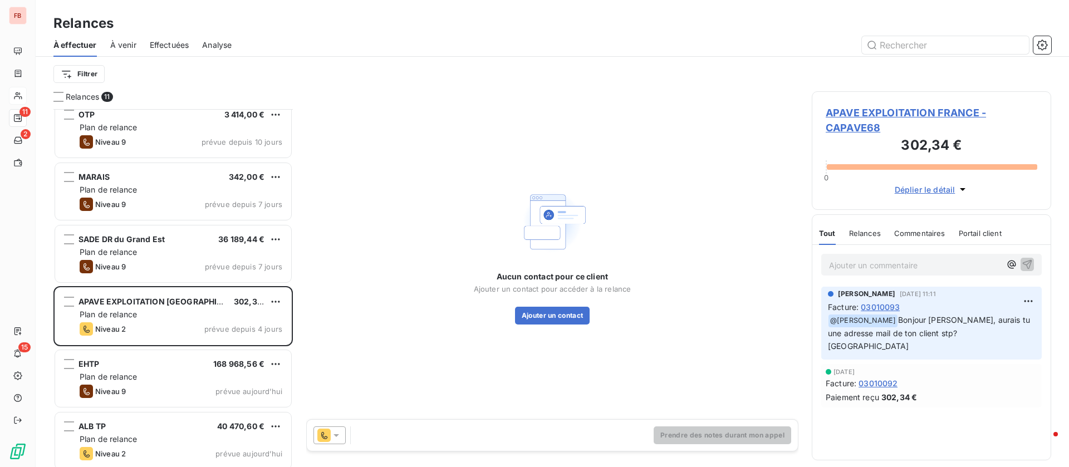
scroll to position [328, 0]
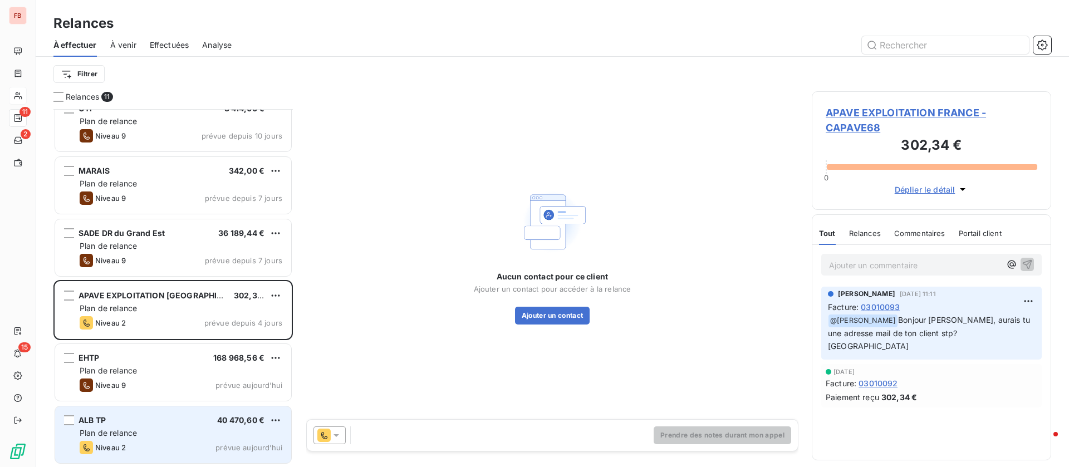
click at [162, 434] on div "Plan de relance" at bounding box center [181, 432] width 203 height 11
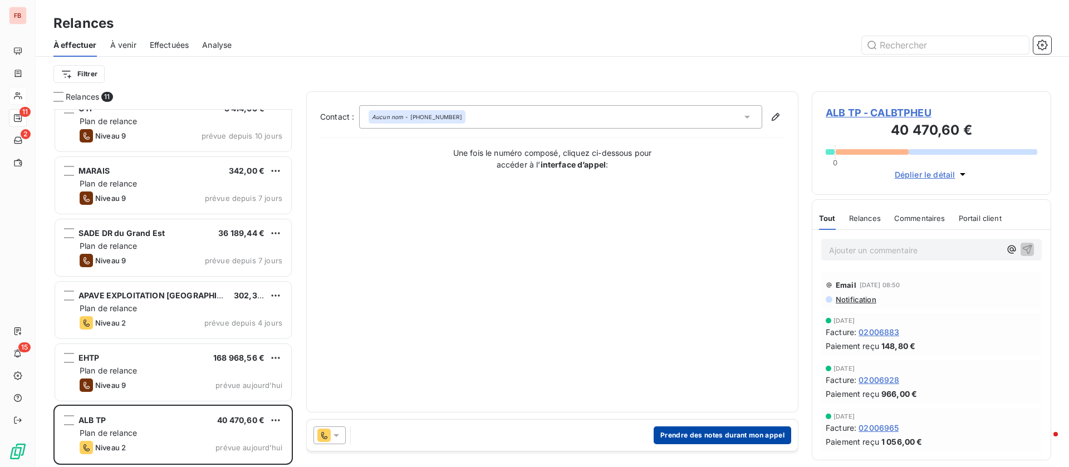
click at [723, 437] on button "Prendre des notes durant mon appel" at bounding box center [721, 435] width 137 height 18
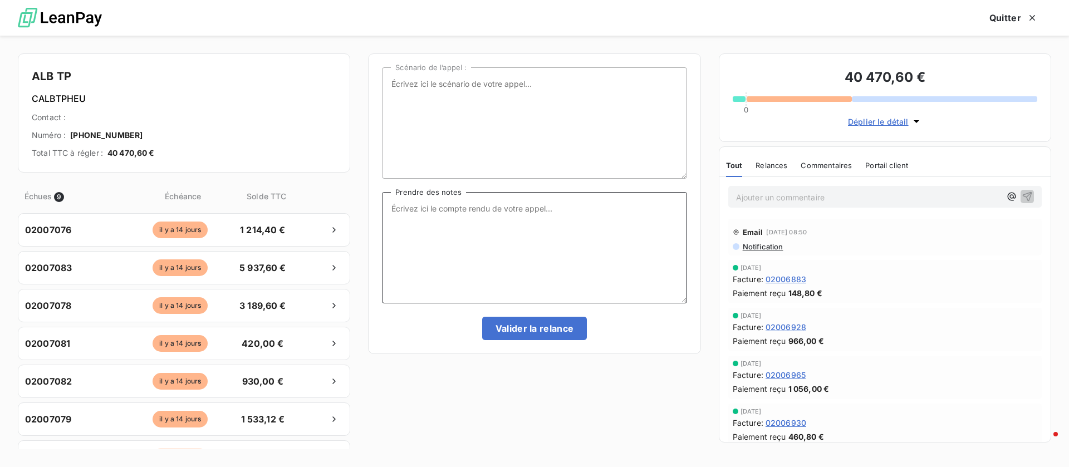
click at [447, 235] on textarea "Prendre des notes" at bounding box center [534, 247] width 304 height 111
type textarea "me demande un grand livre, car ne sait pas lettrer le dernier virement. Un poin…"
click at [513, 338] on button "Valider la relance" at bounding box center [534, 328] width 105 height 23
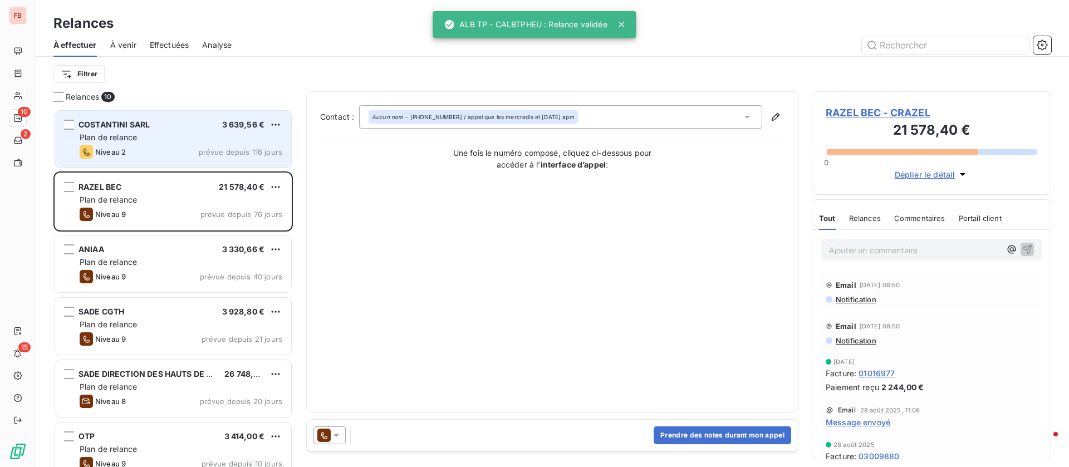
click at [175, 139] on div "Plan de relance" at bounding box center [181, 137] width 203 height 11
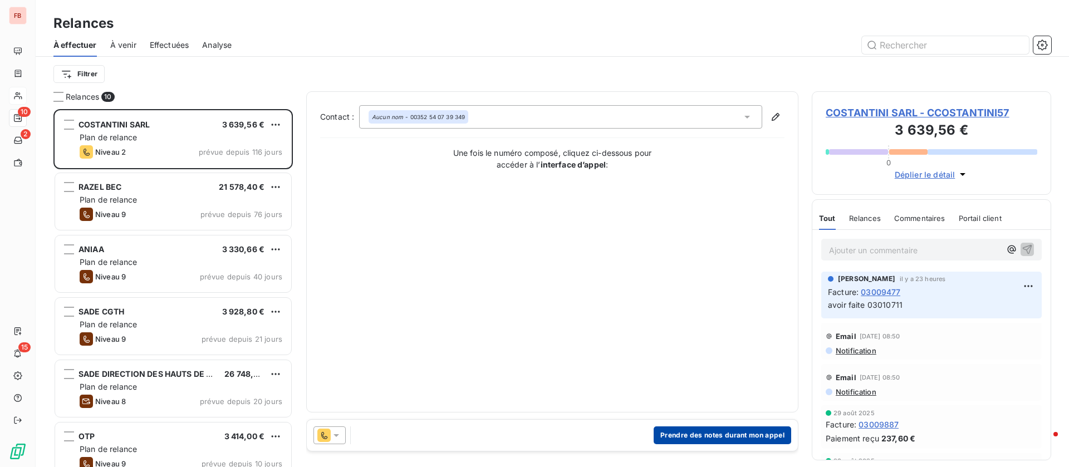
click at [711, 428] on button "Prendre des notes durant mon appel" at bounding box center [721, 435] width 137 height 18
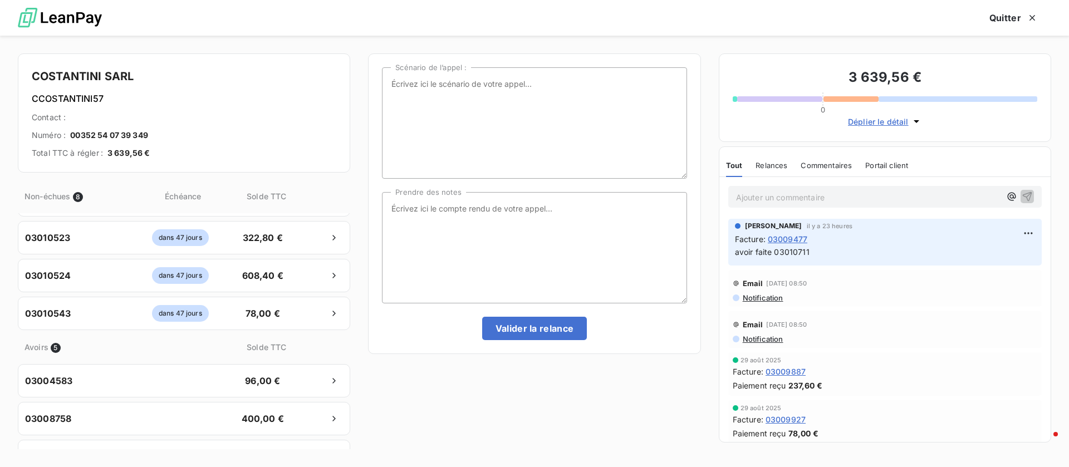
click at [783, 239] on span "03009477" at bounding box center [788, 239] width 40 height 12
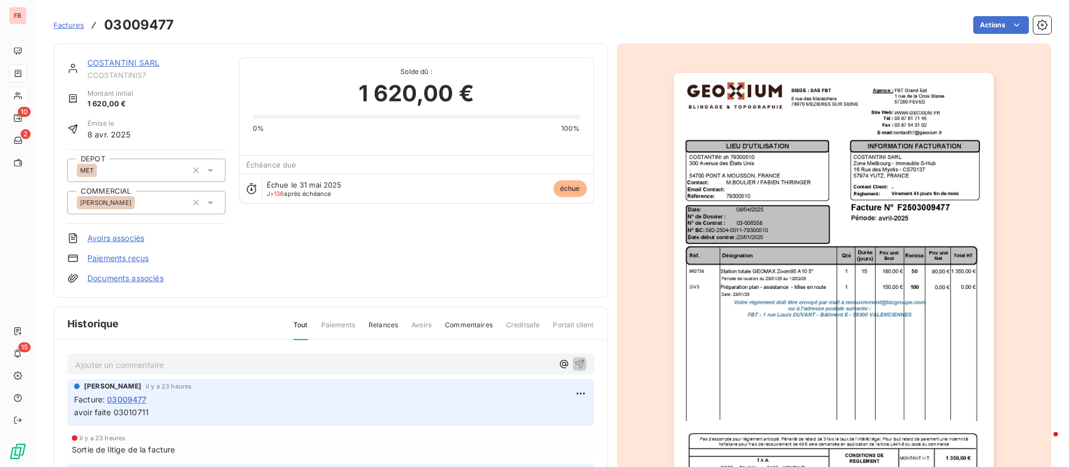
click at [139, 59] on link "COSTANTINI SARL" at bounding box center [123, 62] width 72 height 9
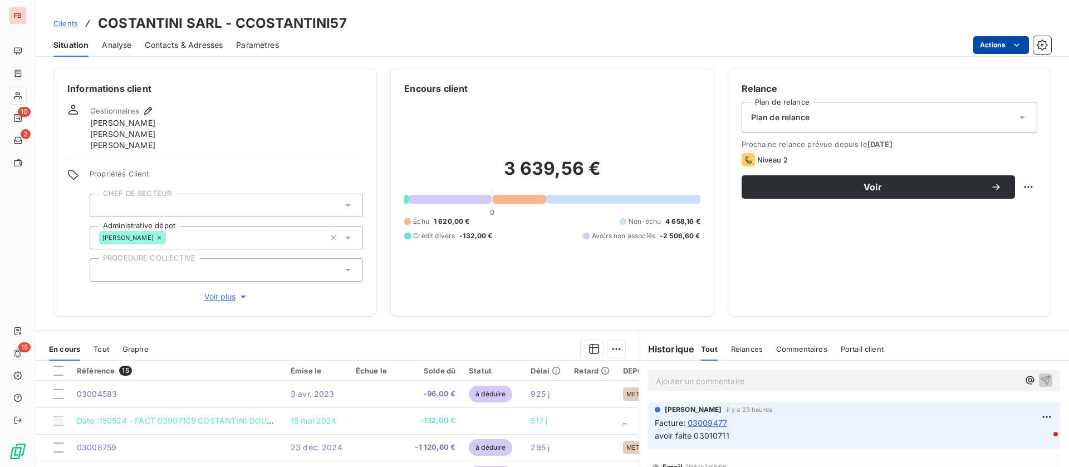
click at [1009, 37] on html "FB 10 2 15 Clients COSTANTINI SARL - CCOSTANTINI57 Situation Analyse Contacts &…" at bounding box center [534, 233] width 1069 height 467
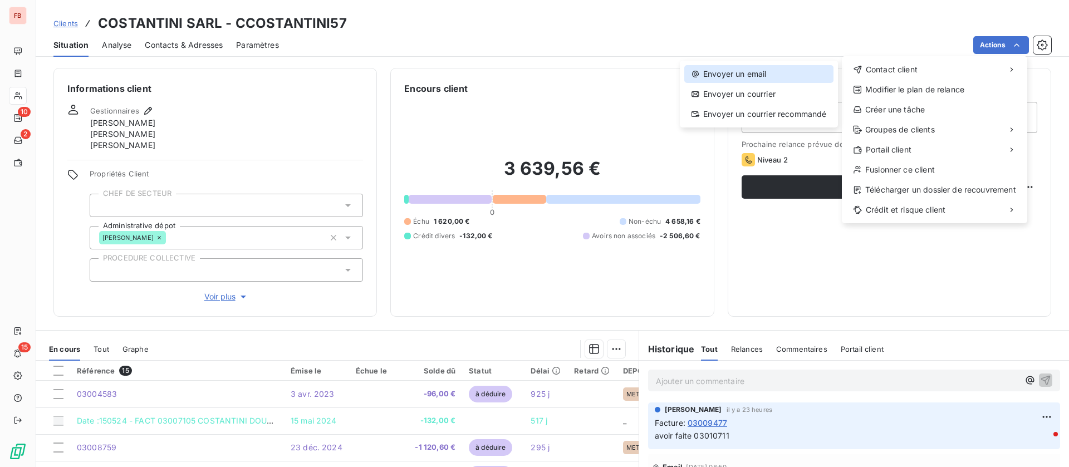
click at [737, 75] on div "Envoyer un email" at bounding box center [758, 74] width 149 height 18
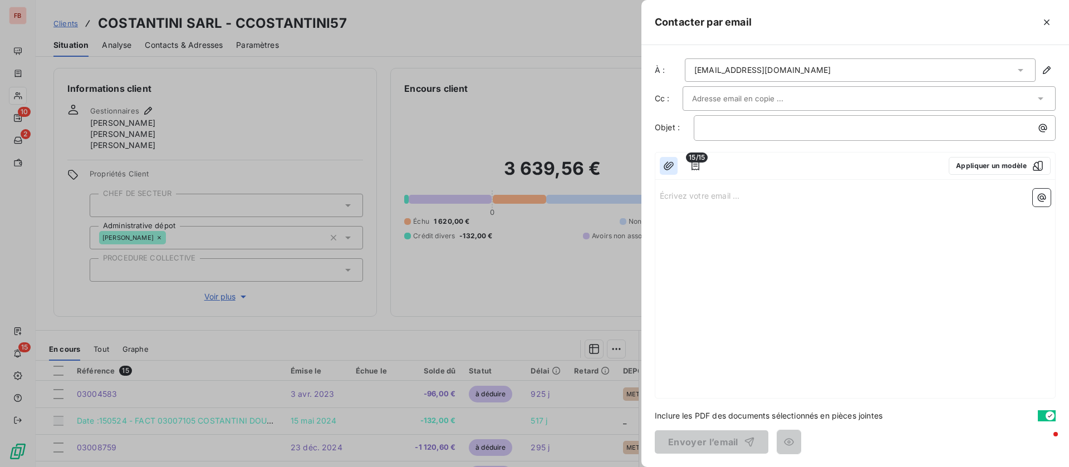
click at [663, 168] on icon "button" at bounding box center [668, 165] width 11 height 11
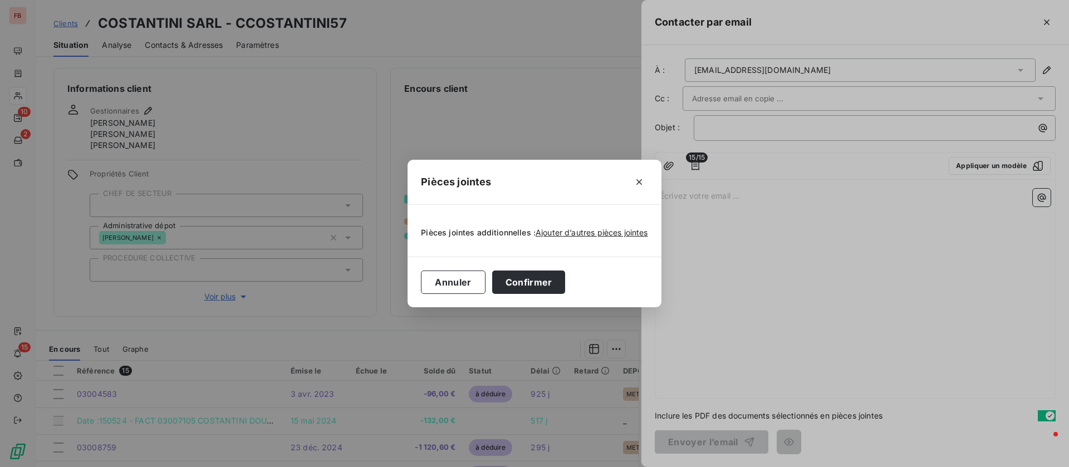
drag, startPoint x: 776, startPoint y: 209, endPoint x: 725, endPoint y: 184, distance: 57.5
click at [775, 209] on div "Pièces jointes Pièces jointes additionnelles : Ajouter d’autres pièces jointes …" at bounding box center [534, 233] width 1069 height 467
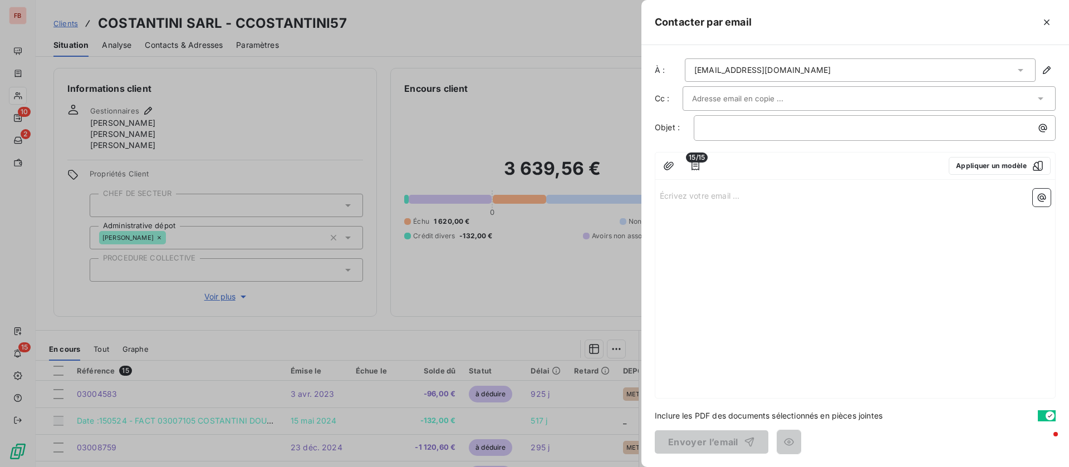
click at [694, 158] on span "15/15" at bounding box center [697, 158] width 22 height 10
click at [699, 166] on icon "button" at bounding box center [695, 165] width 11 height 11
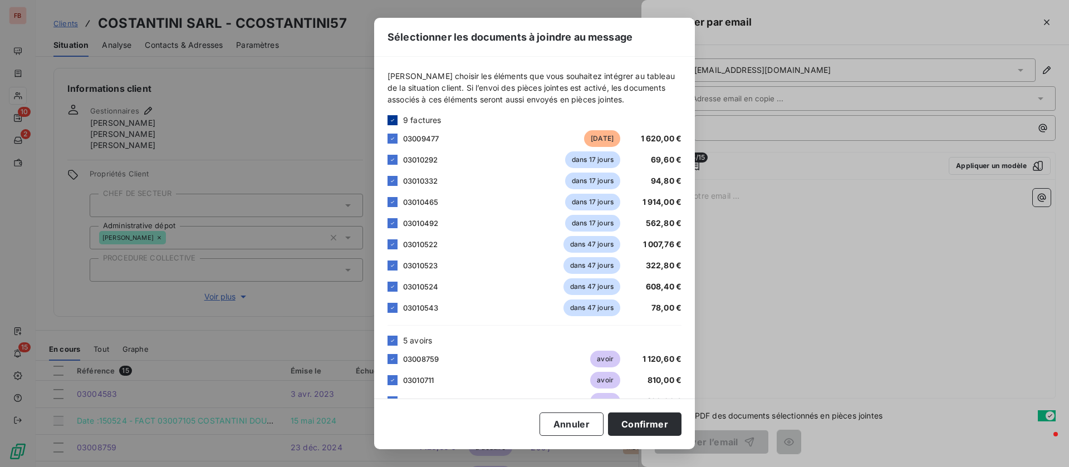
click at [396, 117] on div at bounding box center [392, 120] width 10 height 10
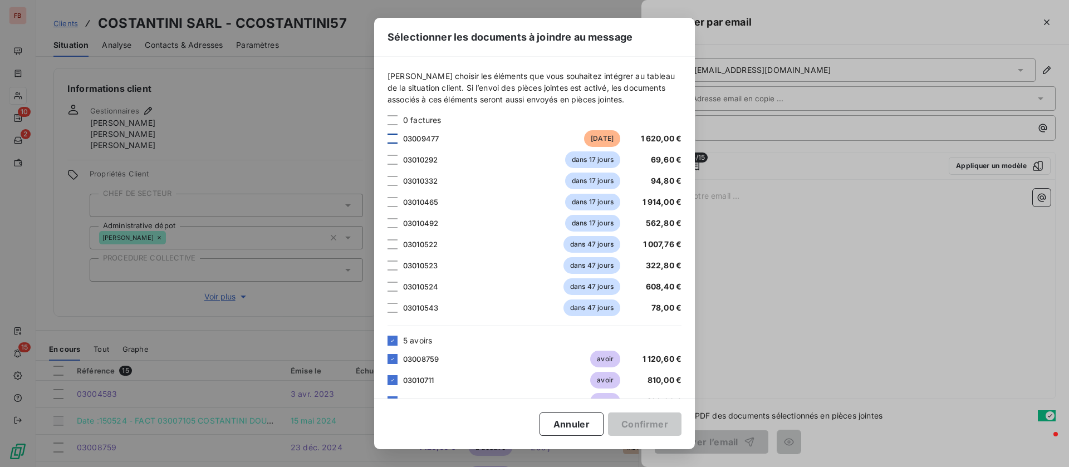
click at [392, 136] on div at bounding box center [392, 139] width 10 height 10
click at [395, 340] on icon at bounding box center [392, 340] width 7 height 7
click at [395, 382] on div at bounding box center [392, 380] width 10 height 10
click at [667, 418] on button "Confirmer" at bounding box center [644, 423] width 73 height 23
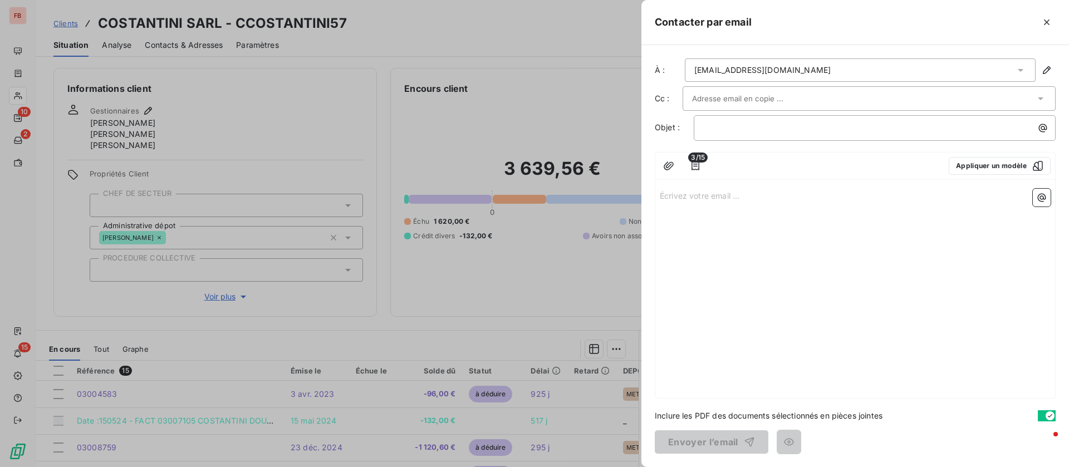
click at [692, 162] on span "3/15" at bounding box center [697, 158] width 19 height 10
click at [697, 171] on icon "button" at bounding box center [695, 165] width 11 height 11
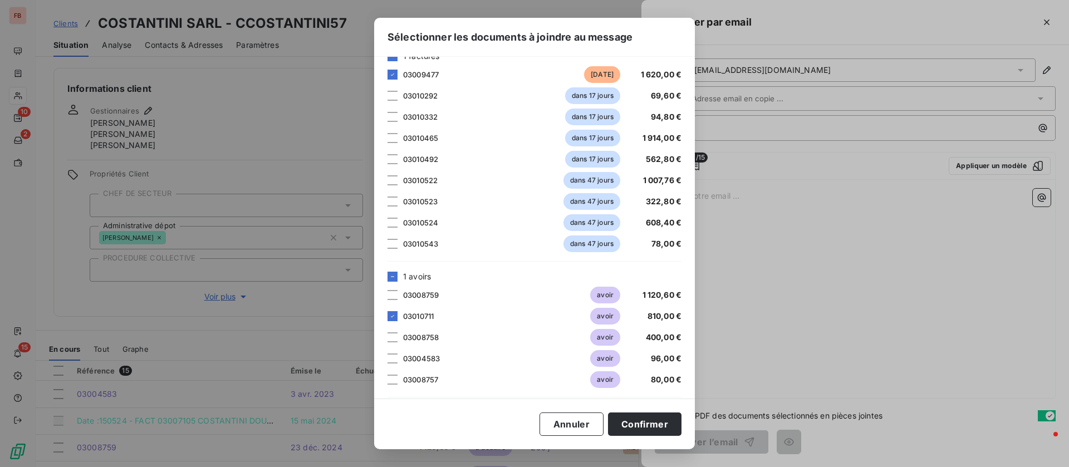
scroll to position [121, 0]
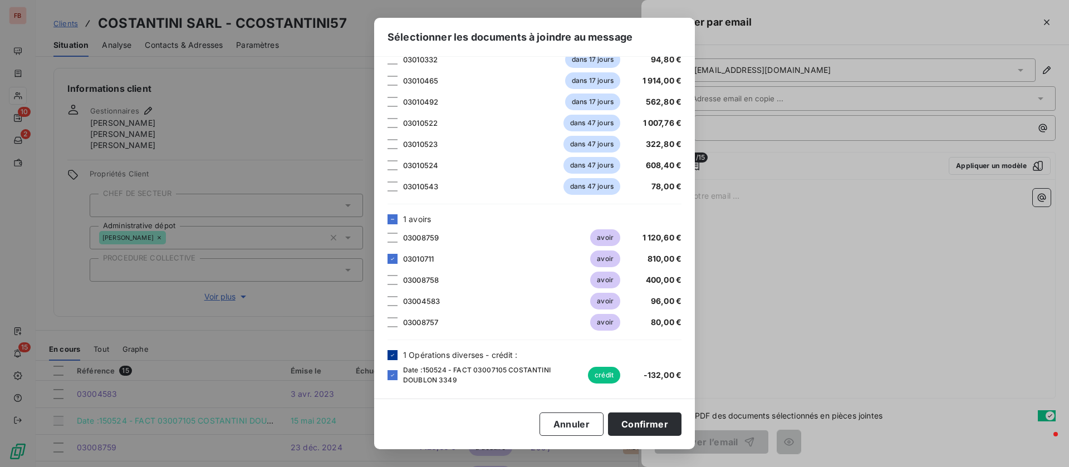
click at [397, 356] on div at bounding box center [392, 355] width 10 height 10
click at [648, 425] on button "Confirmer" at bounding box center [644, 423] width 73 height 23
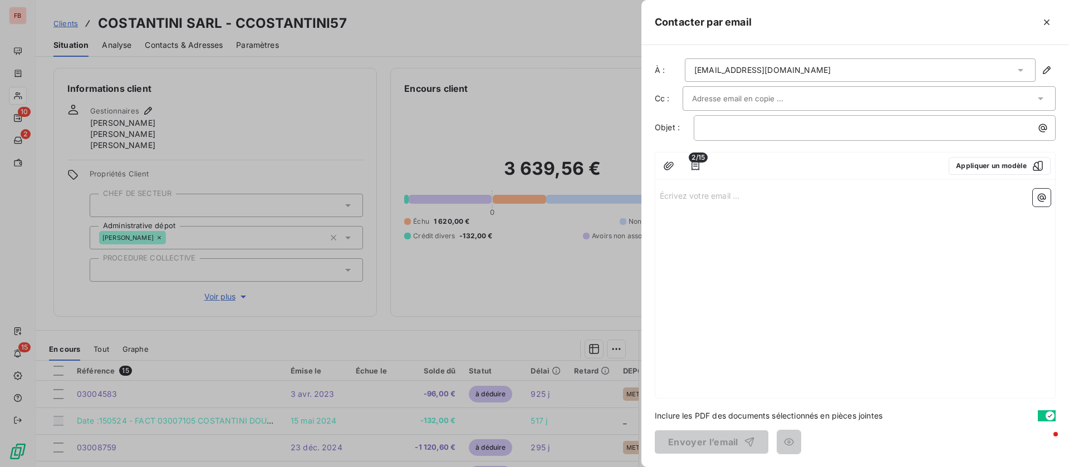
click at [709, 193] on p "Écrivez votre email ... ﻿" at bounding box center [855, 195] width 391 height 13
click at [788, 121] on p "﻿" at bounding box center [877, 127] width 348 height 13
click at [766, 193] on p "Écrivez votre email ... ﻿" at bounding box center [855, 195] width 391 height 13
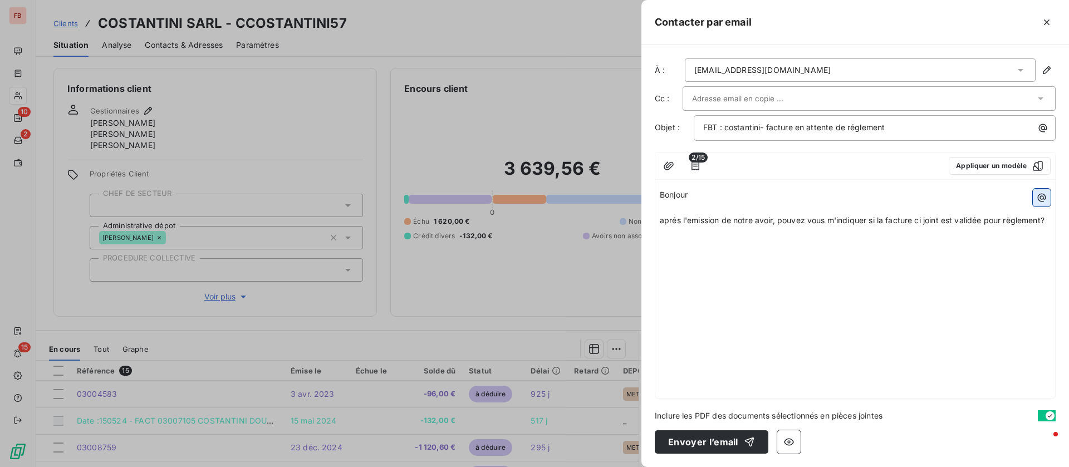
click at [1040, 204] on button "button" at bounding box center [1041, 198] width 18 height 18
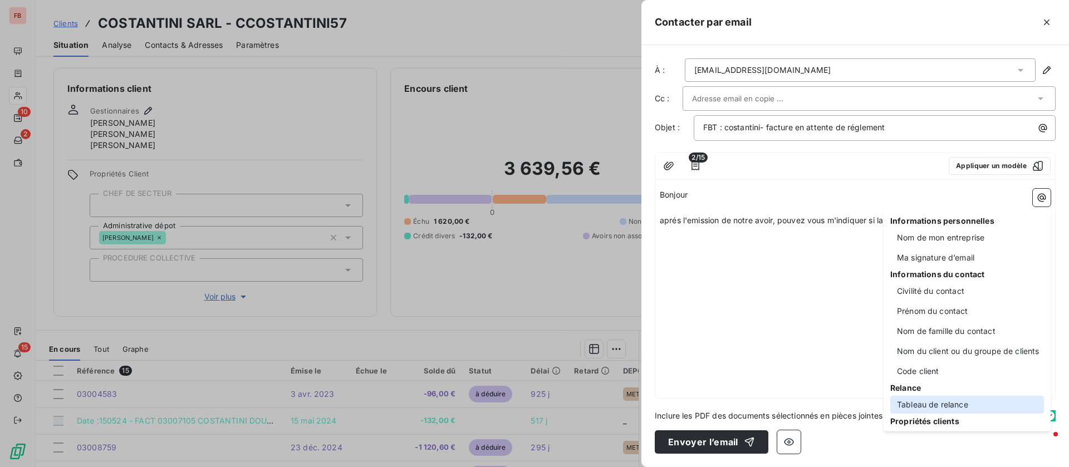
click at [948, 401] on div "Tableau de relance" at bounding box center [967, 405] width 154 height 18
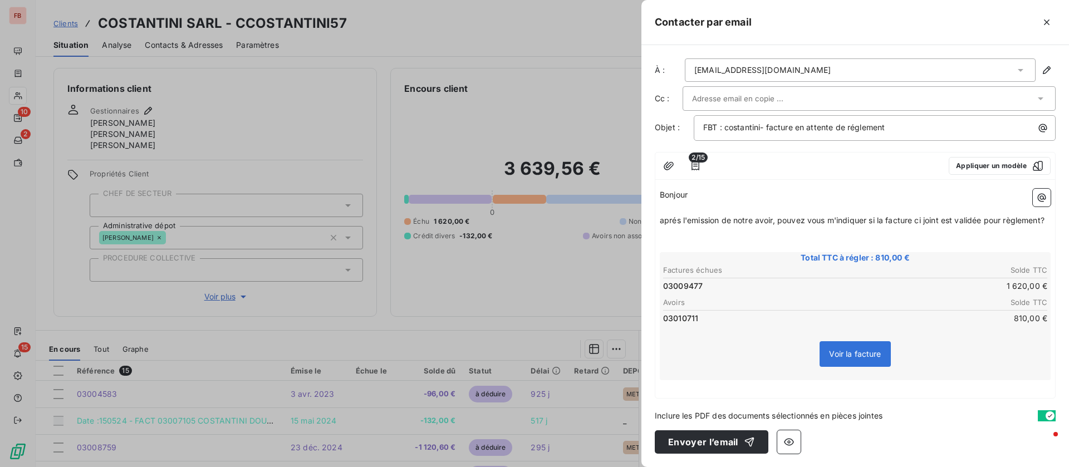
click at [696, 225] on p "aprés l'emission de notre avoir, pouvez vous m'indiquer si la facture ci joint …" at bounding box center [855, 220] width 391 height 13
click at [684, 231] on p "﻿" at bounding box center [855, 233] width 391 height 13
click at [670, 219] on span "aprés l'émission de notre avoir, pouvez vous m'indiquer si la facture ci joint …" at bounding box center [852, 219] width 385 height 9
drag, startPoint x: 672, startPoint y: 227, endPoint x: 662, endPoint y: 225, distance: 9.6
click at [662, 225] on p "aprés l'émission de notre avoir, pouvez vous m'indiquer si la facture ci joint …" at bounding box center [855, 220] width 391 height 13
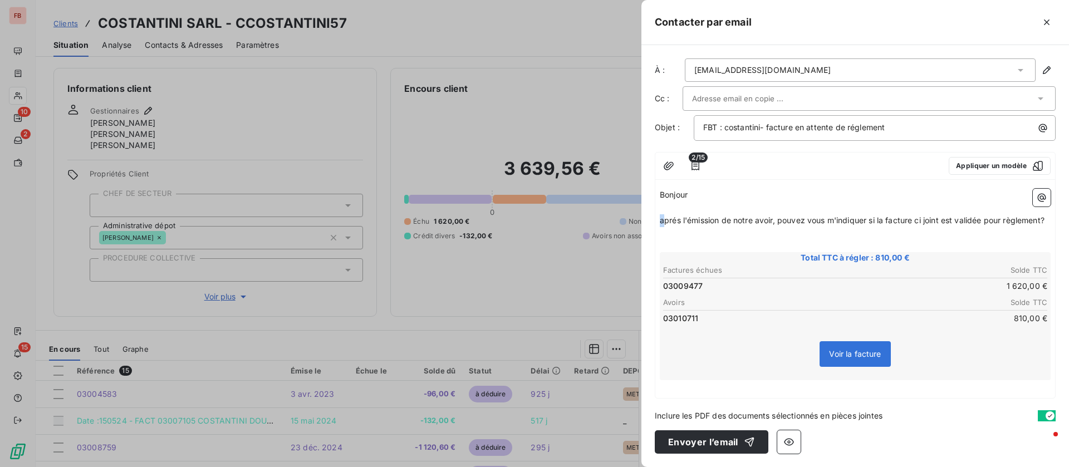
click at [666, 220] on span "aprés l'émission de notre avoir, pouvez vous m'indiquer si la facture ci joint …" at bounding box center [852, 219] width 385 height 9
click at [701, 393] on div "Bonjour ﻿ après l'émission de notre avoir, pouvez vous m'indiquer si la facture…" at bounding box center [855, 291] width 400 height 214
click at [682, 405] on div "À : [EMAIL_ADDRESS][DOMAIN_NAME] Cc : Objet : FBT : costantini- facture en atte…" at bounding box center [854, 256] width 427 height 422
click at [674, 415] on span "Inclure les PDF des documents sélectionnés en pièces jointes" at bounding box center [769, 416] width 228 height 12
click at [685, 414] on span "Inclure les PDF des documents sélectionnés en pièces jointes" at bounding box center [769, 416] width 228 height 12
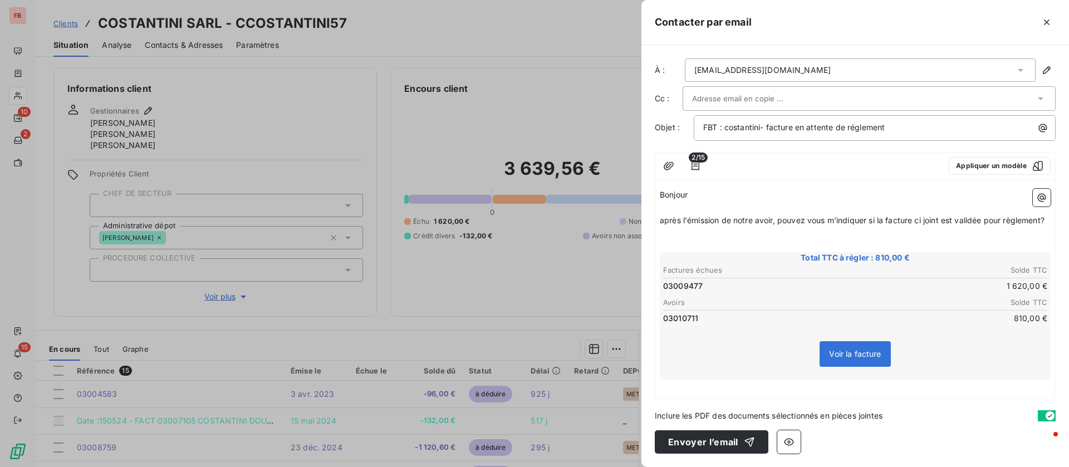
click at [996, 415] on div "Inclure les PDF des documents sélectionnés en pièces jointes" at bounding box center [855, 416] width 401 height 12
drag, startPoint x: 944, startPoint y: 414, endPoint x: 830, endPoint y: 412, distance: 114.1
click at [934, 414] on div "Inclure les PDF des documents sélectionnés en pièces jointes" at bounding box center [855, 416] width 401 height 12
click at [774, 414] on span "Inclure les PDF des documents sélectionnés en pièces jointes" at bounding box center [769, 416] width 228 height 12
click at [657, 412] on span "Inclure les PDF des documents sélectionnés en pièces jointes" at bounding box center [769, 416] width 228 height 12
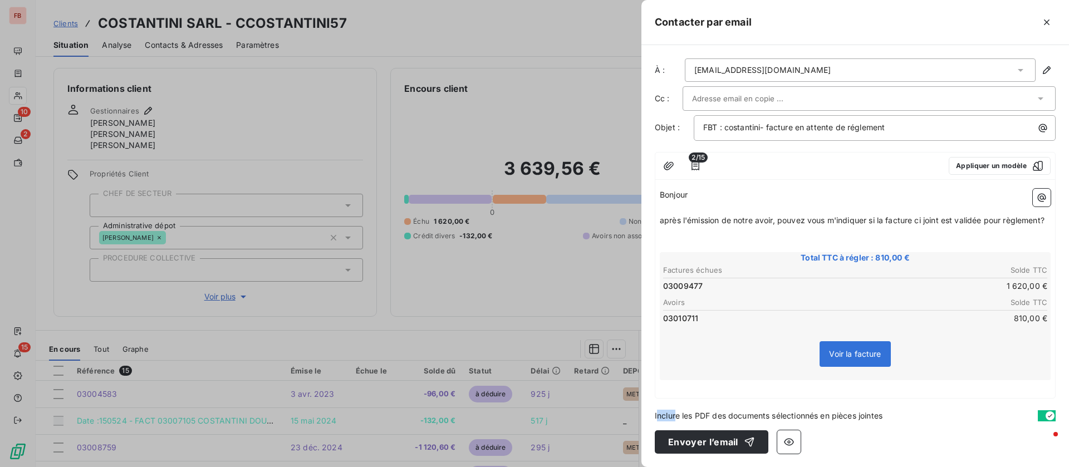
click at [671, 416] on span "Inclure les PDF des documents sélectionnés en pièces jointes" at bounding box center [769, 416] width 228 height 12
click at [666, 412] on span "Inclure les PDF des documents sélectionnés en pièces jointes" at bounding box center [769, 416] width 228 height 12
click at [661, 414] on span "Inclure les PDF des documents sélectionnés en pièces jointes" at bounding box center [769, 416] width 228 height 12
click at [687, 405] on div "À : [EMAIL_ADDRESS][DOMAIN_NAME] Cc : Objet : FBT : costantini- facture en atte…" at bounding box center [854, 256] width 427 height 422
click at [895, 379] on div "Voir la facture" at bounding box center [854, 356] width 387 height 48
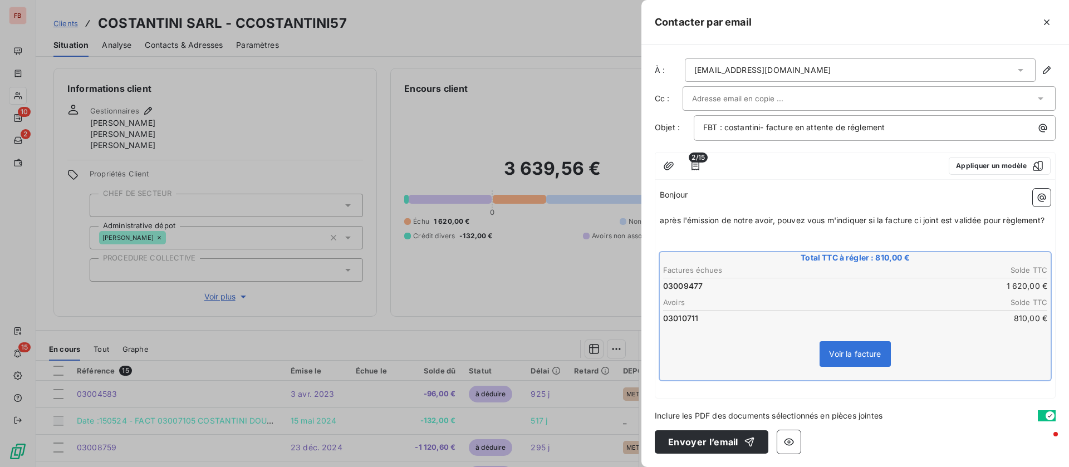
type button "on"
click at [784, 410] on span "Inclure les PDF des documents sélectionnés en pièces jointes" at bounding box center [769, 416] width 228 height 12
click at [1044, 380] on p "﻿" at bounding box center [855, 386] width 391 height 13
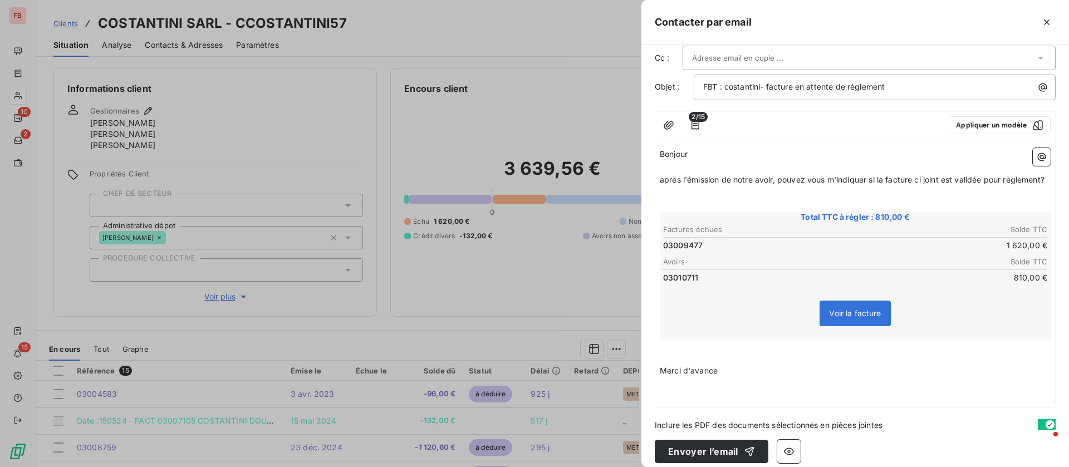
scroll to position [63, 0]
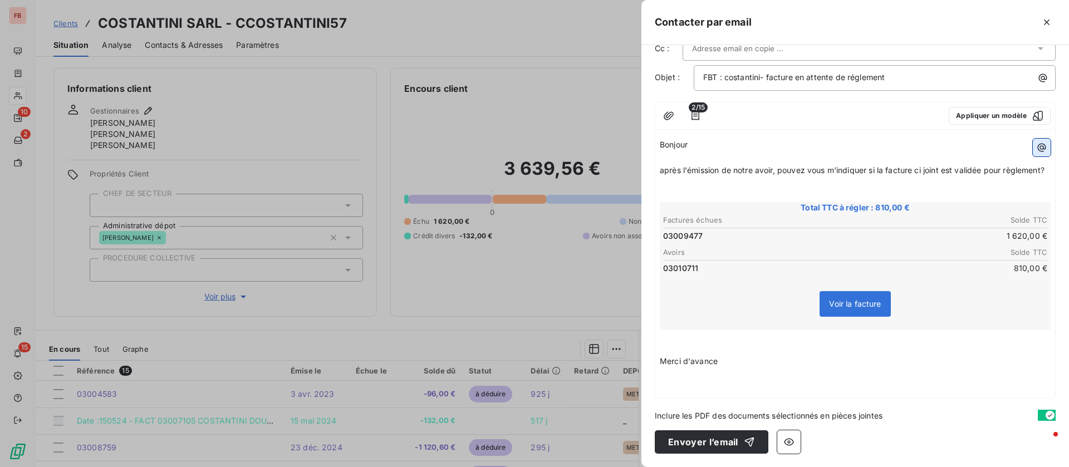
click at [1032, 139] on button "button" at bounding box center [1041, 148] width 18 height 18
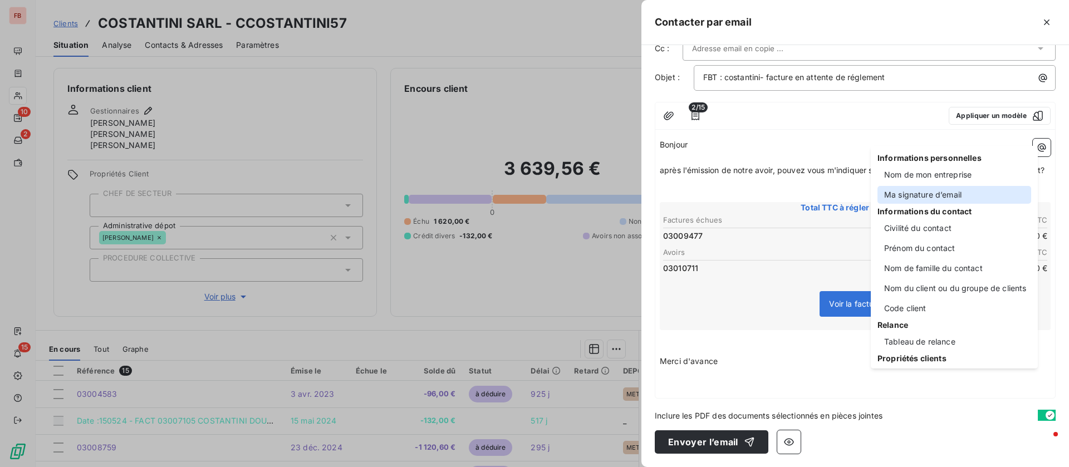
click at [953, 200] on div "Ma signature d’email" at bounding box center [954, 195] width 154 height 18
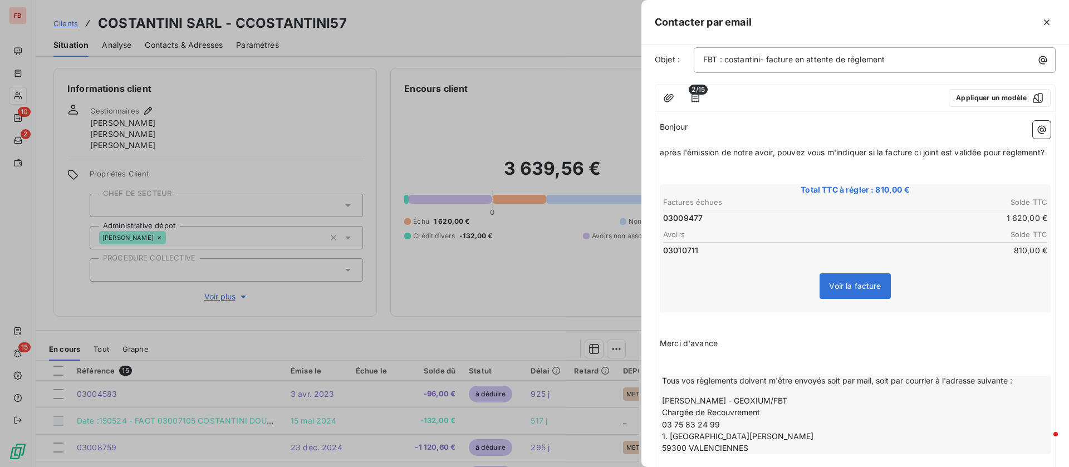
scroll to position [164, 0]
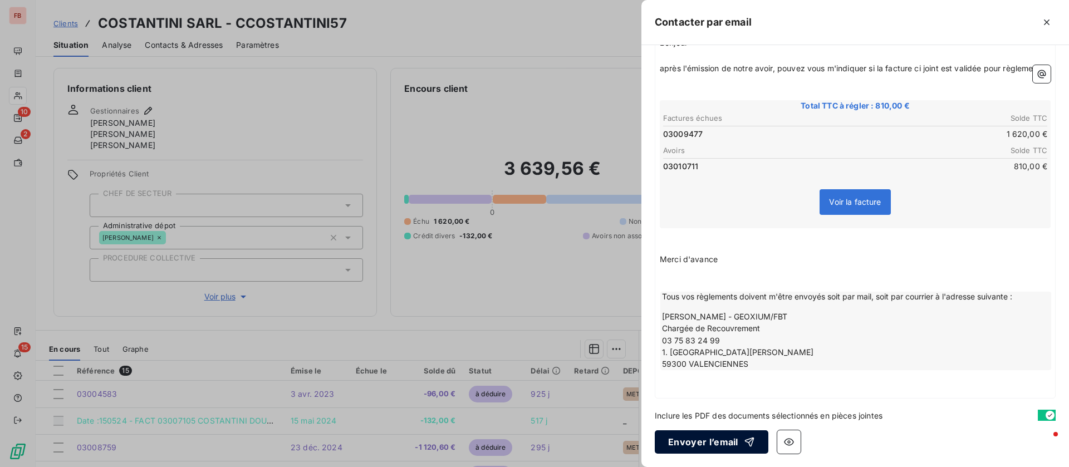
click at [706, 442] on button "Envoyer l’email" at bounding box center [712, 441] width 114 height 23
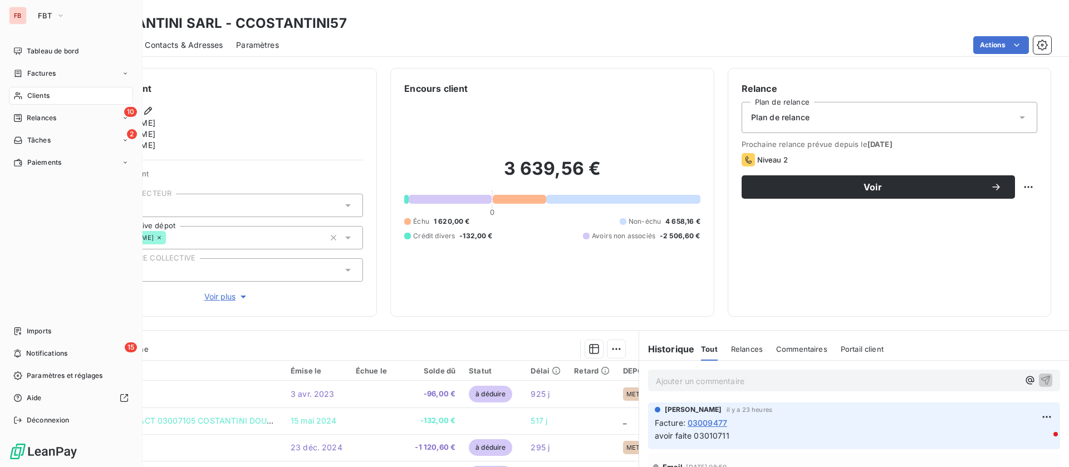
click at [39, 114] on span "Relances" at bounding box center [41, 118] width 29 height 10
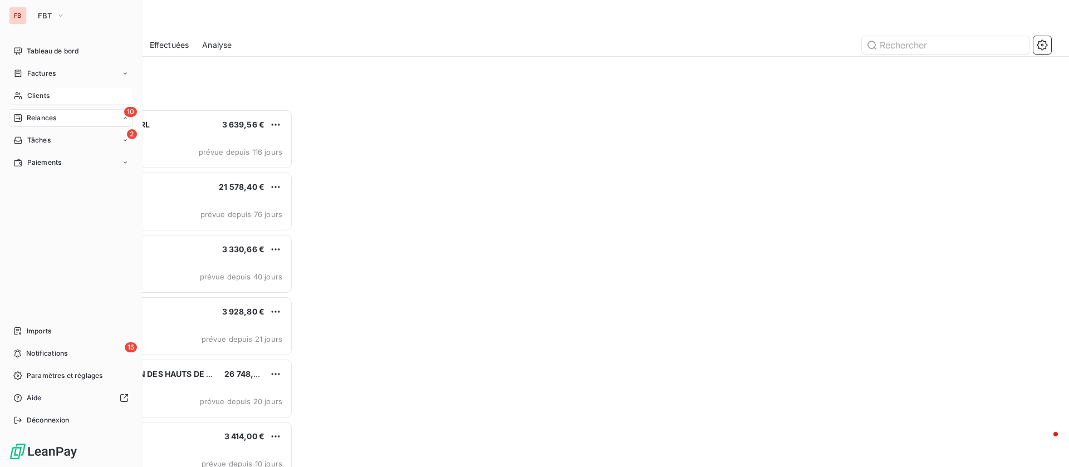
scroll to position [345, 227]
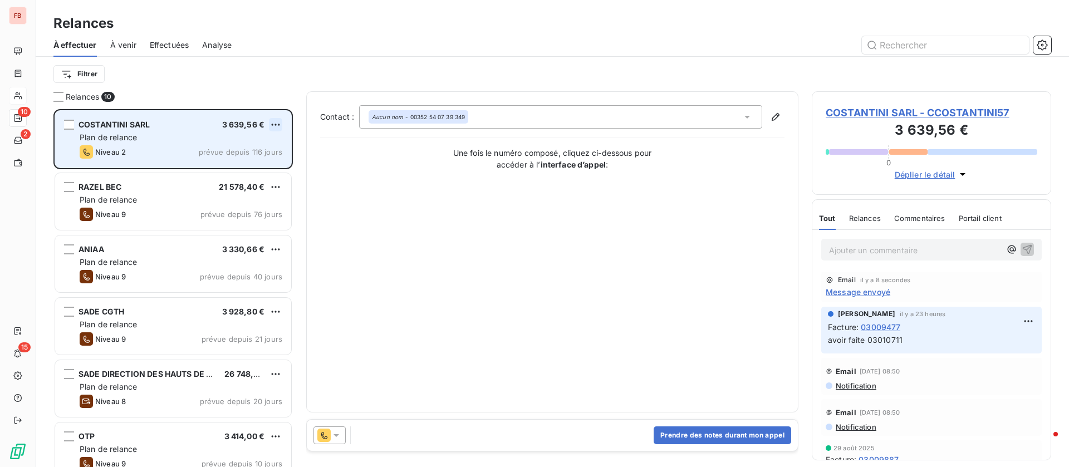
click at [279, 124] on html "FB 10 2 15 Relances À effectuer À venir Effectuées Analyse Filtrer Relances 10 …" at bounding box center [534, 233] width 1069 height 467
click at [228, 150] on div "Replanifier cette action" at bounding box center [228, 147] width 100 height 18
select select "9"
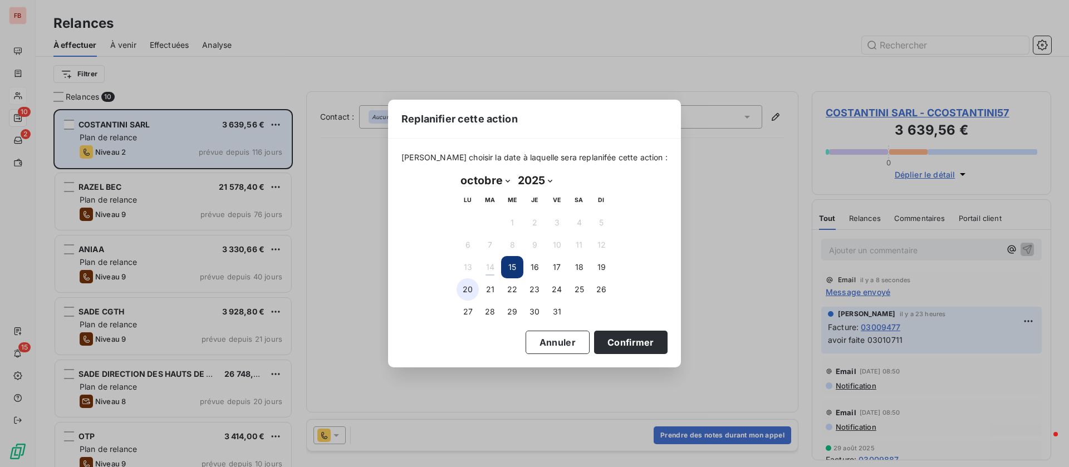
click at [463, 287] on button "20" at bounding box center [467, 289] width 22 height 22
click at [617, 336] on button "Confirmer" at bounding box center [630, 342] width 73 height 23
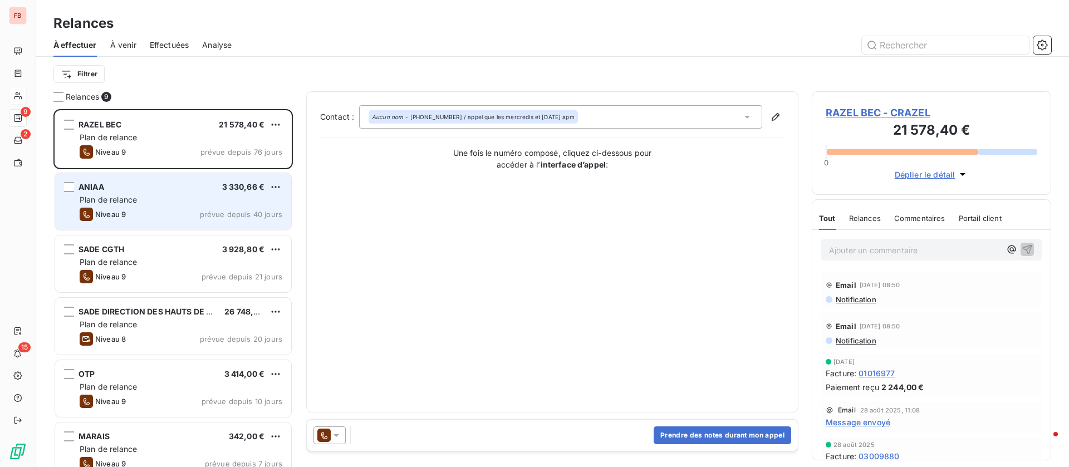
click at [209, 204] on div "Plan de relance" at bounding box center [181, 199] width 203 height 11
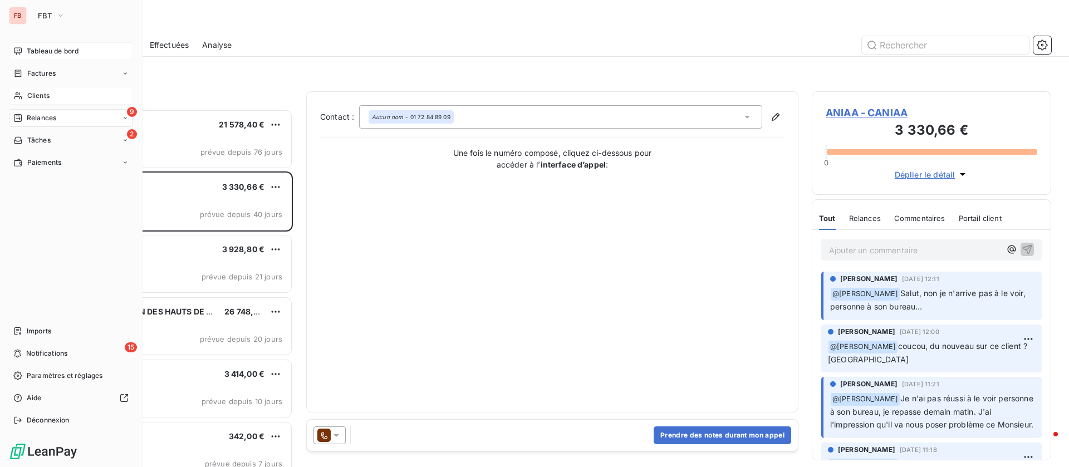
click at [28, 52] on span "Tableau de bord" at bounding box center [53, 51] width 52 height 10
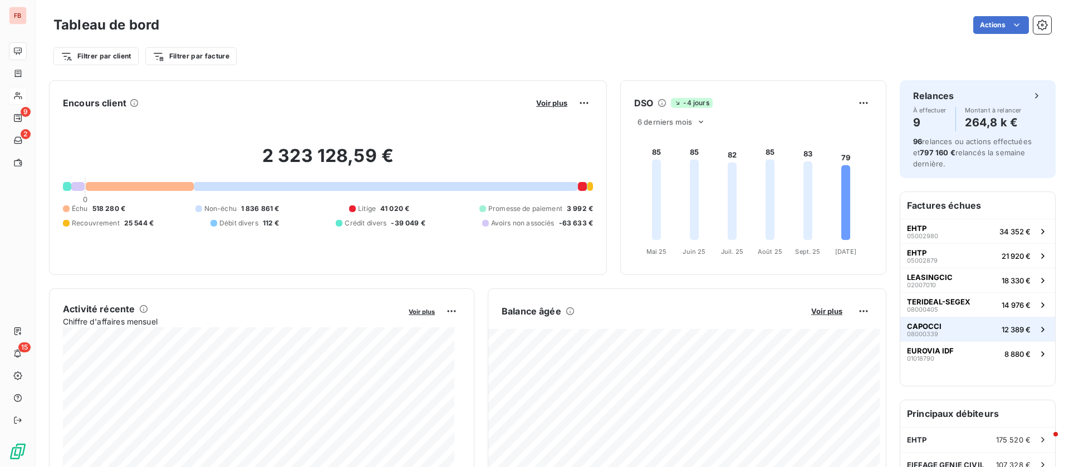
click at [945, 331] on button "CAPOCCI 08000339 12 389 €" at bounding box center [977, 329] width 155 height 24
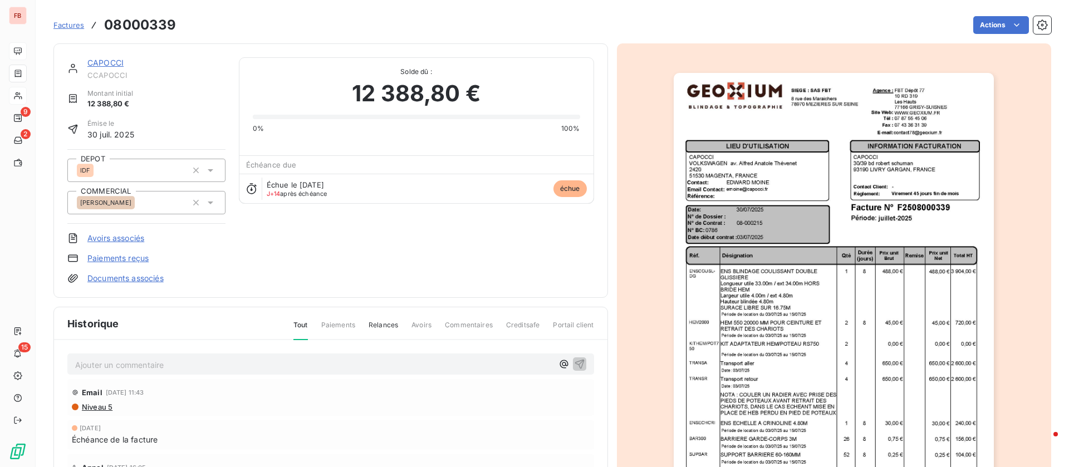
drag, startPoint x: 108, startPoint y: 62, endPoint x: 153, endPoint y: 61, distance: 45.1
click at [110, 62] on link "CAPOCCI" at bounding box center [105, 62] width 36 height 9
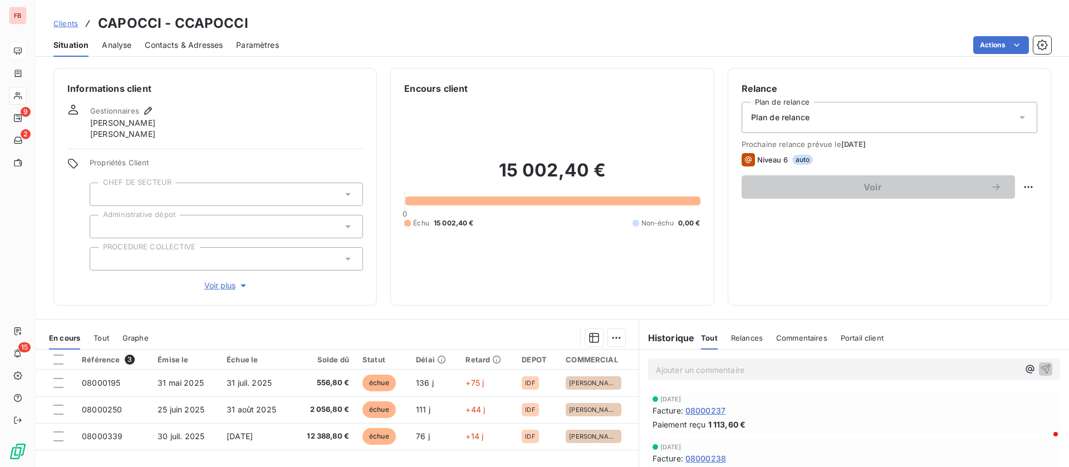
click at [199, 41] on span "Contacts & Adresses" at bounding box center [184, 45] width 78 height 11
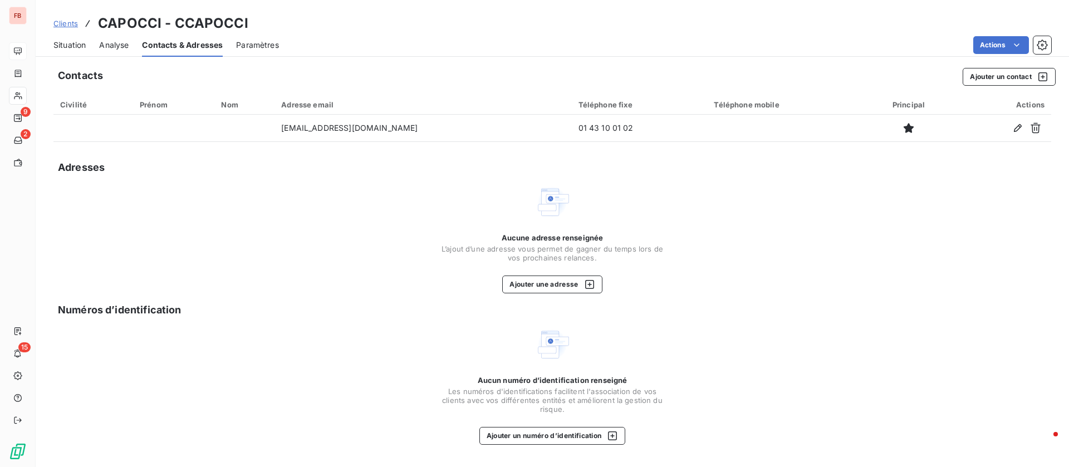
click at [75, 47] on span "Situation" at bounding box center [69, 45] width 32 height 11
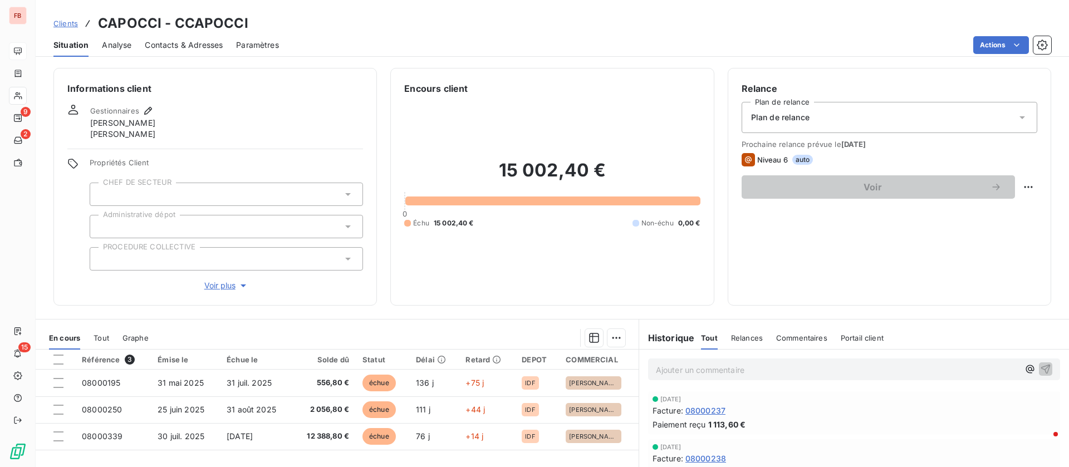
click at [695, 371] on p "Ajouter un commentaire ﻿" at bounding box center [837, 370] width 363 height 14
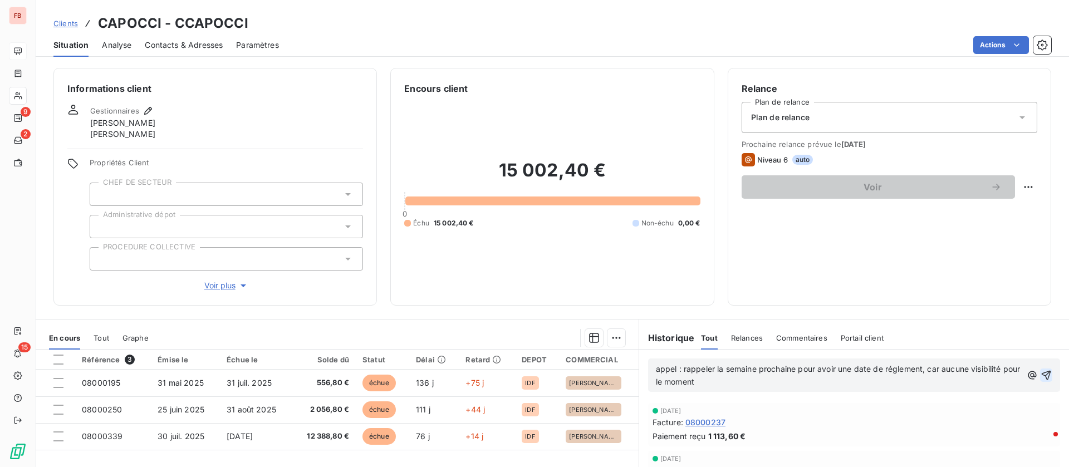
click at [1041, 375] on icon "button" at bounding box center [1045, 375] width 9 height 9
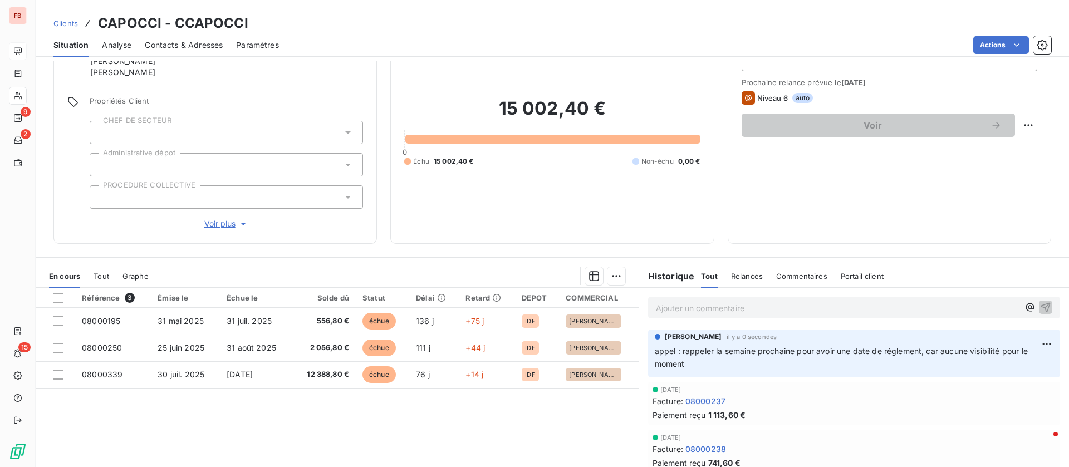
scroll to position [47, 0]
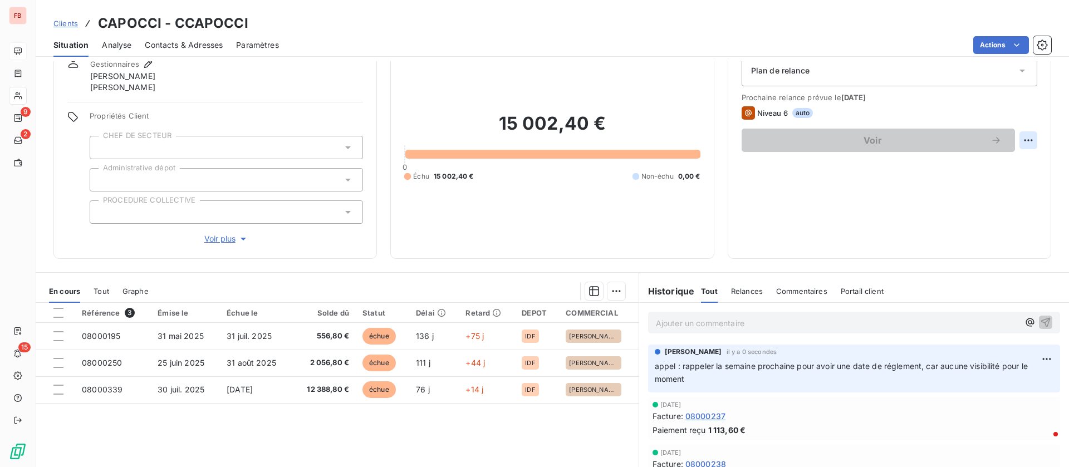
click at [1024, 140] on html "FB 9 2 15 Clients CAPOCCI - CCAPOCCI Situation Analyse Contacts & Adresses Para…" at bounding box center [534, 233] width 1069 height 467
click at [983, 164] on div "Replanifier cette action" at bounding box center [969, 165] width 100 height 18
select select "9"
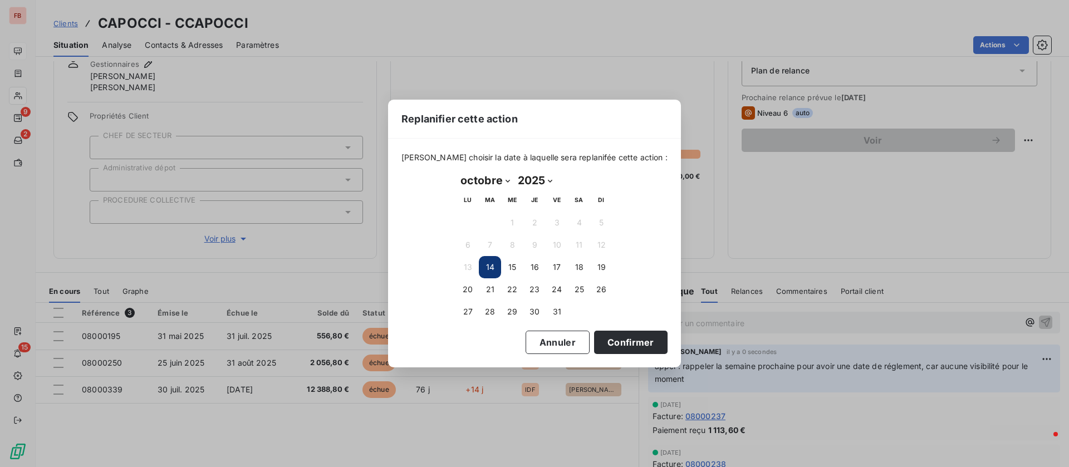
click at [739, 287] on div "Replanifier cette action [PERSON_NAME] choisir la date à laquelle sera replanif…" at bounding box center [534, 233] width 1069 height 467
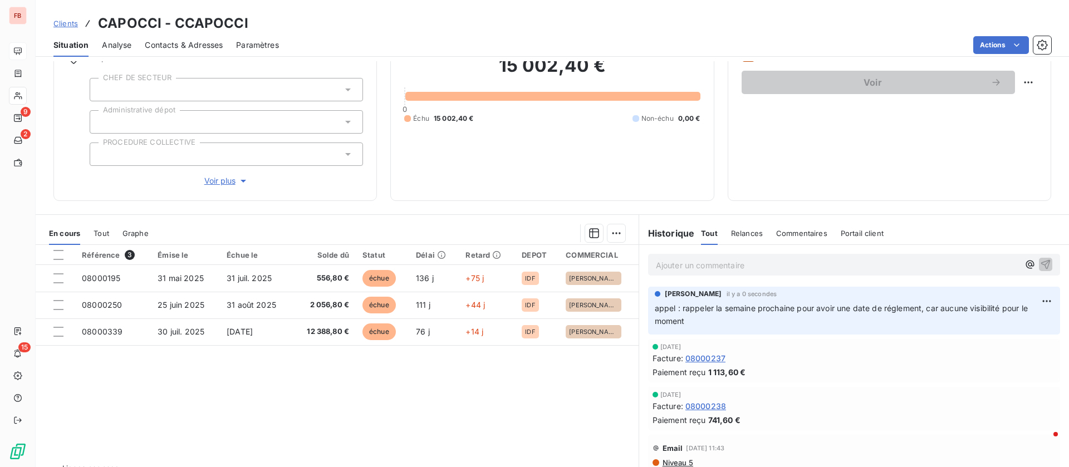
scroll to position [130, 0]
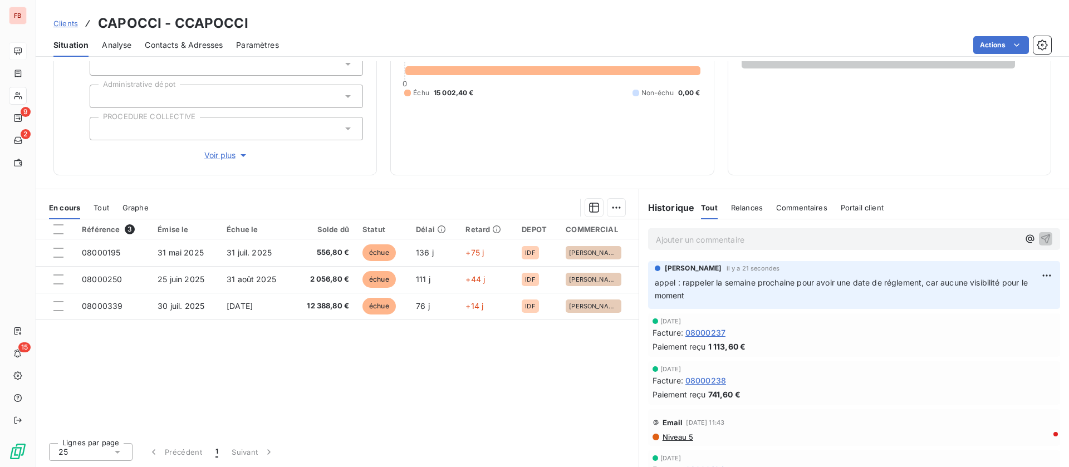
click at [666, 440] on span "Niveau 5" at bounding box center [677, 436] width 32 height 9
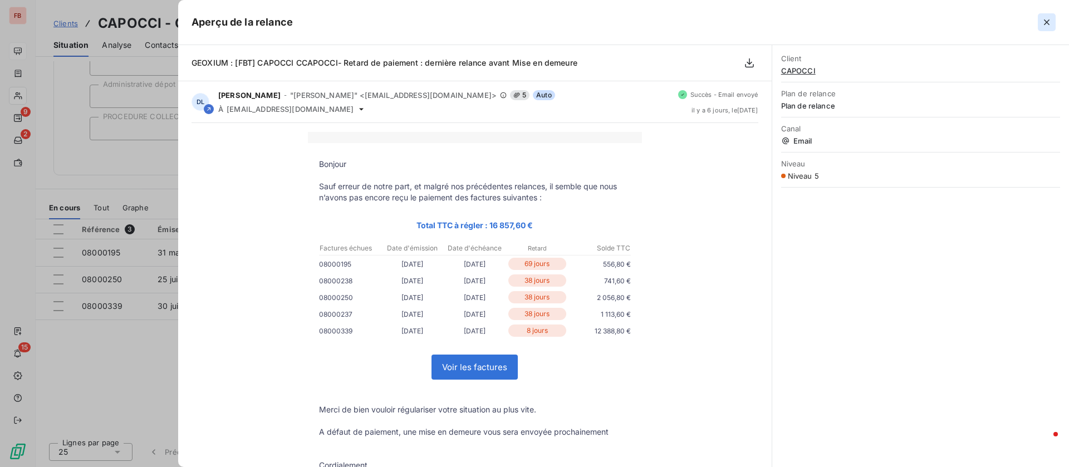
click at [1046, 21] on icon "button" at bounding box center [1046, 22] width 11 height 11
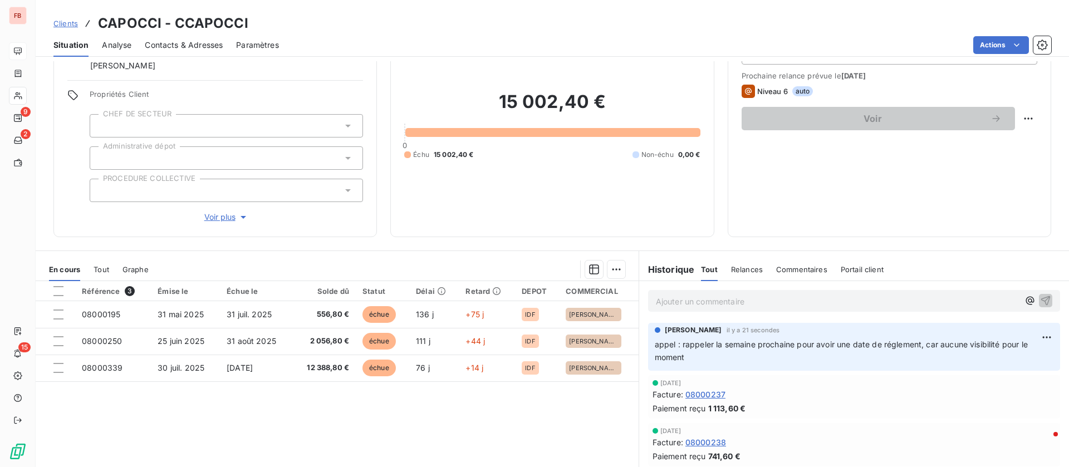
scroll to position [0, 0]
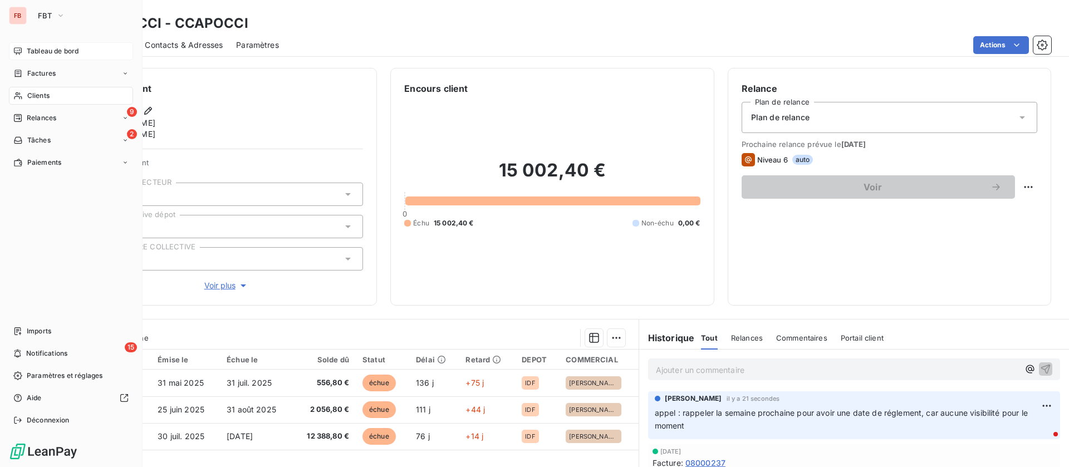
click at [47, 115] on span "Relances" at bounding box center [41, 118] width 29 height 10
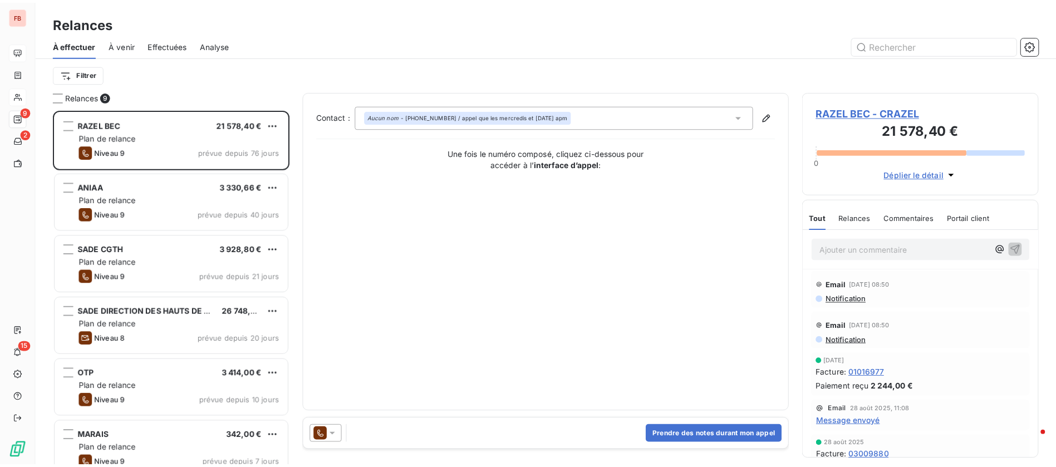
scroll to position [345, 227]
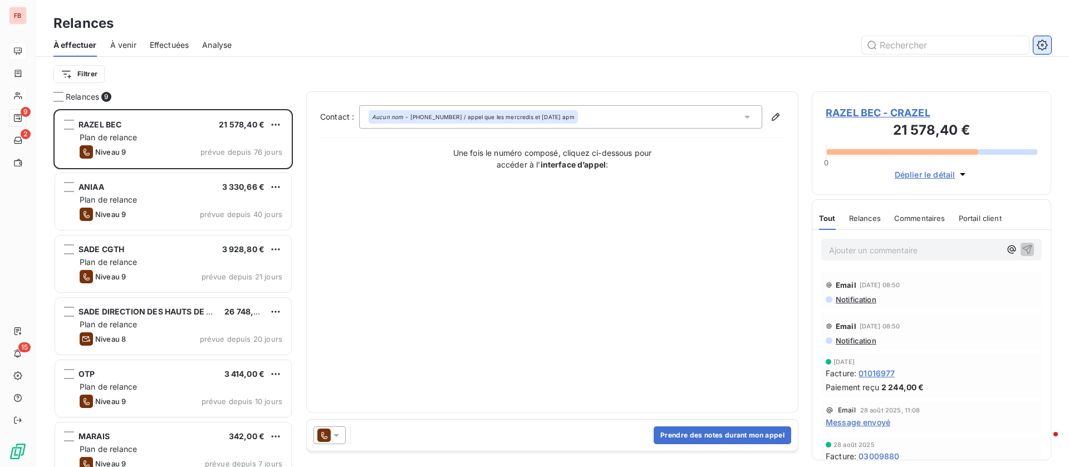
click at [1046, 47] on icon "button" at bounding box center [1041, 45] width 11 height 11
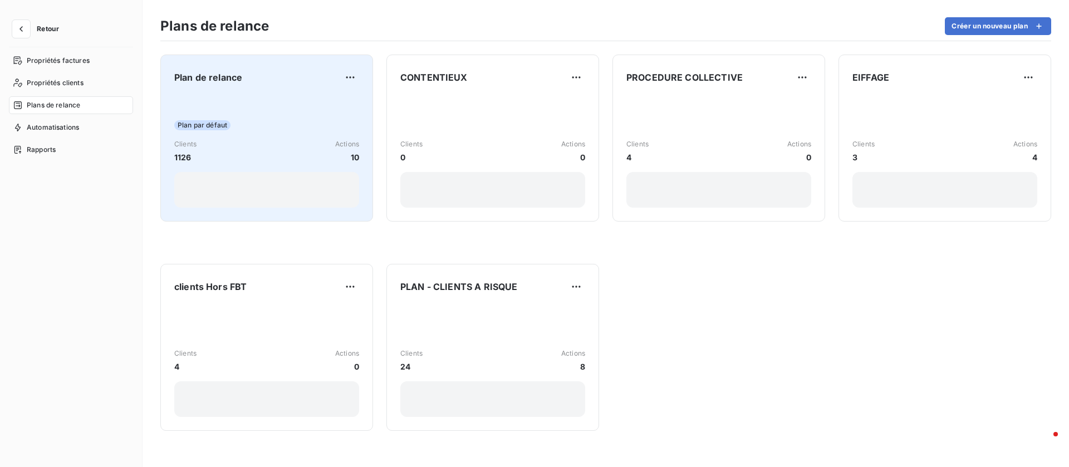
click at [229, 112] on div "Plan par défaut Clients 1126 Actions 10" at bounding box center [266, 151] width 185 height 112
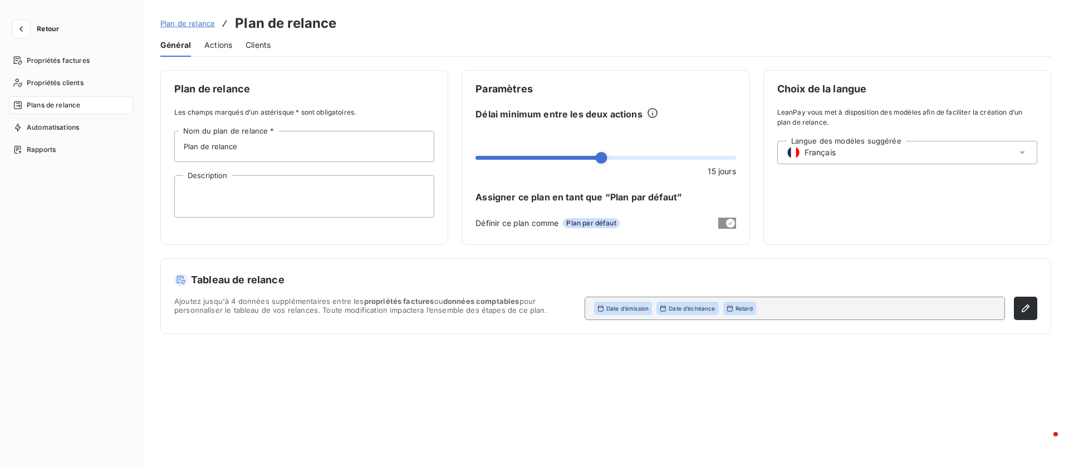
click at [215, 47] on span "Actions" at bounding box center [218, 45] width 28 height 11
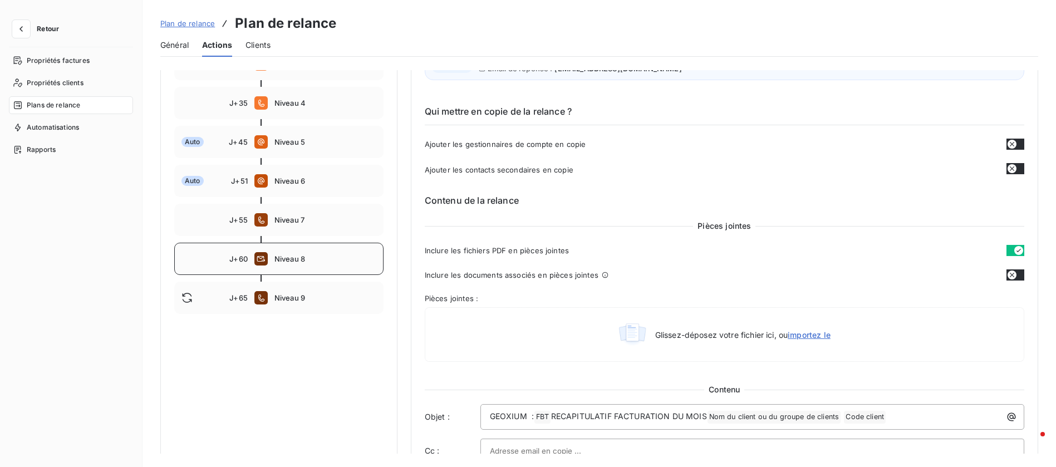
scroll to position [250, 0]
click at [331, 185] on div "Auto J+51 Niveau 6" at bounding box center [278, 180] width 209 height 32
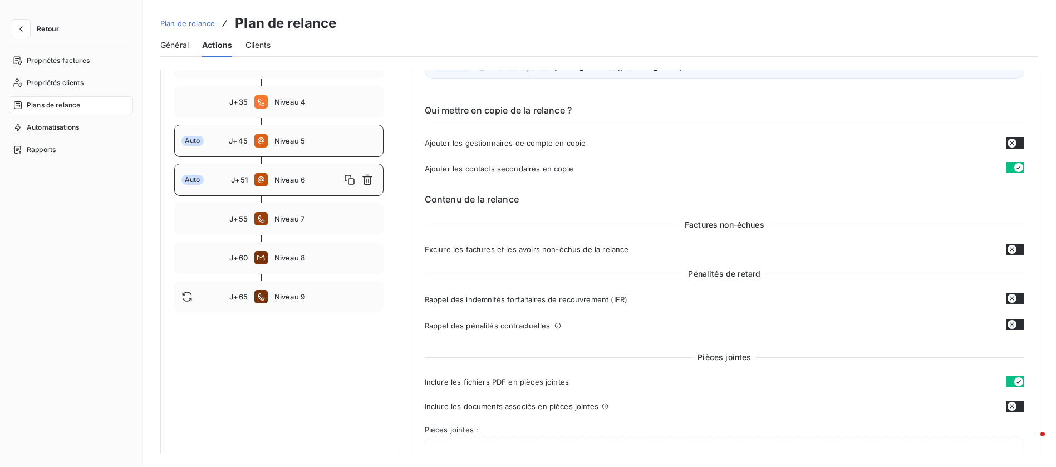
click at [328, 157] on div "Auto J+45 Niveau 5" at bounding box center [278, 141] width 209 height 32
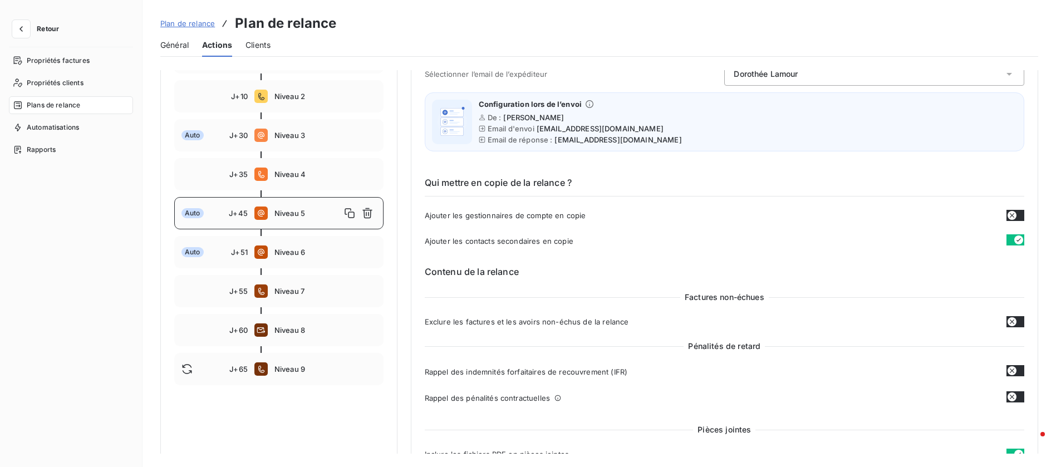
scroll to position [151, 0]
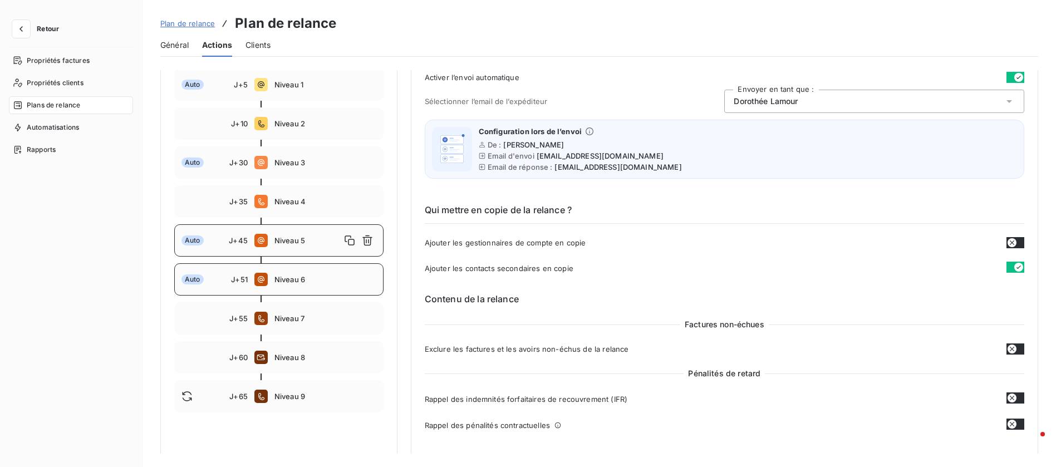
click at [283, 284] on span "Niveau 6" at bounding box center [325, 279] width 102 height 9
type input "51"
click at [368, 285] on icon "button" at bounding box center [367, 279] width 11 height 11
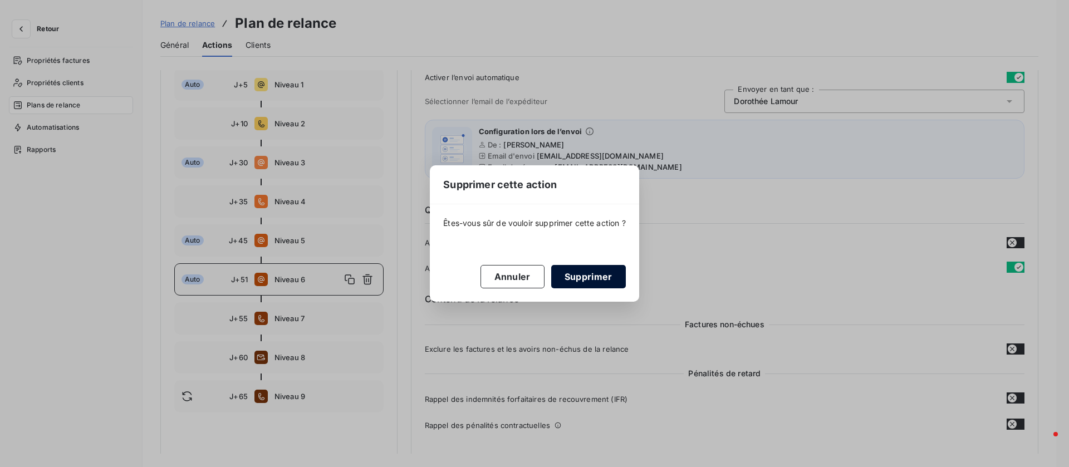
click at [579, 273] on button "Supprimer" at bounding box center [588, 276] width 75 height 23
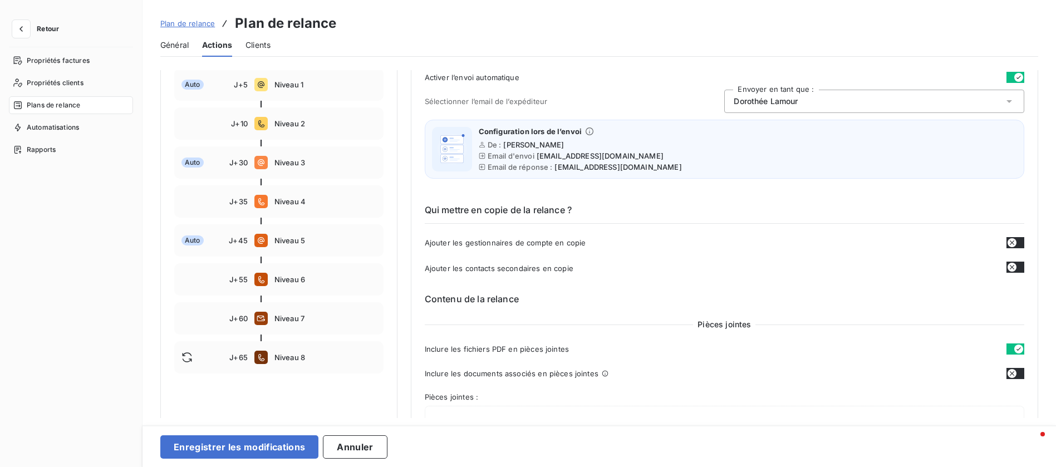
click at [43, 27] on span "Retour" at bounding box center [48, 29] width 22 height 7
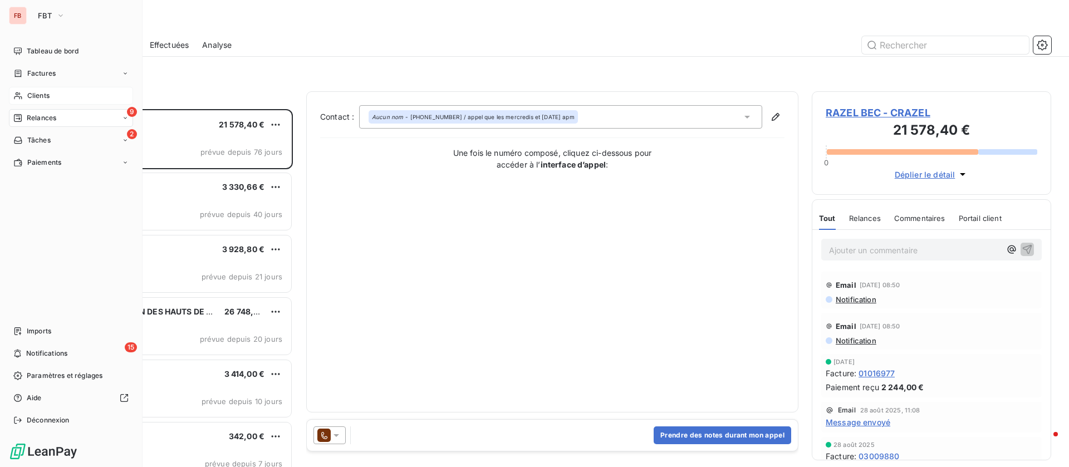
click at [28, 97] on span "Clients" at bounding box center [38, 96] width 22 height 10
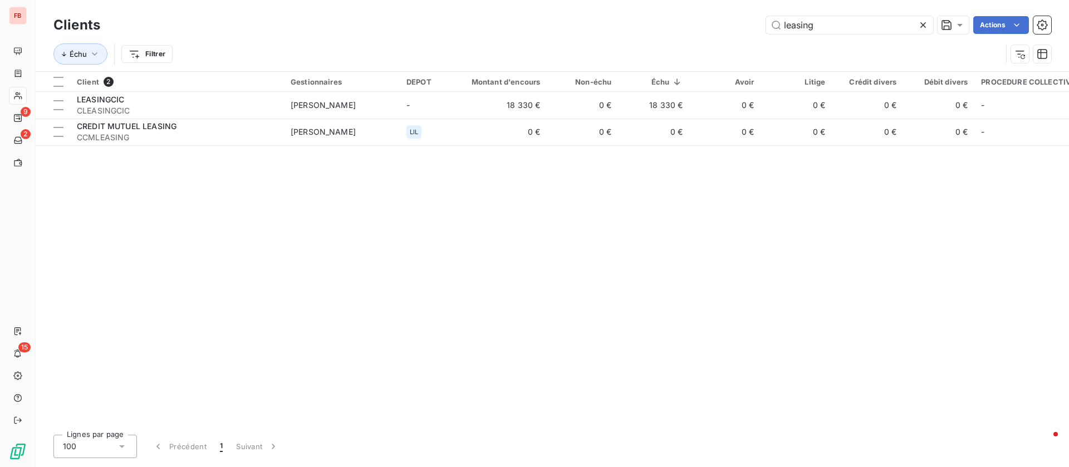
drag, startPoint x: 843, startPoint y: 22, endPoint x: 568, endPoint y: 19, distance: 274.4
click at [574, 22] on div "leasing Actions" at bounding box center [582, 25] width 937 height 18
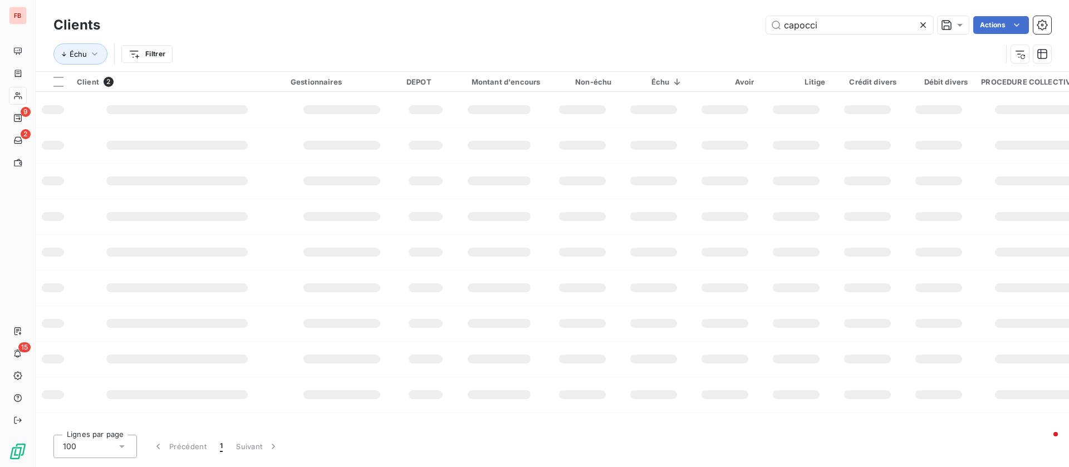
type input "capocci"
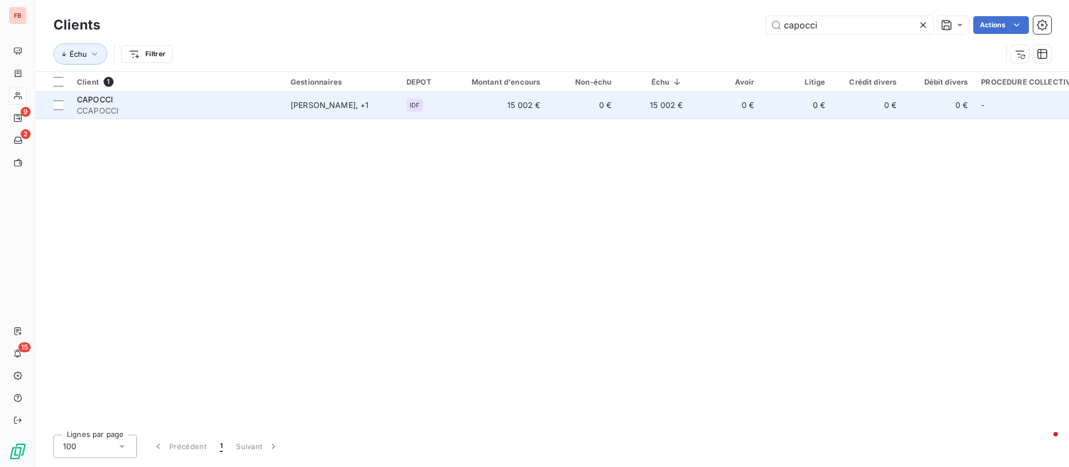
click at [525, 99] on td "15 002 €" at bounding box center [499, 105] width 96 height 27
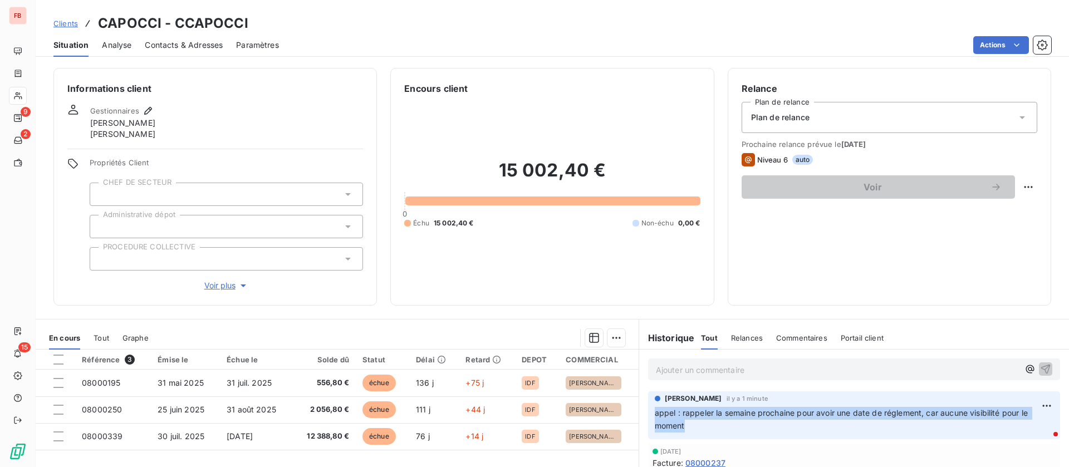
drag, startPoint x: 687, startPoint y: 426, endPoint x: 640, endPoint y: 411, distance: 49.3
click at [648, 411] on div "[PERSON_NAME] il y a 1 minute appel : rappeler la semaine prochaine pour avoir …" at bounding box center [854, 415] width 412 height 48
copy span "appel : rappeler la semaine prochaine pour avoir une date de réglement, car auc…"
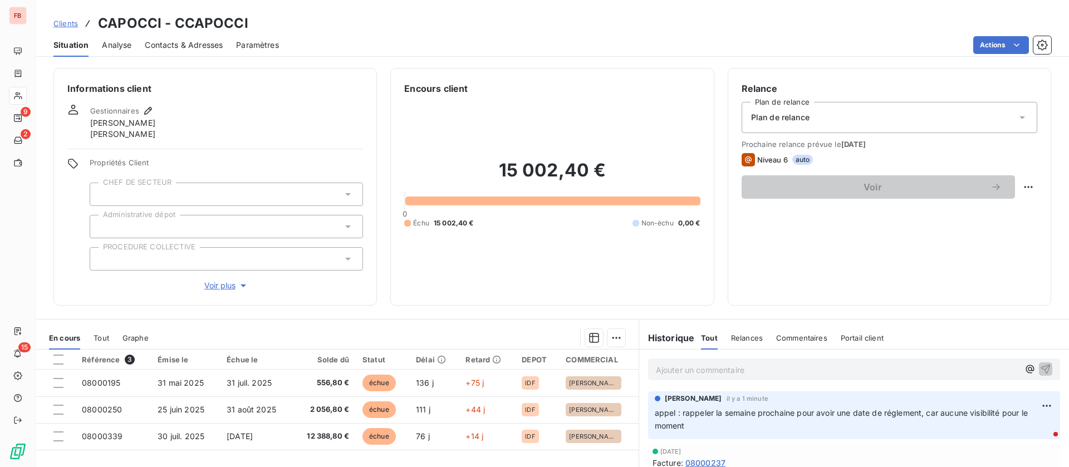
click at [1024, 186] on div "Relance Plan de relance Plan de relance Prochaine relance prévue le [DATE] Nive…" at bounding box center [888, 187] width 323 height 238
click at [1016, 186] on html "FB 9 2 15 Clients CAPOCCI - CCAPOCCI Situation Analyse Contacts & Adresses Para…" at bounding box center [534, 233] width 1069 height 467
click at [967, 209] on div "Replanifier cette action" at bounding box center [969, 212] width 100 height 18
select select "9"
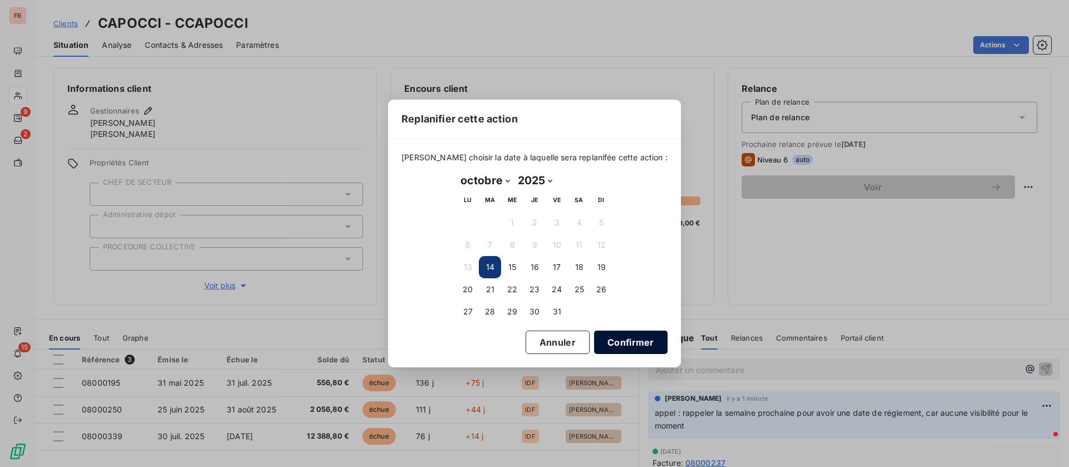
click at [637, 341] on button "Confirmer" at bounding box center [630, 342] width 73 height 23
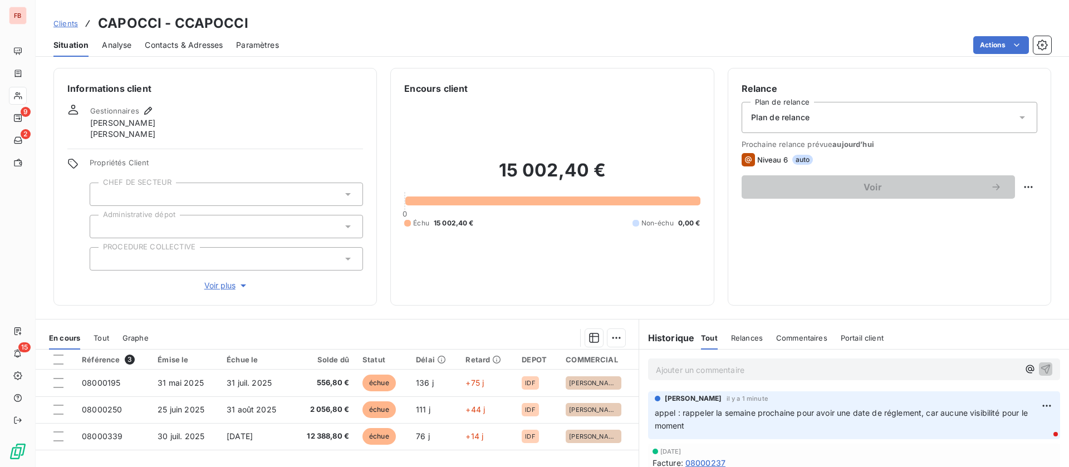
click at [1012, 188] on html "FB 9 2 15 Clients CAPOCCI - CCAPOCCI Situation Analyse Contacts & Adresses Para…" at bounding box center [534, 233] width 1069 height 467
click at [970, 209] on div "Replanifier cette action" at bounding box center [969, 212] width 100 height 18
select select "9"
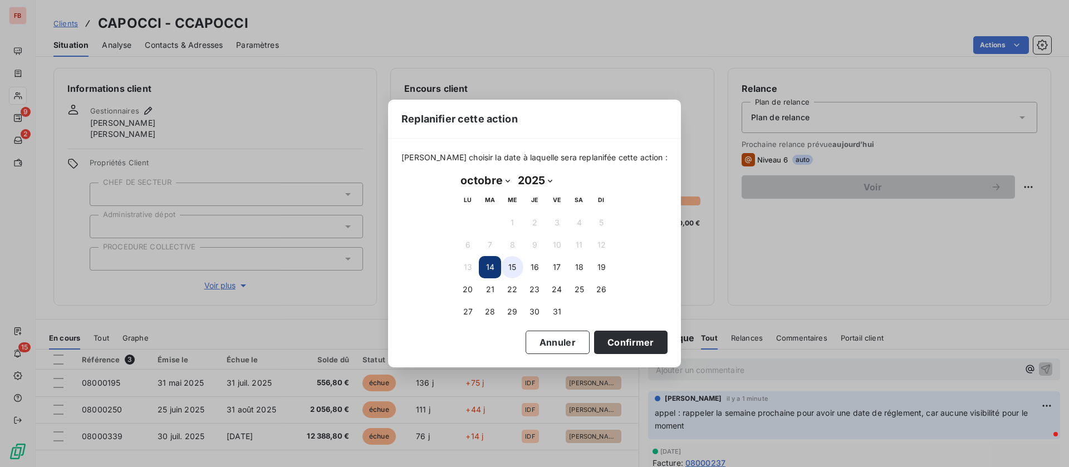
click at [517, 268] on button "15" at bounding box center [512, 267] width 22 height 22
click at [631, 341] on button "Confirmer" at bounding box center [630, 342] width 73 height 23
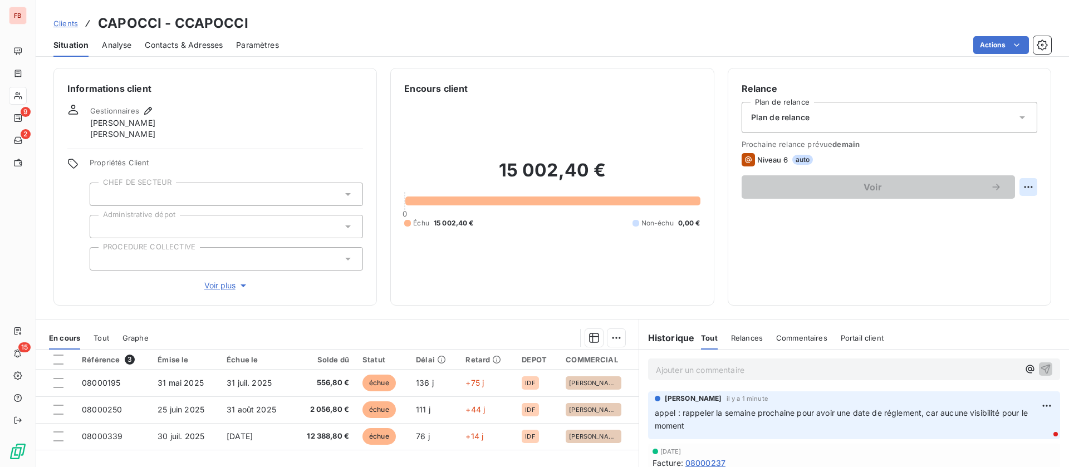
click at [1021, 187] on html "FB 9 2 15 Clients CAPOCCI - CCAPOCCI Situation Analyse Contacts & Adresses Para…" at bounding box center [534, 233] width 1069 height 467
click at [943, 213] on div "Replanifier cette action" at bounding box center [969, 212] width 100 height 18
select select "9"
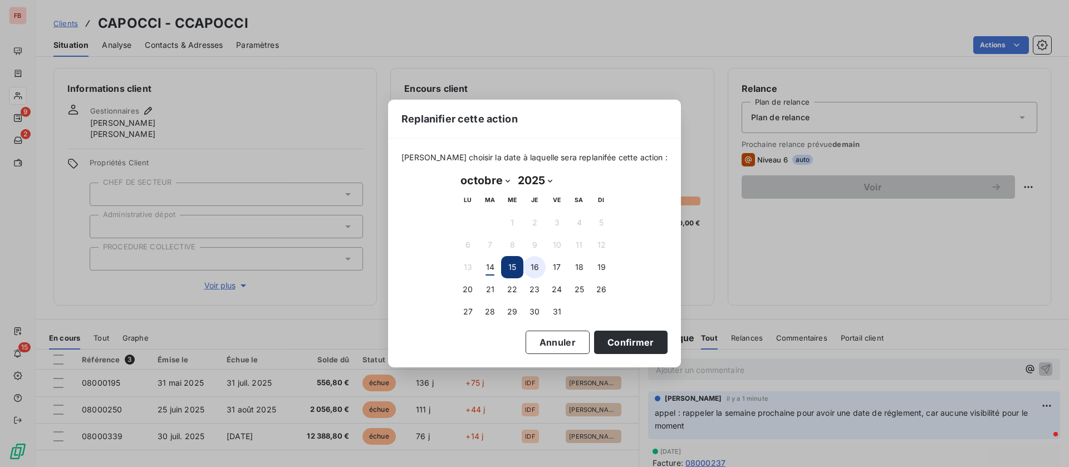
click at [531, 264] on button "16" at bounding box center [534, 267] width 22 height 22
click at [607, 340] on button "Confirmer" at bounding box center [630, 342] width 73 height 23
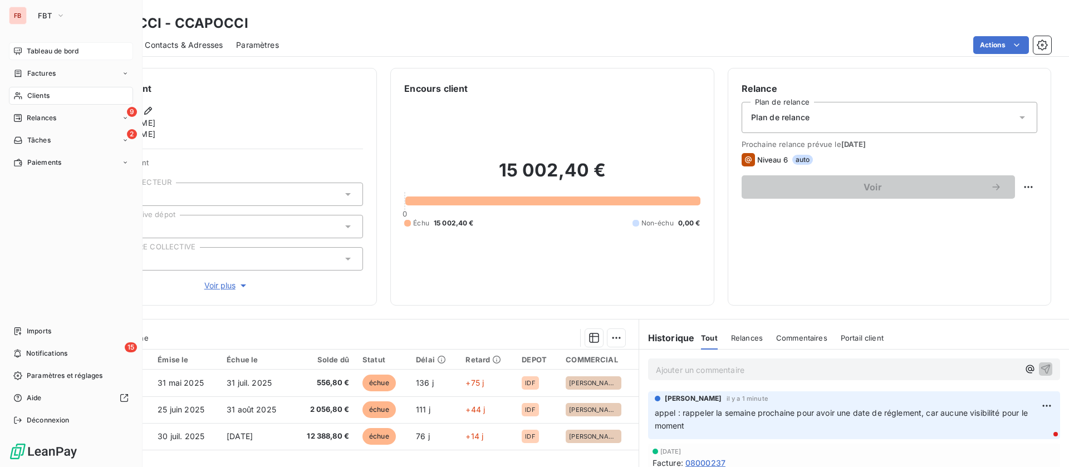
click at [55, 50] on span "Tableau de bord" at bounding box center [53, 51] width 52 height 10
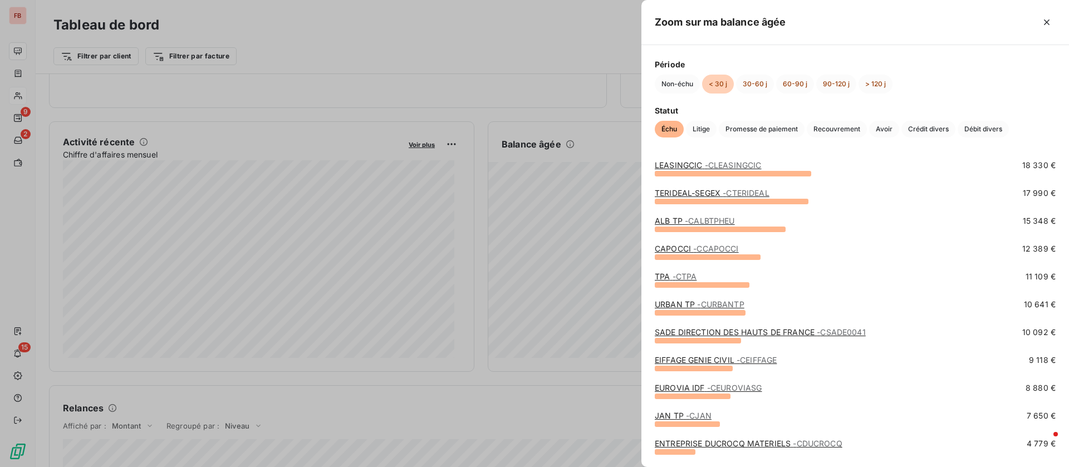
scroll to position [83, 0]
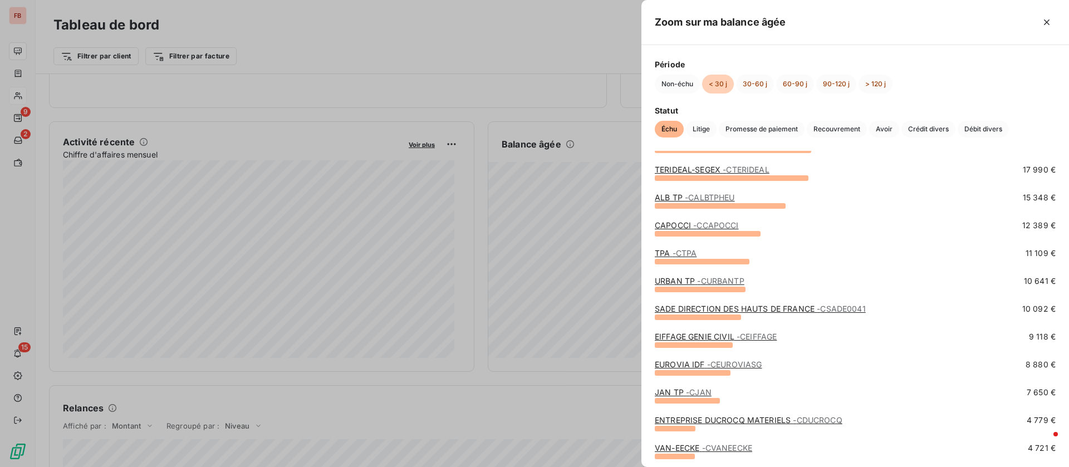
click at [695, 365] on link "EUROVIA IDF - CEUROVIASG" at bounding box center [708, 364] width 107 height 9
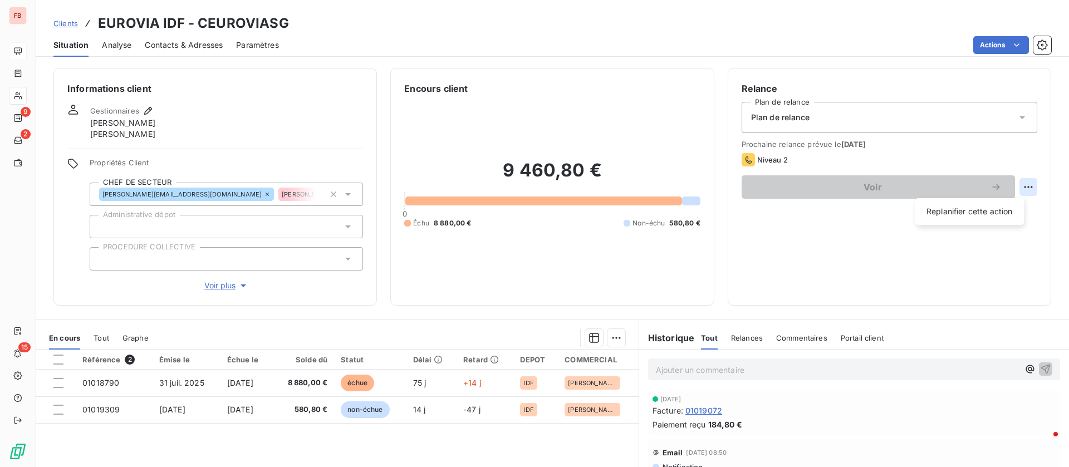
click at [1012, 186] on html "FB 9 2 15 Clients EUROVIA IDF - CEUROVIASG Situation Analyse Contacts & Adresse…" at bounding box center [534, 233] width 1069 height 467
click at [981, 208] on div "Replanifier cette action" at bounding box center [969, 212] width 100 height 18
select select "9"
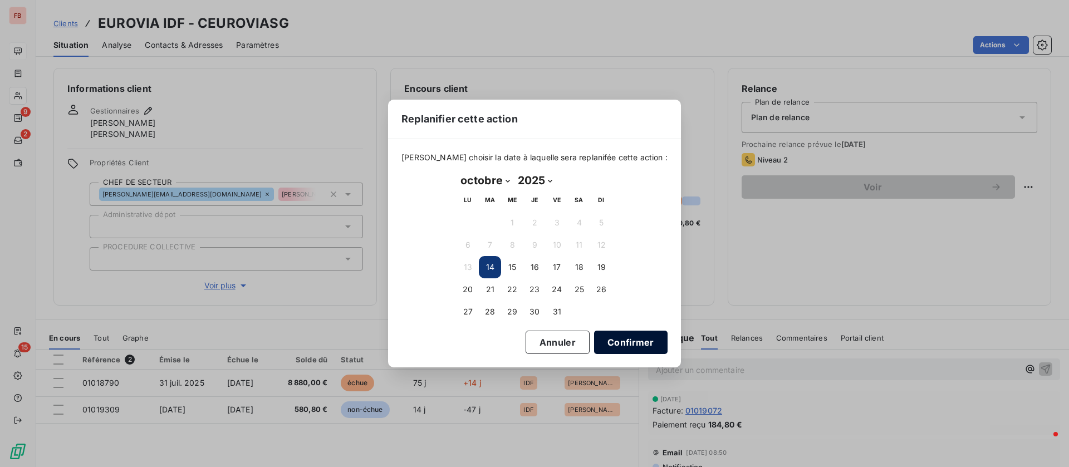
click at [634, 337] on button "Confirmer" at bounding box center [630, 342] width 73 height 23
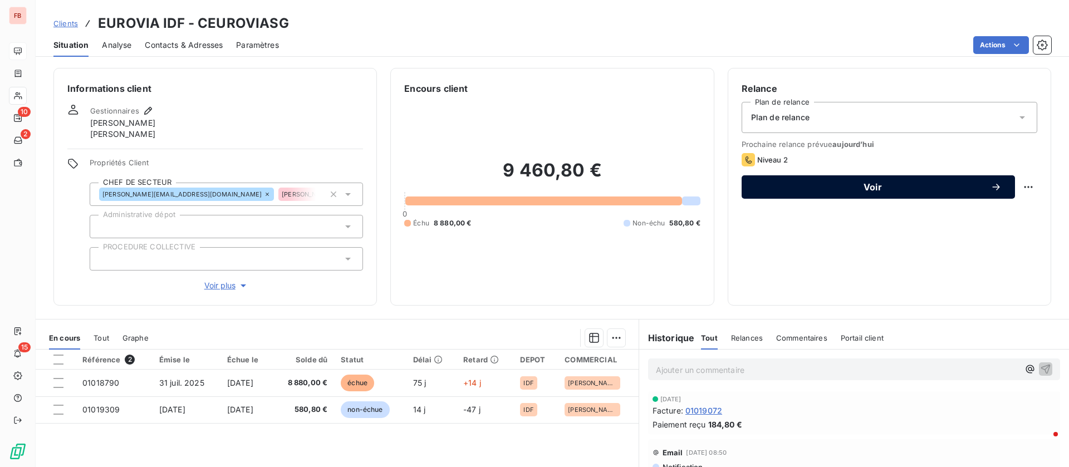
click at [857, 184] on span "Voir" at bounding box center [872, 187] width 235 height 9
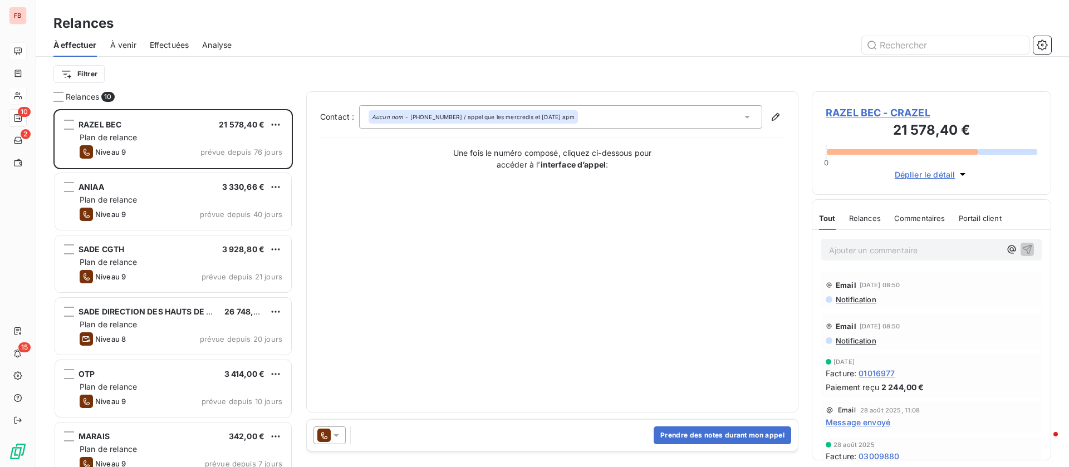
scroll to position [266, 0]
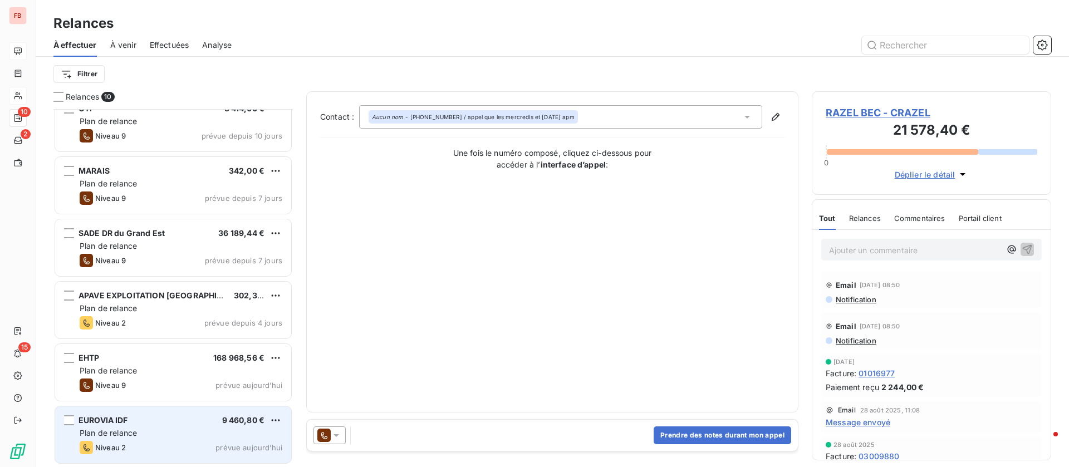
click at [161, 422] on div "EUROVIA IDF 9 460,80 €" at bounding box center [181, 420] width 203 height 10
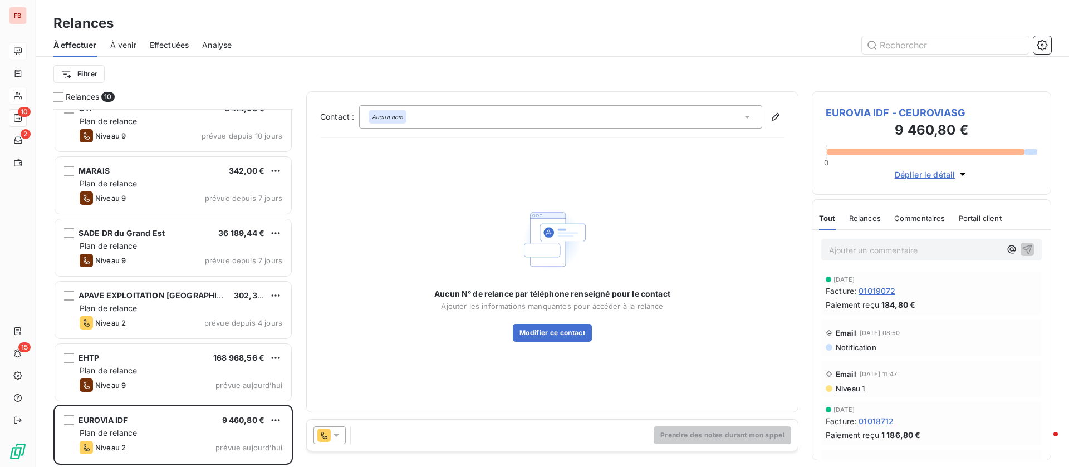
click at [749, 114] on icon at bounding box center [746, 116] width 11 height 11
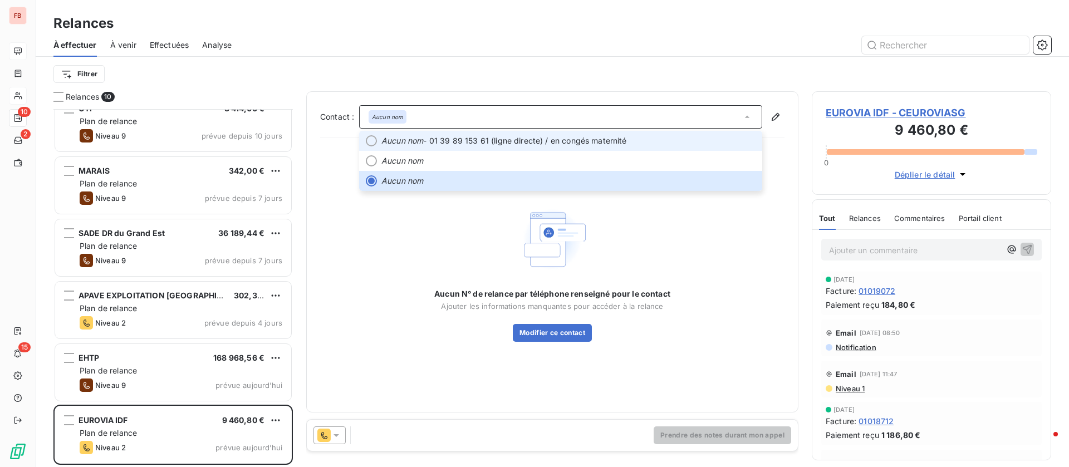
click at [670, 133] on li "Aucun nom - 01 39 89 153 61 (ligne directe) / en congés maternité" at bounding box center [560, 141] width 403 height 20
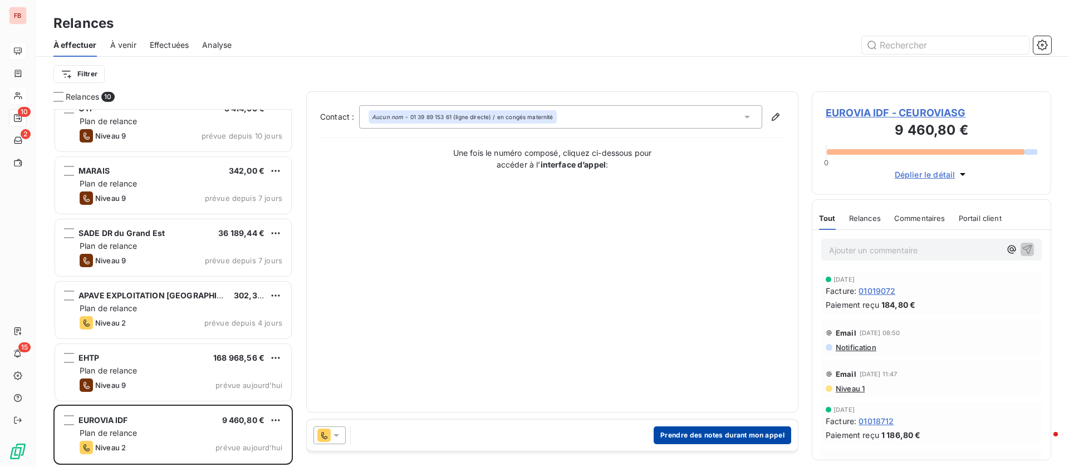
click at [713, 432] on button "Prendre des notes durant mon appel" at bounding box center [721, 435] width 137 height 18
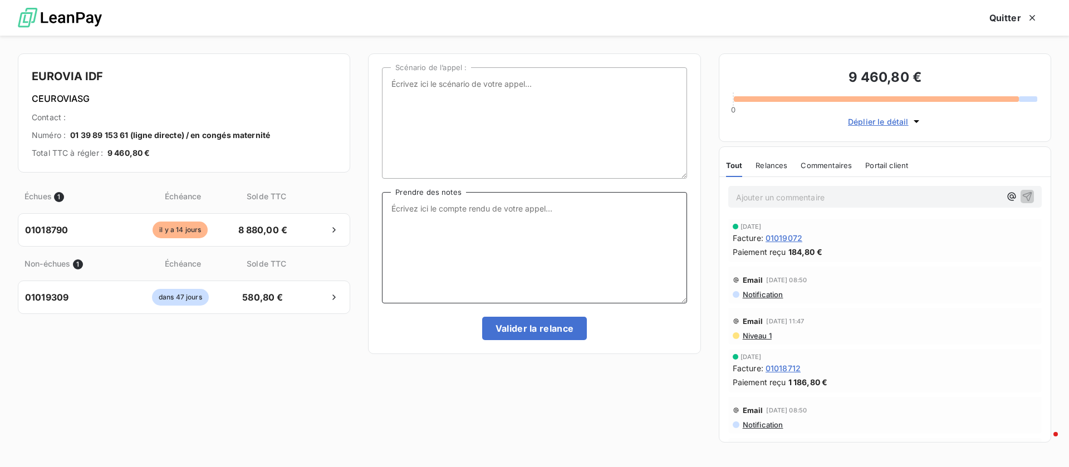
click at [629, 242] on textarea "Prendre des notes" at bounding box center [534, 247] width 304 height 111
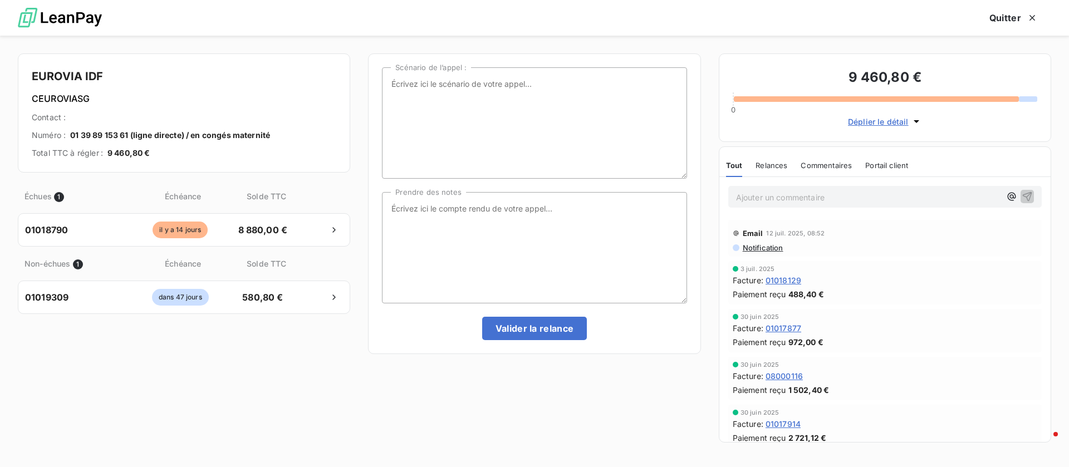
scroll to position [692, 0]
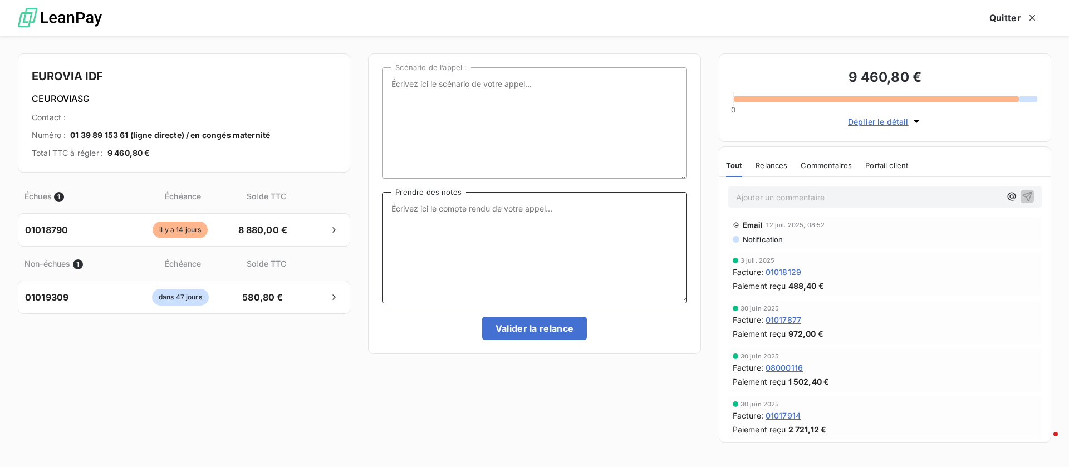
click at [471, 226] on textarea "Prendre des notes" at bounding box center [534, 247] width 304 height 111
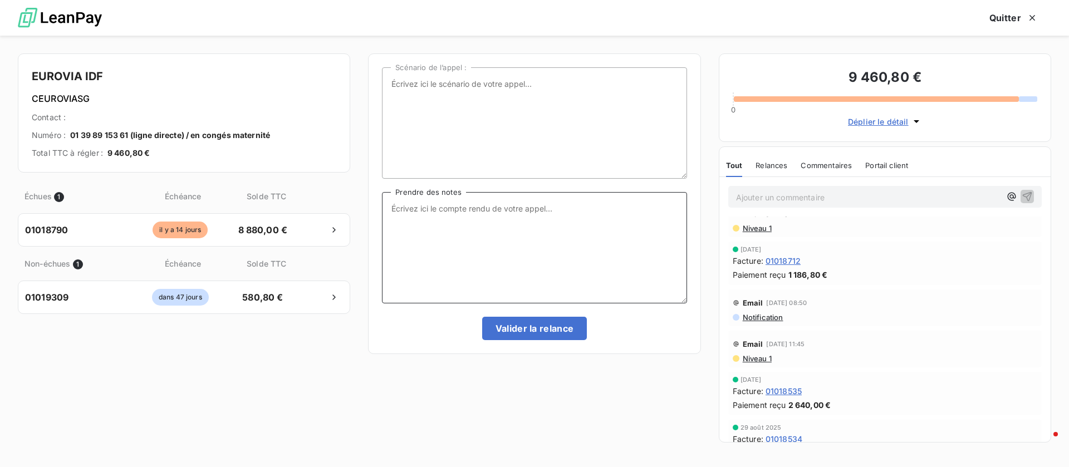
scroll to position [0, 0]
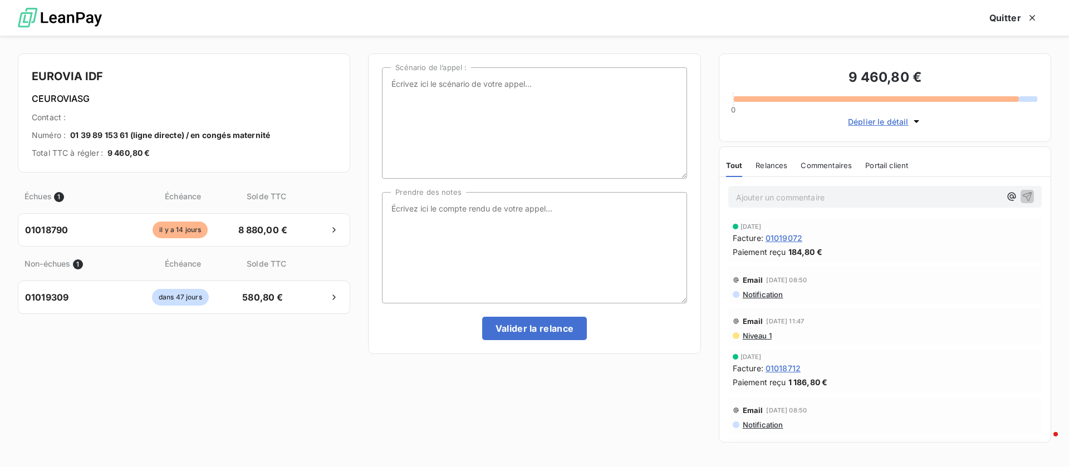
click at [761, 336] on span "Niveau 1" at bounding box center [756, 335] width 30 height 9
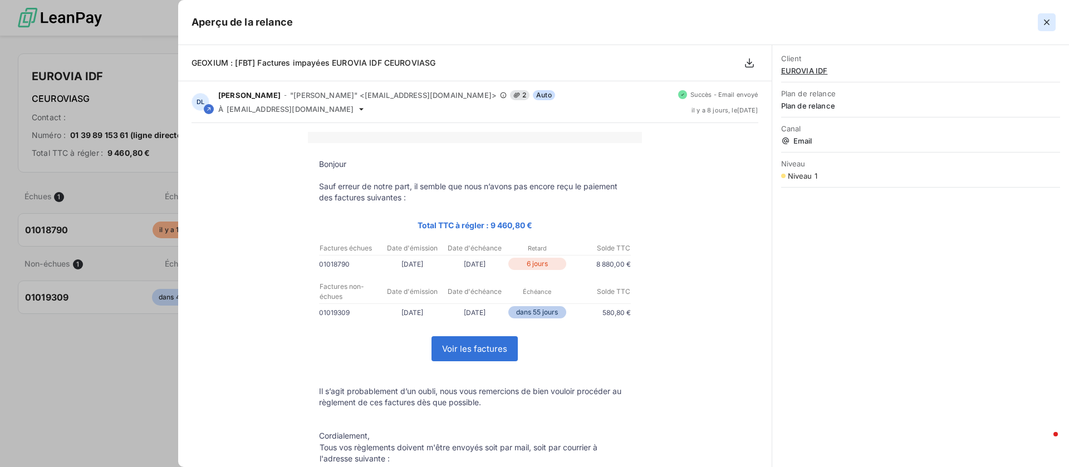
click at [1047, 20] on icon "button" at bounding box center [1046, 22] width 11 height 11
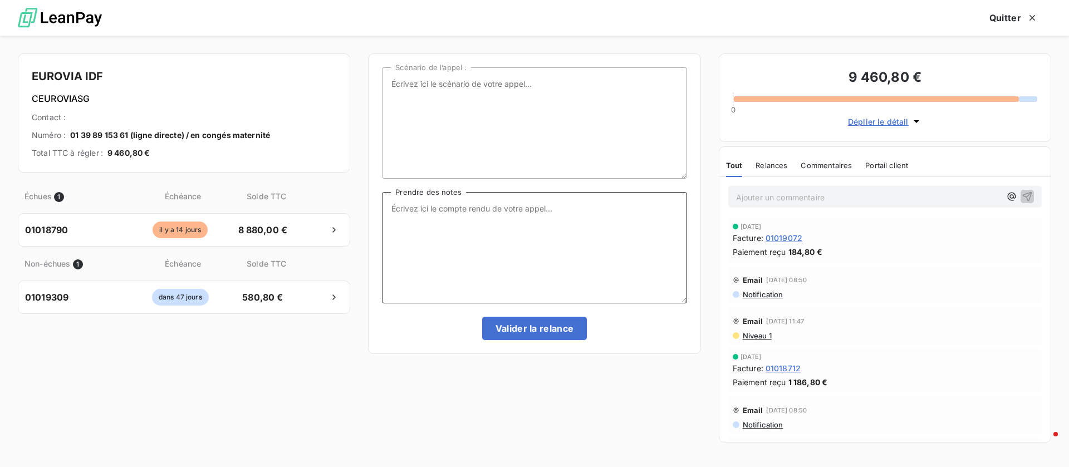
click at [546, 252] on textarea "Prendre des notes" at bounding box center [534, 247] width 304 height 111
click at [1015, 20] on button "Quitter" at bounding box center [1013, 17] width 75 height 23
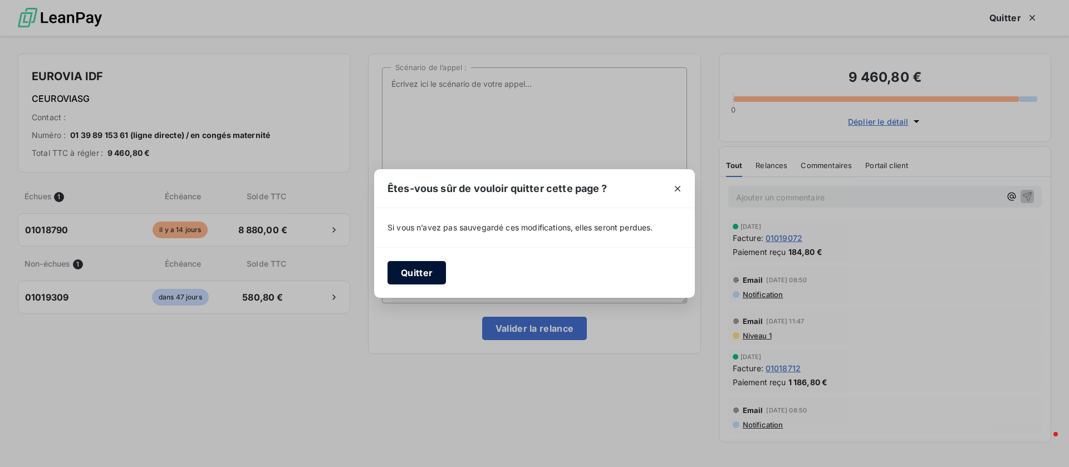
drag, startPoint x: 416, startPoint y: 269, endPoint x: 514, endPoint y: 280, distance: 98.5
click at [417, 269] on button "Quitter" at bounding box center [416, 272] width 58 height 23
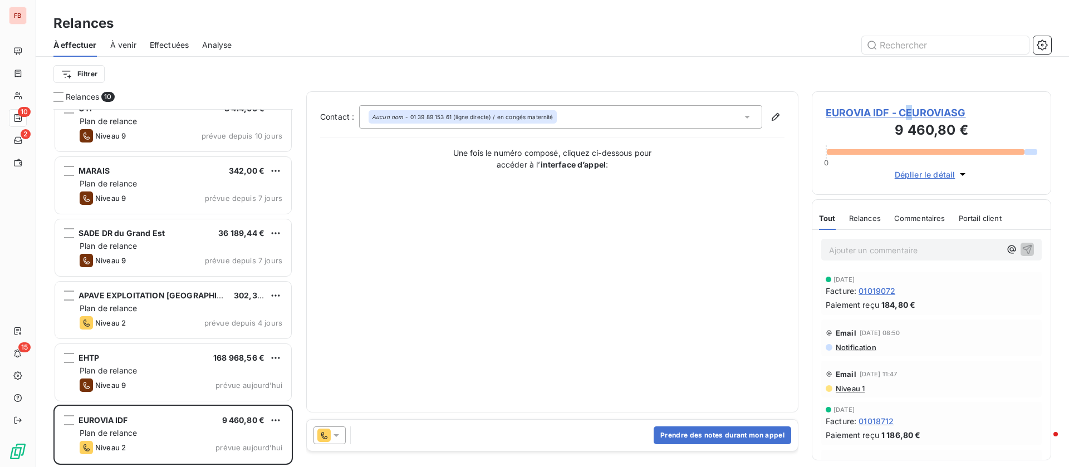
click at [908, 115] on span "EUROVIA IDF - CEUROVIASG" at bounding box center [931, 112] width 212 height 15
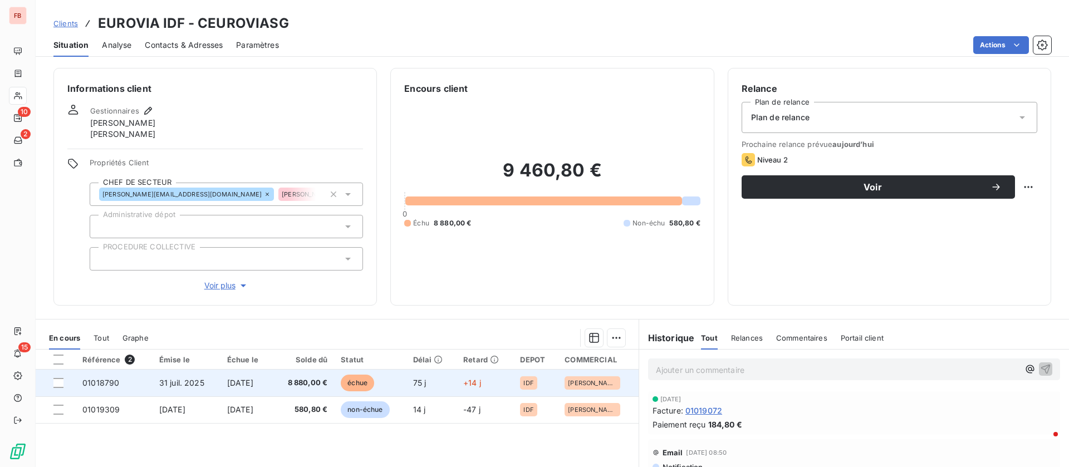
click at [272, 382] on td "[DATE]" at bounding box center [246, 383] width 52 height 27
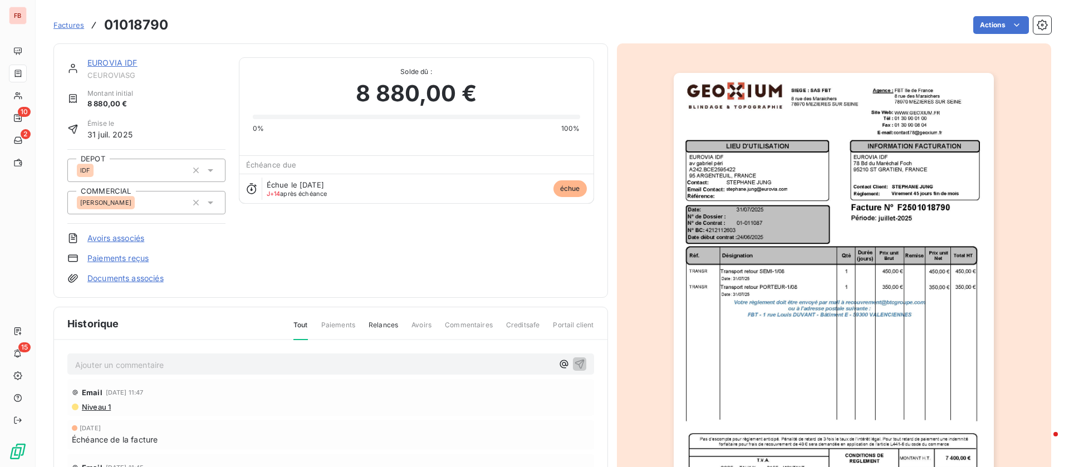
click at [227, 371] on div "Ajouter un commentaire ﻿" at bounding box center [330, 364] width 527 height 22
click at [94, 405] on span "Niveau 1" at bounding box center [96, 406] width 30 height 9
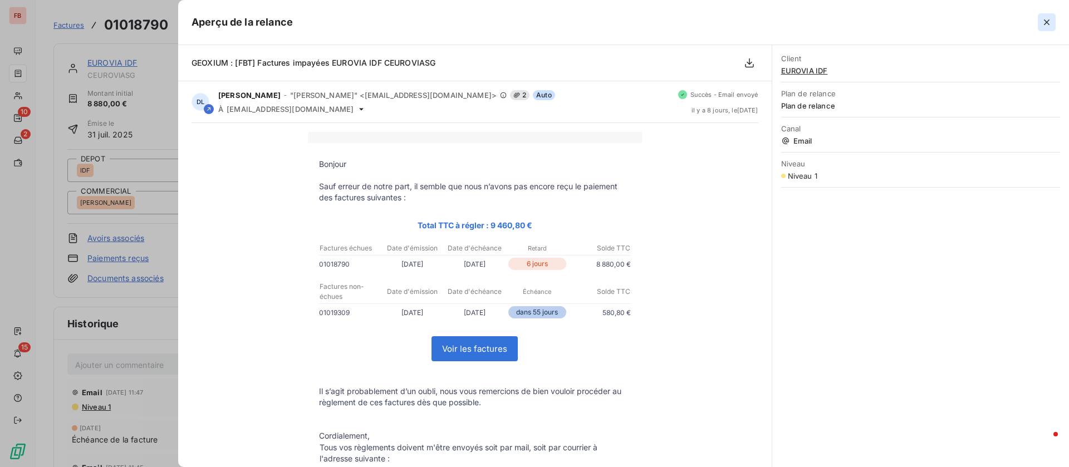
click at [1053, 23] on button "button" at bounding box center [1046, 22] width 18 height 18
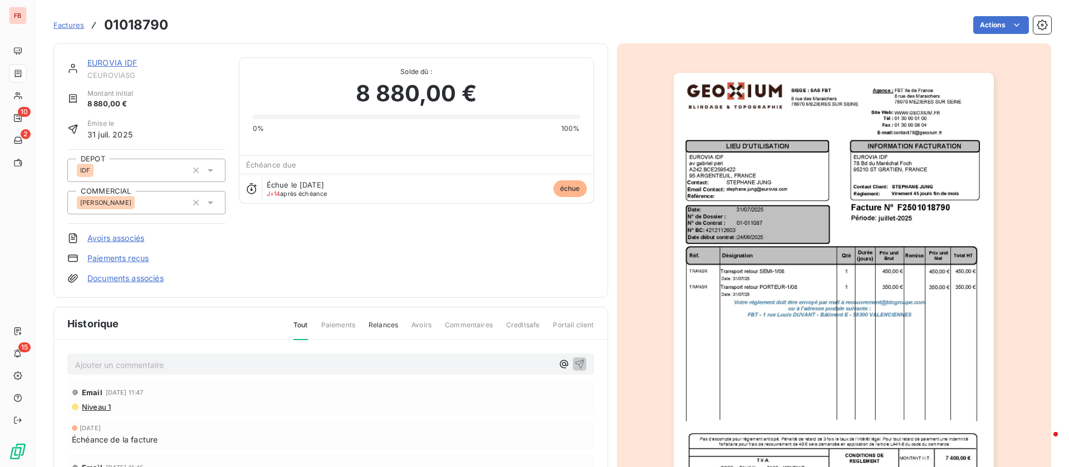
click at [114, 62] on link "EUROVIA IDF" at bounding box center [112, 62] width 50 height 9
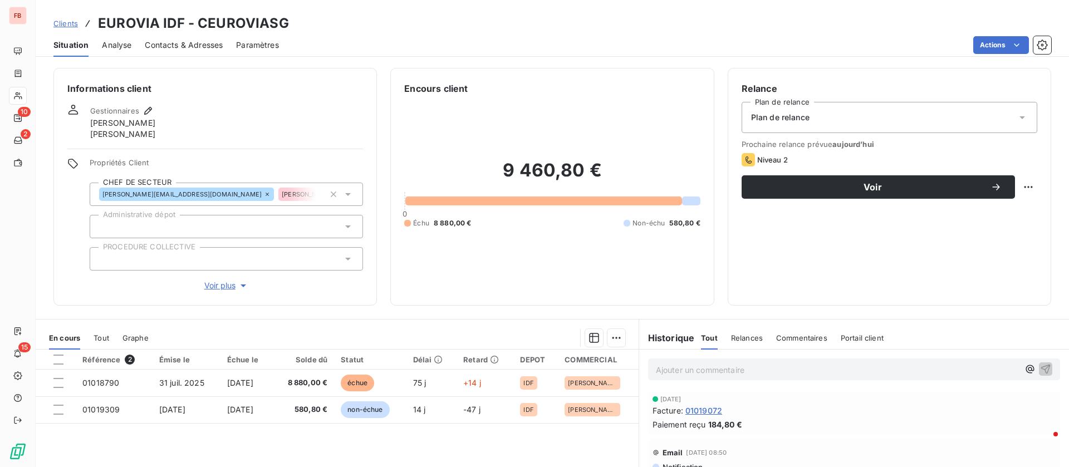
click at [210, 46] on span "Contacts & Adresses" at bounding box center [184, 45] width 78 height 11
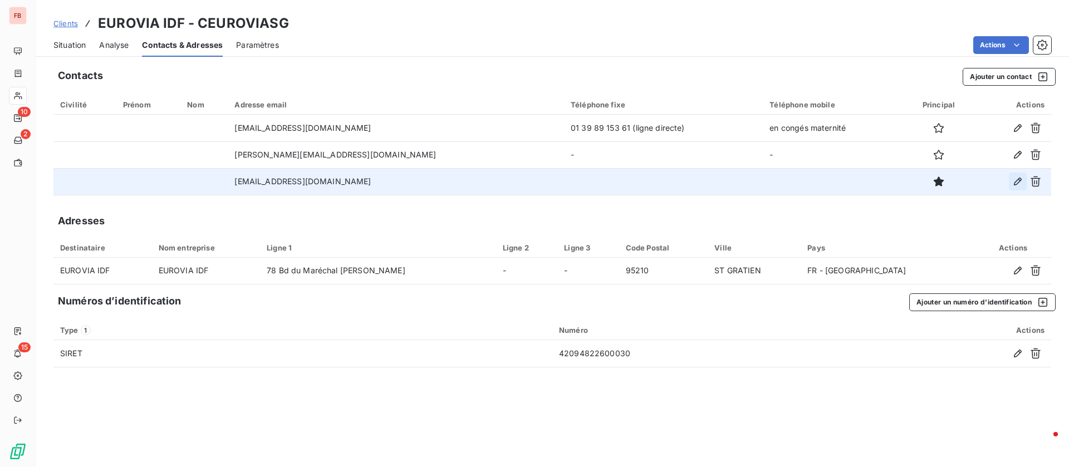
click at [1016, 179] on icon "button" at bounding box center [1017, 181] width 11 height 11
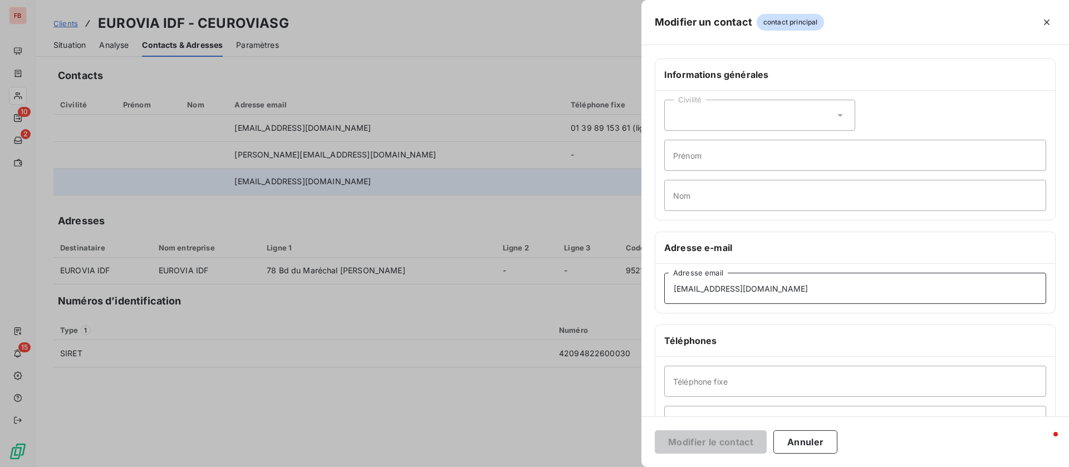
drag, startPoint x: 738, startPoint y: 287, endPoint x: 600, endPoint y: 277, distance: 138.4
click at [600, 466] on div "Modifier un contact contact principal Informations générales Civilité Prénom No…" at bounding box center [534, 467] width 1069 height 0
type input "marc.boschat@eurovia.com"
click at [719, 441] on button "Modifier le contact" at bounding box center [711, 441] width 112 height 23
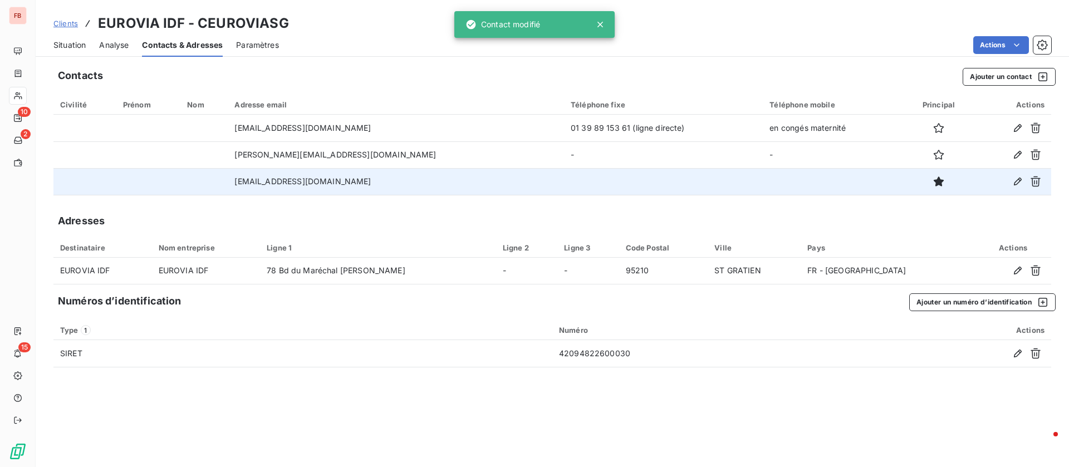
click at [78, 44] on span "Situation" at bounding box center [69, 45] width 32 height 11
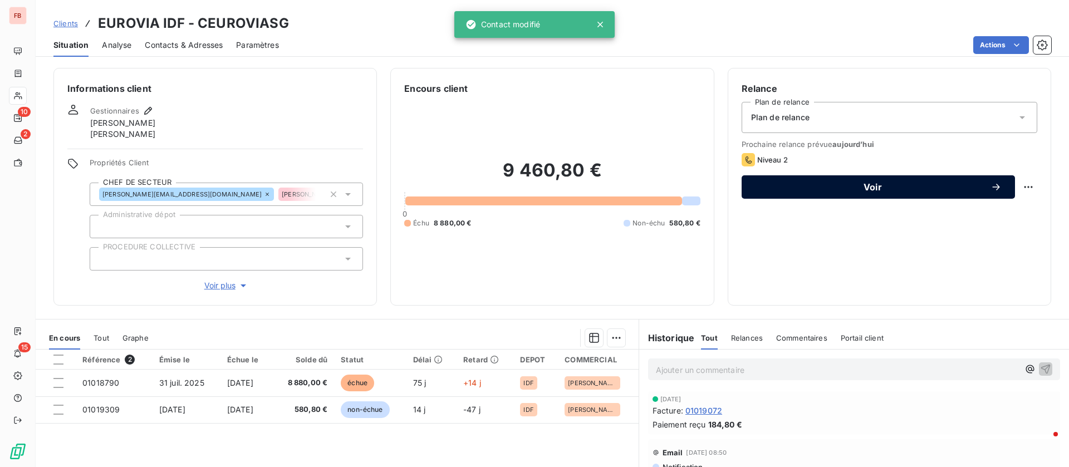
click at [907, 183] on span "Voir" at bounding box center [872, 187] width 235 height 9
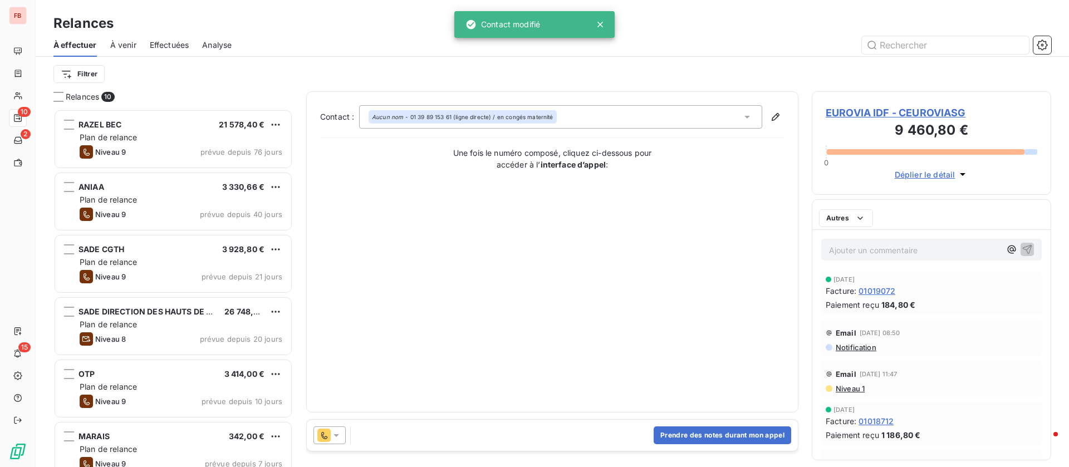
scroll to position [345, 227]
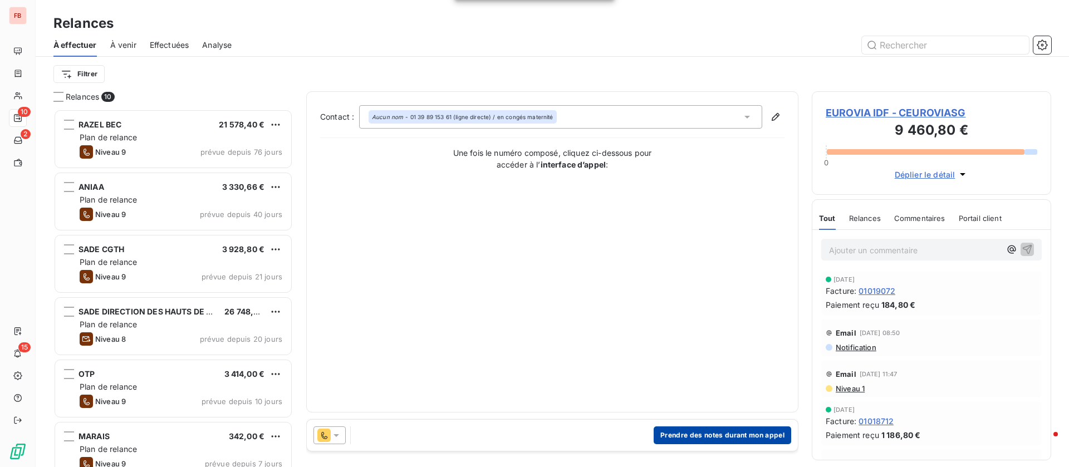
click at [690, 439] on button "Prendre des notes durant mon appel" at bounding box center [721, 435] width 137 height 18
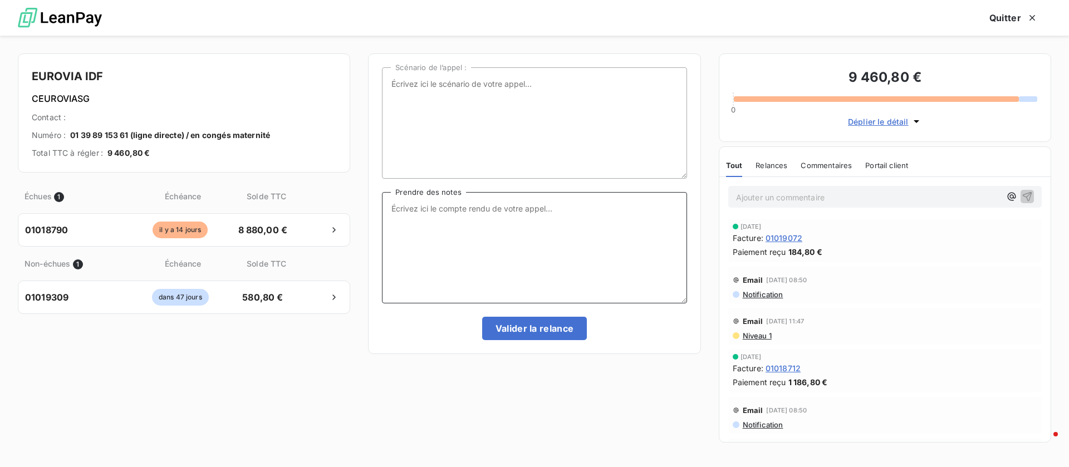
click at [591, 269] on textarea "Prendre des notes" at bounding box center [534, 247] width 304 height 111
type textarea "n'ont pas la facture, je l'a renvoie sur epithéte"
click at [540, 328] on button "Valider la relance" at bounding box center [534, 328] width 105 height 23
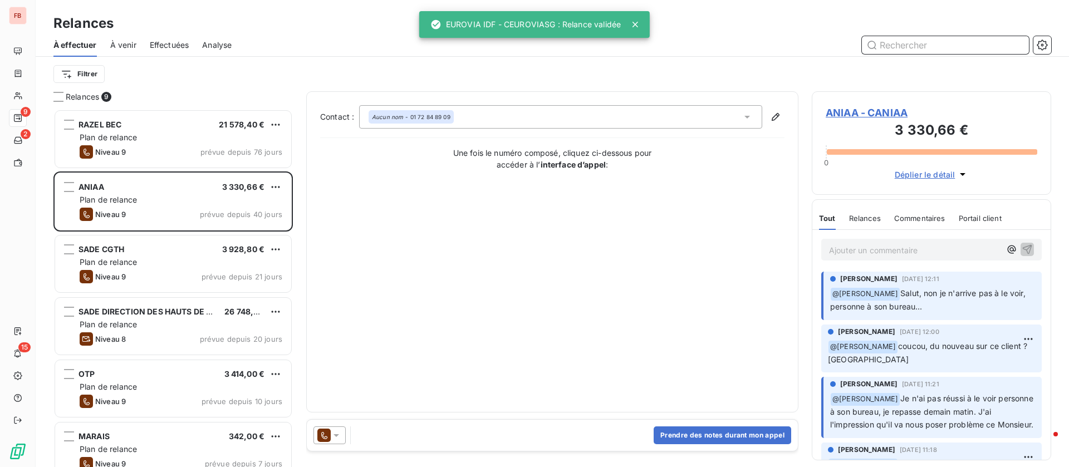
click at [171, 44] on span "Effectuées" at bounding box center [170, 45] width 40 height 11
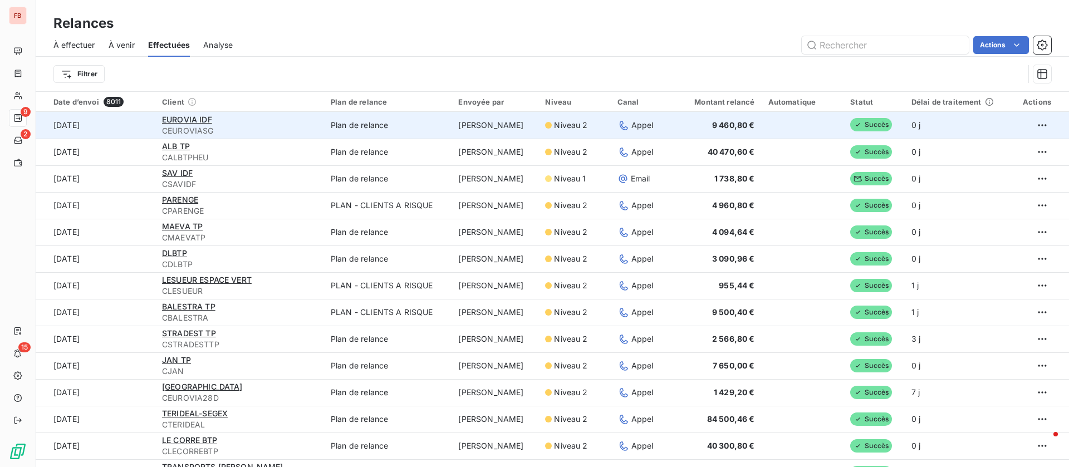
click at [214, 120] on div "EUROVIA IDF" at bounding box center [239, 119] width 155 height 11
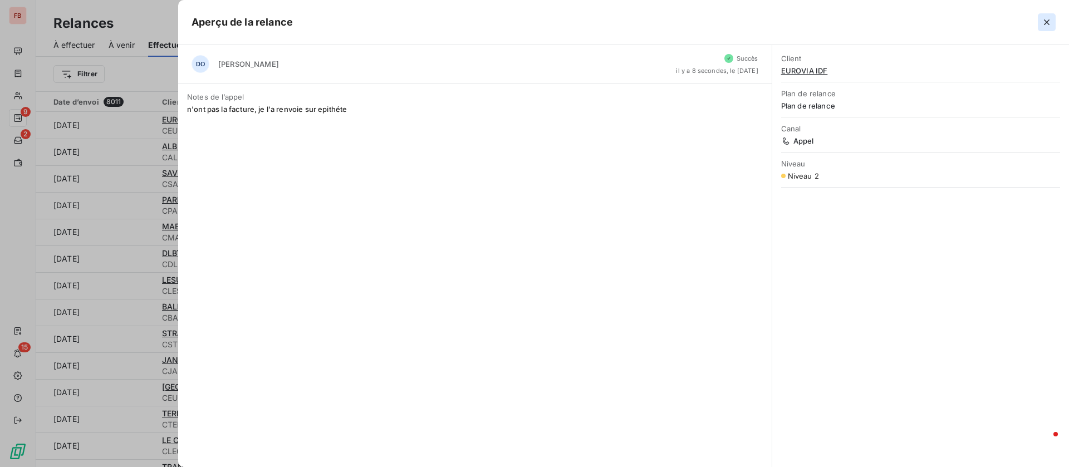
click at [1047, 22] on icon "button" at bounding box center [1046, 22] width 11 height 11
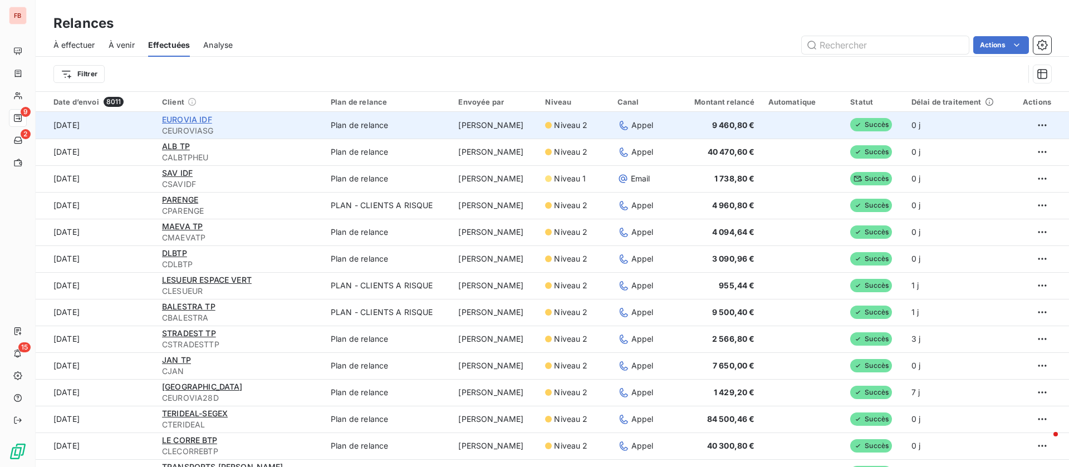
click at [199, 116] on span "EUROVIA IDF" at bounding box center [187, 119] width 50 height 9
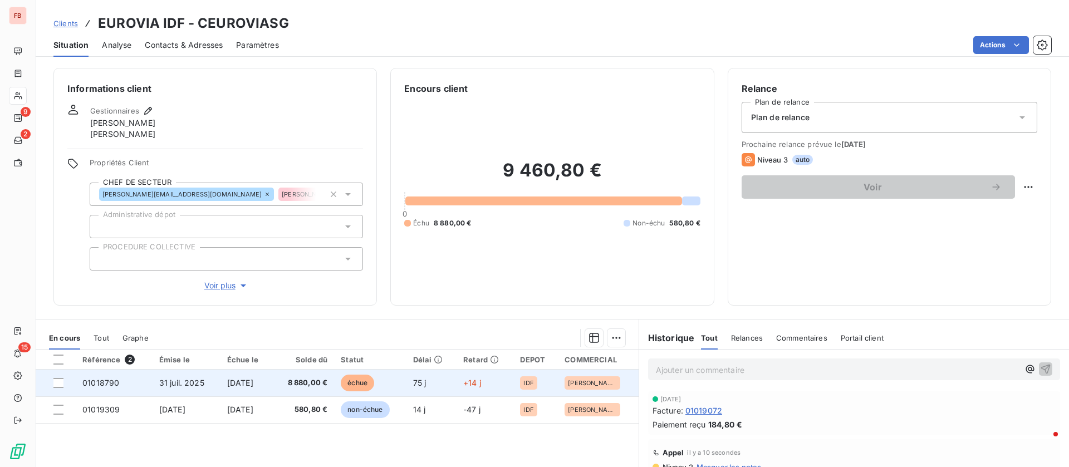
click at [291, 390] on td "8 880,00 €" at bounding box center [303, 383] width 62 height 27
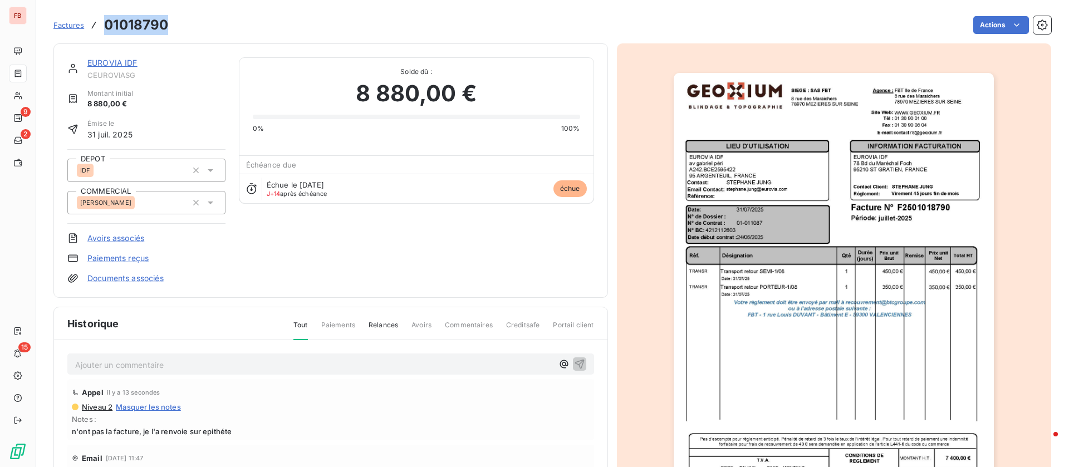
drag, startPoint x: 169, startPoint y: 21, endPoint x: 102, endPoint y: 19, distance: 66.3
click at [101, 18] on div "Factures 01018790 Actions" at bounding box center [551, 24] width 997 height 23
copy h3 "01018790"
click at [831, 241] on img "button" at bounding box center [833, 299] width 320 height 453
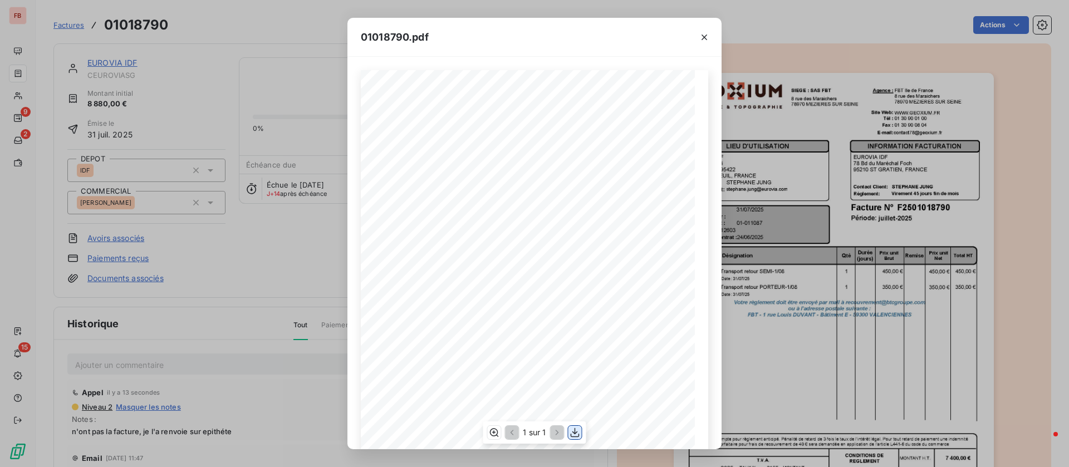
click at [573, 431] on icon "button" at bounding box center [574, 432] width 11 height 11
drag, startPoint x: 630, startPoint y: 212, endPoint x: 625, endPoint y: 206, distance: 7.9
click at [612, 210] on span "F2501018790" at bounding box center [629, 209] width 56 height 9
copy span "01018790"
drag, startPoint x: 701, startPoint y: 34, endPoint x: 670, endPoint y: 63, distance: 42.5
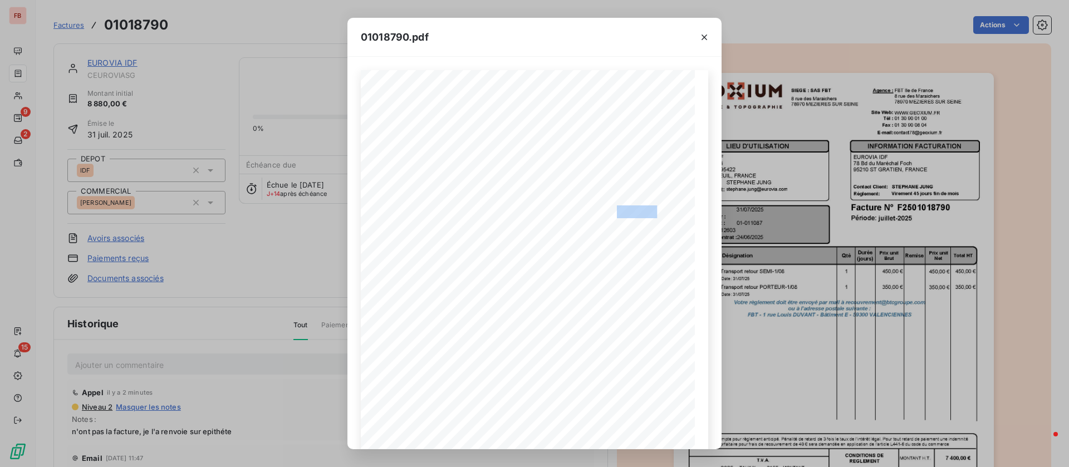
click at [702, 34] on icon "button" at bounding box center [704, 37] width 11 height 11
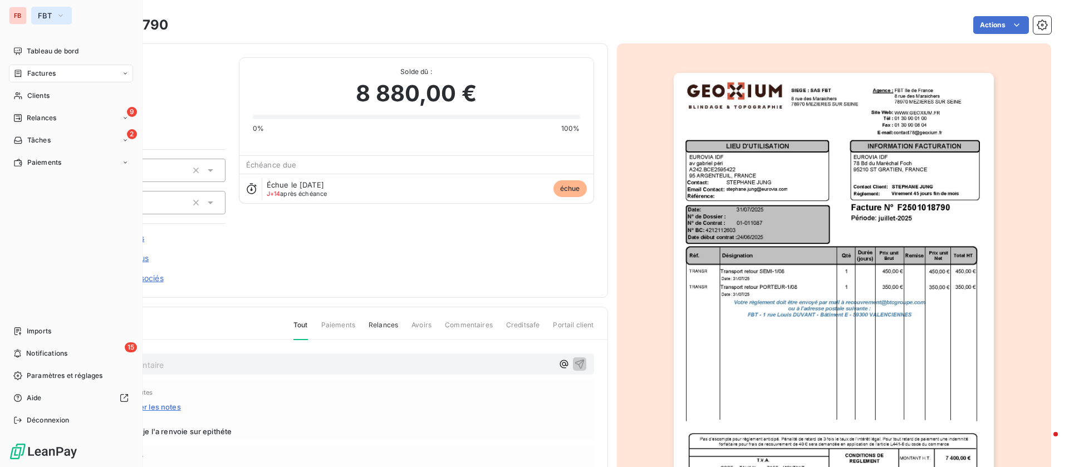
click at [53, 15] on button "FBT" at bounding box center [51, 16] width 41 height 18
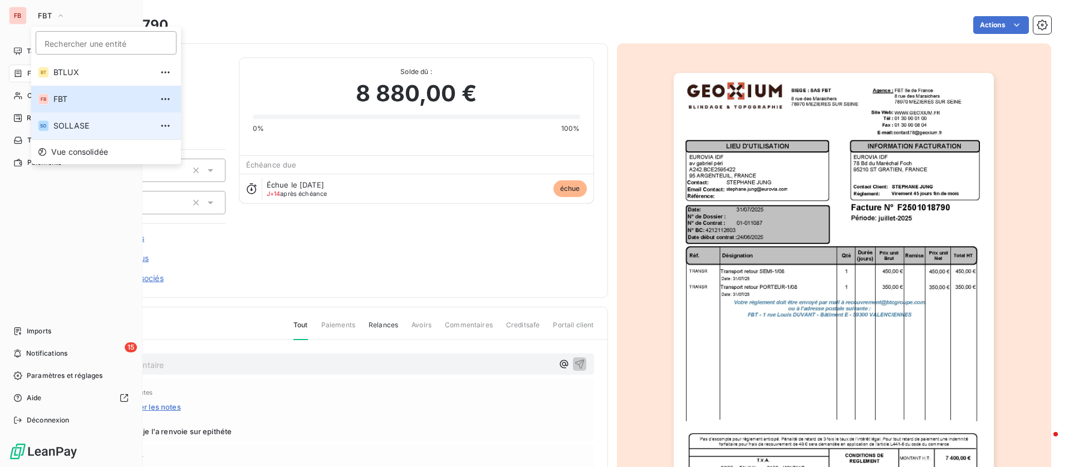
click at [69, 125] on span "SOLLASE" at bounding box center [102, 125] width 99 height 11
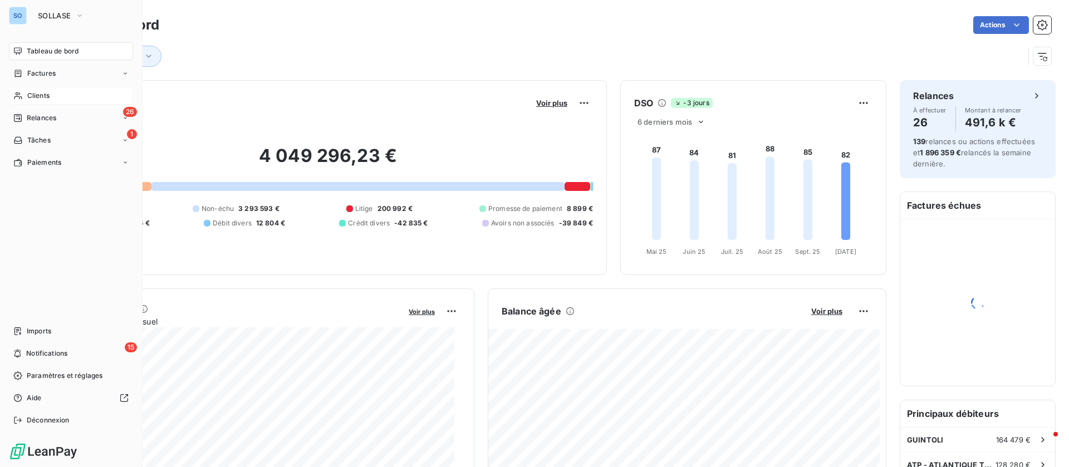
click at [56, 92] on div "Clients" at bounding box center [71, 96] width 124 height 18
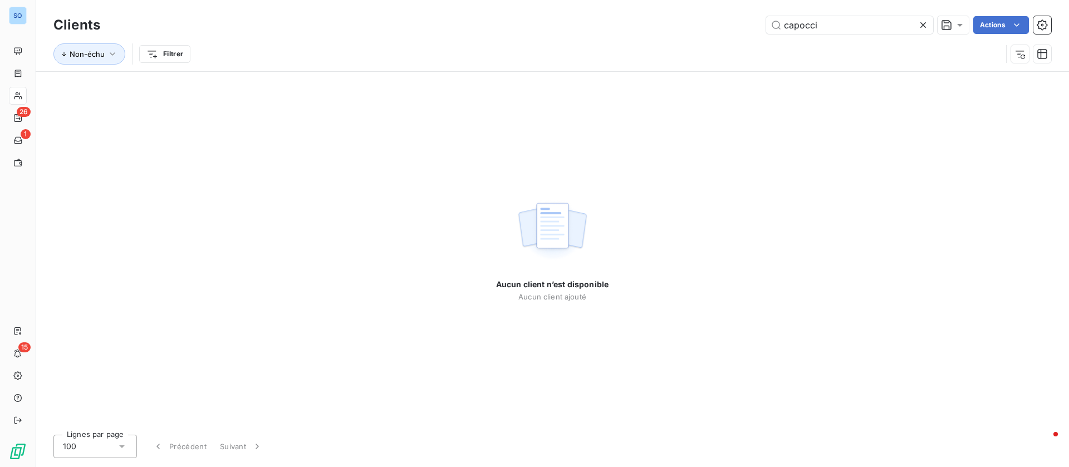
drag, startPoint x: 852, startPoint y: 32, endPoint x: 647, endPoint y: 15, distance: 204.9
click at [663, 28] on div "capocci Actions" at bounding box center [582, 25] width 937 height 18
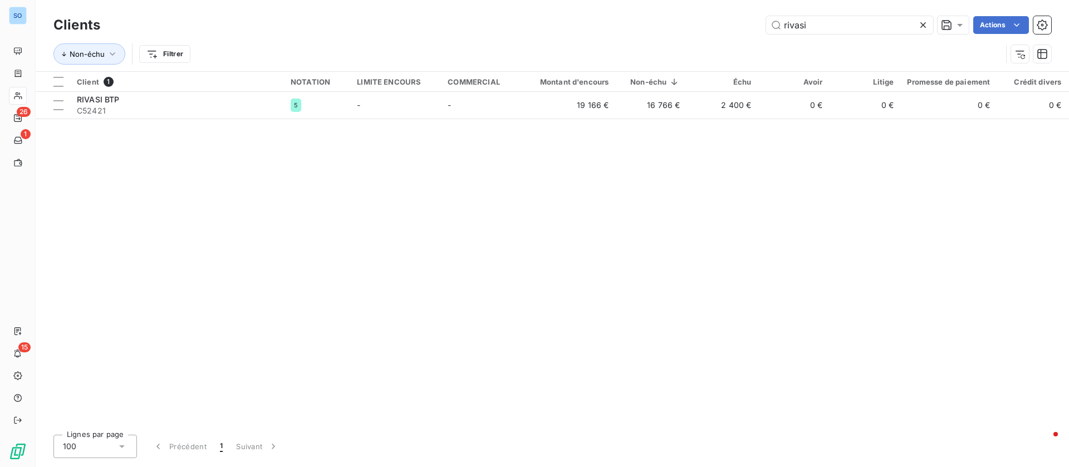
type input "rivasi"
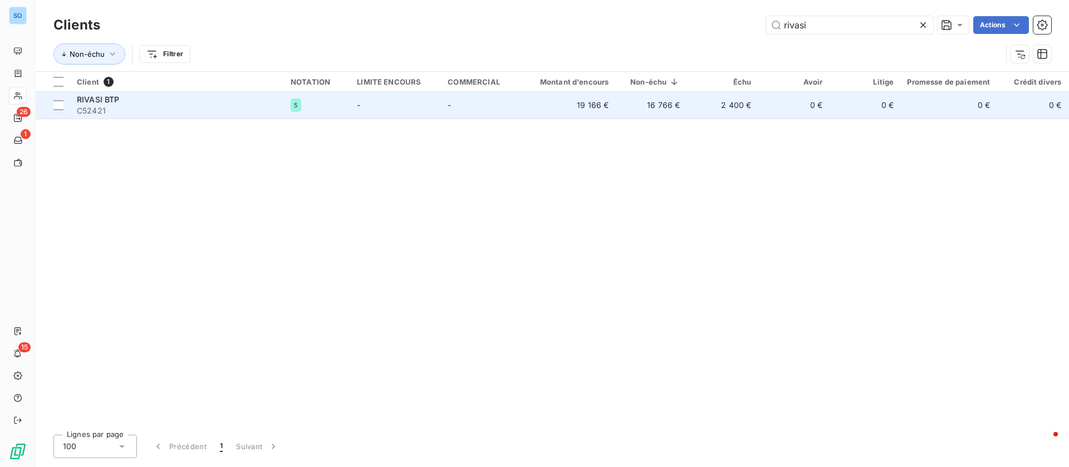
click at [484, 100] on td "-" at bounding box center [480, 105] width 79 height 27
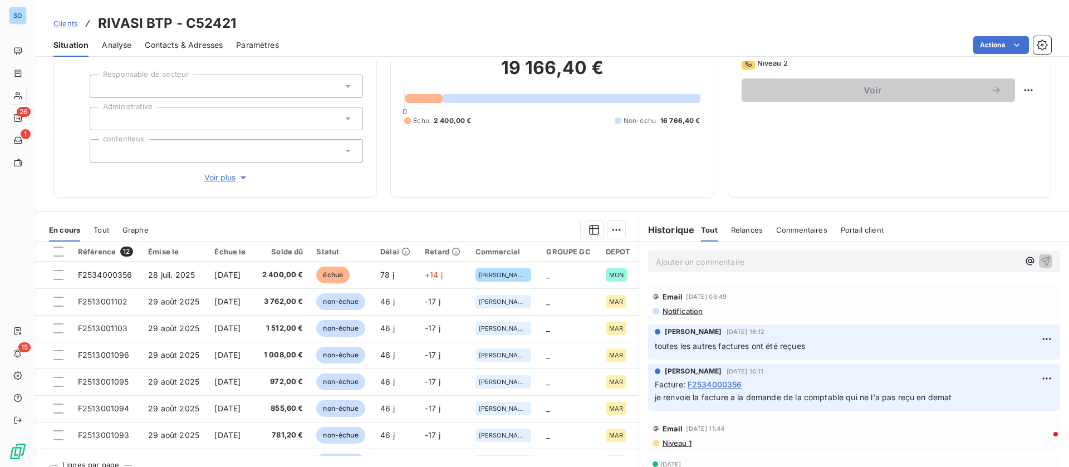
scroll to position [119, 0]
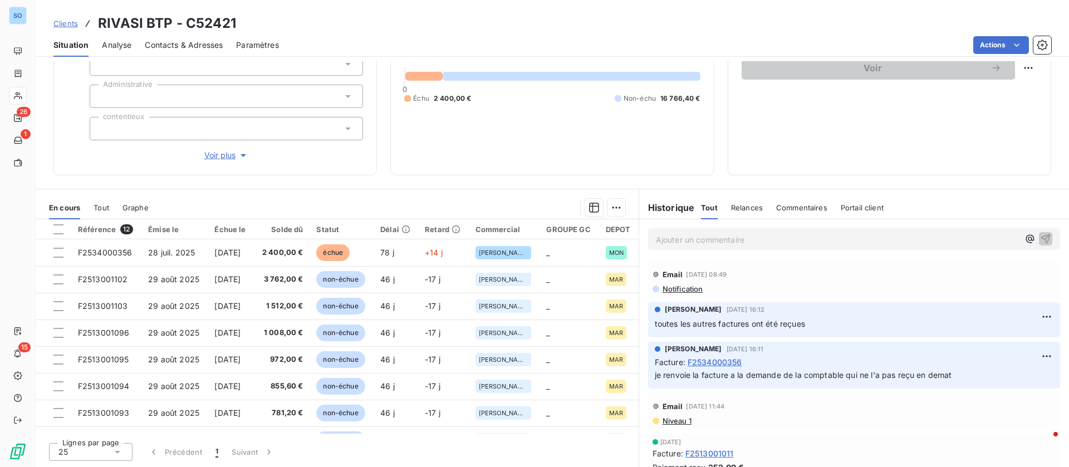
click at [671, 243] on p "Ajouter un commentaire ﻿" at bounding box center [837, 240] width 363 height 14
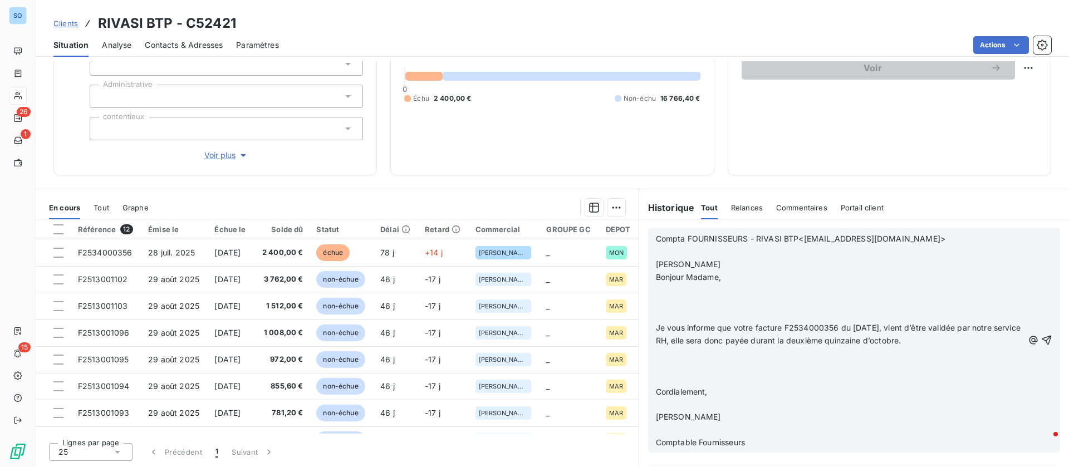
click at [692, 254] on p "​" at bounding box center [839, 251] width 367 height 13
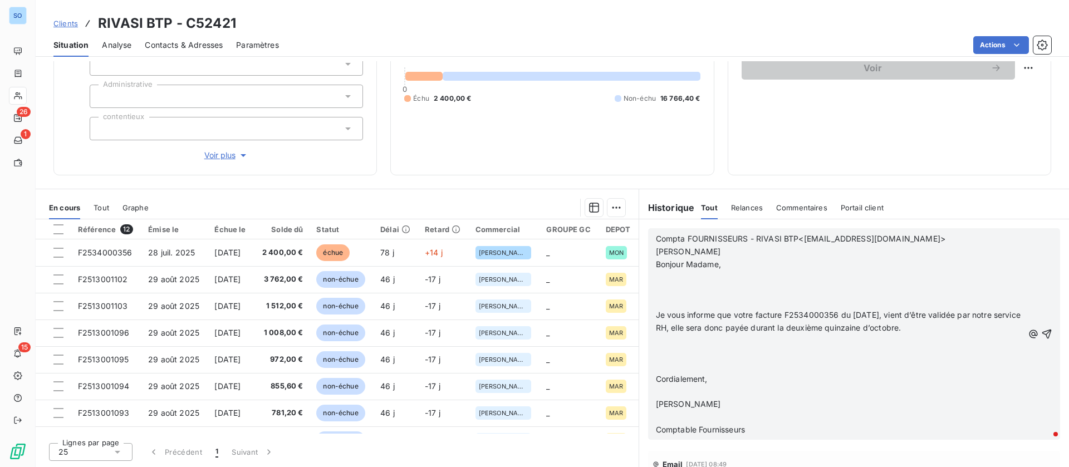
click at [680, 278] on p "﻿" at bounding box center [839, 277] width 367 height 13
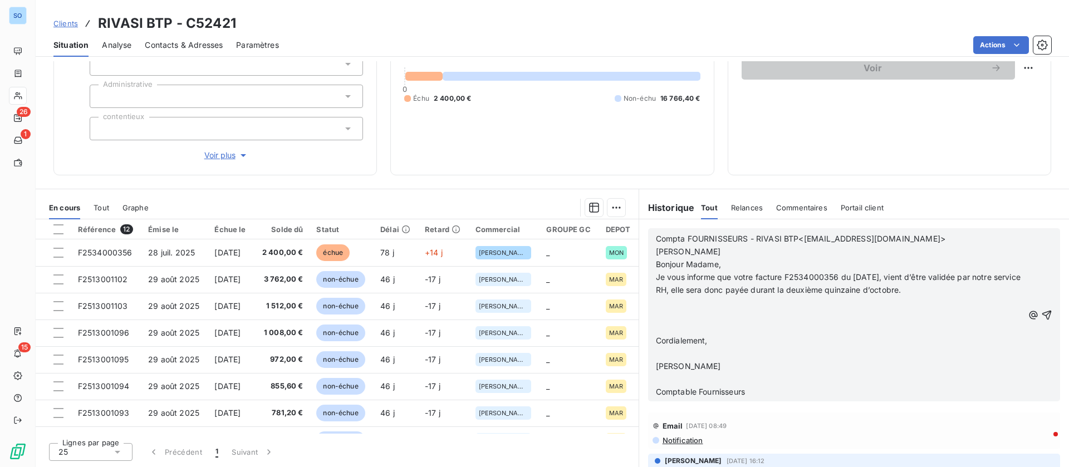
click at [665, 304] on p "﻿" at bounding box center [839, 302] width 367 height 13
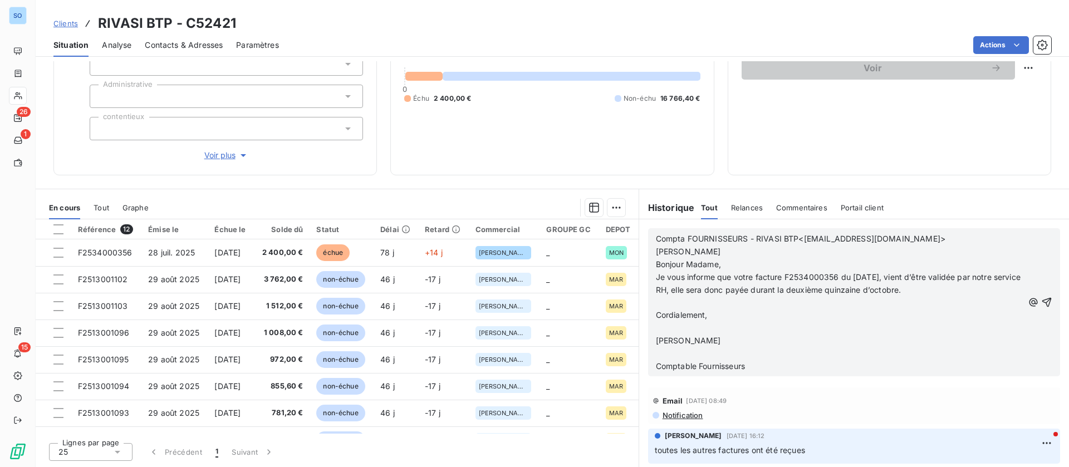
click at [663, 328] on p "﻿" at bounding box center [839, 328] width 367 height 13
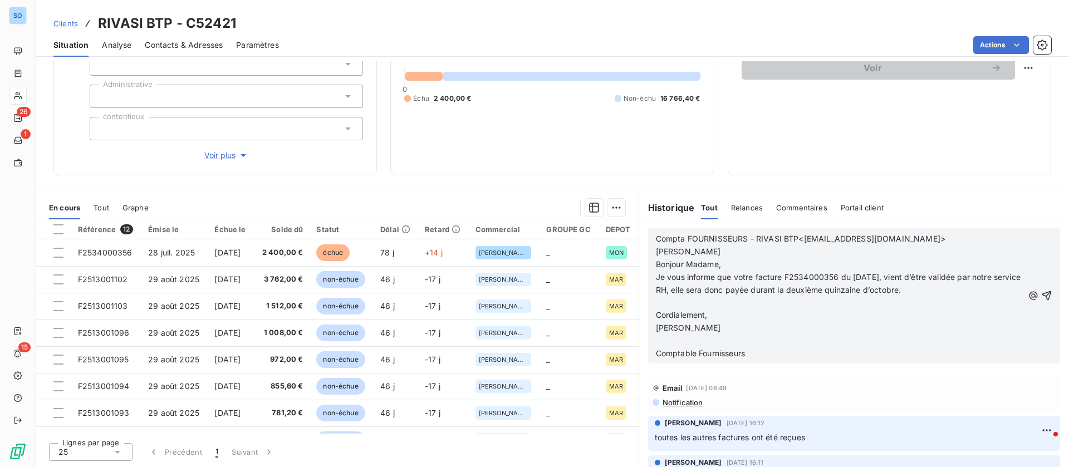
click at [657, 345] on p "﻿" at bounding box center [839, 341] width 367 height 13
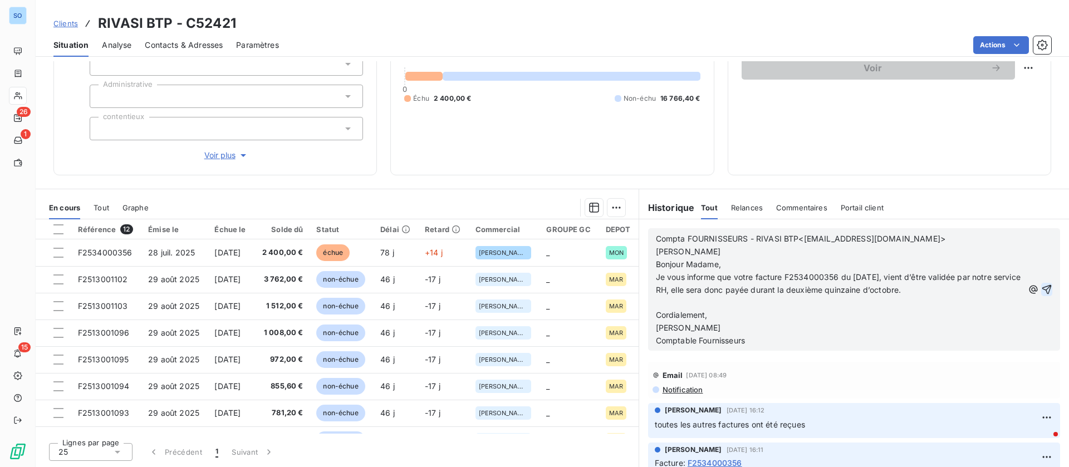
click at [1041, 288] on icon "button" at bounding box center [1046, 289] width 11 height 11
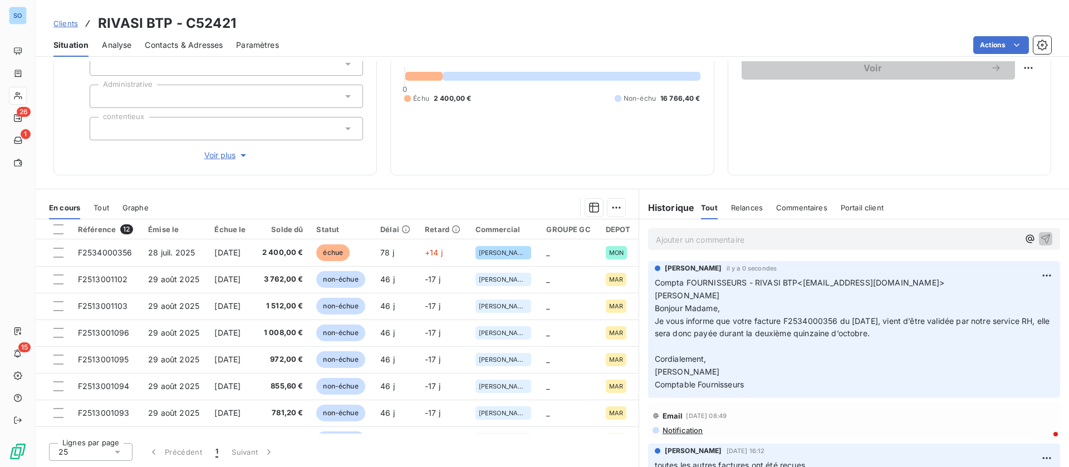
click at [201, 47] on span "Contacts & Adresses" at bounding box center [184, 45] width 78 height 11
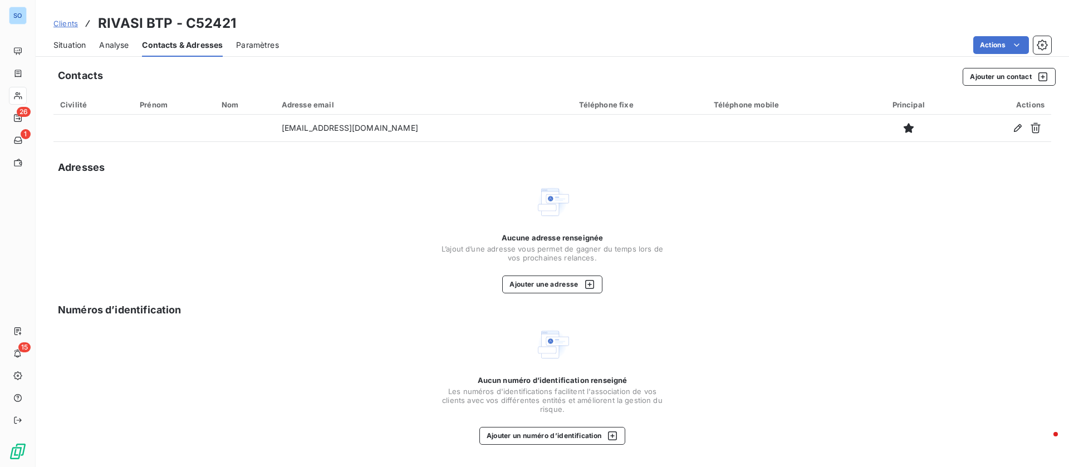
click at [73, 49] on span "Situation" at bounding box center [69, 45] width 32 height 11
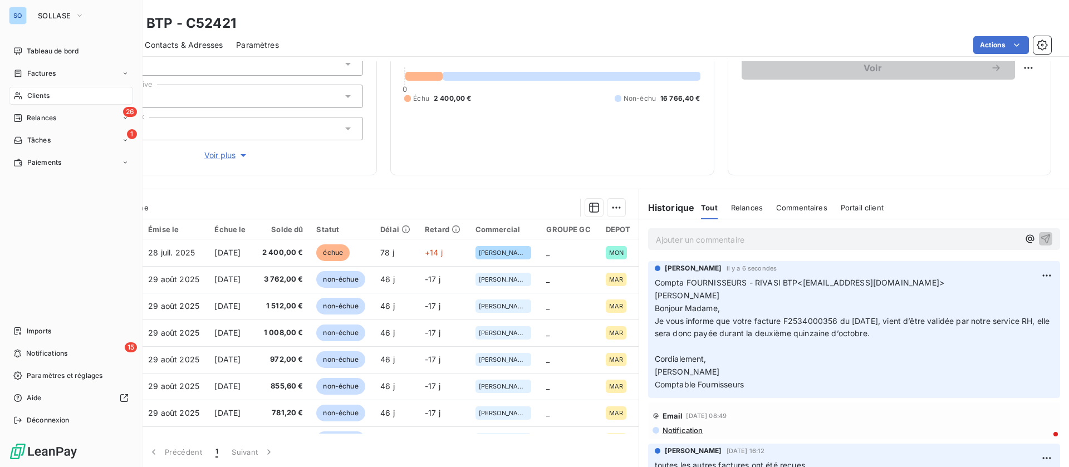
click at [29, 96] on span "Clients" at bounding box center [38, 96] width 22 height 10
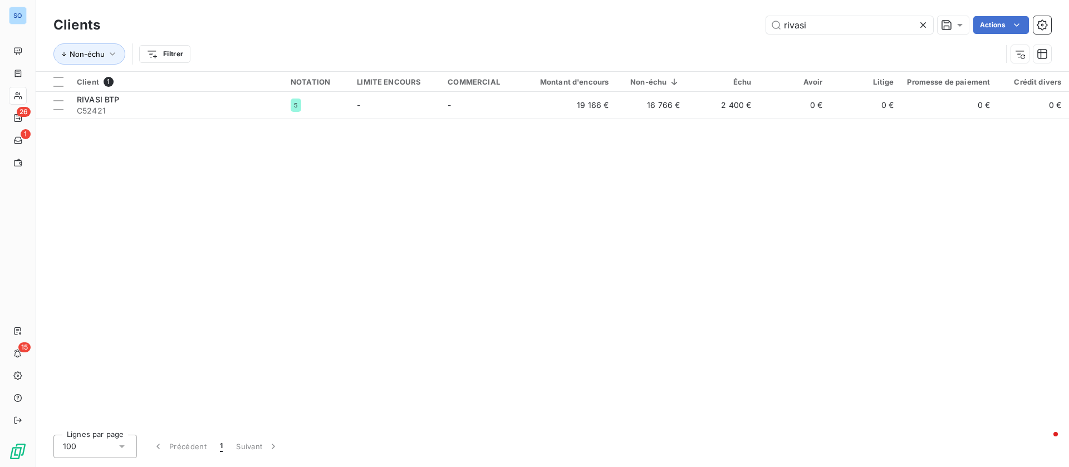
drag, startPoint x: 813, startPoint y: 24, endPoint x: 730, endPoint y: 14, distance: 83.0
click at [730, 14] on div "Clients rivasi Actions" at bounding box center [551, 24] width 997 height 23
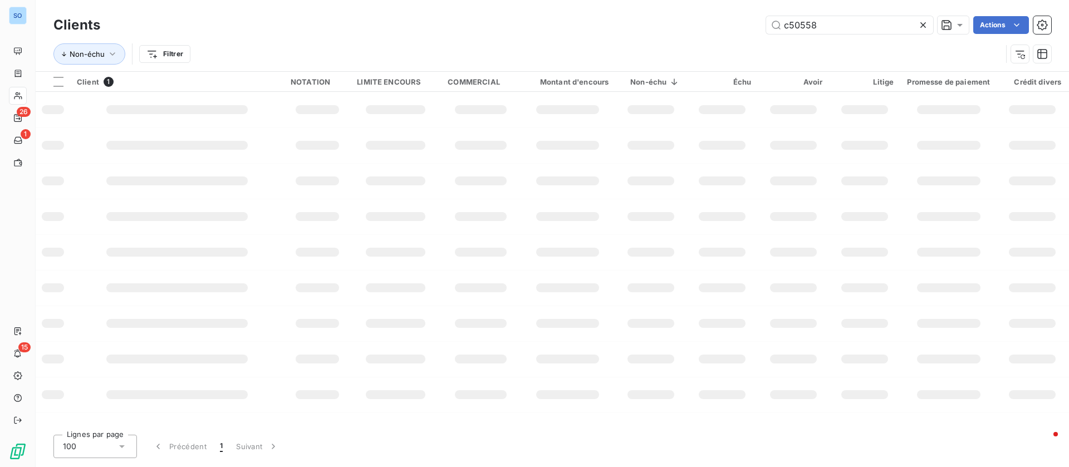
type input "c50558"
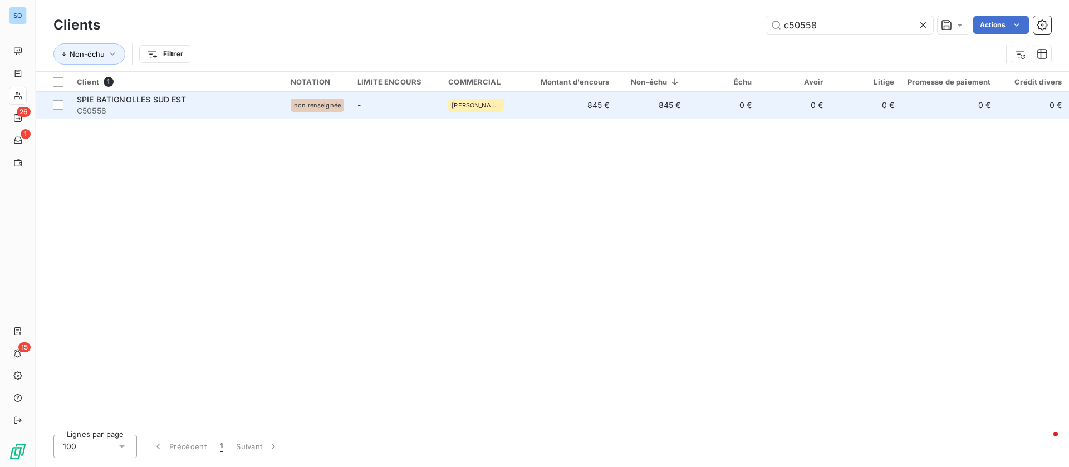
click at [560, 105] on td "845 €" at bounding box center [568, 105] width 96 height 27
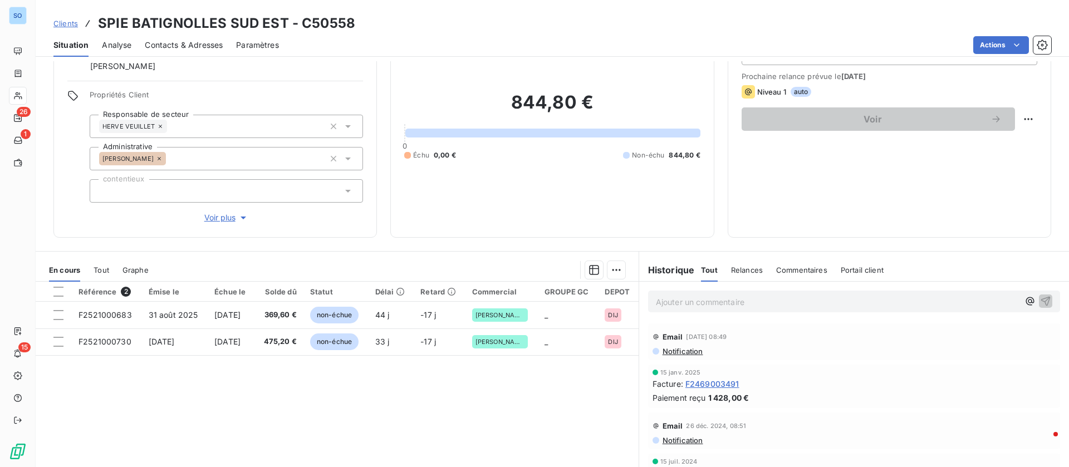
scroll to position [83, 0]
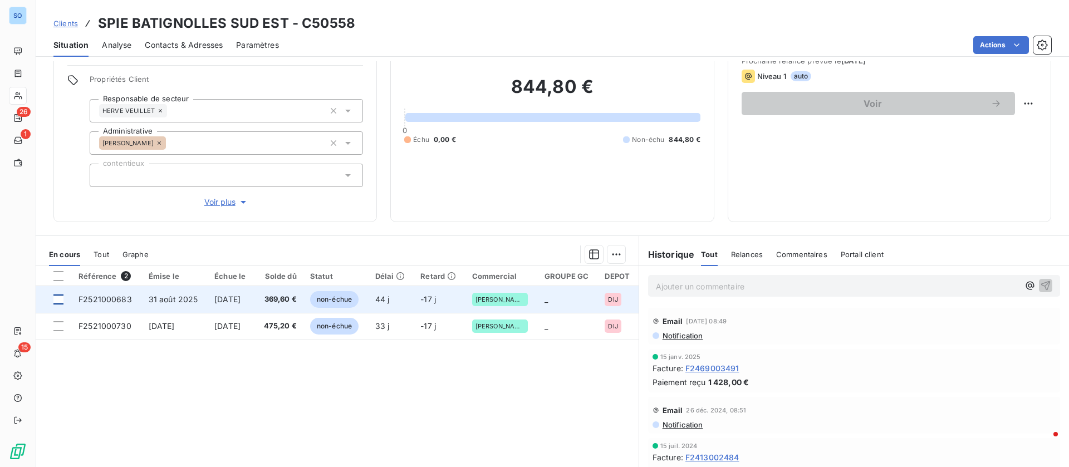
click at [56, 301] on div at bounding box center [58, 299] width 10 height 10
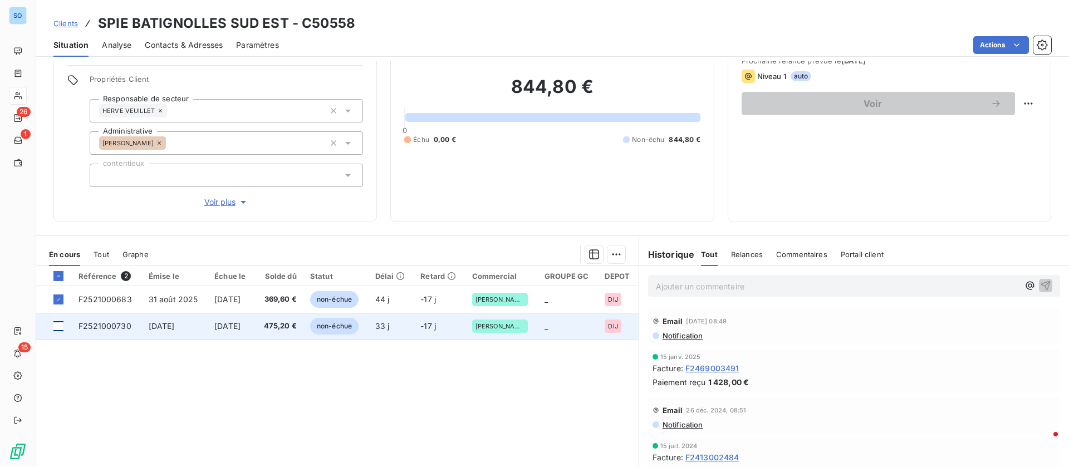
click at [59, 325] on div at bounding box center [58, 326] width 10 height 10
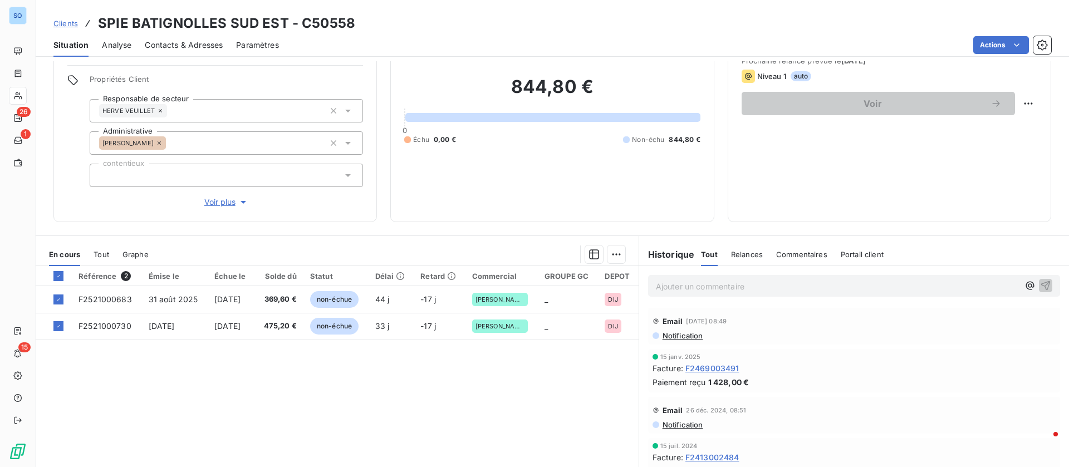
click at [1017, 37] on html "SO 26 1 15 Clients SPIE BATIGNOLLES SUD EST - C50558 Situation Analyse Contacts…" at bounding box center [534, 233] width 1069 height 467
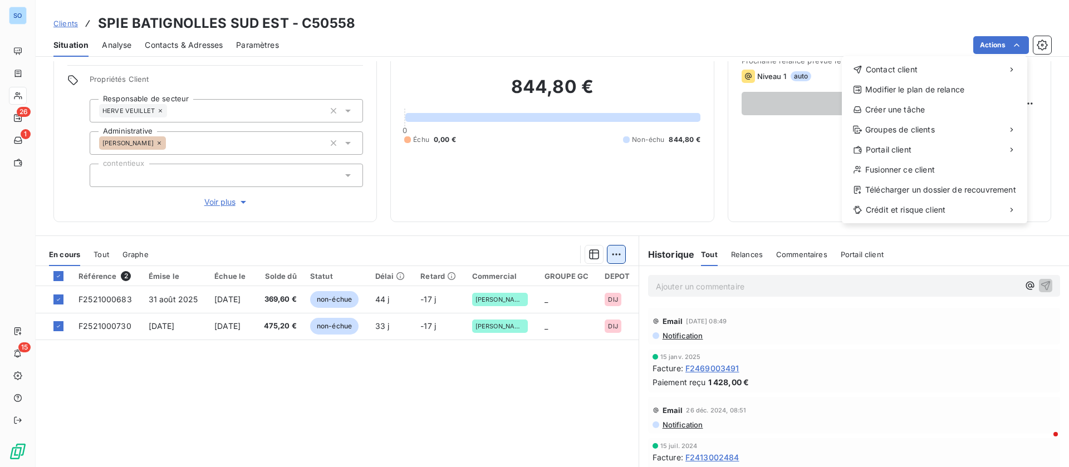
click at [608, 252] on html "SO 26 1 15 Clients SPIE BATIGNOLLES SUD EST - C50558 Situation Analyse Contacts…" at bounding box center [534, 233] width 1069 height 467
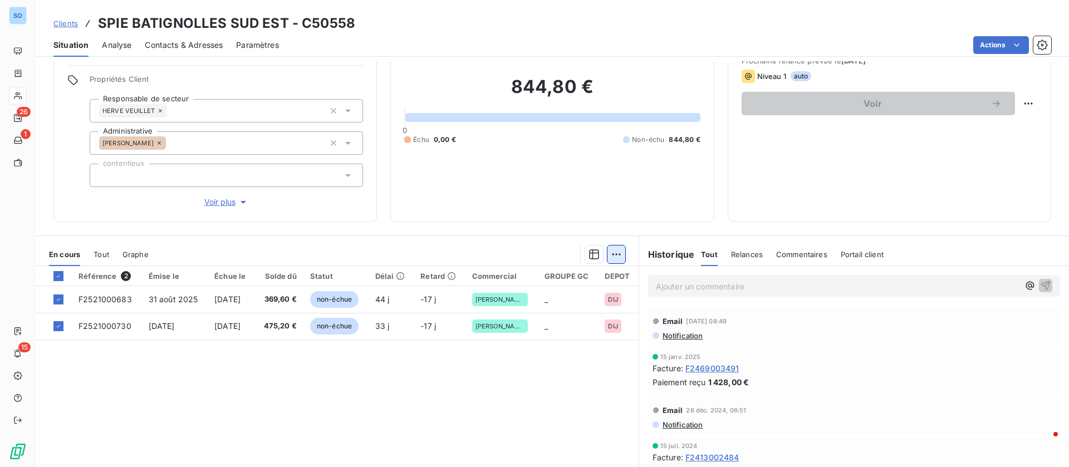
click at [608, 257] on html "SO 26 1 15 Clients SPIE BATIGNOLLES SUD EST - C50558 Situation Analyse Contacts…" at bounding box center [534, 233] width 1069 height 467
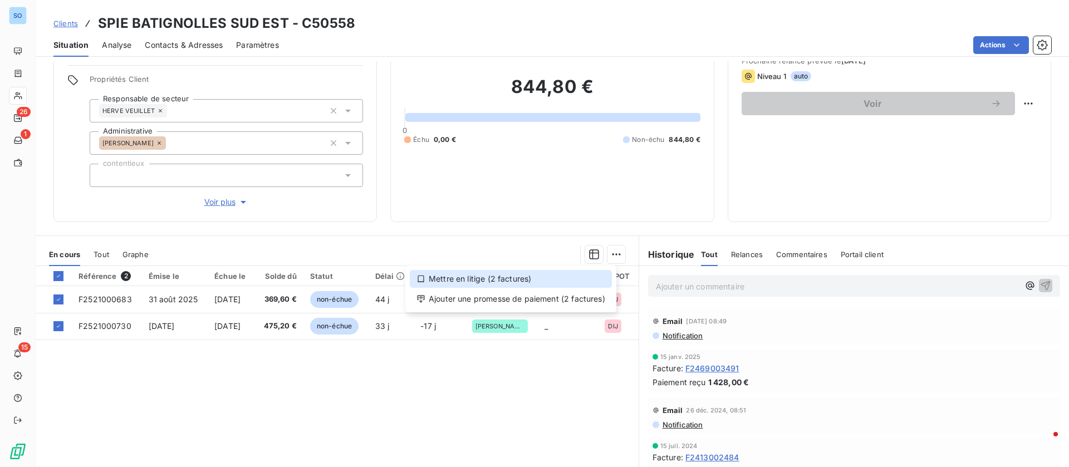
click at [478, 279] on div "Mettre en litige (2 factures)" at bounding box center [511, 279] width 202 height 18
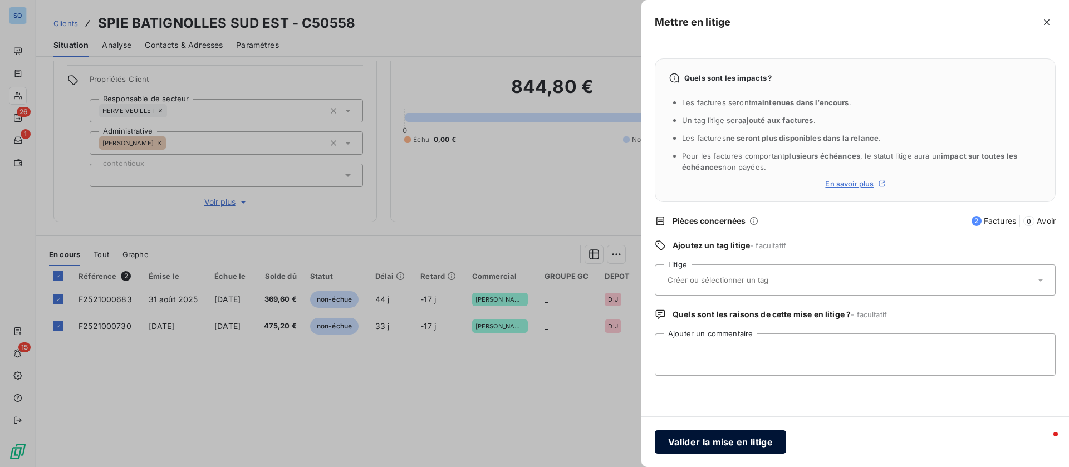
click at [688, 440] on button "Valider la mise en litige" at bounding box center [720, 441] width 131 height 23
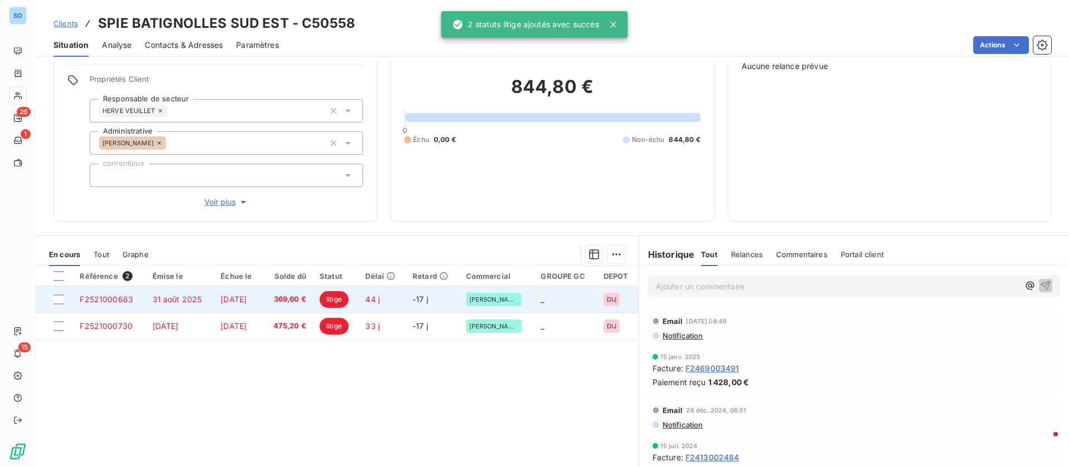
click at [291, 302] on span "369,60 €" at bounding box center [287, 299] width 37 height 11
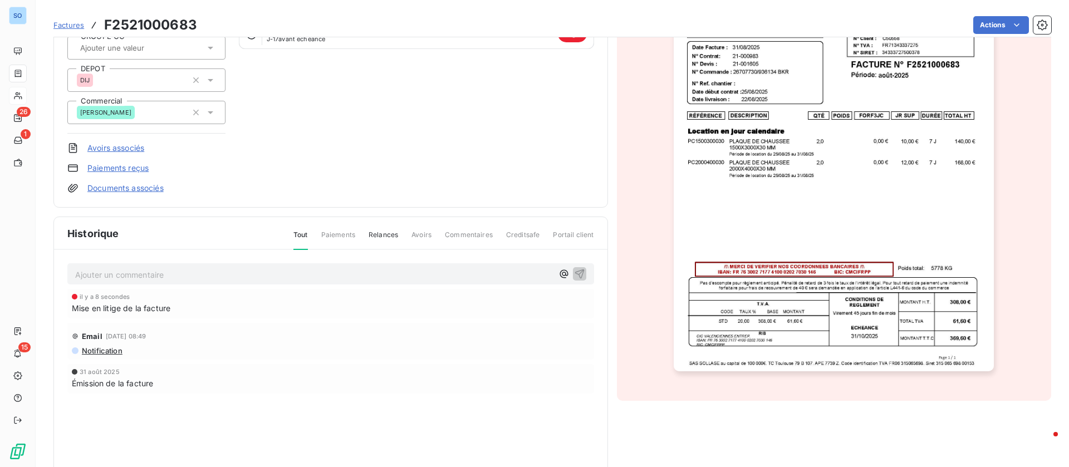
scroll to position [168, 0]
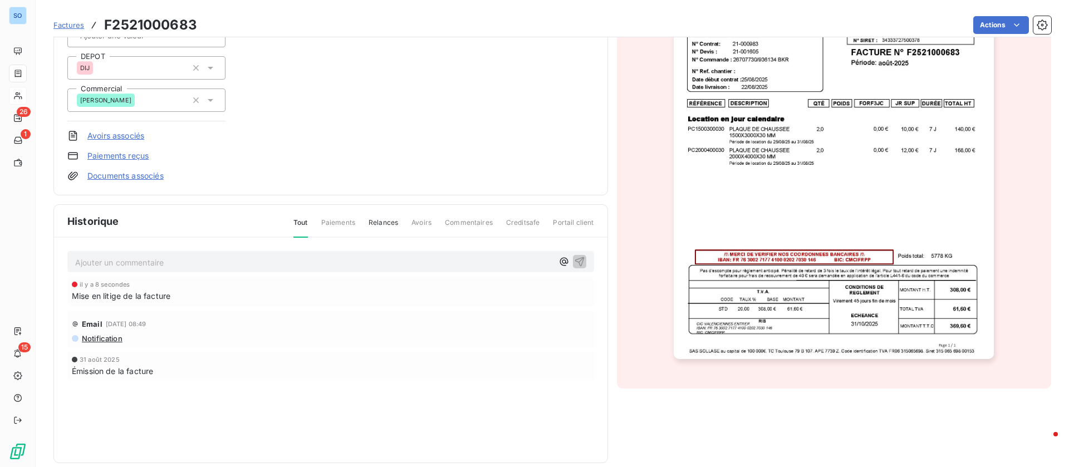
click at [179, 262] on p "Ajouter un commentaire ﻿" at bounding box center [314, 262] width 478 height 14
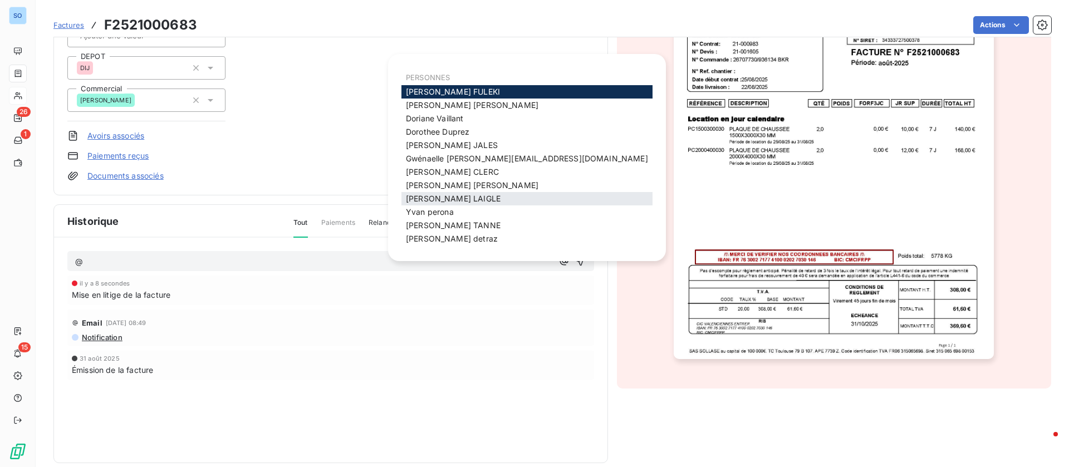
click at [458, 194] on span "Jessica LAIGLE" at bounding box center [453, 198] width 95 height 9
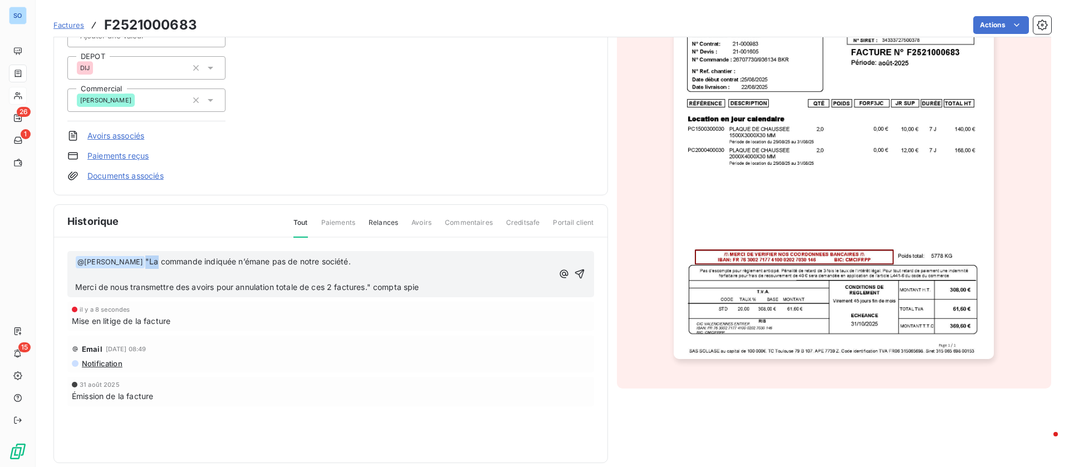
drag, startPoint x: 432, startPoint y: 291, endPoint x: 139, endPoint y: 249, distance: 296.3
click at [139, 249] on div "﻿ @ Jessica LAIGLE ﻿ "La commande indiquée n’émane pas de notre société. ﻿ Merc…" at bounding box center [330, 345] width 553 height 214
click at [155, 269] on p "﻿" at bounding box center [314, 274] width 478 height 13
click at [141, 274] on p "﻿" at bounding box center [314, 274] width 478 height 13
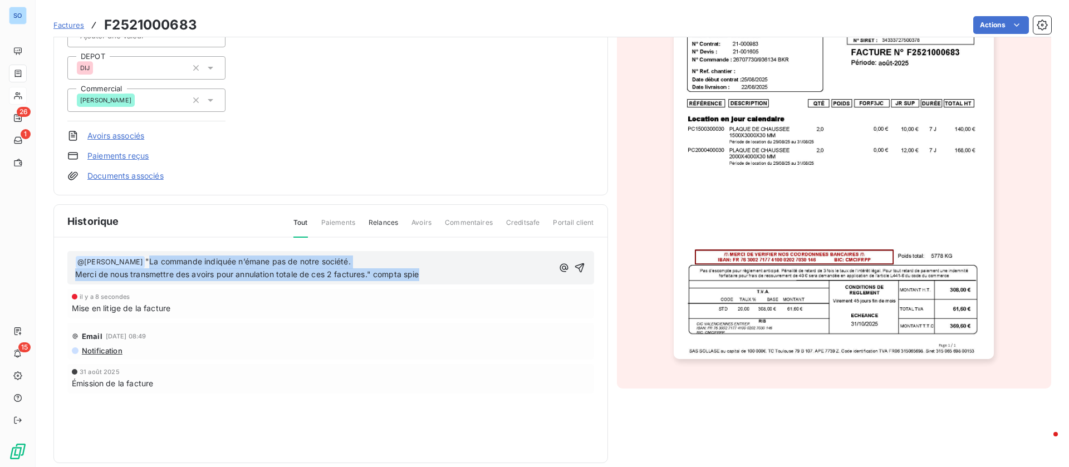
drag, startPoint x: 141, startPoint y: 262, endPoint x: 434, endPoint y: 282, distance: 293.4
click at [434, 282] on div "﻿ @ Jessica LAIGLE ﻿ "La commande indiquée n’émane pas de notre société. Merci …" at bounding box center [330, 268] width 527 height 34
click at [437, 279] on p "Merci de nous transmettre des avoirs pour annulation totale de ces 2 factures."…" at bounding box center [314, 274] width 478 height 13
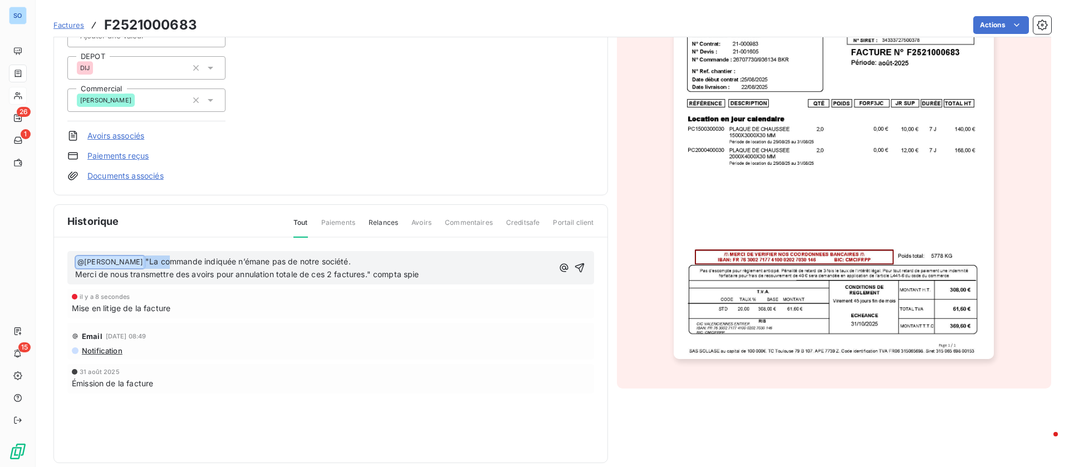
drag, startPoint x: 433, startPoint y: 278, endPoint x: 138, endPoint y: 259, distance: 295.6
click at [138, 259] on div "﻿ @ Jessica LAIGLE ﻿ "La commande indiquée n’émane pas de notre société. Merci …" at bounding box center [314, 268] width 478 height 26
click at [381, 274] on span "Merci de nous transmettre des avoirs pour annulation totale de ces 2 factures."…" at bounding box center [247, 273] width 344 height 9
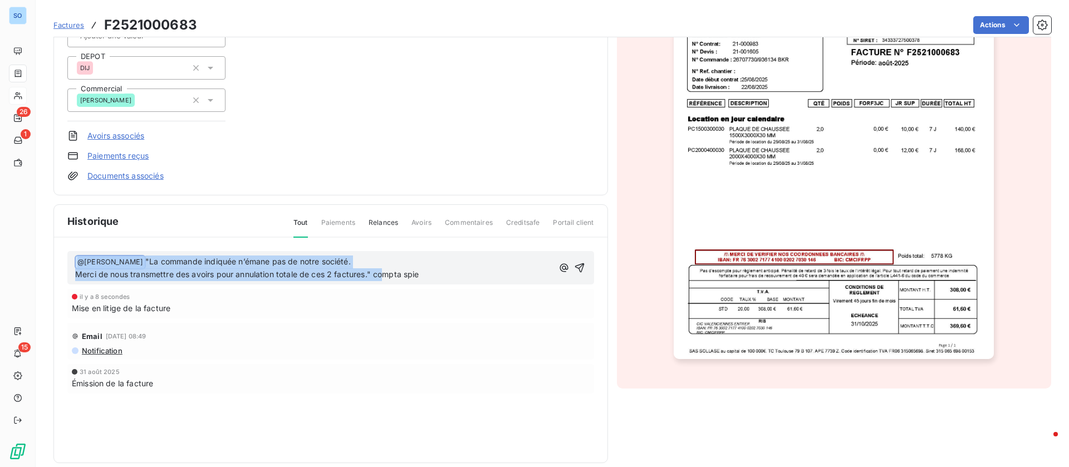
drag, startPoint x: 432, startPoint y: 277, endPoint x: 137, endPoint y: 249, distance: 295.7
click at [137, 249] on div "﻿ @ Jessica LAIGLE ﻿ "La commande indiquée n’émane pas de notre société. Merci …" at bounding box center [330, 338] width 553 height 201
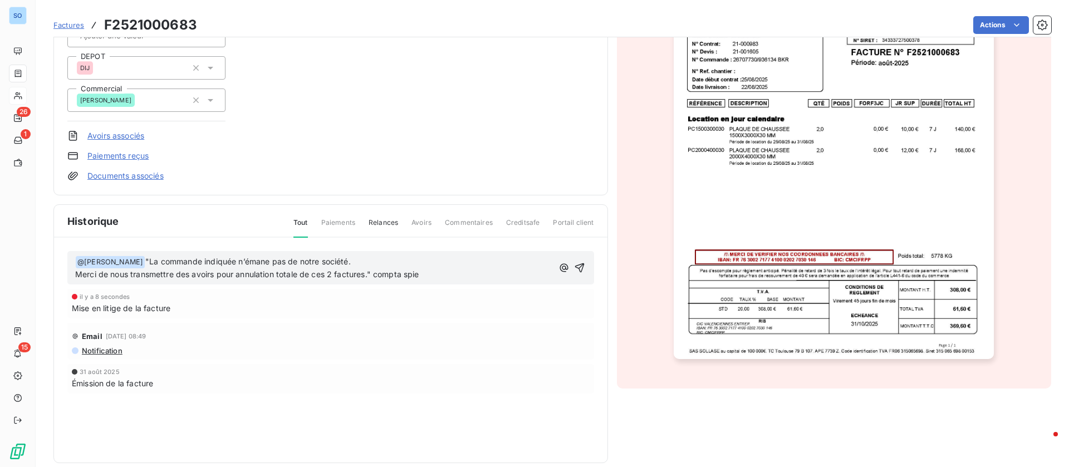
click at [446, 272] on p "Merci de nous transmettre des avoirs pour annulation totale de ces 2 factures."…" at bounding box center [314, 274] width 478 height 13
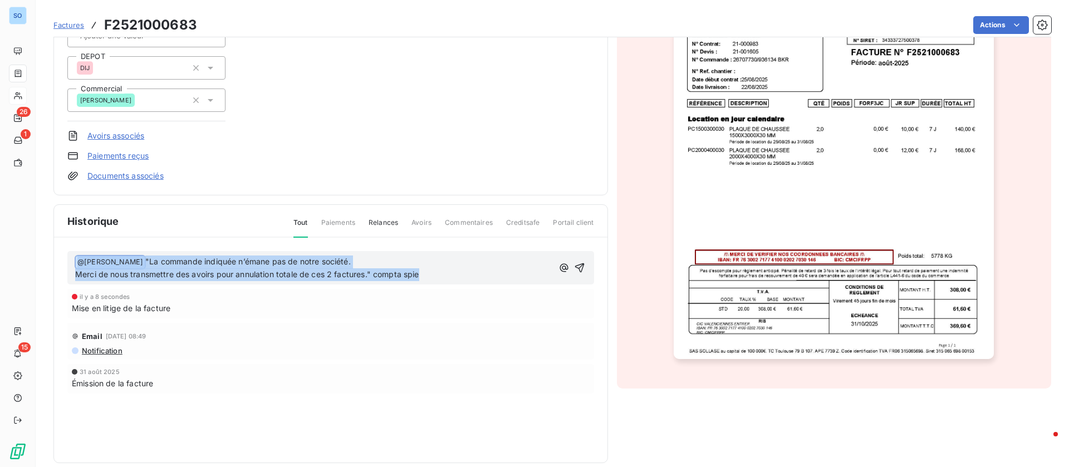
drag, startPoint x: 429, startPoint y: 275, endPoint x: 55, endPoint y: 252, distance: 374.7
click at [55, 252] on div "﻿ @ Jessica LAIGLE ﻿ "La commande indiquée n’émane pas de notre société. Merci …" at bounding box center [330, 338] width 553 height 201
copy div "﻿ @ Jessica LAIGLE ﻿ "La commande indiquée n’émane pas de notre société. Merci …"
click at [574, 267] on icon "button" at bounding box center [579, 267] width 11 height 11
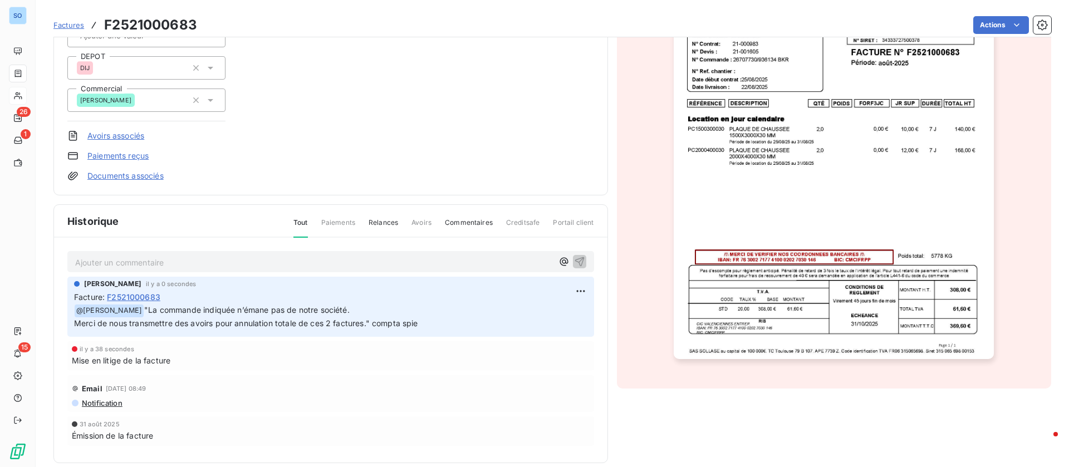
scroll to position [0, 0]
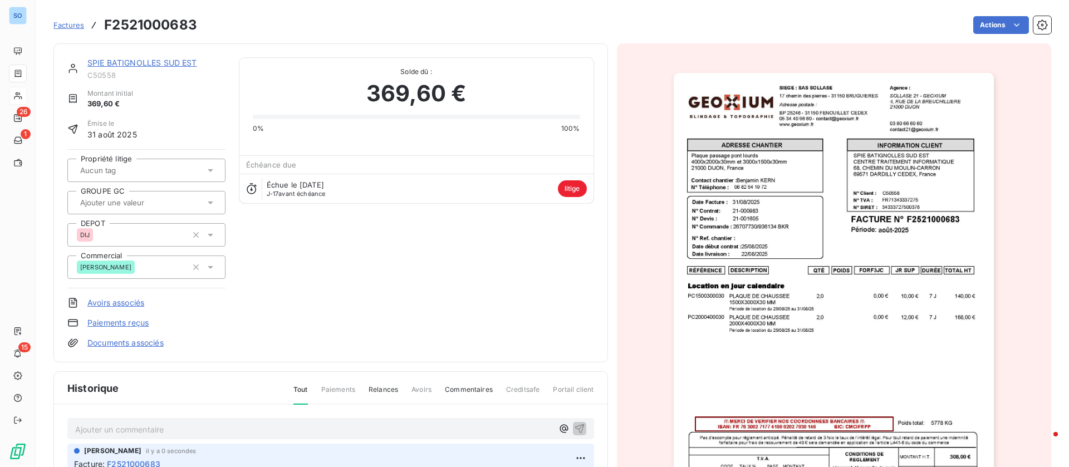
click at [163, 61] on link "SPIE BATIGNOLLES SUD EST" at bounding box center [142, 62] width 110 height 9
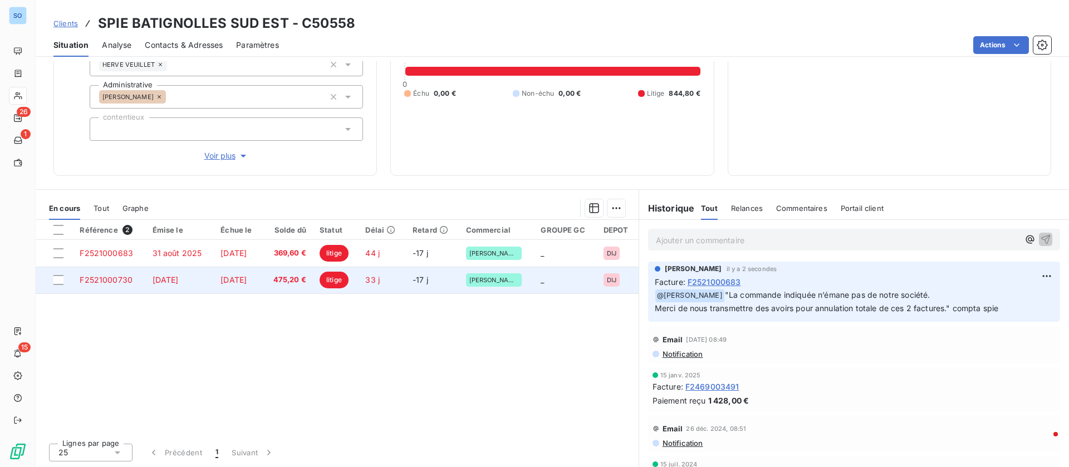
scroll to position [130, 0]
click at [262, 276] on td "[DATE]" at bounding box center [238, 279] width 48 height 27
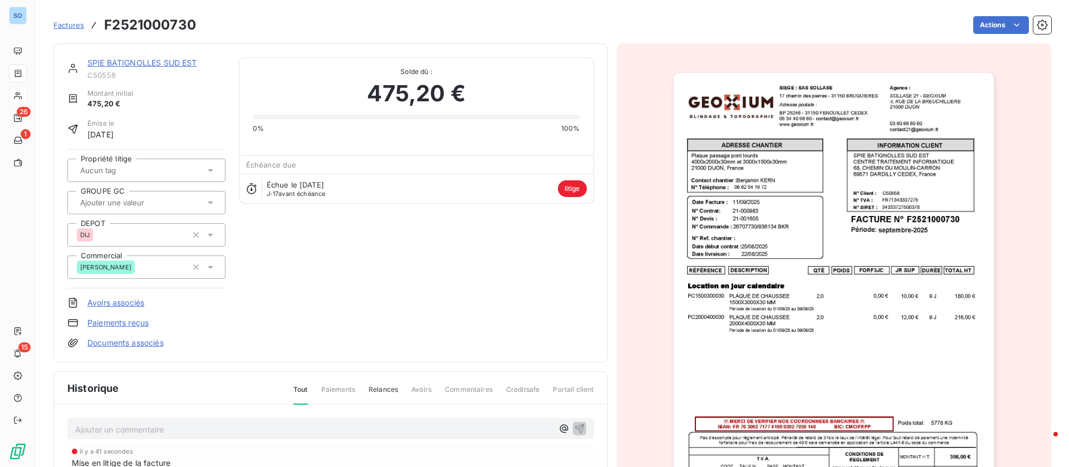
click at [196, 429] on p "Ajouter un commentaire ﻿" at bounding box center [314, 429] width 478 height 14
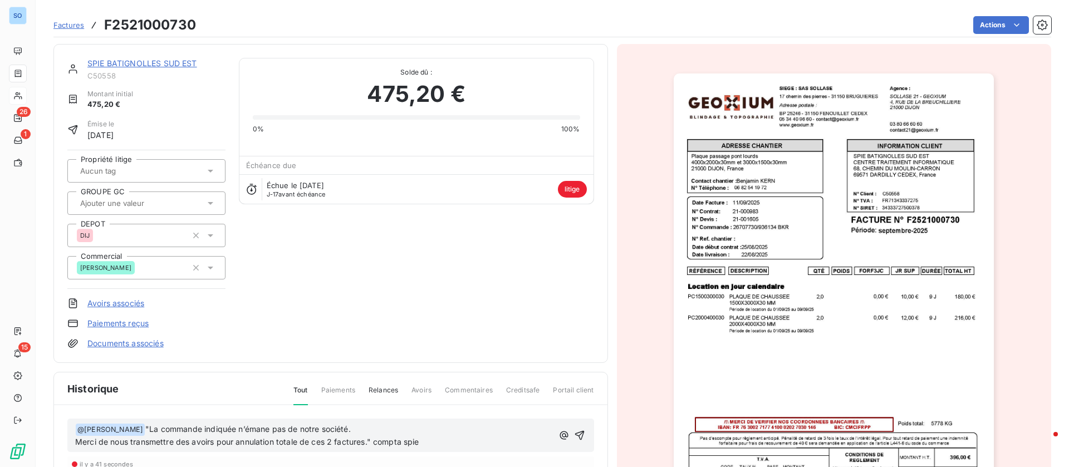
scroll to position [168, 0]
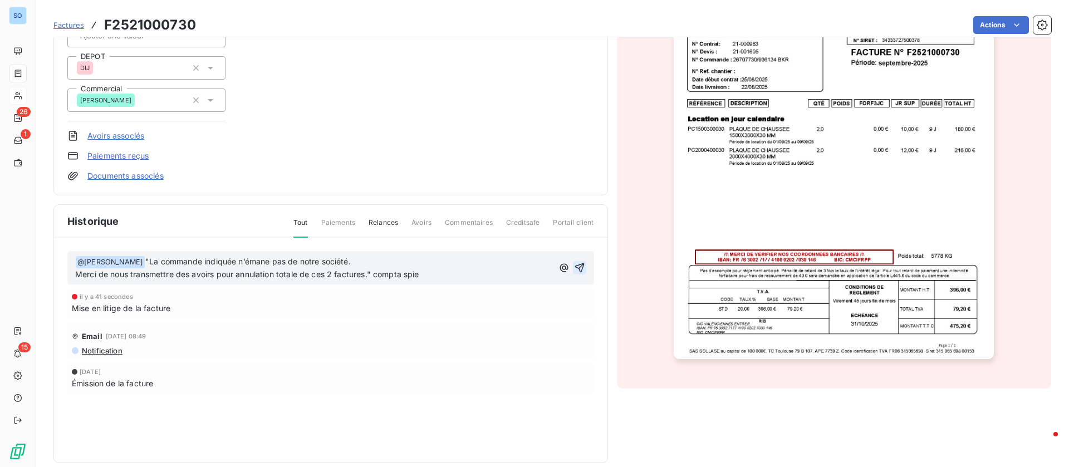
click at [574, 267] on icon "button" at bounding box center [579, 267] width 11 height 11
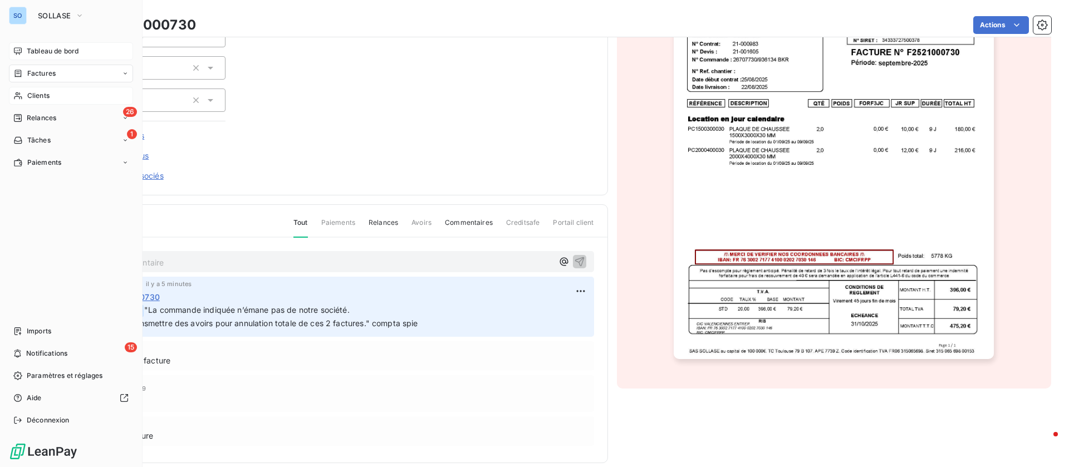
click at [23, 45] on div "Tableau de bord" at bounding box center [71, 51] width 124 height 18
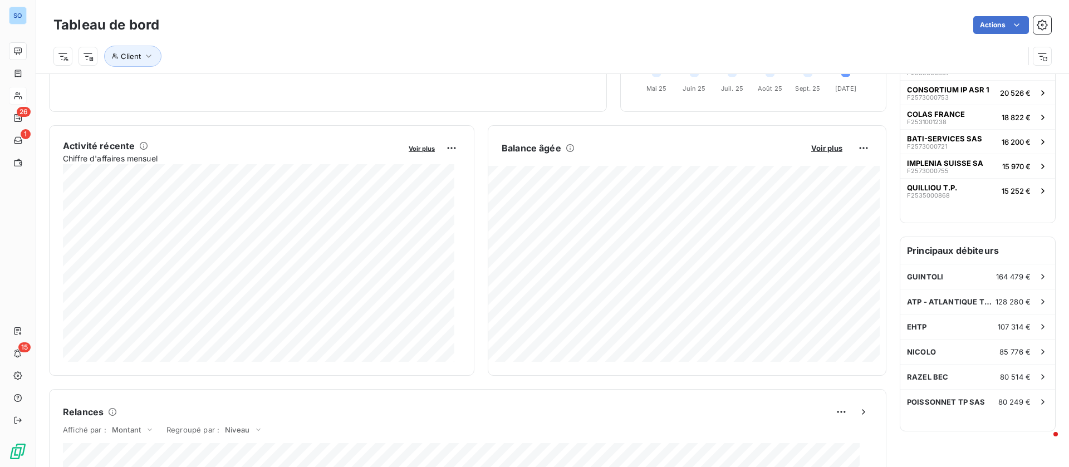
scroll to position [168, 0]
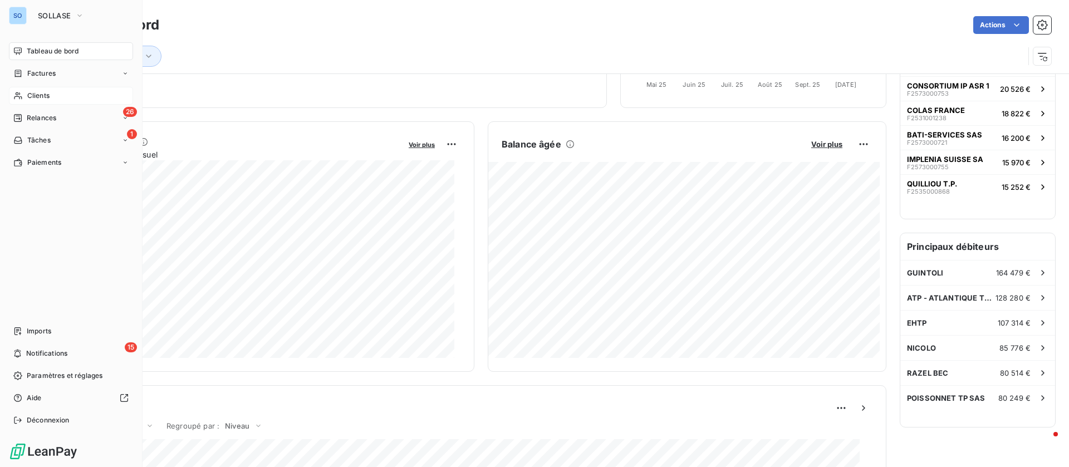
click at [34, 94] on span "Clients" at bounding box center [38, 96] width 22 height 10
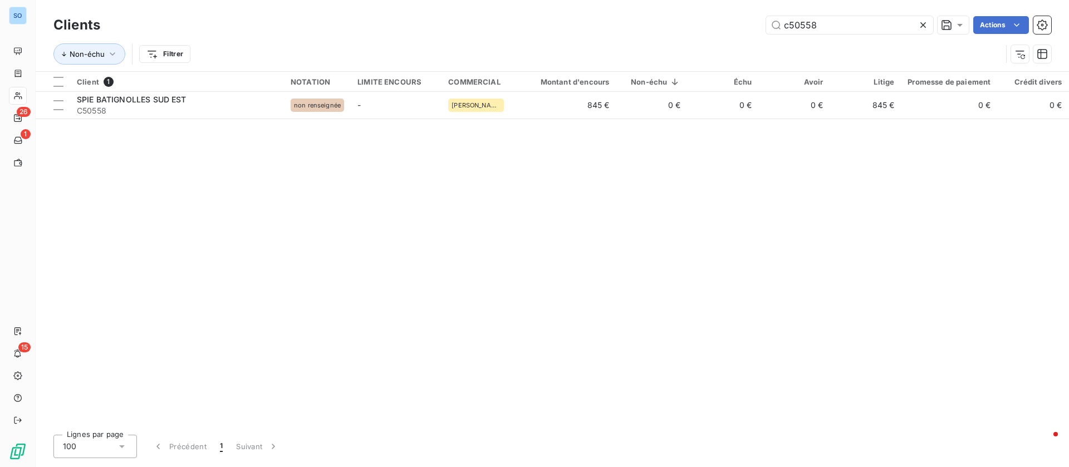
drag, startPoint x: 818, startPoint y: 30, endPoint x: 724, endPoint y: 17, distance: 95.6
click at [724, 17] on div "c50558 Actions" at bounding box center [582, 25] width 937 height 18
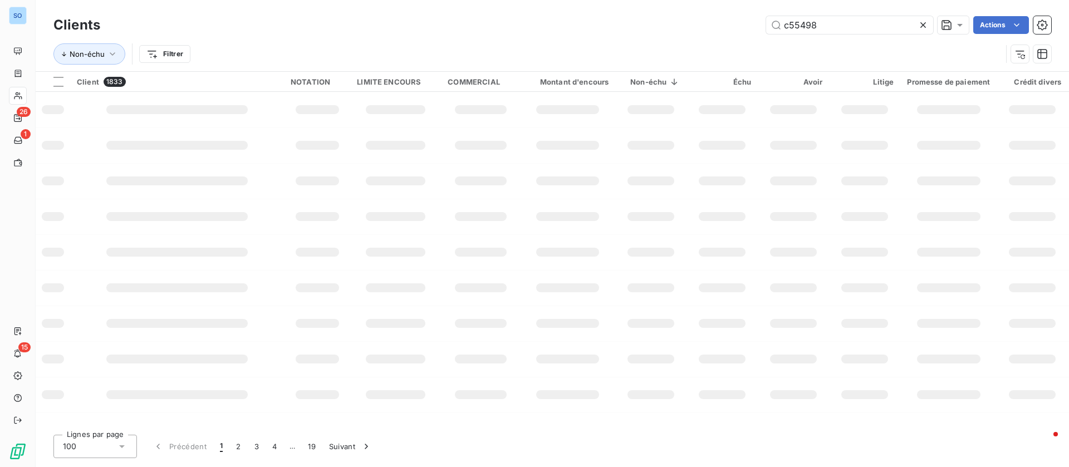
type input "c55498"
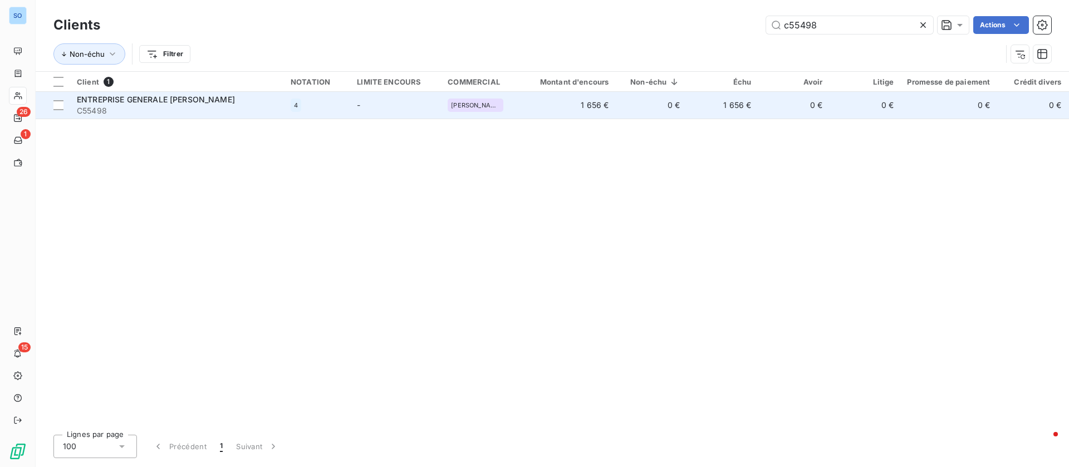
click at [230, 108] on span "C55498" at bounding box center [177, 110] width 200 height 11
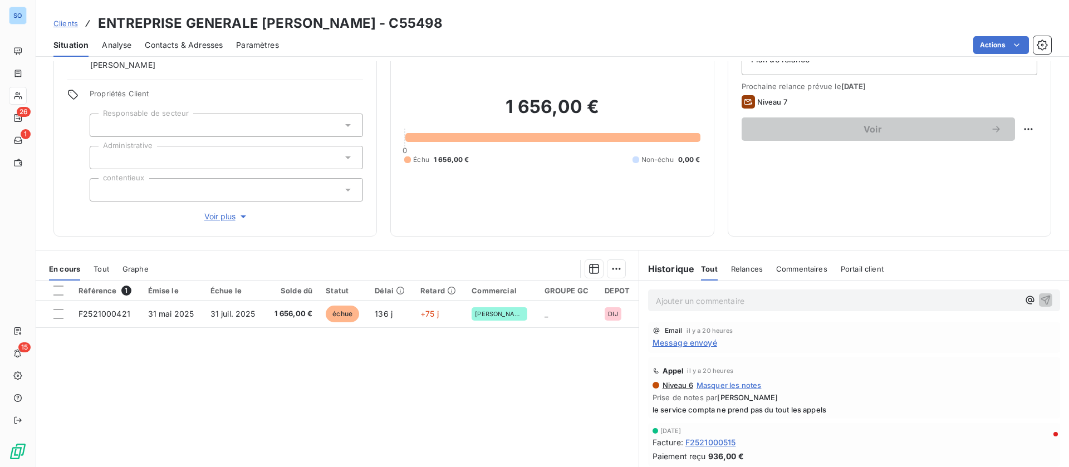
scroll to position [83, 0]
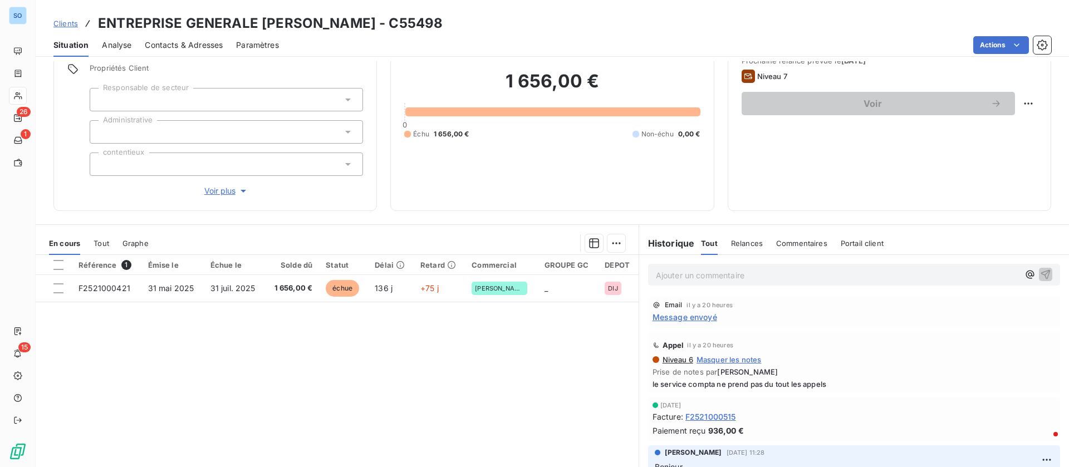
click at [696, 276] on p "Ajouter un commentaire ﻿" at bounding box center [837, 275] width 363 height 14
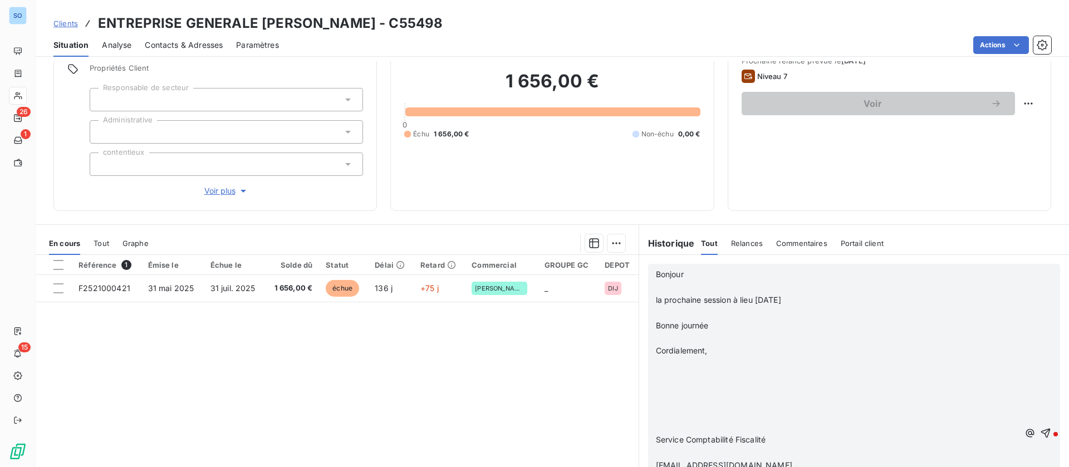
click at [706, 286] on p "﻿" at bounding box center [837, 287] width 363 height 13
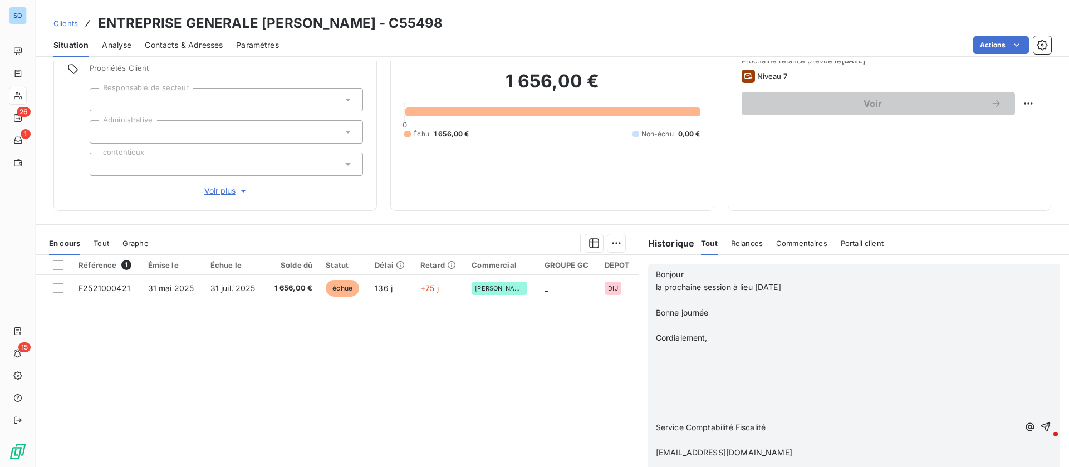
click at [695, 302] on p "﻿" at bounding box center [837, 300] width 363 height 13
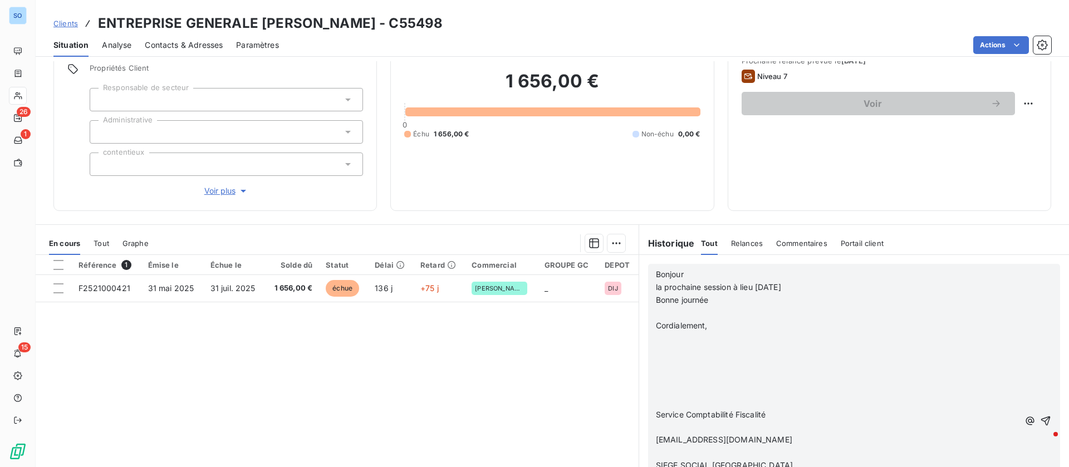
click at [686, 317] on p "﻿" at bounding box center [837, 313] width 363 height 13
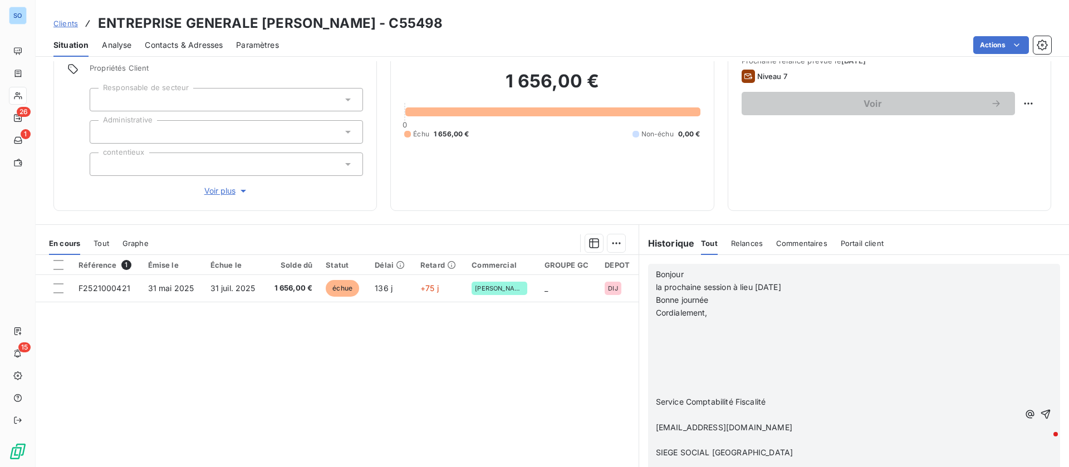
click at [672, 333] on p "﻿" at bounding box center [837, 338] width 363 height 13
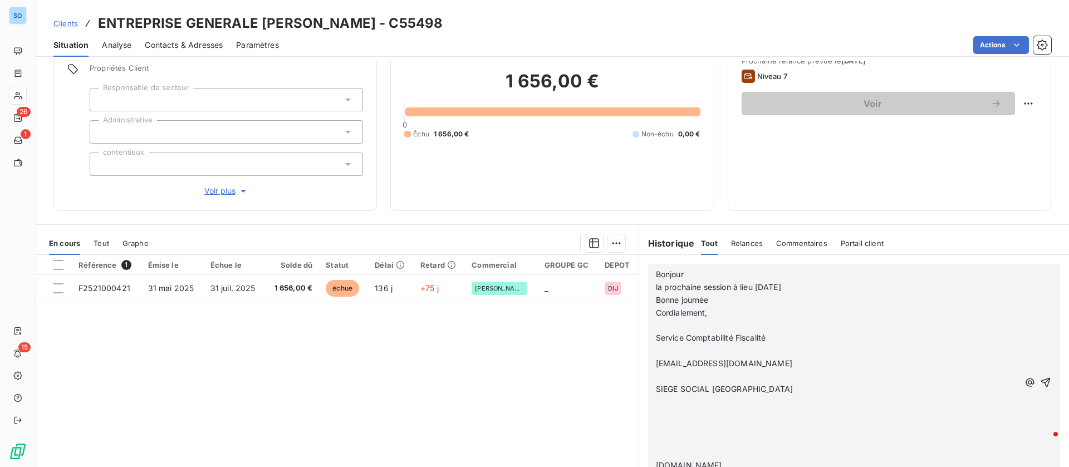
click at [693, 347] on p "﻿" at bounding box center [837, 351] width 363 height 13
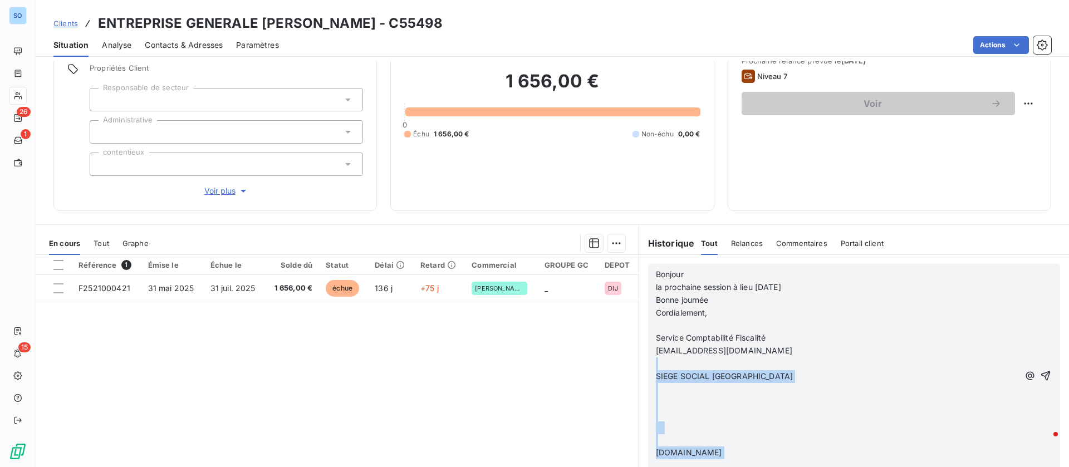
drag, startPoint x: 662, startPoint y: 368, endPoint x: 764, endPoint y: 465, distance: 140.1
click at [764, 465] on div "Bonjour la prochaine session à lieu mercredi Bonne journée Cordialement, ﻿ Serv…" at bounding box center [837, 376] width 363 height 217
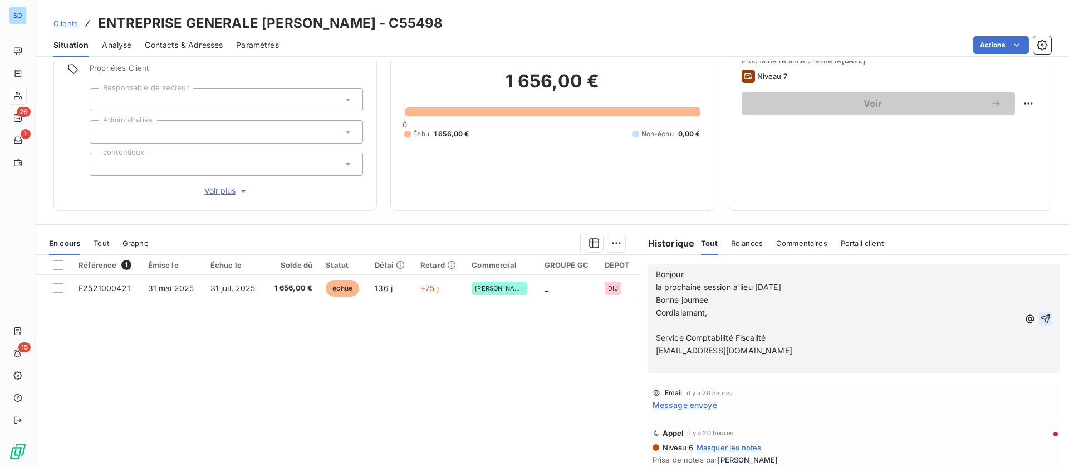
click at [1040, 317] on icon "button" at bounding box center [1045, 318] width 11 height 11
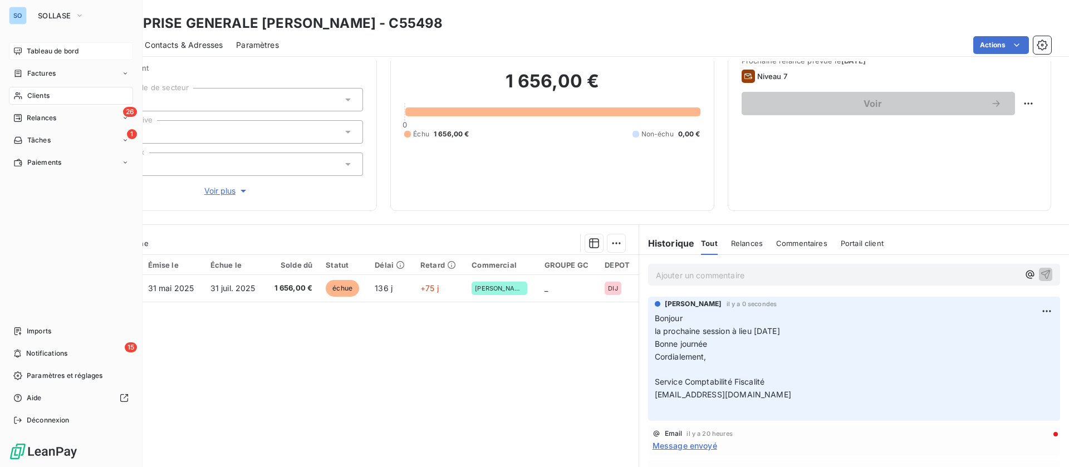
click at [25, 48] on div "Tableau de bord" at bounding box center [71, 51] width 124 height 18
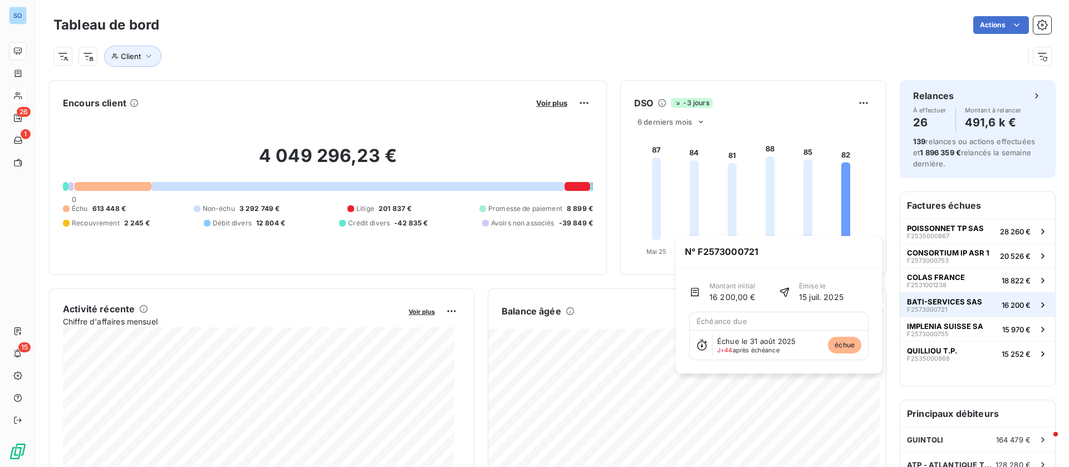
click at [941, 298] on span "BATI-SERVICES SAS" at bounding box center [944, 301] width 75 height 9
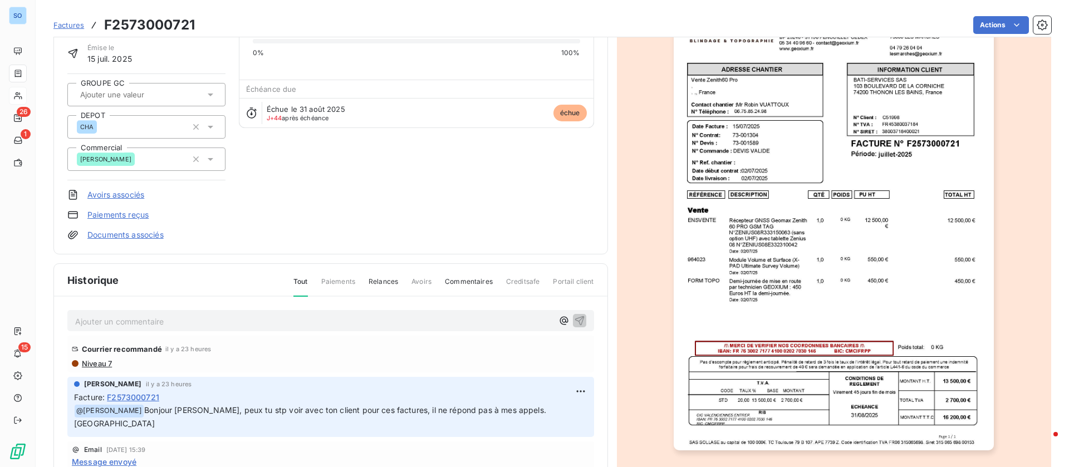
scroll to position [149, 0]
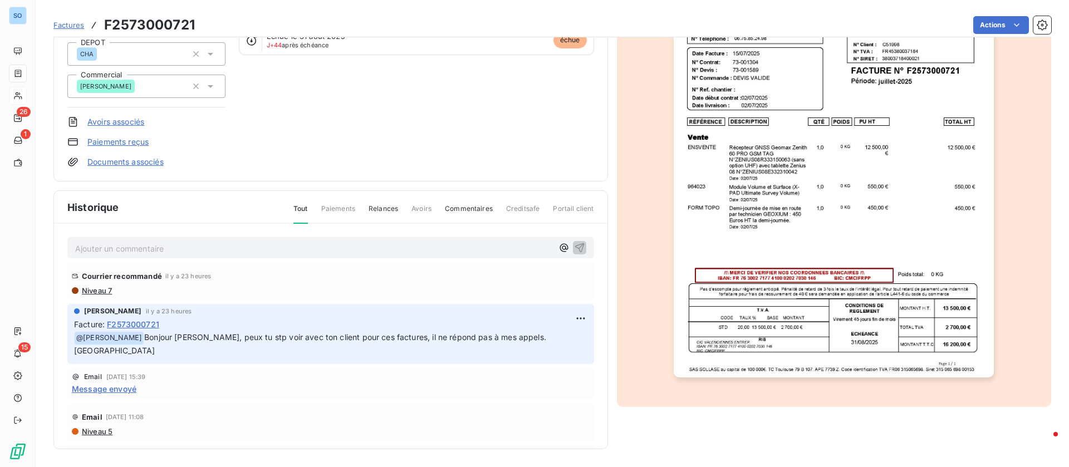
click at [97, 288] on span "Niveau 7" at bounding box center [96, 290] width 31 height 9
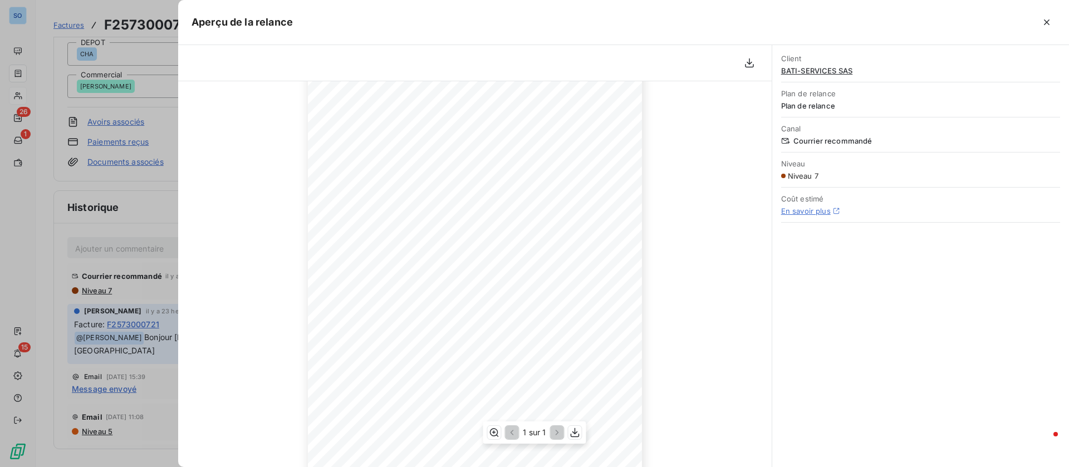
scroll to position [152, 0]
click at [1042, 24] on icon "button" at bounding box center [1046, 22] width 11 height 11
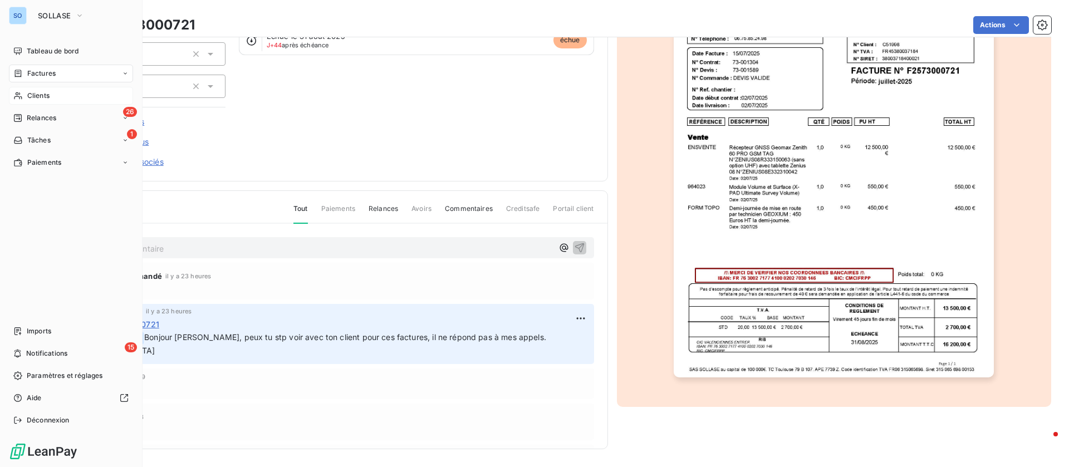
click at [40, 75] on span "Factures" at bounding box center [41, 73] width 28 height 10
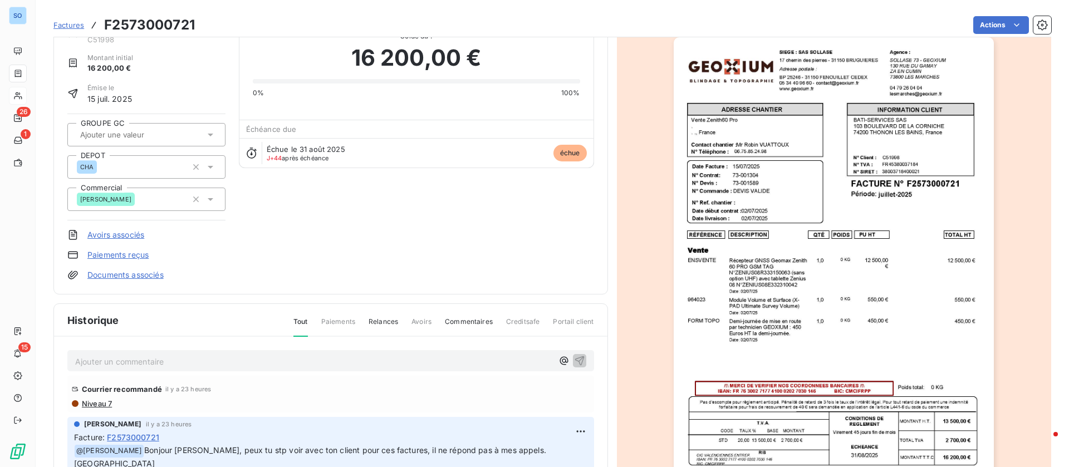
scroll to position [0, 0]
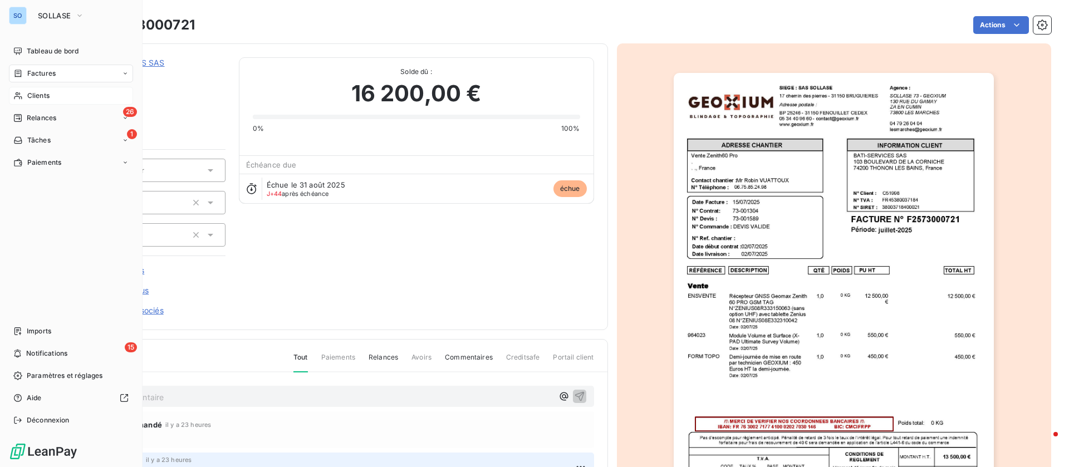
click at [58, 75] on div "Factures" at bounding box center [71, 74] width 124 height 18
click at [52, 90] on div "Factures" at bounding box center [77, 96] width 111 height 18
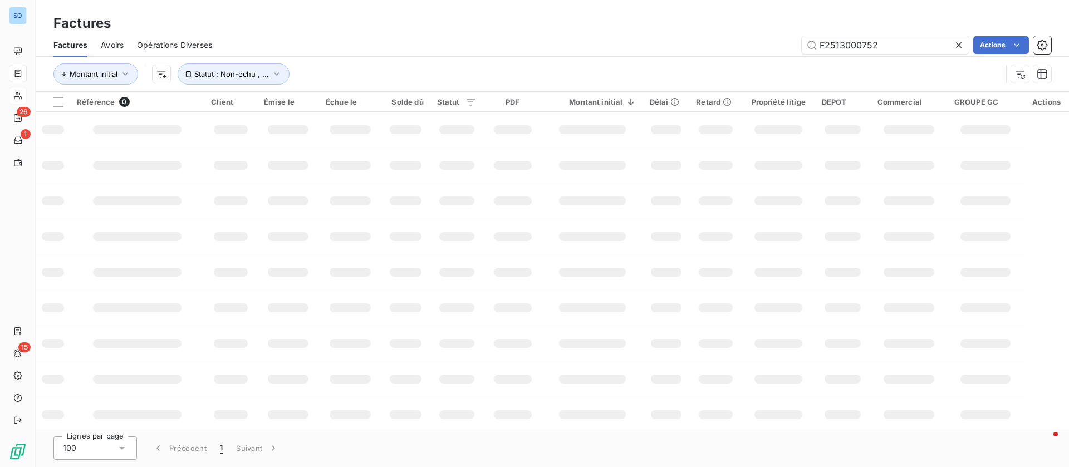
drag, startPoint x: 897, startPoint y: 45, endPoint x: 674, endPoint y: 27, distance: 223.9
click at [674, 27] on div "Factures Factures Avoirs Opérations Diverses F2513000752 Actions Montant initia…" at bounding box center [552, 46] width 1033 height 92
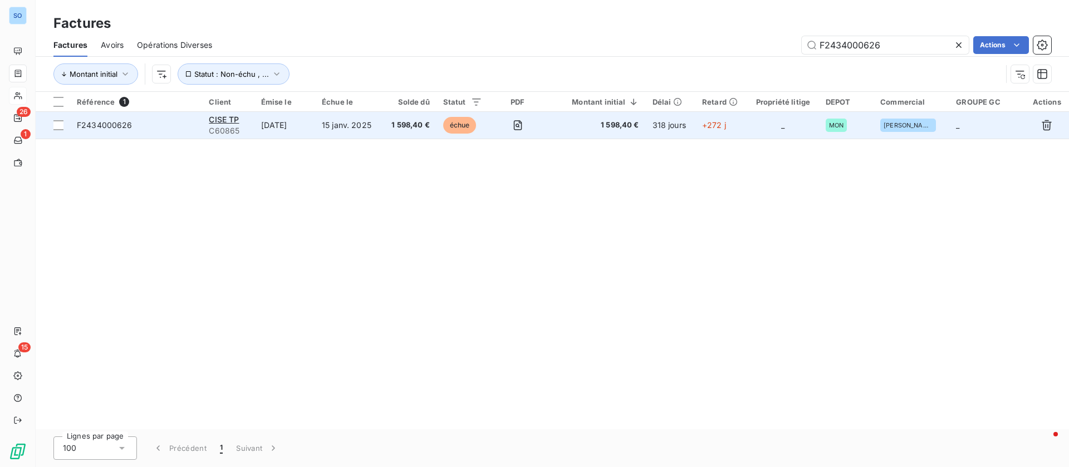
type input "F2434000626"
click at [314, 128] on td "30 nov. 2024" at bounding box center [284, 125] width 61 height 27
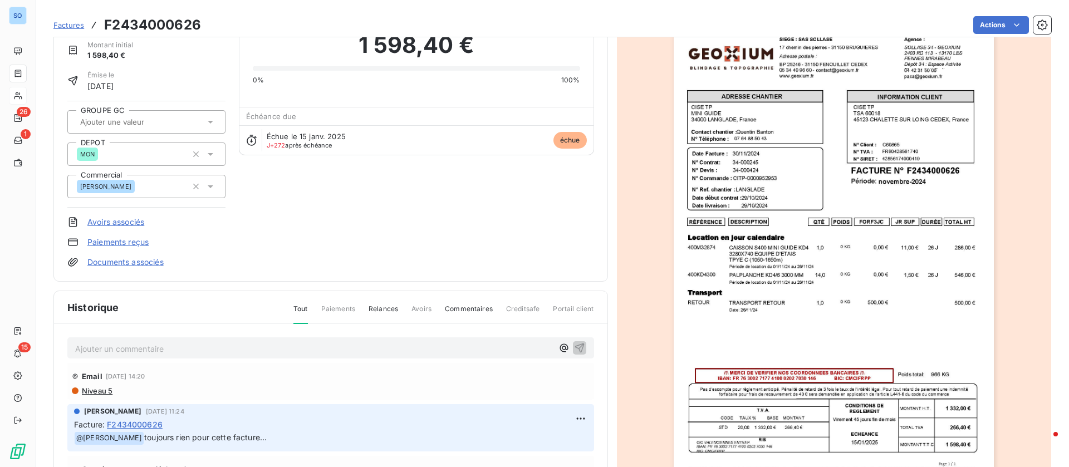
scroll to position [84, 0]
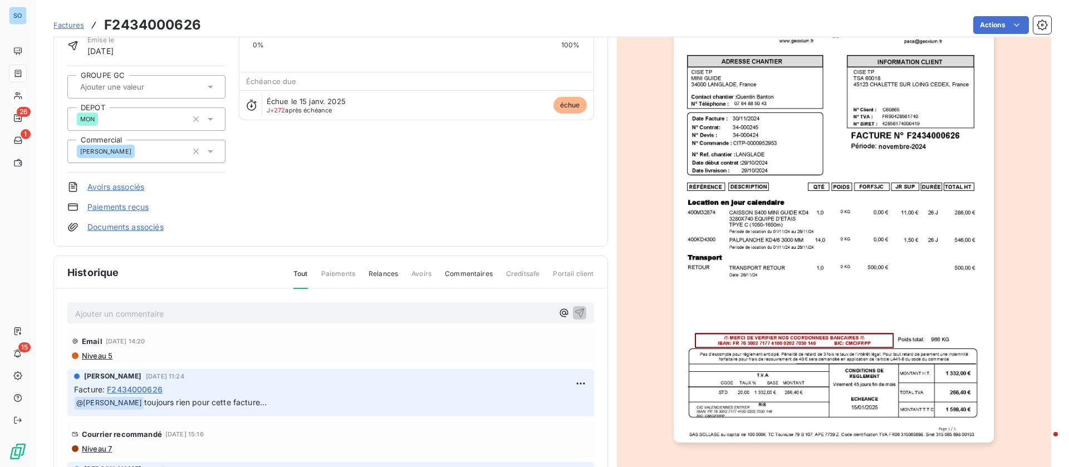
click at [106, 311] on p "Ajouter un commentaire ﻿" at bounding box center [314, 314] width 478 height 14
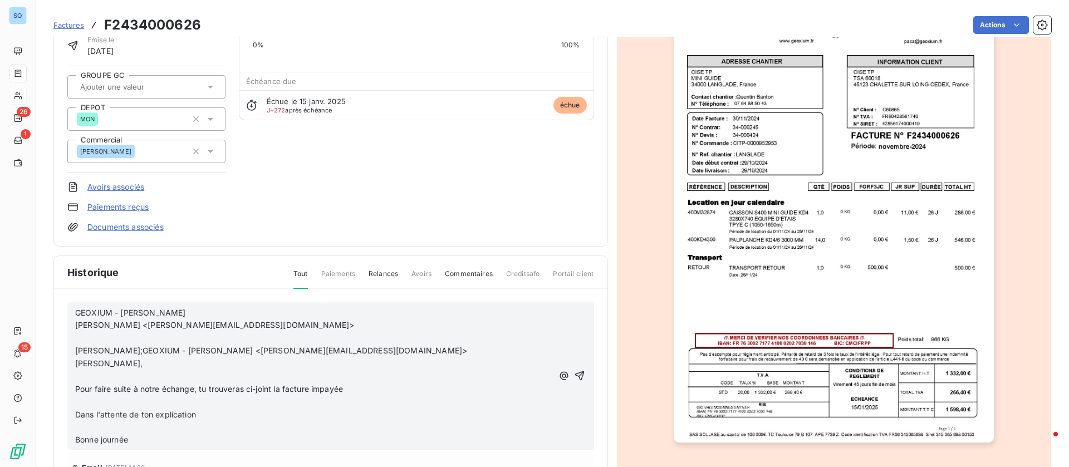
click at [111, 340] on p "​" at bounding box center [314, 338] width 478 height 13
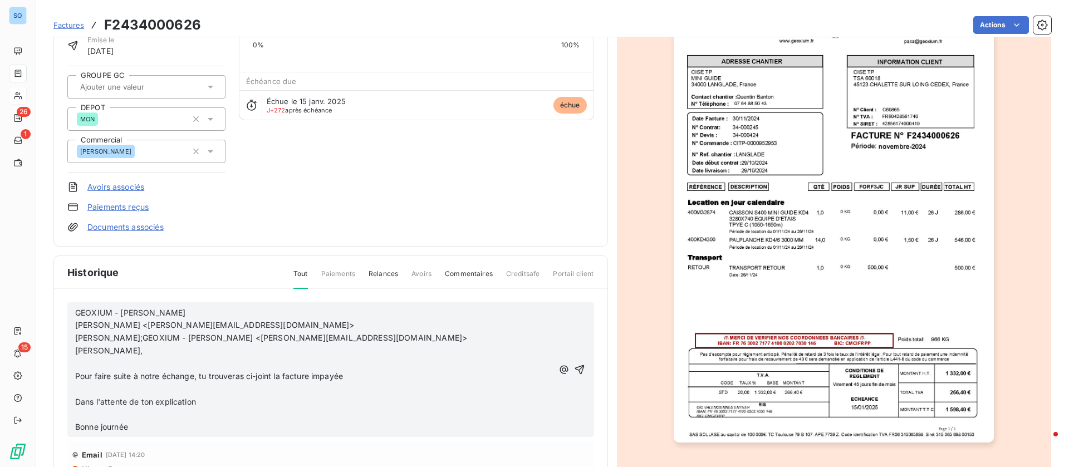
click at [111, 360] on p "﻿" at bounding box center [314, 363] width 478 height 13
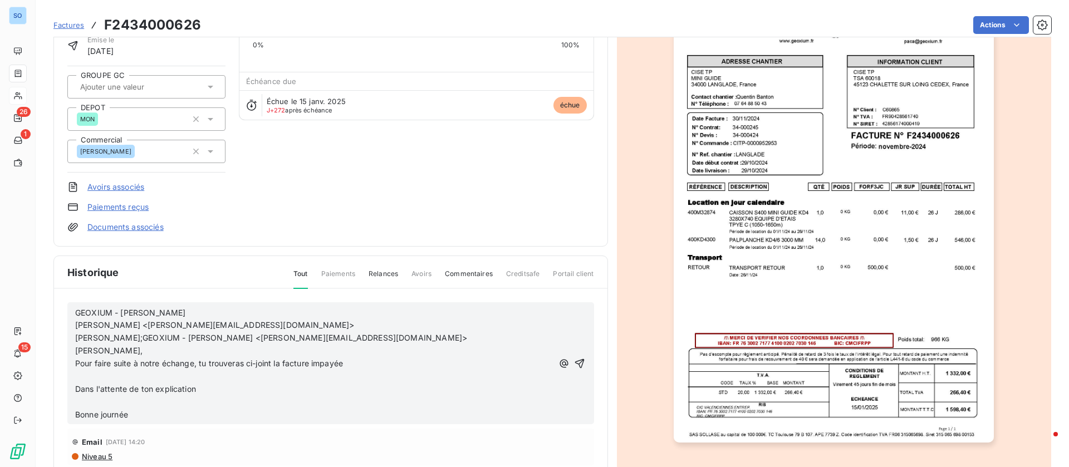
click at [106, 380] on p "﻿" at bounding box center [314, 376] width 478 height 13
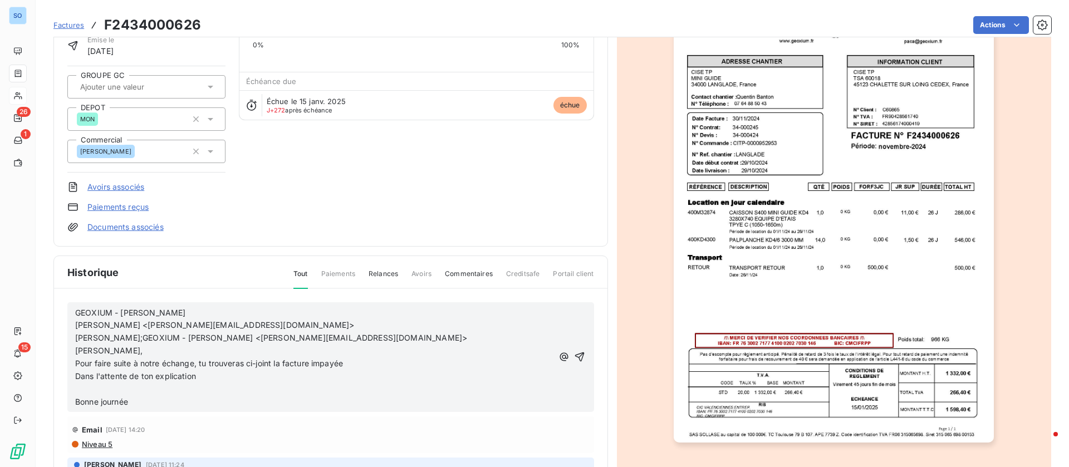
click at [106, 396] on p "Bonne journée" at bounding box center [314, 402] width 478 height 13
click at [107, 389] on p "﻿" at bounding box center [314, 389] width 478 height 13
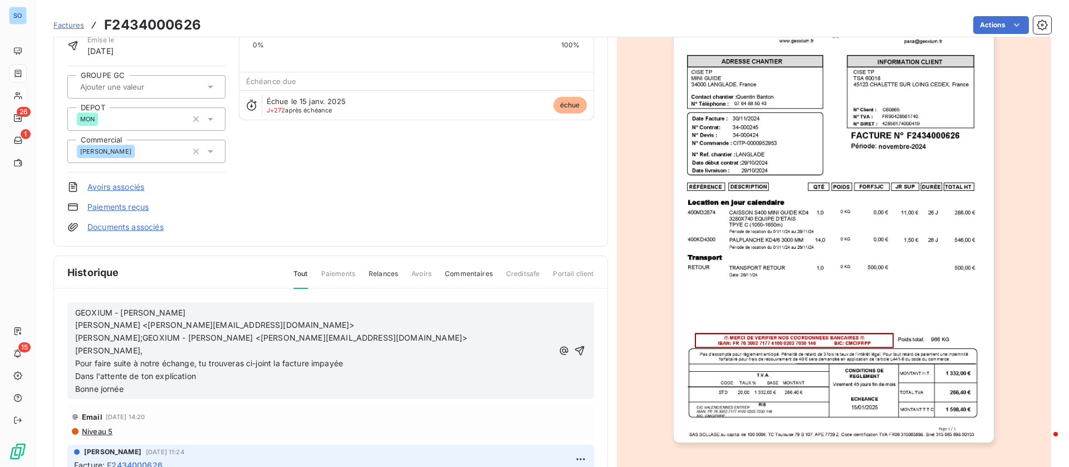
click at [105, 390] on span "Bonne jornée" at bounding box center [99, 388] width 48 height 9
click at [574, 347] on icon "button" at bounding box center [579, 350] width 11 height 11
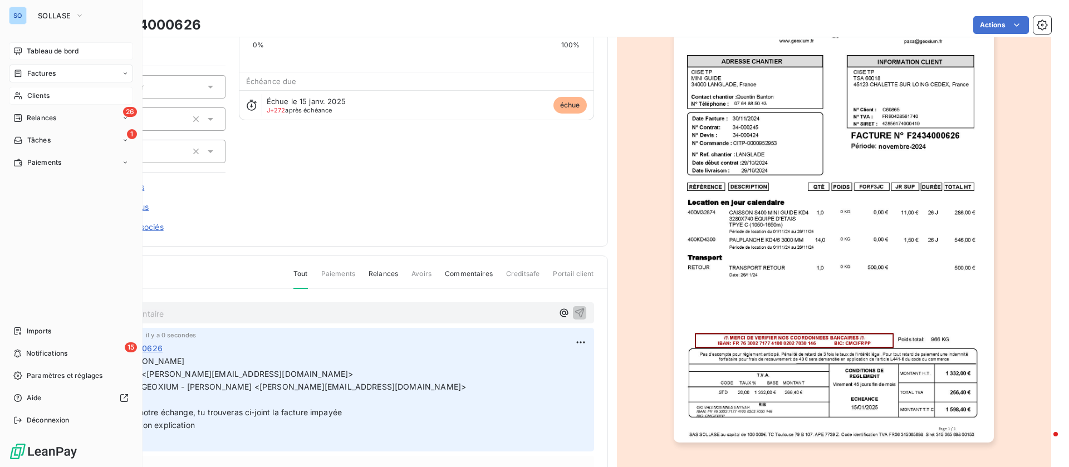
drag, startPoint x: 50, startPoint y: 52, endPoint x: 108, endPoint y: 57, distance: 58.1
click at [50, 52] on span "Tableau de bord" at bounding box center [53, 51] width 52 height 10
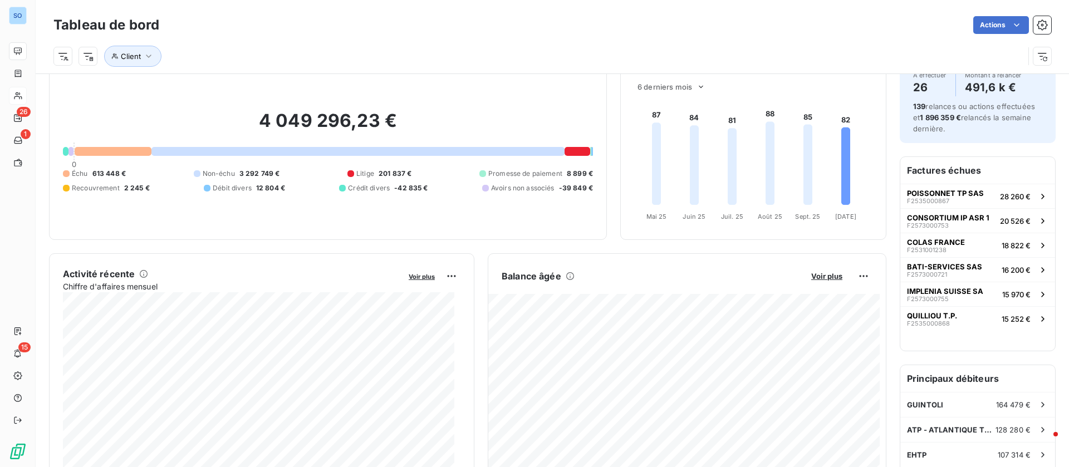
scroll to position [1, 0]
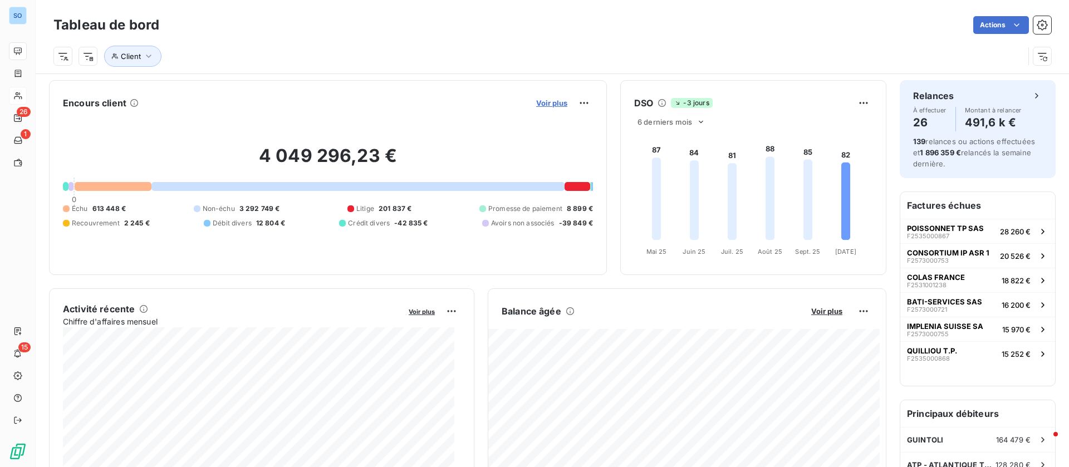
click at [542, 101] on span "Voir plus" at bounding box center [551, 103] width 31 height 9
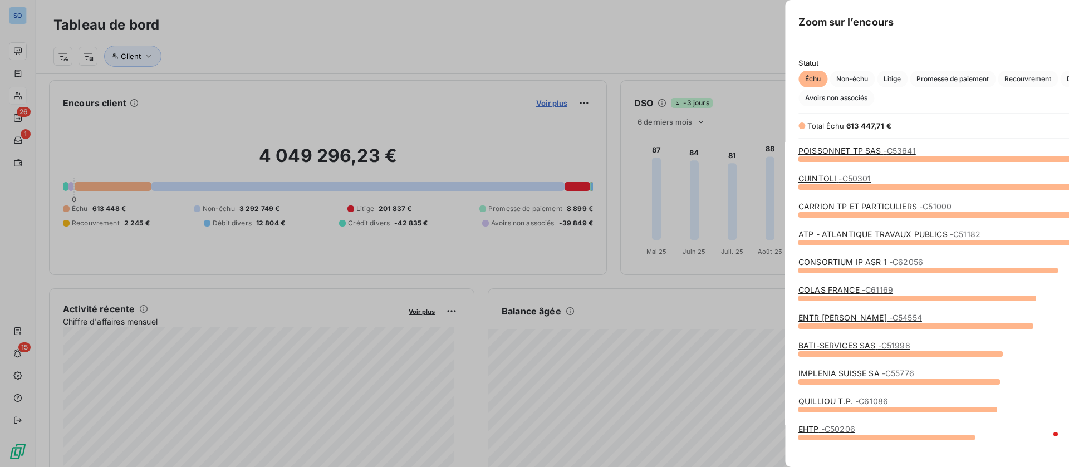
scroll to position [296, 415]
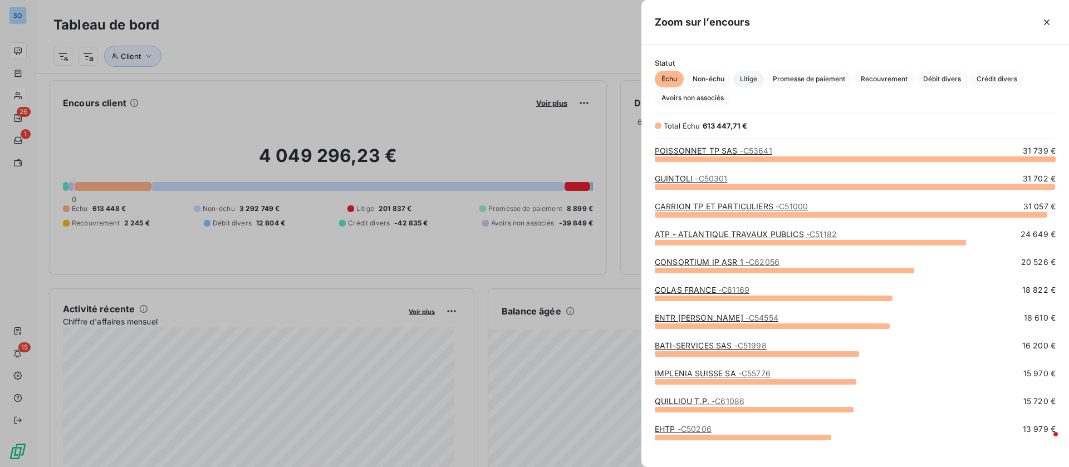
click at [740, 81] on span "Litige" at bounding box center [748, 79] width 31 height 17
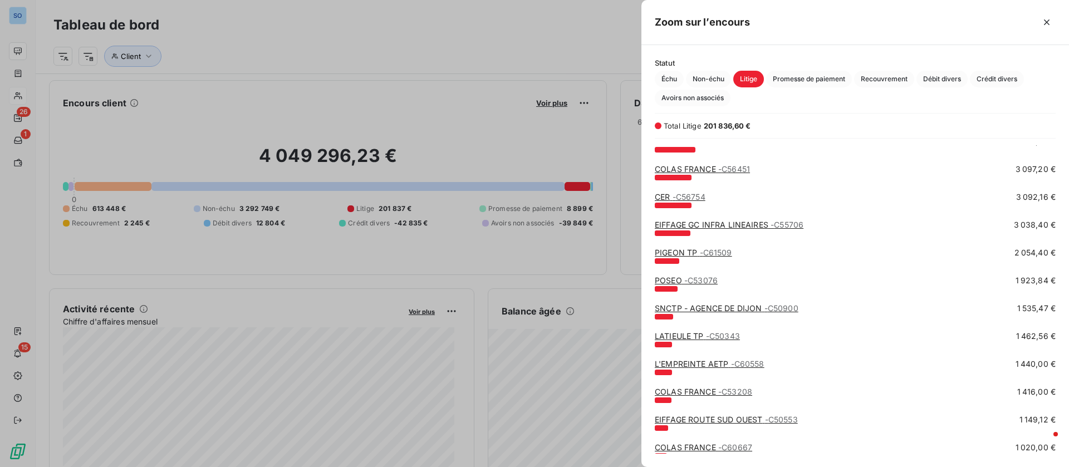
scroll to position [501, 0]
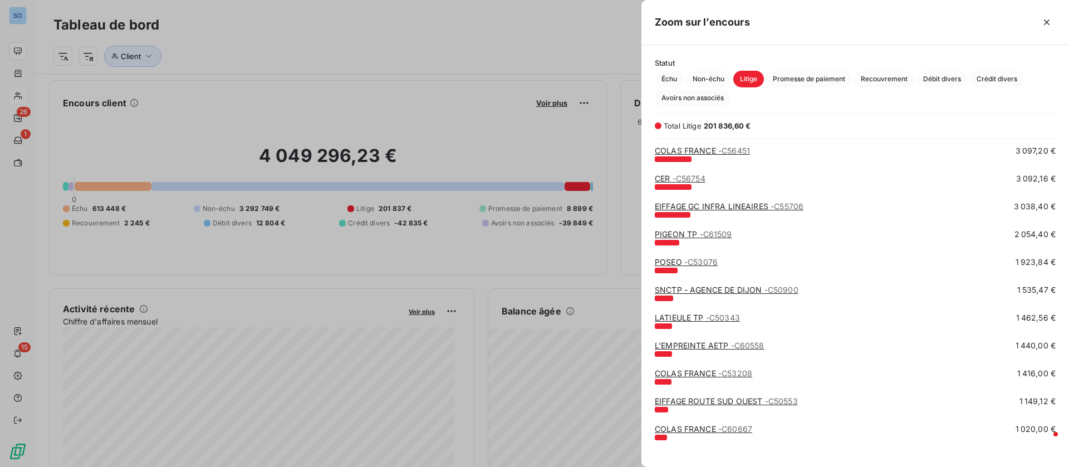
click at [244, 112] on div at bounding box center [534, 233] width 1069 height 467
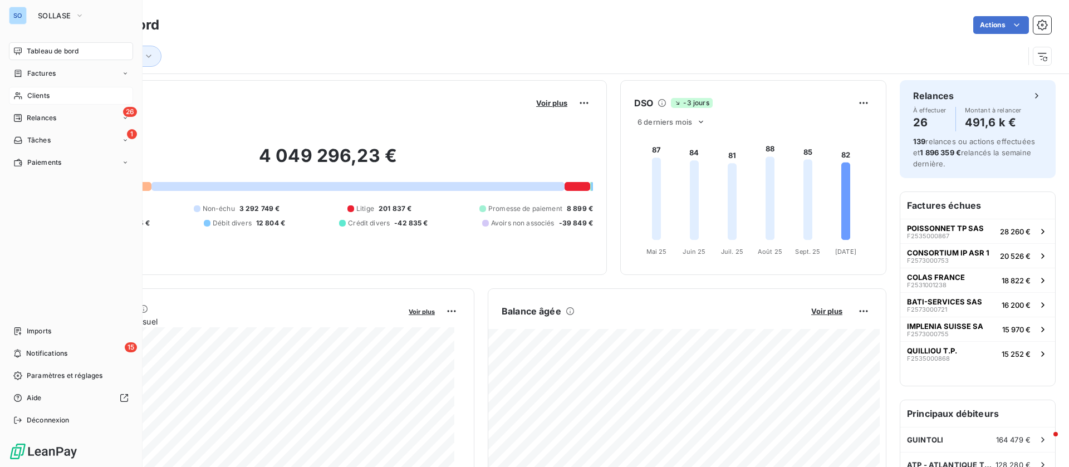
click at [24, 97] on div "Clients" at bounding box center [71, 96] width 124 height 18
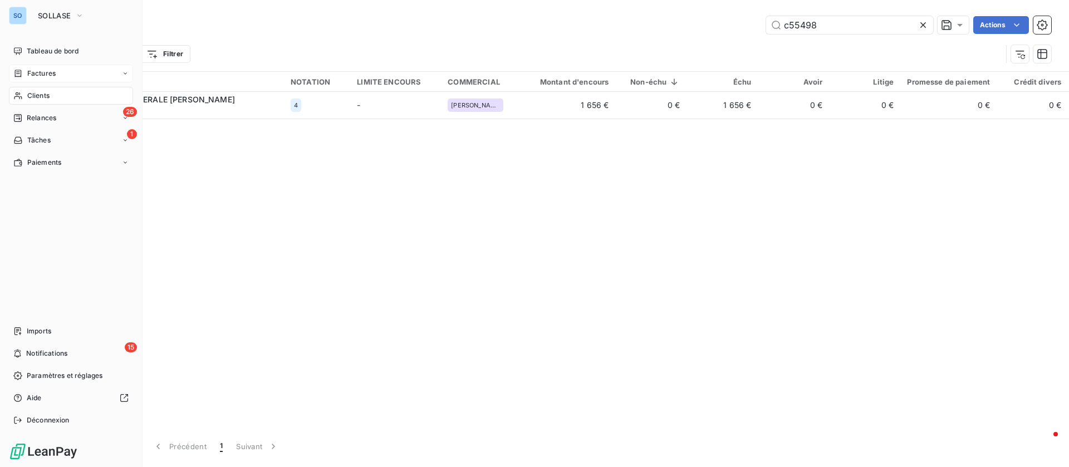
click at [31, 68] on span "Factures" at bounding box center [41, 73] width 28 height 10
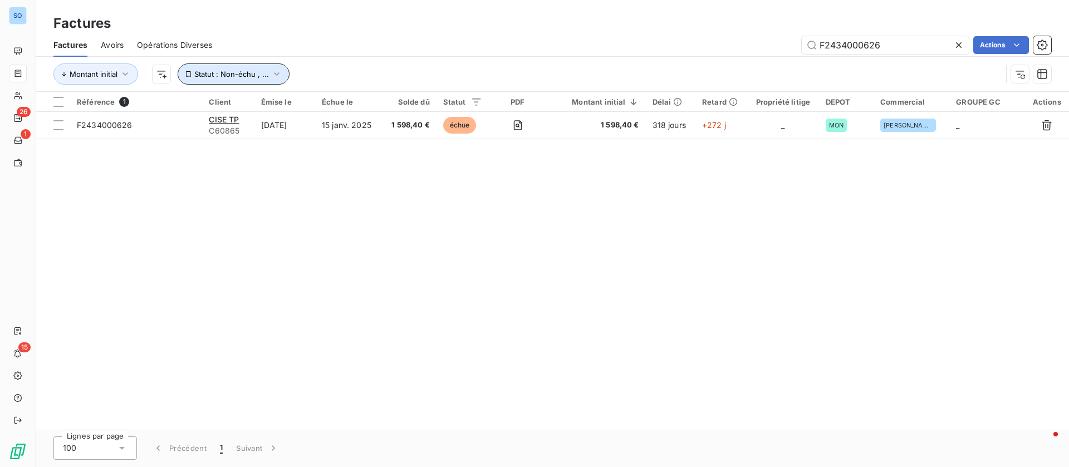
click at [262, 73] on span "Statut : Non-échu , ..." at bounding box center [231, 74] width 75 height 9
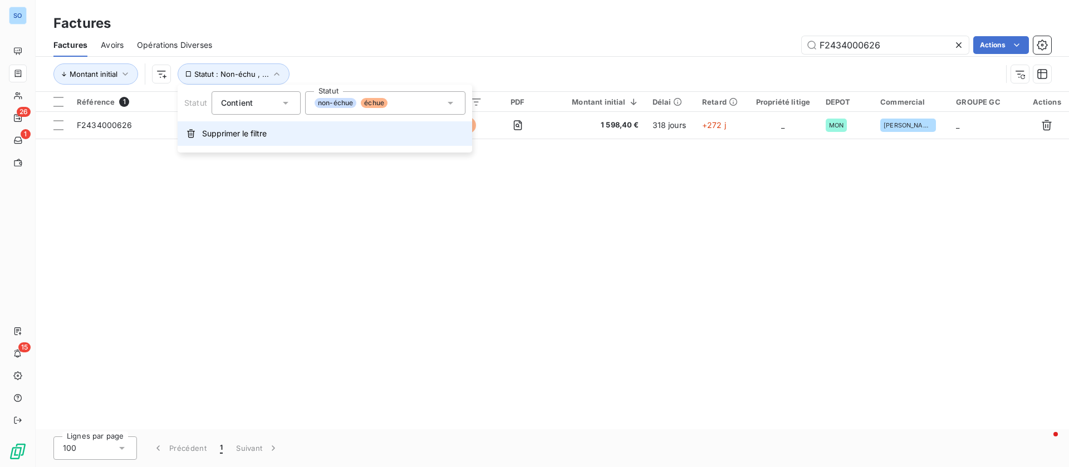
click at [267, 134] on span "Supprimer le filtre" at bounding box center [234, 133] width 65 height 11
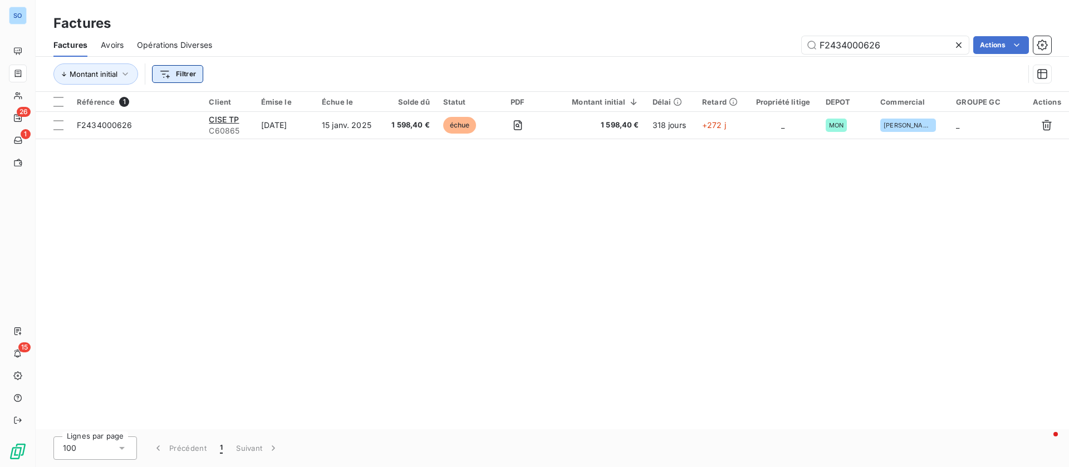
click at [180, 77] on html "SO 26 1 15 Factures Factures Avoirs Opérations Diverses F2434000626 Actions Mon…" at bounding box center [534, 233] width 1069 height 467
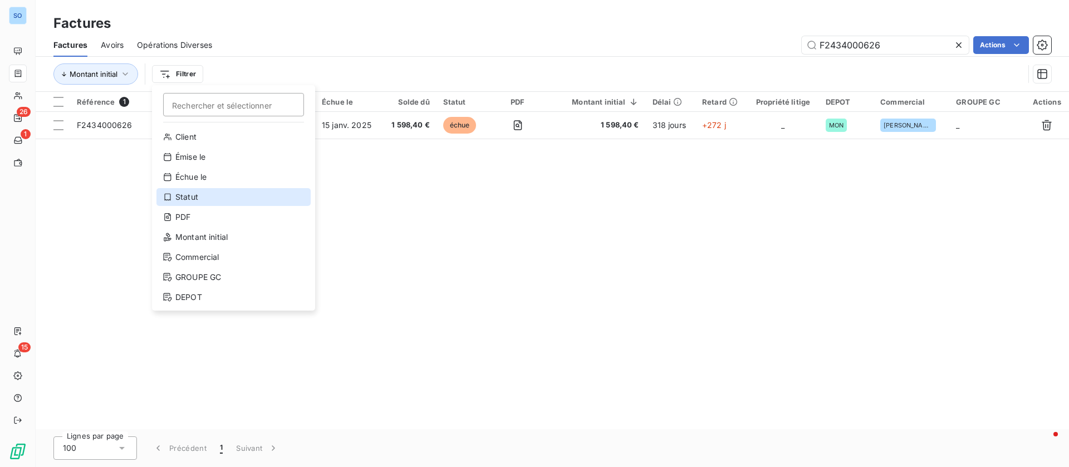
click at [227, 197] on div "Statut" at bounding box center [233, 197] width 154 height 18
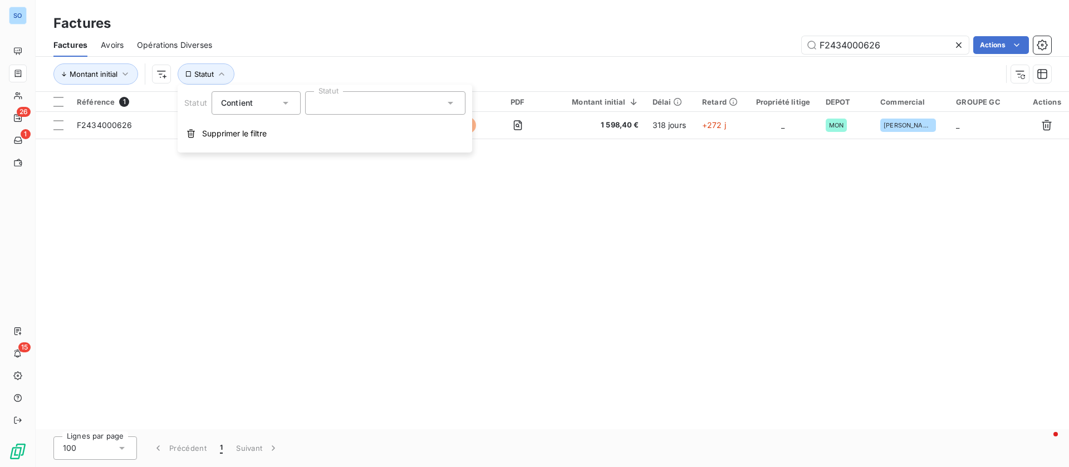
drag, startPoint x: 405, startPoint y: 109, endPoint x: 390, endPoint y: 112, distance: 14.9
click at [404, 109] on div at bounding box center [385, 102] width 160 height 23
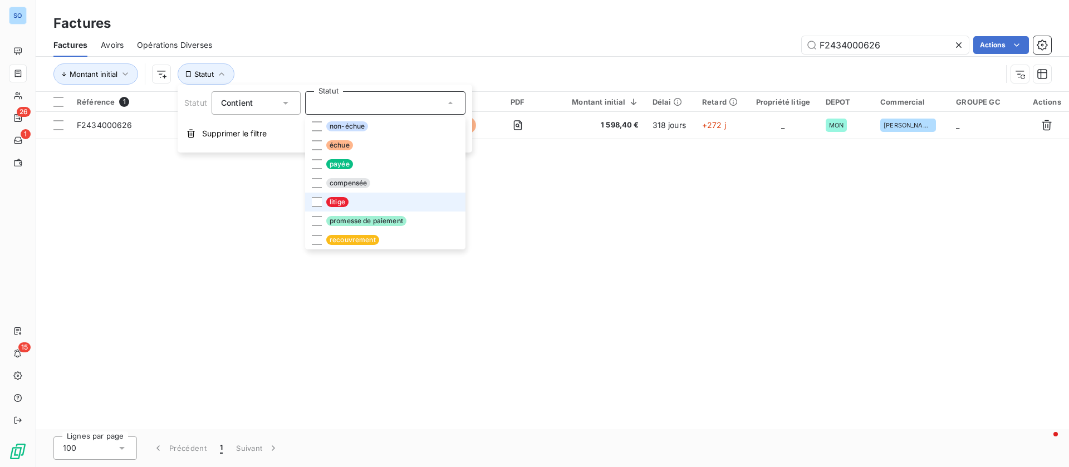
click at [340, 200] on span "litige" at bounding box center [337, 202] width 22 height 10
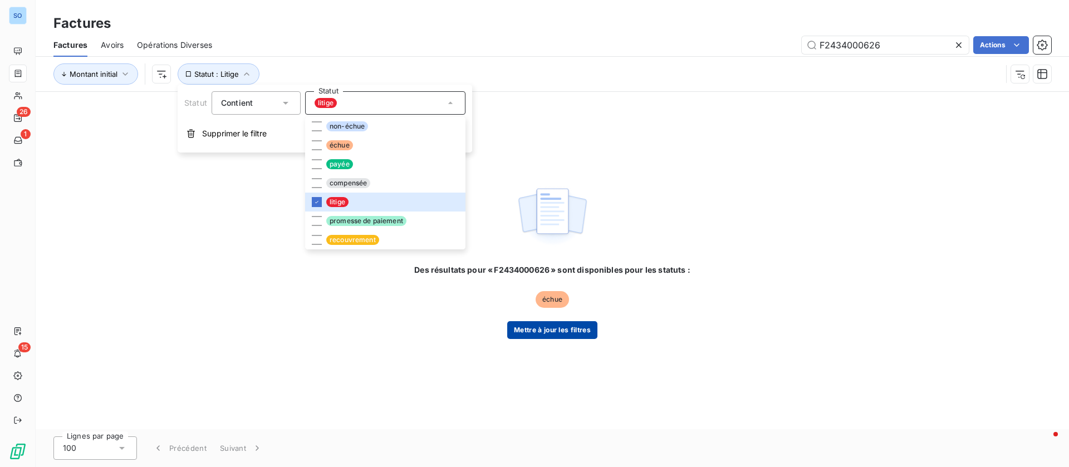
click at [539, 326] on button "Mettre à jour les filtres" at bounding box center [552, 330] width 90 height 18
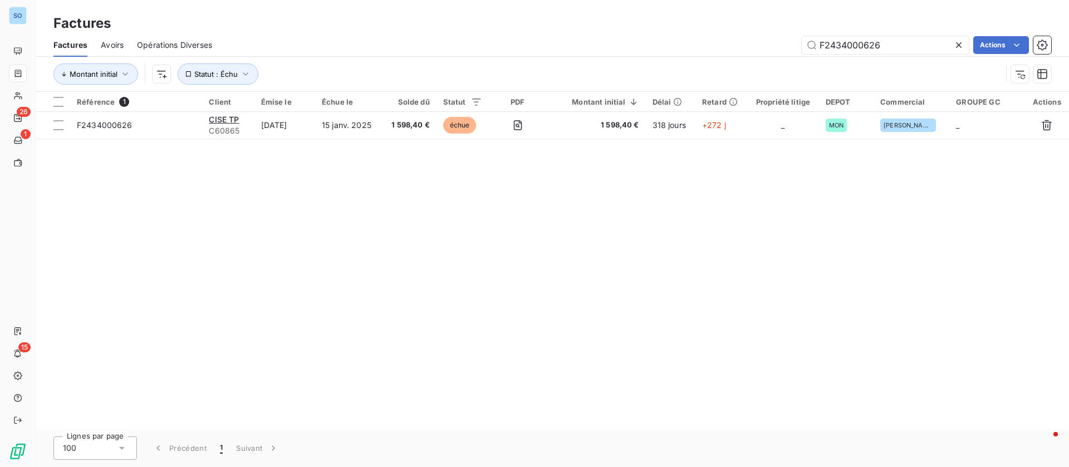
click at [960, 43] on icon at bounding box center [958, 45] width 11 height 11
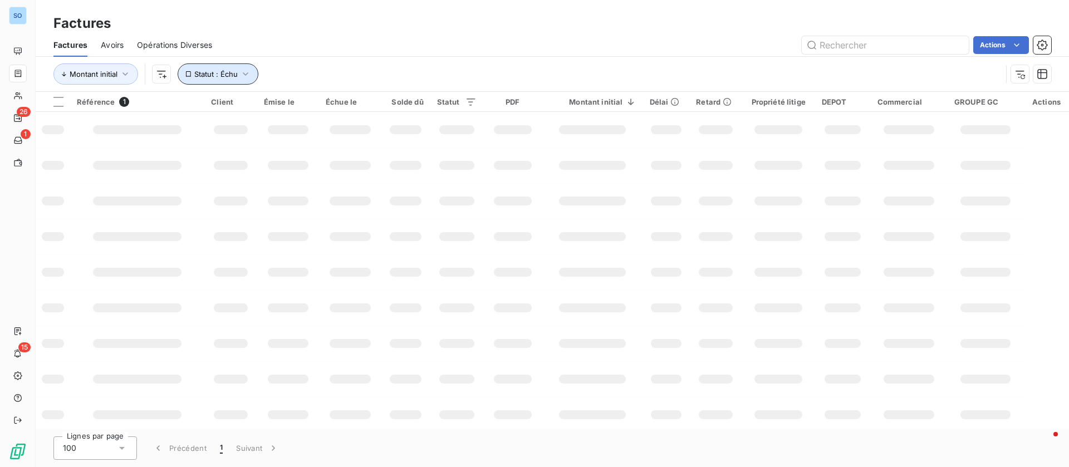
click at [230, 76] on span "Statut : Échu" at bounding box center [215, 74] width 43 height 9
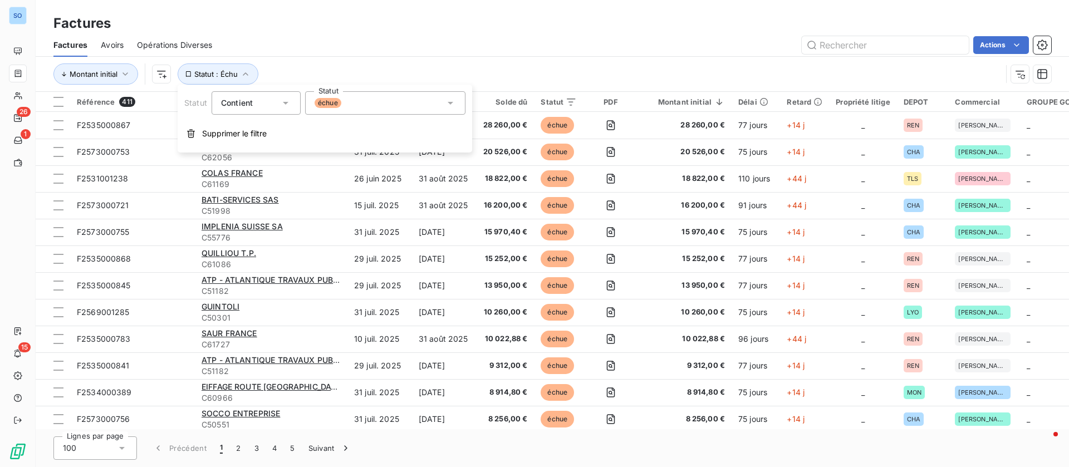
click at [383, 103] on div "échue" at bounding box center [385, 102] width 160 height 23
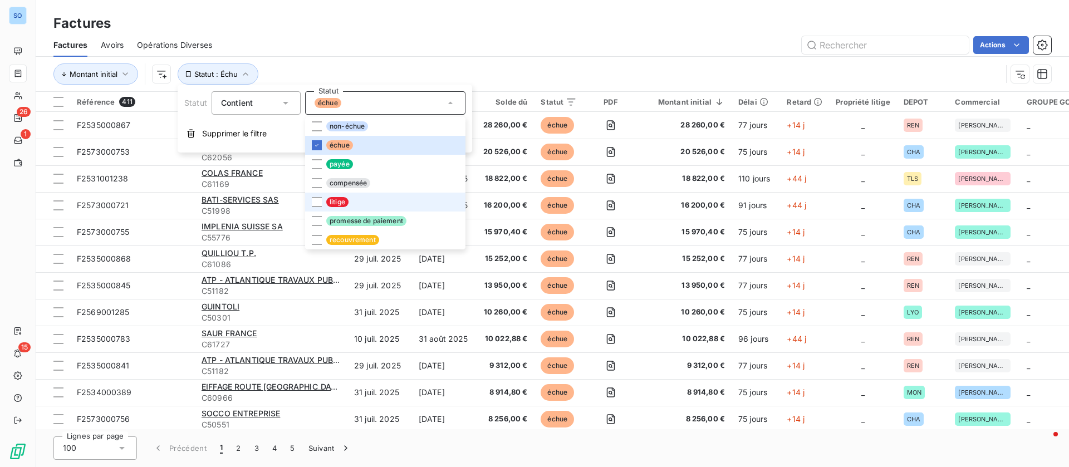
click at [342, 202] on span "litige" at bounding box center [337, 202] width 22 height 10
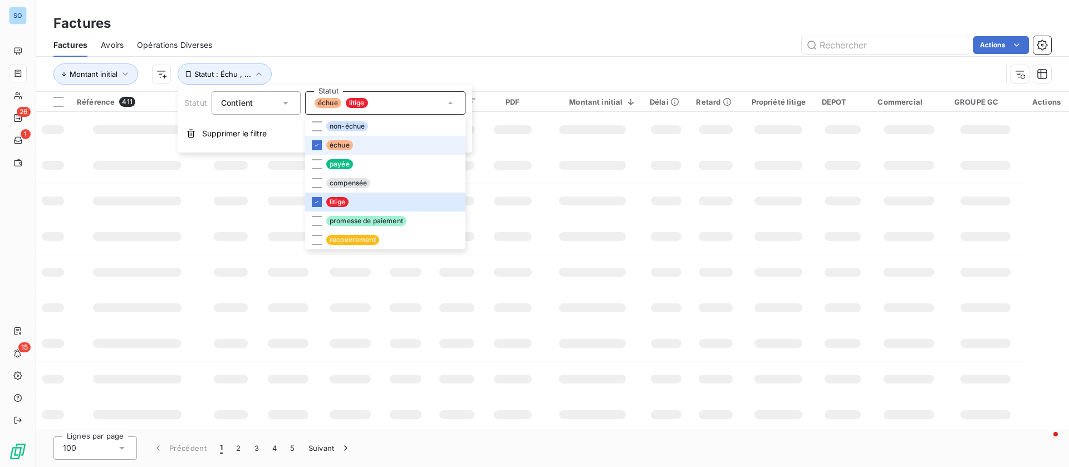
click at [337, 146] on span "échue" at bounding box center [339, 145] width 27 height 10
click at [403, 72] on div "Montant initial Statut : Litige" at bounding box center [527, 73] width 948 height 21
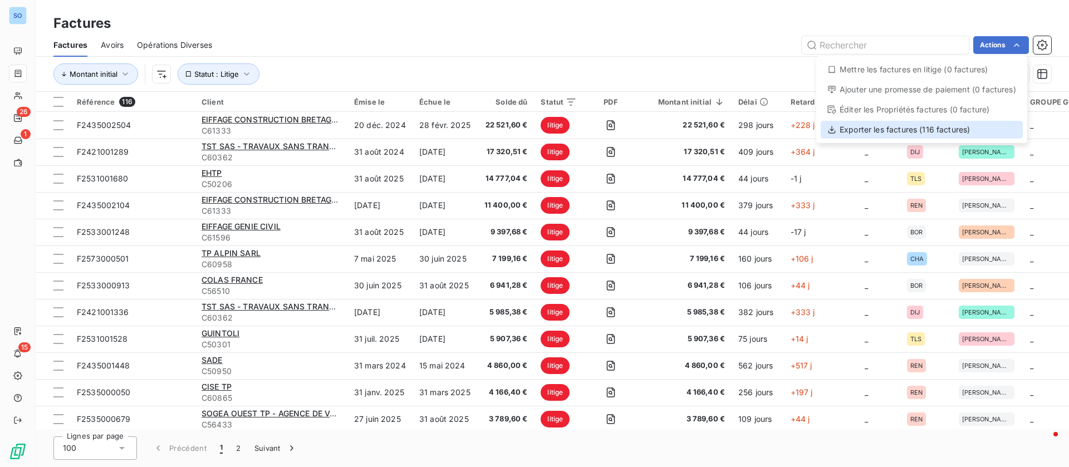
click at [896, 135] on div "Exporter les factures (116 factures)" at bounding box center [921, 130] width 202 height 18
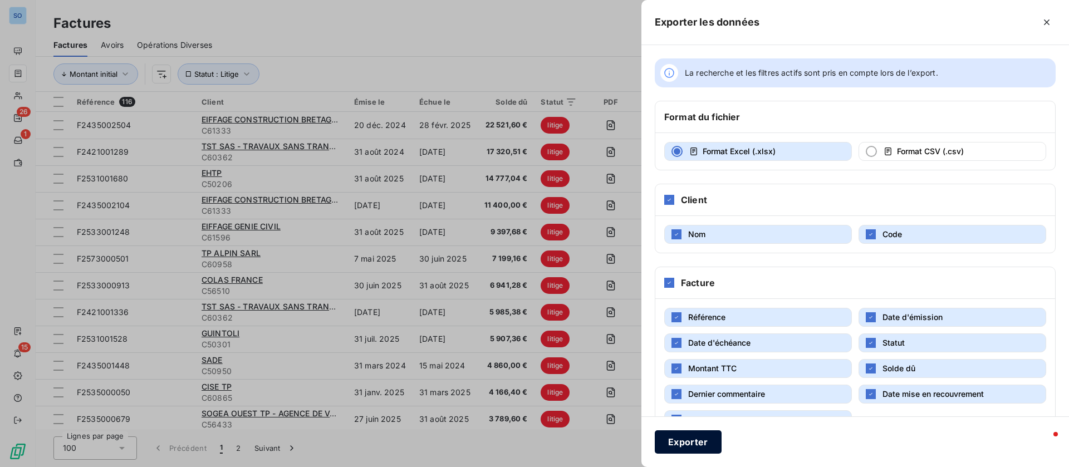
click at [696, 439] on button "Exporter" at bounding box center [688, 441] width 67 height 23
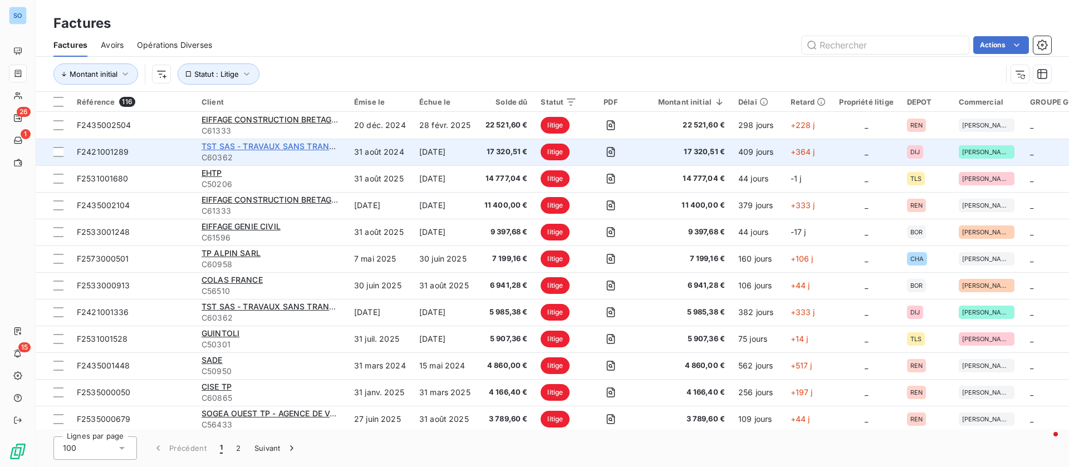
click at [338, 149] on span "TST SAS - TRAVAUX SANS TRANCHEES" at bounding box center [277, 145] width 153 height 9
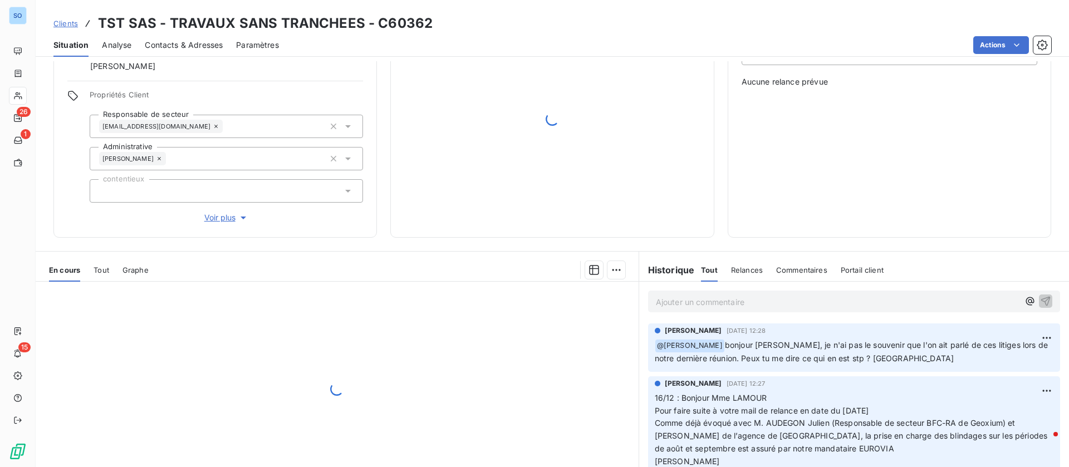
scroll to position [130, 0]
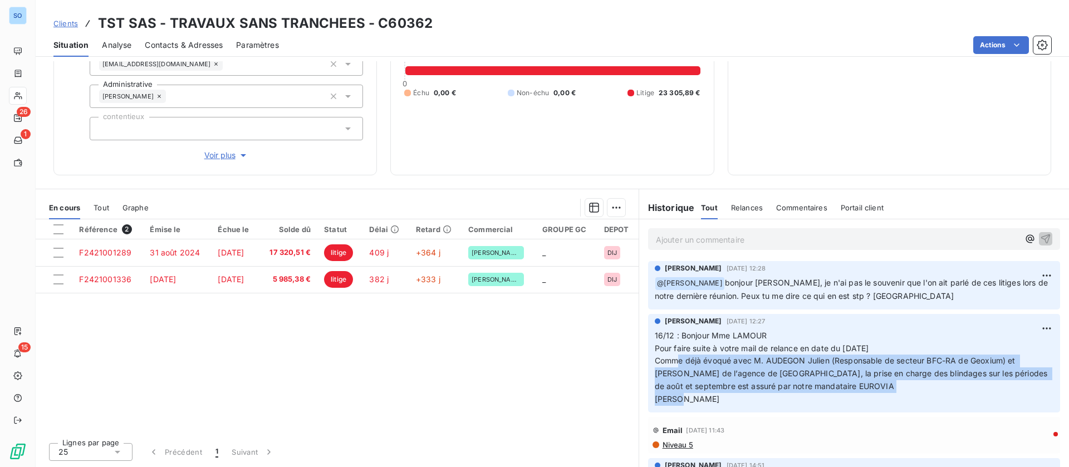
drag, startPoint x: 650, startPoint y: 358, endPoint x: 828, endPoint y: 398, distance: 181.9
click at [828, 398] on p "16/12 : Bonjour Mme LAMOUR Pour faire suite à votre mail de relance en date du …" at bounding box center [854, 367] width 399 height 76
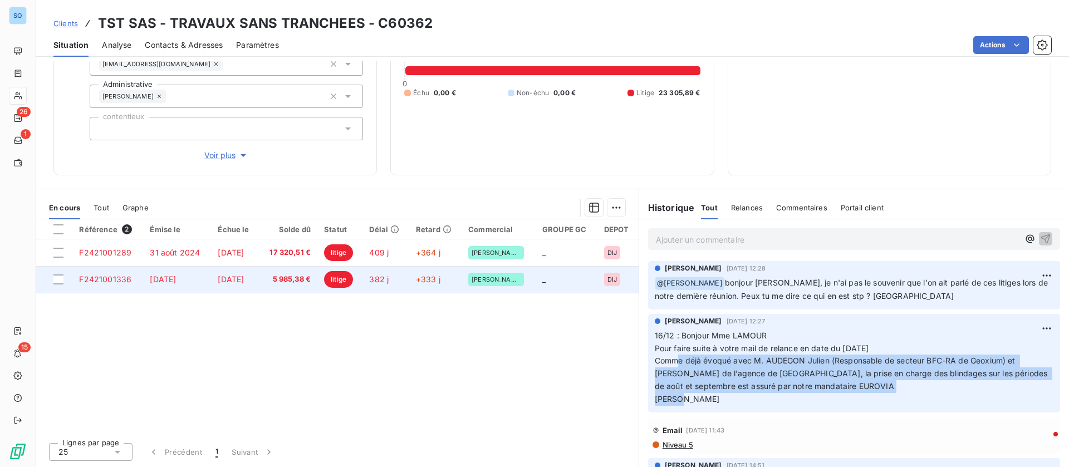
copy span "Comme déjà évoqué avec M. AUDEGON Julien (Responsable de secteur BFC-RA de Geox…"
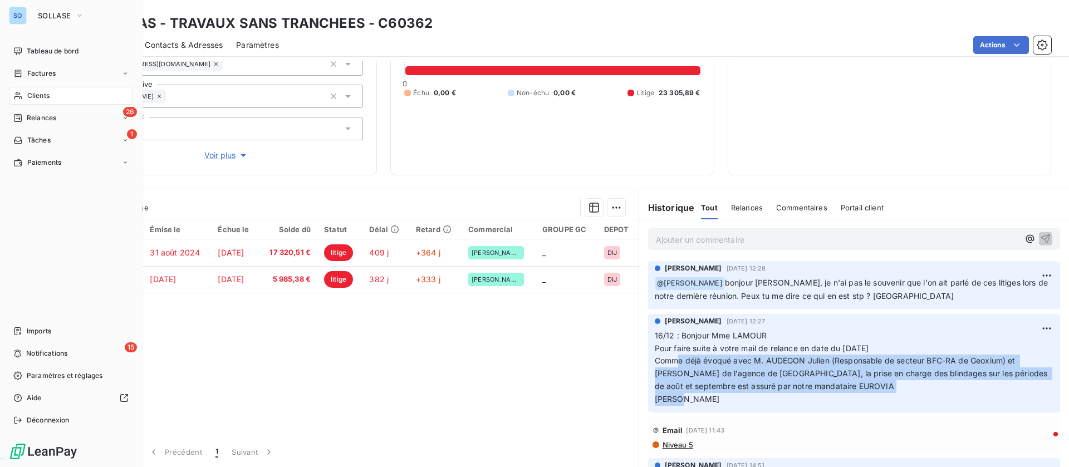
click at [37, 94] on span "Clients" at bounding box center [38, 96] width 22 height 10
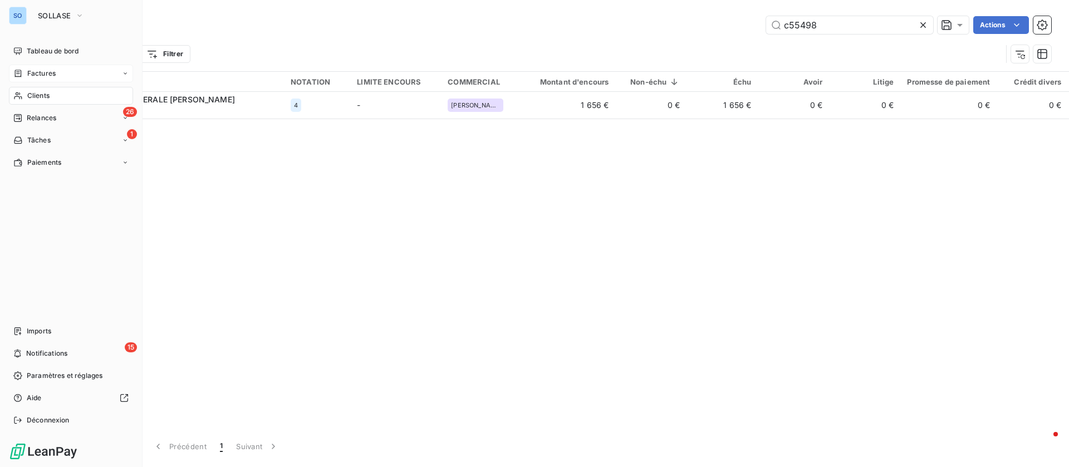
click at [57, 67] on div "Factures" at bounding box center [71, 74] width 124 height 18
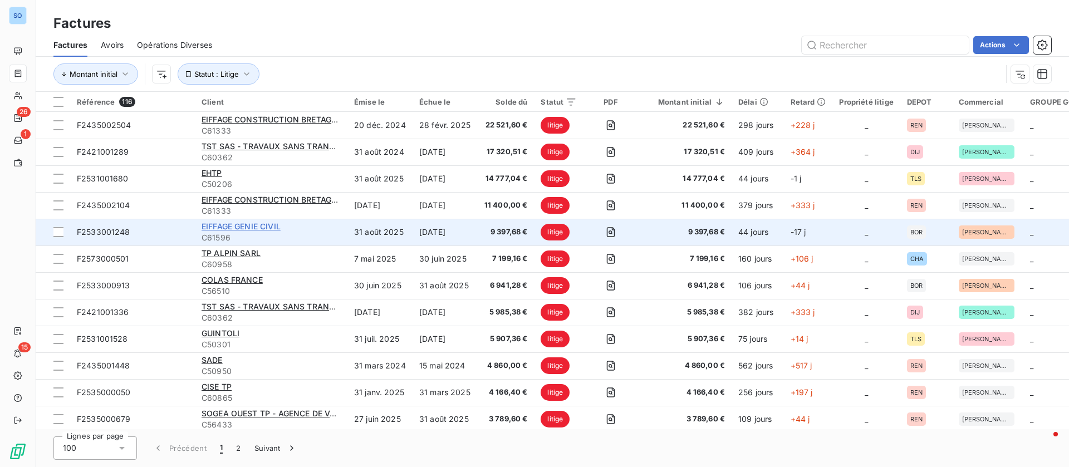
click at [268, 226] on span "EIFFAGE GENIE CIVIL" at bounding box center [240, 226] width 79 height 9
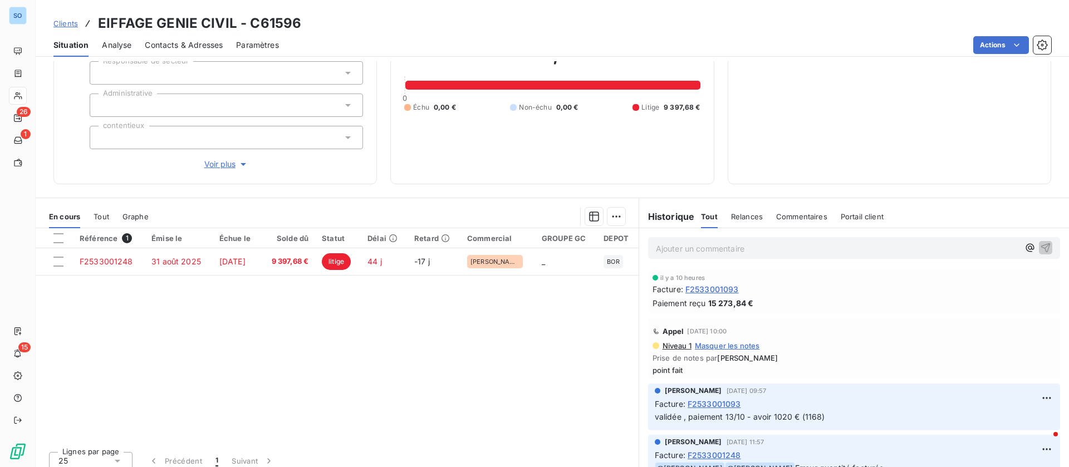
scroll to position [119, 0]
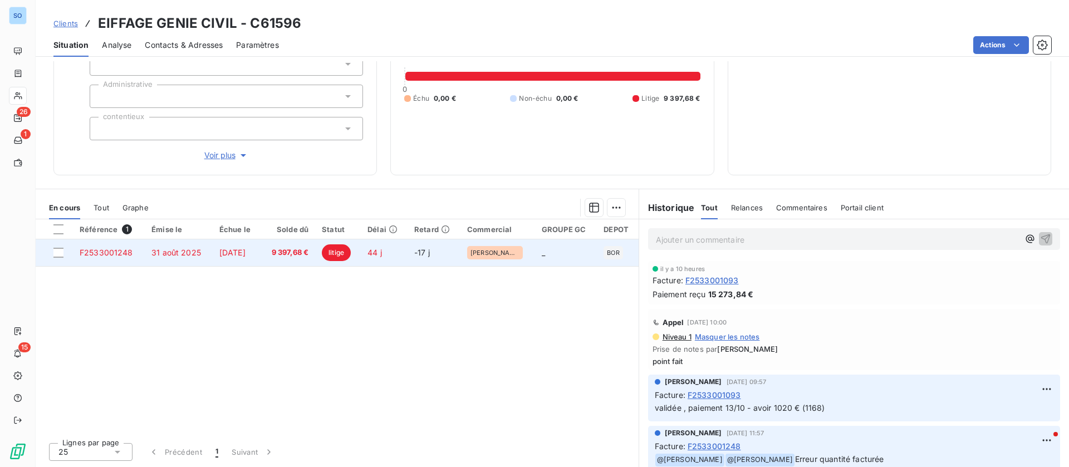
click at [238, 253] on span "[DATE]" at bounding box center [232, 252] width 26 height 9
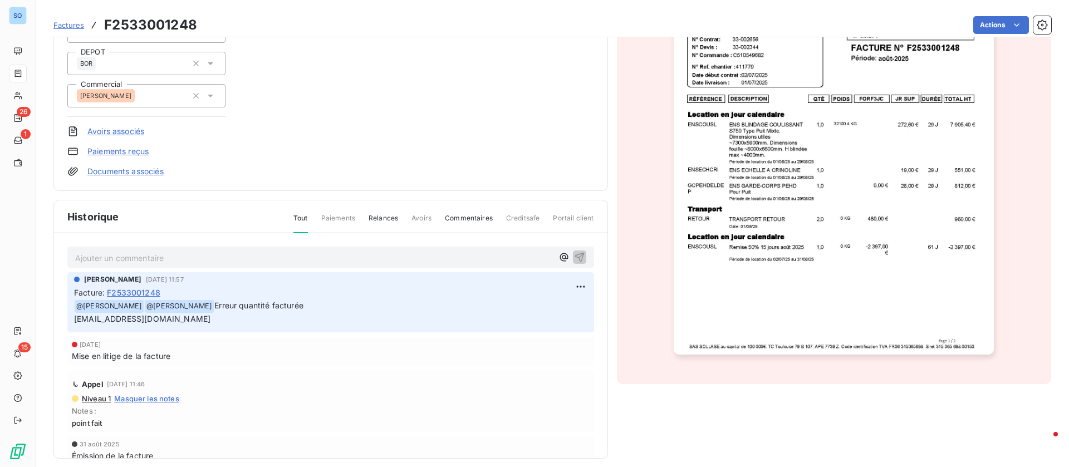
scroll to position [181, 0]
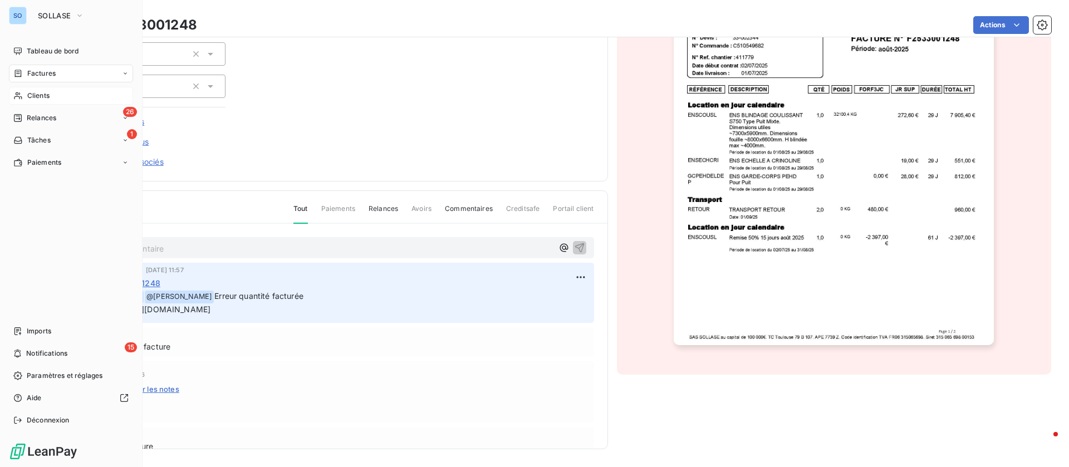
click at [31, 94] on span "Clients" at bounding box center [38, 96] width 22 height 10
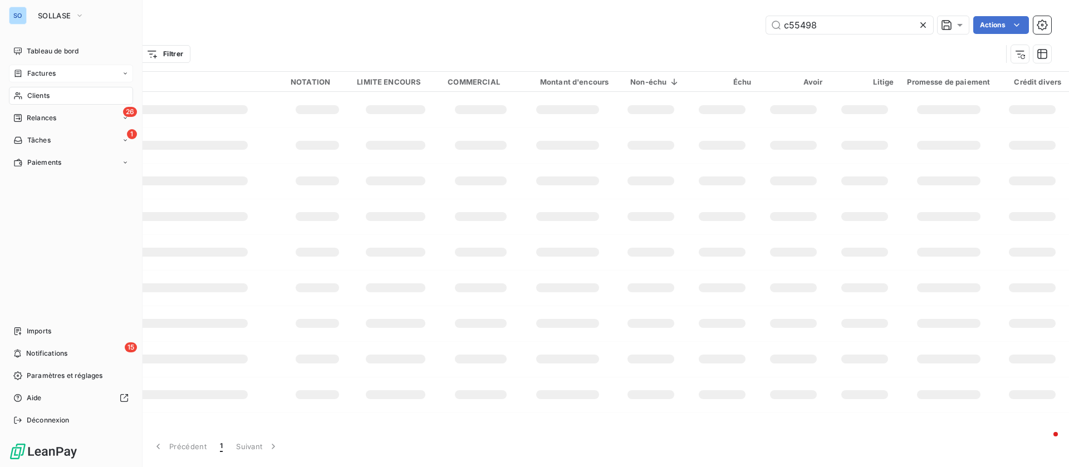
click at [39, 79] on div "Factures" at bounding box center [71, 74] width 124 height 18
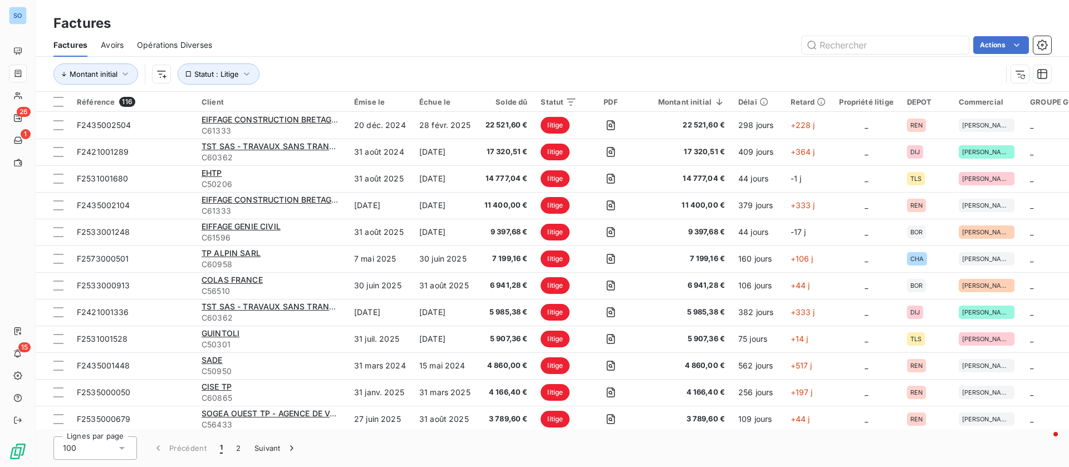
scroll to position [83, 0]
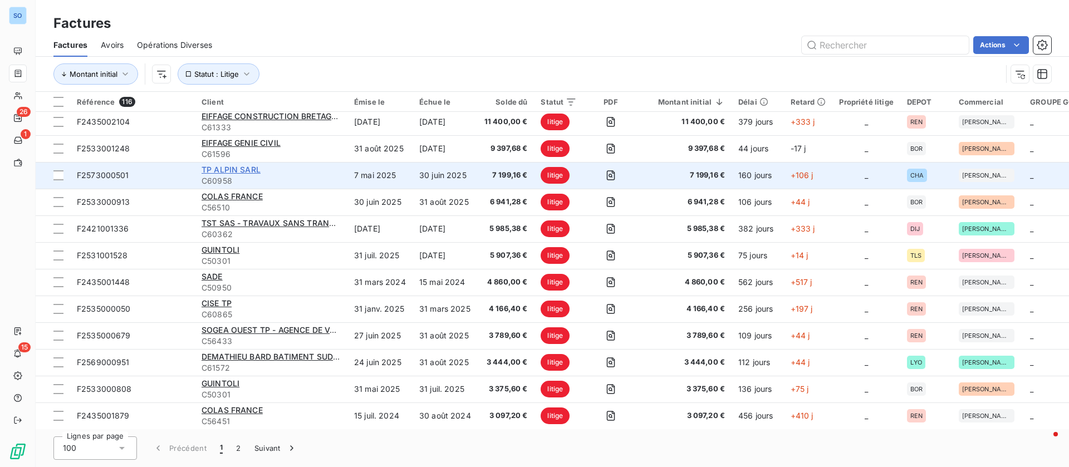
click at [242, 168] on span "TP ALPIN SARL" at bounding box center [230, 169] width 59 height 9
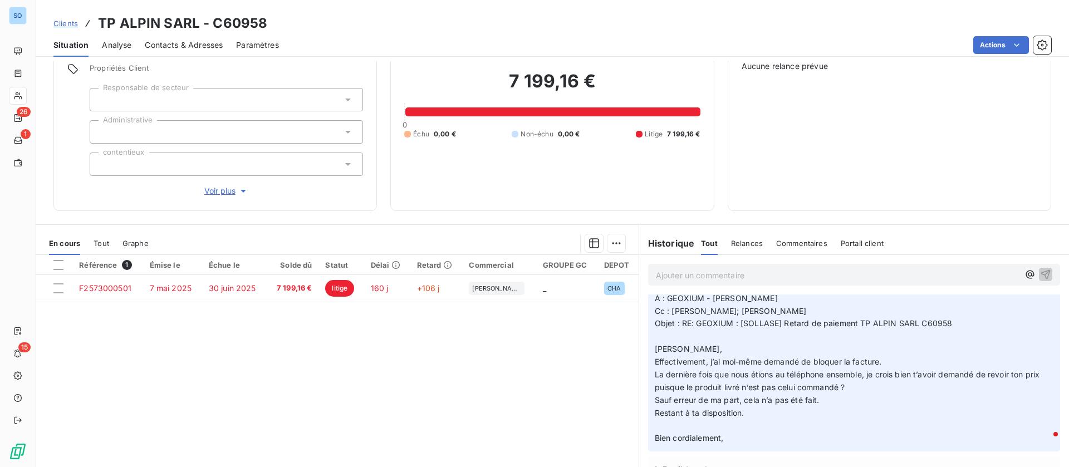
scroll to position [83, 0]
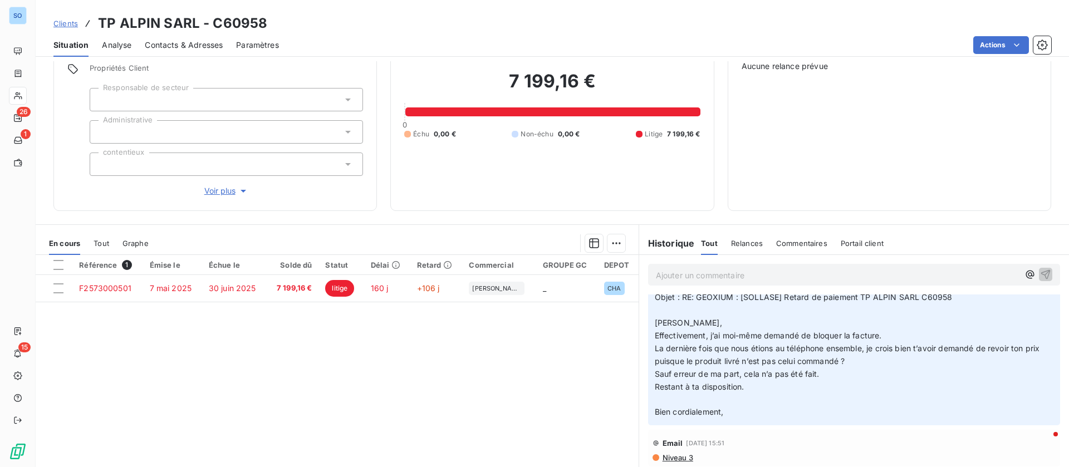
click at [837, 386] on p "De : Mathieu Clerc <mathieu.clerc@tp-alpin.com> Envoyé : vendredi, août 1, 2025…" at bounding box center [854, 329] width 399 height 178
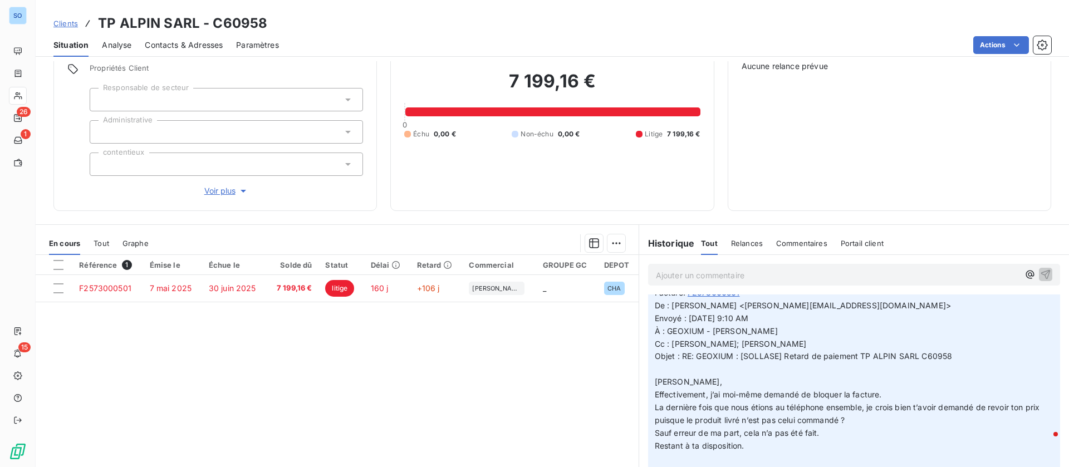
scroll to position [0, 0]
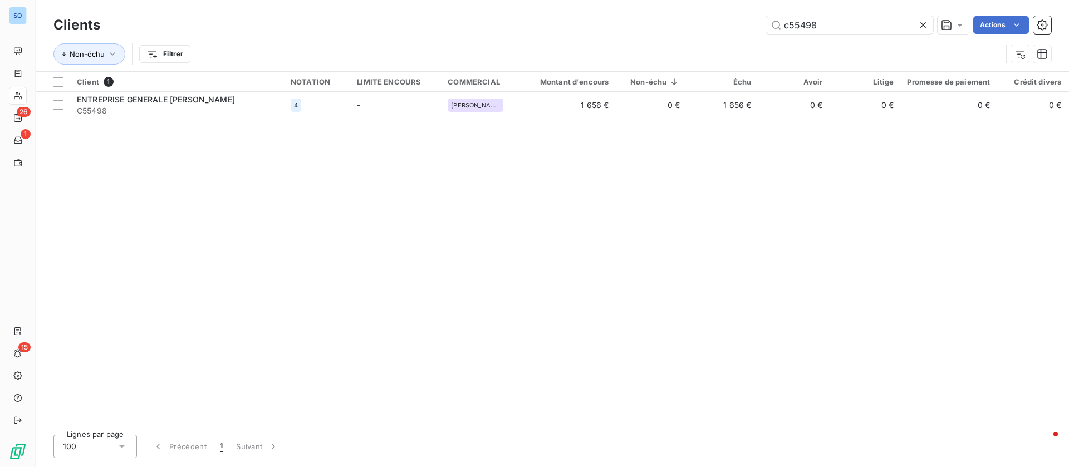
drag, startPoint x: 828, startPoint y: 27, endPoint x: 697, endPoint y: 18, distance: 130.5
click at [697, 18] on div "c55498 Actions" at bounding box center [582, 25] width 937 height 18
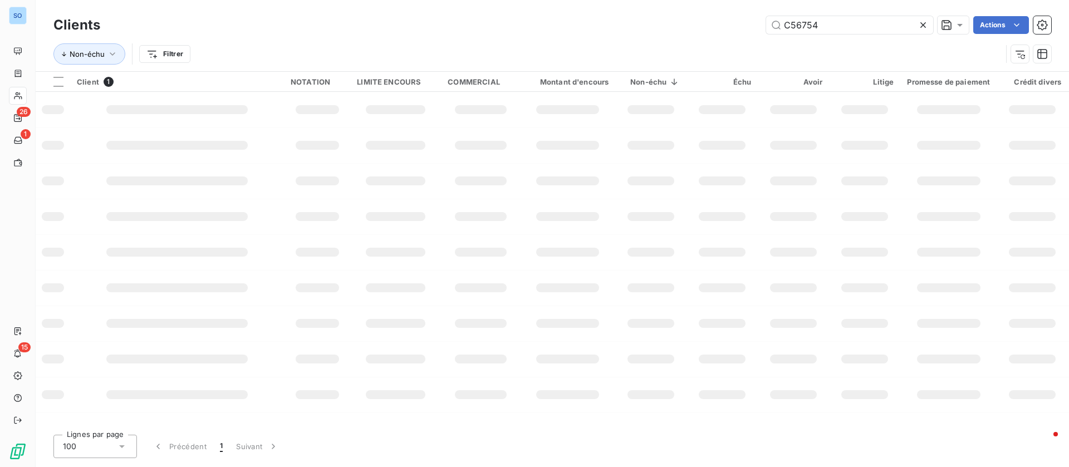
type input "C56754"
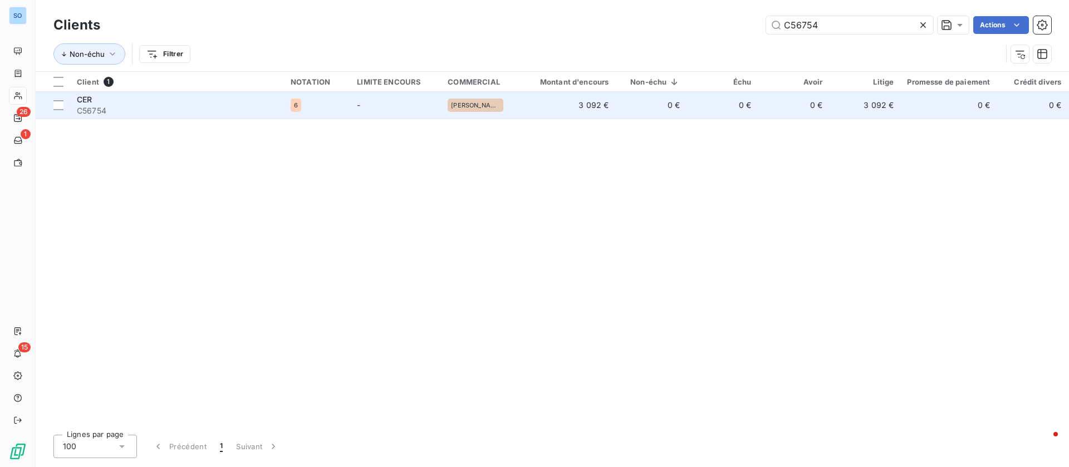
click at [509, 102] on div "[PERSON_NAME]" at bounding box center [480, 105] width 66 height 13
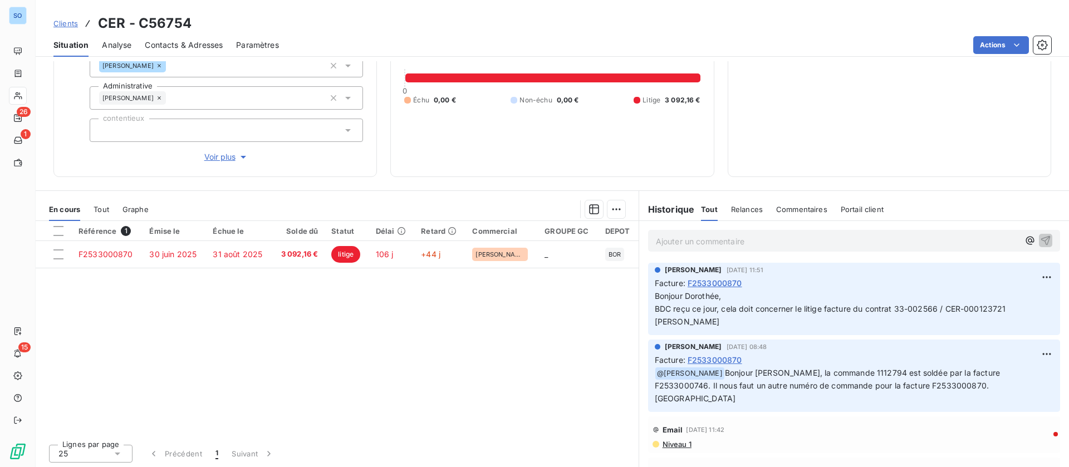
scroll to position [119, 0]
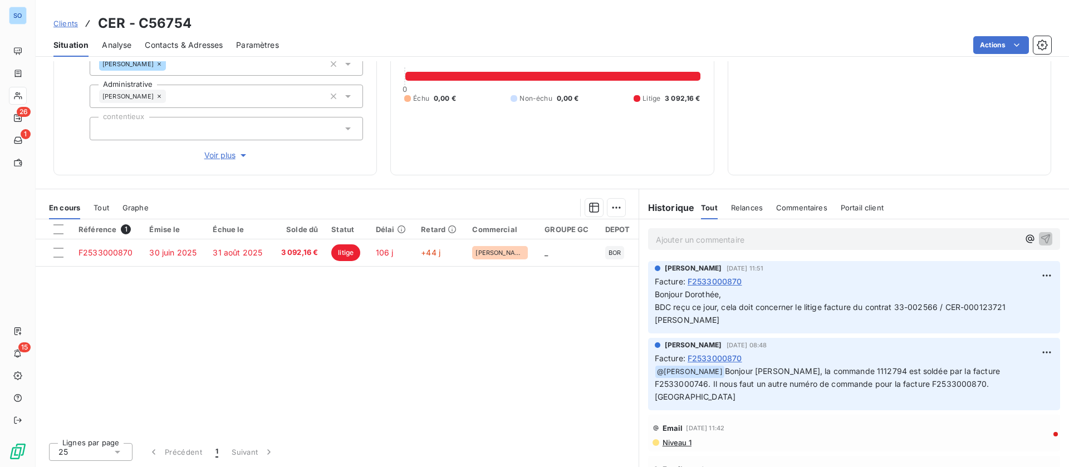
click at [714, 238] on p "Ajouter un commentaire ﻿" at bounding box center [837, 240] width 363 height 14
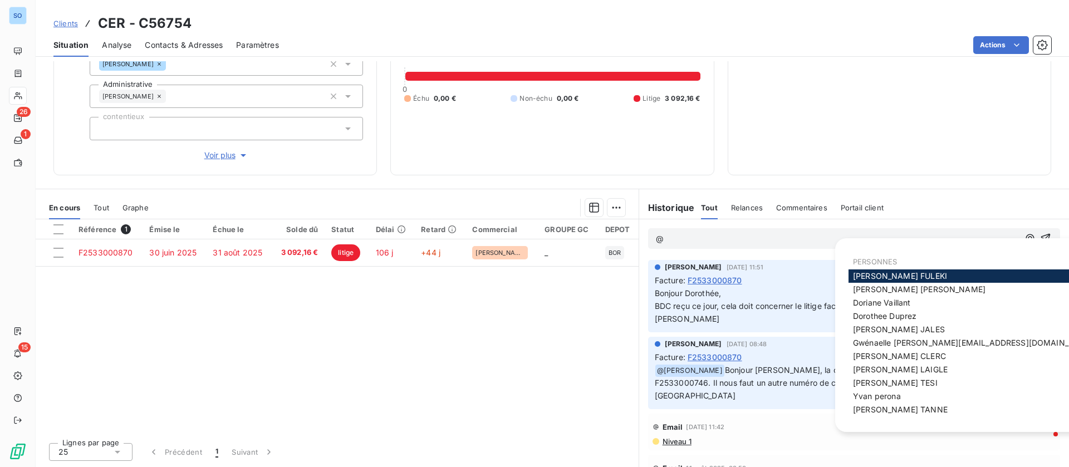
click at [873, 275] on span "Carole FULEKI" at bounding box center [900, 275] width 94 height 9
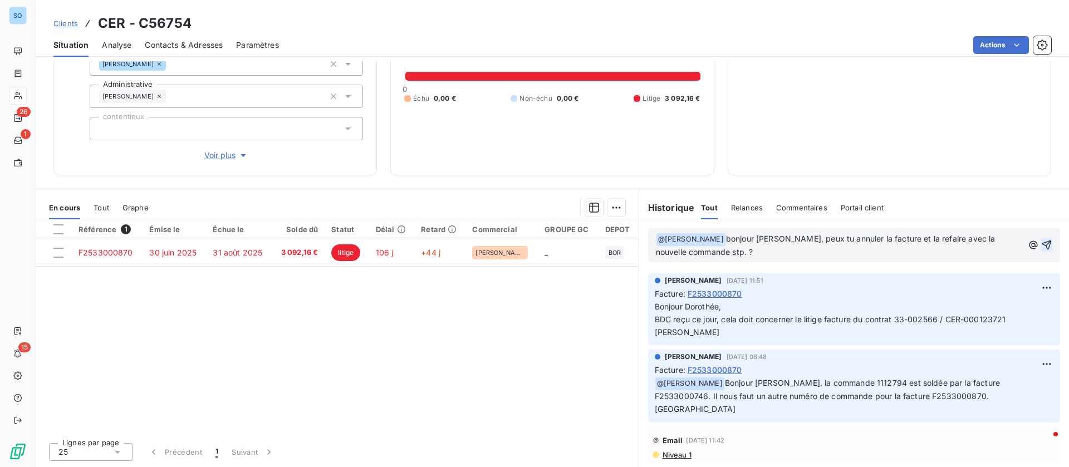
click at [1042, 243] on icon "button" at bounding box center [1046, 244] width 9 height 9
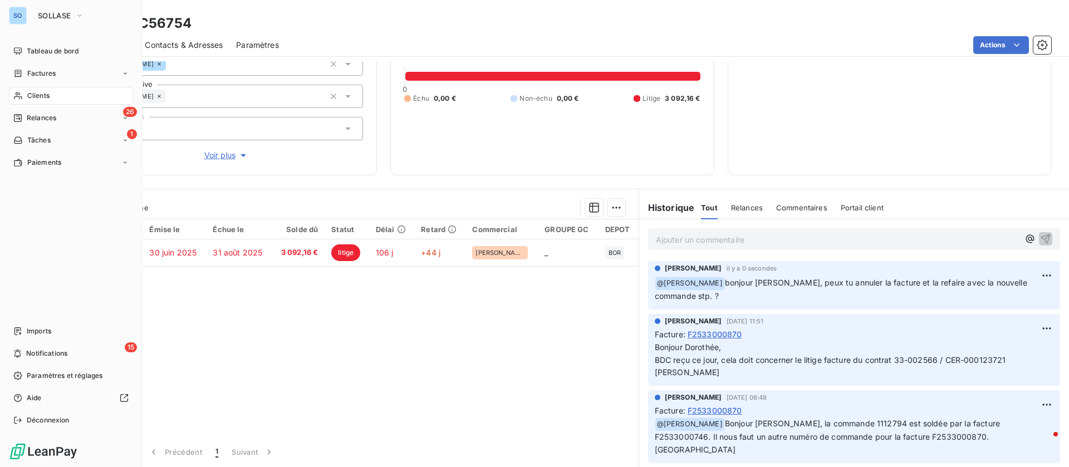
click at [24, 94] on div "Clients" at bounding box center [71, 96] width 124 height 18
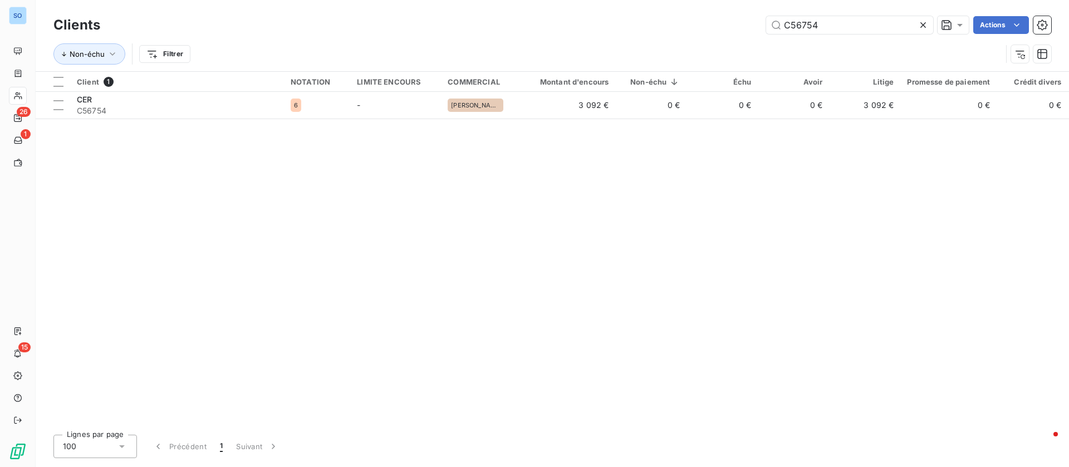
drag, startPoint x: 825, startPoint y: 19, endPoint x: 706, endPoint y: 13, distance: 118.7
click at [706, 17] on div "C56754 Actions" at bounding box center [582, 25] width 937 height 18
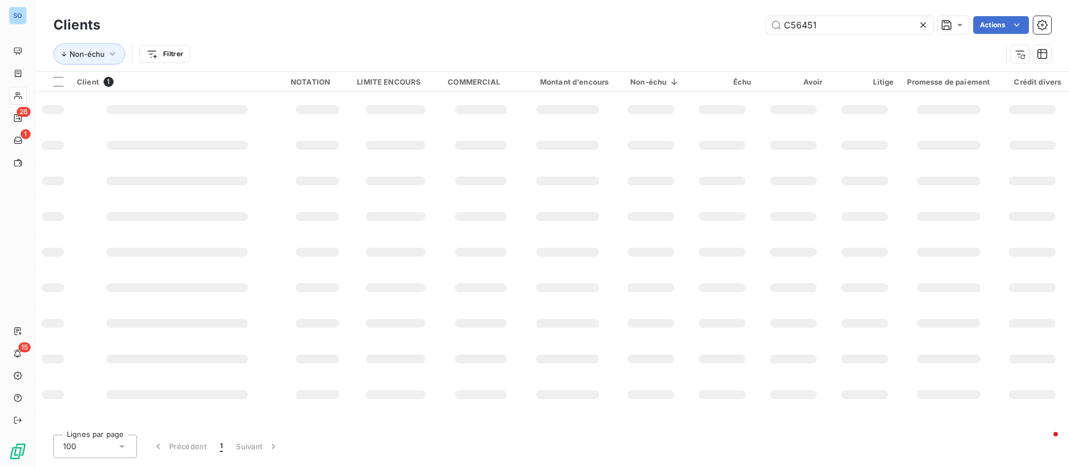
type input "C56451"
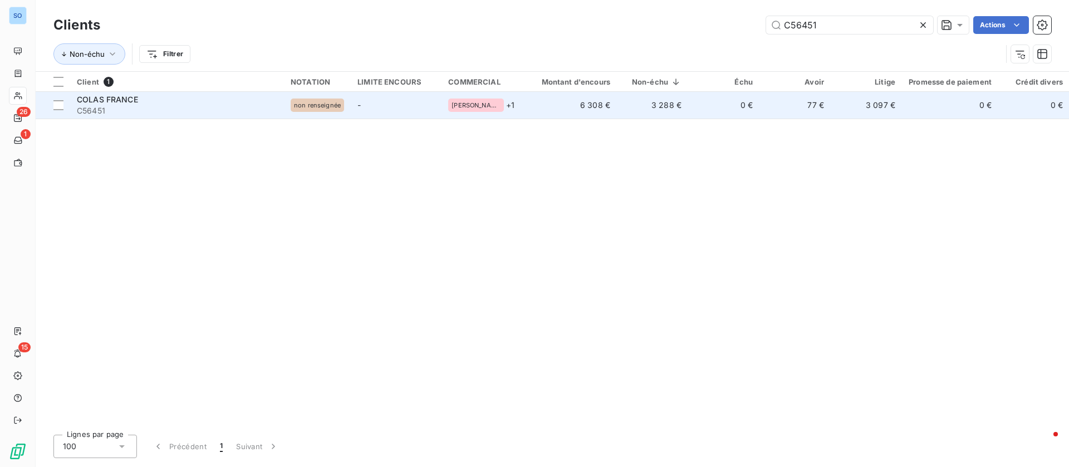
click at [268, 103] on div "COLAS FRANCE" at bounding box center [177, 99] width 200 height 11
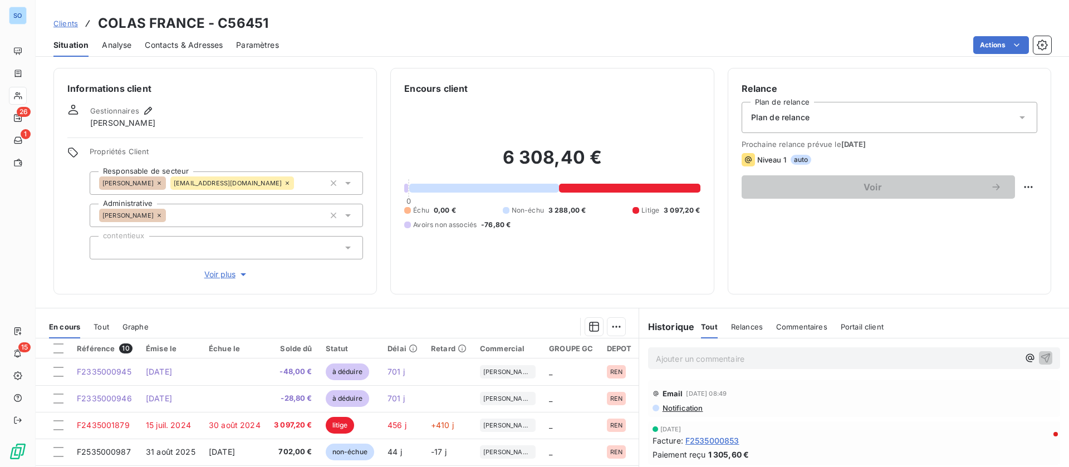
scroll to position [119, 0]
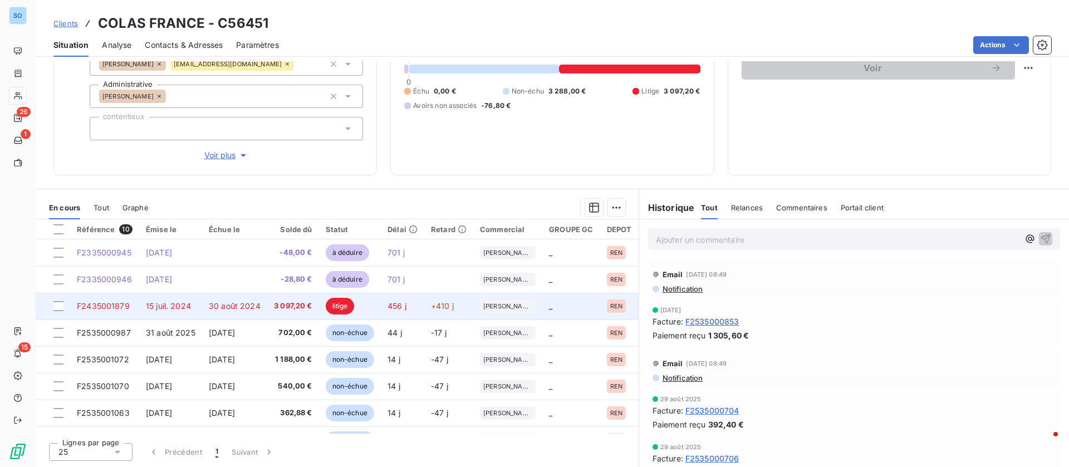
click at [265, 307] on td "30 août 2024" at bounding box center [234, 306] width 65 height 27
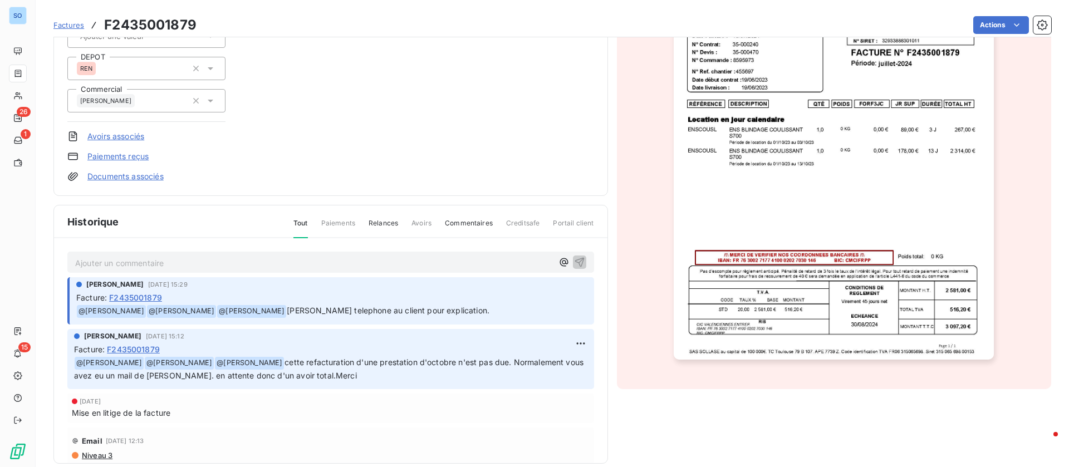
scroll to position [168, 0]
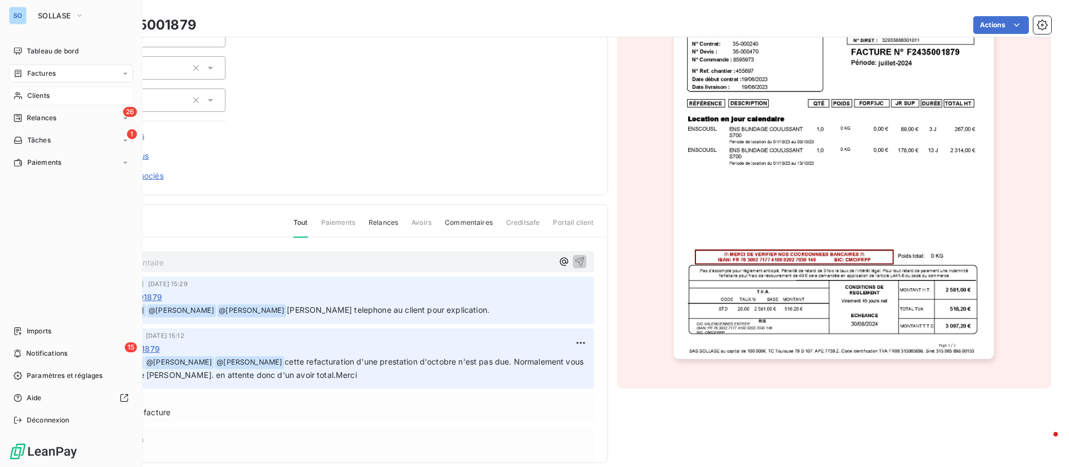
click at [37, 95] on span "Clients" at bounding box center [38, 96] width 22 height 10
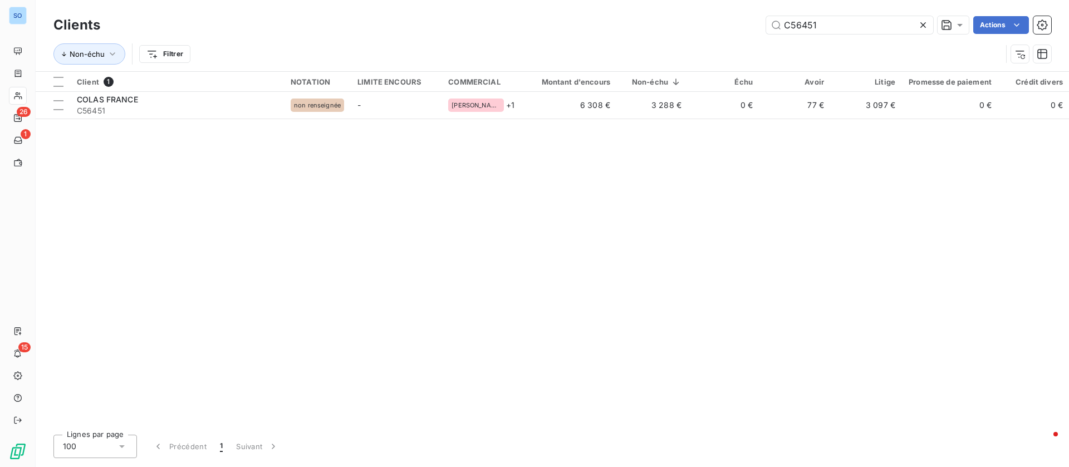
drag, startPoint x: 850, startPoint y: 27, endPoint x: 739, endPoint y: 19, distance: 111.6
click at [739, 19] on div "C56451 Actions" at bounding box center [582, 25] width 937 height 18
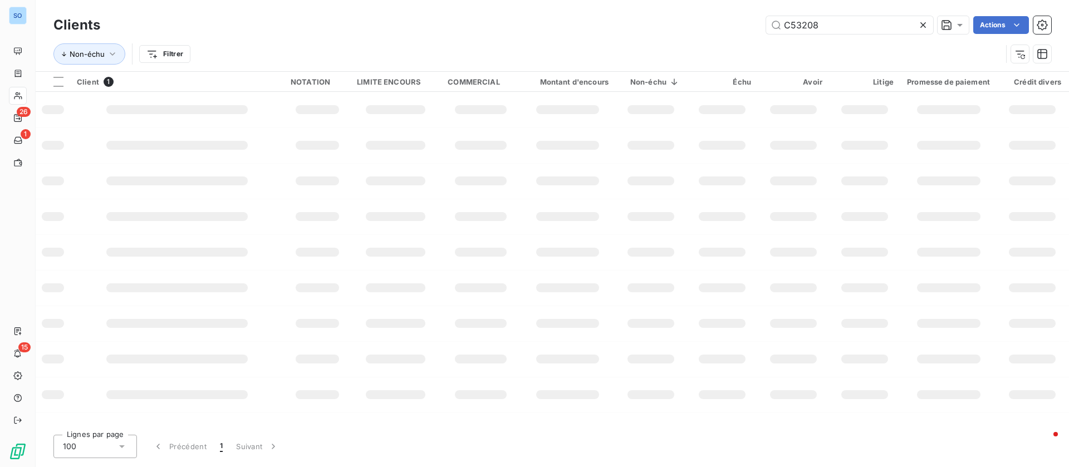
type input "C53208"
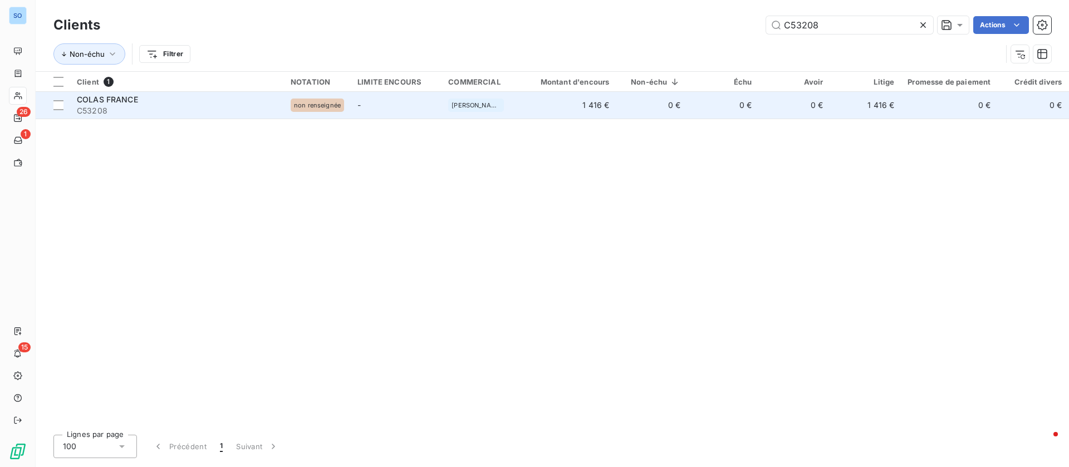
click at [180, 105] on span "C53208" at bounding box center [177, 110] width 200 height 11
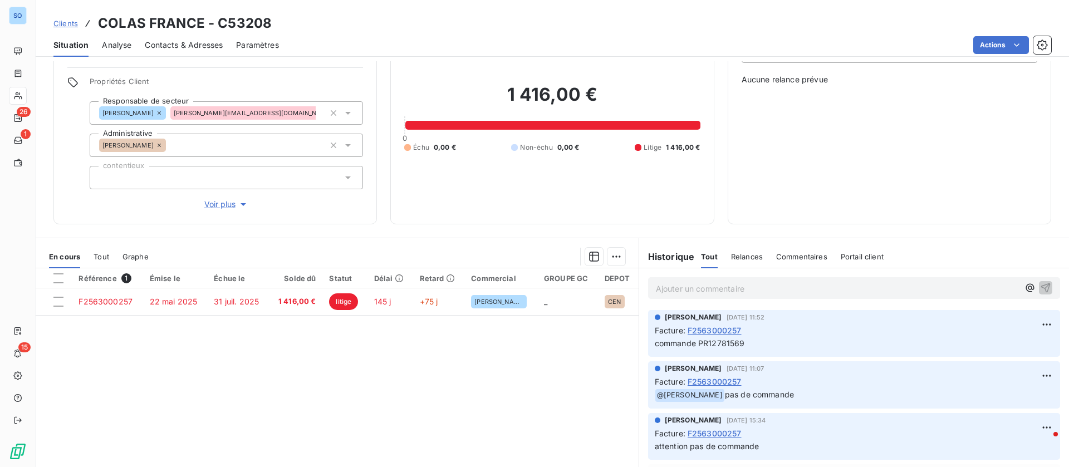
scroll to position [119, 0]
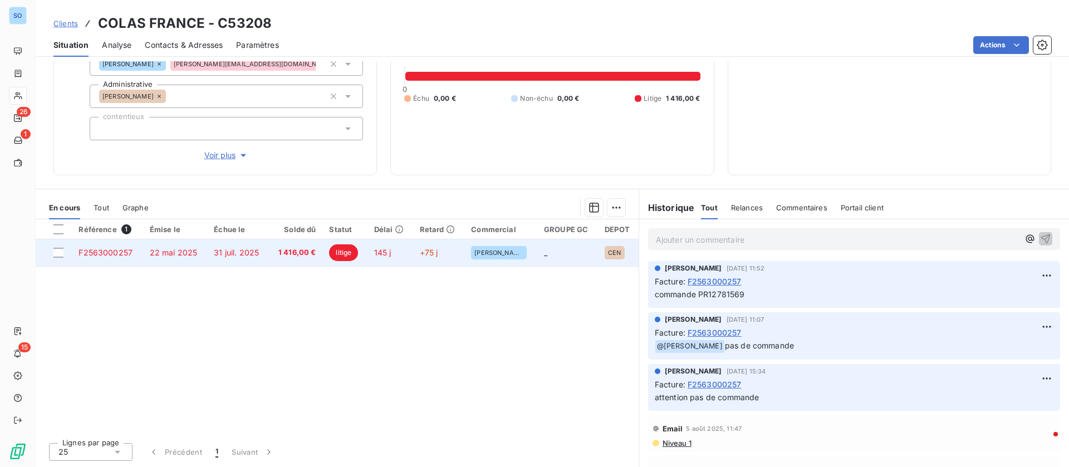
click at [225, 264] on td "31 juil. 2025" at bounding box center [238, 252] width 62 height 27
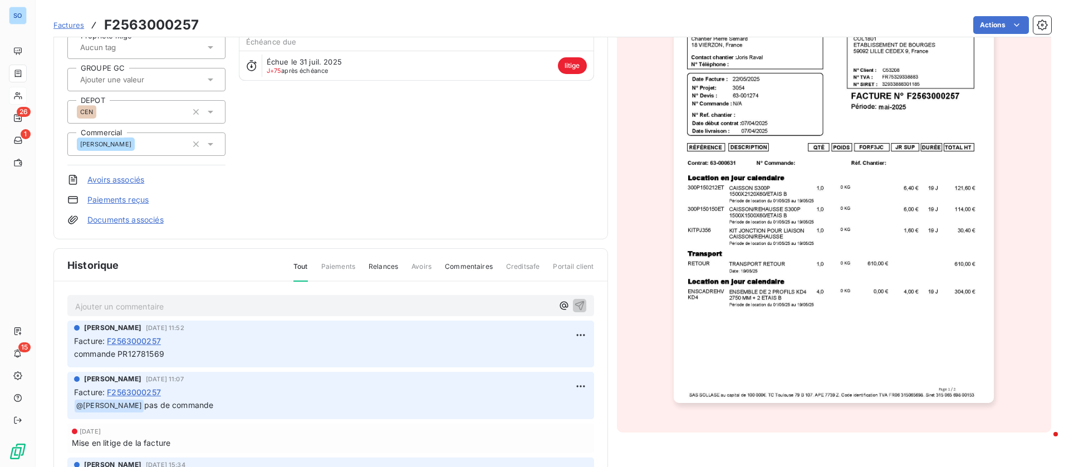
scroll to position [98, 0]
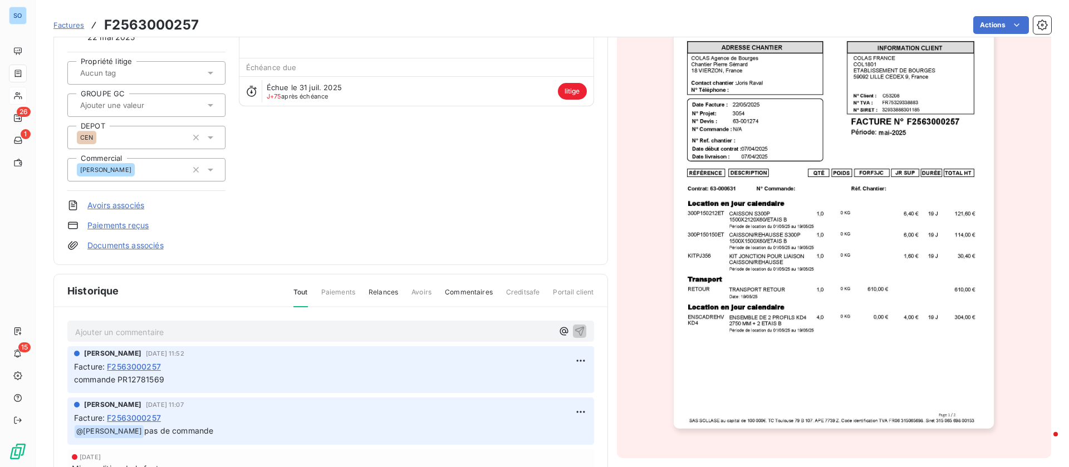
click at [179, 331] on p "Ajouter un commentaire ﻿" at bounding box center [314, 332] width 478 height 14
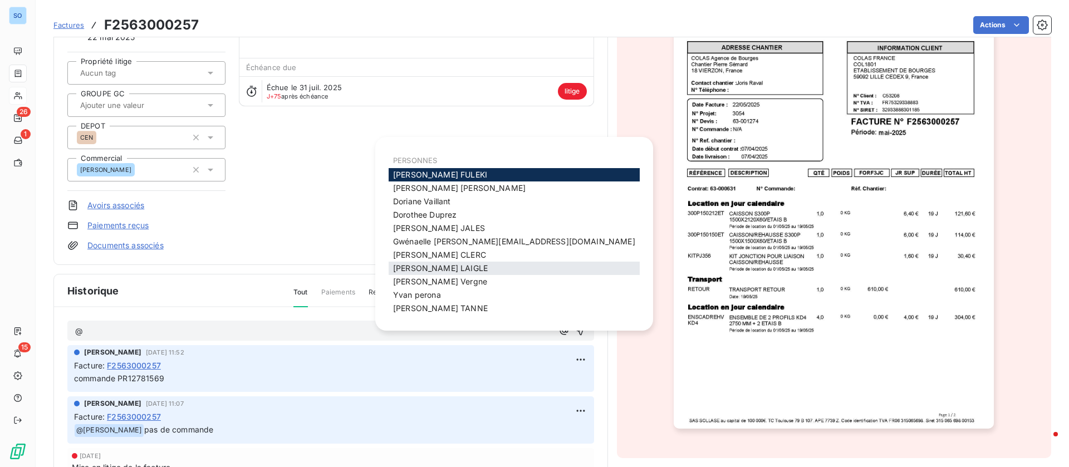
click at [432, 272] on span "Jessica LAIGLE" at bounding box center [440, 267] width 95 height 9
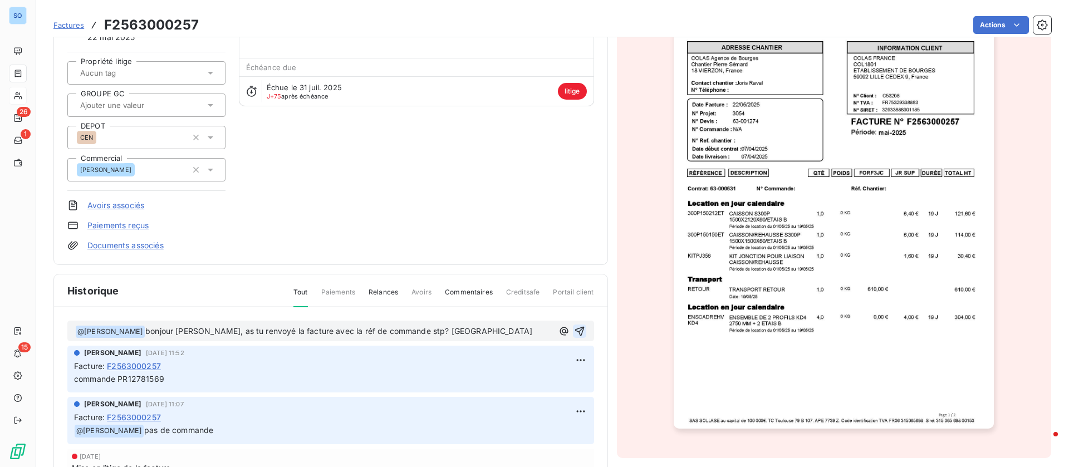
click at [574, 330] on icon "button" at bounding box center [578, 330] width 9 height 9
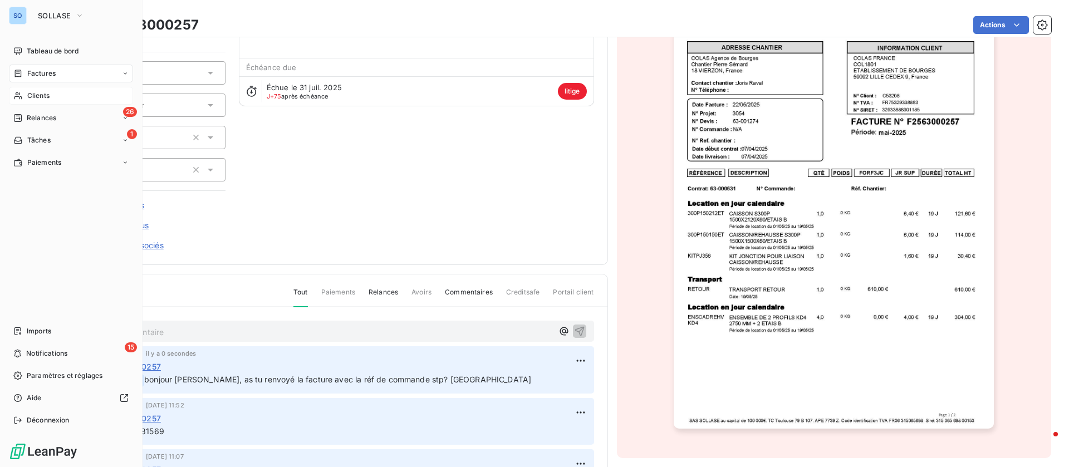
drag, startPoint x: 38, startPoint y: 86, endPoint x: 46, endPoint y: 93, distance: 9.8
click at [38, 87] on div "Clients" at bounding box center [71, 96] width 124 height 18
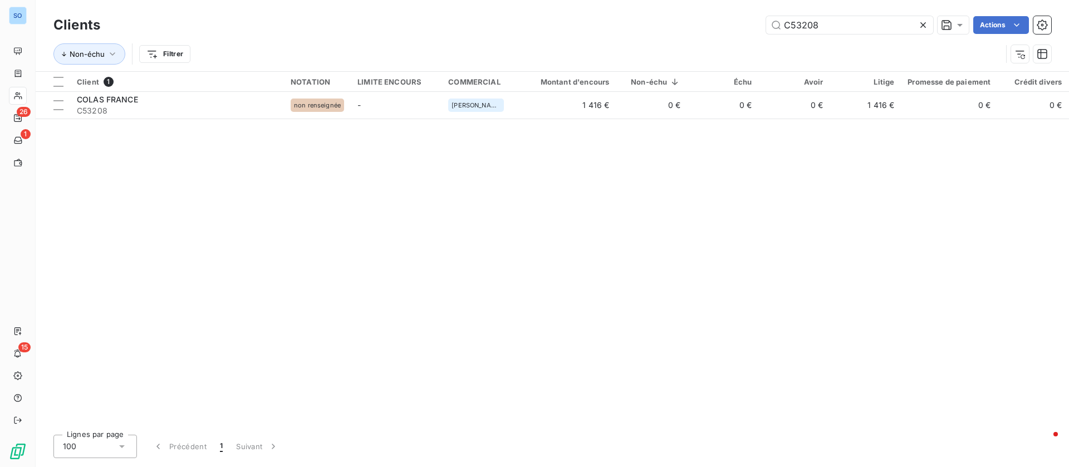
drag, startPoint x: 771, startPoint y: 20, endPoint x: 753, endPoint y: 19, distance: 17.8
click at [753, 19] on div "C53208 Actions" at bounding box center [582, 25] width 937 height 18
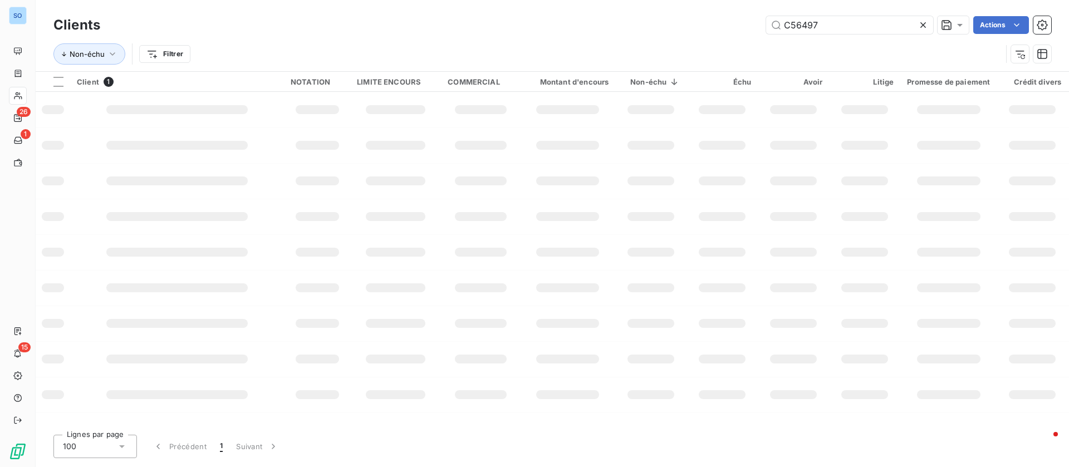
type input "C56497"
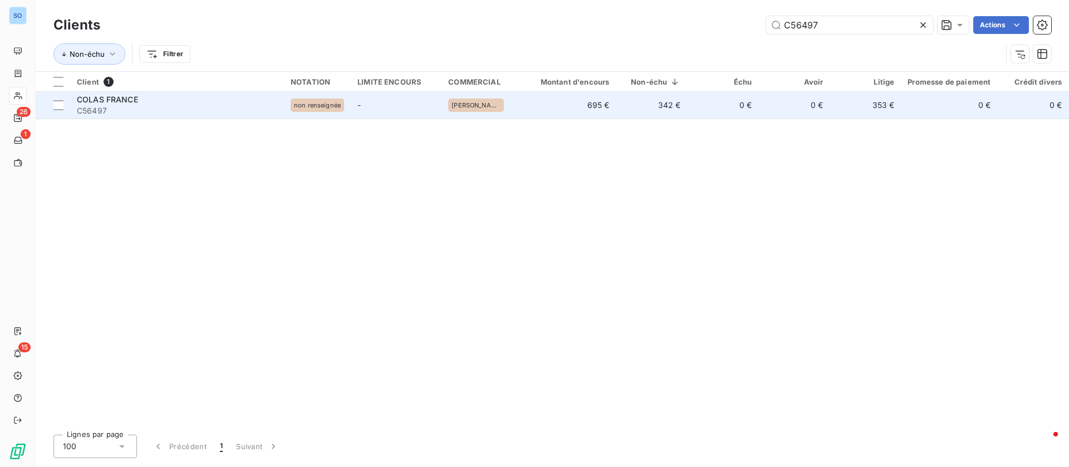
click at [195, 104] on div "COLAS FRANCE" at bounding box center [177, 99] width 200 height 11
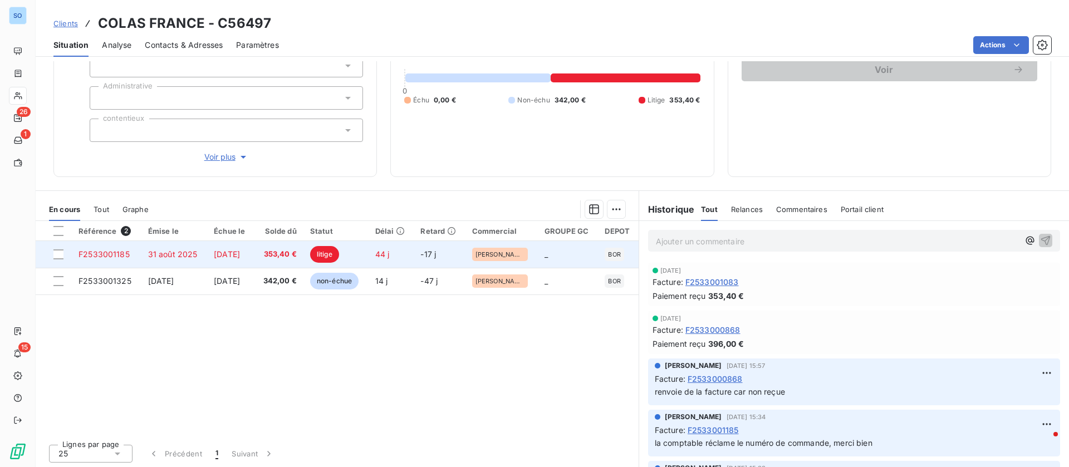
scroll to position [119, 0]
click at [240, 252] on span "[DATE]" at bounding box center [227, 252] width 26 height 9
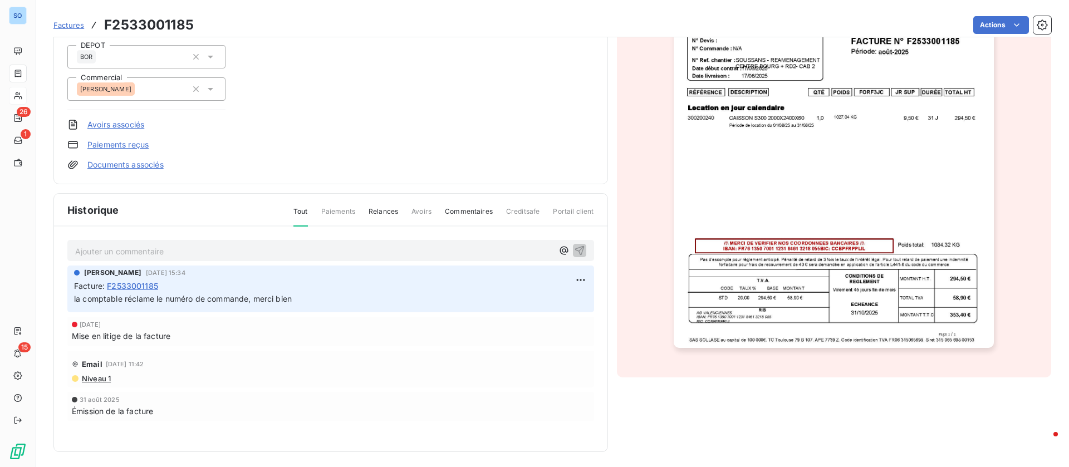
scroll to position [181, 0]
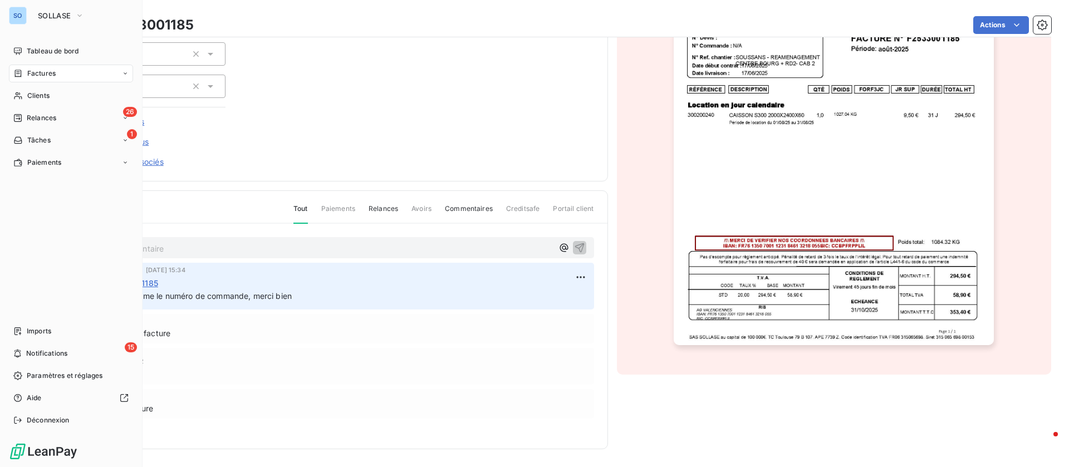
drag, startPoint x: 25, startPoint y: 92, endPoint x: 186, endPoint y: 102, distance: 161.7
click at [26, 92] on div "Clients" at bounding box center [71, 96] width 124 height 18
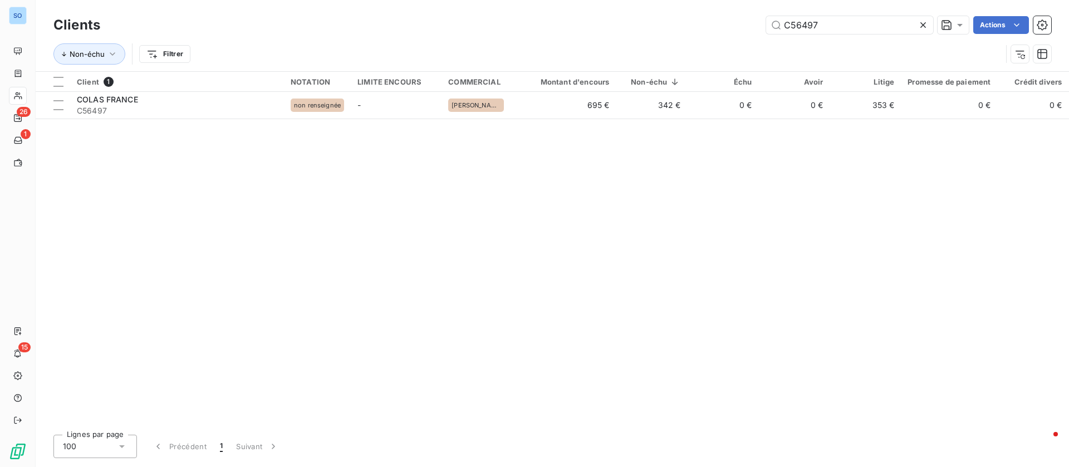
drag, startPoint x: 754, startPoint y: 23, endPoint x: 727, endPoint y: 22, distance: 27.3
click at [727, 22] on div "C56497 Actions" at bounding box center [582, 25] width 937 height 18
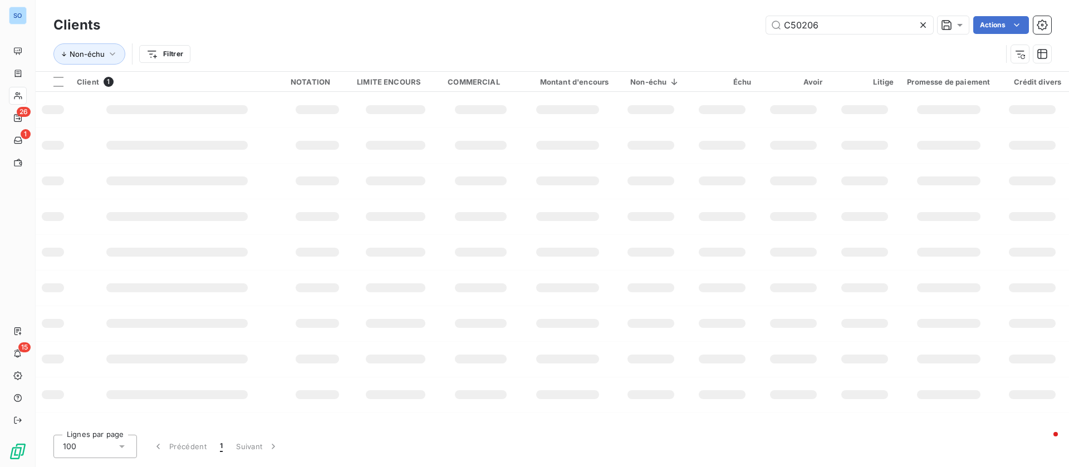
type input "C50206"
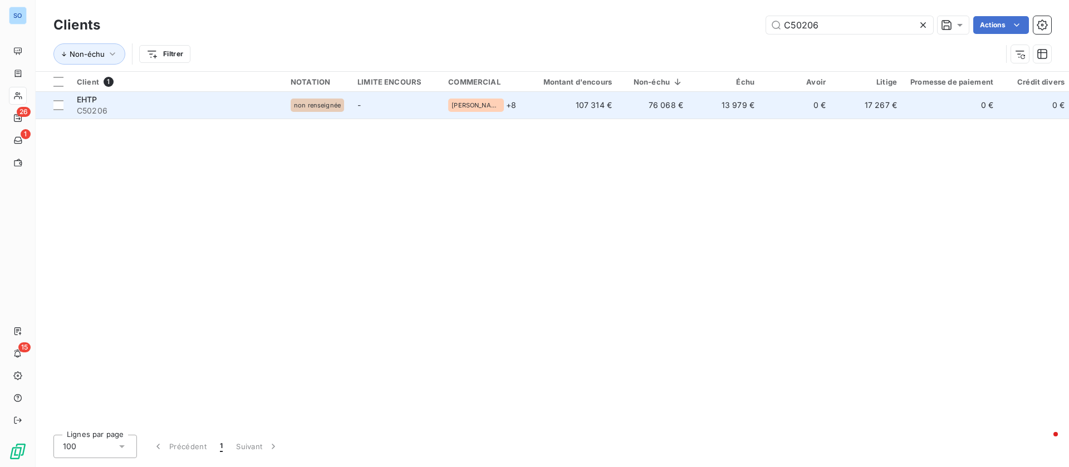
click at [193, 107] on span "C50206" at bounding box center [177, 110] width 200 height 11
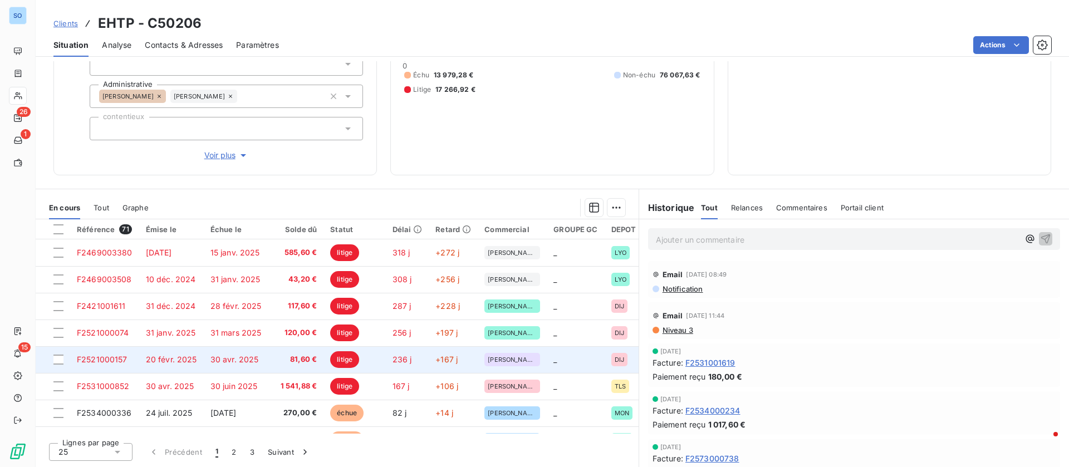
scroll to position [83, 0]
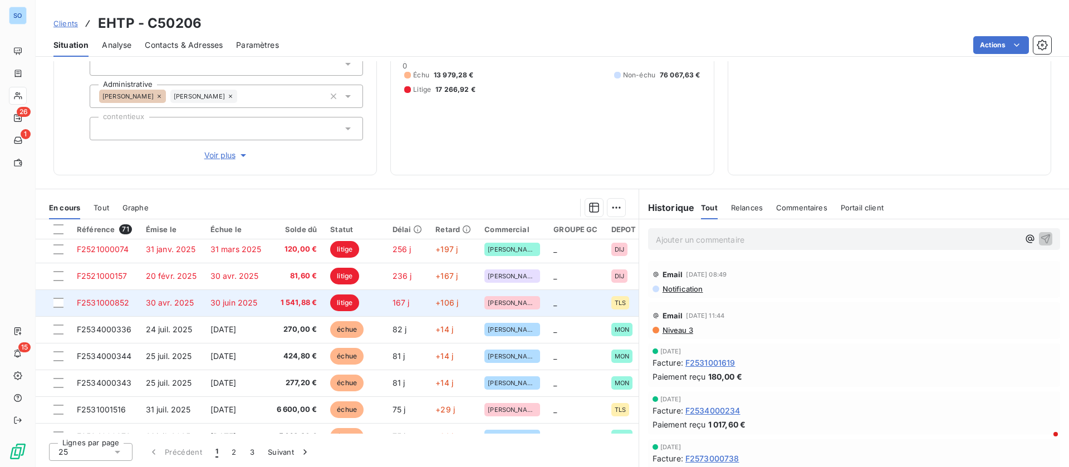
click at [174, 301] on span "30 avr. 2025" at bounding box center [170, 302] width 48 height 9
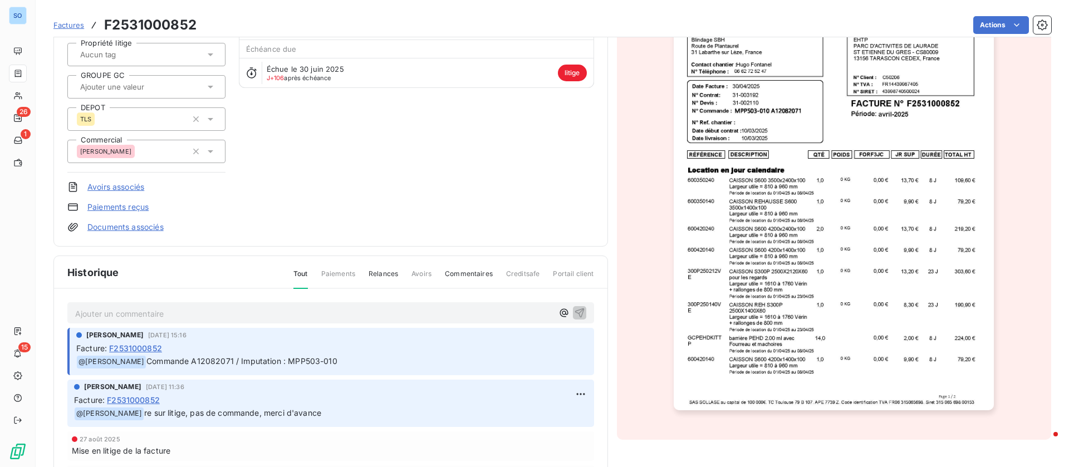
scroll to position [84, 0]
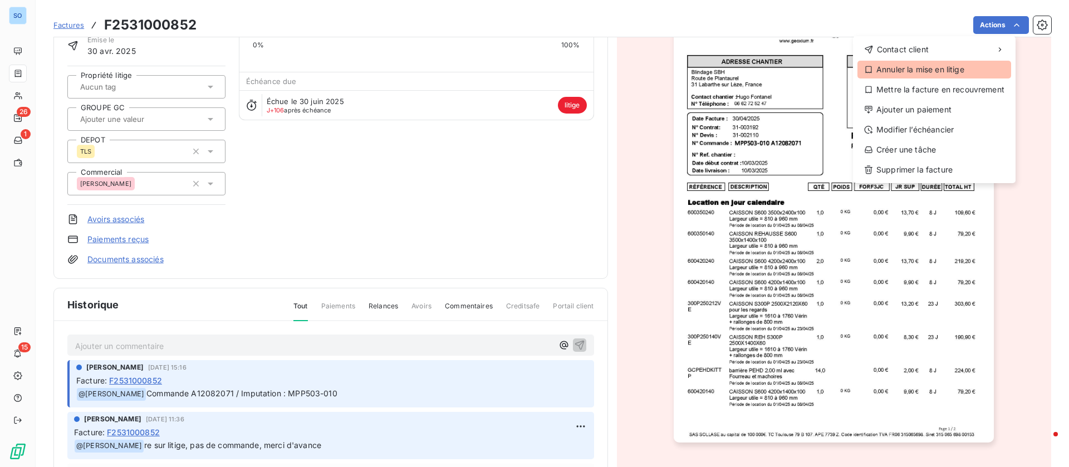
click at [943, 70] on div "Annuler la mise en litige" at bounding box center [934, 70] width 154 height 18
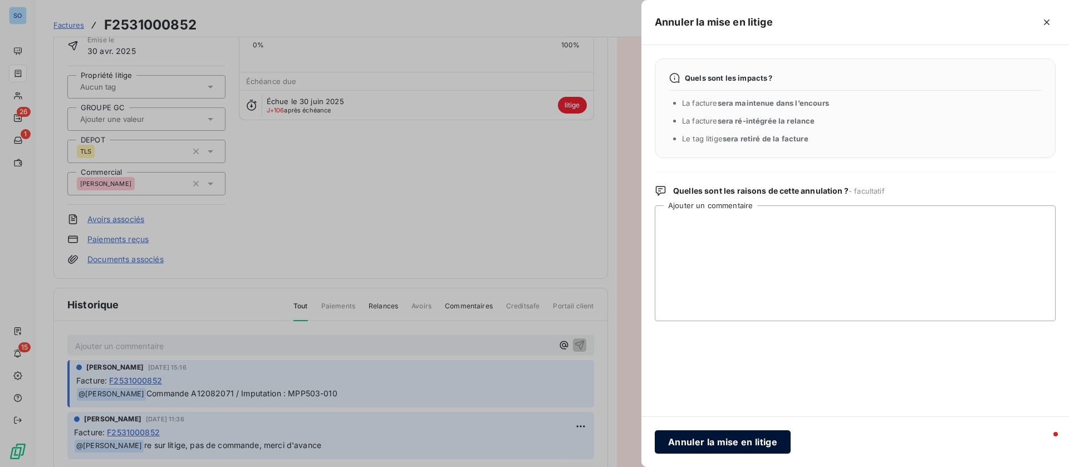
click at [705, 445] on button "Annuler la mise en litige" at bounding box center [723, 441] width 136 height 23
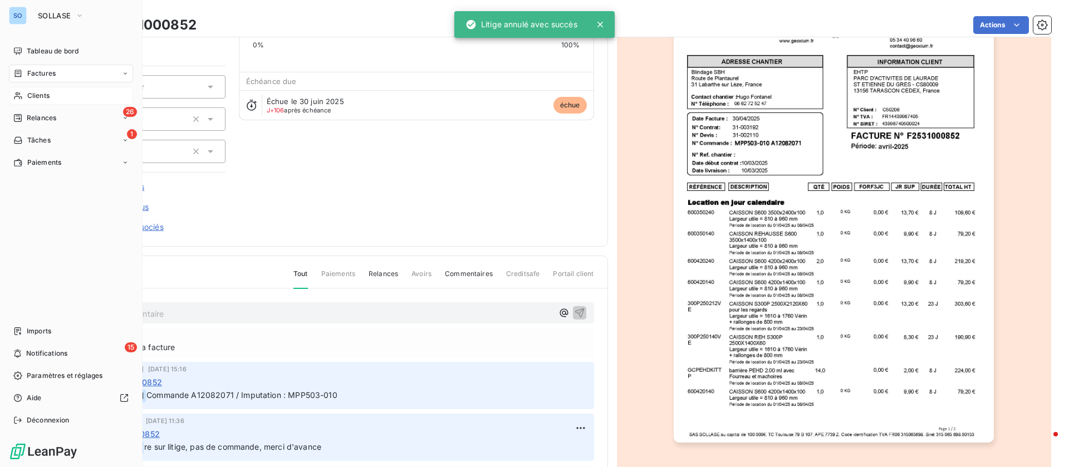
click at [29, 100] on div "Clients" at bounding box center [71, 96] width 124 height 18
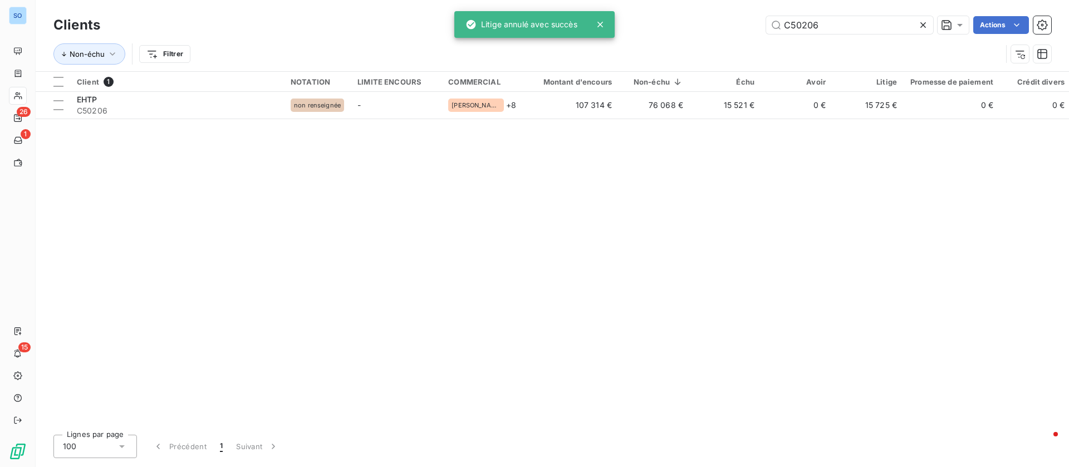
drag, startPoint x: 842, startPoint y: 25, endPoint x: 683, endPoint y: 16, distance: 158.9
click at [683, 16] on div "C50206 Actions" at bounding box center [582, 25] width 937 height 18
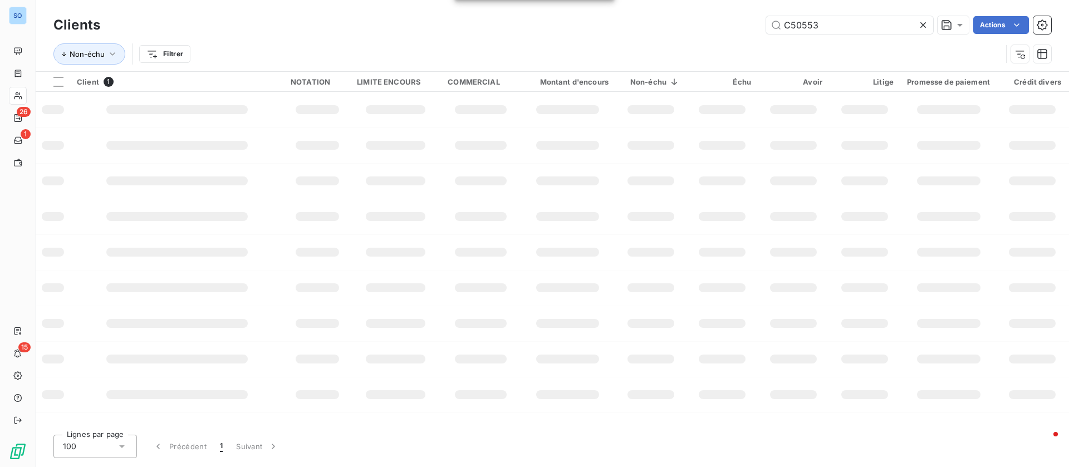
type input "C50553"
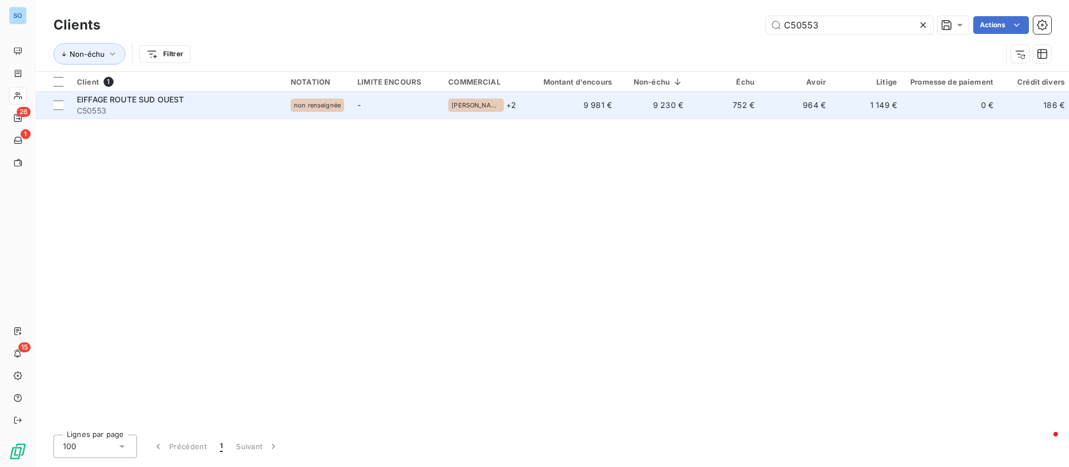
click at [234, 111] on span "C50553" at bounding box center [177, 110] width 200 height 11
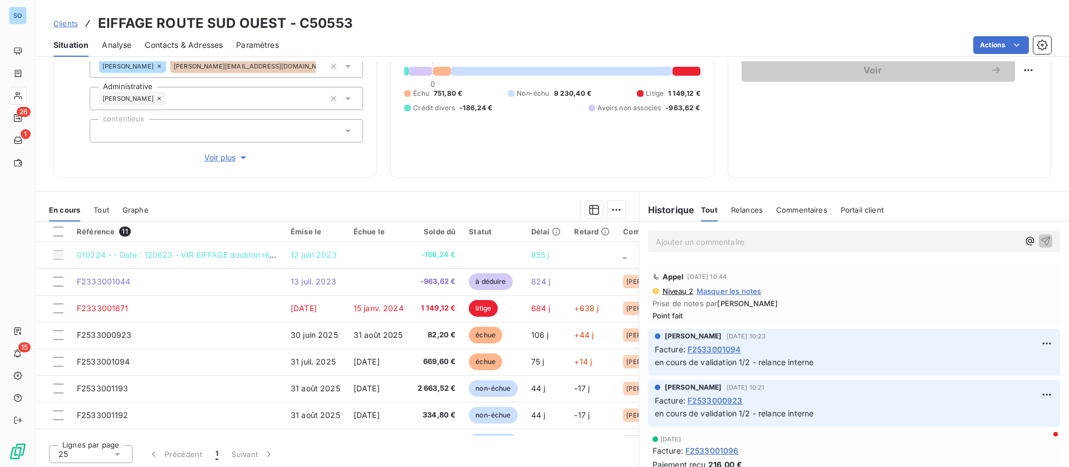
scroll to position [119, 0]
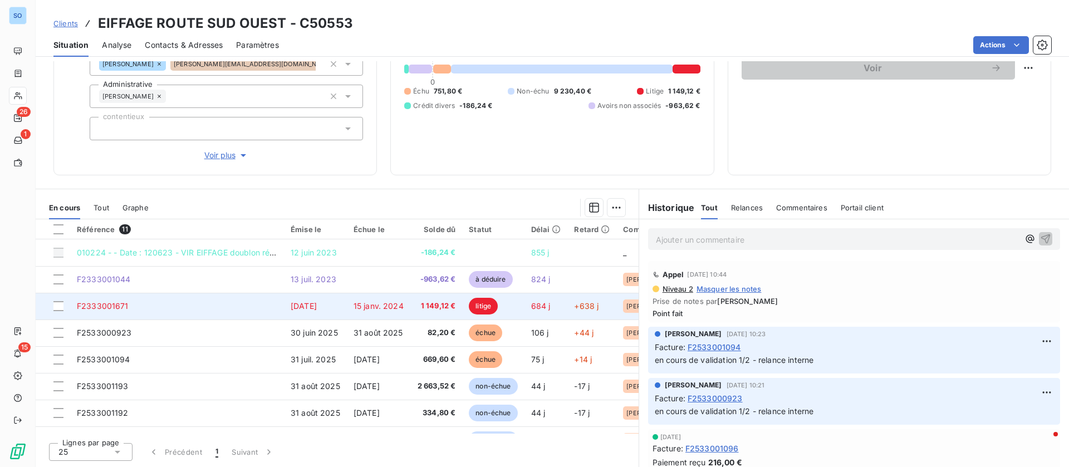
click at [262, 301] on td "F2333001671" at bounding box center [177, 306] width 214 height 27
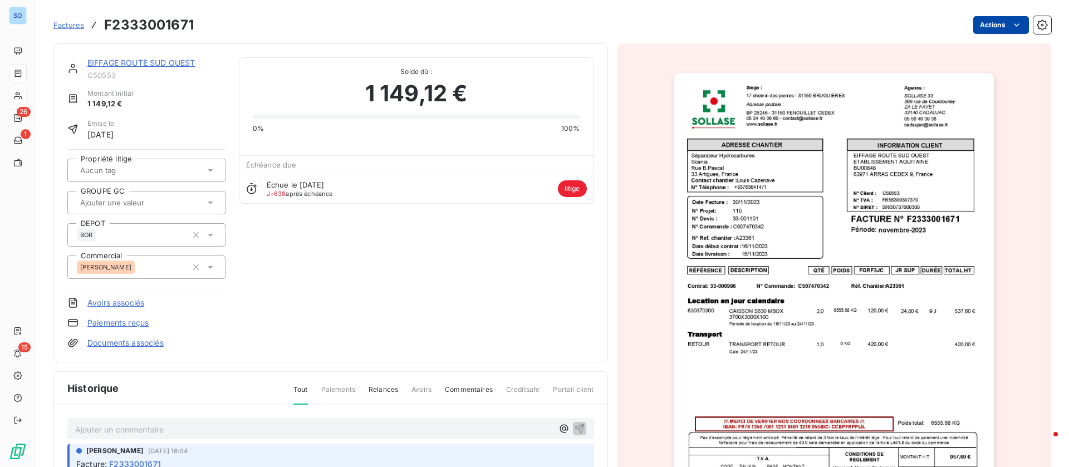
click at [989, 19] on html "SO 26 1 15 Factures F2333001671 Actions EIFFAGE ROUTE SUD OUEST C50553 Montant …" at bounding box center [534, 233] width 1069 height 467
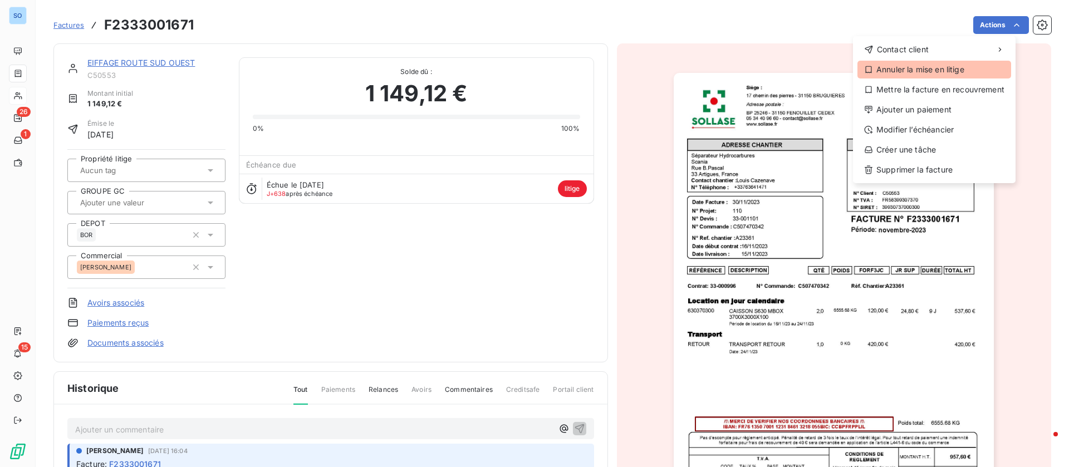
click at [916, 73] on div "Annuler la mise en litige" at bounding box center [934, 70] width 154 height 18
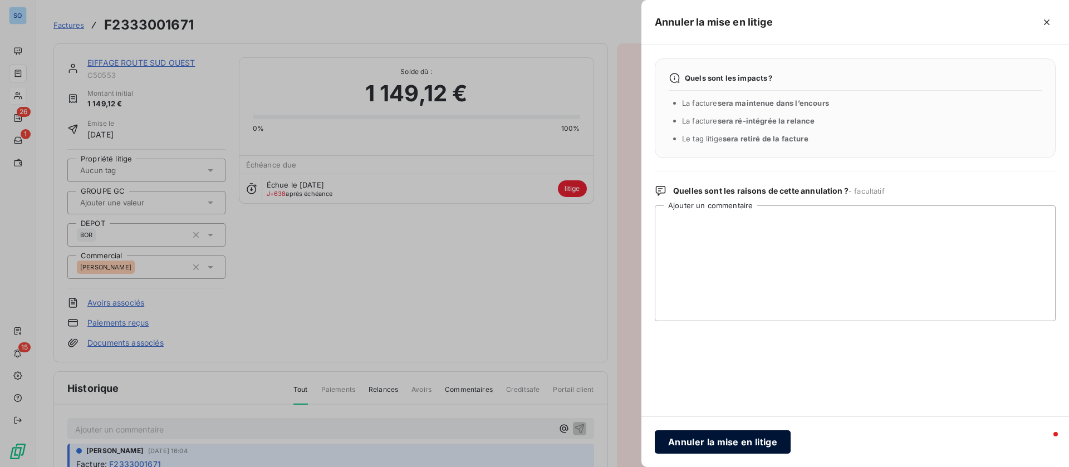
click at [715, 444] on button "Annuler la mise en litige" at bounding box center [723, 441] width 136 height 23
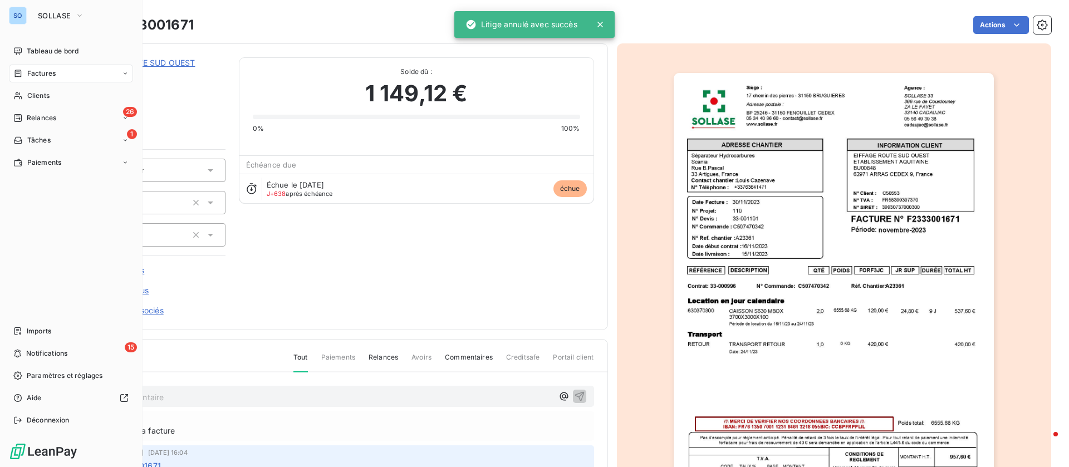
drag, startPoint x: 46, startPoint y: 95, endPoint x: 178, endPoint y: 109, distance: 132.0
click at [46, 95] on span "Clients" at bounding box center [38, 96] width 22 height 10
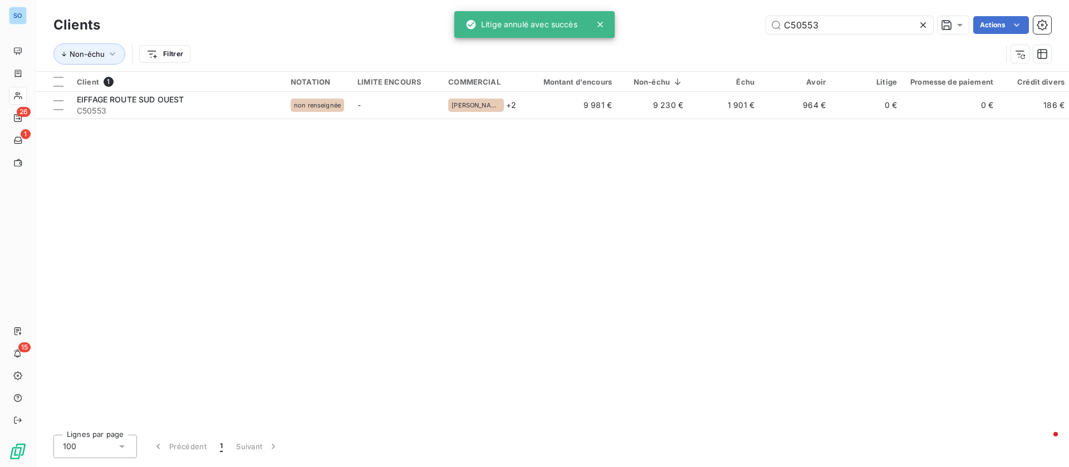
drag, startPoint x: 796, startPoint y: 24, endPoint x: 733, endPoint y: 22, distance: 63.5
click at [733, 22] on div "C50553 Actions" at bounding box center [582, 25] width 937 height 18
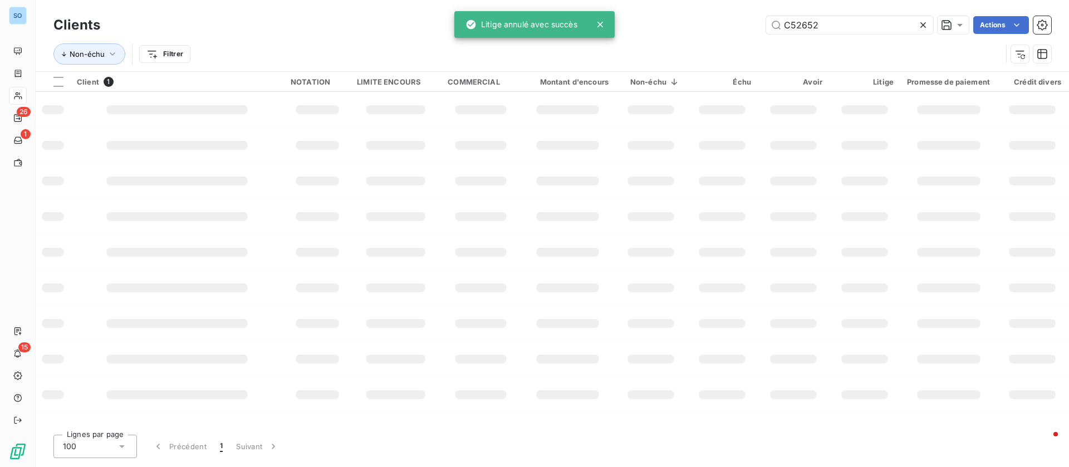
type input "C52652"
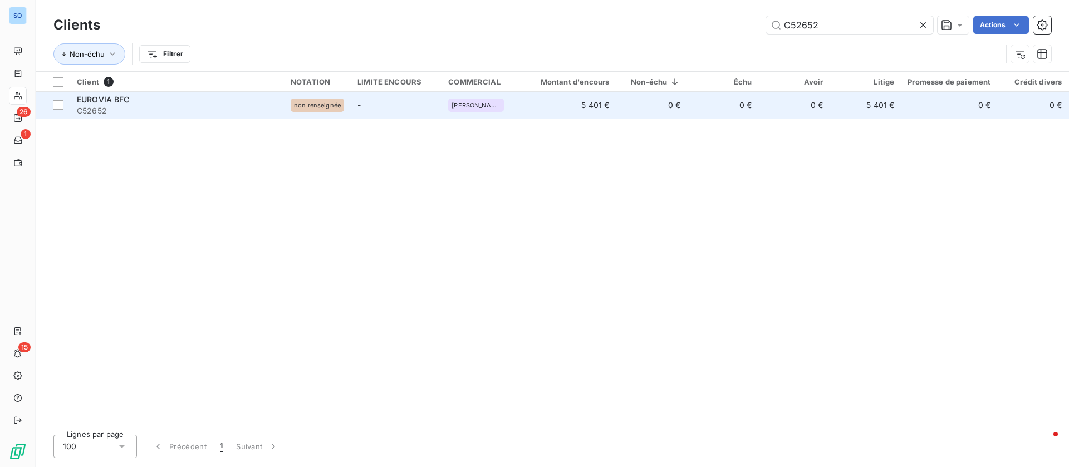
click at [215, 110] on span "C52652" at bounding box center [177, 110] width 200 height 11
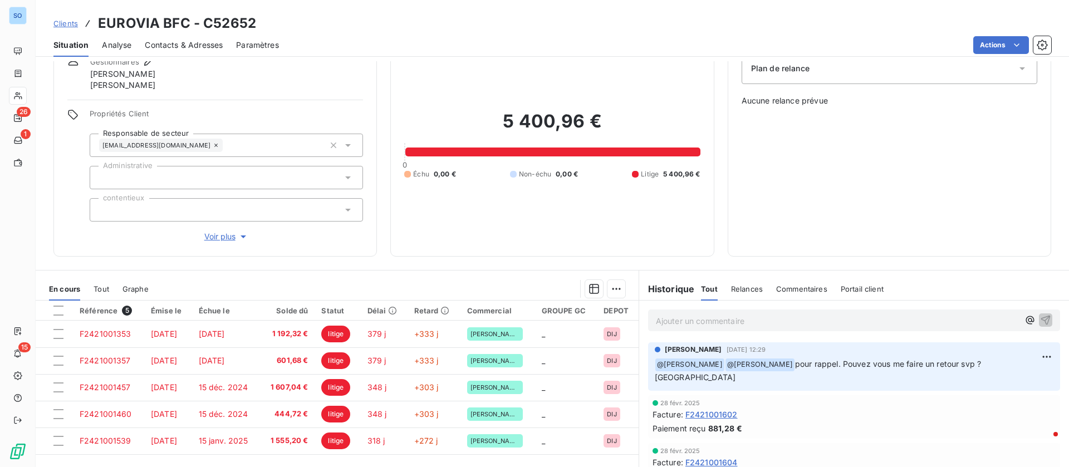
scroll to position [130, 0]
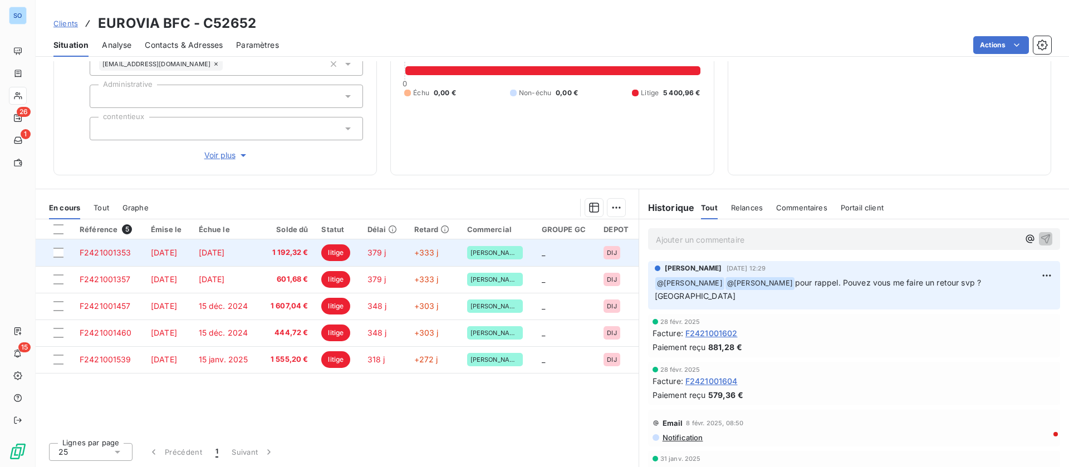
click at [219, 253] on span "15 nov. 2024" at bounding box center [212, 252] width 26 height 9
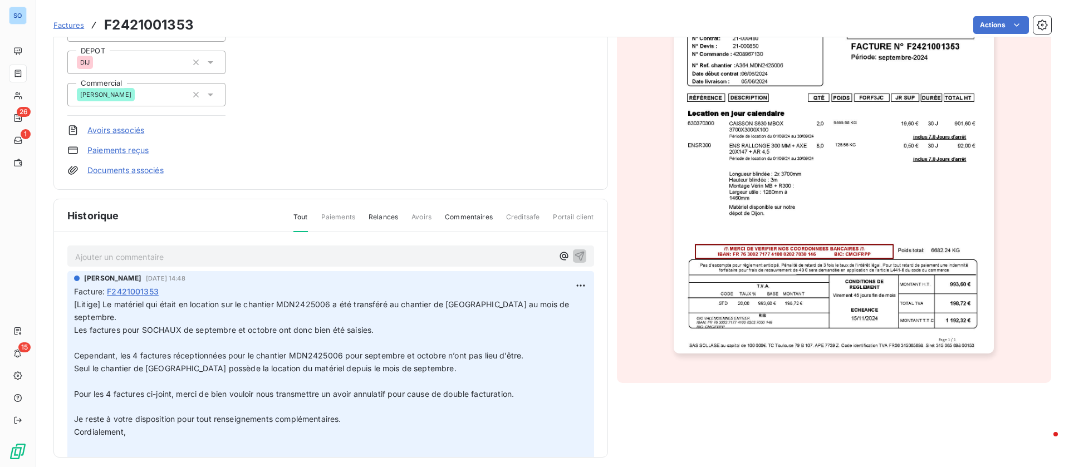
scroll to position [181, 0]
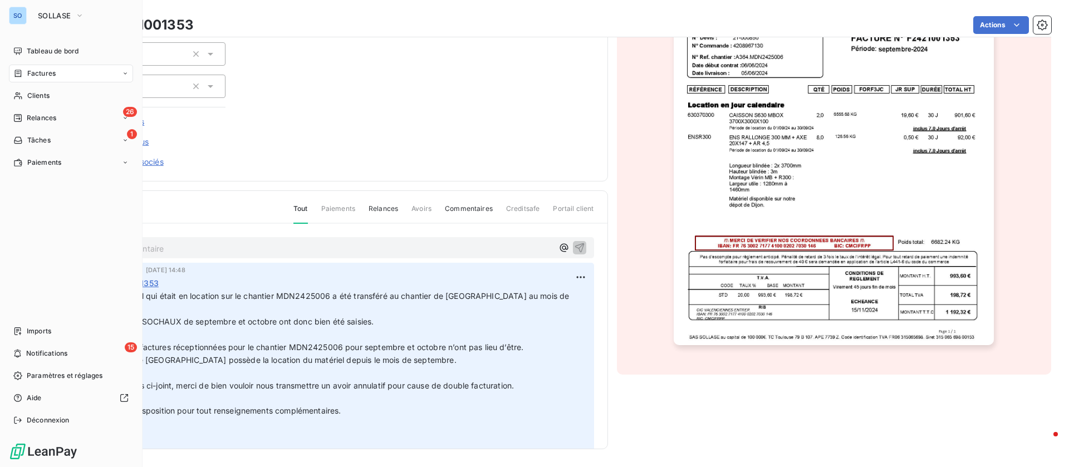
click at [27, 72] on div "Factures" at bounding box center [34, 73] width 42 height 10
click at [58, 70] on div "Factures" at bounding box center [71, 74] width 124 height 18
drag, startPoint x: 56, startPoint y: 92, endPoint x: 83, endPoint y: 90, distance: 26.8
click at [56, 94] on div "Factures" at bounding box center [77, 96] width 111 height 18
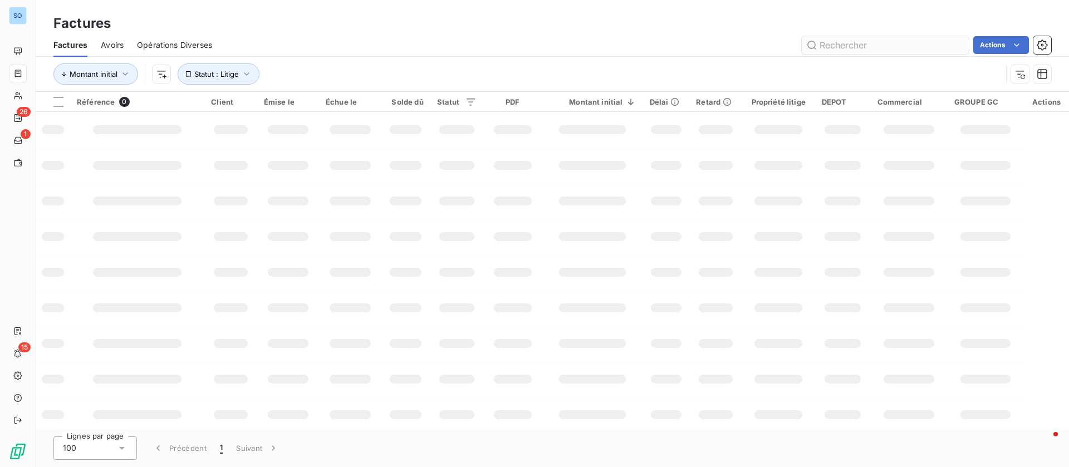
click at [863, 45] on input "text" at bounding box center [884, 45] width 167 height 18
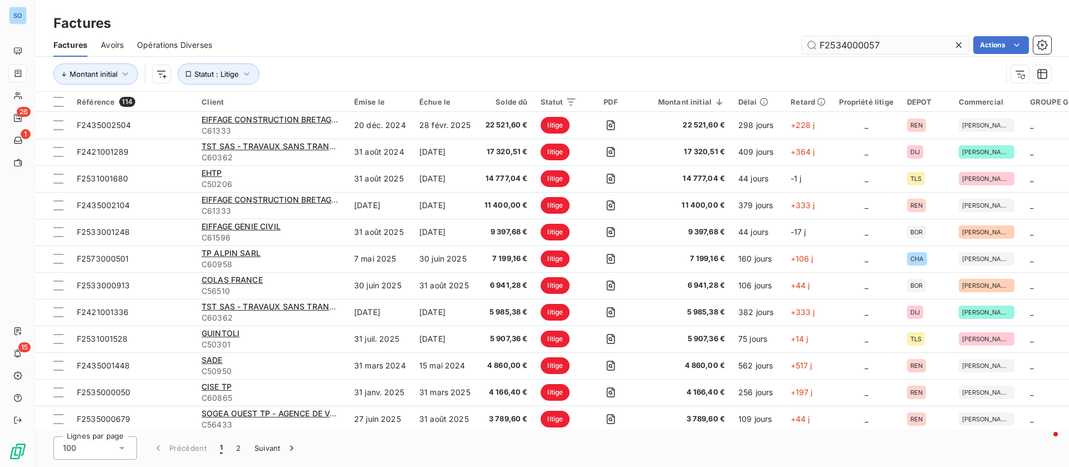
drag, startPoint x: 872, startPoint y: 42, endPoint x: 890, endPoint y: 46, distance: 18.9
click at [873, 43] on input "F2534000057" at bounding box center [884, 45] width 167 height 18
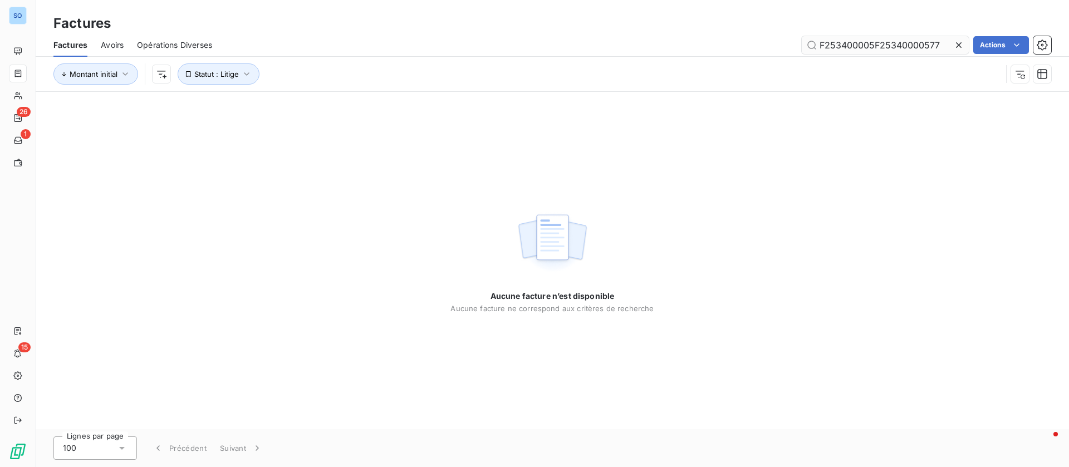
drag, startPoint x: 938, startPoint y: 41, endPoint x: 872, endPoint y: 38, distance: 66.3
click at [872, 38] on input "F253400005F25340000577" at bounding box center [884, 45] width 167 height 18
type input "F2534000057"
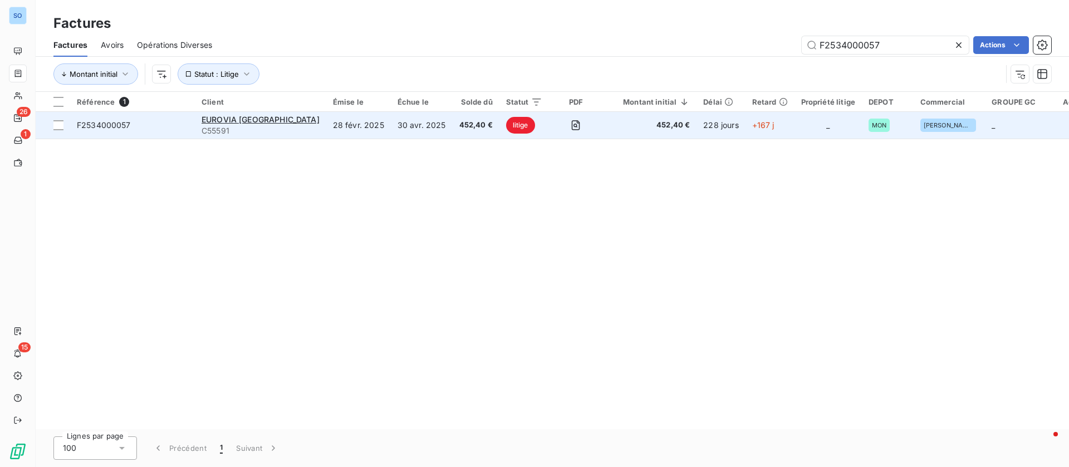
click at [349, 129] on td "28 févr. 2025" at bounding box center [358, 125] width 65 height 27
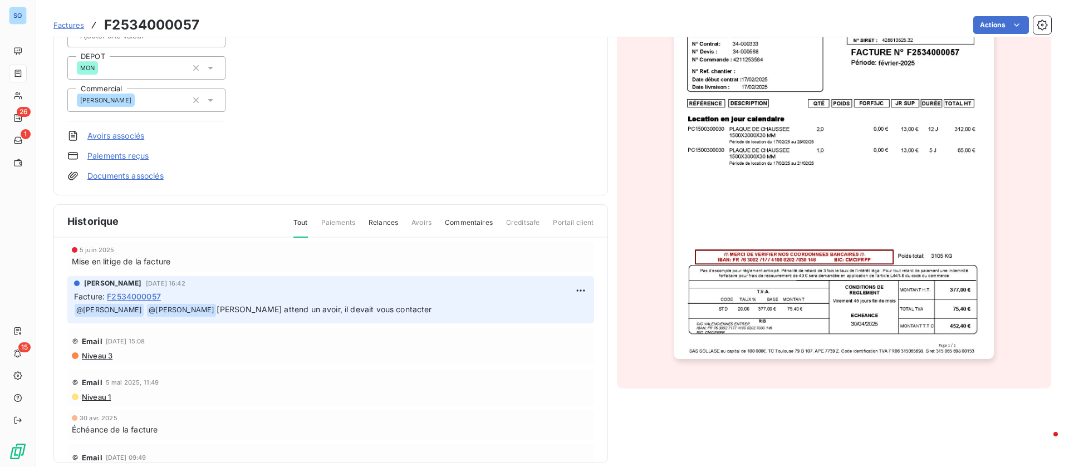
scroll to position [417, 0]
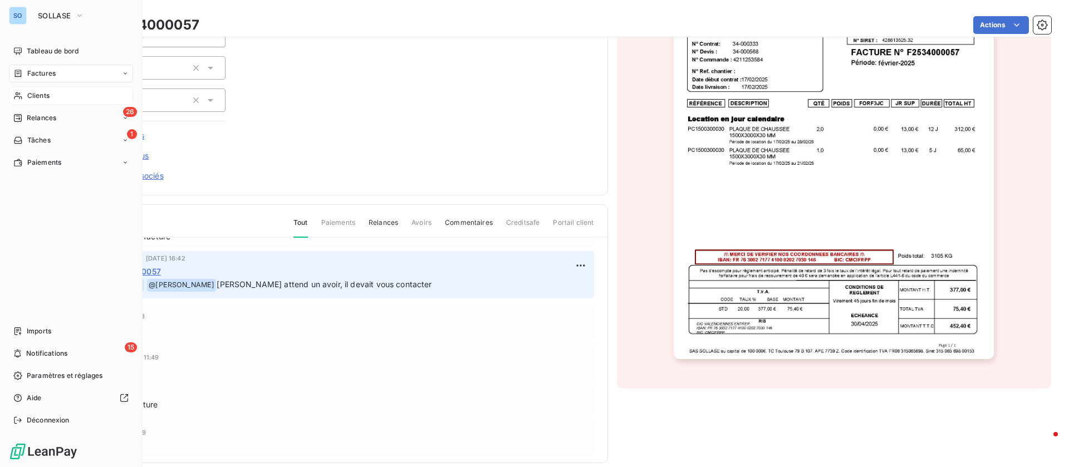
click at [14, 91] on icon at bounding box center [17, 95] width 9 height 9
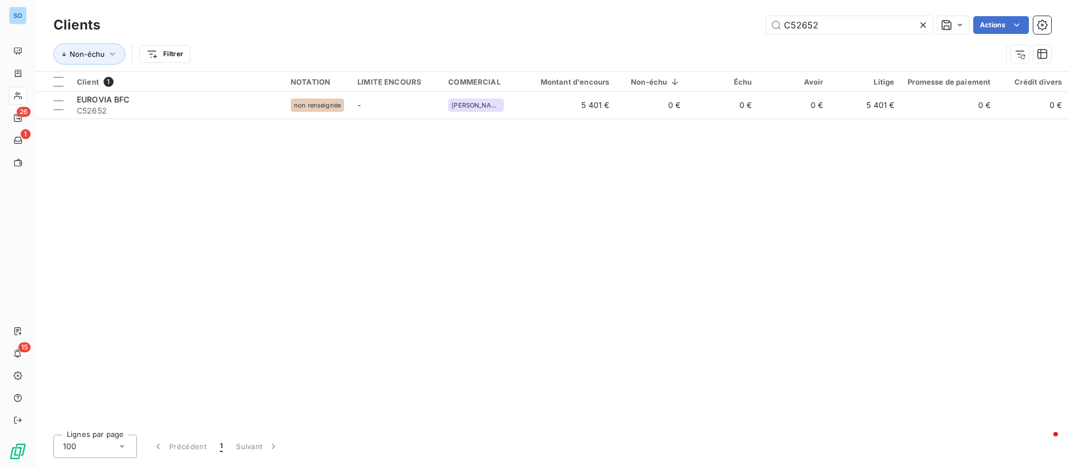
drag, startPoint x: 846, startPoint y: 29, endPoint x: 717, endPoint y: 27, distance: 128.6
click at [717, 27] on div "C52652 Actions" at bounding box center [582, 25] width 937 height 18
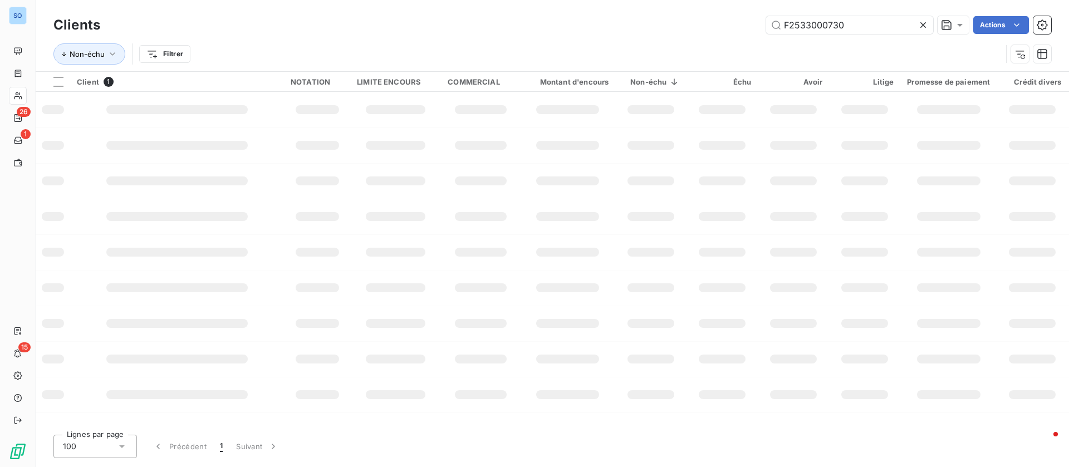
type input "F2533000730"
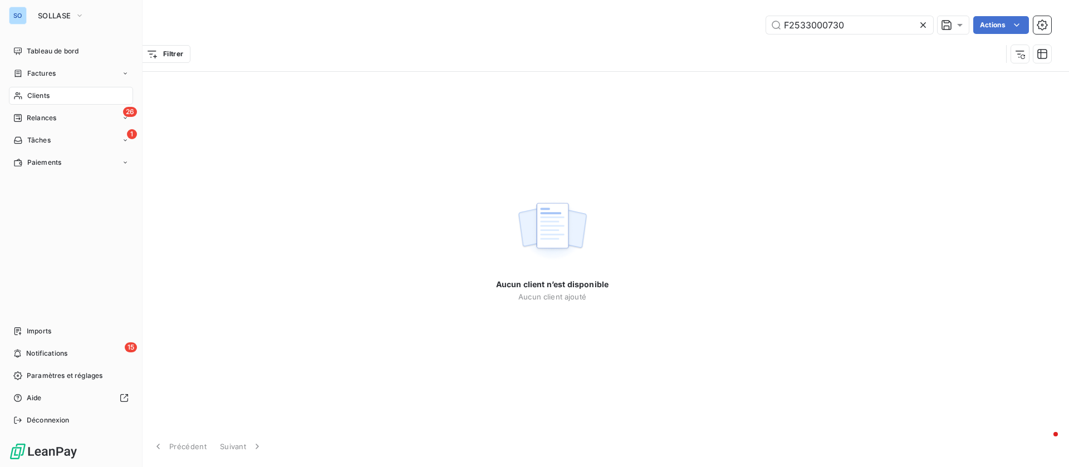
drag, startPoint x: 27, startPoint y: 73, endPoint x: 98, endPoint y: 71, distance: 70.7
click at [32, 72] on span "Factures" at bounding box center [41, 73] width 28 height 10
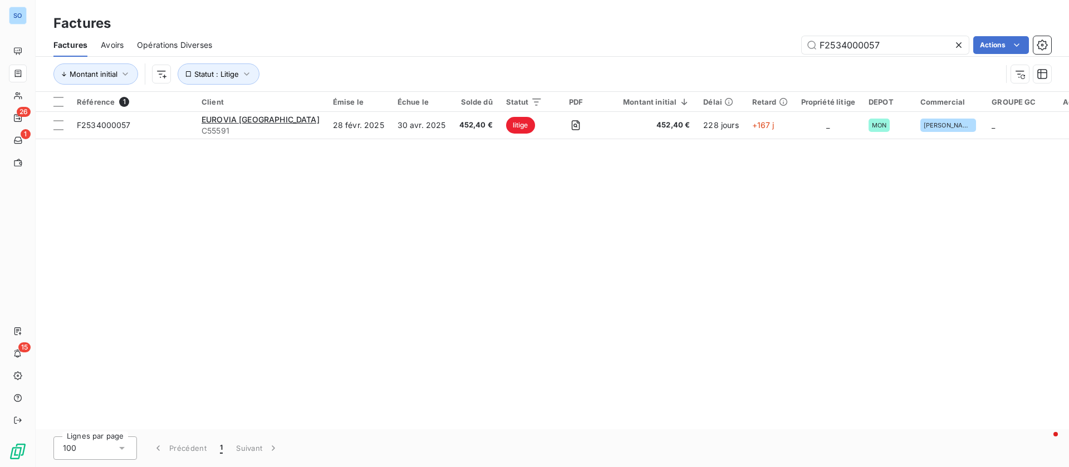
drag, startPoint x: 882, startPoint y: 47, endPoint x: 758, endPoint y: 39, distance: 124.4
click at [758, 39] on div "F2534000057 Actions" at bounding box center [637, 45] width 825 height 18
type input "F2533000730"
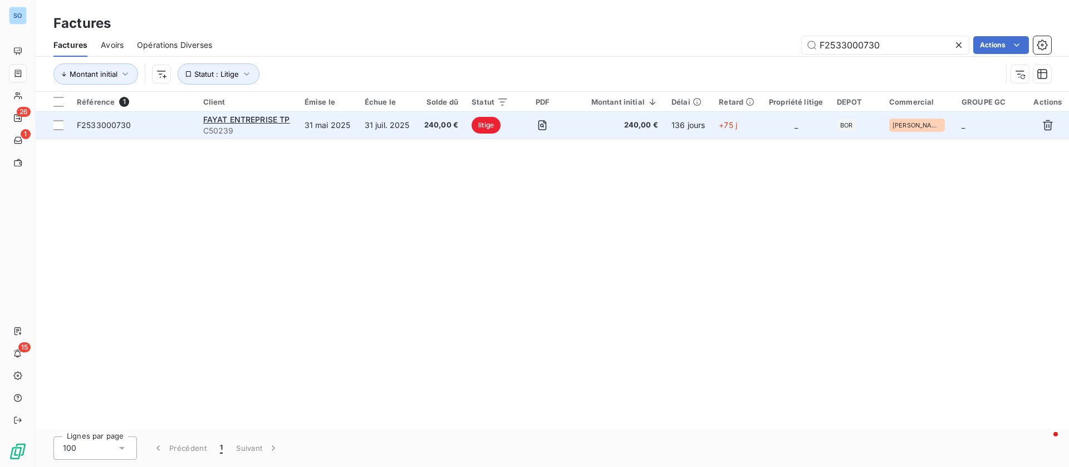
click at [409, 116] on td "31 juil. 2025" at bounding box center [387, 125] width 59 height 27
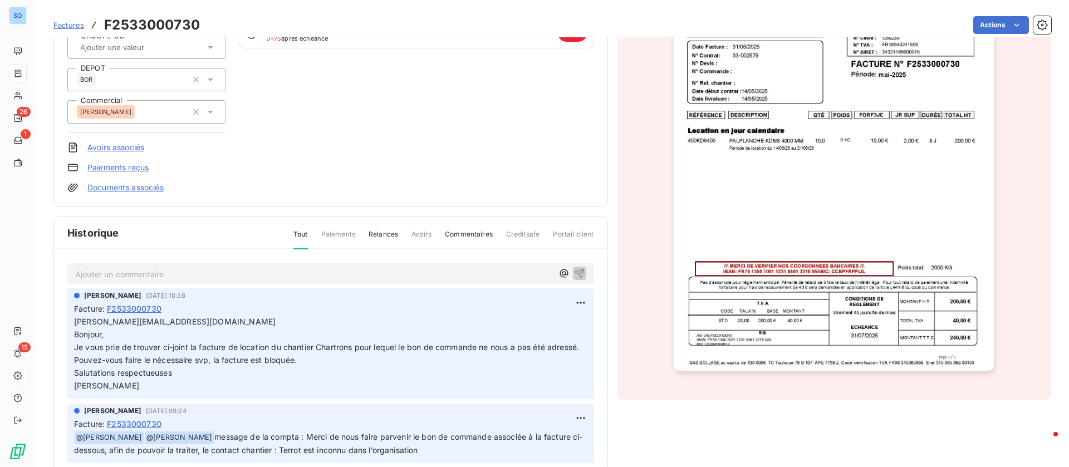
scroll to position [181, 0]
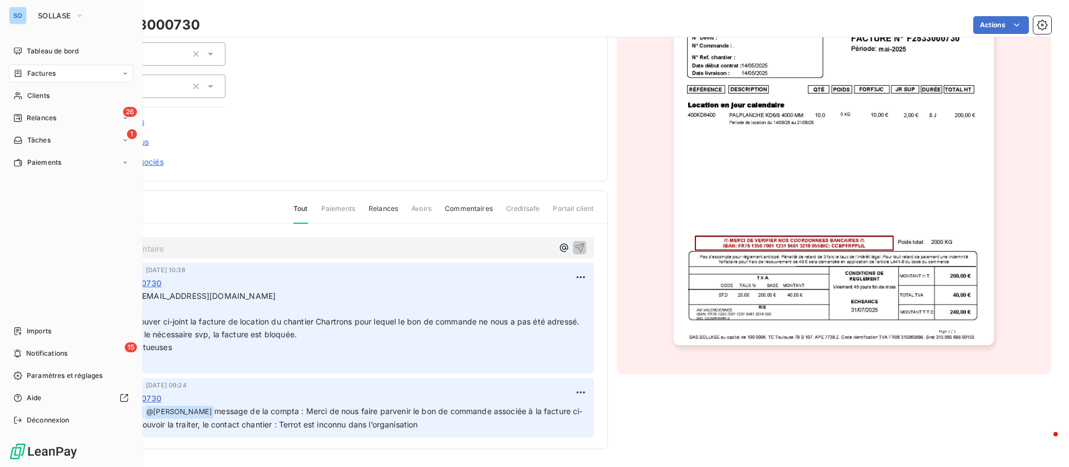
click at [35, 72] on span "Factures" at bounding box center [41, 73] width 28 height 10
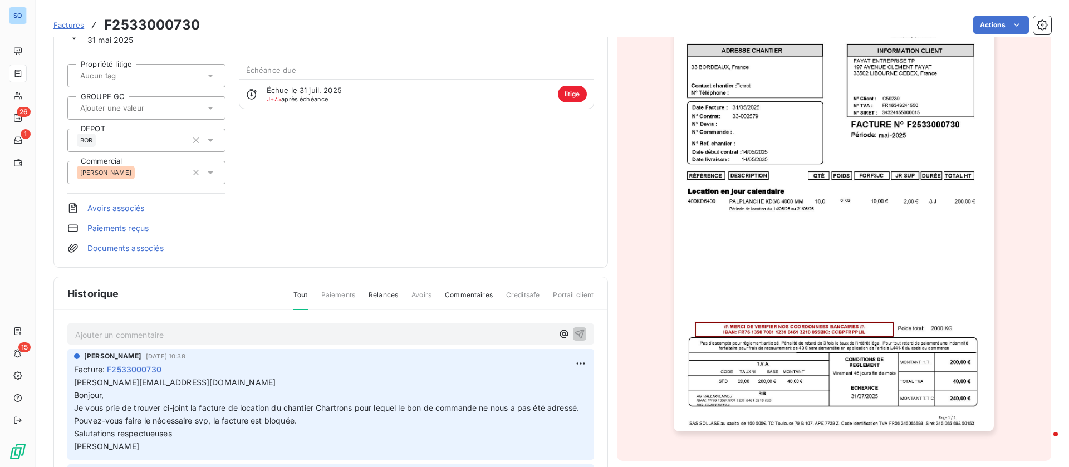
scroll to position [0, 0]
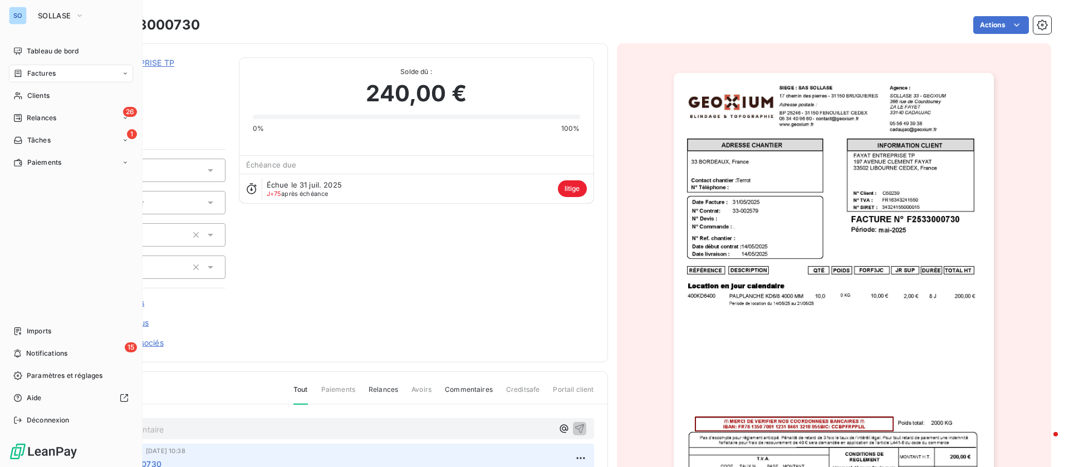
click at [28, 83] on nav "Tableau de bord Factures Clients 26 Relances 1 Tâches Paiements" at bounding box center [71, 106] width 124 height 129
click at [60, 70] on div "Factures" at bounding box center [71, 74] width 124 height 18
click at [24, 97] on div "Clients" at bounding box center [71, 96] width 124 height 18
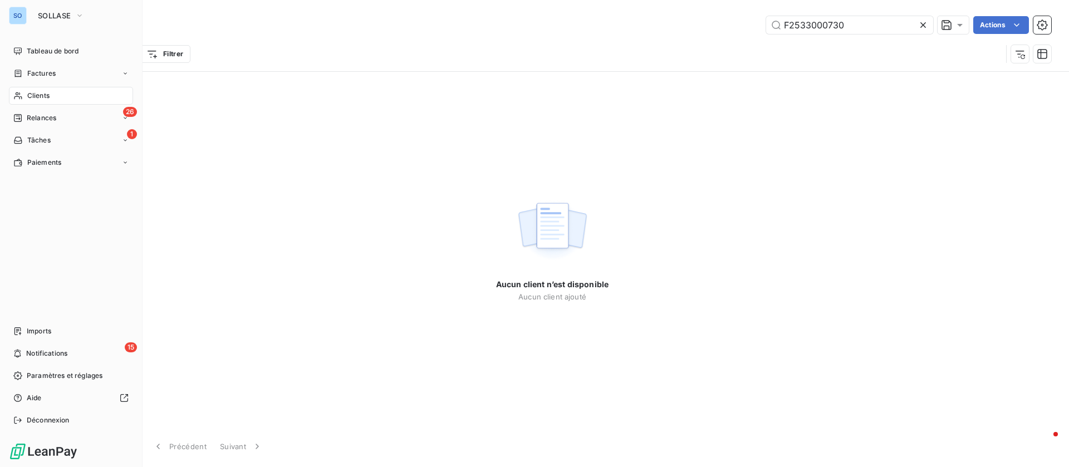
click at [34, 73] on span "Factures" at bounding box center [41, 73] width 28 height 10
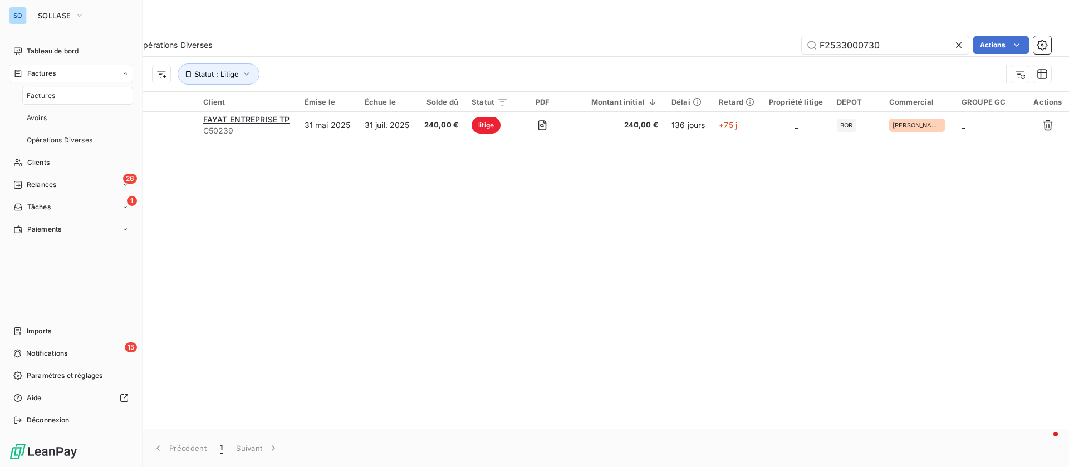
click at [40, 91] on nav "Tableau de bord Factures Factures Avoirs Opérations Diverses Clients 26 Relance…" at bounding box center [71, 140] width 124 height 196
click at [65, 95] on div "Factures" at bounding box center [77, 96] width 111 height 18
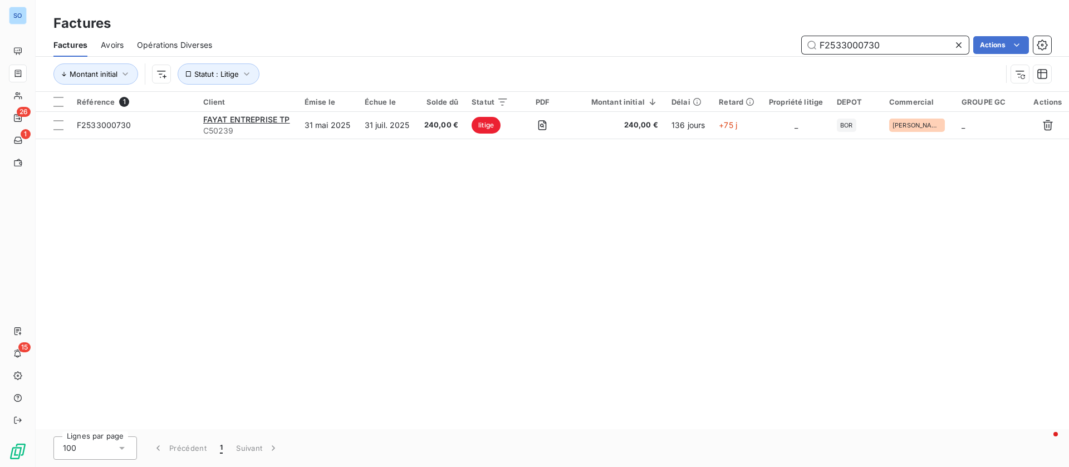
drag, startPoint x: 900, startPoint y: 43, endPoint x: 714, endPoint y: 40, distance: 185.9
click at [714, 40] on div "F2533000730 Actions" at bounding box center [637, 45] width 825 height 18
paste input "1102"
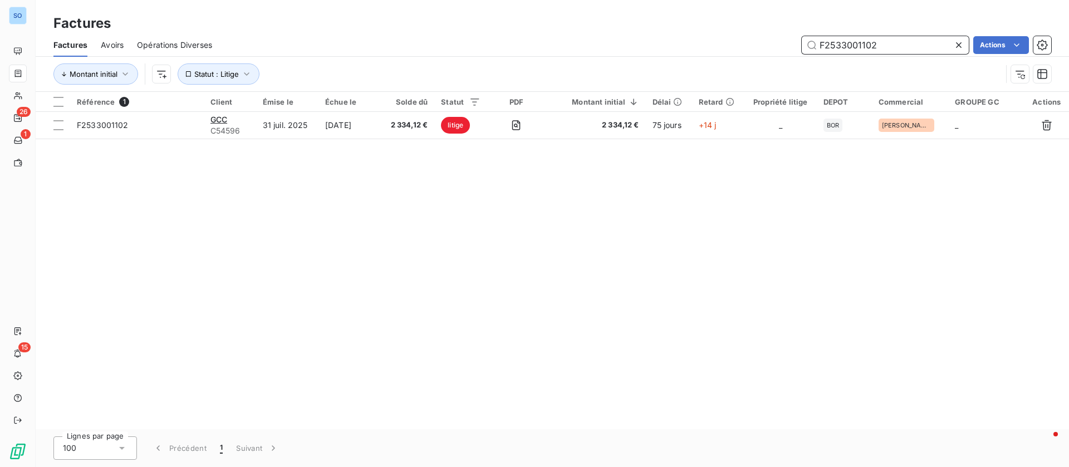
type input "F2533001102"
click at [296, 110] on th "Émise le" at bounding box center [287, 102] width 62 height 20
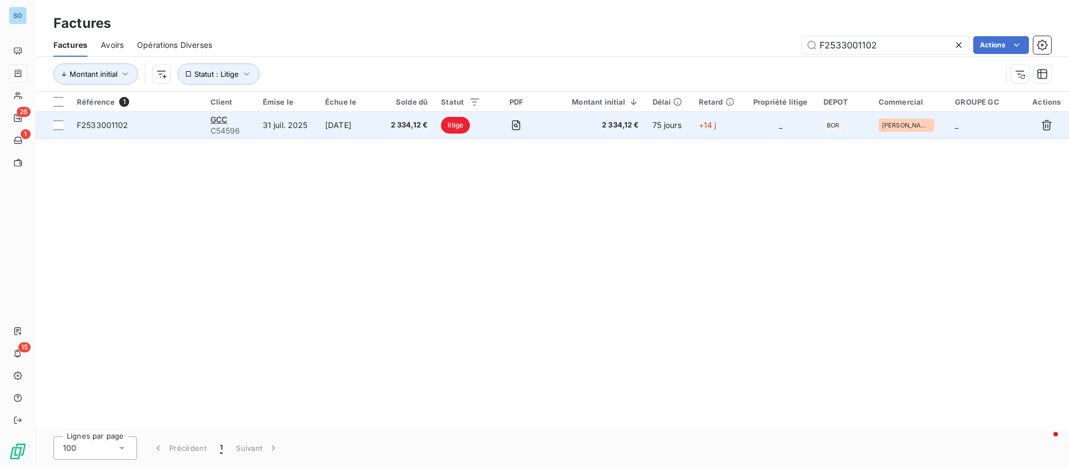
click at [294, 124] on td "31 juil. 2025" at bounding box center [287, 125] width 62 height 27
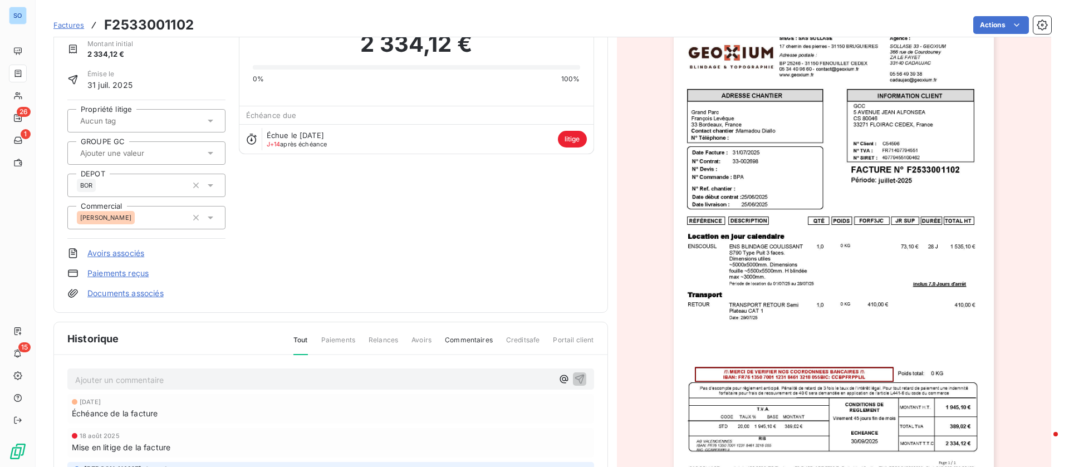
scroll to position [168, 0]
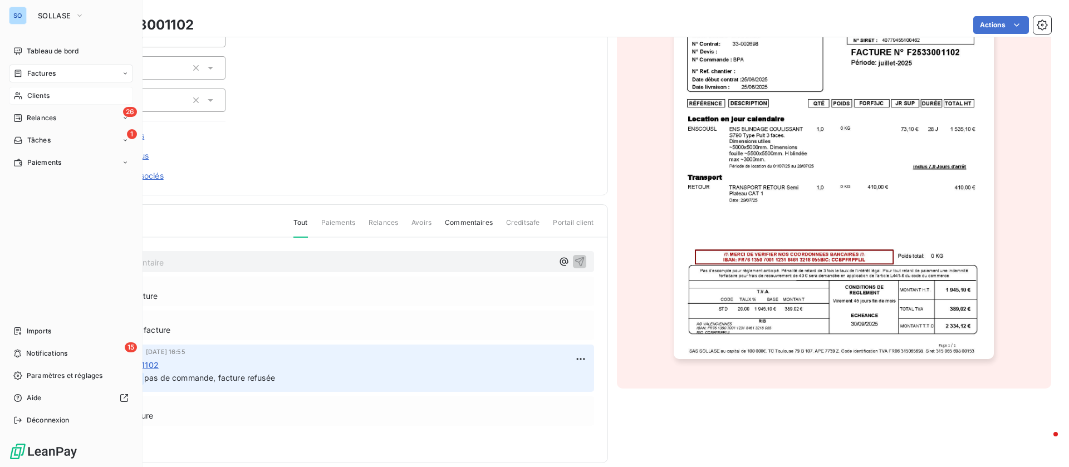
click at [22, 100] on icon at bounding box center [17, 95] width 9 height 9
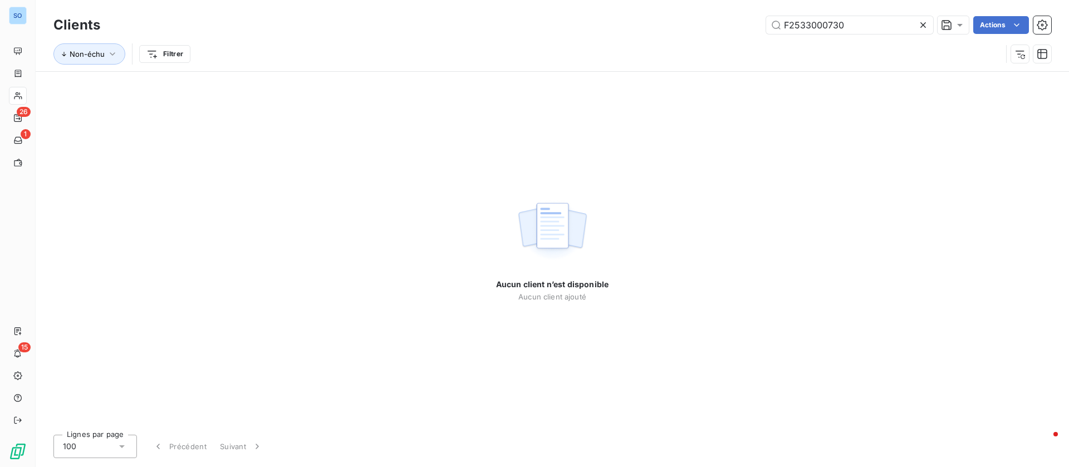
drag, startPoint x: 780, startPoint y: 23, endPoint x: 702, endPoint y: 22, distance: 77.4
click at [702, 22] on div "F2533000730 Actions" at bounding box center [582, 25] width 937 height 18
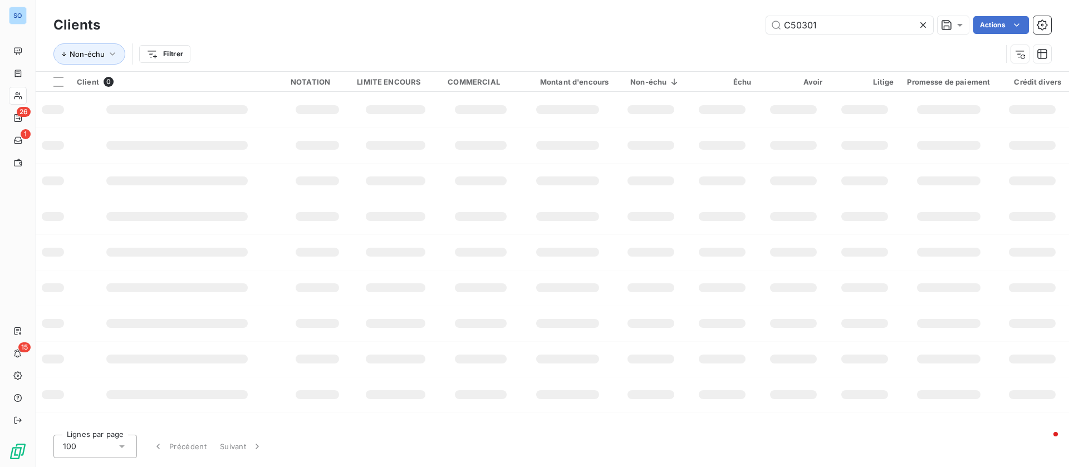
type input "C50301"
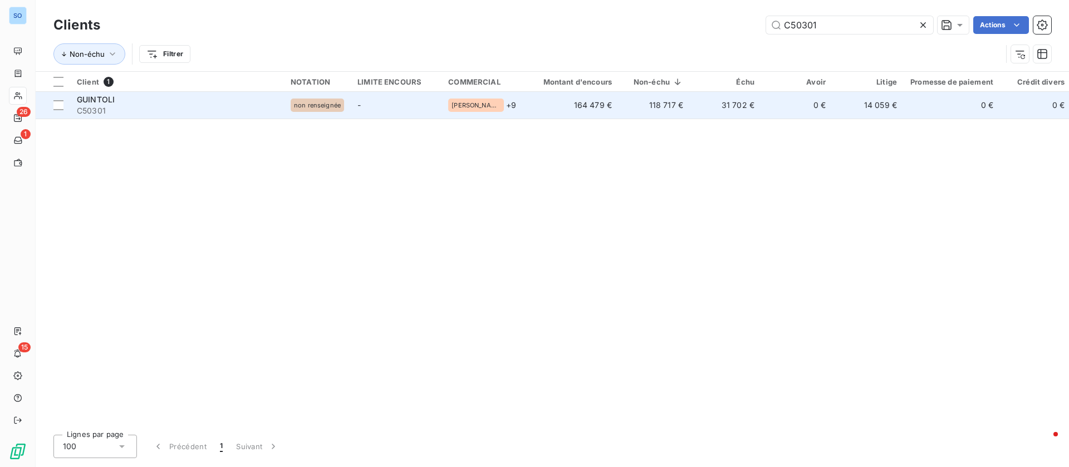
click at [577, 107] on td "164 479 €" at bounding box center [571, 105] width 96 height 27
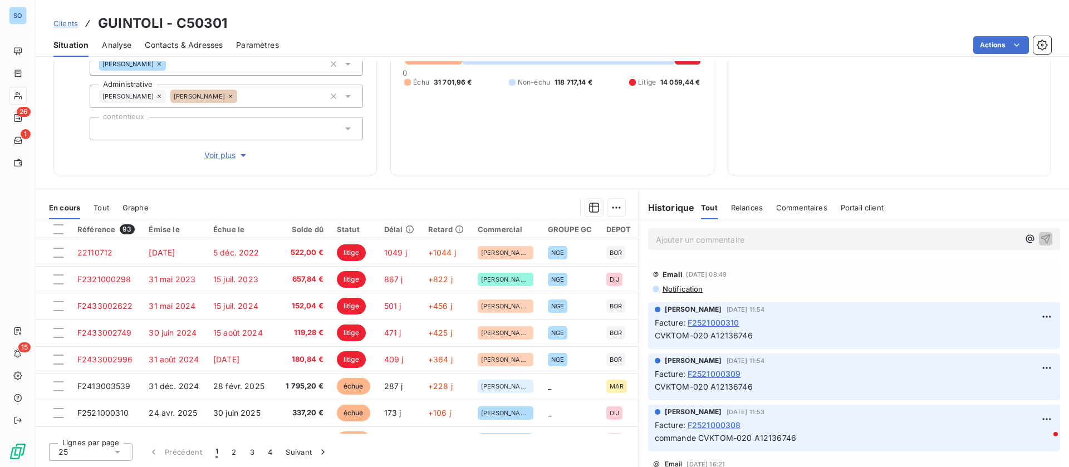
scroll to position [83, 0]
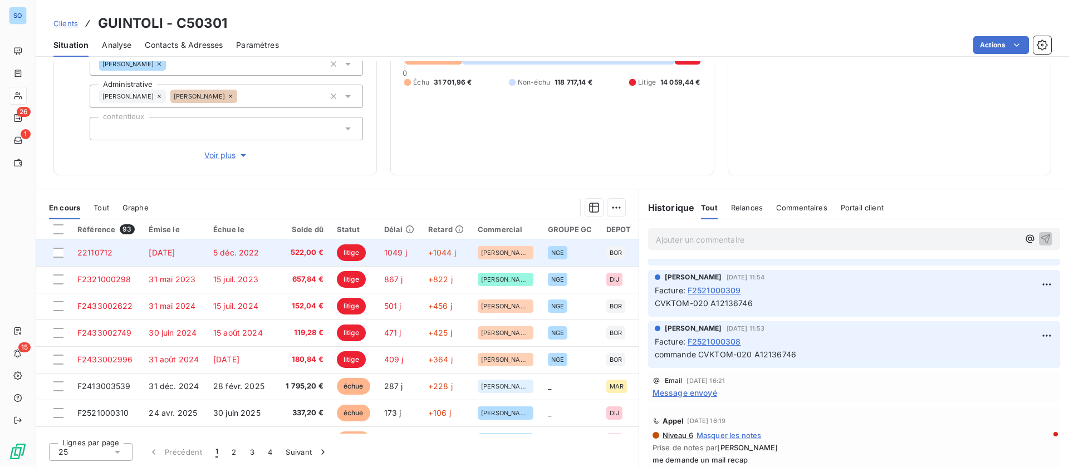
click at [283, 254] on span "522,00 €" at bounding box center [301, 252] width 45 height 11
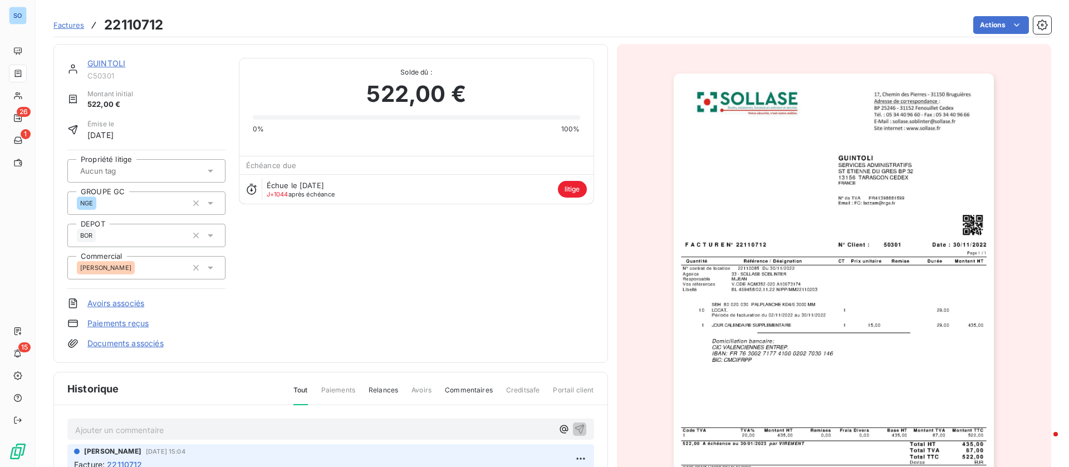
scroll to position [168, 0]
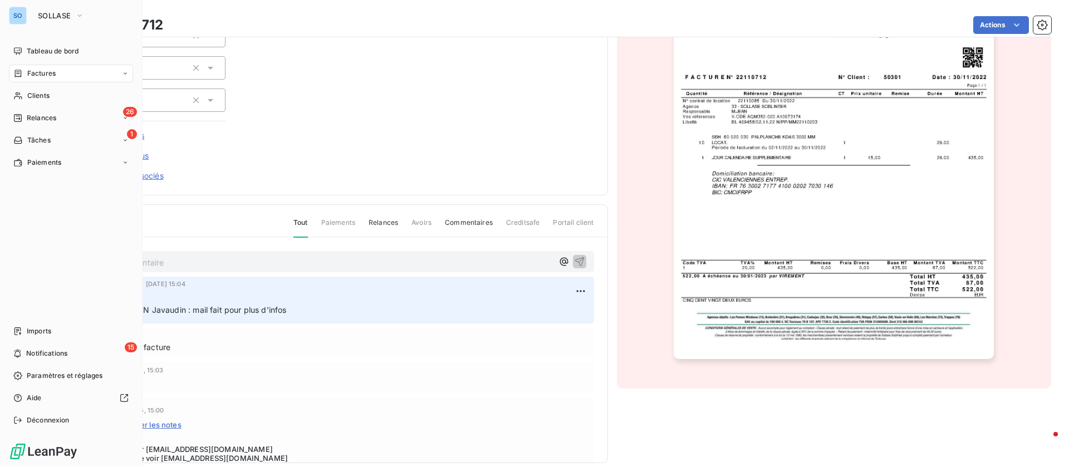
click at [38, 69] on span "Factures" at bounding box center [41, 73] width 28 height 10
click at [66, 68] on div "Factures" at bounding box center [71, 74] width 124 height 18
click at [63, 93] on div "Factures" at bounding box center [77, 96] width 111 height 18
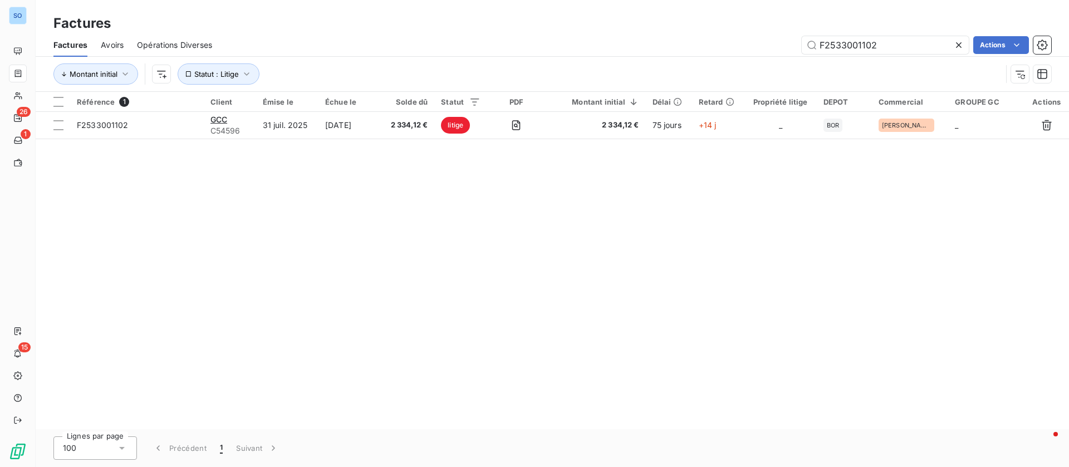
drag, startPoint x: 890, startPoint y: 40, endPoint x: 745, endPoint y: 41, distance: 145.3
click at [745, 41] on div "F2533001102 Actions" at bounding box center [637, 45] width 825 height 18
type input "F2531001528"
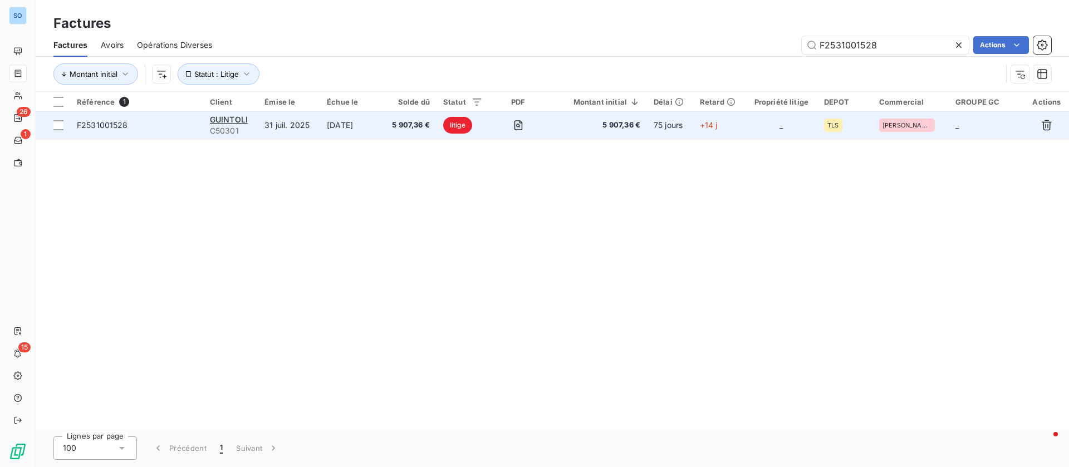
click at [317, 120] on td "31 juil. 2025" at bounding box center [289, 125] width 62 height 27
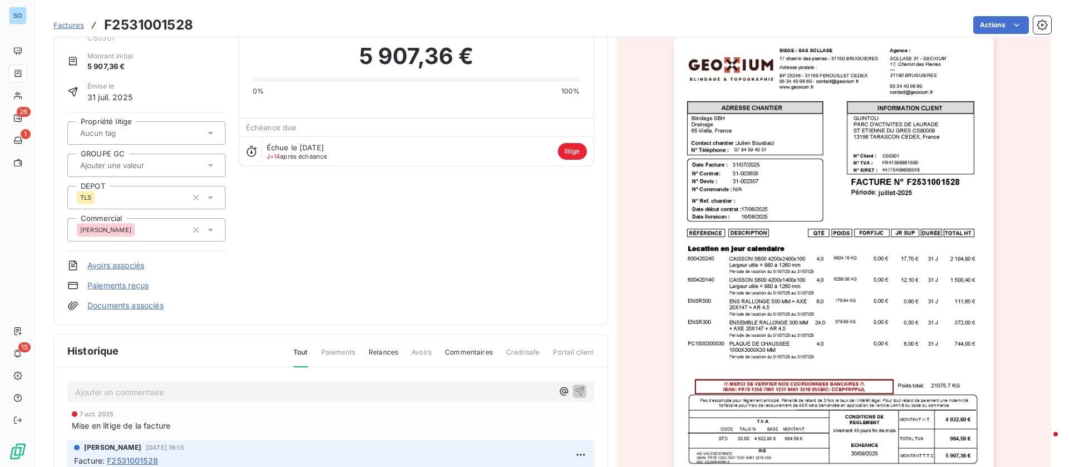
scroll to position [168, 0]
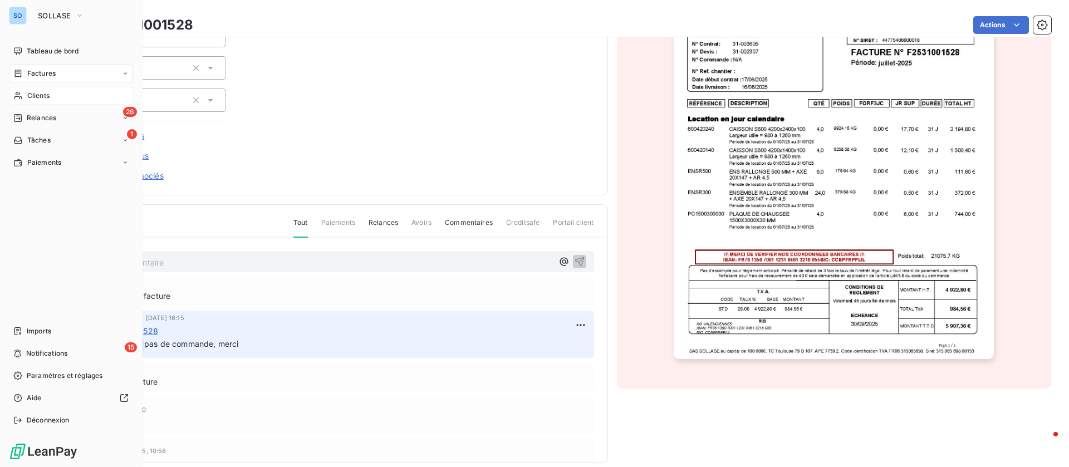
drag, startPoint x: 33, startPoint y: 95, endPoint x: 40, endPoint y: 94, distance: 6.1
click at [33, 95] on span "Clients" at bounding box center [38, 96] width 22 height 10
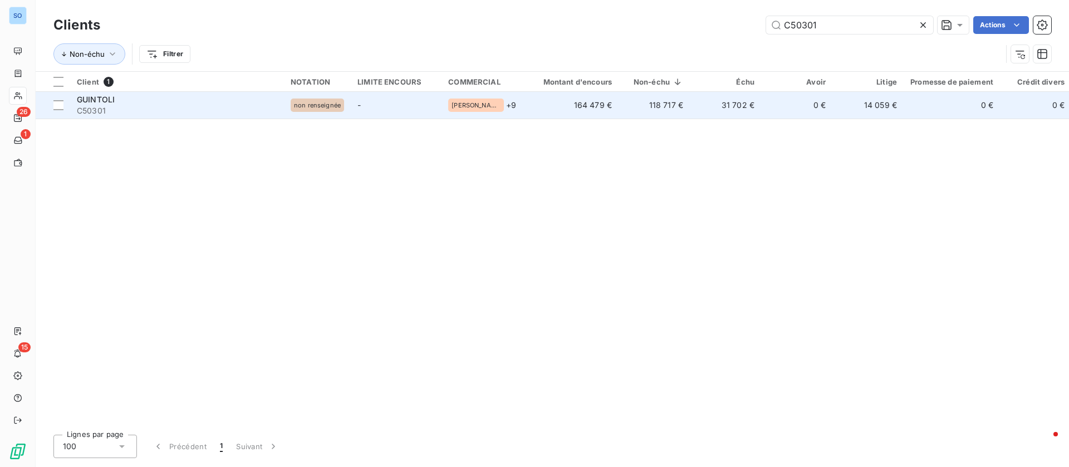
click at [116, 102] on div "GUINTOLI" at bounding box center [177, 99] width 200 height 11
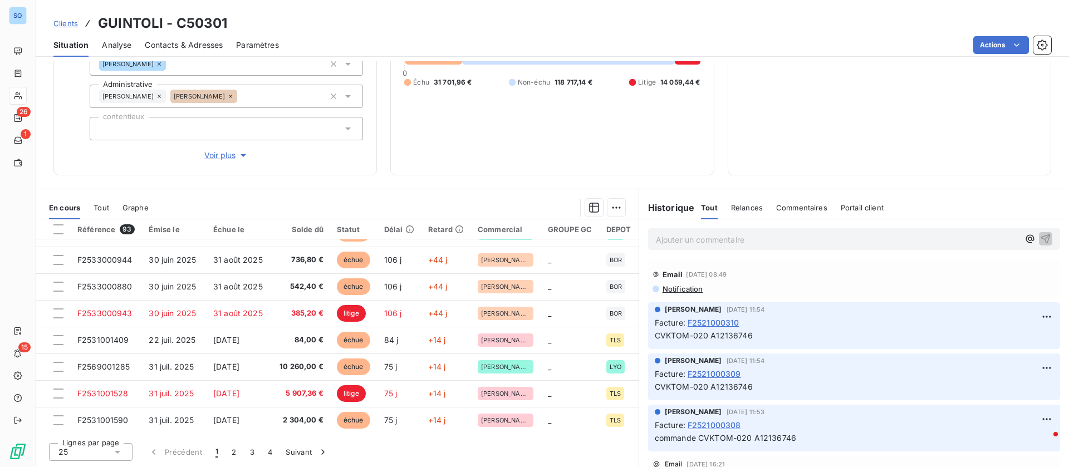
scroll to position [474, 0]
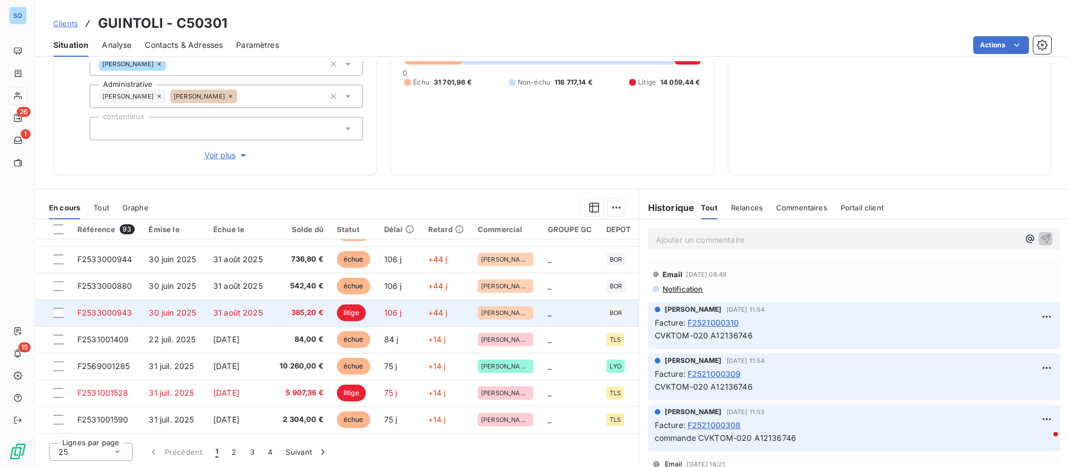
click at [289, 304] on td "385,20 €" at bounding box center [301, 312] width 58 height 27
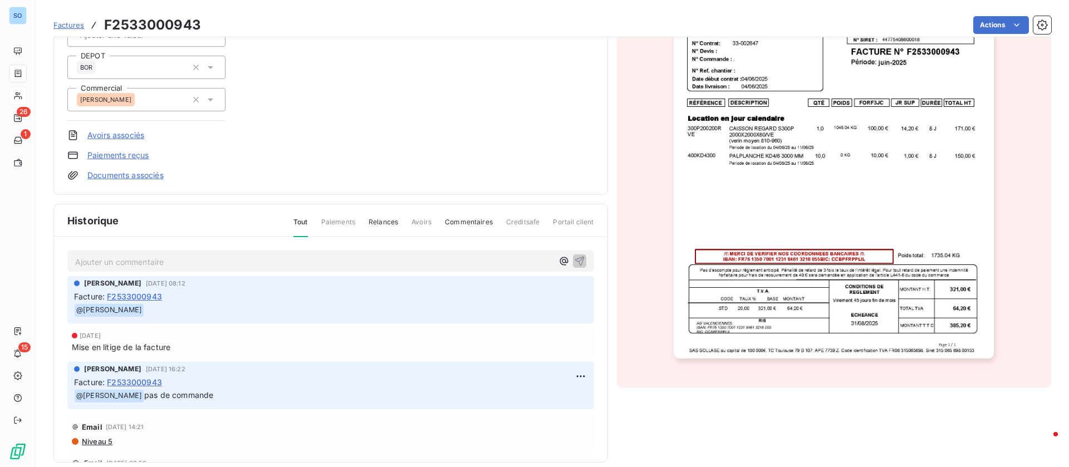
scroll to position [181, 0]
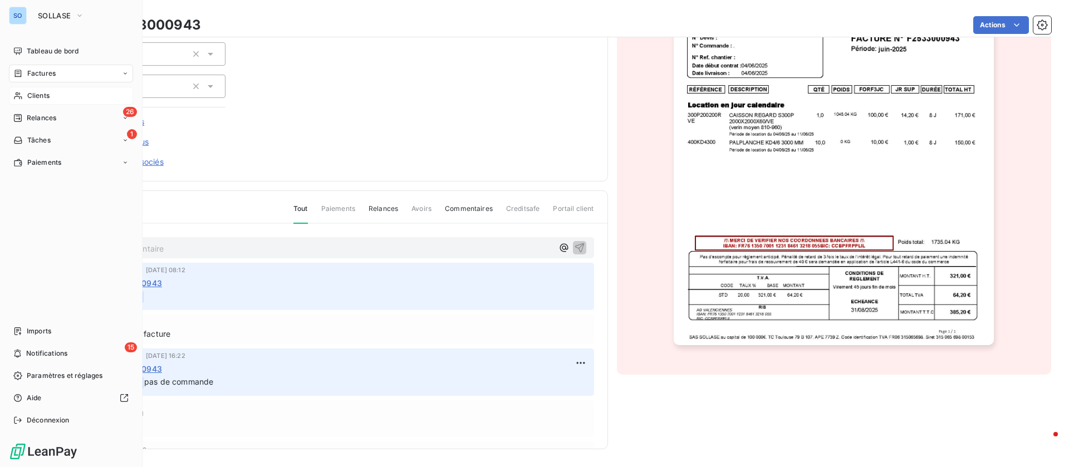
click at [23, 95] on div "Clients" at bounding box center [71, 96] width 124 height 18
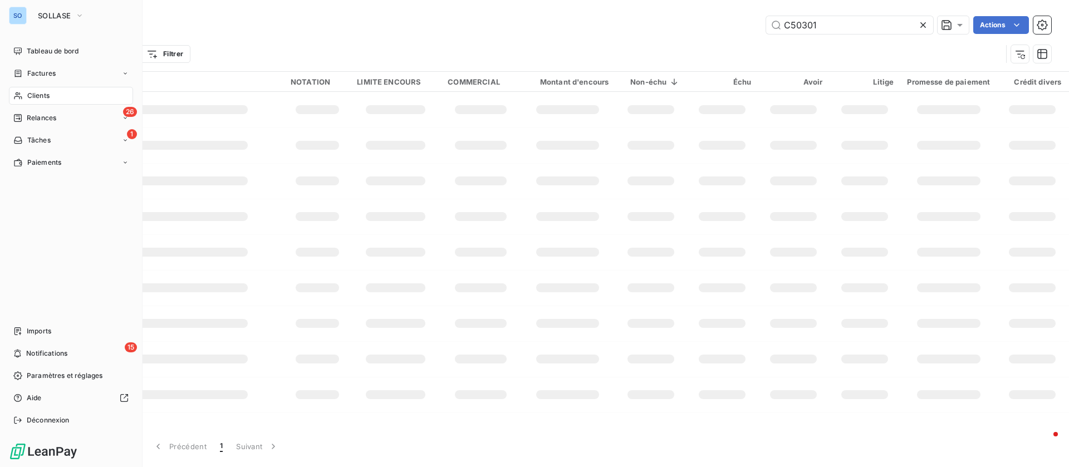
click at [33, 74] on span "Factures" at bounding box center [41, 73] width 28 height 10
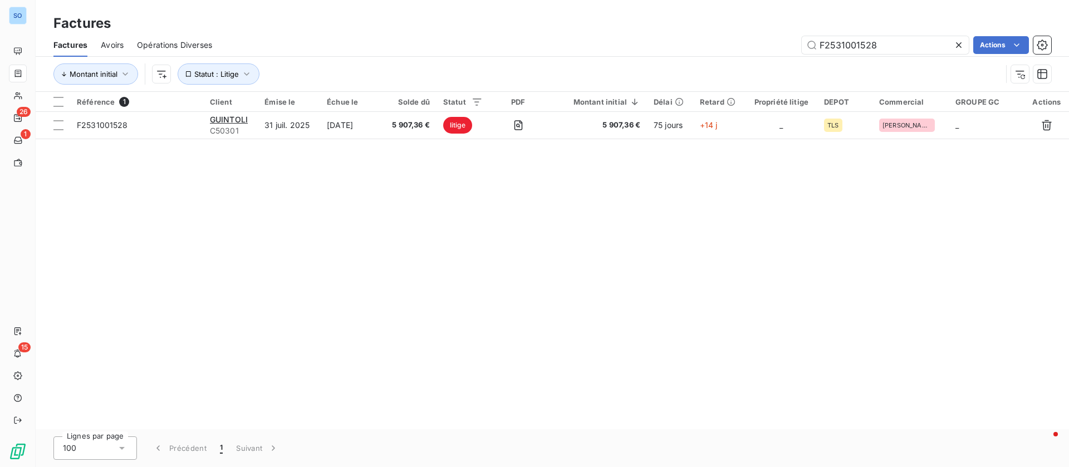
drag, startPoint x: 906, startPoint y: 41, endPoint x: 700, endPoint y: 35, distance: 206.0
click at [700, 35] on div "Factures Avoirs Opérations Diverses F2531001528 Actions" at bounding box center [552, 44] width 1033 height 23
type input "F2535000634"
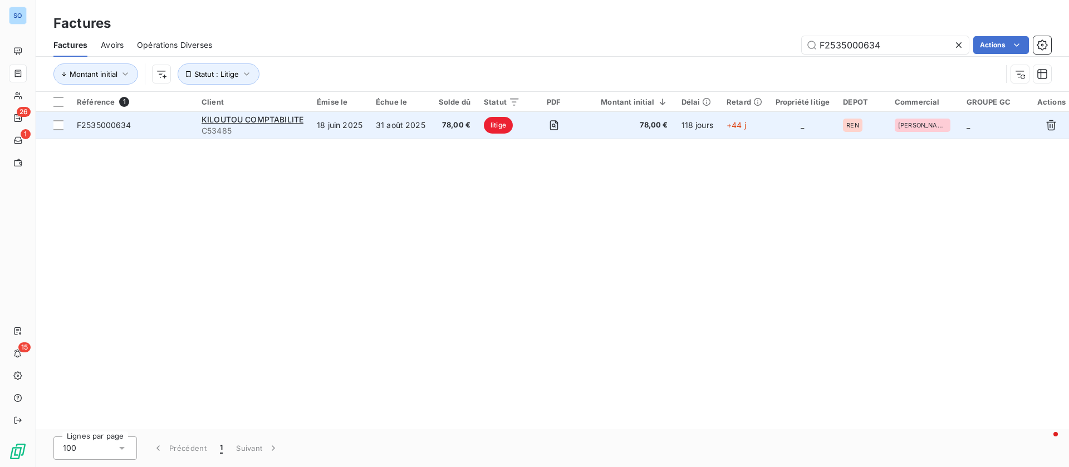
click at [421, 129] on td "31 août 2025" at bounding box center [400, 125] width 63 height 27
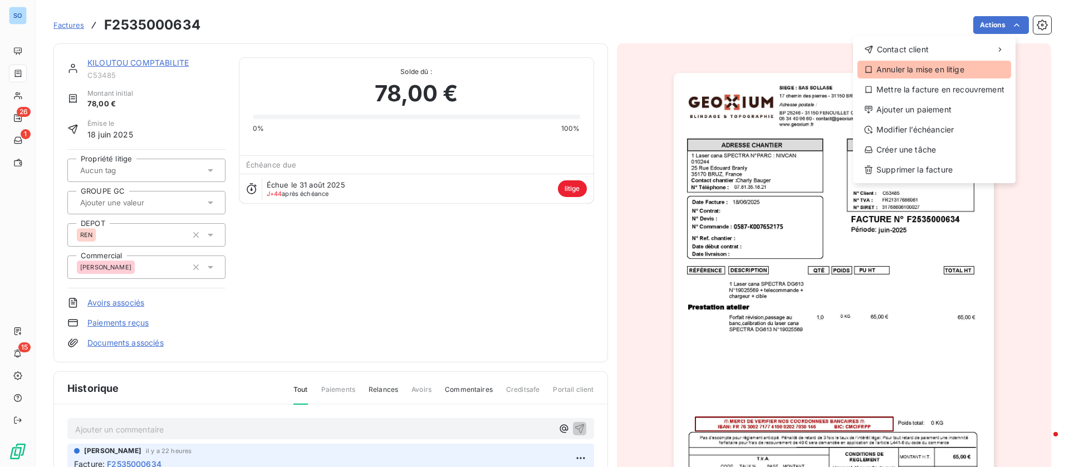
click at [935, 64] on div "Annuler la mise en litige" at bounding box center [934, 70] width 154 height 18
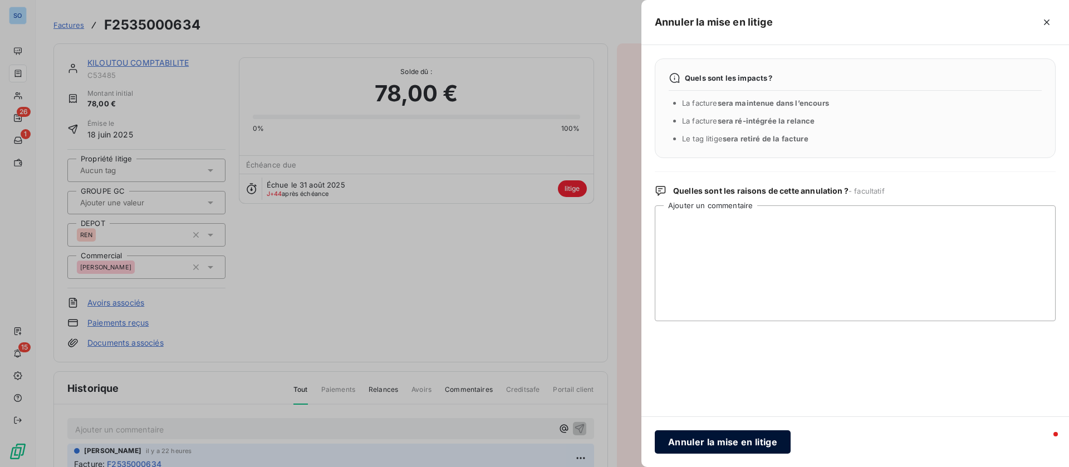
click at [700, 438] on button "Annuler la mise en litige" at bounding box center [723, 441] width 136 height 23
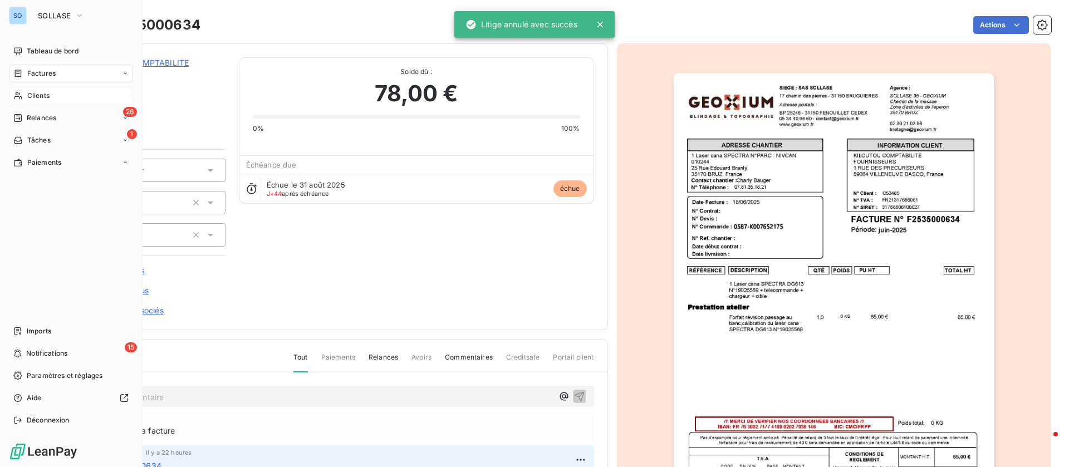
click at [34, 99] on span "Clients" at bounding box center [38, 96] width 22 height 10
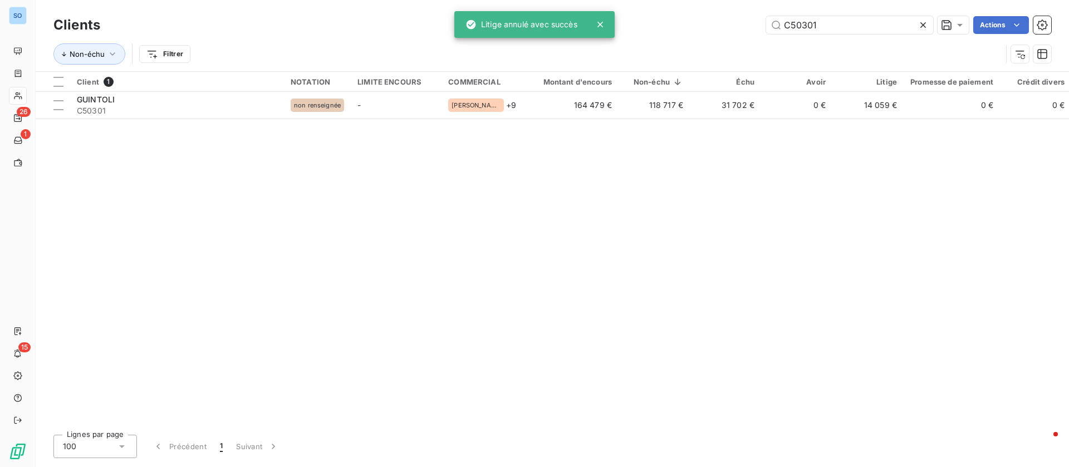
drag, startPoint x: 837, startPoint y: 22, endPoint x: 650, endPoint y: 13, distance: 187.8
click at [650, 13] on div "Clients C50301 Actions" at bounding box center [551, 24] width 997 height 23
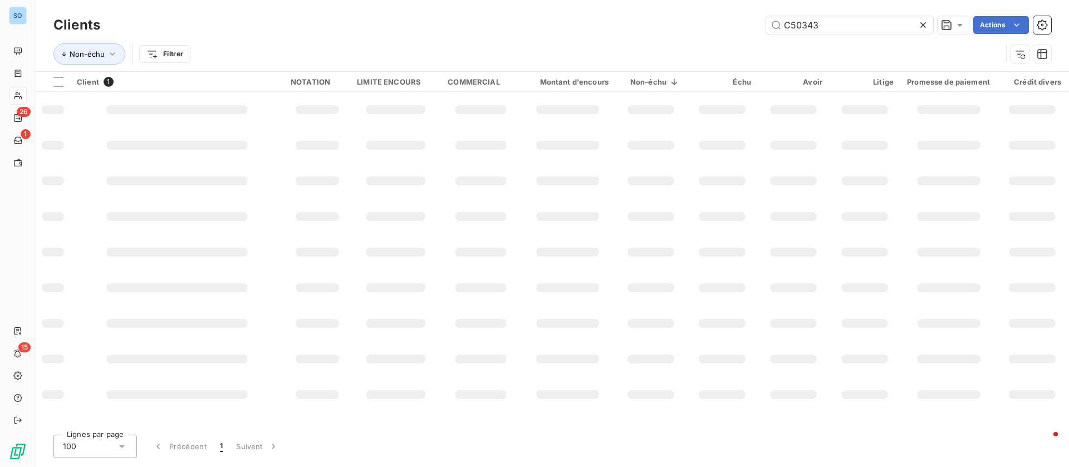
type input "C50343"
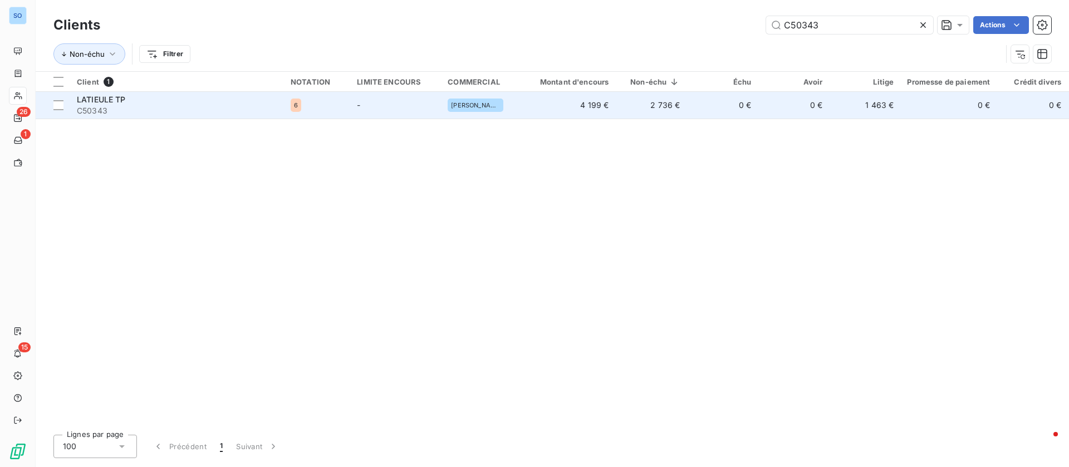
click at [193, 107] on span "C50343" at bounding box center [177, 110] width 200 height 11
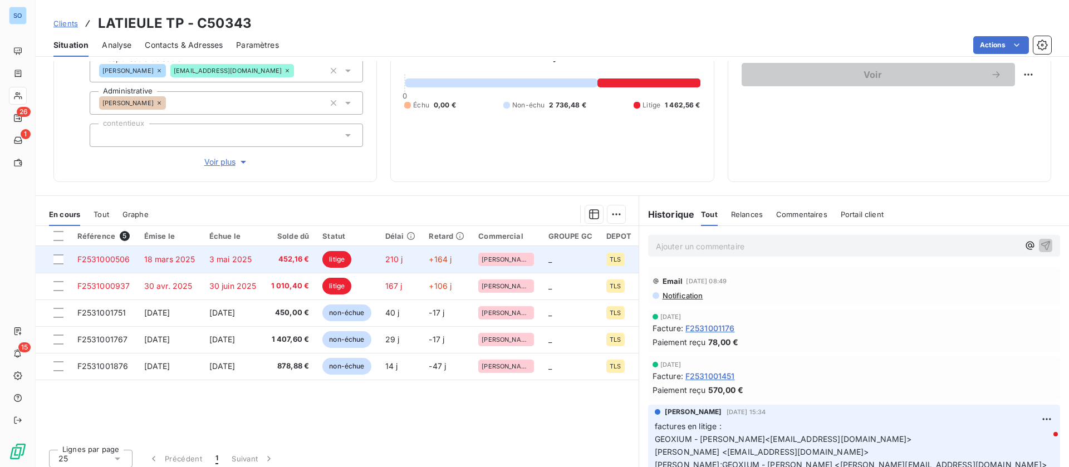
scroll to position [119, 0]
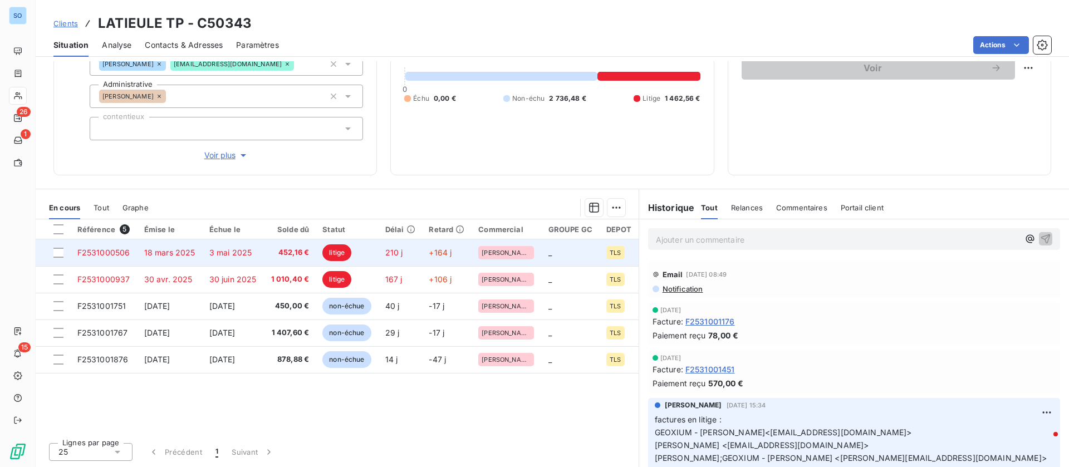
click at [243, 255] on span "3 mai 2025" at bounding box center [230, 252] width 43 height 9
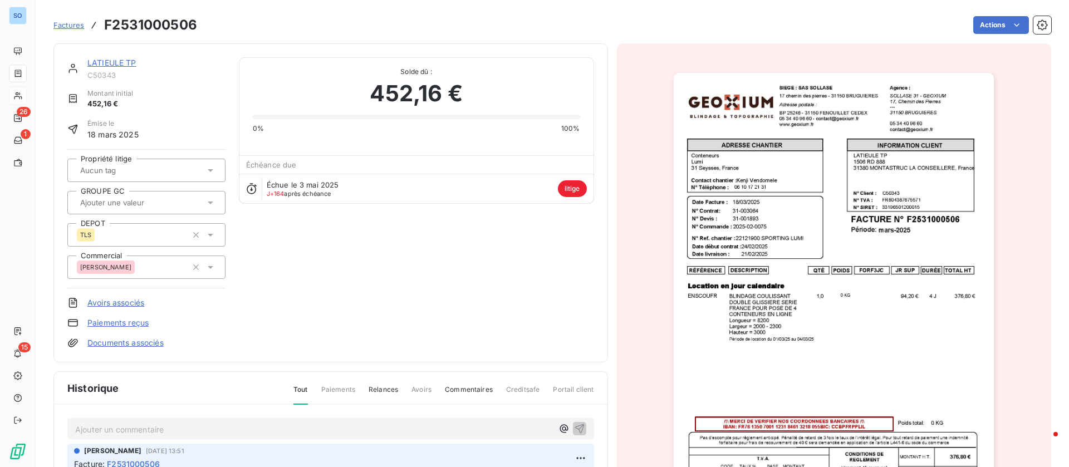
click at [105, 62] on link "LATIEULE TP" at bounding box center [111, 62] width 49 height 9
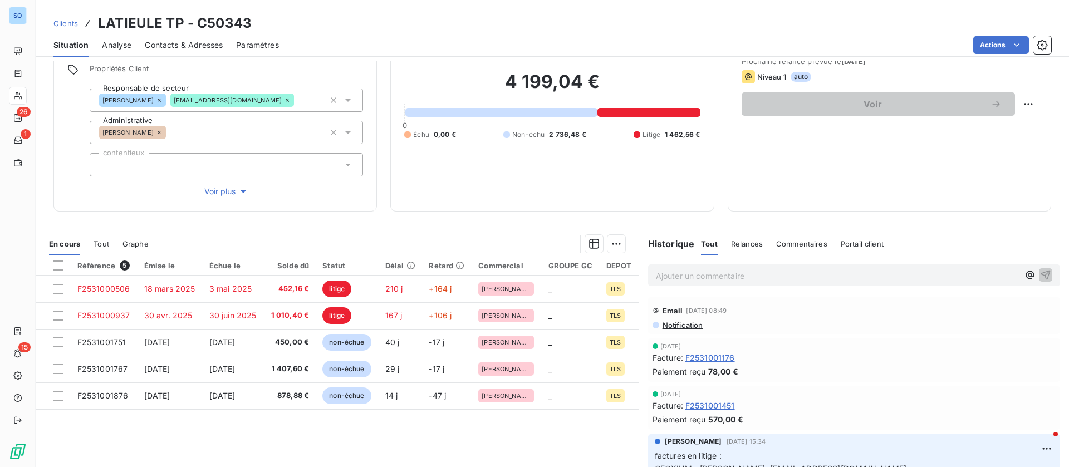
scroll to position [119, 0]
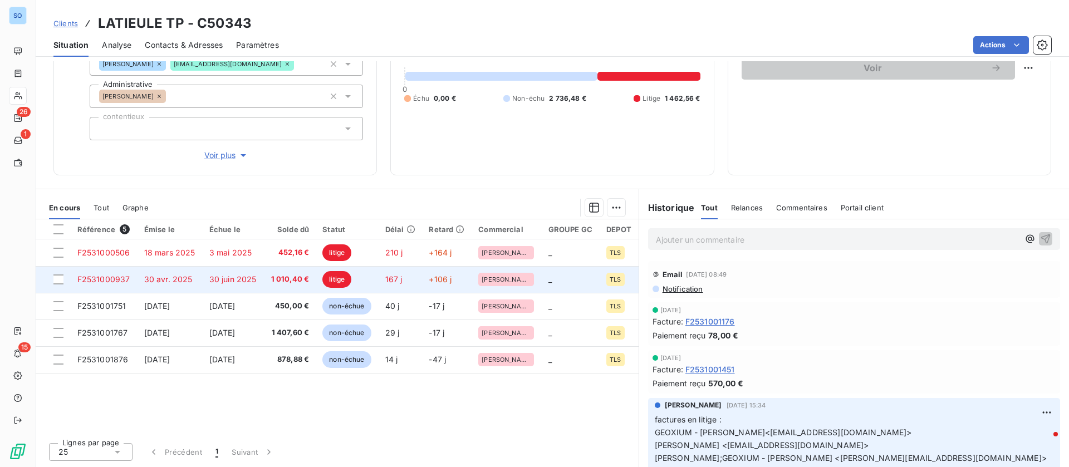
click at [206, 278] on td "30 juin 2025" at bounding box center [233, 279] width 61 height 27
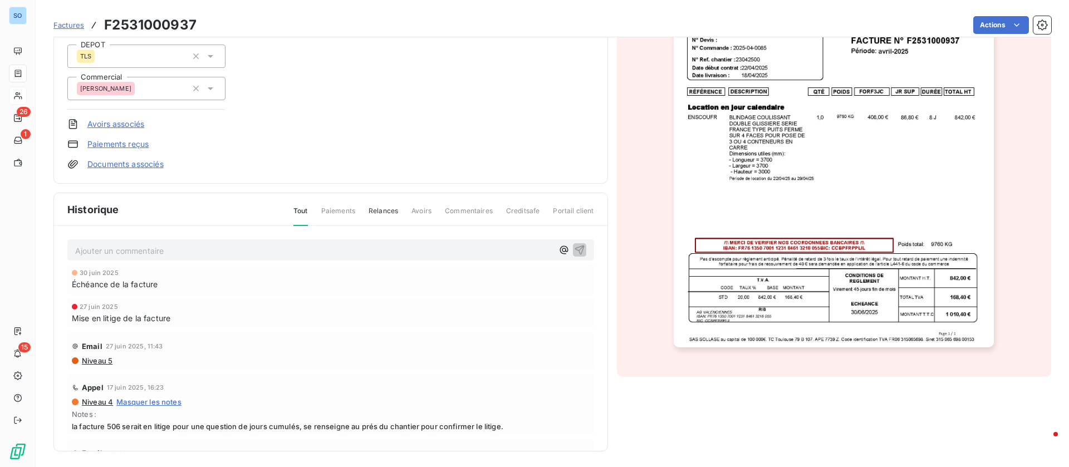
scroll to position [181, 0]
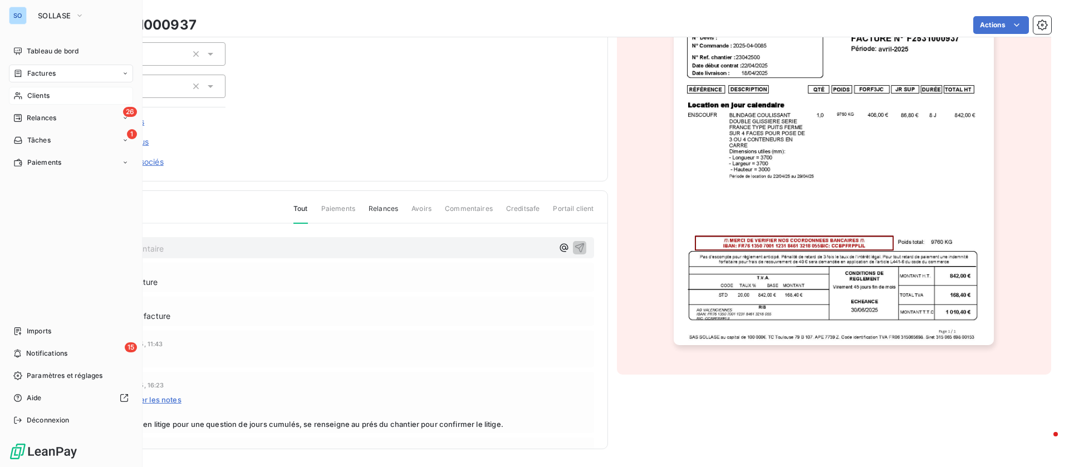
click at [27, 95] on span "Clients" at bounding box center [38, 96] width 22 height 10
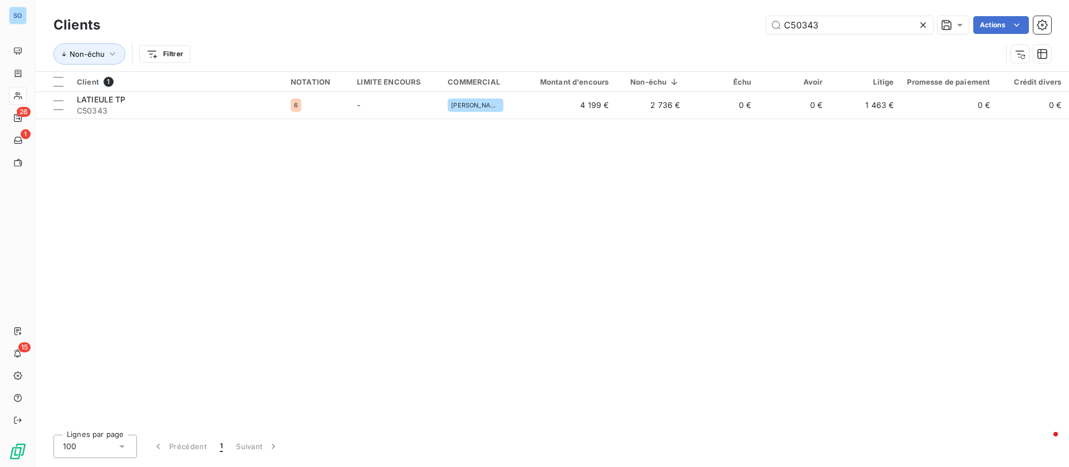
drag, startPoint x: 864, startPoint y: 19, endPoint x: 648, endPoint y: 13, distance: 216.0
click at [648, 13] on div "Clients C50343 Actions" at bounding box center [551, 24] width 997 height 23
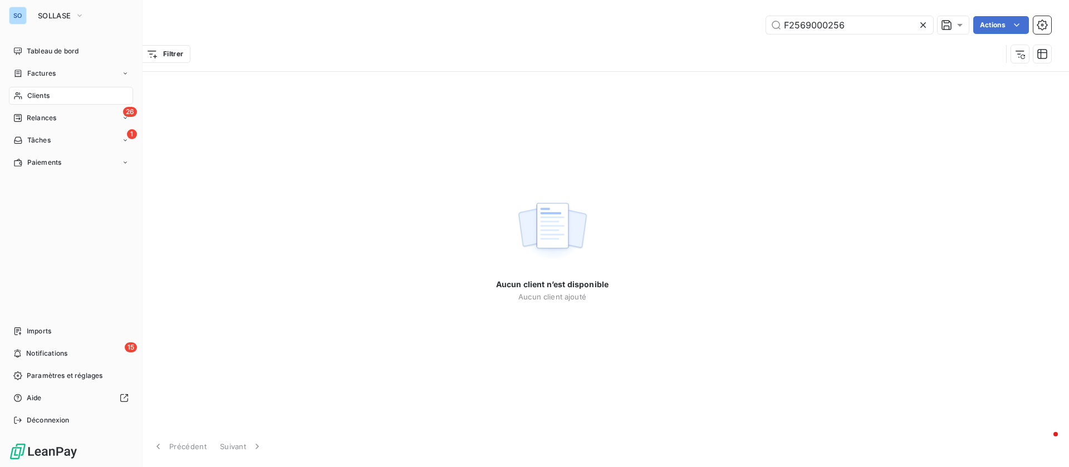
type input "F2569000256"
click at [24, 72] on div "Factures" at bounding box center [34, 73] width 42 height 10
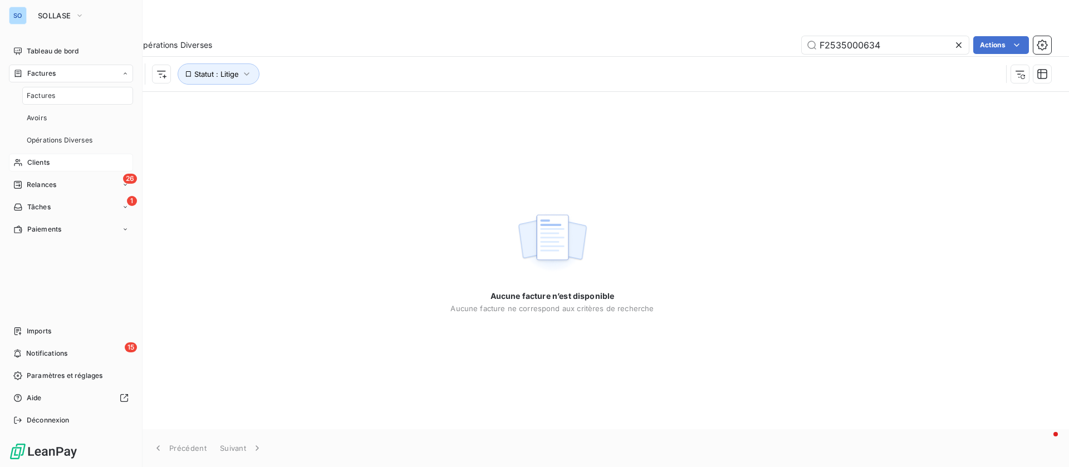
click at [70, 95] on div "Factures" at bounding box center [77, 96] width 111 height 18
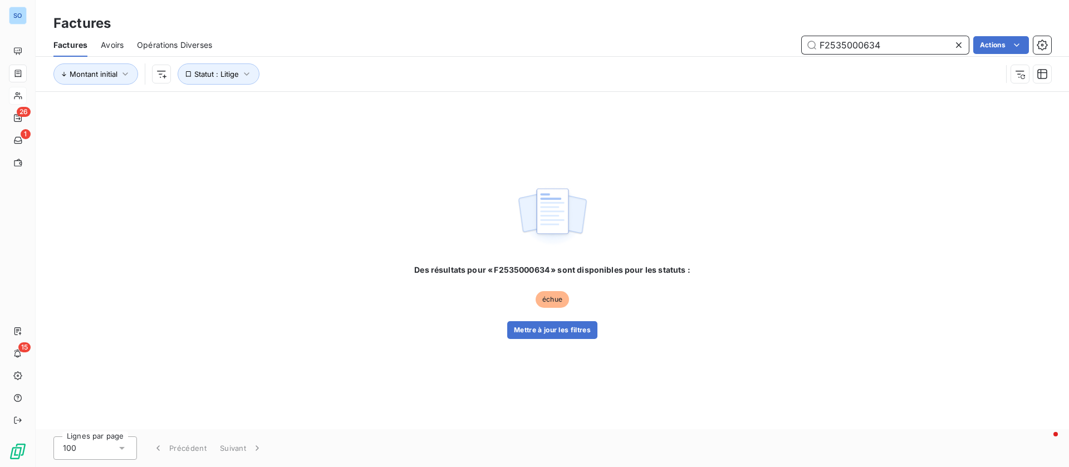
drag, startPoint x: 896, startPoint y: 40, endPoint x: 698, endPoint y: 40, distance: 198.1
click at [698, 40] on div "F2535000634 Actions" at bounding box center [637, 45] width 825 height 18
paste input "69000256"
type input "F2569000256"
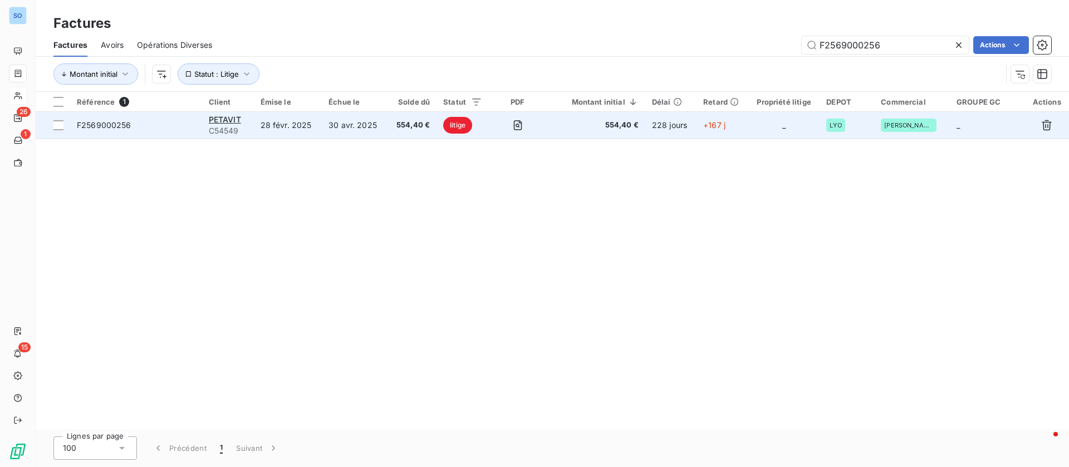
click at [351, 124] on td "30 avr. 2025" at bounding box center [354, 125] width 65 height 27
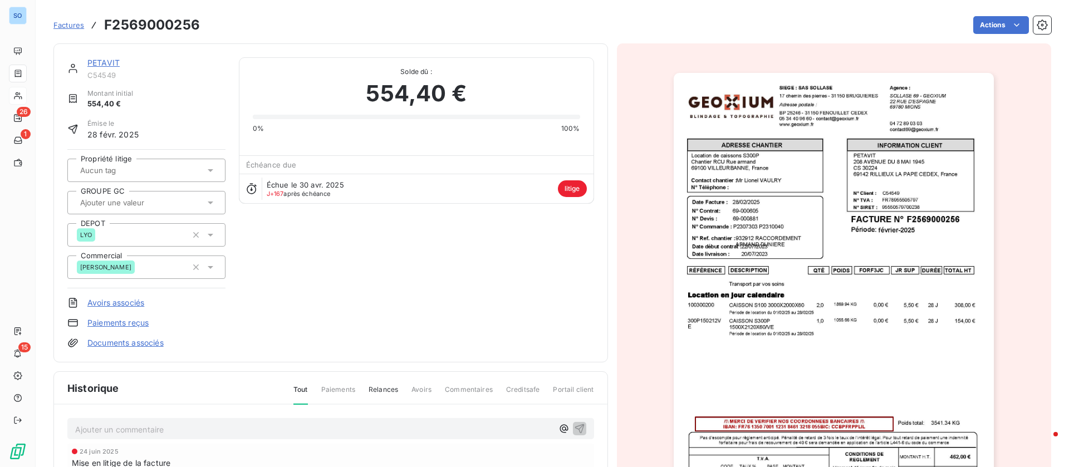
click at [106, 64] on link "PETAVIT" at bounding box center [103, 62] width 32 height 9
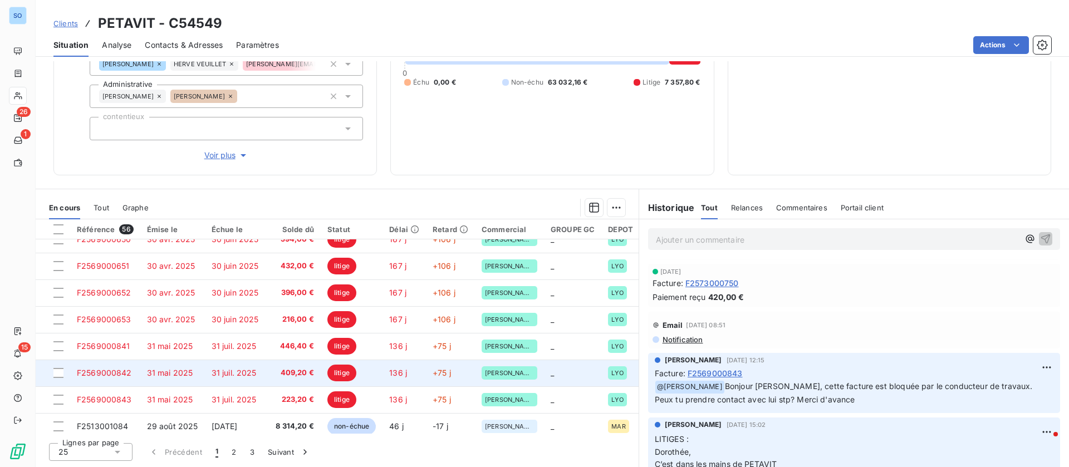
scroll to position [751, 0]
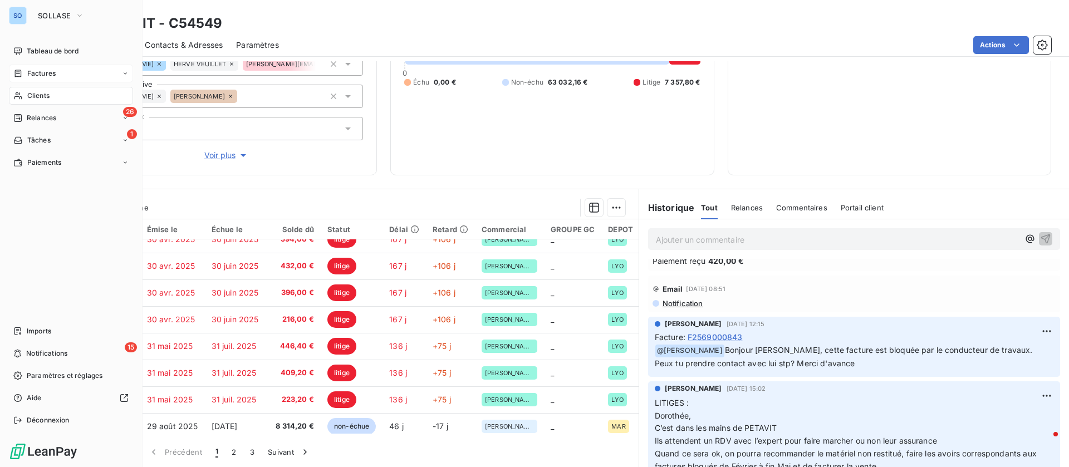
click at [43, 76] on span "Factures" at bounding box center [41, 73] width 28 height 10
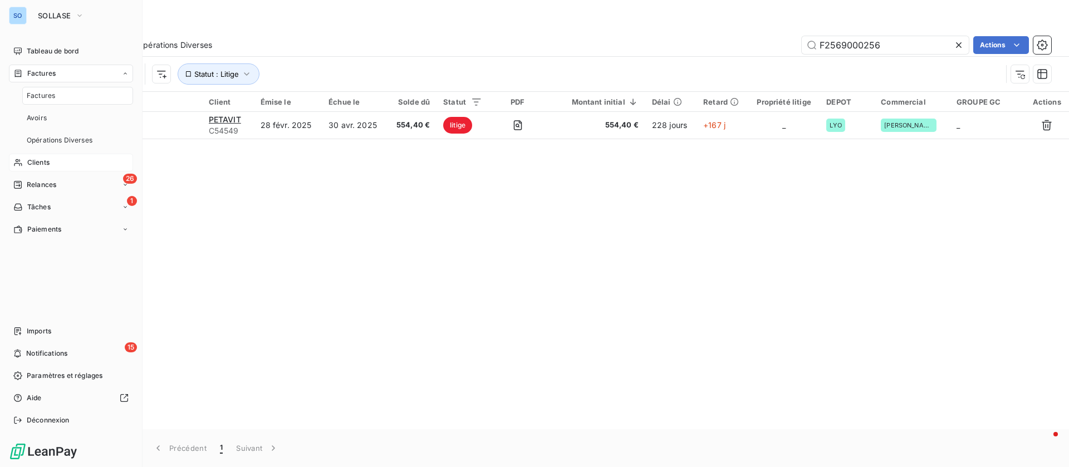
click at [36, 94] on span "Factures" at bounding box center [41, 96] width 28 height 10
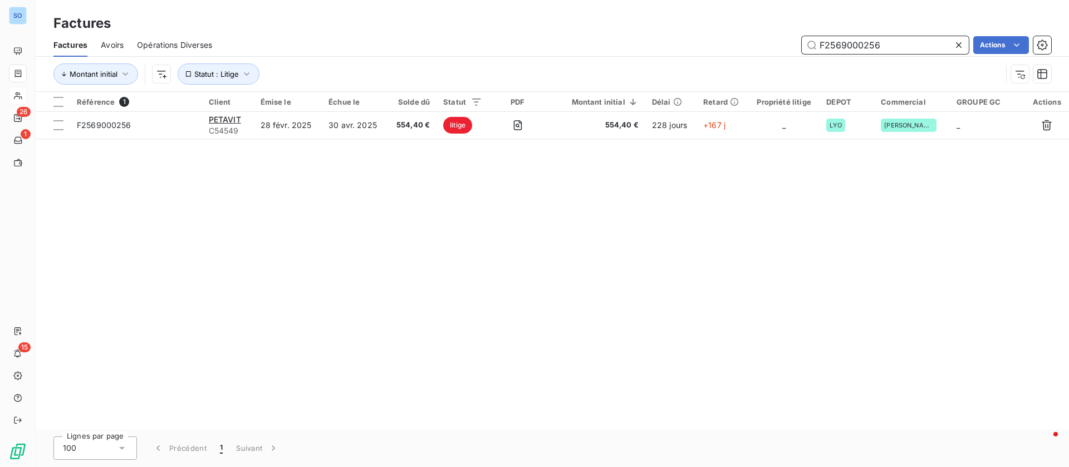
drag, startPoint x: 883, startPoint y: 43, endPoint x: 733, endPoint y: 37, distance: 149.8
click at [733, 37] on div "F2569000256 Actions" at bounding box center [637, 45] width 825 height 18
paste input "435001448"
type input "F2435001448"
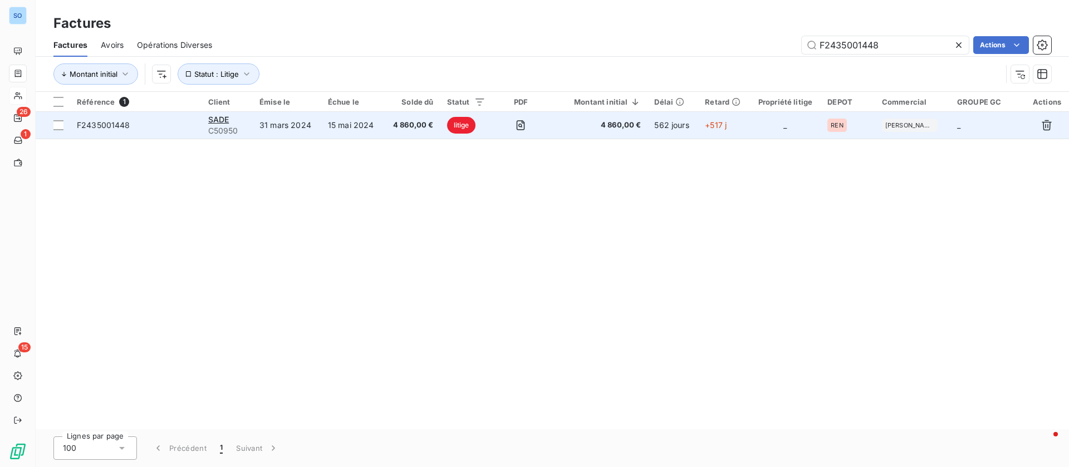
click at [286, 119] on td "31 mars 2024" at bounding box center [287, 125] width 68 height 27
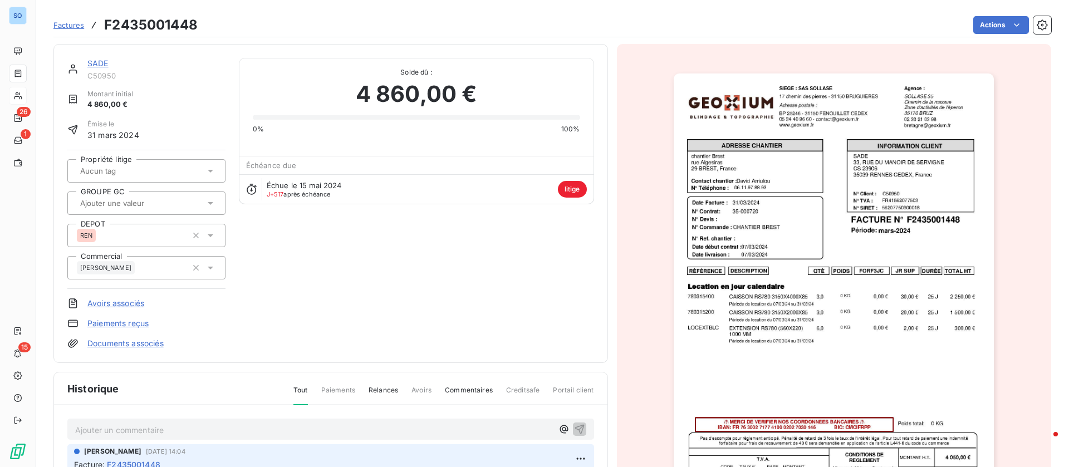
scroll to position [181, 0]
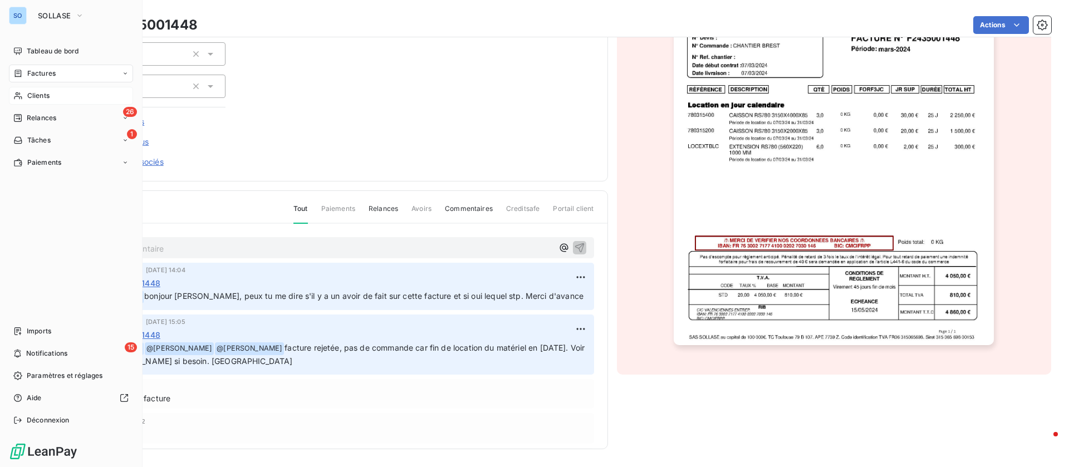
click at [40, 70] on span "Factures" at bounding box center [41, 73] width 28 height 10
click at [40, 95] on span "Factures" at bounding box center [41, 96] width 28 height 10
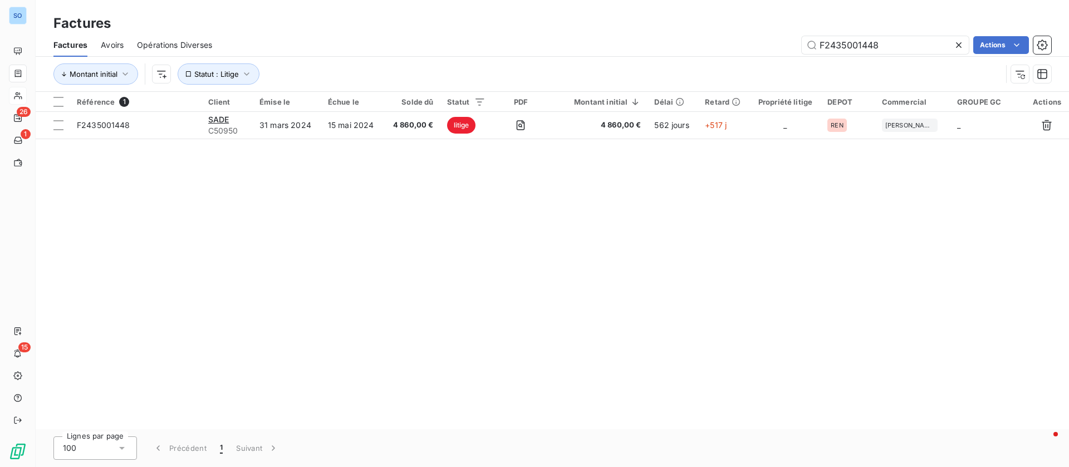
drag, startPoint x: 868, startPoint y: 40, endPoint x: 686, endPoint y: 31, distance: 181.7
click at [696, 37] on div "F2435001448 Actions" at bounding box center [637, 45] width 825 height 18
type input "F2463001126"
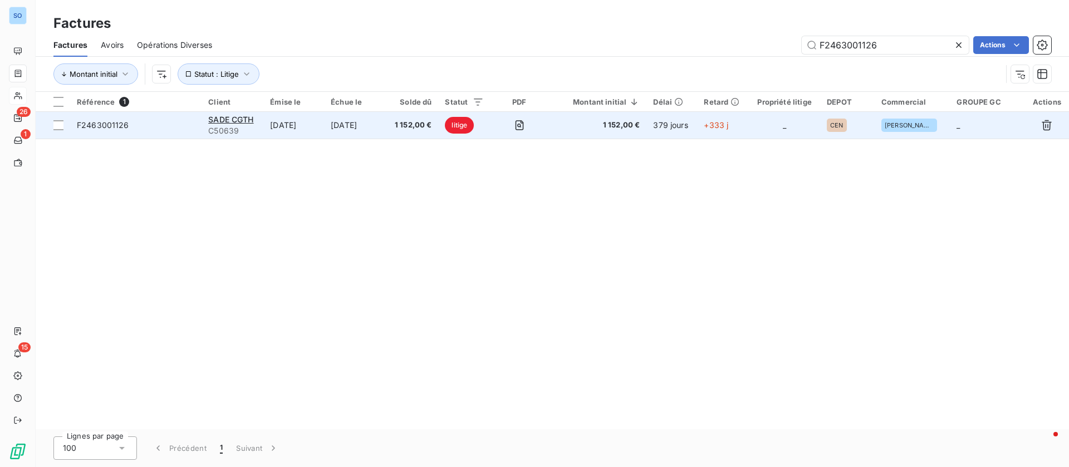
click at [363, 126] on td "15 nov. 2024" at bounding box center [354, 125] width 61 height 27
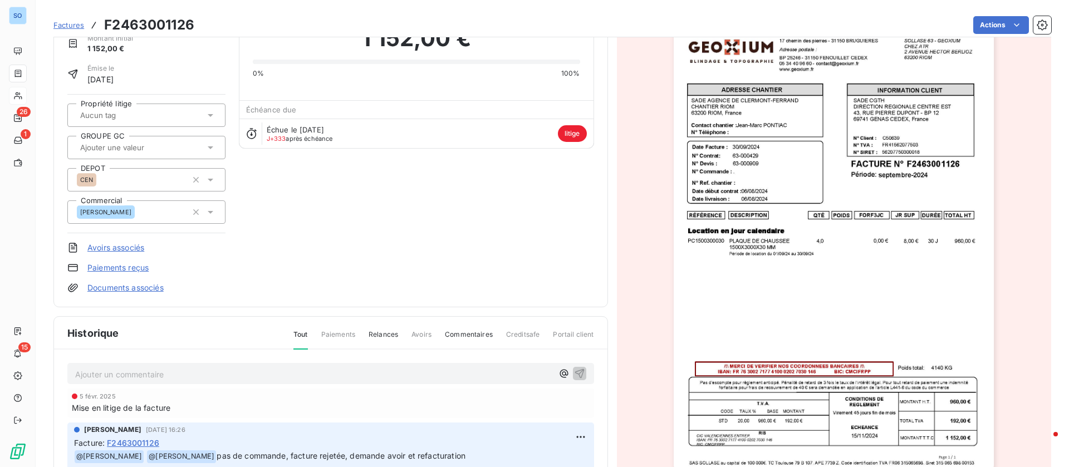
scroll to position [181, 0]
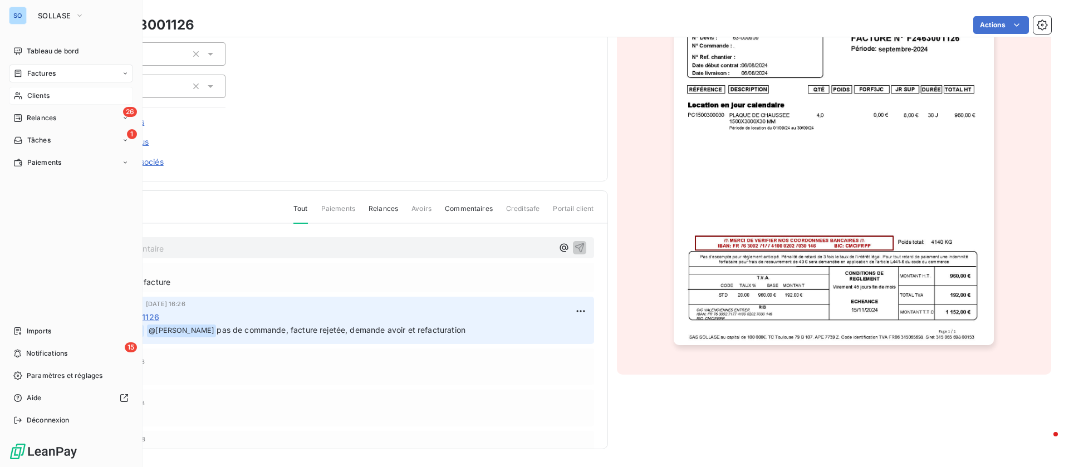
click at [40, 72] on span "Factures" at bounding box center [41, 73] width 28 height 10
click at [45, 69] on span "Factures" at bounding box center [41, 73] width 28 height 10
click at [35, 90] on div "Clients" at bounding box center [71, 96] width 124 height 18
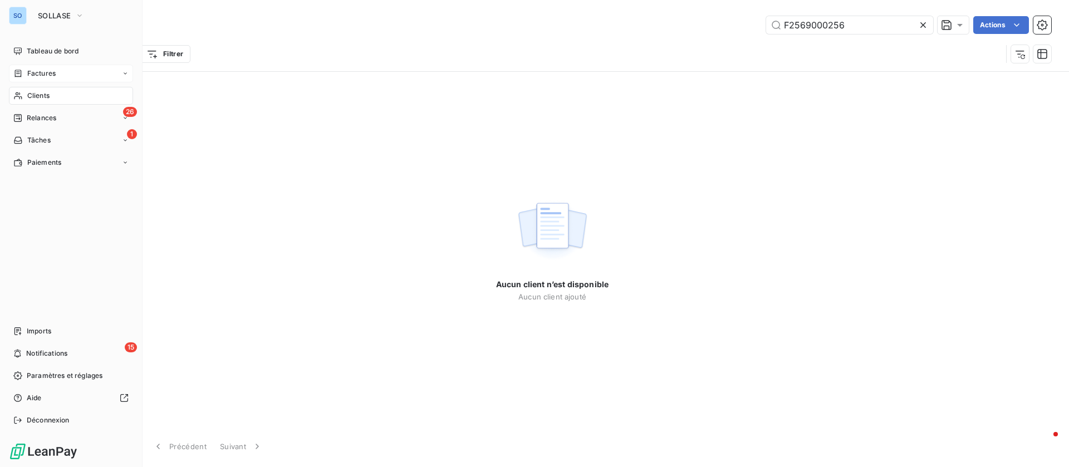
drag, startPoint x: 45, startPoint y: 76, endPoint x: 47, endPoint y: 82, distance: 6.5
click at [46, 77] on span "Factures" at bounding box center [41, 73] width 28 height 10
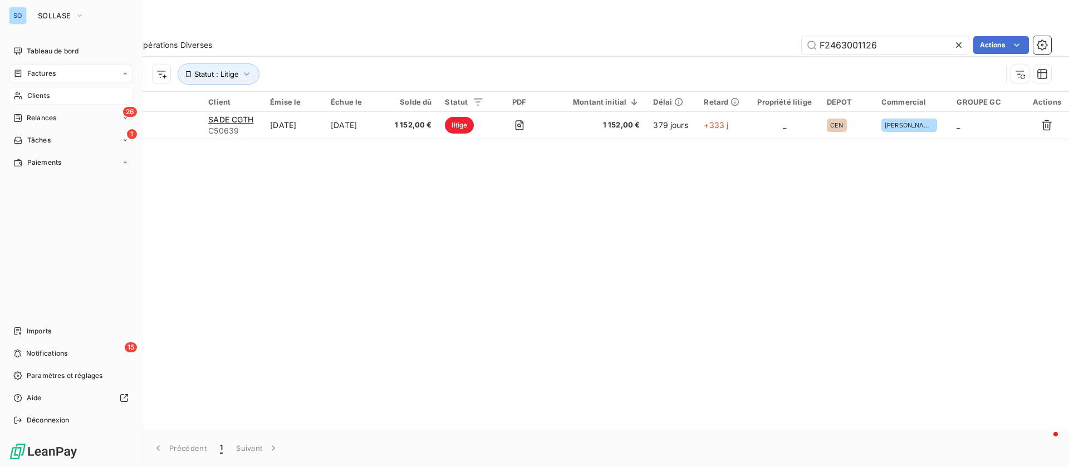
click at [49, 96] on nav "Tableau de bord Factures Factures Avoirs Opérations Diverses Clients 26 Relance…" at bounding box center [71, 106] width 124 height 129
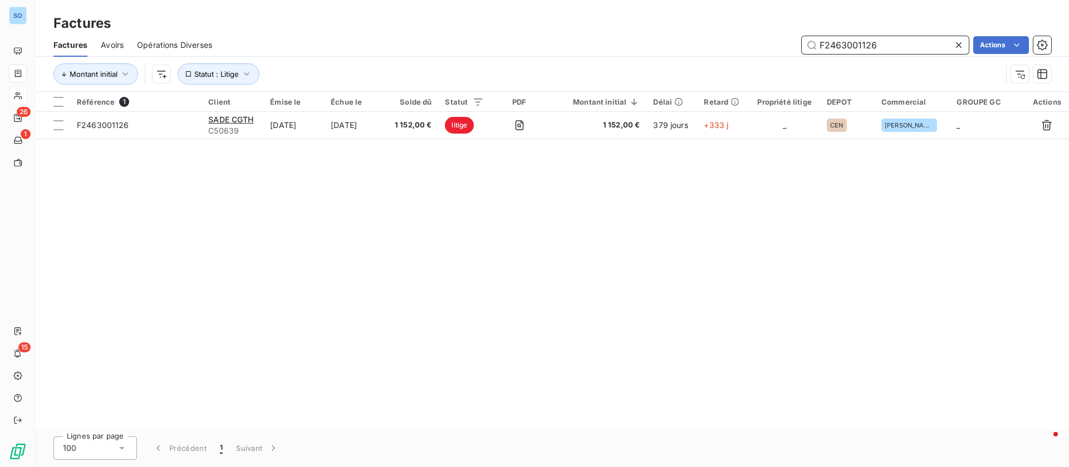
drag, startPoint x: 898, startPoint y: 44, endPoint x: 746, endPoint y: 35, distance: 152.2
click at [746, 35] on div "Factures Avoirs Opérations Diverses F2463001126 Actions" at bounding box center [552, 44] width 1033 height 23
paste input "35002270"
type input "F2435002270"
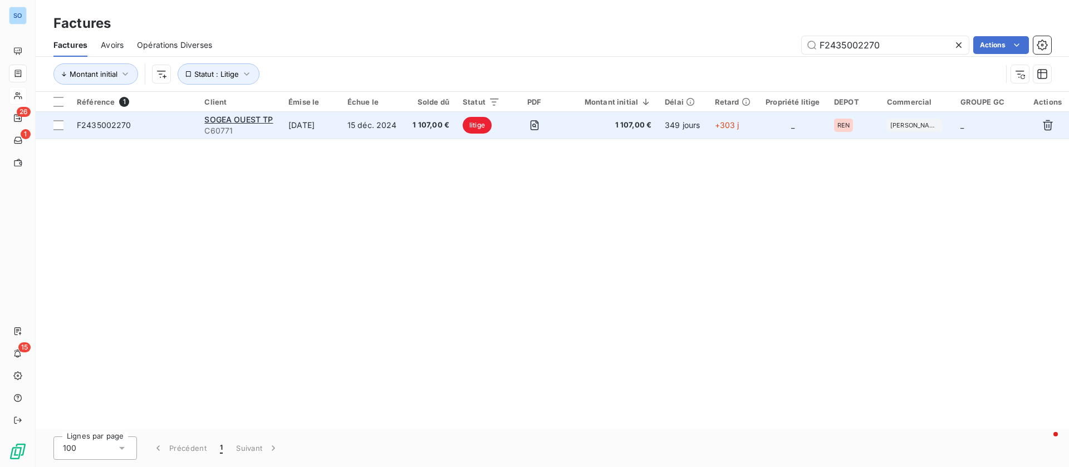
click at [334, 134] on td "30 oct. 2024" at bounding box center [311, 125] width 59 height 27
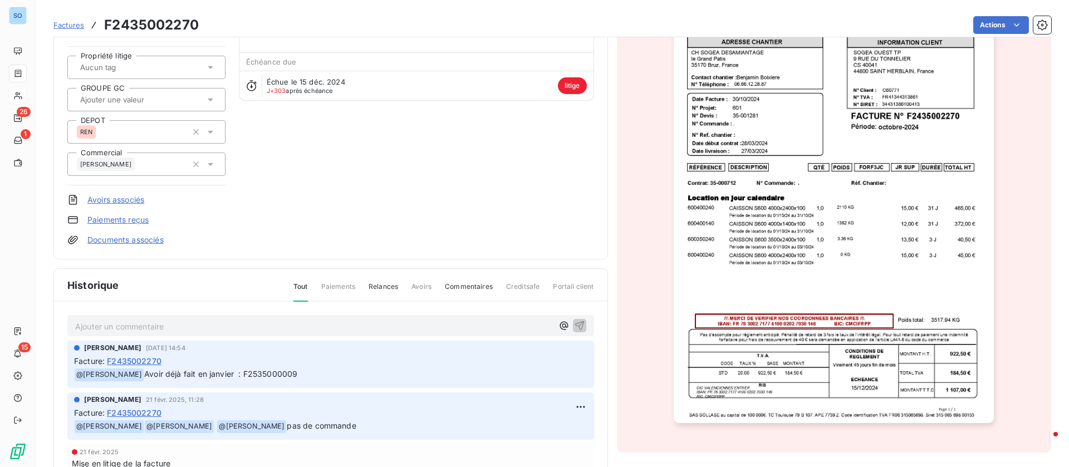
scroll to position [14, 0]
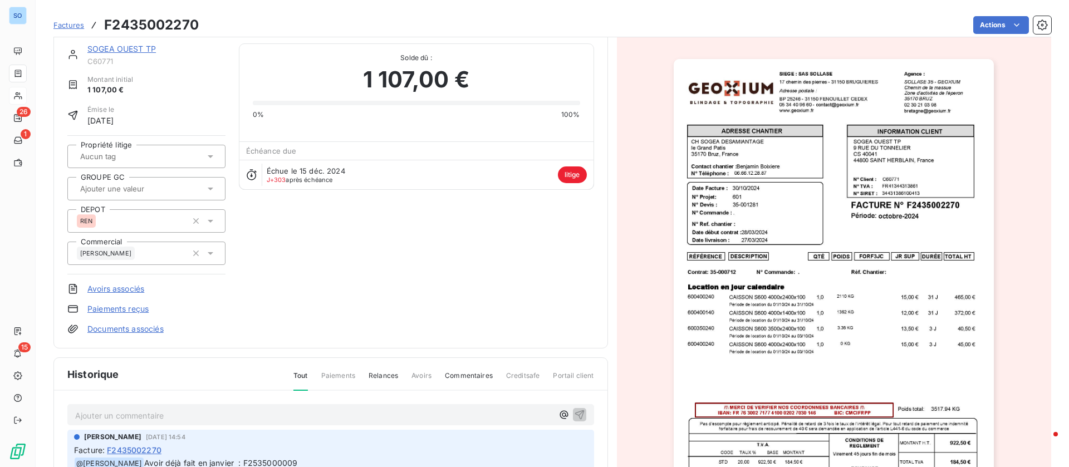
click at [132, 46] on link "SOGEA OUEST TP" at bounding box center [121, 48] width 68 height 9
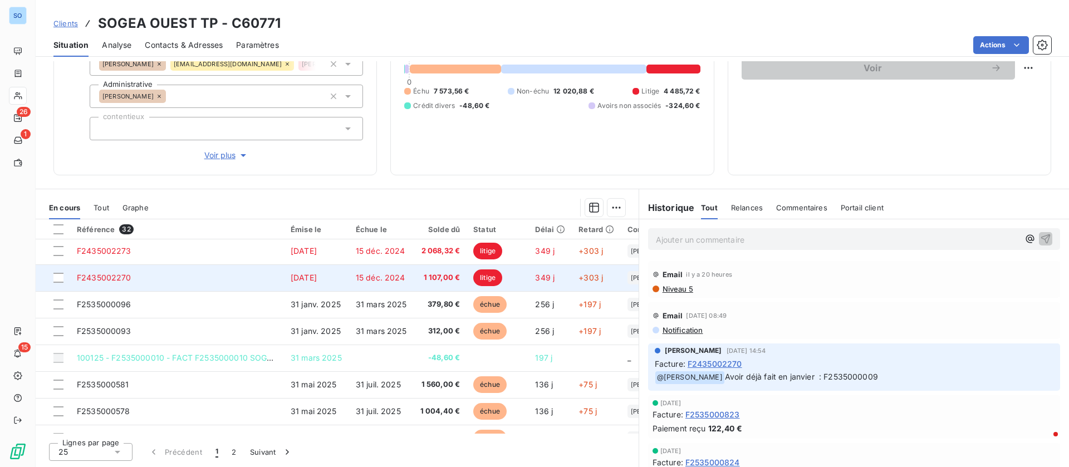
scroll to position [250, 0]
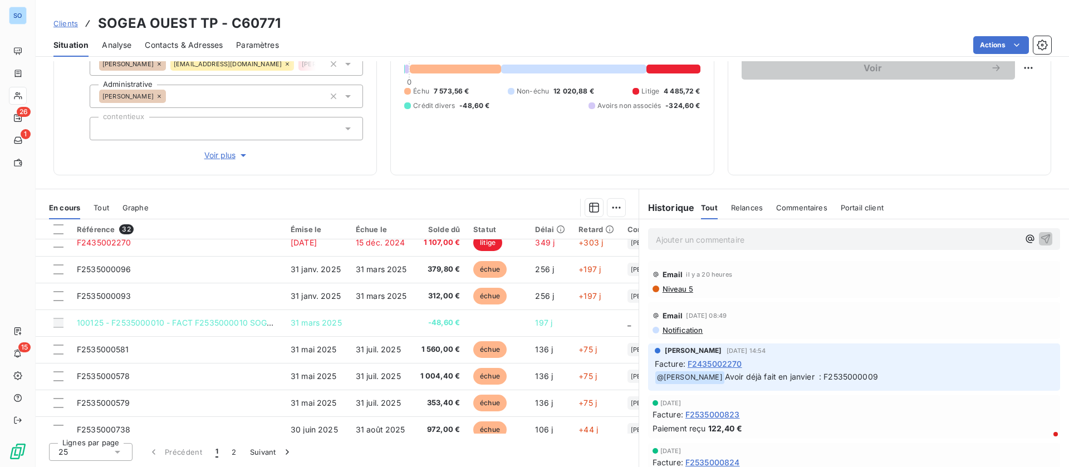
drag, startPoint x: 872, startPoint y: 375, endPoint x: 822, endPoint y: 373, distance: 50.7
click at [822, 373] on p "﻿ @ Alain LE DOUARIN Avoir déjà fait en janvier : F2535000009" at bounding box center [854, 377] width 399 height 13
copy span "F2535000009"
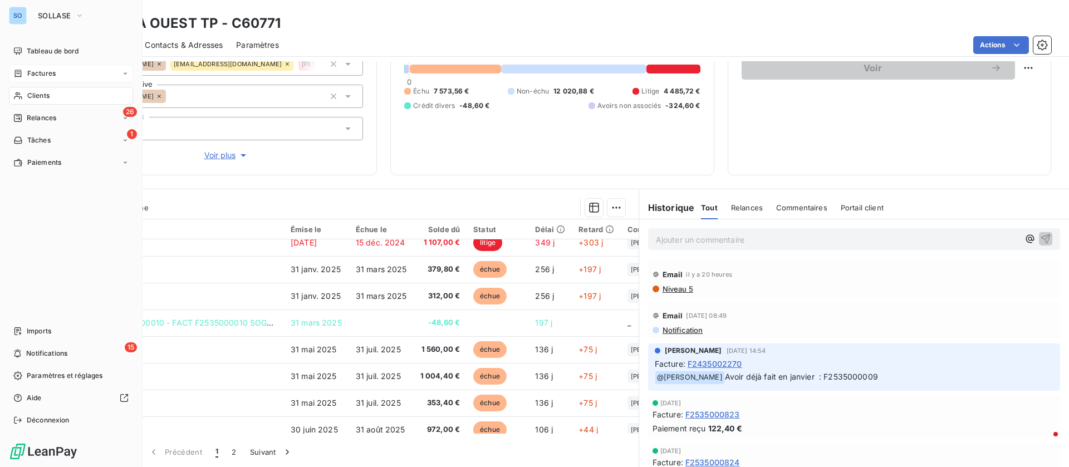
click at [42, 71] on span "Factures" at bounding box center [41, 73] width 28 height 10
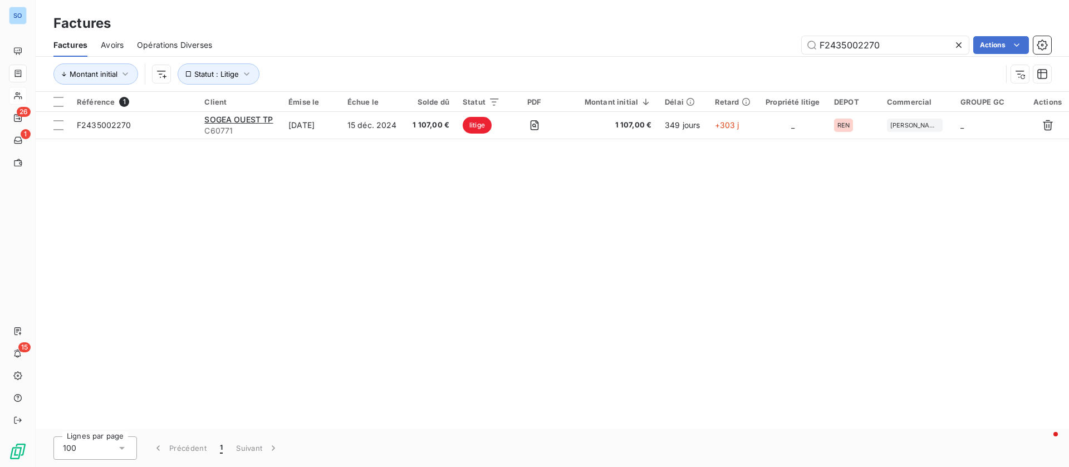
drag, startPoint x: 791, startPoint y: 38, endPoint x: 736, endPoint y: 35, distance: 55.2
click at [736, 35] on div "Factures Avoirs Opérations Diverses F2435002270 Actions" at bounding box center [552, 44] width 1033 height 23
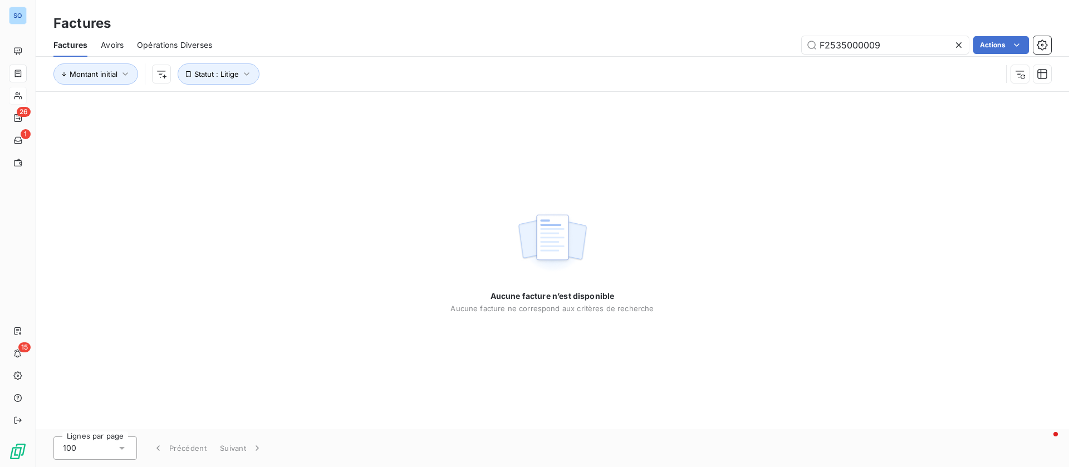
type input "F2535000009"
drag, startPoint x: 233, startPoint y: 71, endPoint x: 226, endPoint y: 83, distance: 13.5
click at [233, 71] on span "Statut : Litige" at bounding box center [216, 74] width 45 height 9
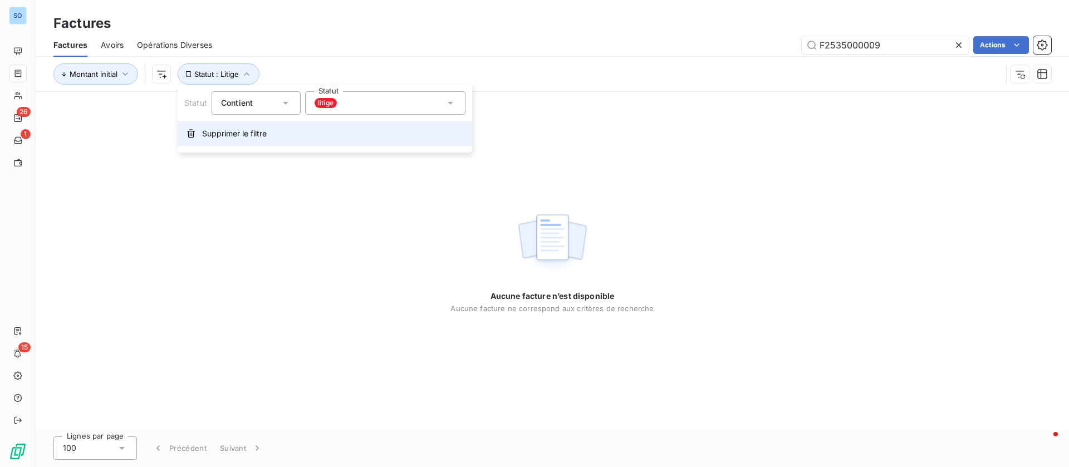
click at [209, 129] on span "Supprimer le filtre" at bounding box center [234, 133] width 65 height 11
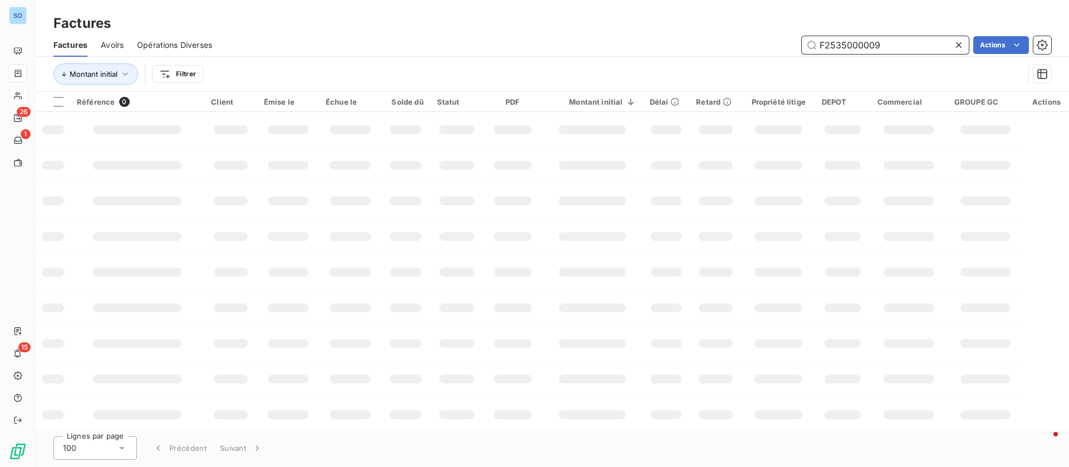
click at [908, 45] on input "F2535000009" at bounding box center [884, 45] width 167 height 18
click at [121, 46] on span "Avoirs" at bounding box center [112, 45] width 23 height 11
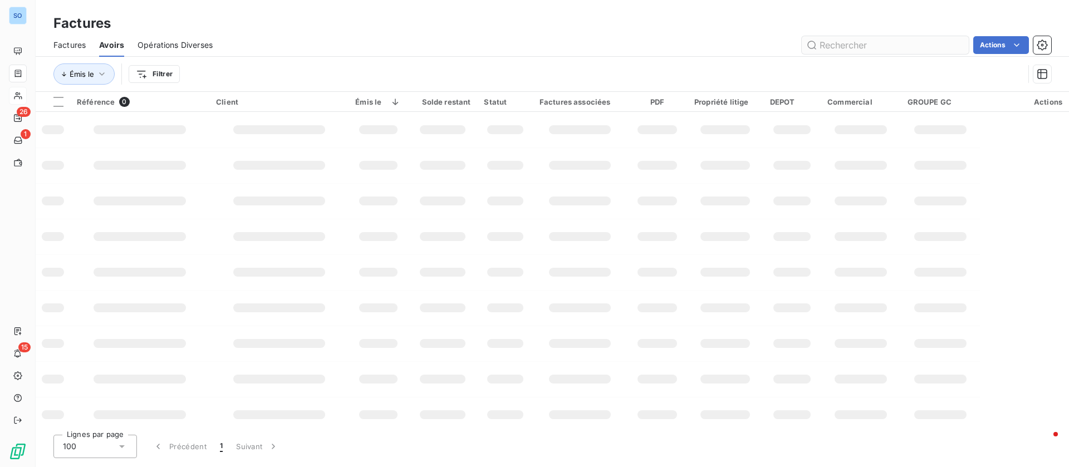
click at [903, 43] on input "text" at bounding box center [884, 45] width 167 height 18
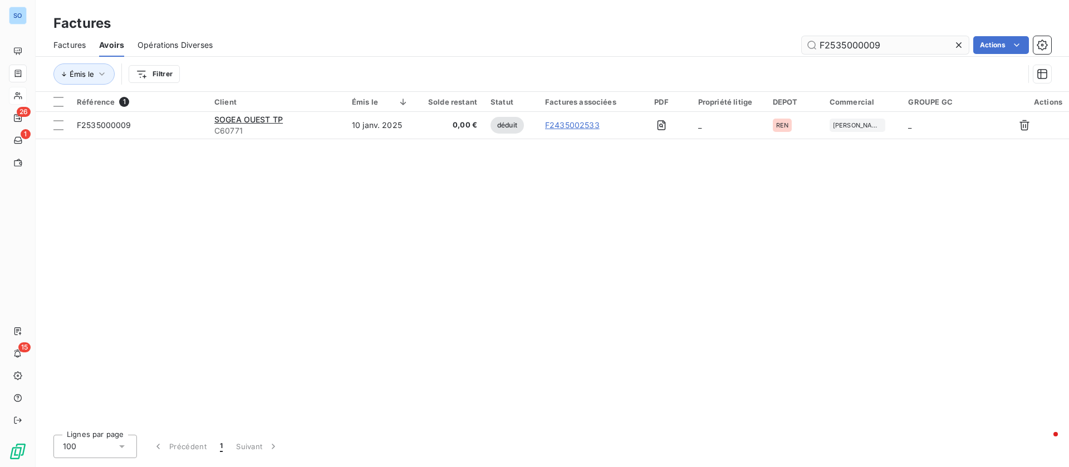
type input "F2535000009"
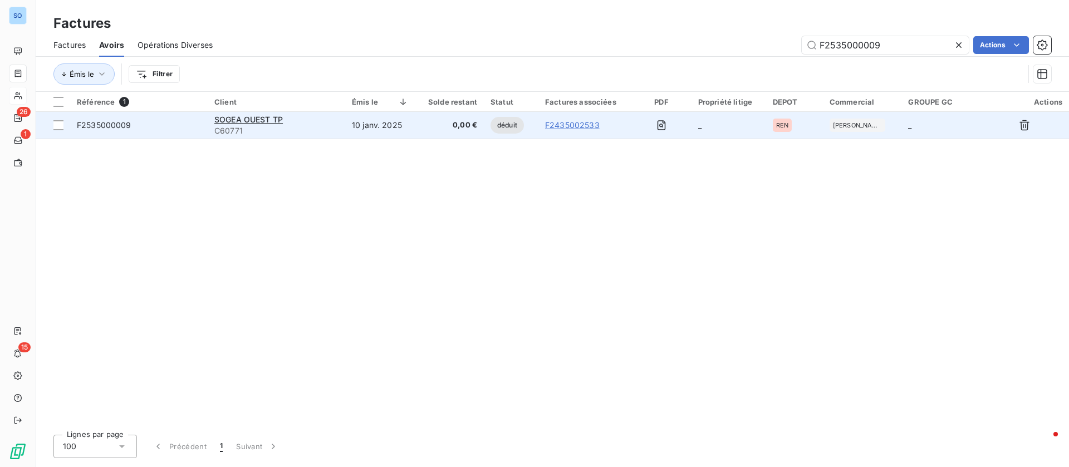
click at [319, 121] on div "SOGEA OUEST TP" at bounding box center [276, 119] width 124 height 11
click at [269, 121] on span "SOGEA OUEST TP" at bounding box center [248, 119] width 68 height 9
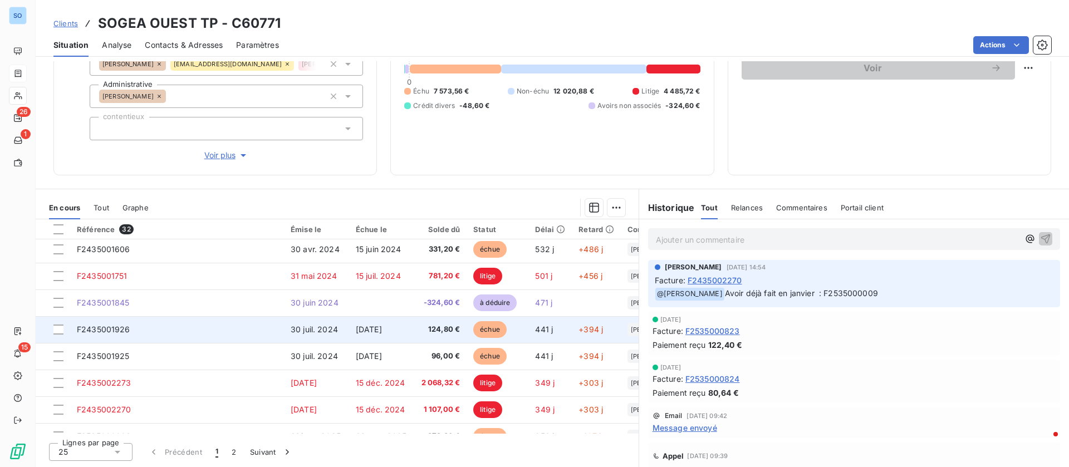
scroll to position [167, 0]
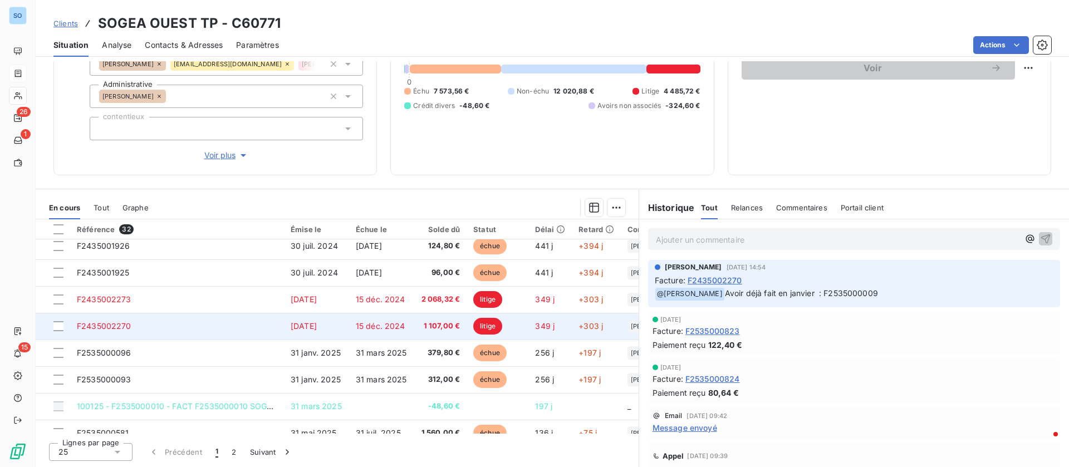
click at [170, 326] on td "F2435002270" at bounding box center [177, 326] width 214 height 27
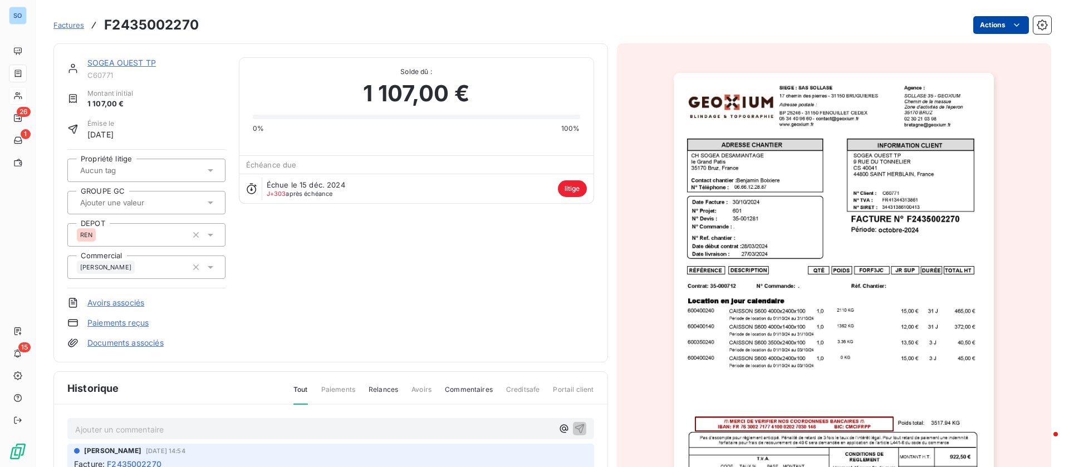
click at [1009, 23] on html "SO 26 1 15 Factures F2435002270 Actions SOGEA OUEST TP C60771 Montant initial 1…" at bounding box center [534, 233] width 1069 height 467
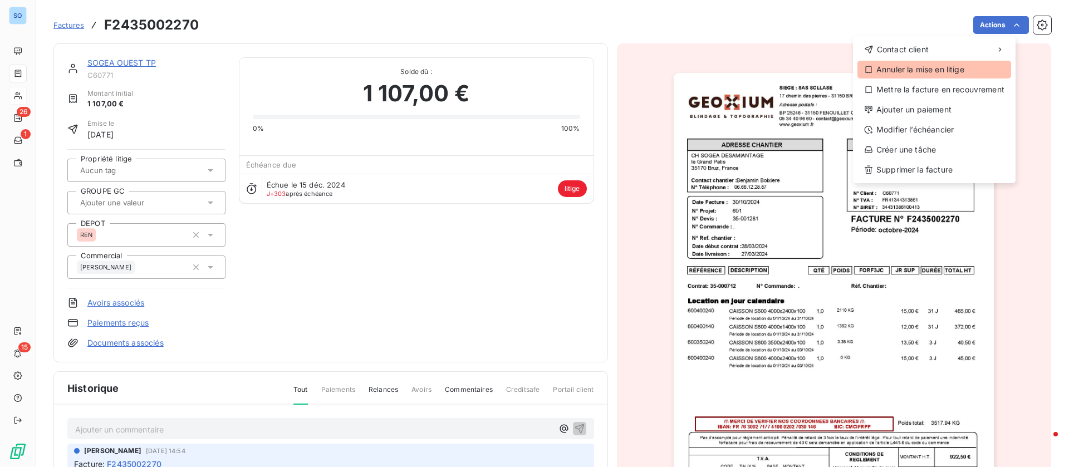
click at [914, 71] on div "Annuler la mise en litige" at bounding box center [934, 70] width 154 height 18
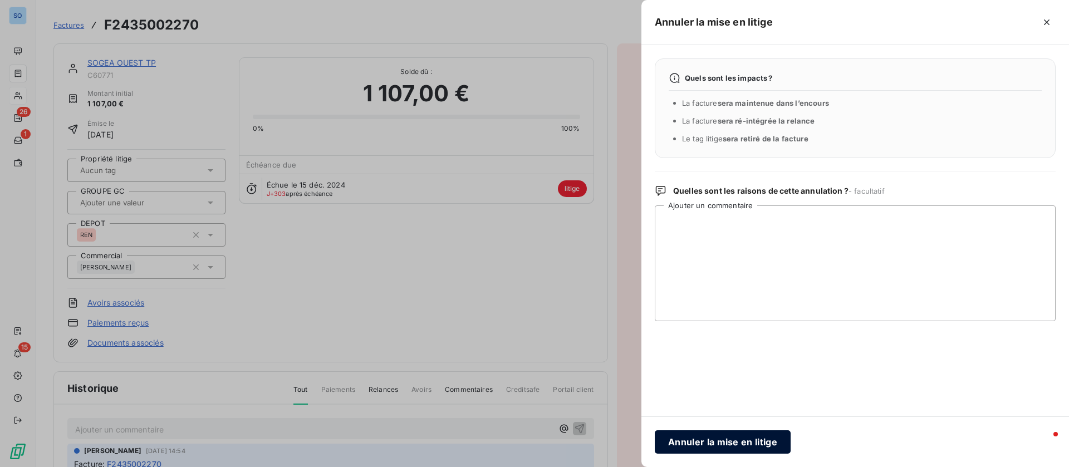
click at [693, 440] on button "Annuler la mise en litige" at bounding box center [723, 441] width 136 height 23
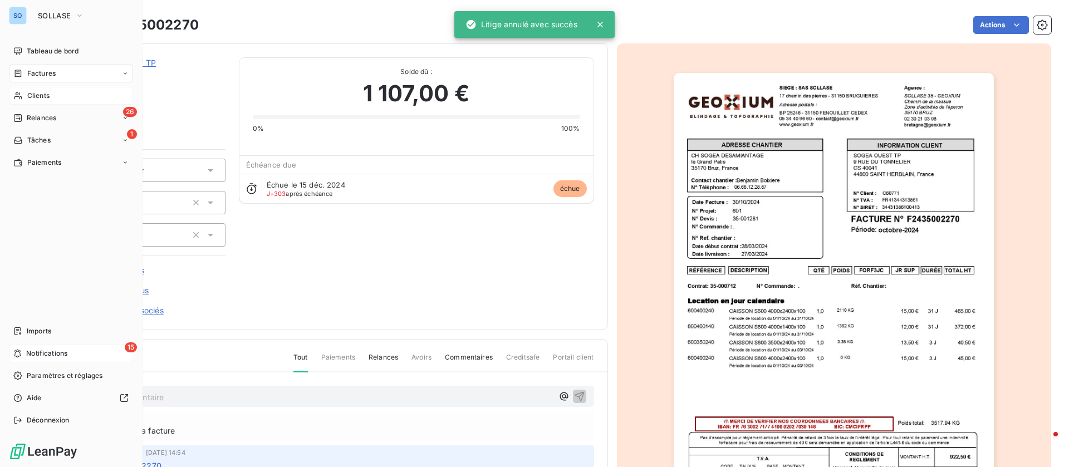
click at [36, 356] on span "Notifications" at bounding box center [46, 353] width 41 height 10
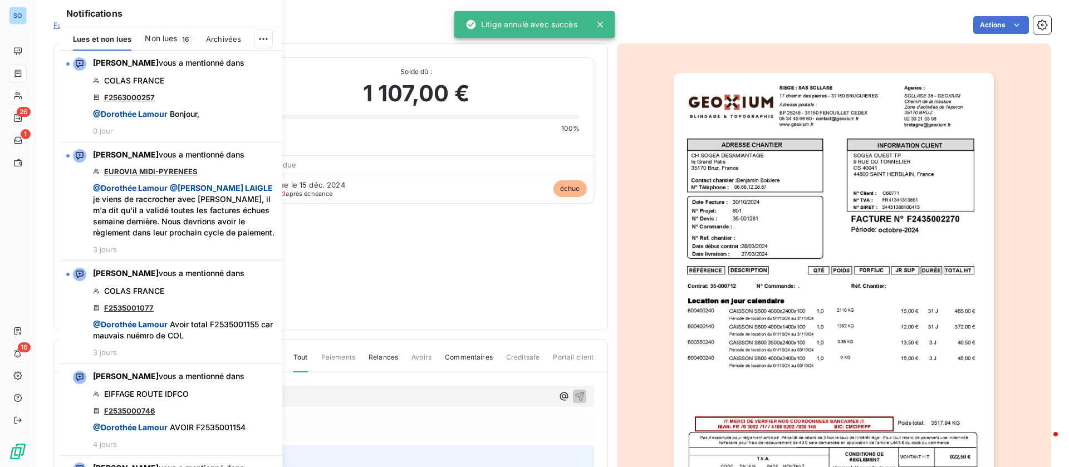
click at [277, 80] on div "1 107,00 €" at bounding box center [416, 93] width 327 height 33
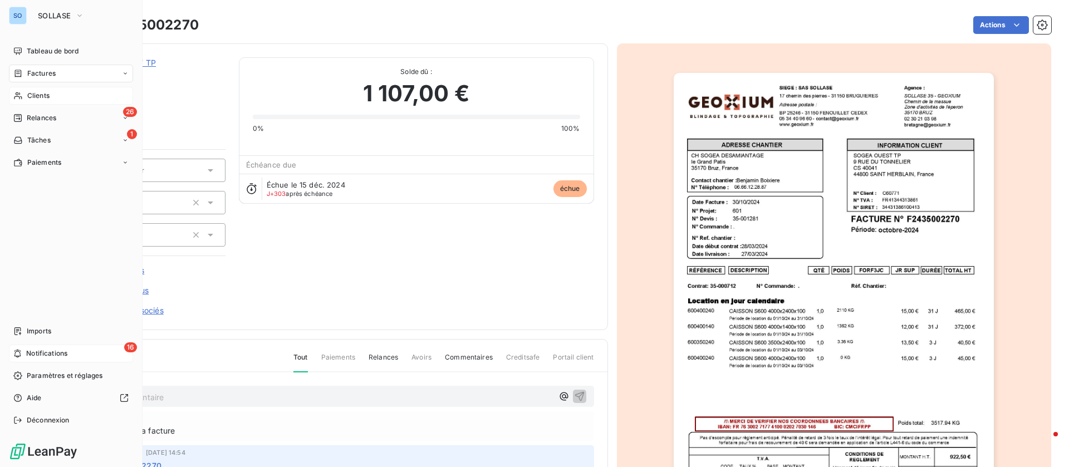
click at [36, 351] on span "Notifications" at bounding box center [46, 353] width 41 height 10
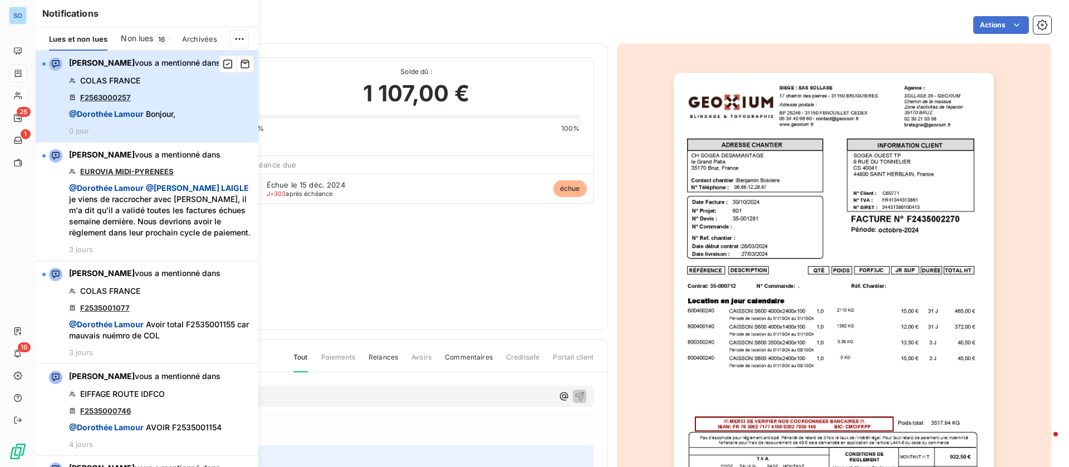
click at [203, 100] on div "Jessica LAIGLE vous a mentionné dans COLAS FRANCE F2563000257 @ Dorothée Lamour…" at bounding box center [144, 96] width 151 height 78
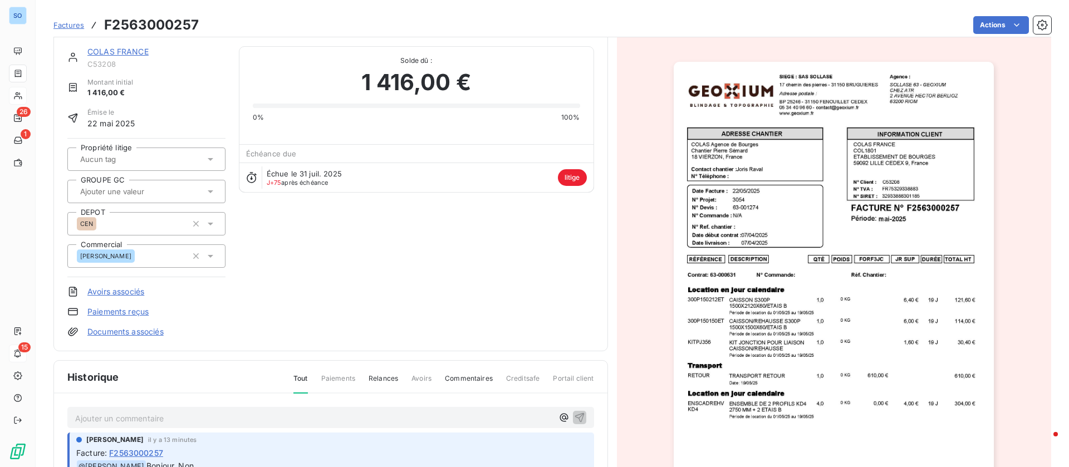
scroll to position [1, 0]
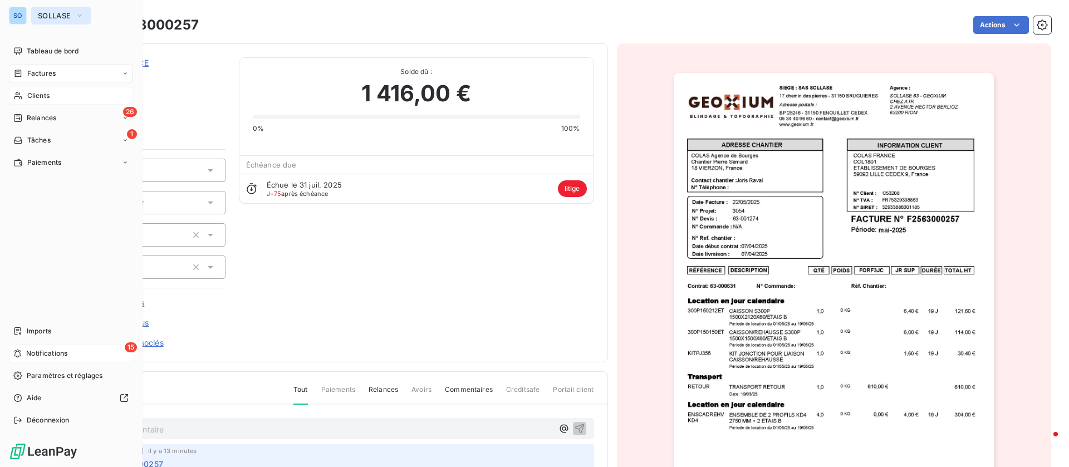
click at [66, 15] on span "SOLLASE" at bounding box center [54, 15] width 33 height 9
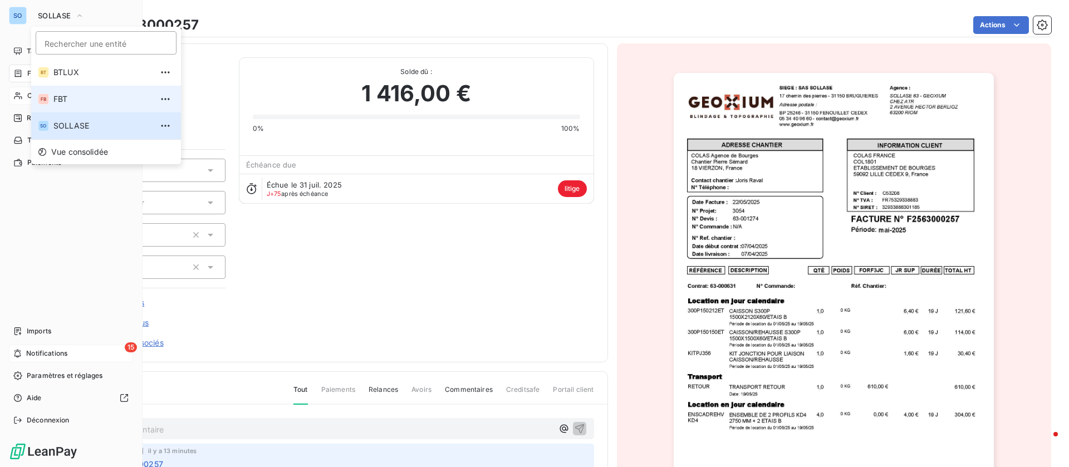
click at [73, 92] on li "FB FBT" at bounding box center [106, 99] width 150 height 27
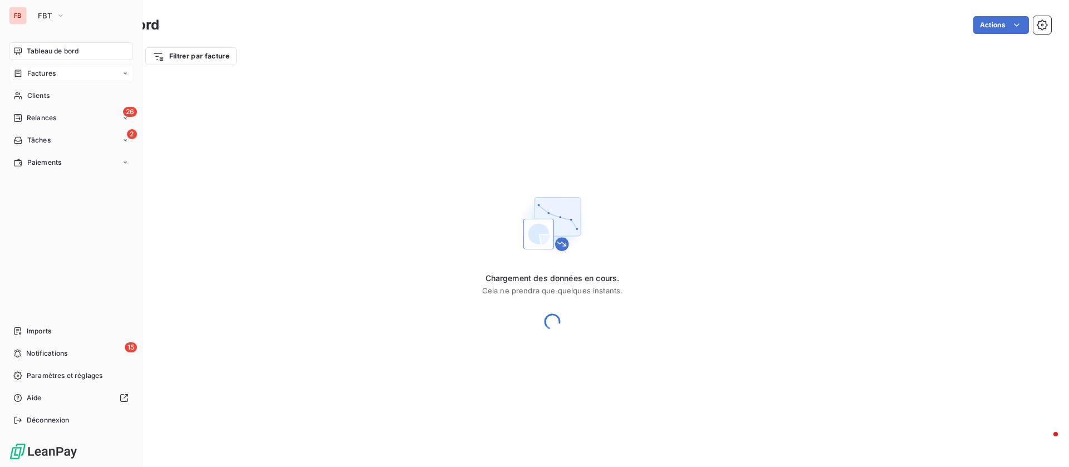
click at [48, 77] on span "Factures" at bounding box center [41, 73] width 28 height 10
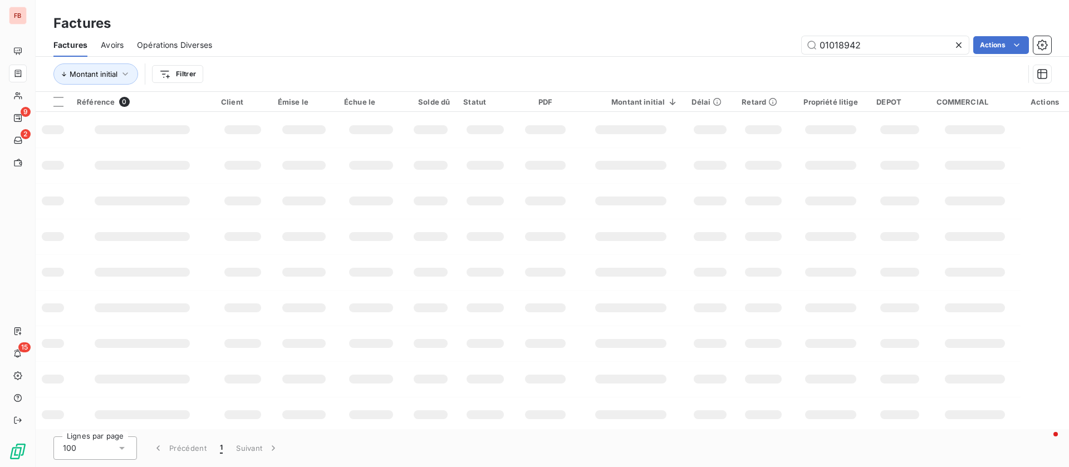
drag, startPoint x: 864, startPoint y: 49, endPoint x: 710, endPoint y: 39, distance: 153.9
click at [710, 39] on div "01018942 Actions" at bounding box center [637, 45] width 825 height 18
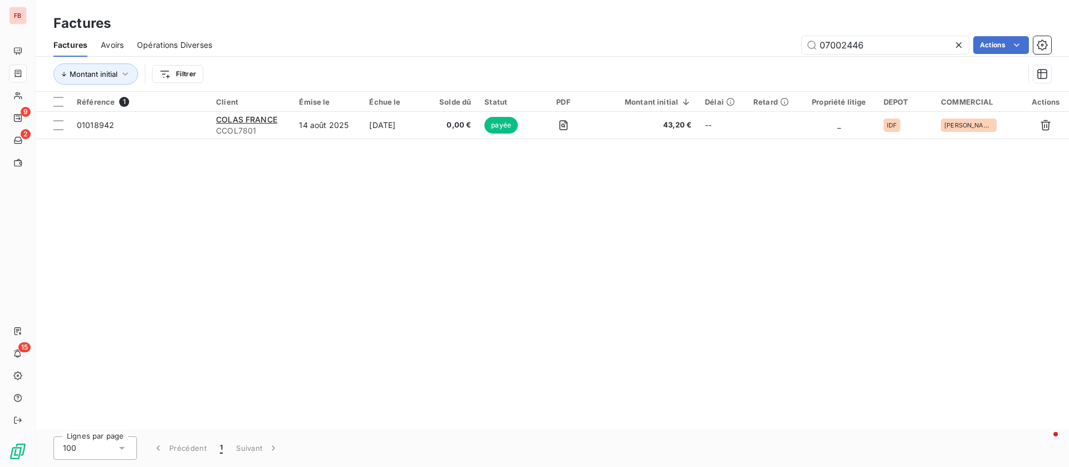
type input "07002446"
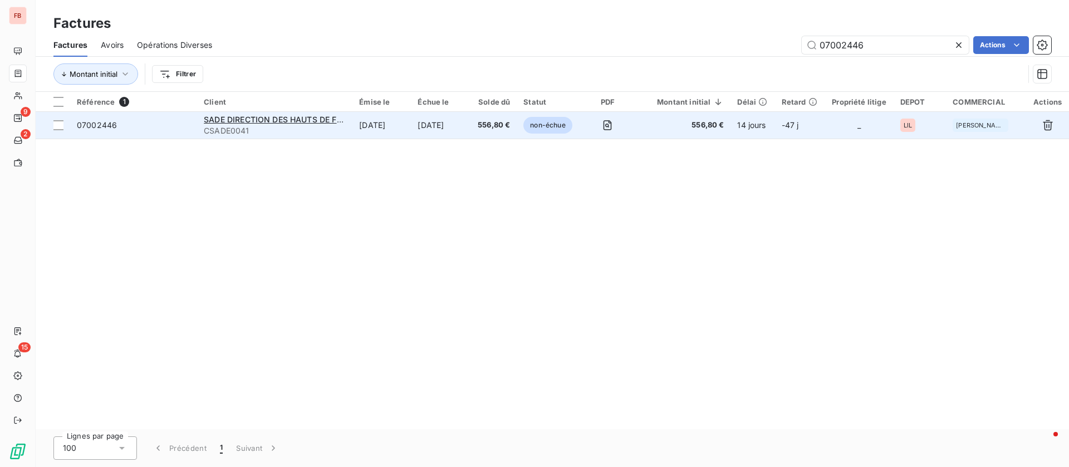
click at [402, 133] on td "[DATE]" at bounding box center [381, 125] width 58 height 27
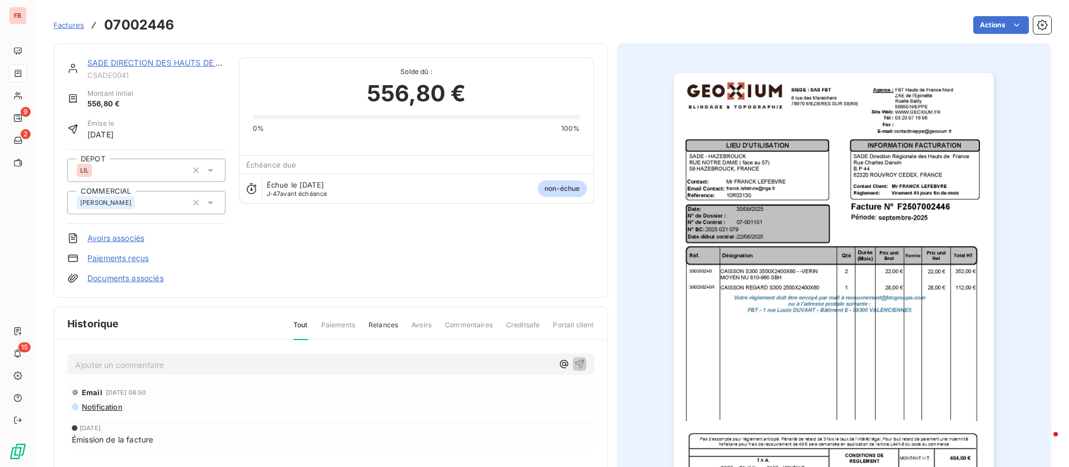
click at [165, 68] on div "SADE DIRECTION DES HAUTS DE FRANCE" at bounding box center [156, 62] width 138 height 11
click at [170, 62] on link "SADE DIRECTION DES HAUTS DE FRANCE" at bounding box center [167, 62] width 160 height 9
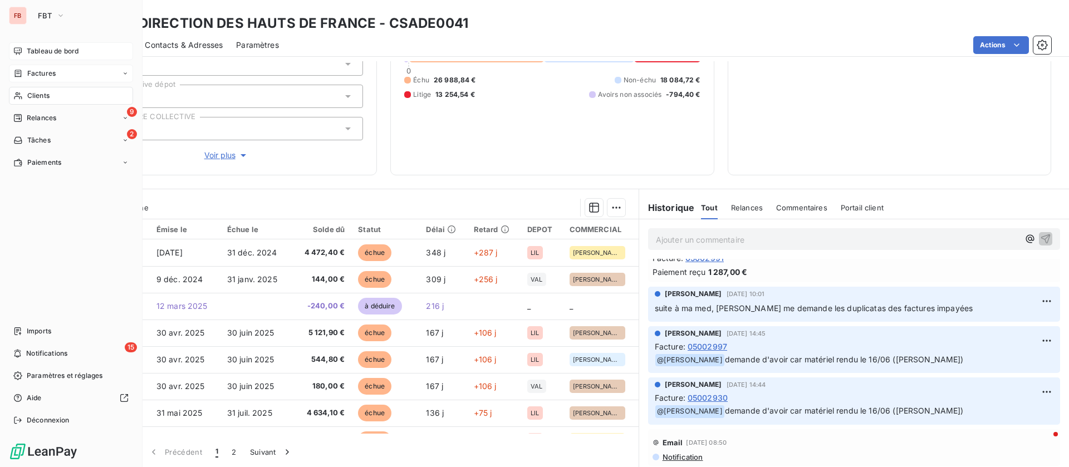
click at [50, 48] on span "Tableau de bord" at bounding box center [53, 51] width 52 height 10
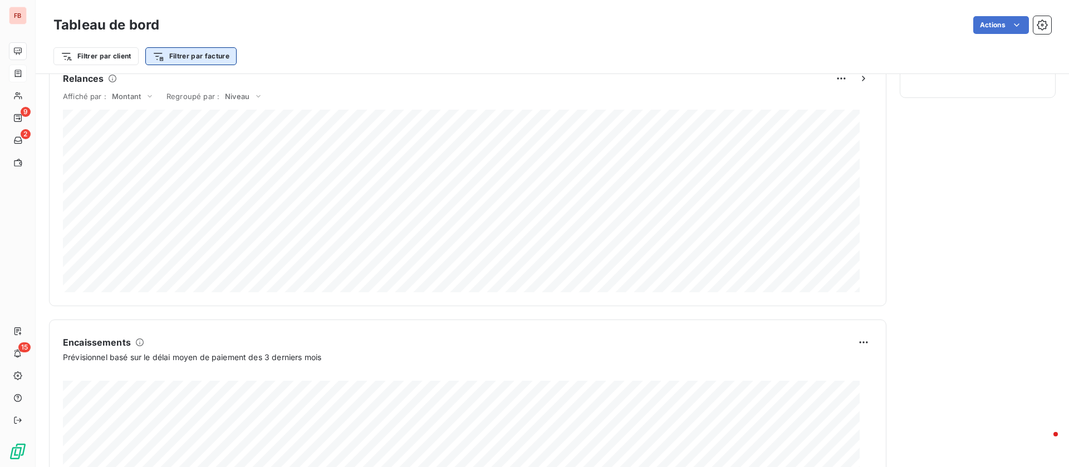
scroll to position [117, 0]
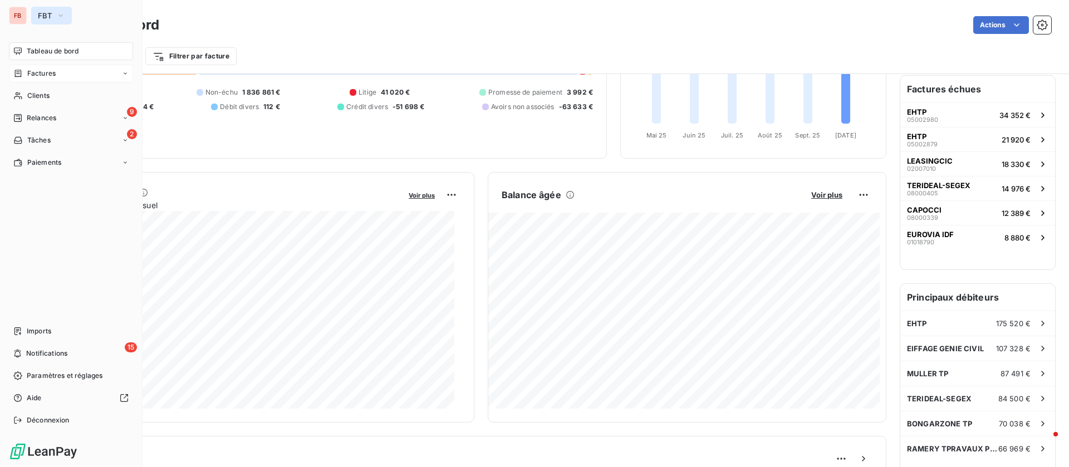
click at [53, 18] on button "FBT" at bounding box center [51, 16] width 41 height 18
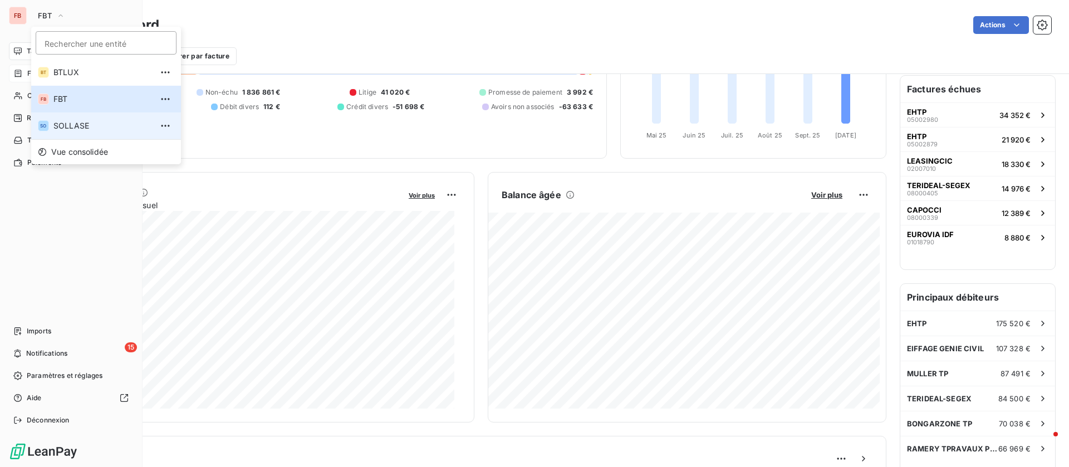
click at [69, 120] on span "SOLLASE" at bounding box center [102, 125] width 99 height 11
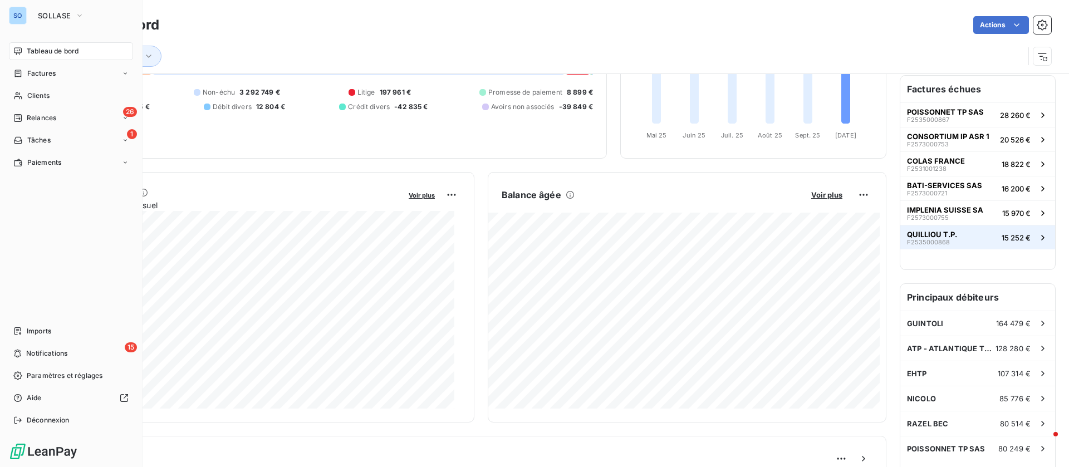
click at [972, 233] on button "QUILLIOU T.P. F2535000868 15 252 €" at bounding box center [977, 237] width 155 height 24
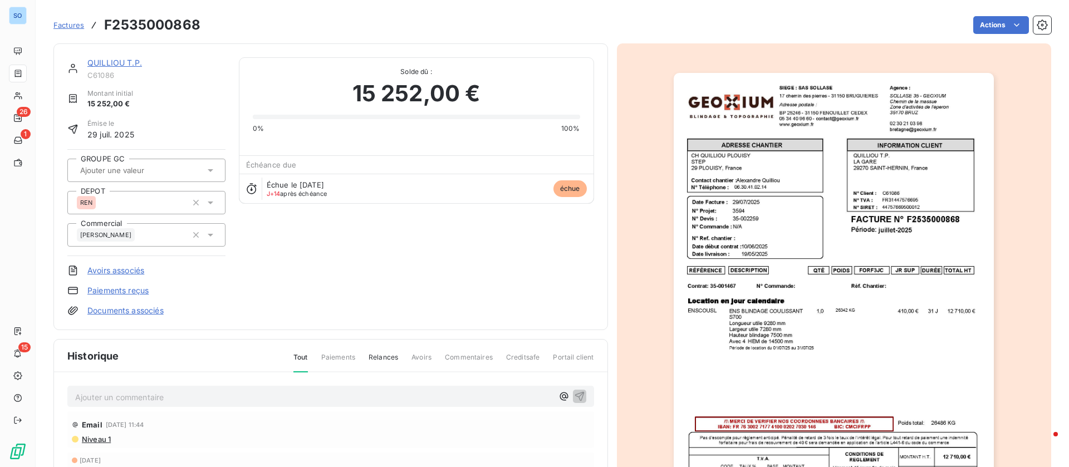
click at [124, 62] on link "QUILLIOU T.P." at bounding box center [114, 62] width 55 height 9
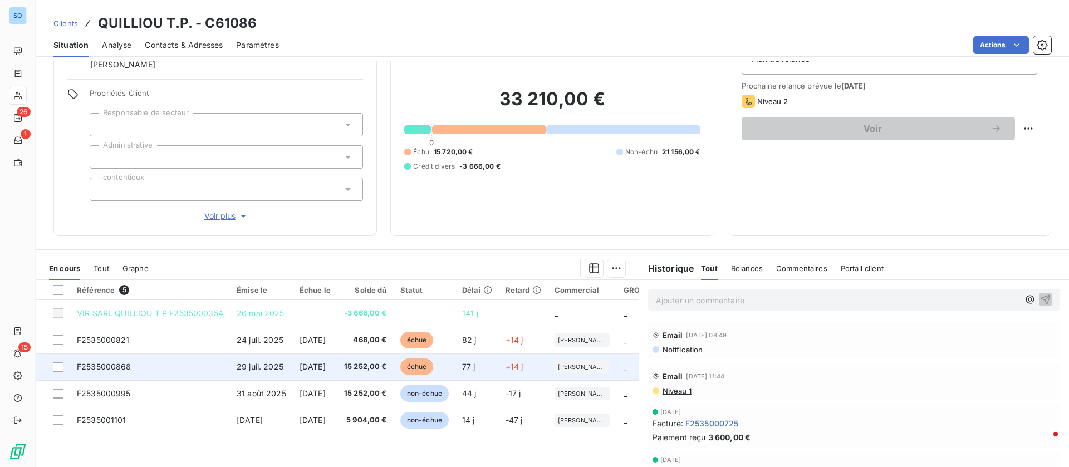
scroll to position [83, 0]
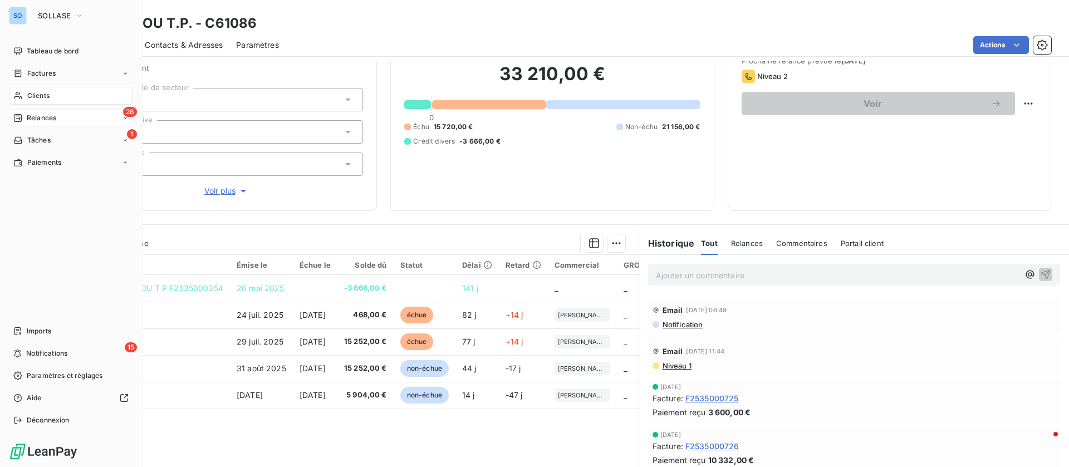
click at [36, 115] on span "Relances" at bounding box center [41, 118] width 29 height 10
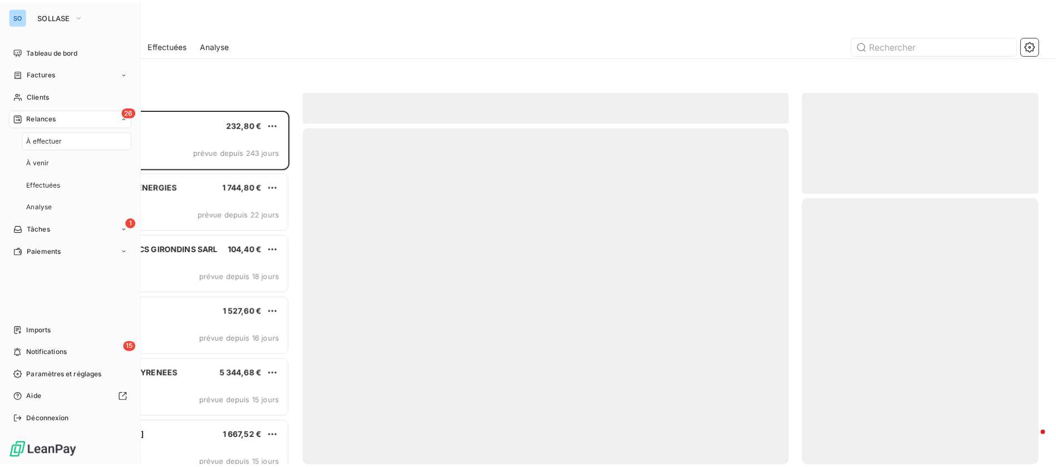
scroll to position [345, 227]
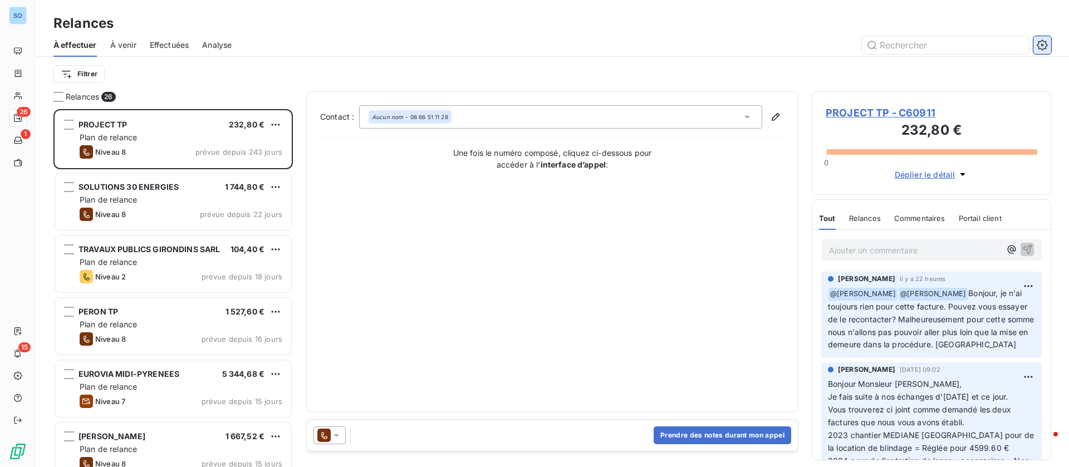
click at [1046, 43] on icon "button" at bounding box center [1041, 45] width 11 height 11
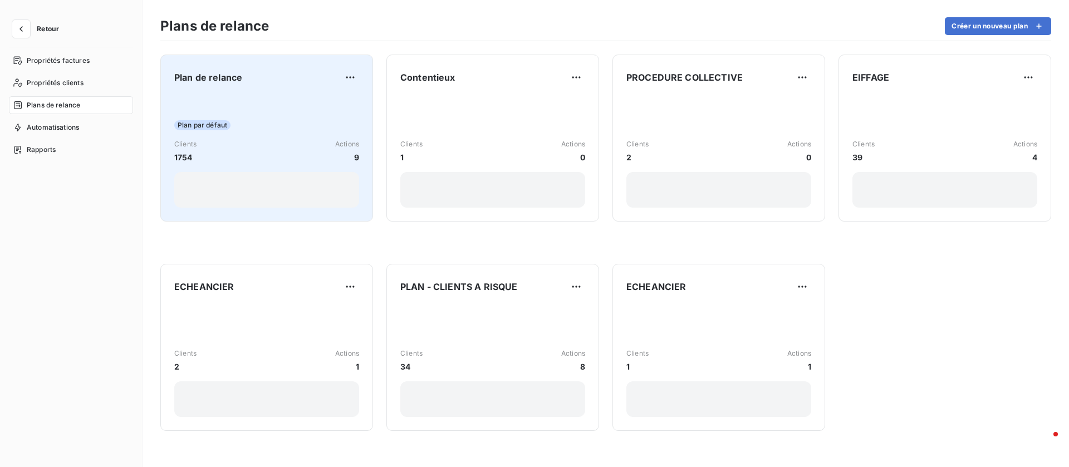
click at [278, 106] on div "Plan par défaut Clients 1754 Actions 9" at bounding box center [266, 151] width 185 height 112
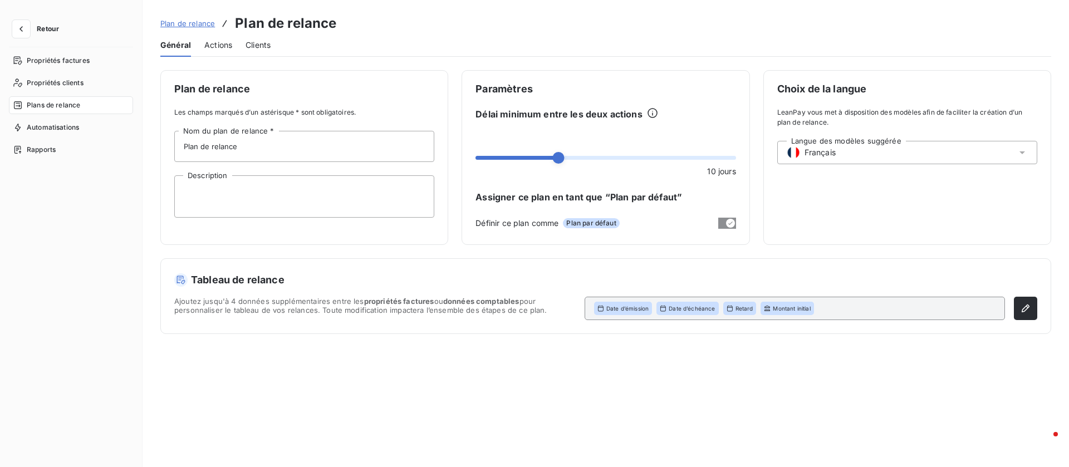
click at [223, 46] on span "Actions" at bounding box center [218, 45] width 28 height 11
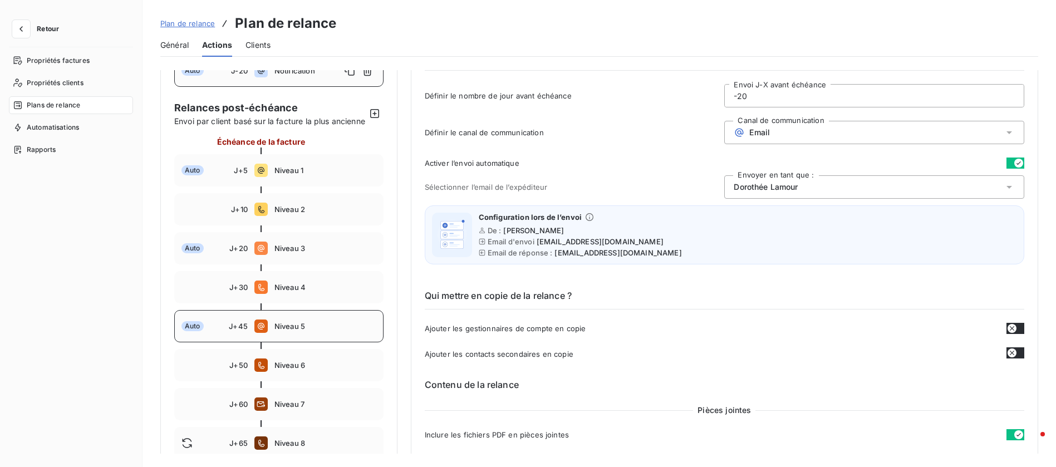
scroll to position [167, 0]
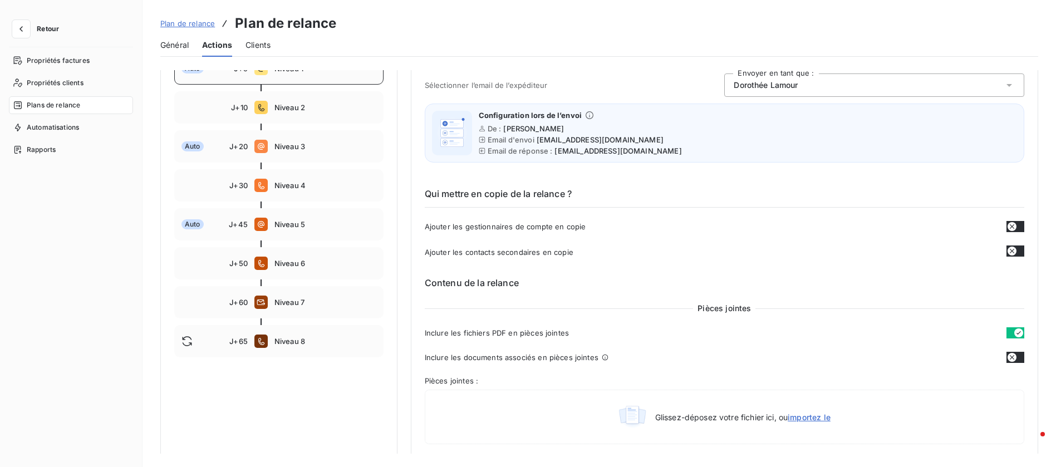
click at [313, 73] on span "Niveau 1" at bounding box center [325, 68] width 102 height 9
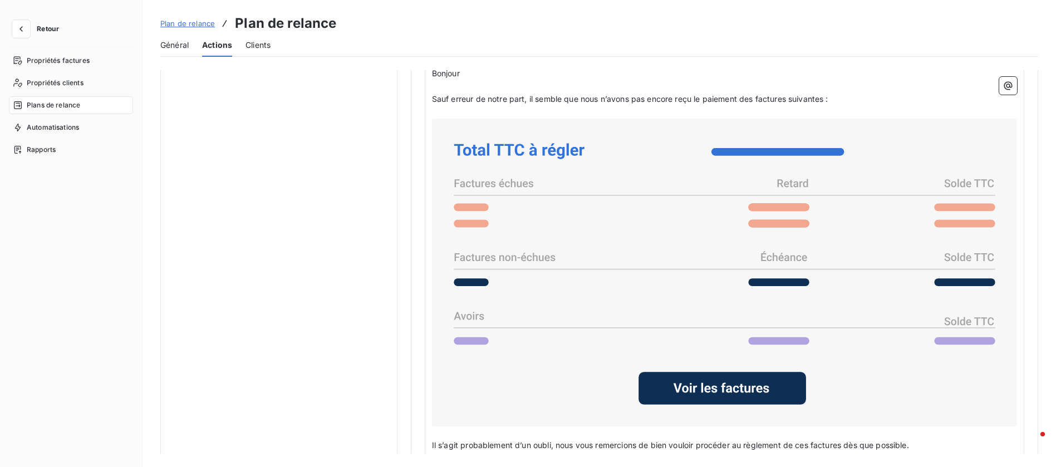
scroll to position [765, 0]
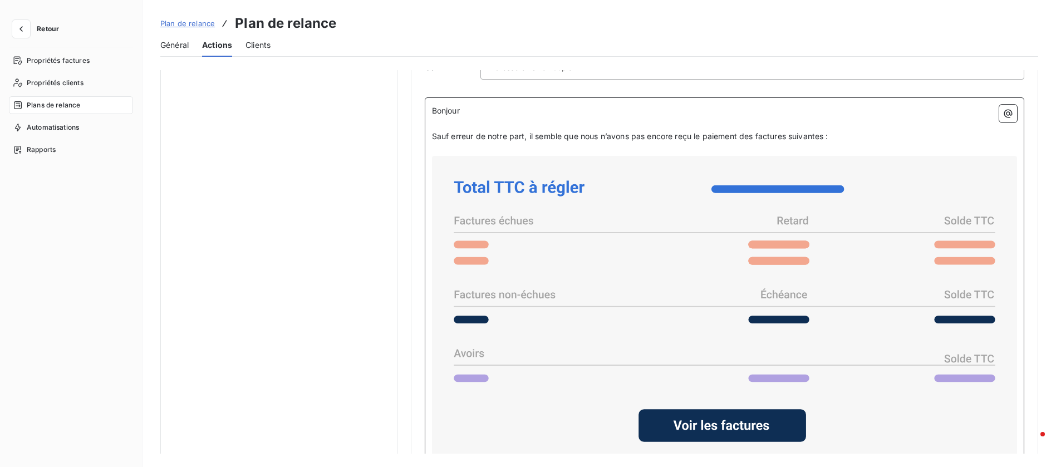
click at [884, 196] on icon at bounding box center [724, 309] width 576 height 299
drag, startPoint x: 772, startPoint y: 274, endPoint x: 668, endPoint y: 256, distance: 105.6
click at [668, 256] on icon at bounding box center [724, 309] width 576 height 299
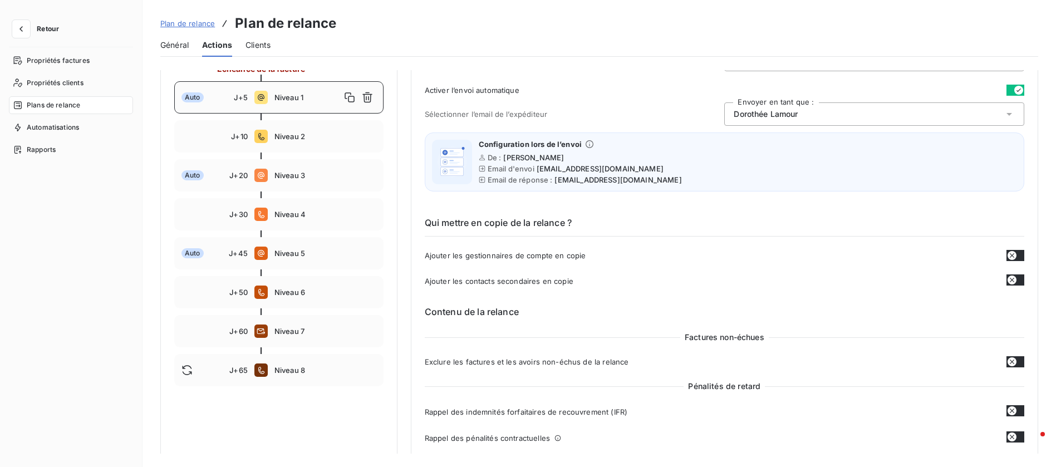
scroll to position [97, 0]
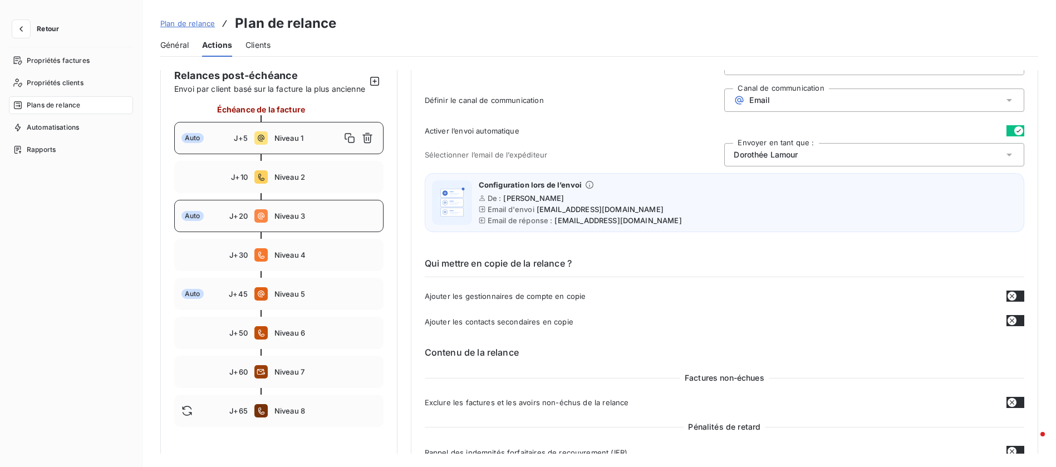
click at [292, 220] on span "Niveau 3" at bounding box center [325, 216] width 102 height 9
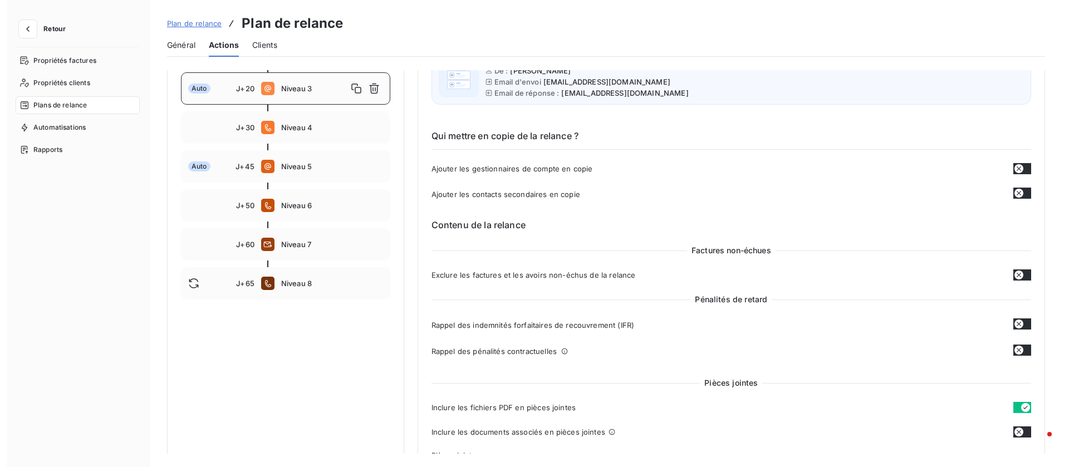
scroll to position [250, 0]
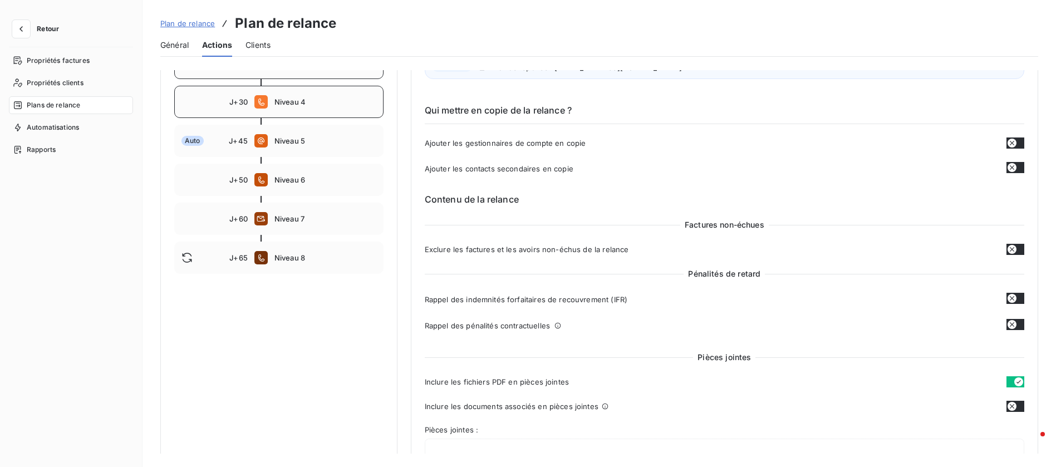
click at [301, 118] on div "J+30 Niveau 4" at bounding box center [278, 102] width 209 height 32
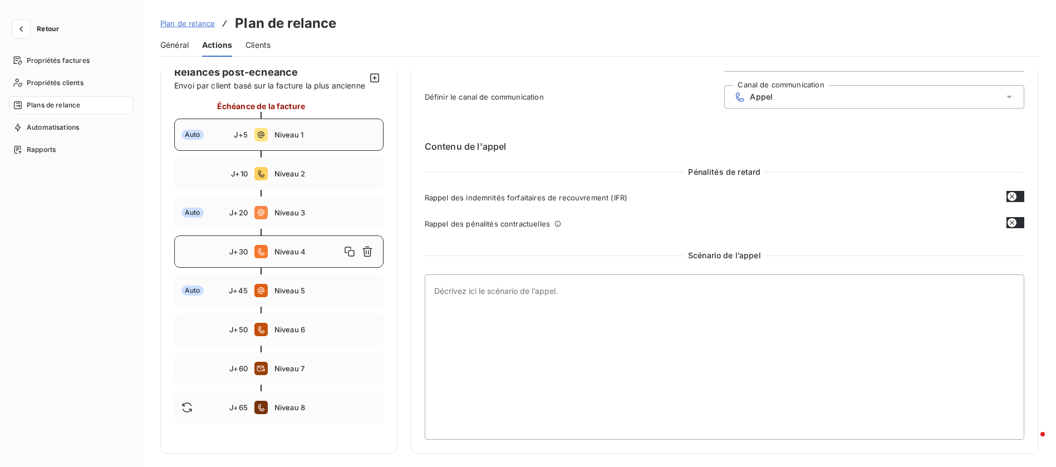
scroll to position [101, 0]
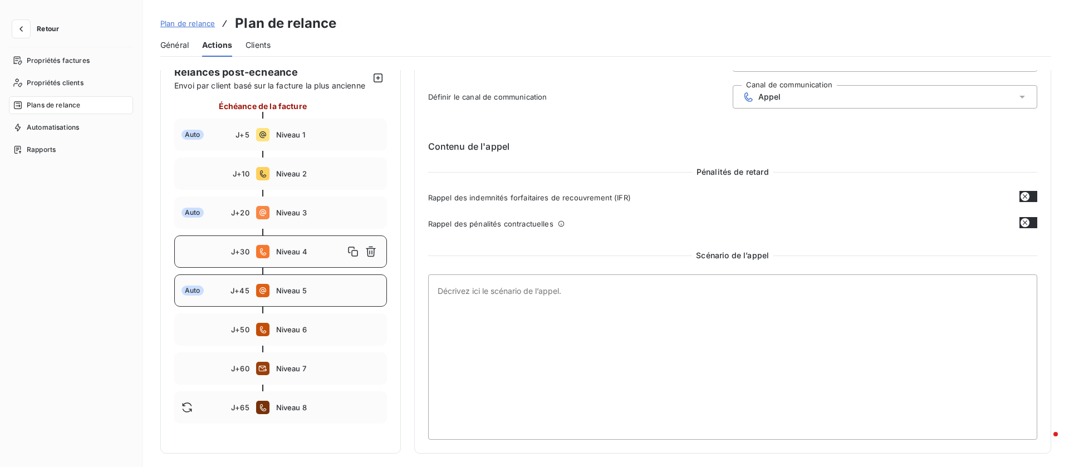
click at [234, 293] on span "J+45" at bounding box center [239, 290] width 19 height 9
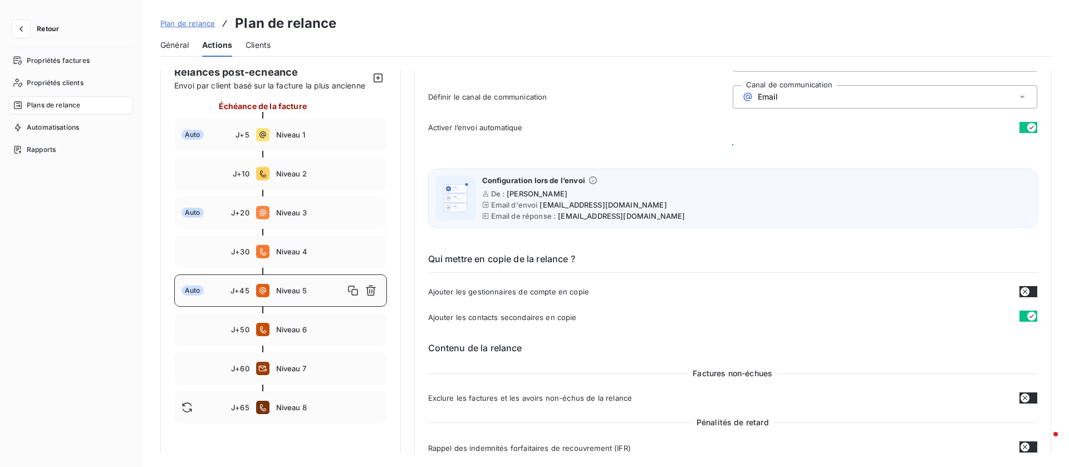
type input "45"
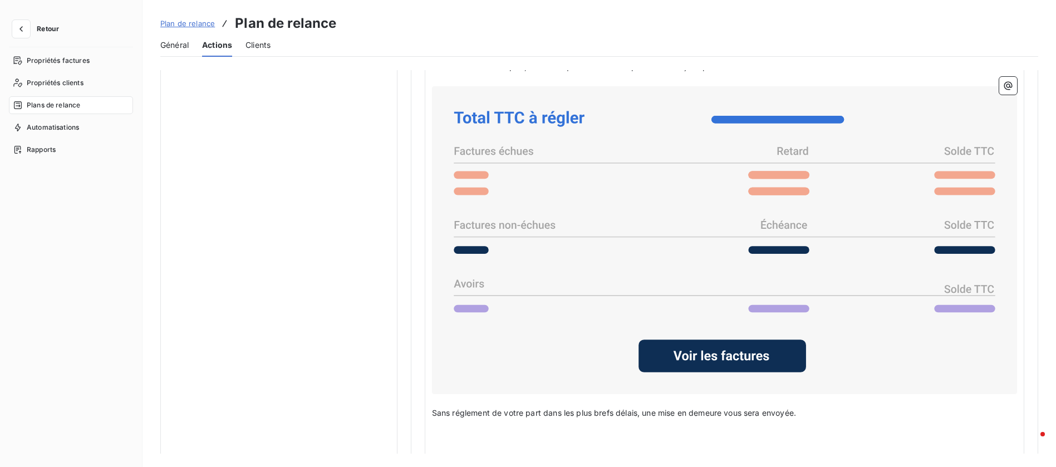
scroll to position [918, 0]
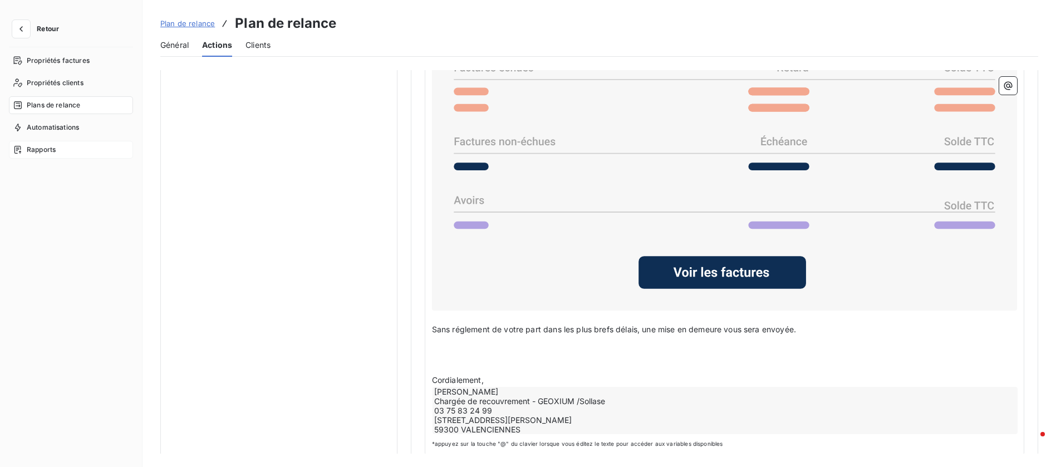
click at [40, 150] on span "Rapports" at bounding box center [41, 150] width 29 height 10
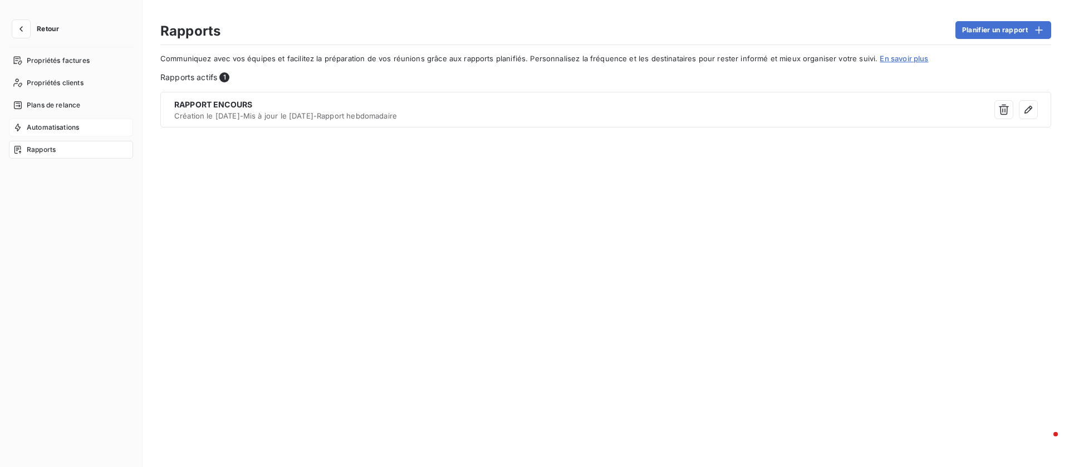
click at [41, 130] on span "Automatisations" at bounding box center [53, 127] width 52 height 10
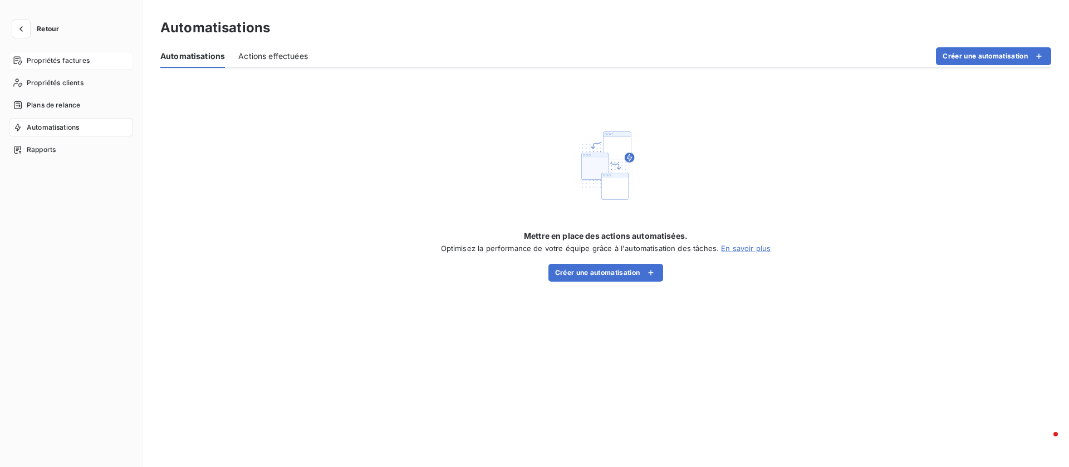
click at [45, 65] on span "Propriétés factures" at bounding box center [58, 61] width 63 height 10
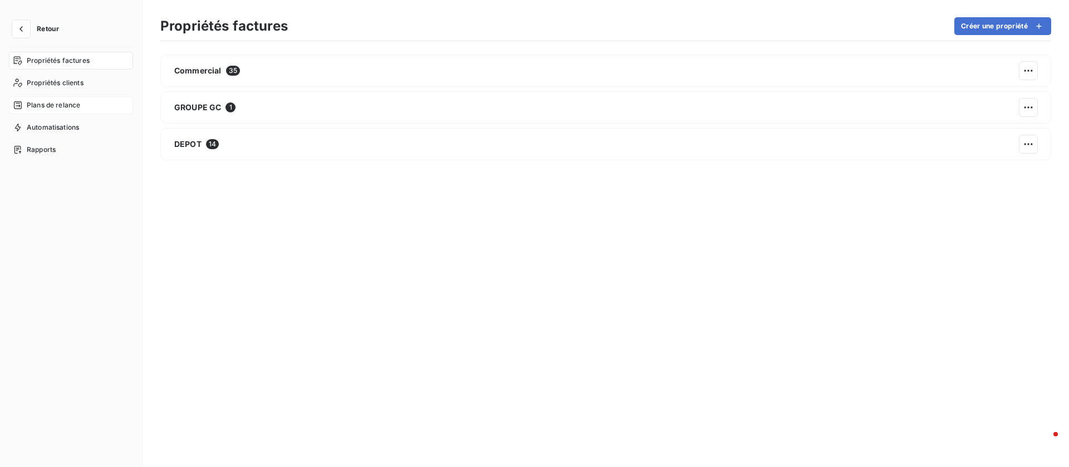
click at [66, 101] on span "Plans de relance" at bounding box center [53, 105] width 53 height 10
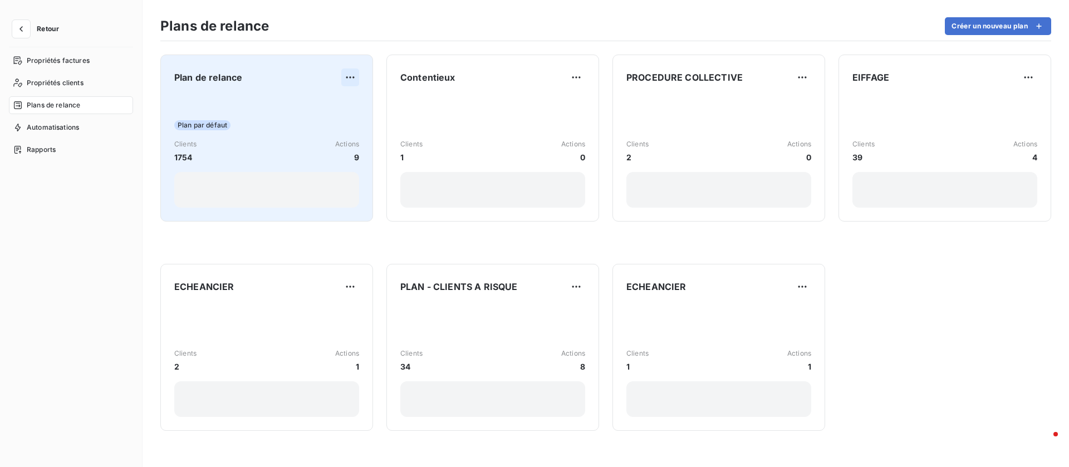
click at [347, 75] on html "Retour Propriétés factures Propriétés clients Plans de relance Automatisations …" at bounding box center [534, 233] width 1069 height 467
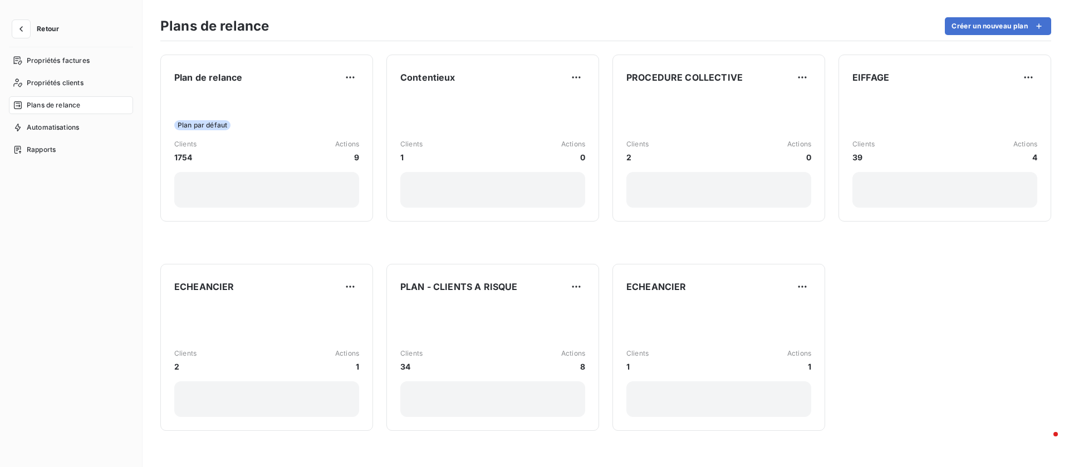
click at [894, 284] on html "Retour Propriétés factures Propriétés clients Plans de relance Automatisations …" at bounding box center [534, 233] width 1069 height 467
click at [56, 58] on span "Propriétés factures" at bounding box center [58, 61] width 63 height 10
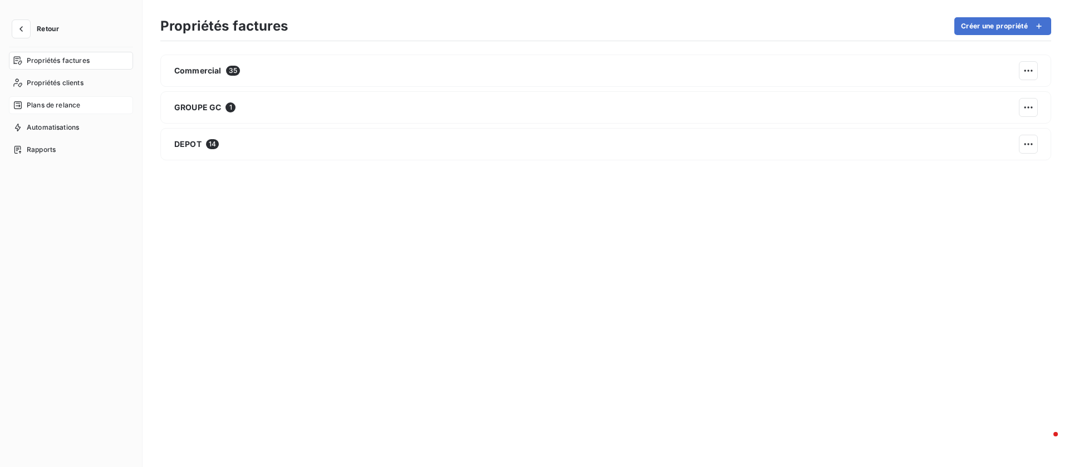
click at [78, 107] on span "Plans de relance" at bounding box center [53, 105] width 53 height 10
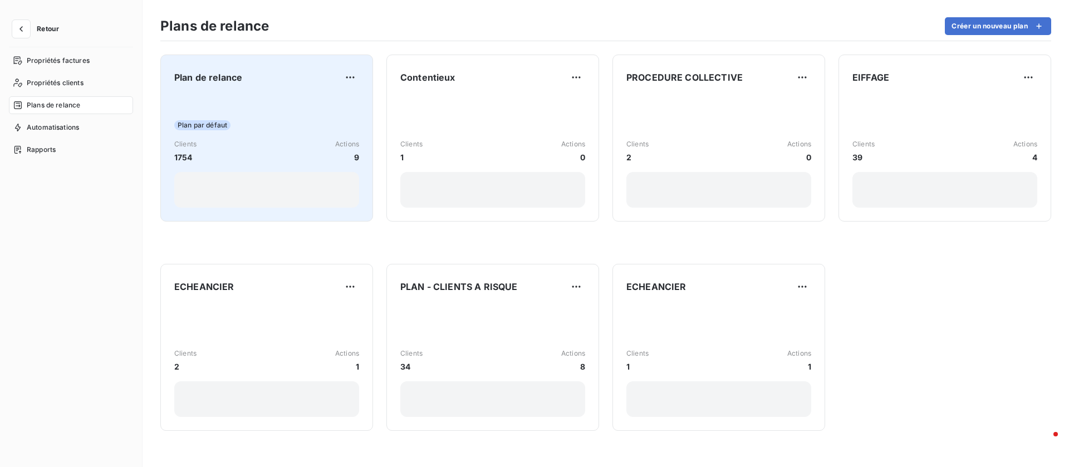
click at [305, 182] on div at bounding box center [266, 190] width 185 height 36
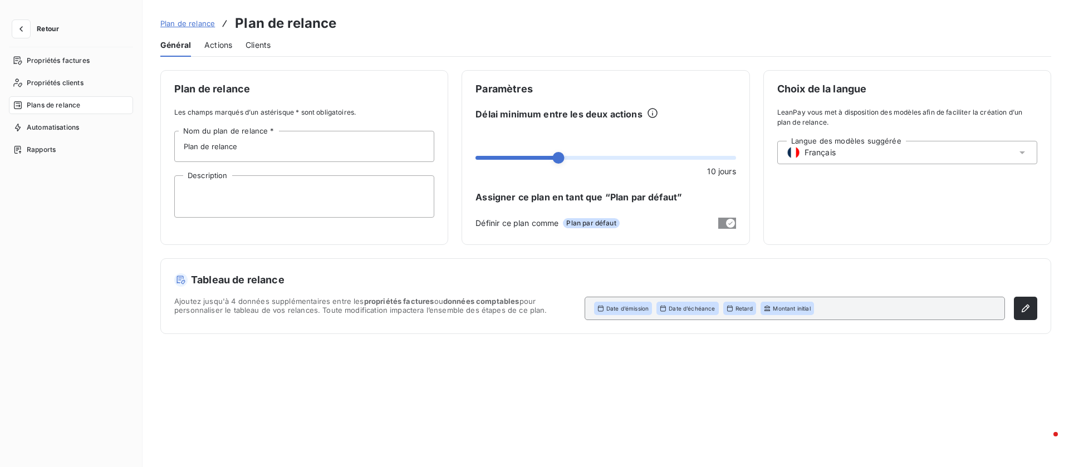
click at [251, 46] on span "Clients" at bounding box center [257, 45] width 25 height 11
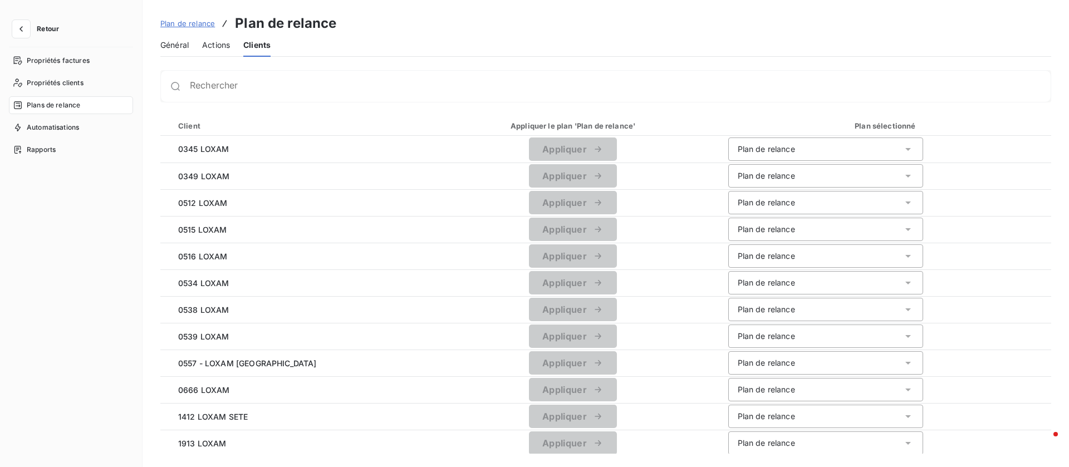
click at [218, 42] on span "Actions" at bounding box center [216, 45] width 28 height 11
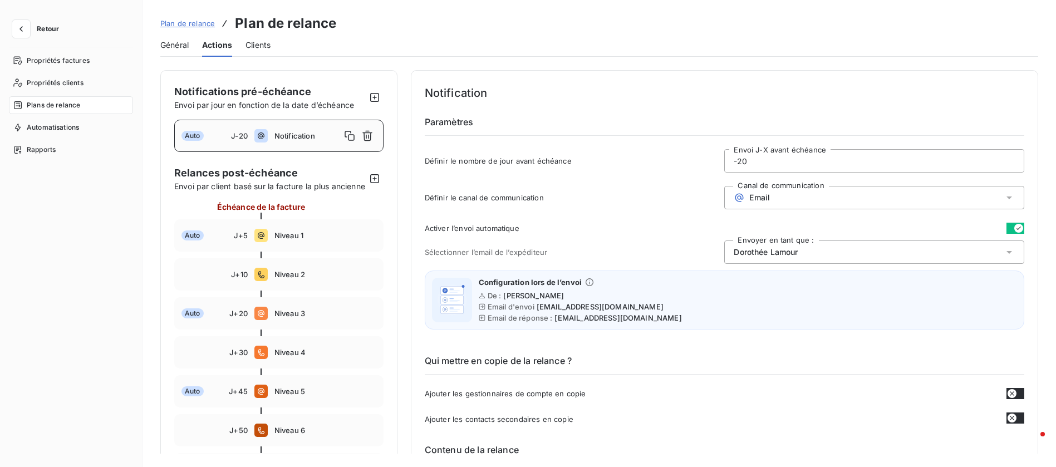
click at [177, 42] on span "Général" at bounding box center [174, 45] width 28 height 11
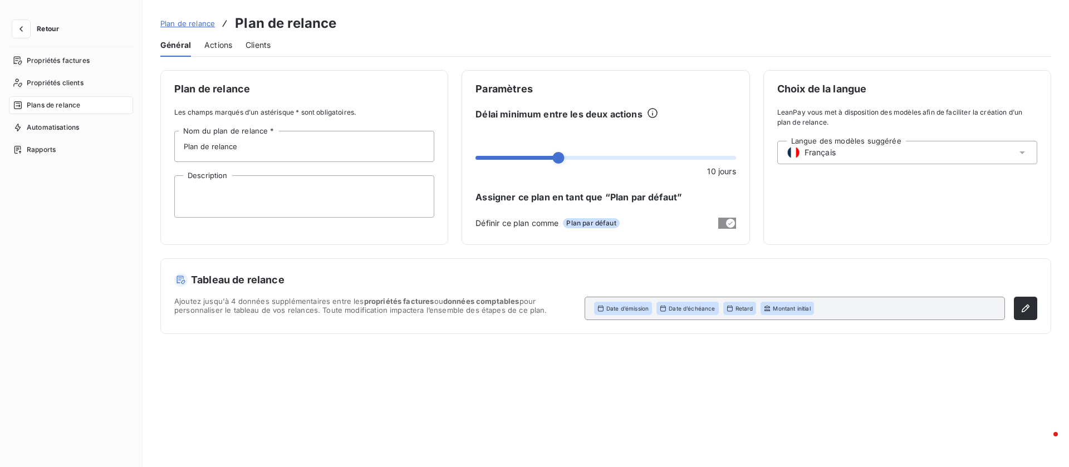
click at [224, 47] on span "Actions" at bounding box center [218, 45] width 28 height 11
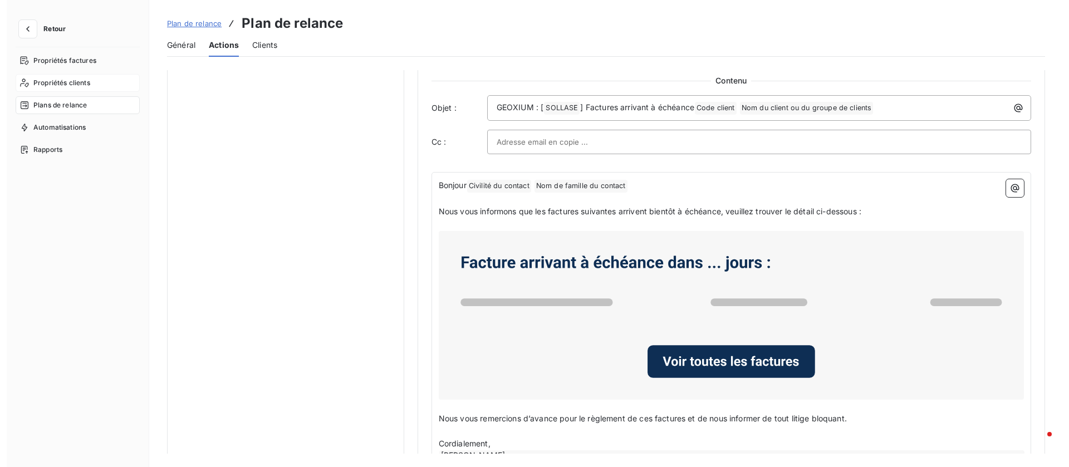
scroll to position [584, 0]
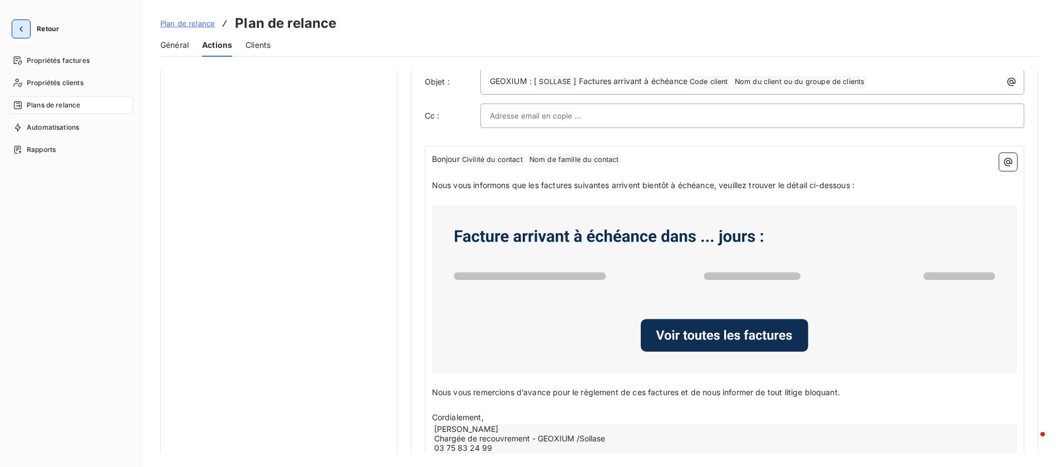
click at [27, 27] on button "button" at bounding box center [21, 29] width 18 height 18
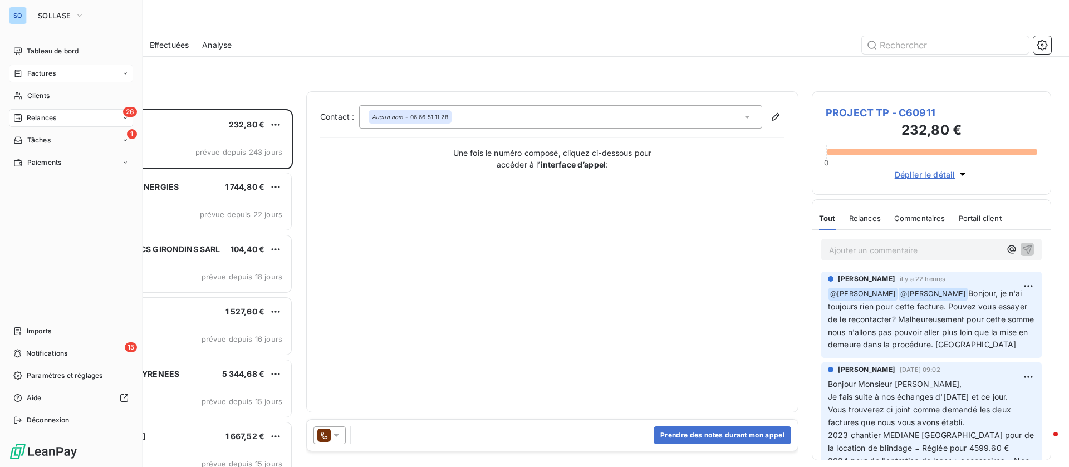
scroll to position [345, 227]
click at [47, 74] on span "Factures" at bounding box center [41, 73] width 28 height 10
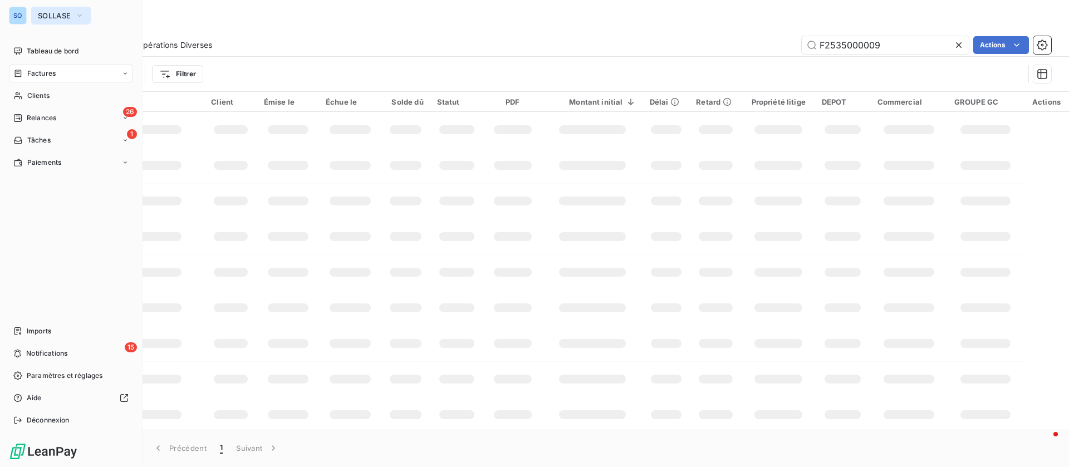
click at [73, 13] on button "SOLLASE" at bounding box center [61, 16] width 60 height 18
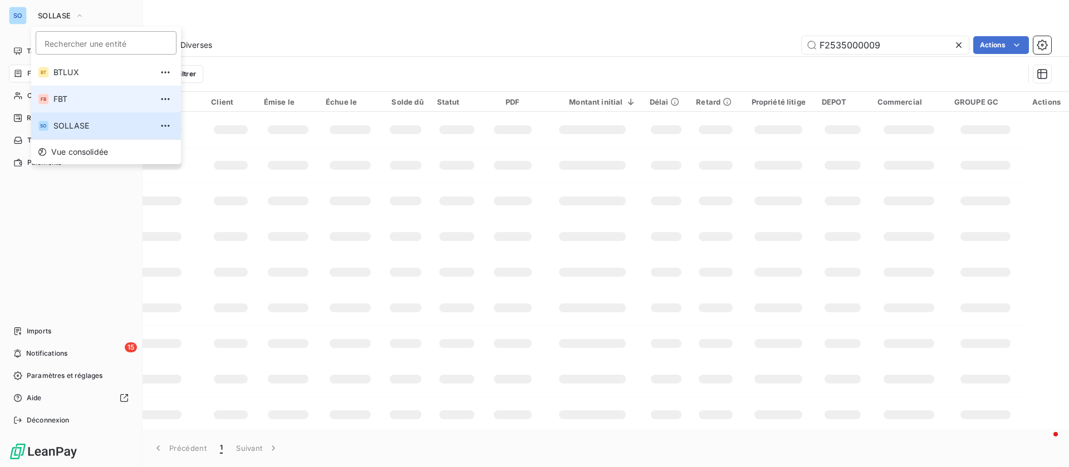
click at [67, 94] on span "FBT" at bounding box center [102, 99] width 99 height 11
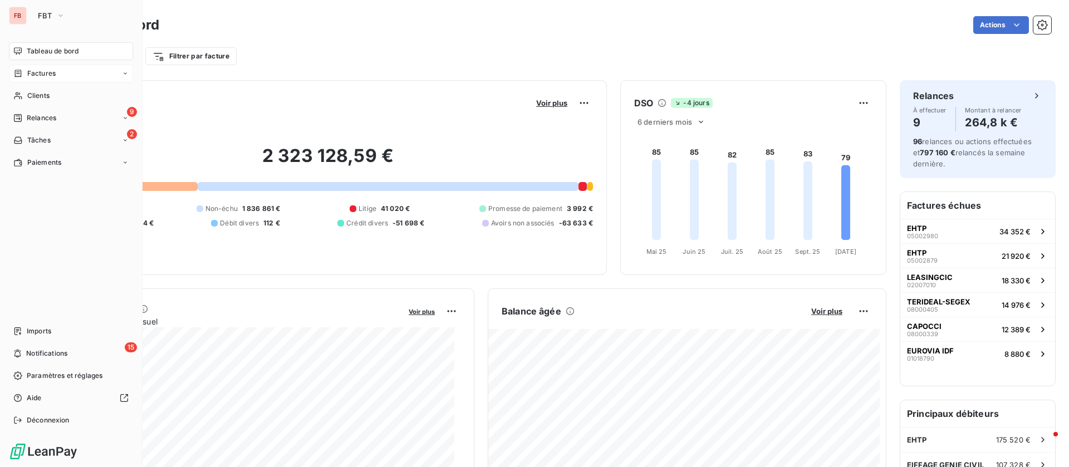
click at [31, 71] on span "Factures" at bounding box center [41, 73] width 28 height 10
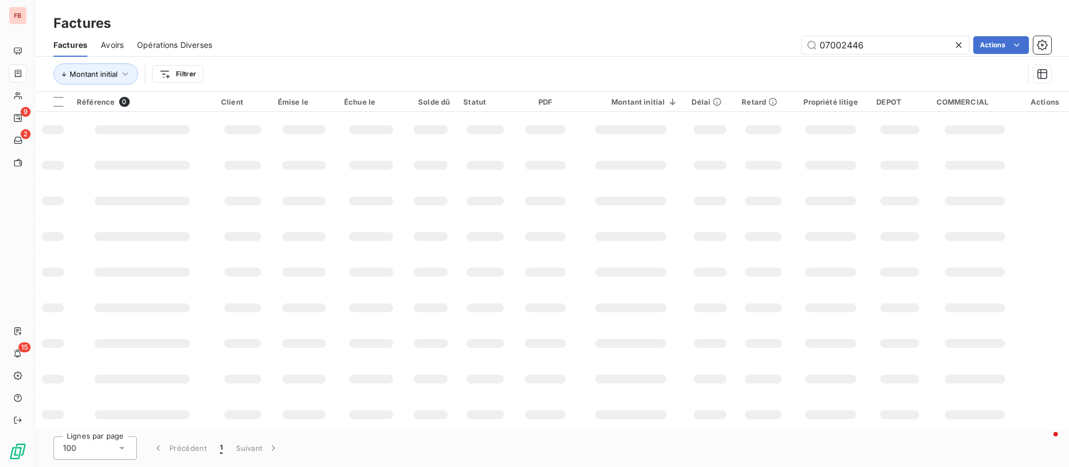
drag, startPoint x: 900, startPoint y: 44, endPoint x: 722, endPoint y: 33, distance: 178.4
click at [722, 33] on div "Factures Avoirs Opérations Diverses 07002446 Actions" at bounding box center [552, 44] width 1033 height 23
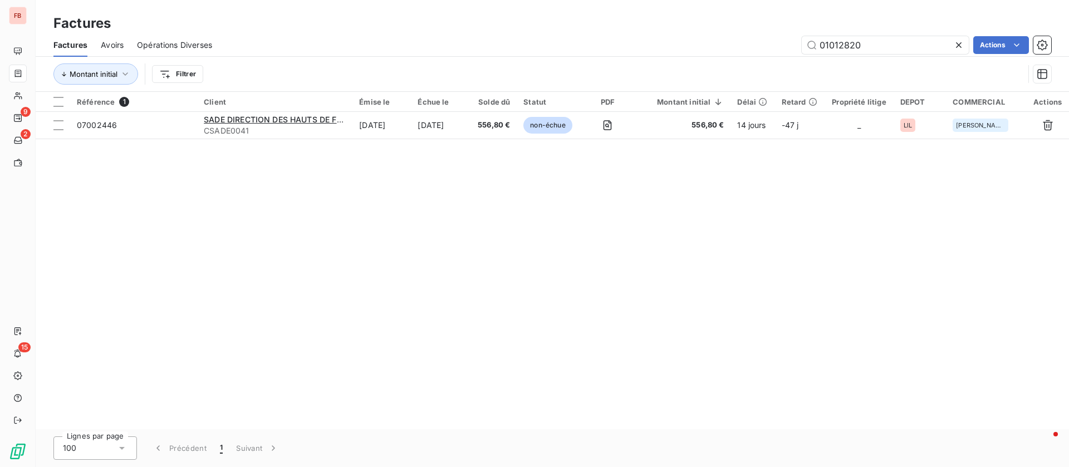
type input "01012820"
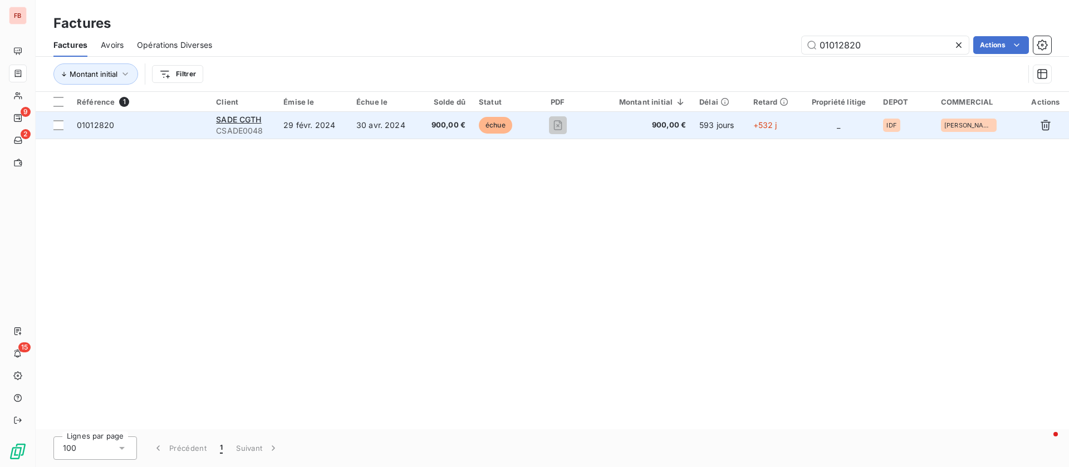
click at [294, 132] on td "29 févr. 2024" at bounding box center [313, 125] width 73 height 27
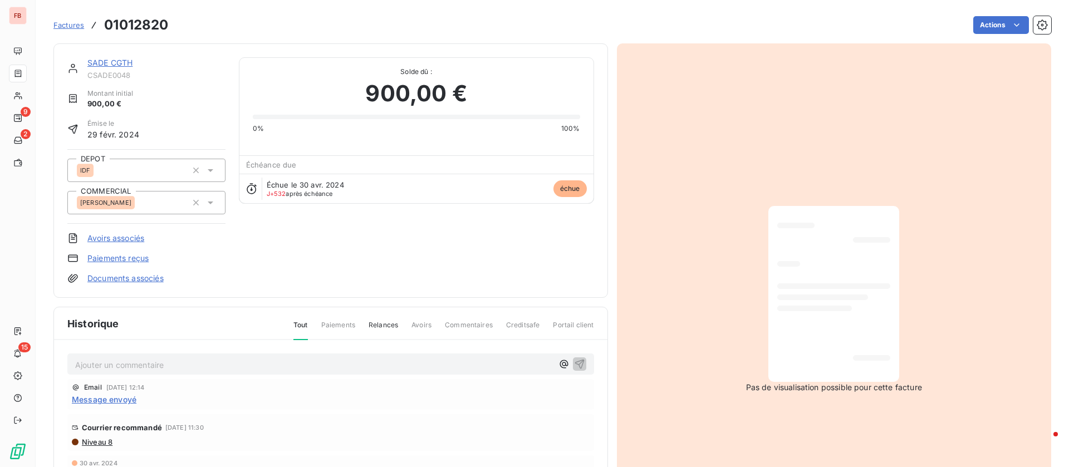
click at [103, 401] on span "Message envoyé" at bounding box center [104, 400] width 65 height 12
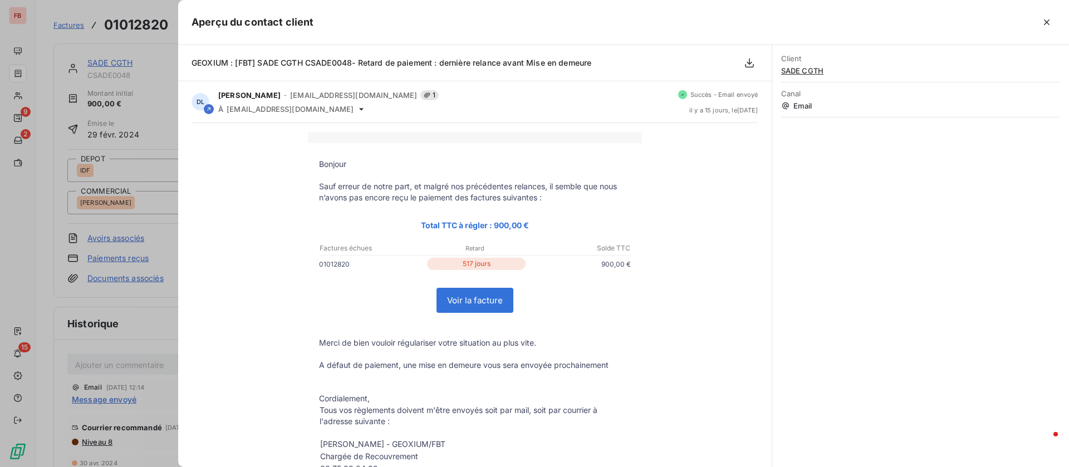
click at [141, 304] on div at bounding box center [534, 233] width 1069 height 467
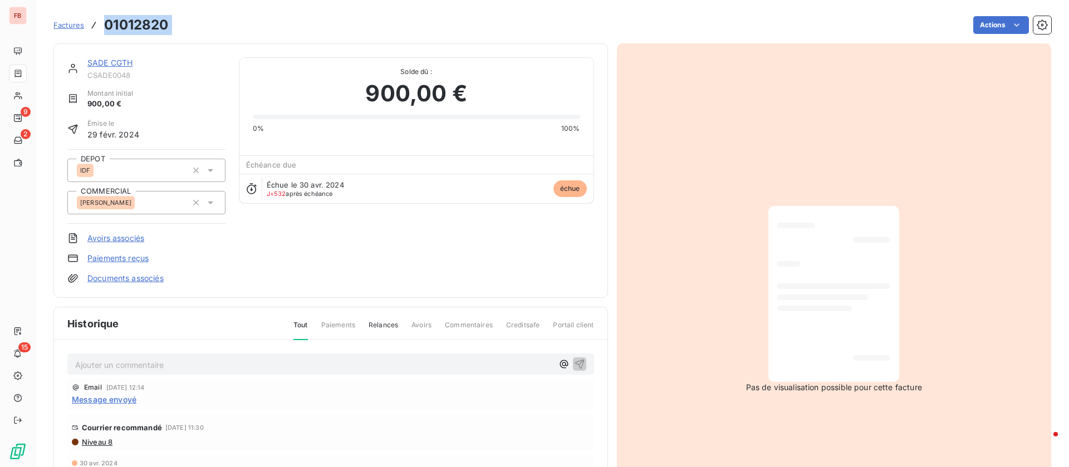
drag, startPoint x: 181, startPoint y: 26, endPoint x: 106, endPoint y: 24, distance: 74.6
click at [106, 24] on div "Factures 01012820 Actions" at bounding box center [551, 24] width 997 height 23
copy section "01012820 Actions"
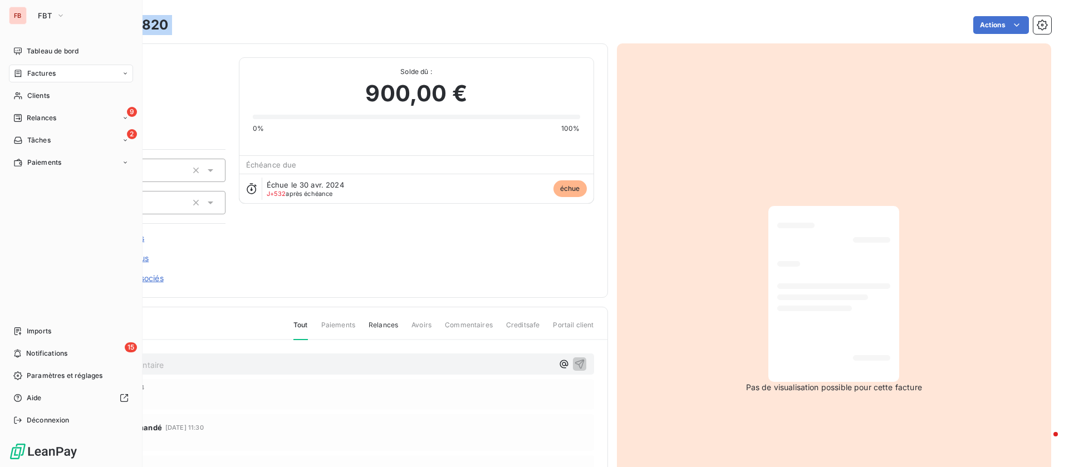
click at [23, 75] on div "Factures" at bounding box center [34, 73] width 42 height 10
click at [34, 71] on span "Factures" at bounding box center [41, 73] width 28 height 10
click at [46, 94] on span "Factures" at bounding box center [41, 96] width 28 height 10
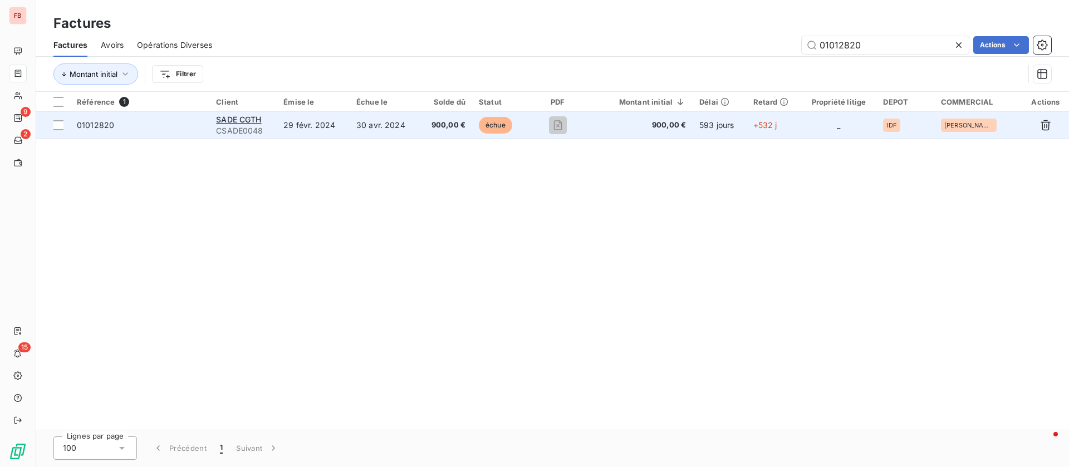
click at [279, 126] on td "29 févr. 2024" at bounding box center [313, 125] width 73 height 27
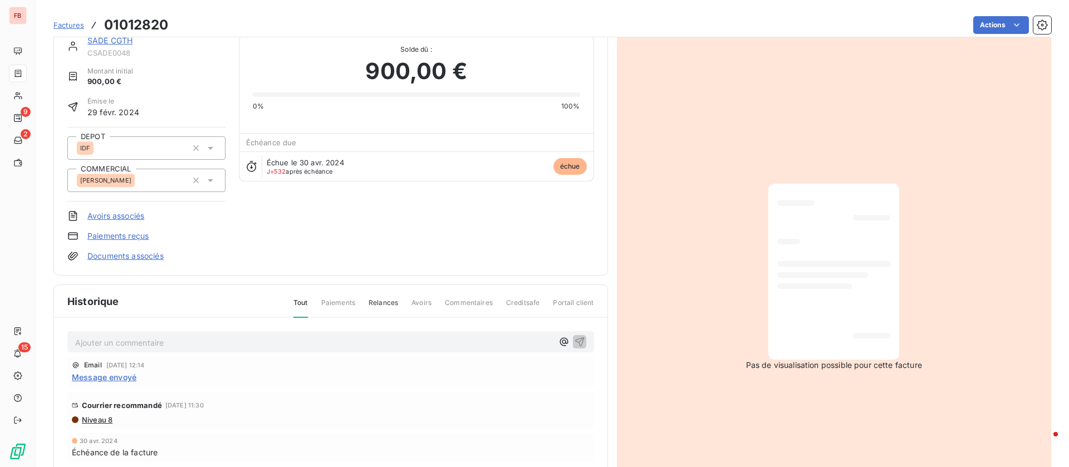
scroll to position [84, 0]
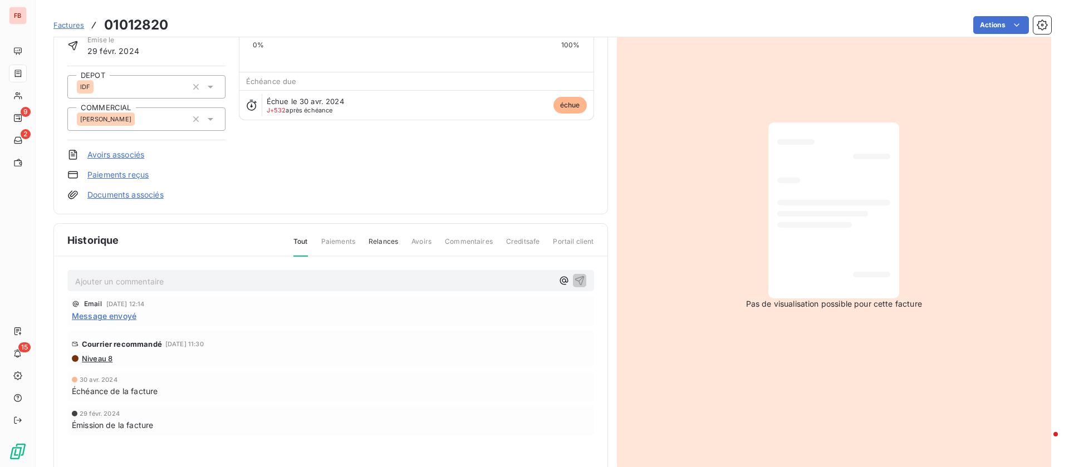
click at [111, 321] on span "Message envoyé" at bounding box center [104, 316] width 65 height 12
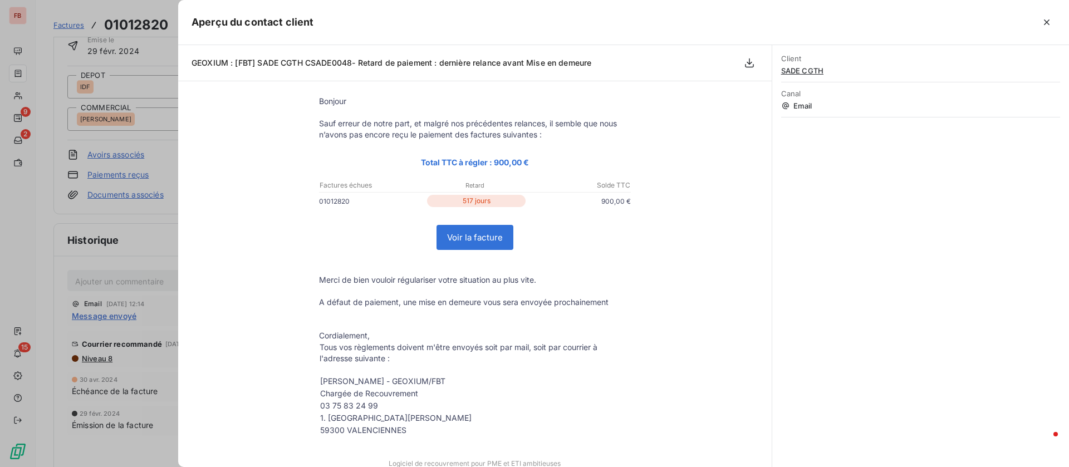
scroll to position [0, 0]
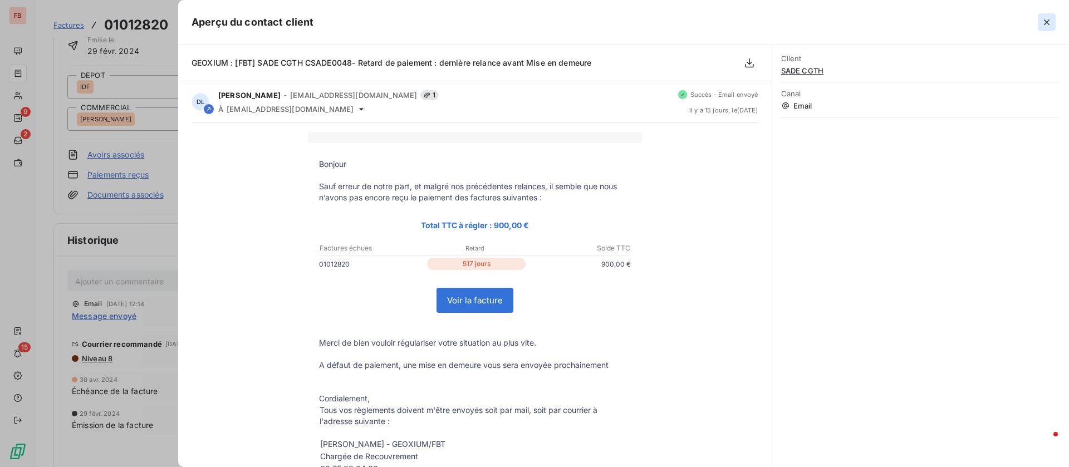
click at [1050, 19] on icon "button" at bounding box center [1046, 22] width 11 height 11
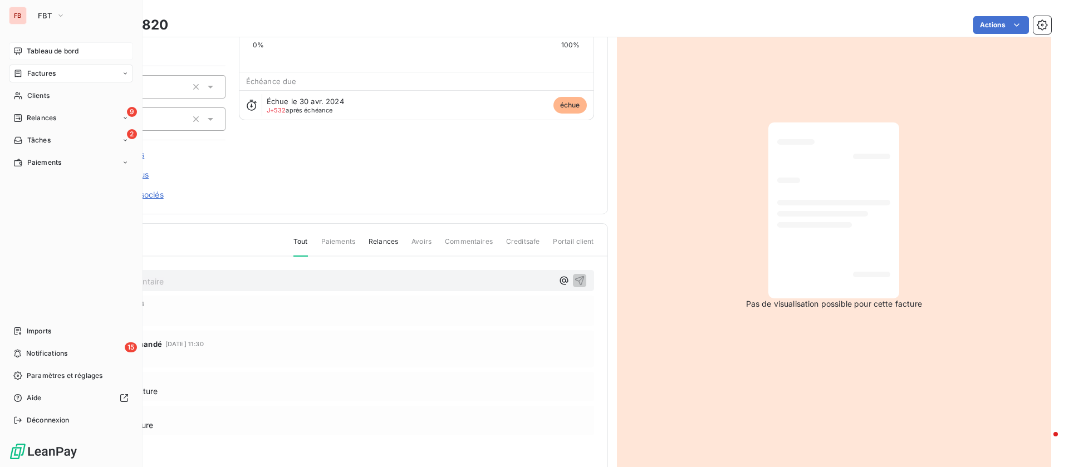
click at [19, 51] on icon at bounding box center [17, 51] width 9 height 9
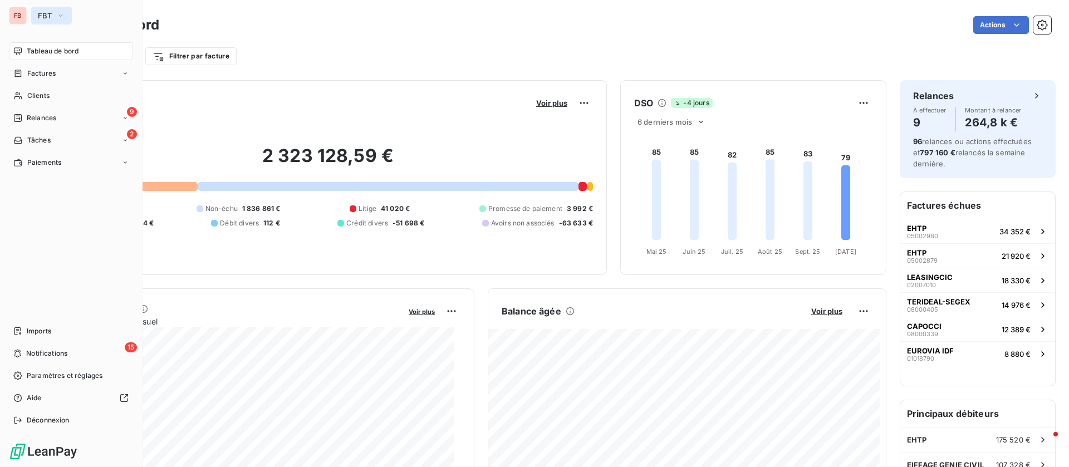
click at [42, 18] on span "FBT" at bounding box center [45, 15] width 14 height 9
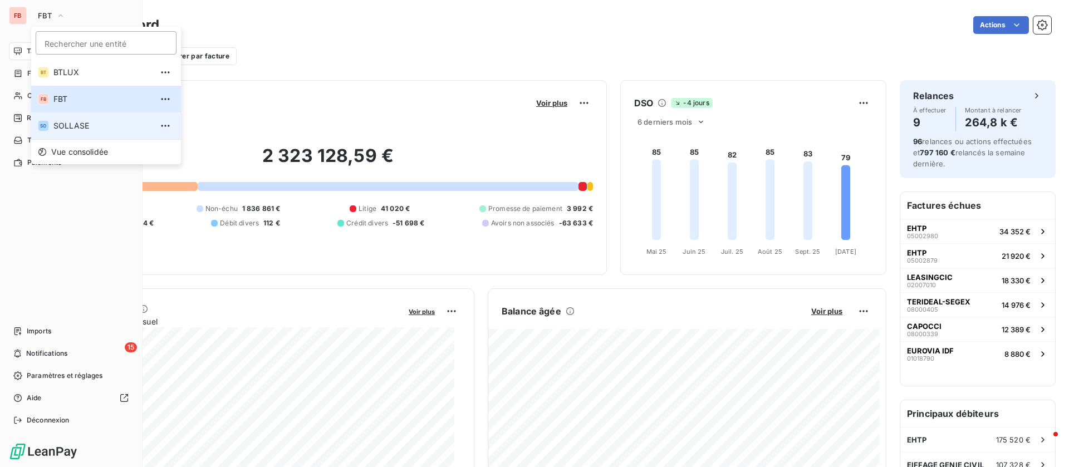
click at [70, 121] on span "SOLLASE" at bounding box center [102, 125] width 99 height 11
